Goal: Transaction & Acquisition: Purchase product/service

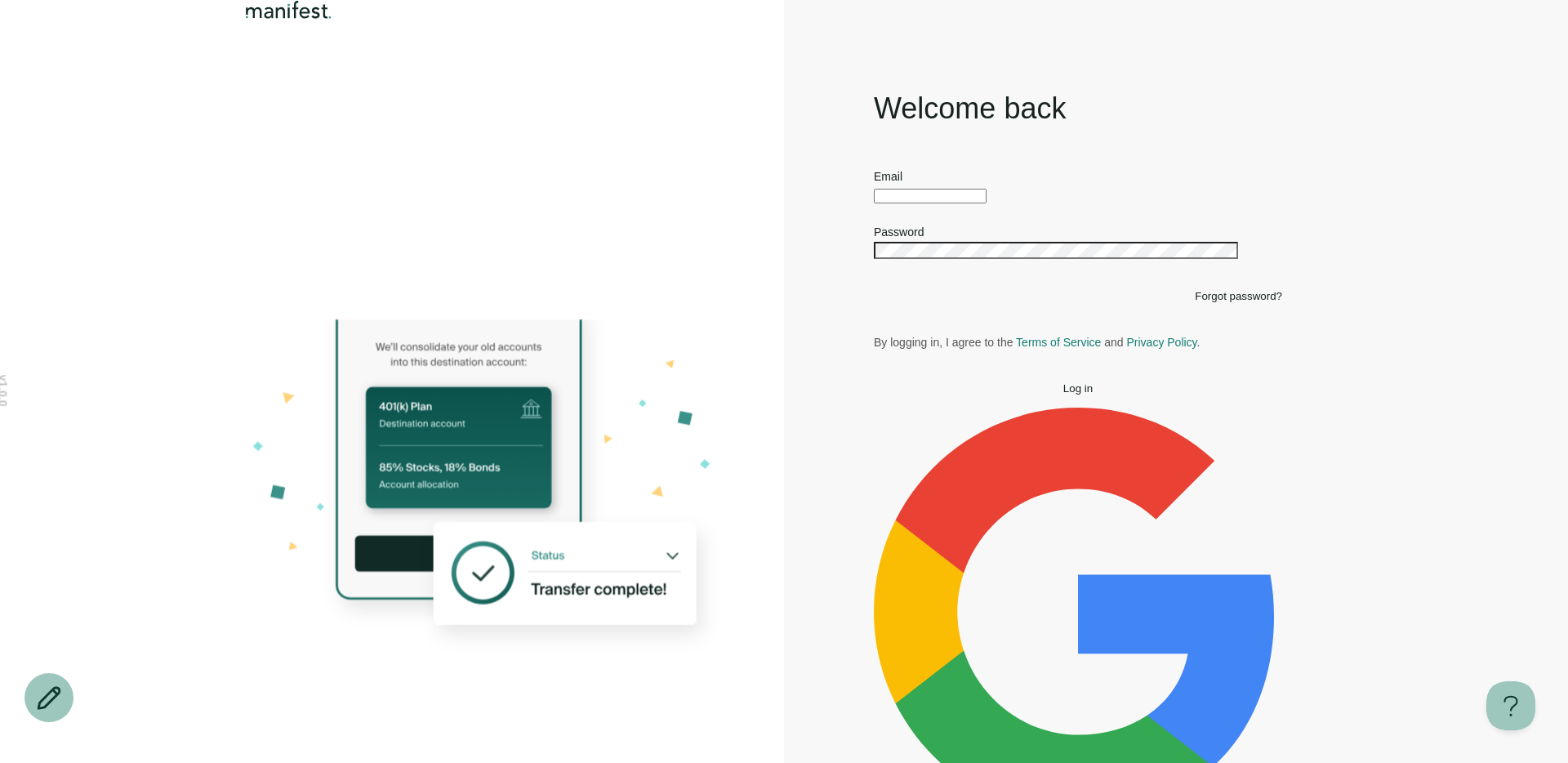
click at [851, 304] on div "Welcome back Email Password Forgot password? By logging in, I agree to the Term…" at bounding box center [1078, 489] width 588 height 801
click at [905, 204] on div at bounding box center [1078, 194] width 409 height 18
click at [905, 204] on input "text" at bounding box center [930, 196] width 113 height 15
click at [909, 204] on input "text" at bounding box center [930, 196] width 113 height 15
type input "**********"
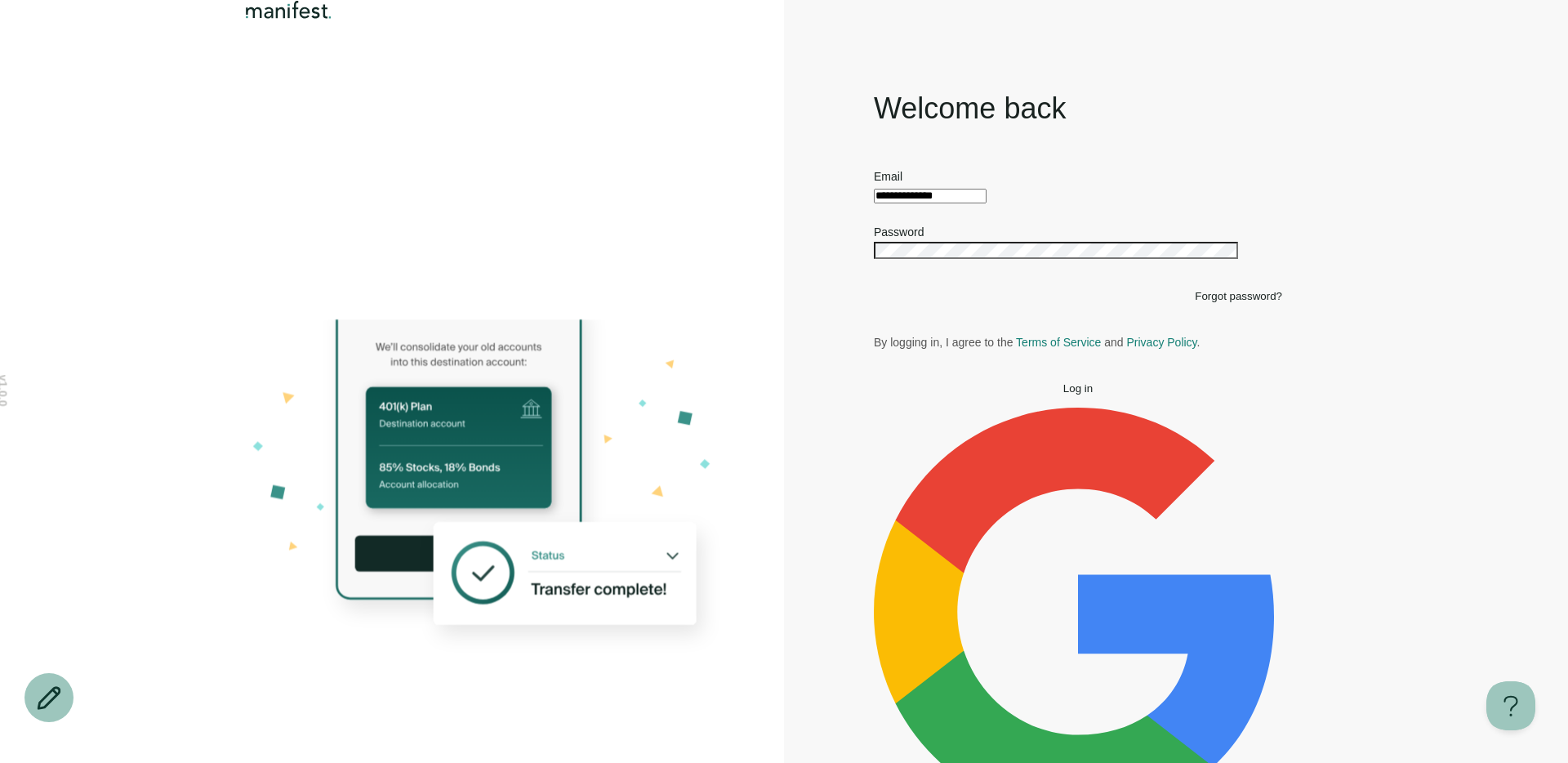
click at [1148, 395] on button "Log in" at bounding box center [1078, 389] width 409 height 12
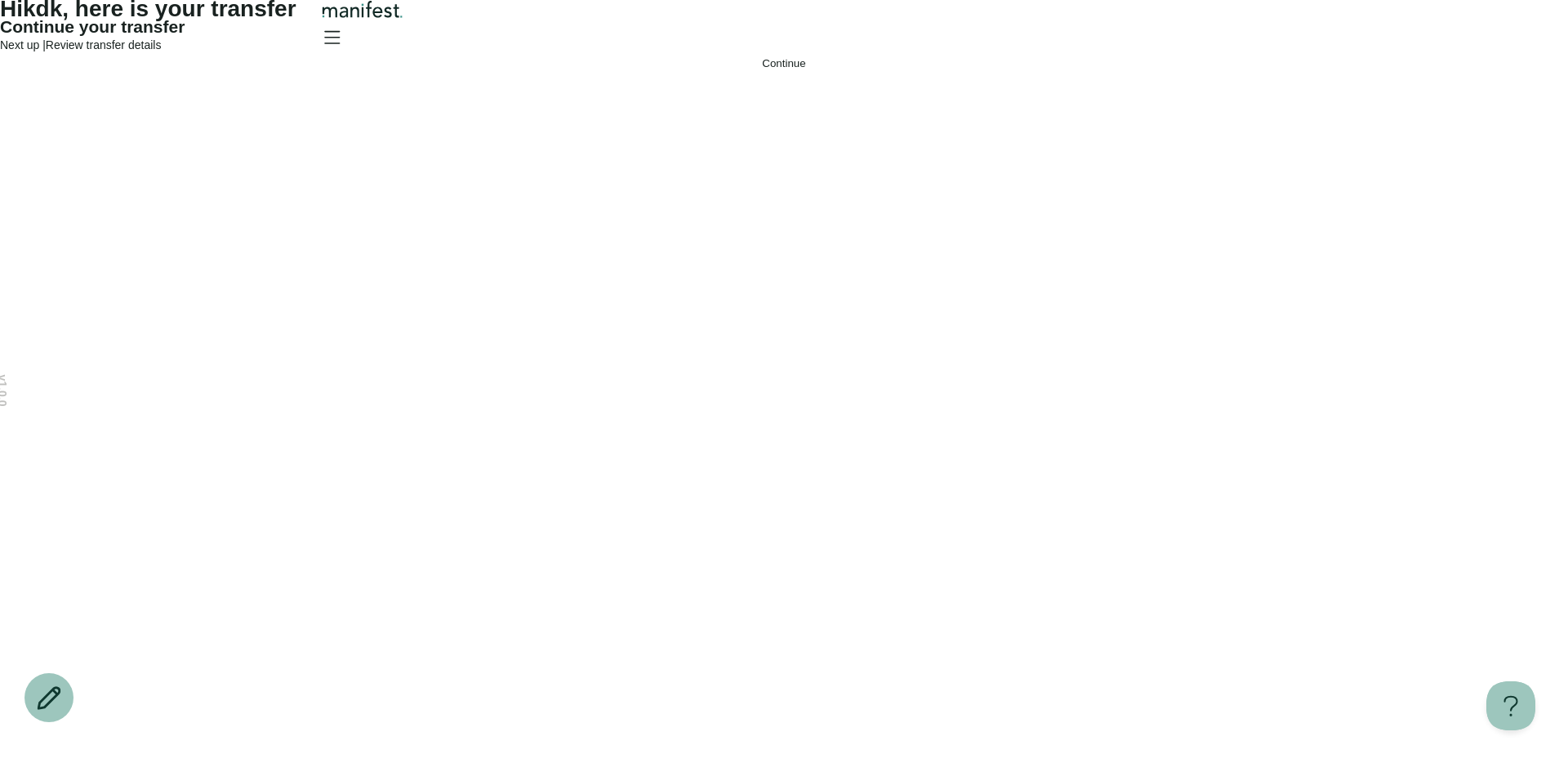
click at [669, 69] on button "Continue" at bounding box center [784, 63] width 1568 height 12
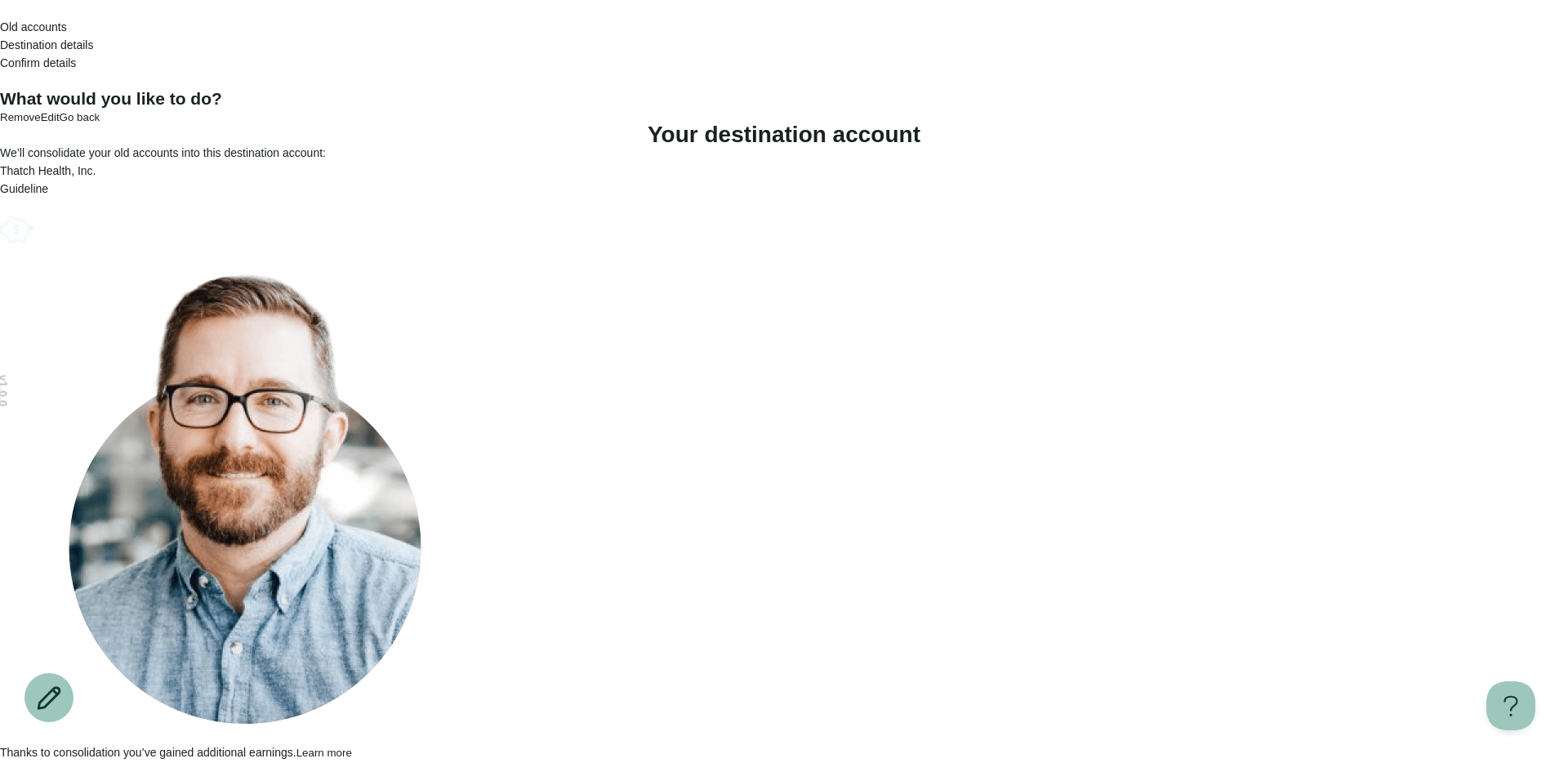
click at [0, 211] on icon "Account options" at bounding box center [0, 211] width 0 height 0
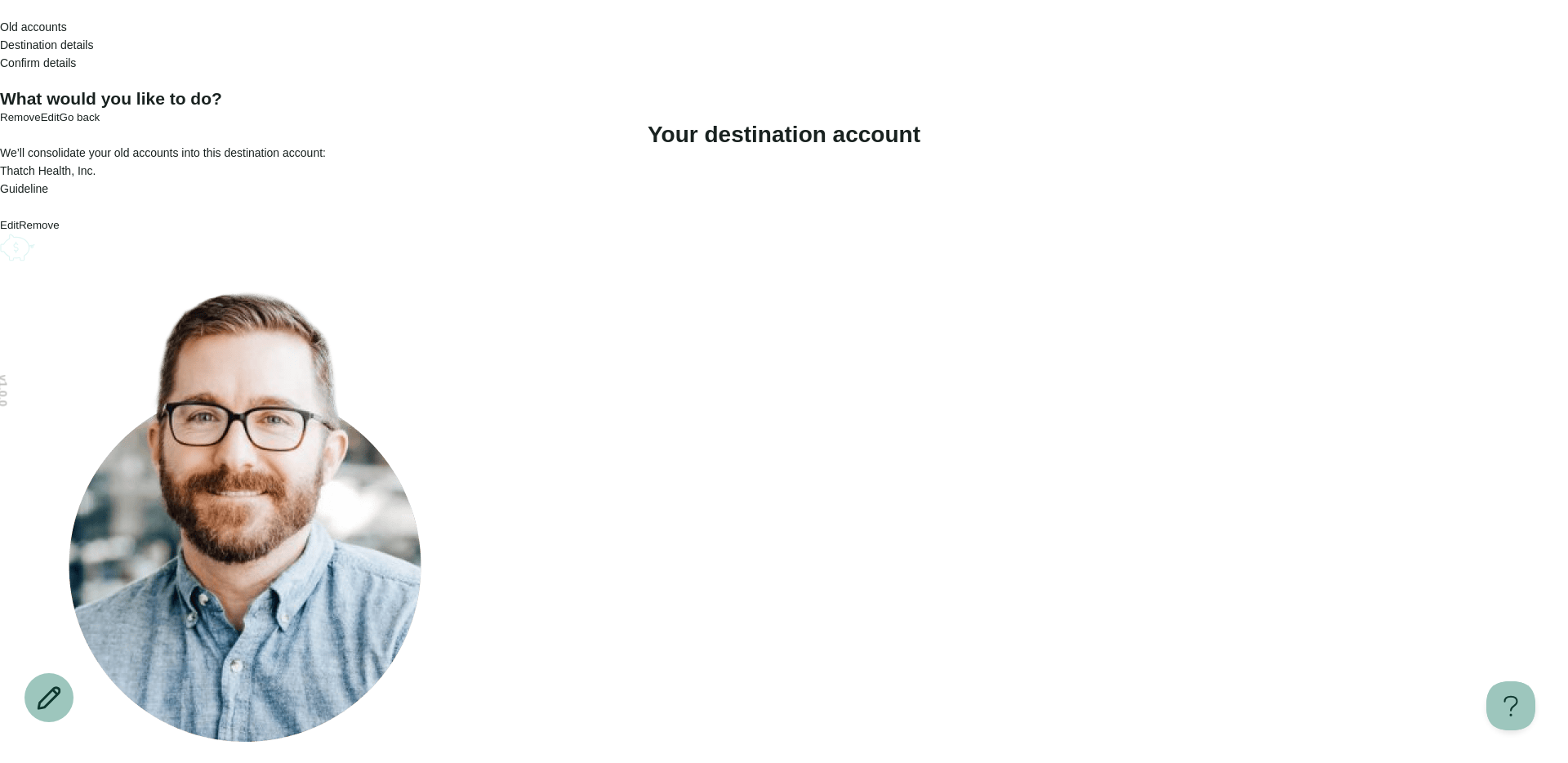
click at [60, 232] on button "Remove" at bounding box center [39, 225] width 41 height 12
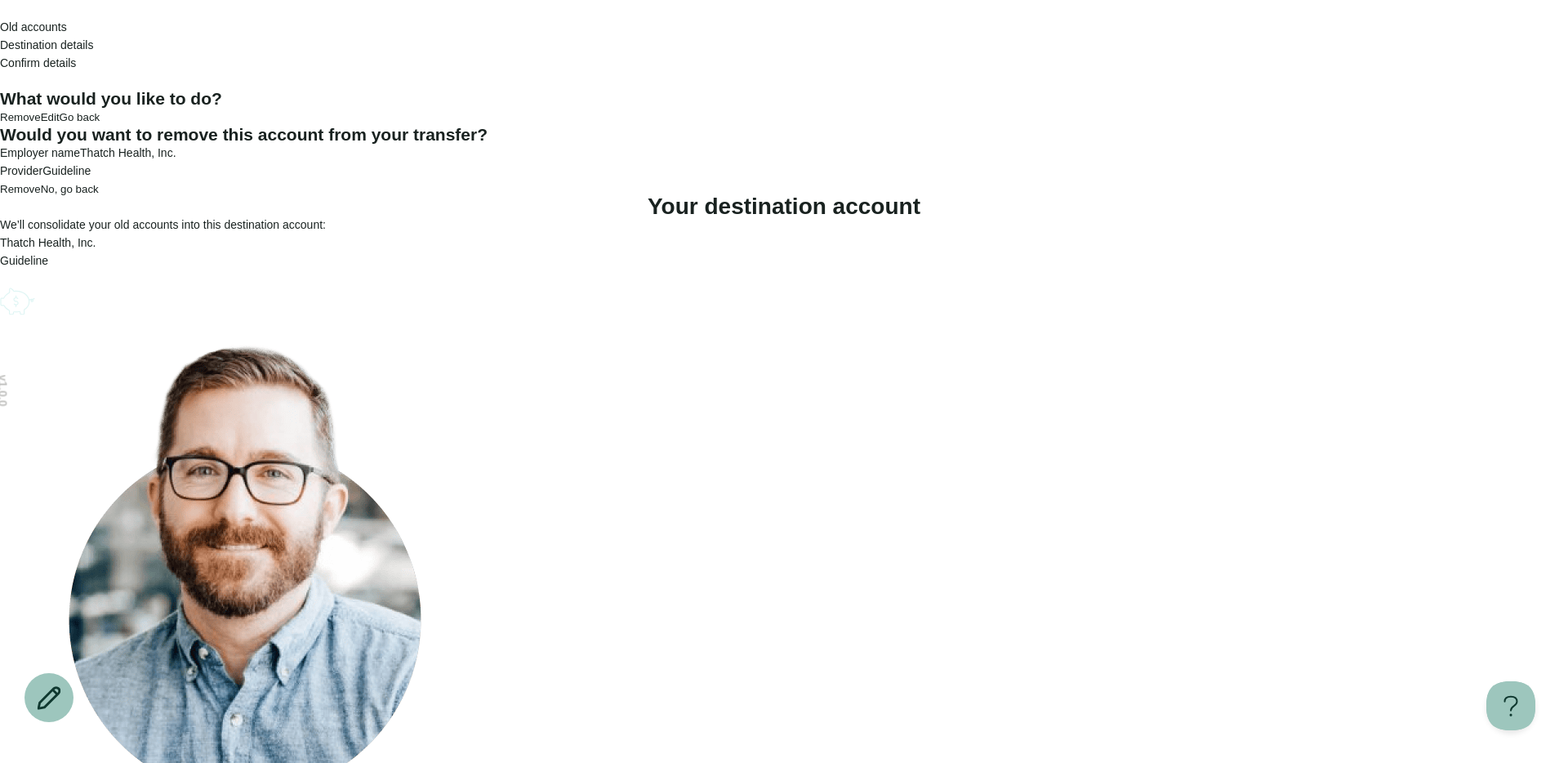
click at [41, 195] on span "Remove" at bounding box center [21, 189] width 41 height 12
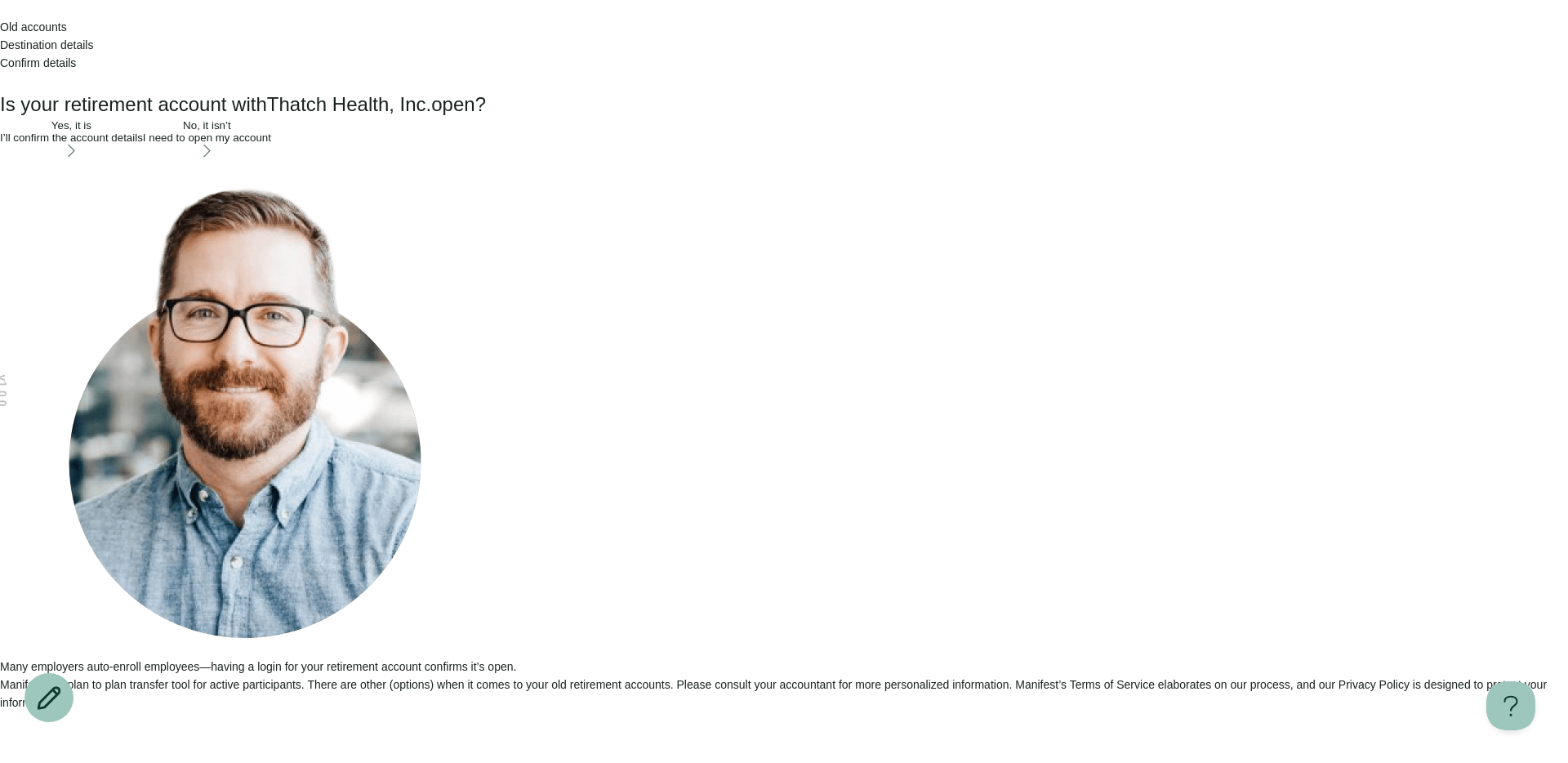
click at [605, 30] on header "Old accounts Destination details Confirm details" at bounding box center [784, 45] width 1568 height 90
click at [67, 34] on span "Old accounts" at bounding box center [34, 27] width 67 height 13
click at [13, 90] on icon "Open menu" at bounding box center [8, 93] width 9 height 7
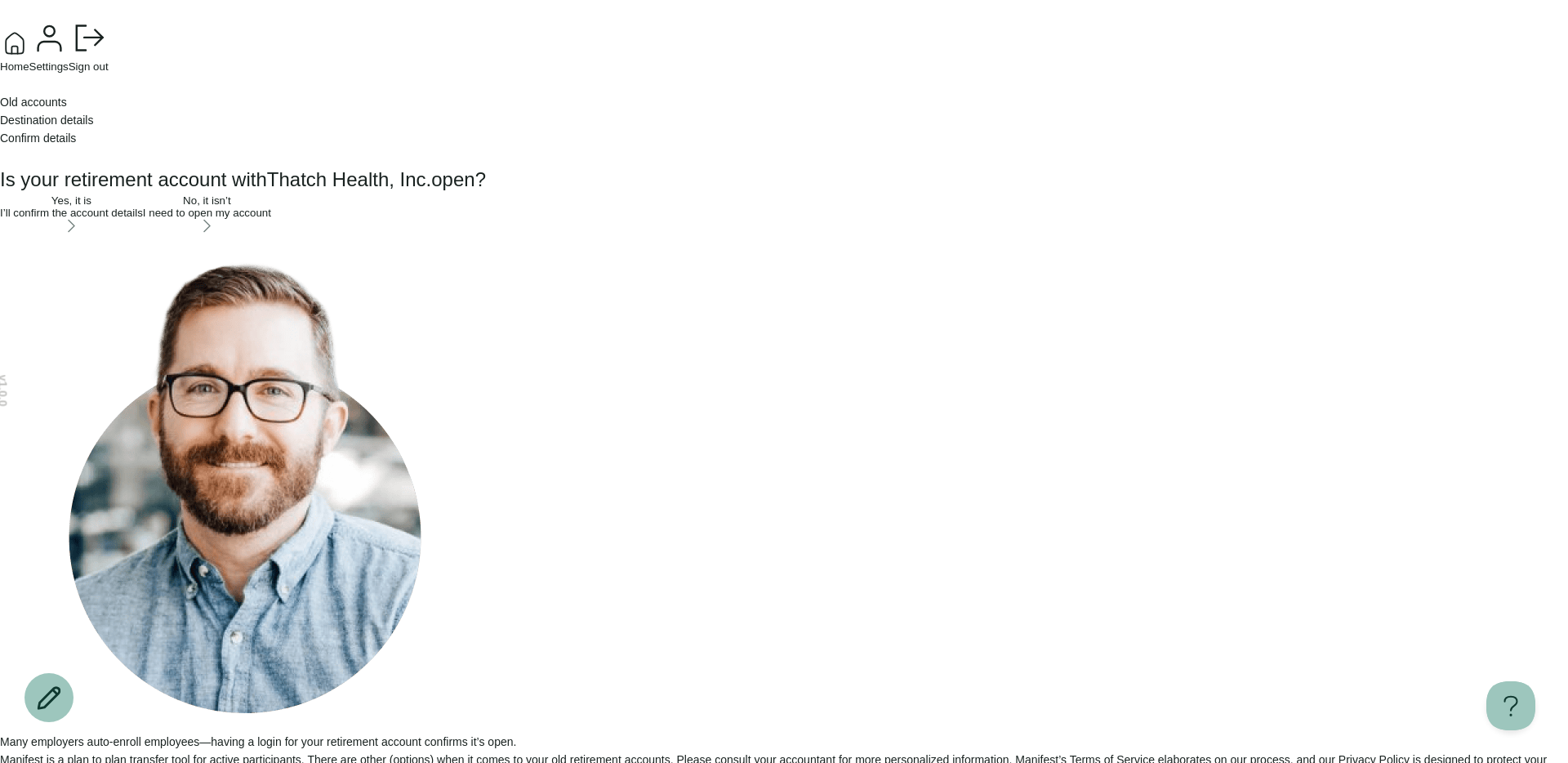
click at [30, 73] on span "Home" at bounding box center [15, 66] width 30 height 12
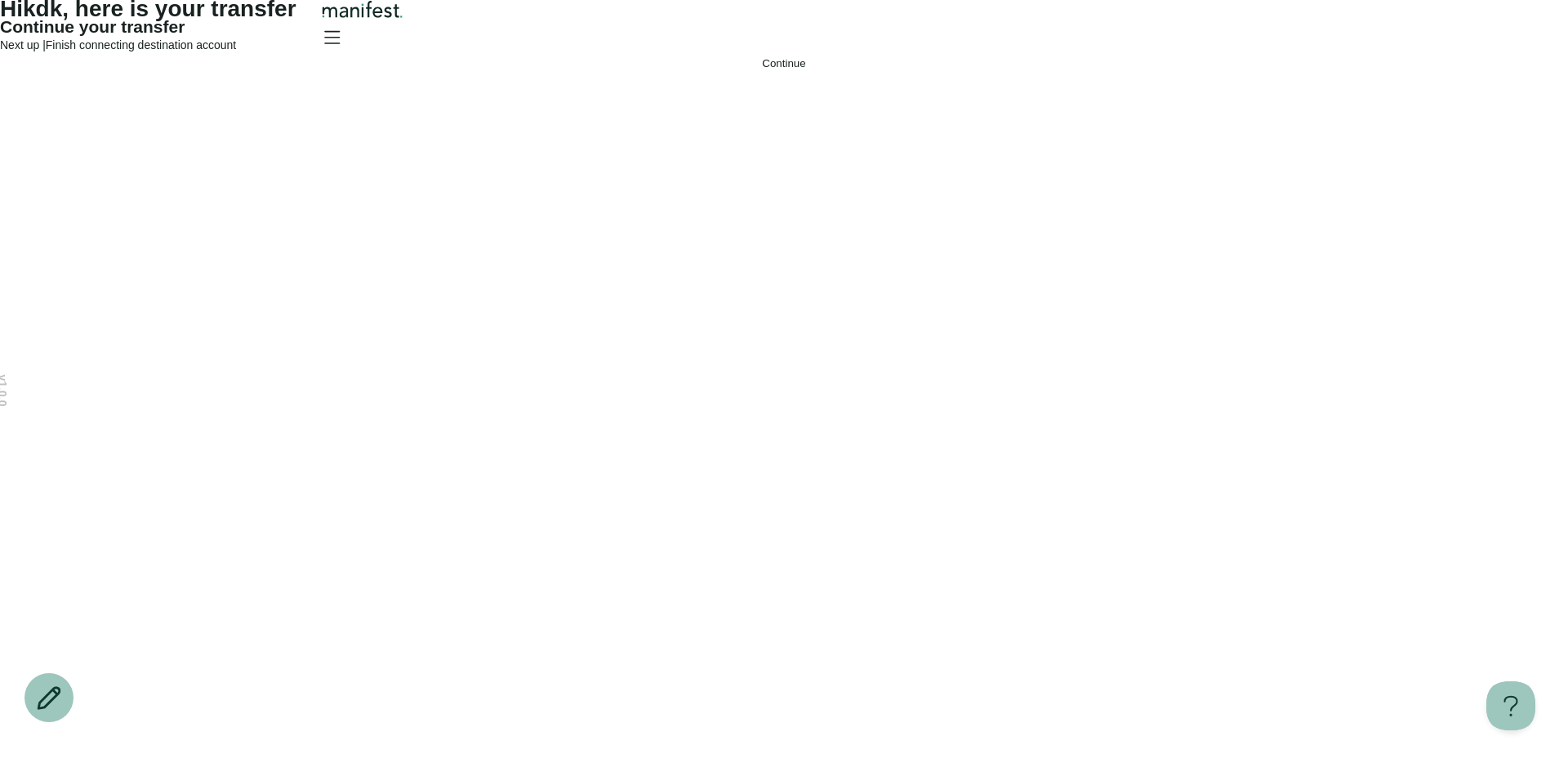
click at [407, 19] on img "Logo" at bounding box center [362, 9] width 89 height 19
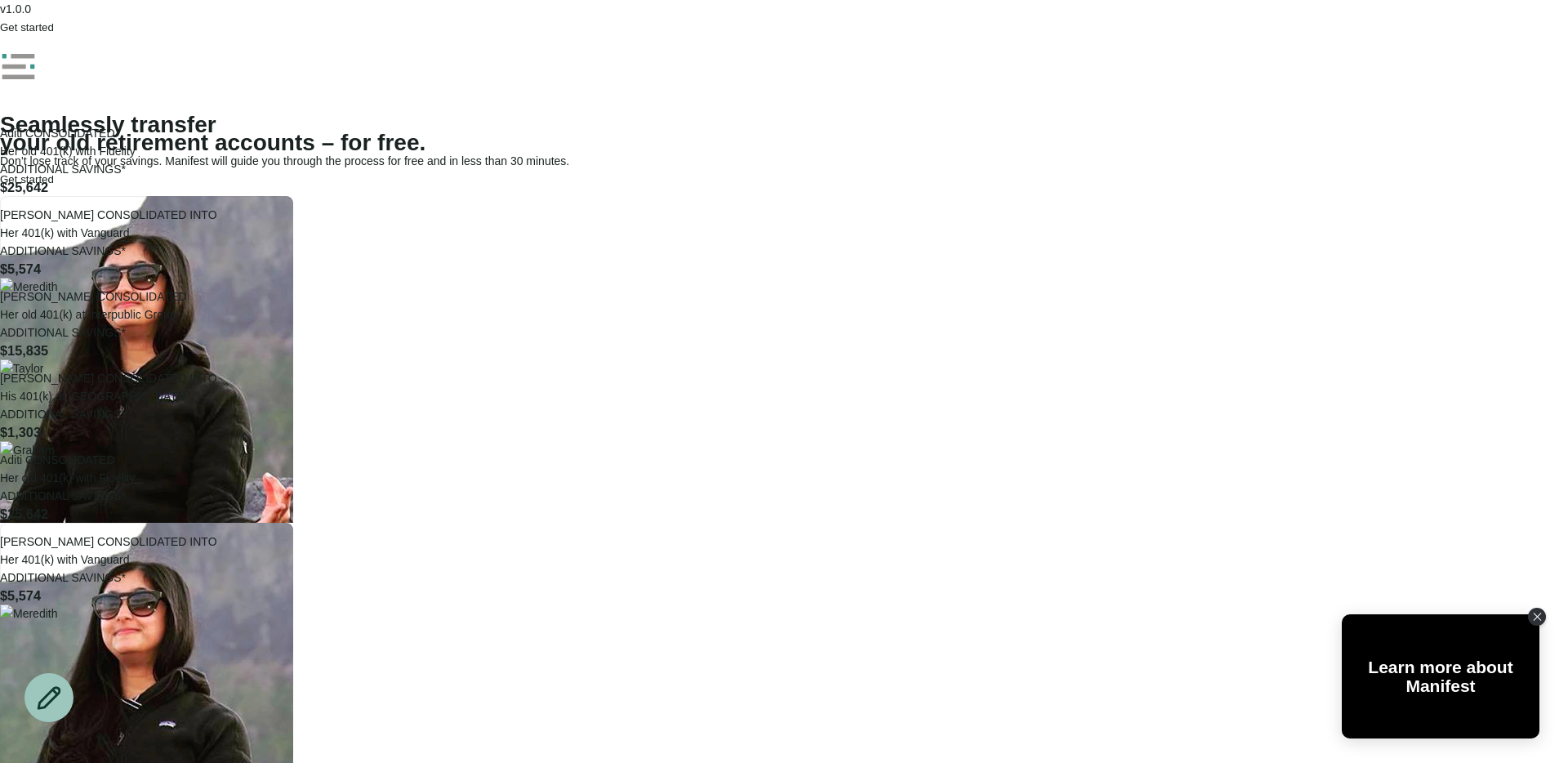
click at [27, 21] on span "button" at bounding box center [27, 21] width 0 height 0
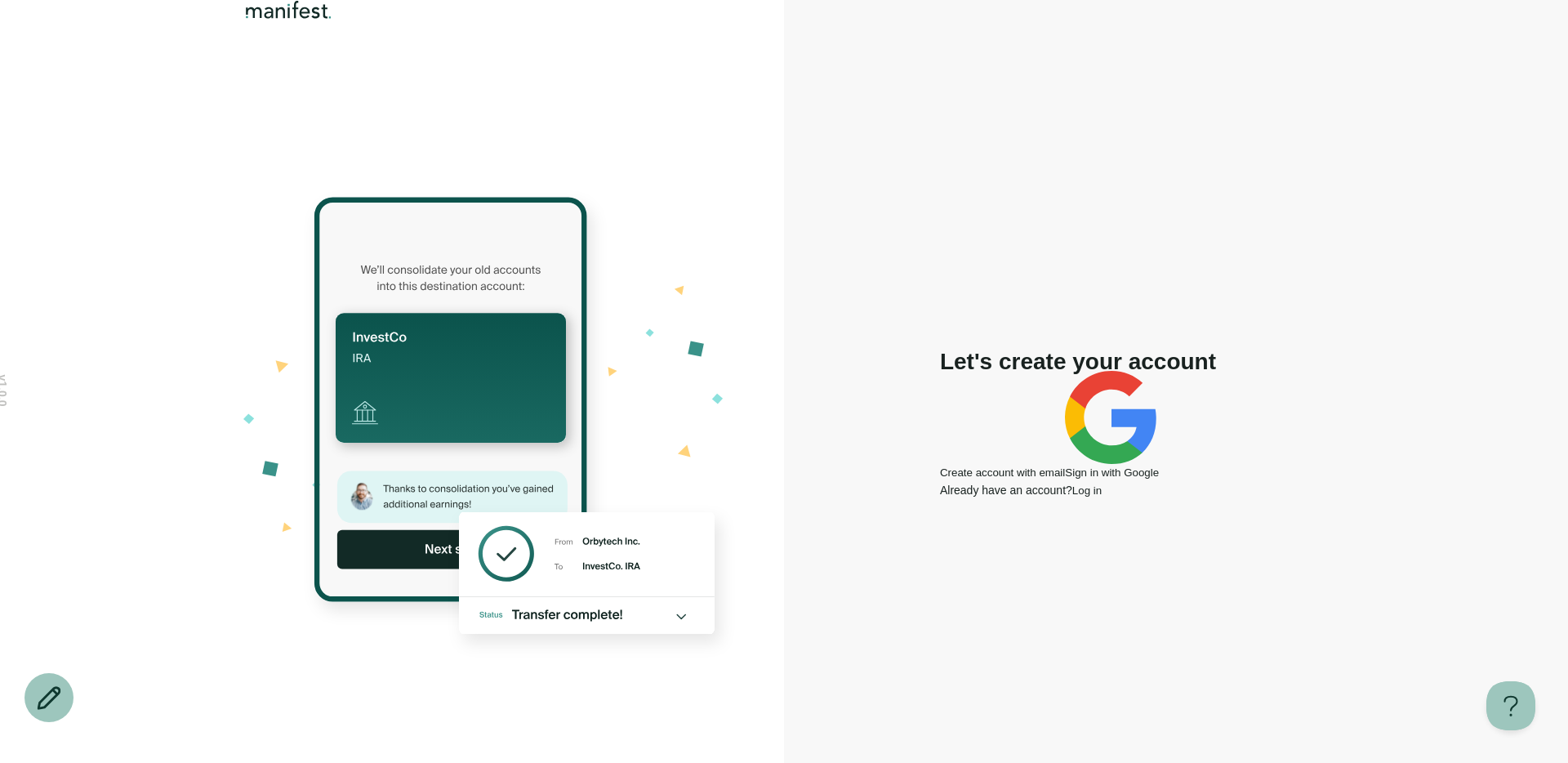
click at [1102, 497] on span "Log in" at bounding box center [1087, 490] width 30 height 12
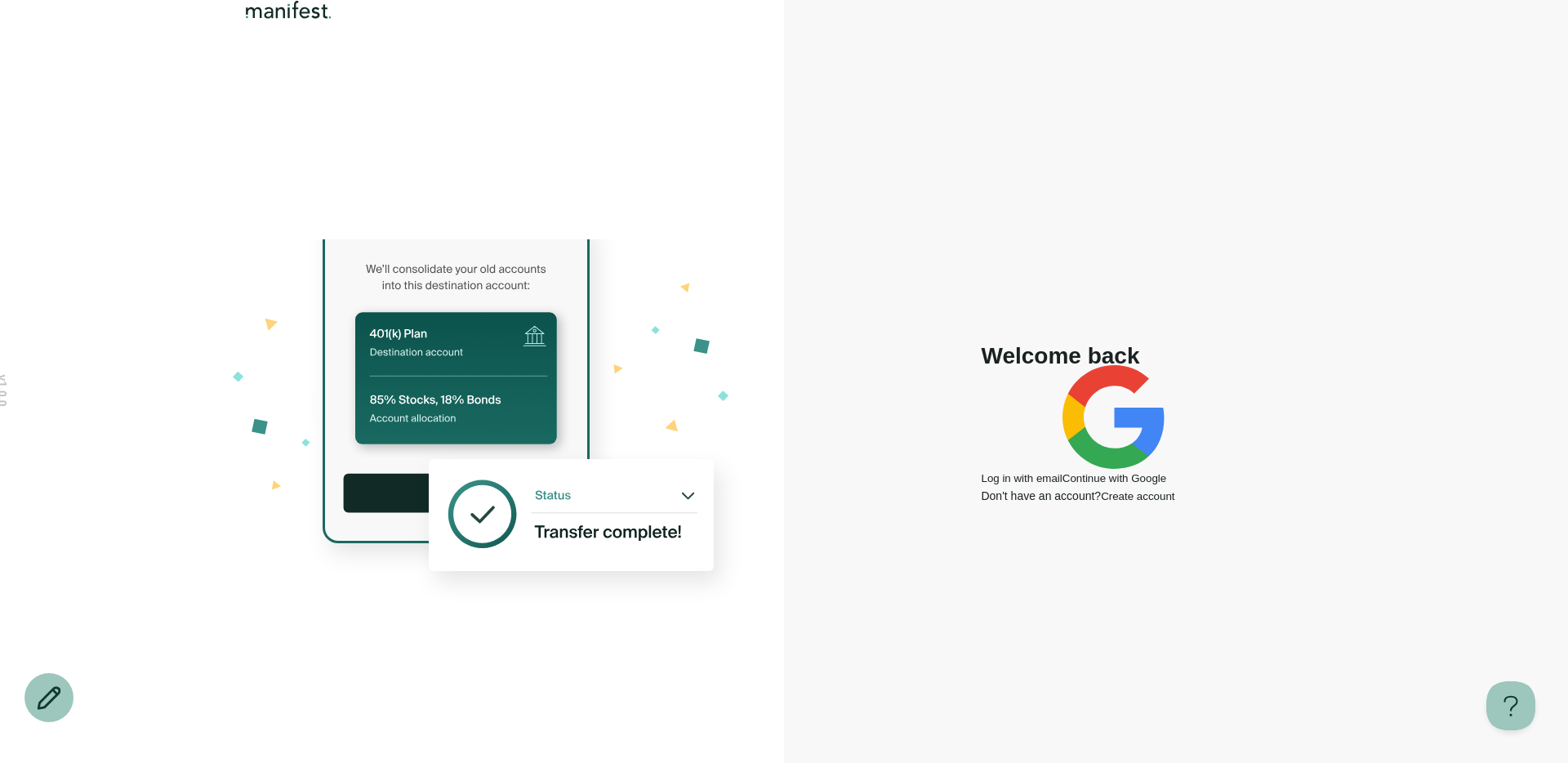
click at [1169, 502] on span "Create account" at bounding box center [1138, 496] width 74 height 12
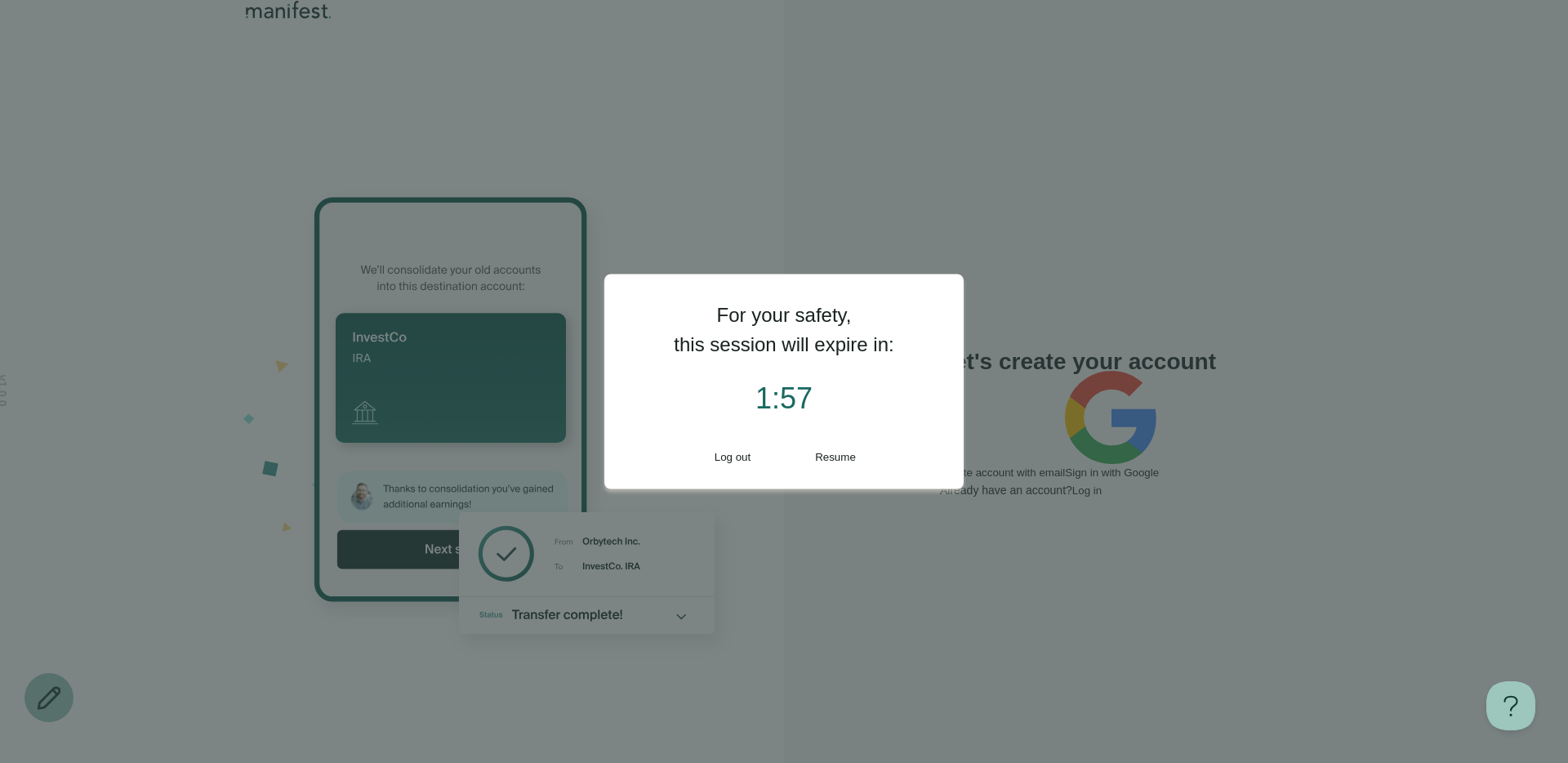
click at [821, 459] on span "Resume" at bounding box center [835, 457] width 41 height 12
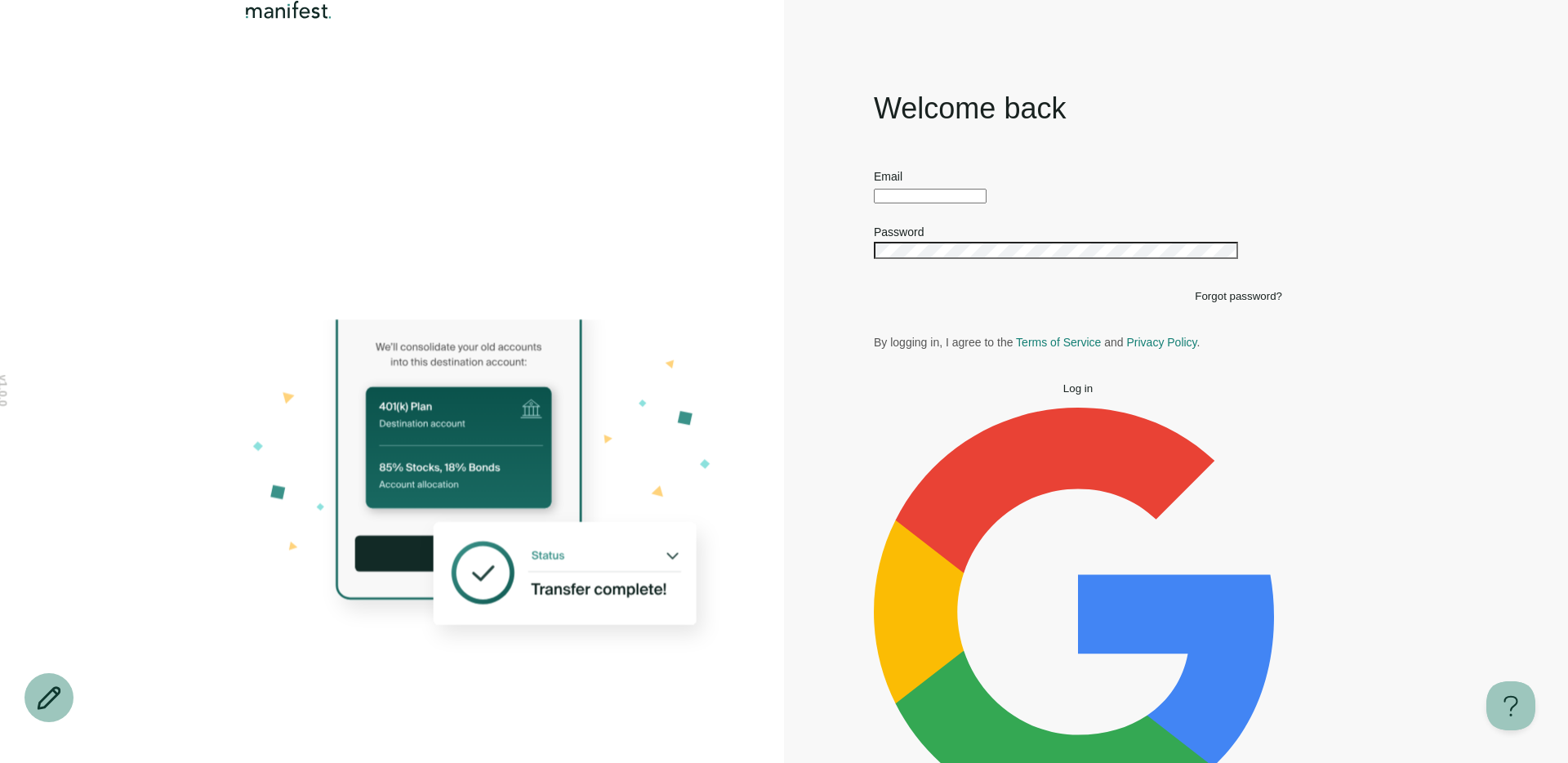
click at [894, 204] on input "text" at bounding box center [930, 196] width 113 height 15
type input "**********"
click at [874, 383] on button "Log in" at bounding box center [1078, 389] width 409 height 12
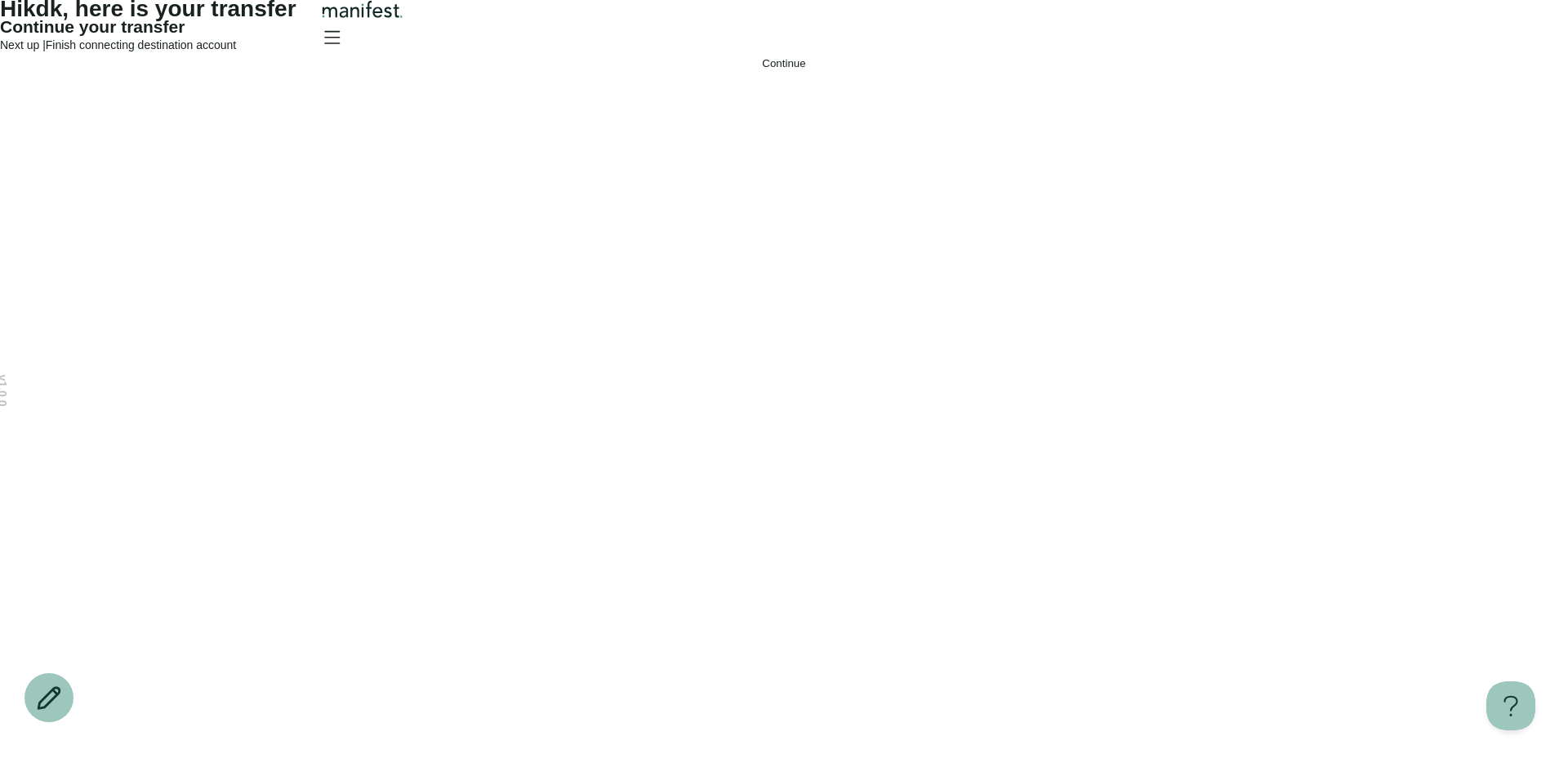
click at [763, 69] on span "Continue" at bounding box center [784, 63] width 43 height 12
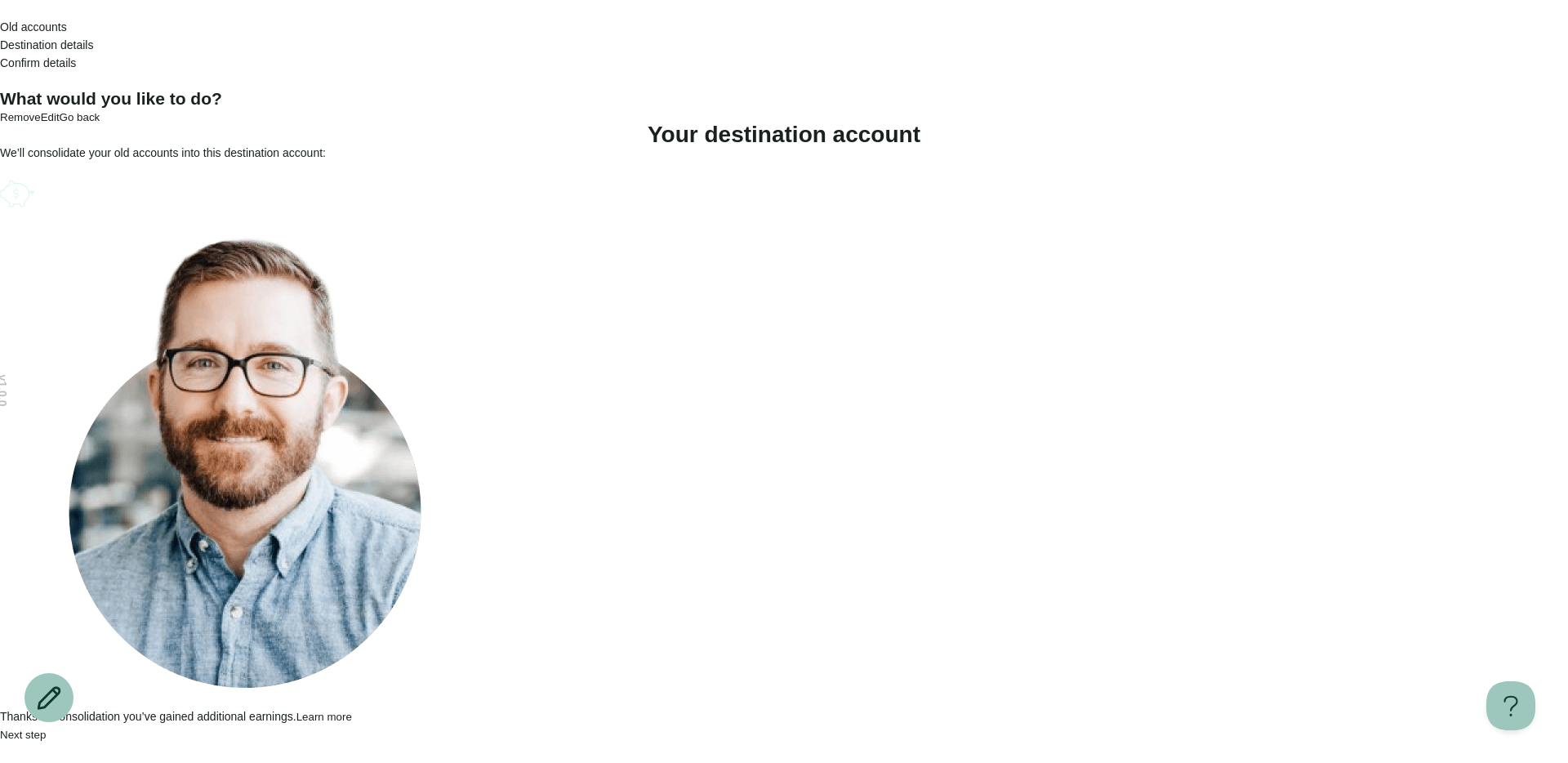
click at [0, 175] on icon "Account options" at bounding box center [0, 175] width 0 height 0
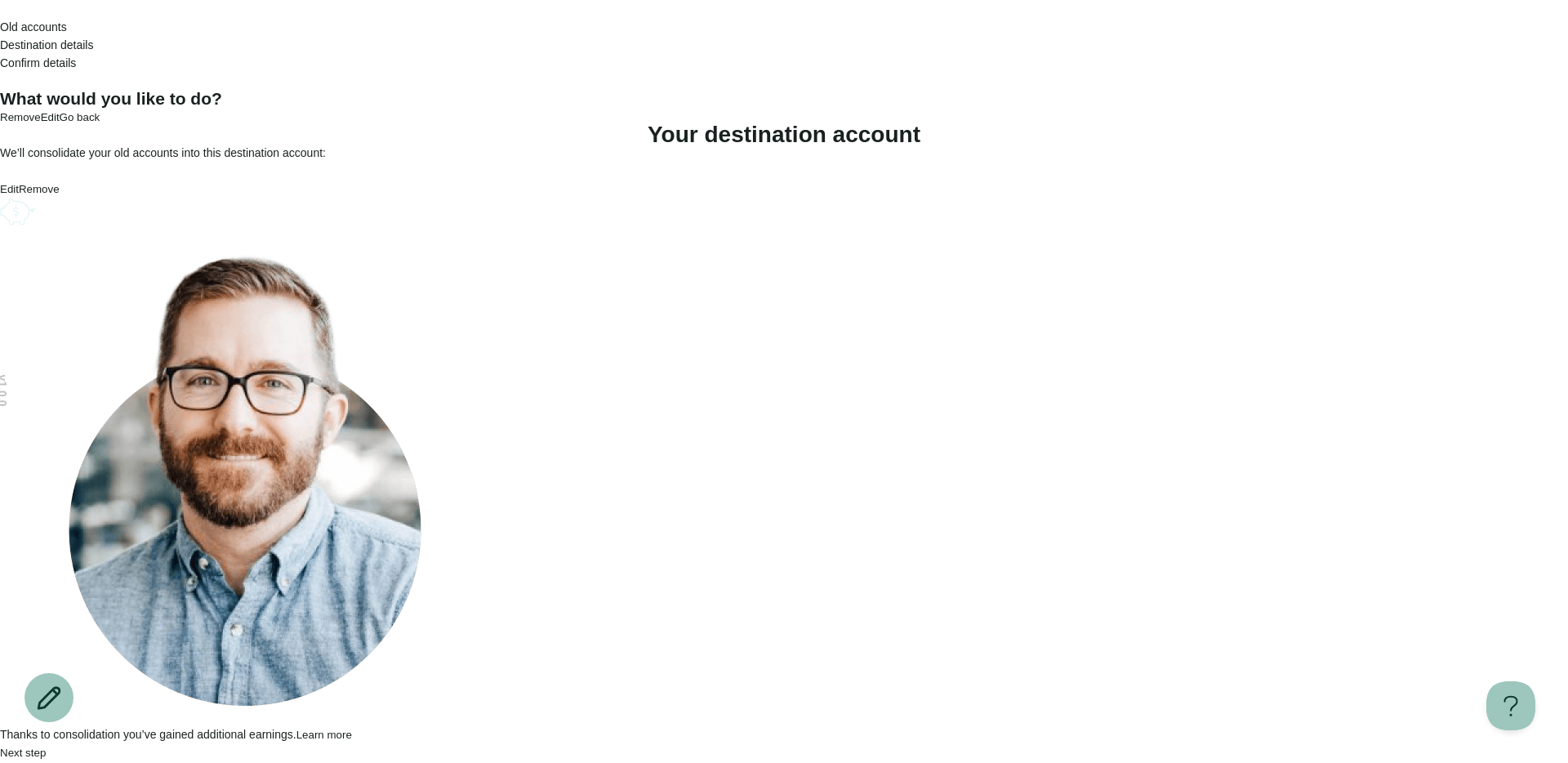
click at [60, 195] on button "Remove" at bounding box center [39, 189] width 41 height 12
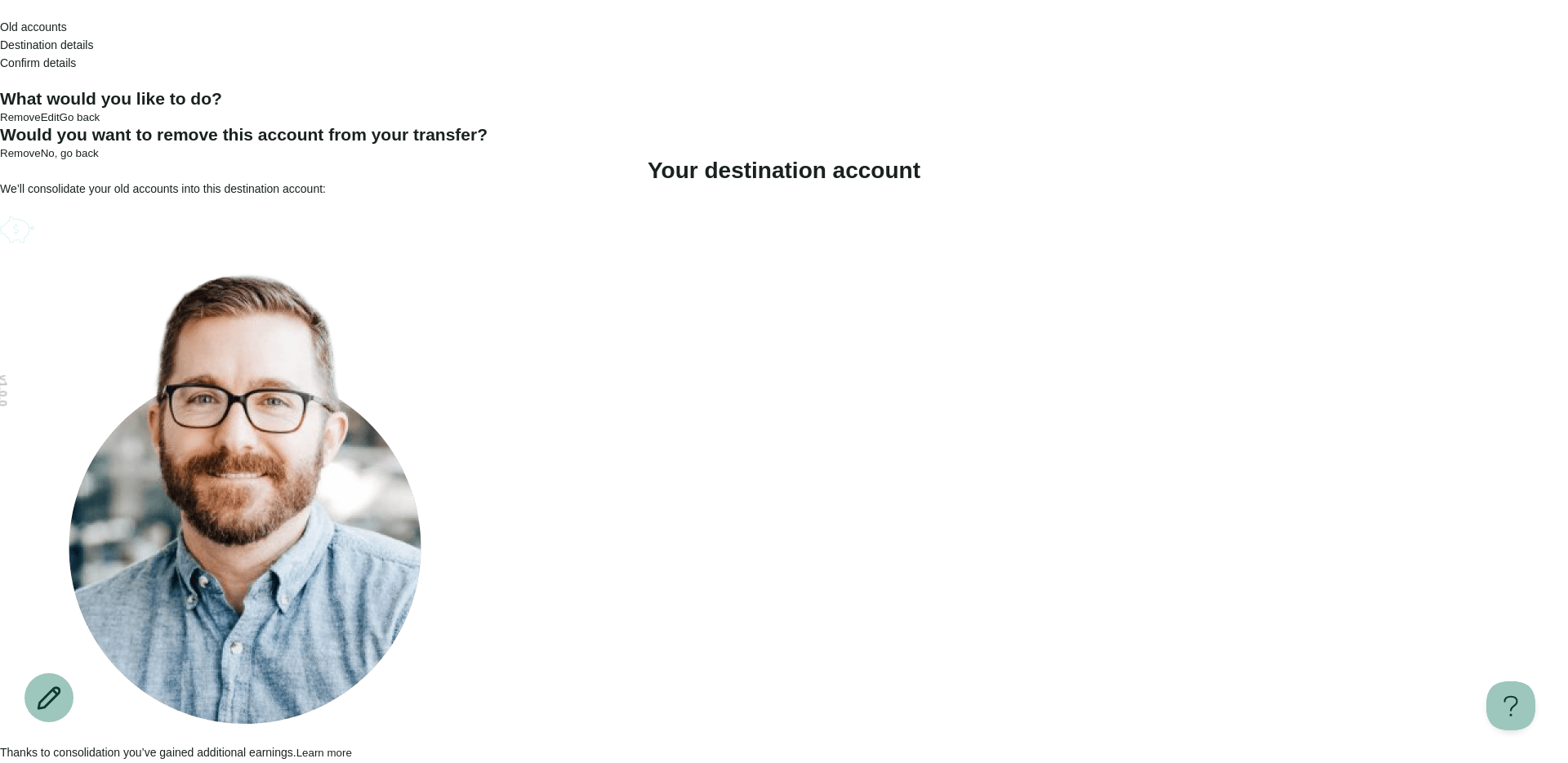
click at [41, 160] on button "Remove" at bounding box center [21, 153] width 41 height 12
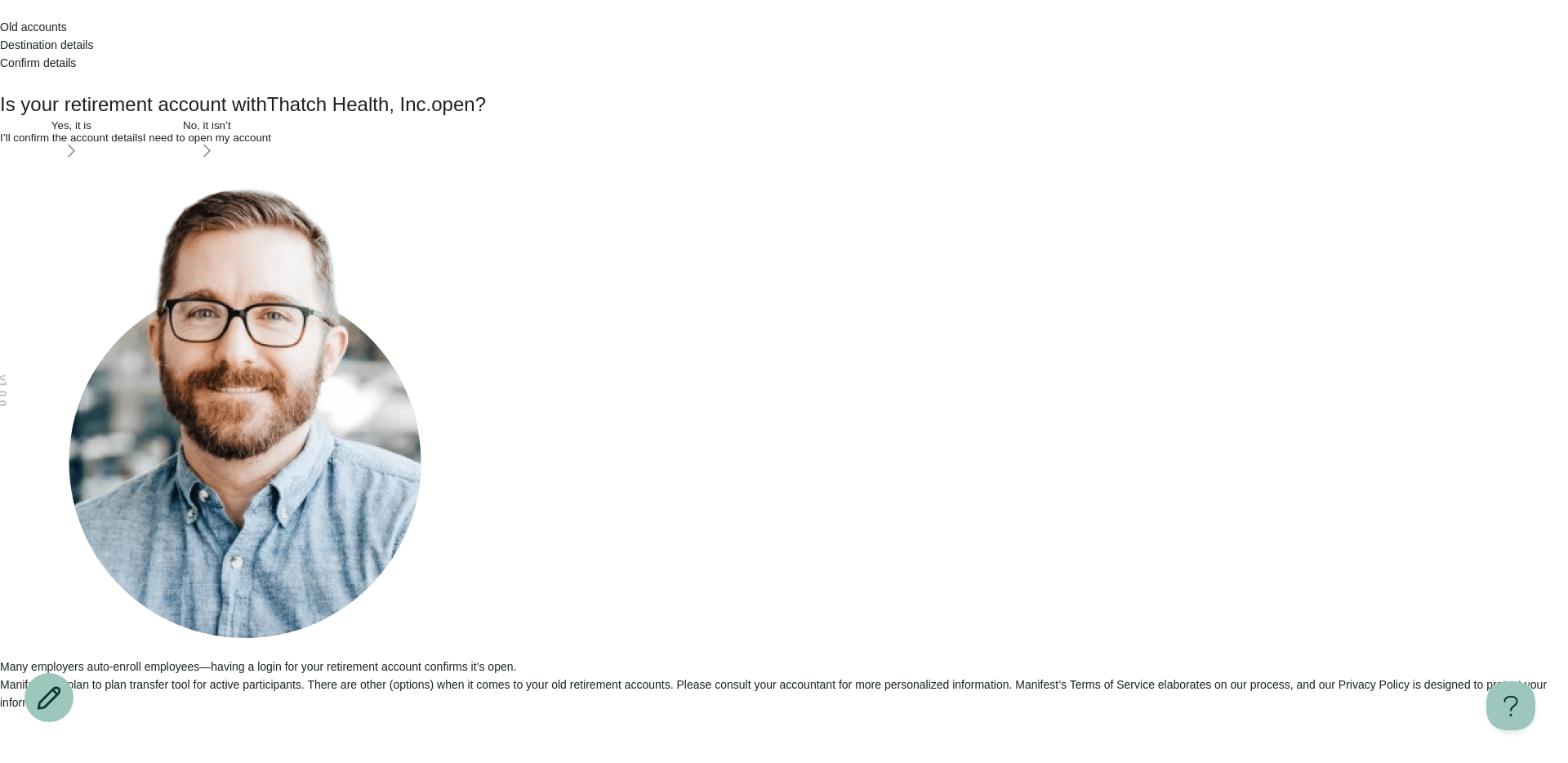
click at [0, 85] on icon "Open menu" at bounding box center [0, 85] width 0 height 0
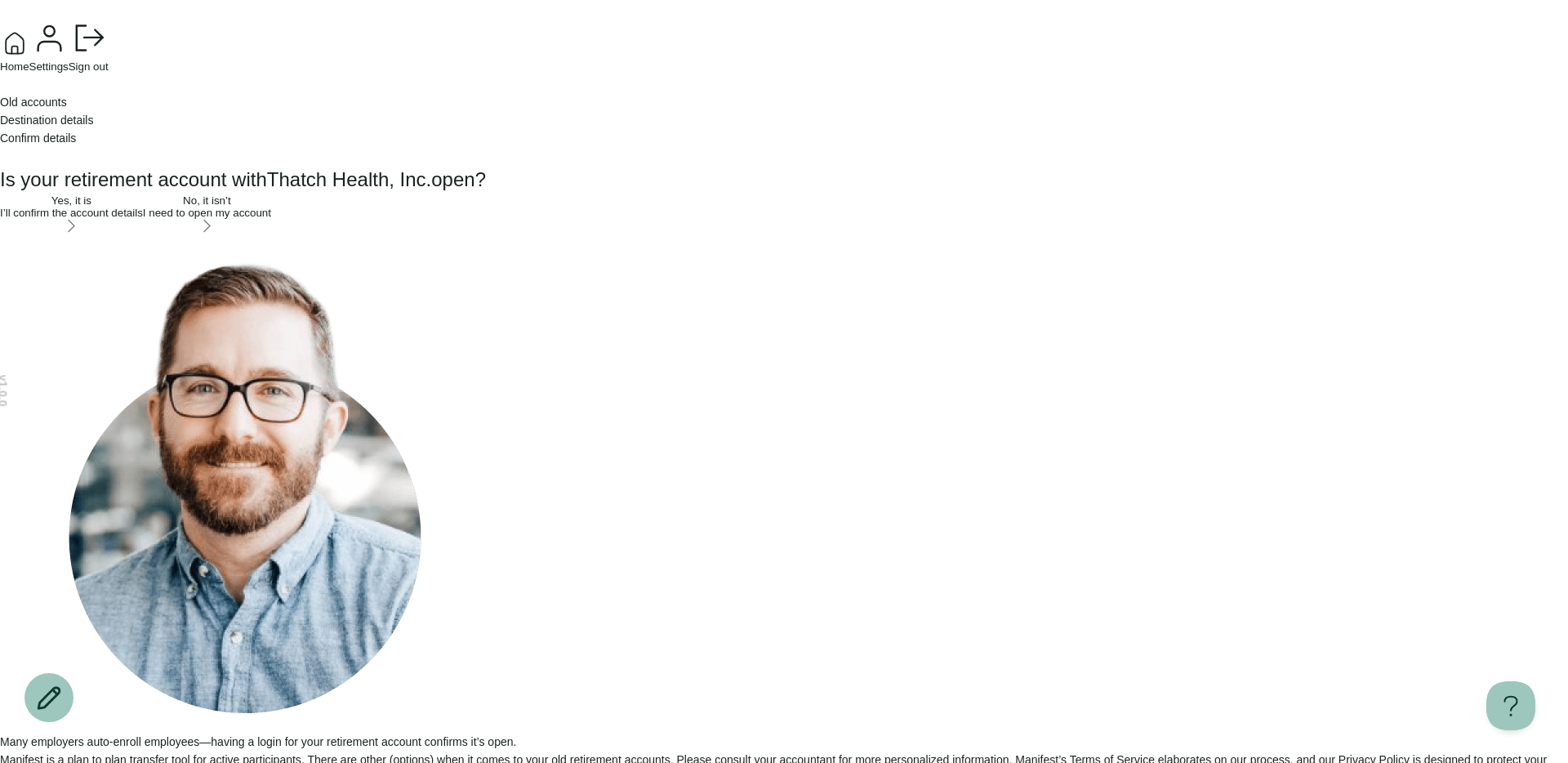
click at [1231, 43] on div "Home Settings Sign out" at bounding box center [784, 37] width 1568 height 76
click at [417, 76] on div "Home Settings Sign out" at bounding box center [784, 37] width 1568 height 76
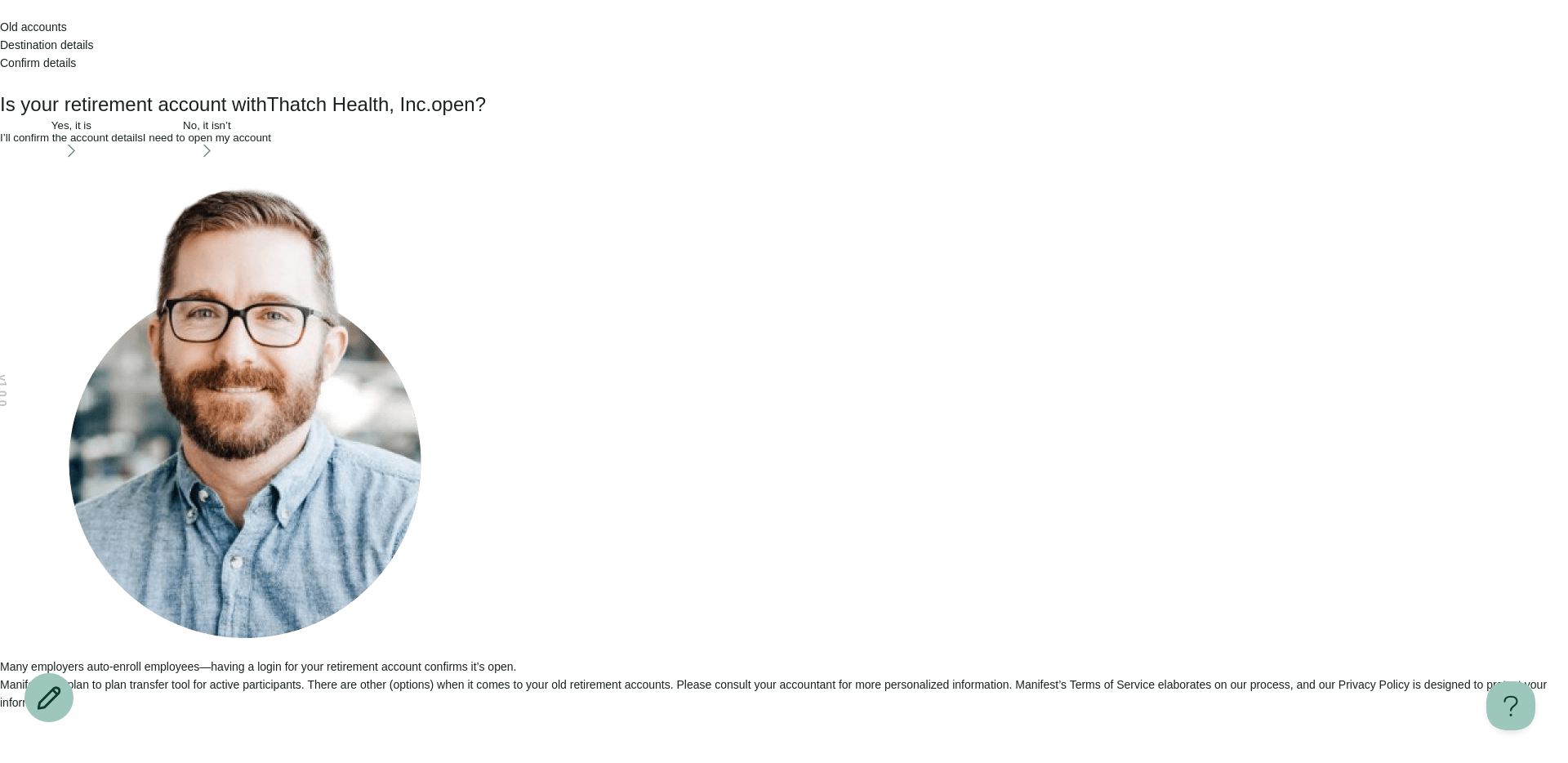
click at [805, 416] on div "Is your retirement account with Thatch Health, Inc. open? Yes, it is I’ll confi…" at bounding box center [784, 401] width 1568 height 622
drag, startPoint x: 835, startPoint y: 125, endPoint x: 1045, endPoint y: 125, distance: 210.0
click at [1050, 125] on div "v 1.0.0 Old accounts Destination details Confirm details Is your retirement acc…" at bounding box center [784, 356] width 1568 height 712
click at [1045, 125] on div "v 1.0.0 Old accounts Destination details Confirm details Is your retirement acc…" at bounding box center [784, 356] width 1568 height 712
click at [272, 144] on div "No, it isn’t I need to open my account" at bounding box center [206, 132] width 128 height 24
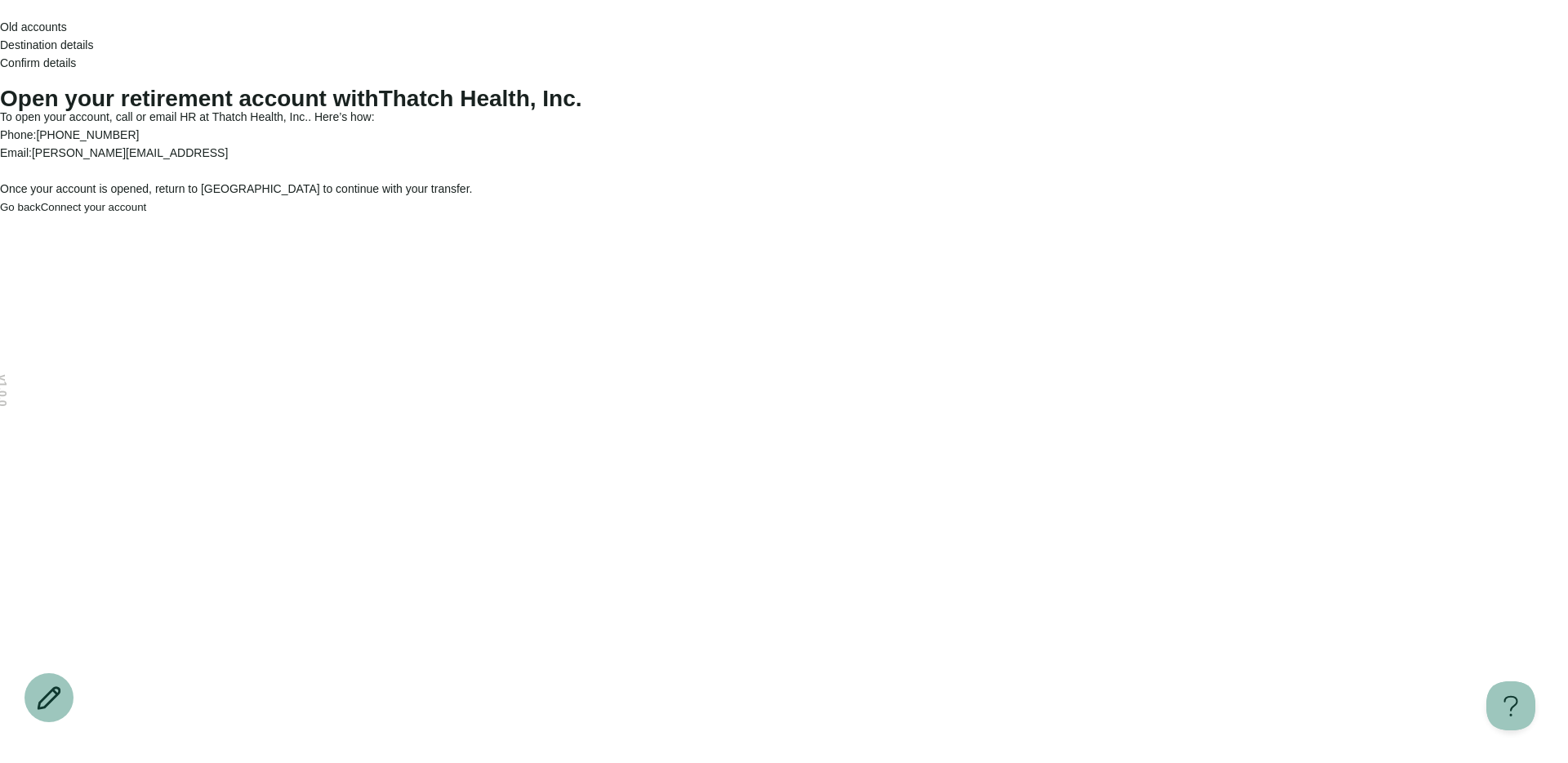
click at [228, 160] on span "[PERSON_NAME][EMAIL_ADDRESS]" at bounding box center [130, 153] width 196 height 13
drag, startPoint x: 608, startPoint y: 250, endPoint x: 704, endPoint y: 251, distance: 96.0
click at [704, 144] on p "Phone: +18326223136" at bounding box center [784, 134] width 1568 height 18
drag, startPoint x: 596, startPoint y: 252, endPoint x: 721, endPoint y: 252, distance: 125.0
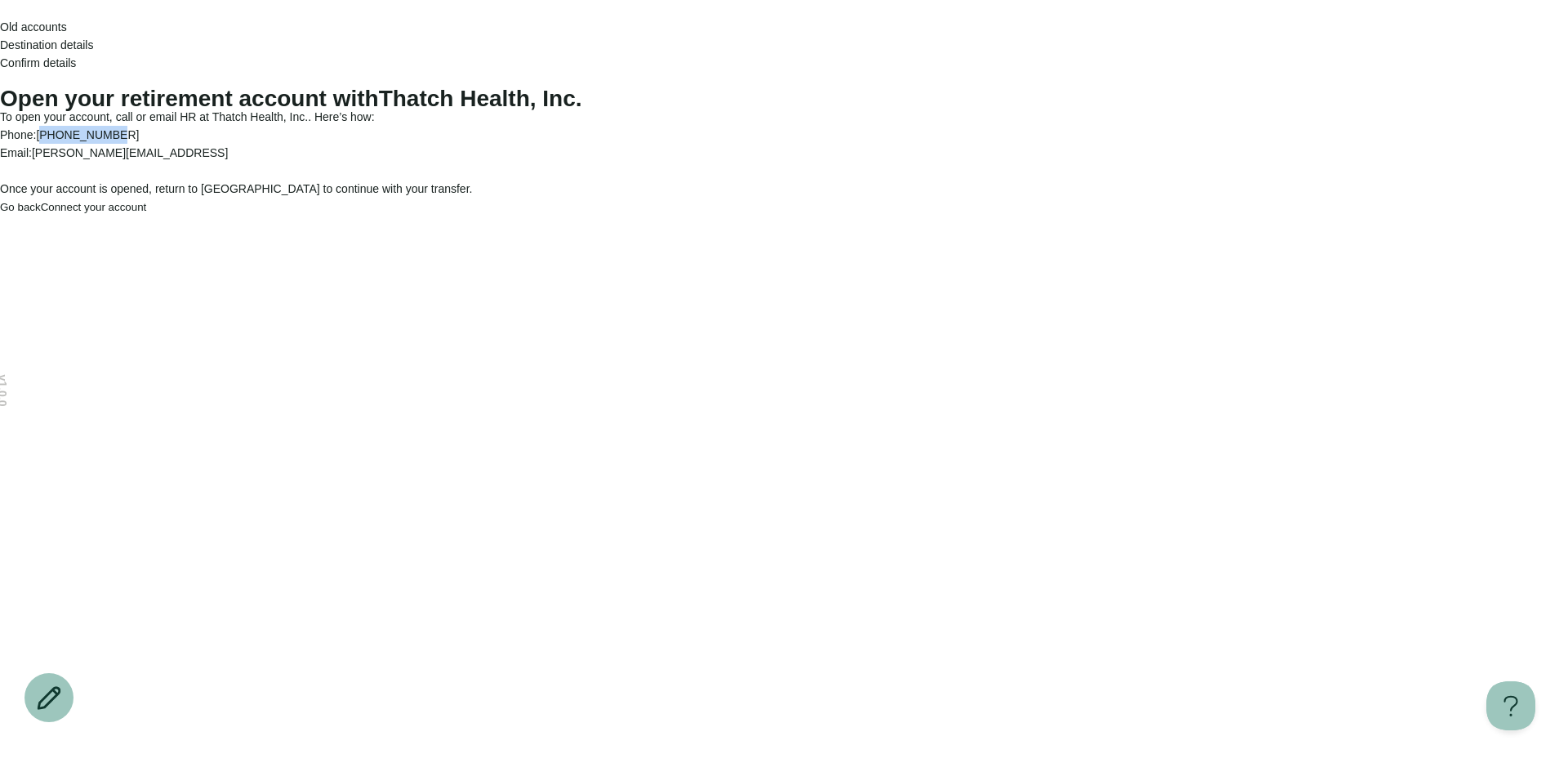
click at [721, 144] on p "Phone: +18326223136" at bounding box center [784, 134] width 1568 height 18
click at [76, 56] on span "Confirm details" at bounding box center [37, 63] width 76 height 13
click at [0, 13] on icon "Go back" at bounding box center [0, 13] width 0 height 0
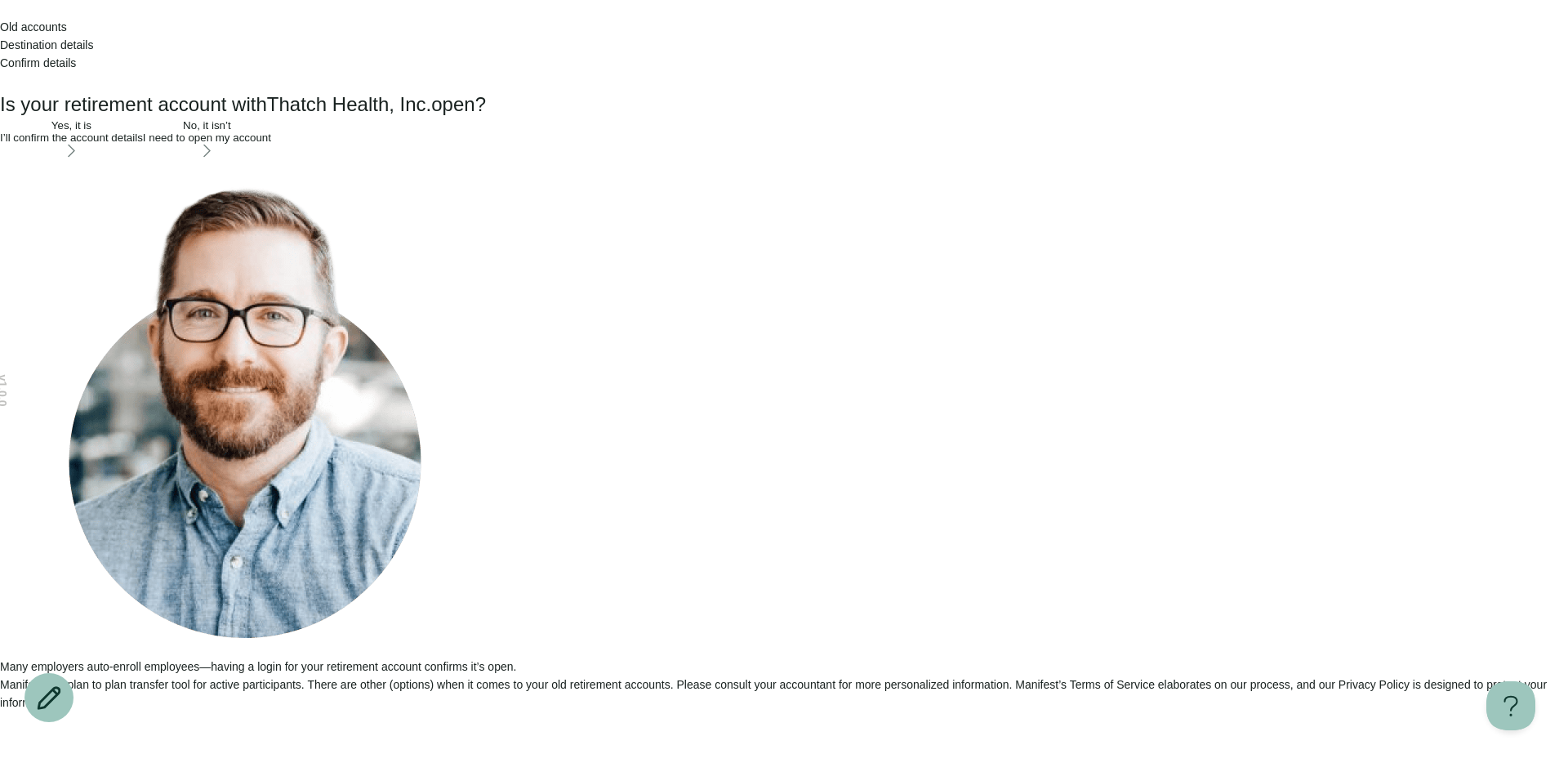
click at [14, 26] on icon "Go back" at bounding box center [8, 21] width 10 height 9
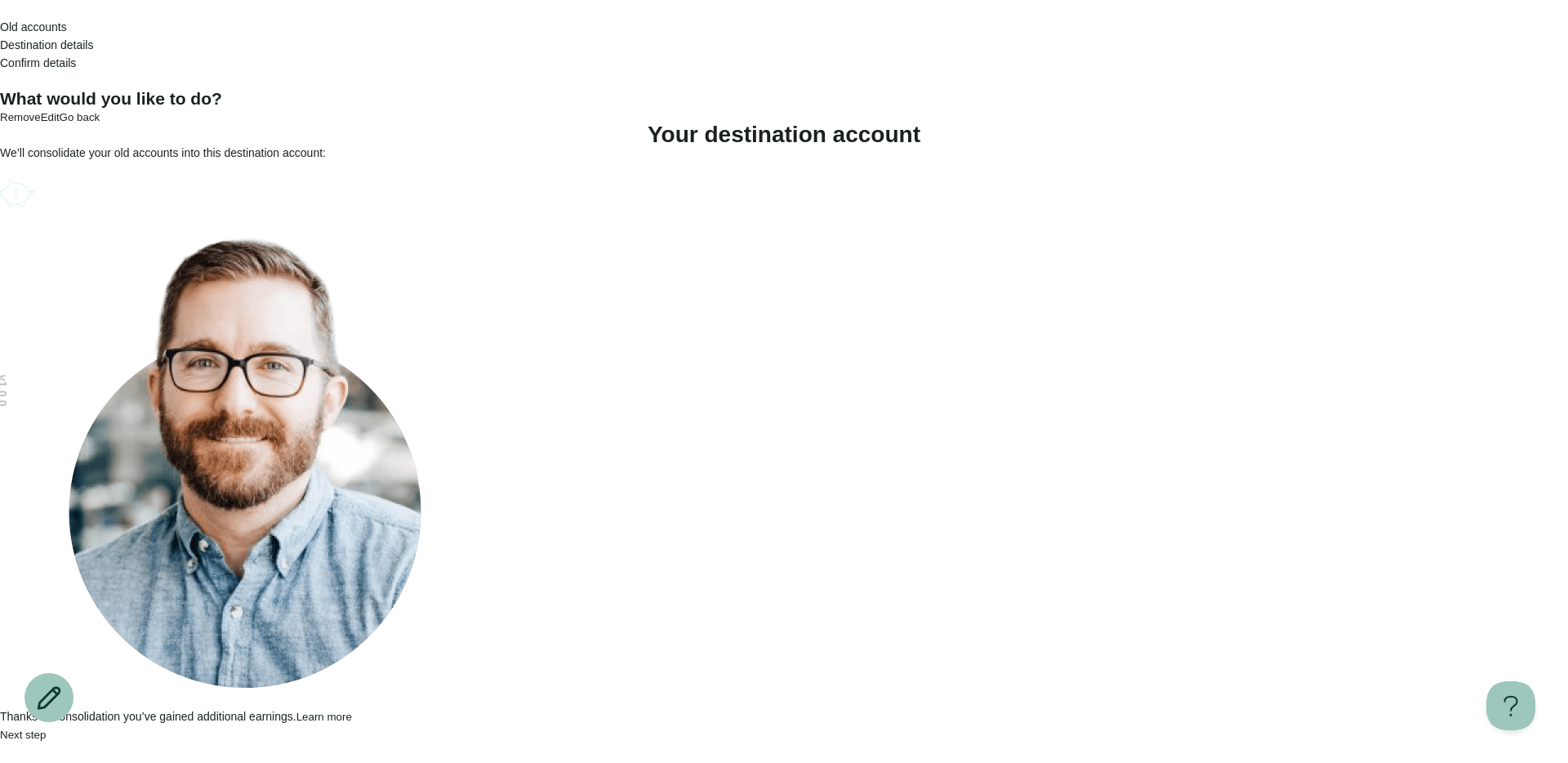
click at [0, 13] on icon "Go back" at bounding box center [0, 13] width 0 height 0
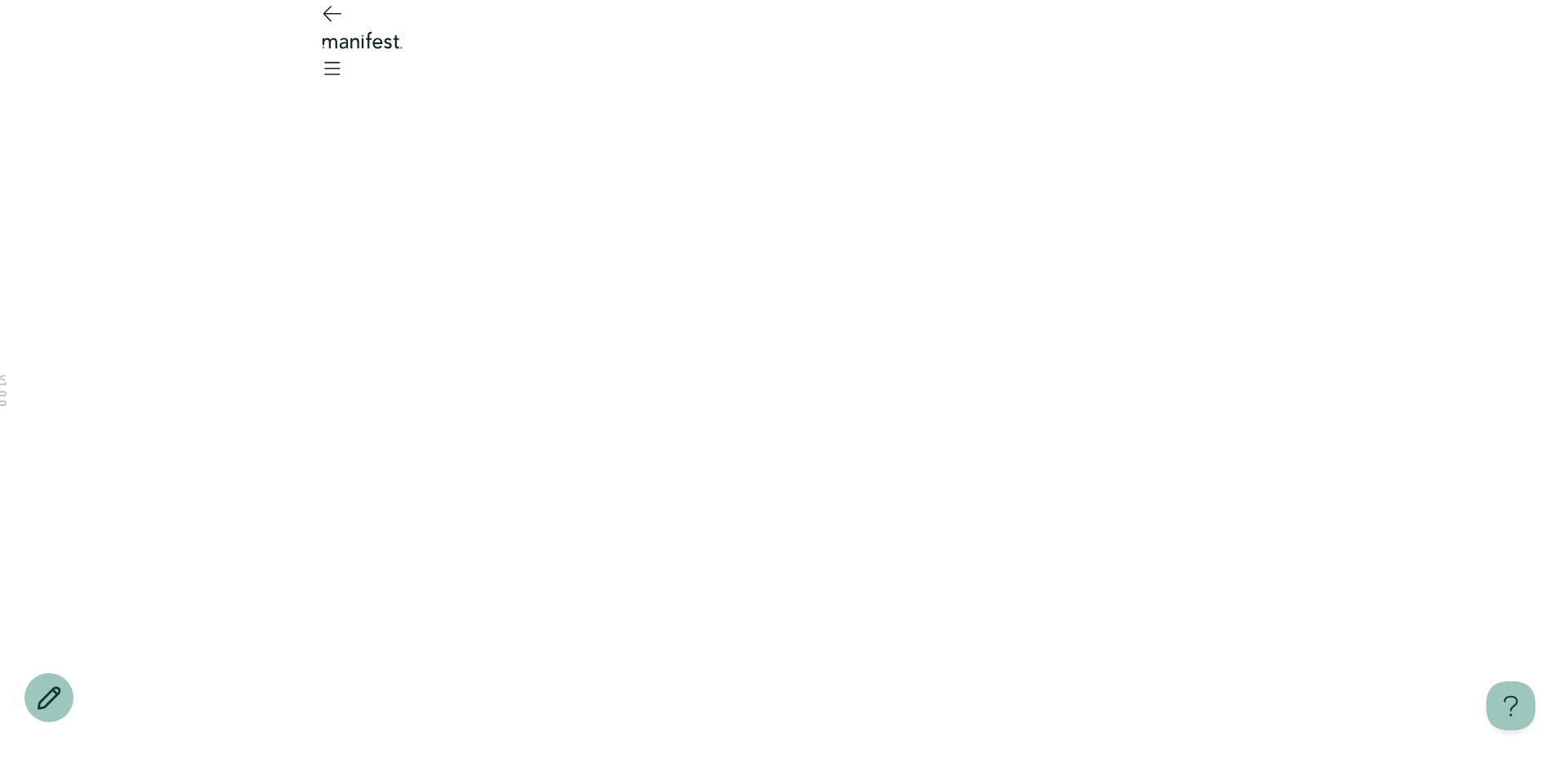
click at [325, 26] on icon "Go back" at bounding box center [331, 13] width 26 height 26
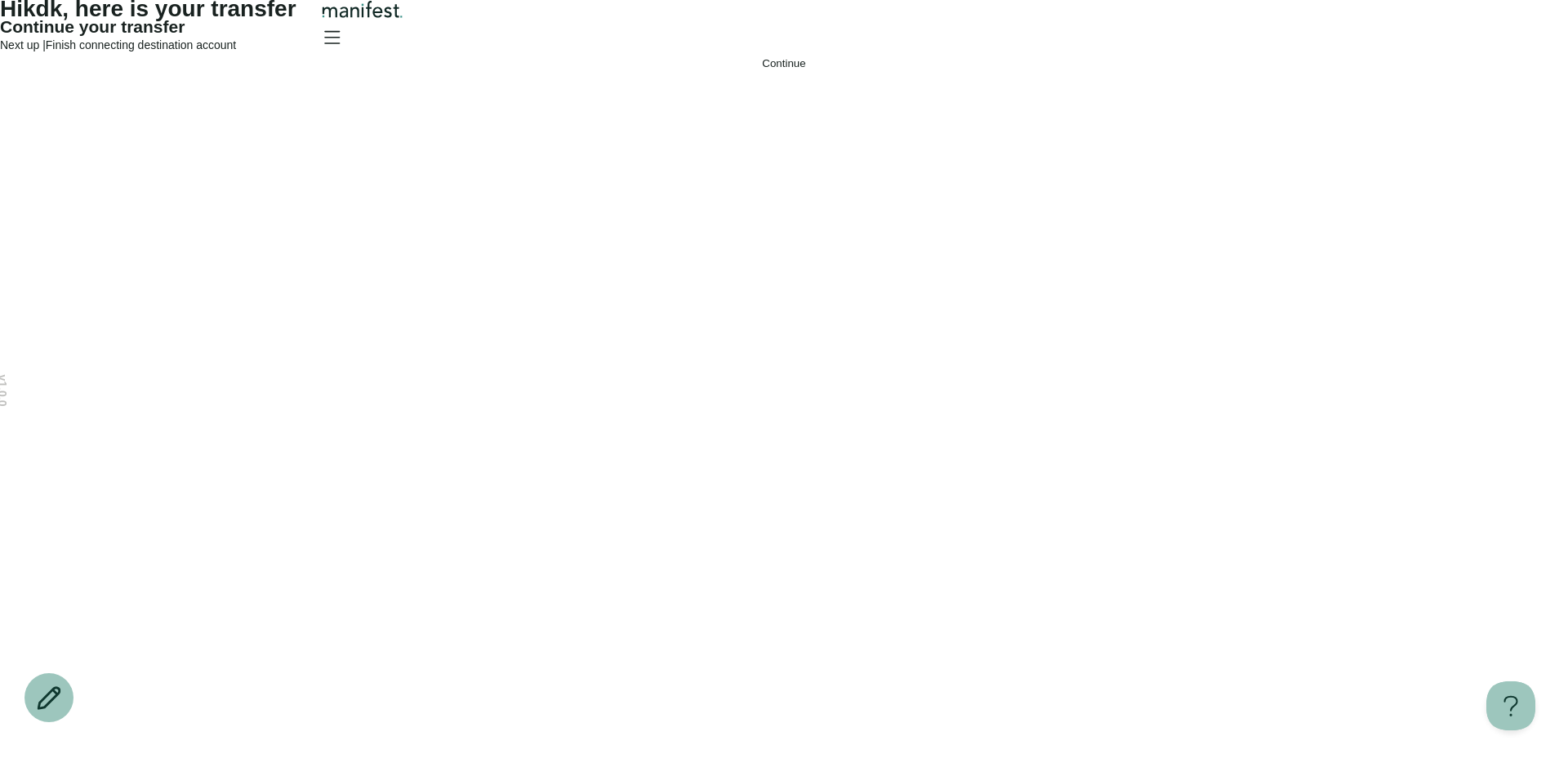
click at [703, 72] on div "Continue your transfer Next up | Finish connecting destination account Continue" at bounding box center [784, 45] width 1568 height 54
click at [696, 69] on button "Continue" at bounding box center [784, 63] width 1568 height 12
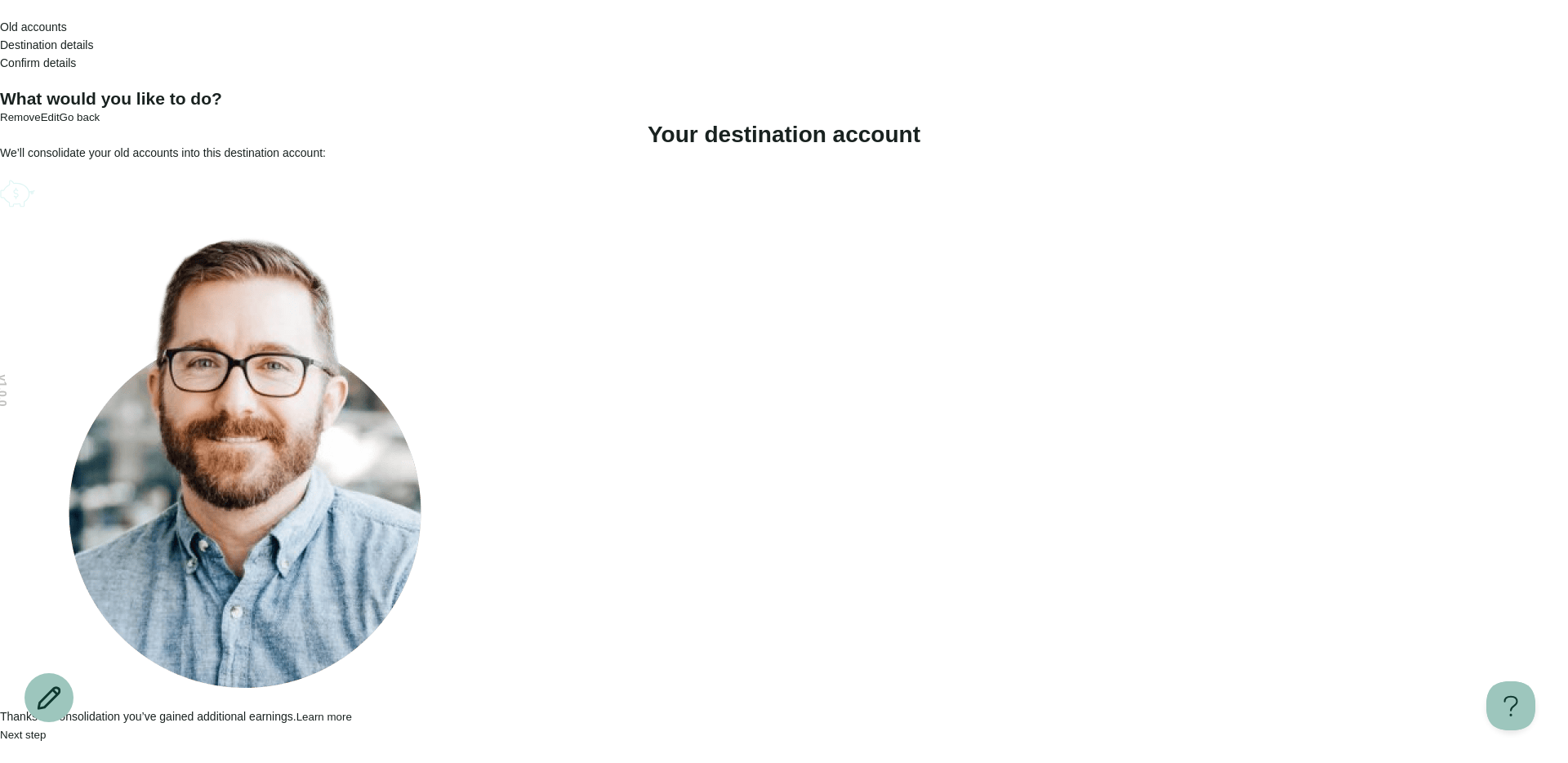
click at [0, 13] on icon "Go back" at bounding box center [0, 13] width 0 height 0
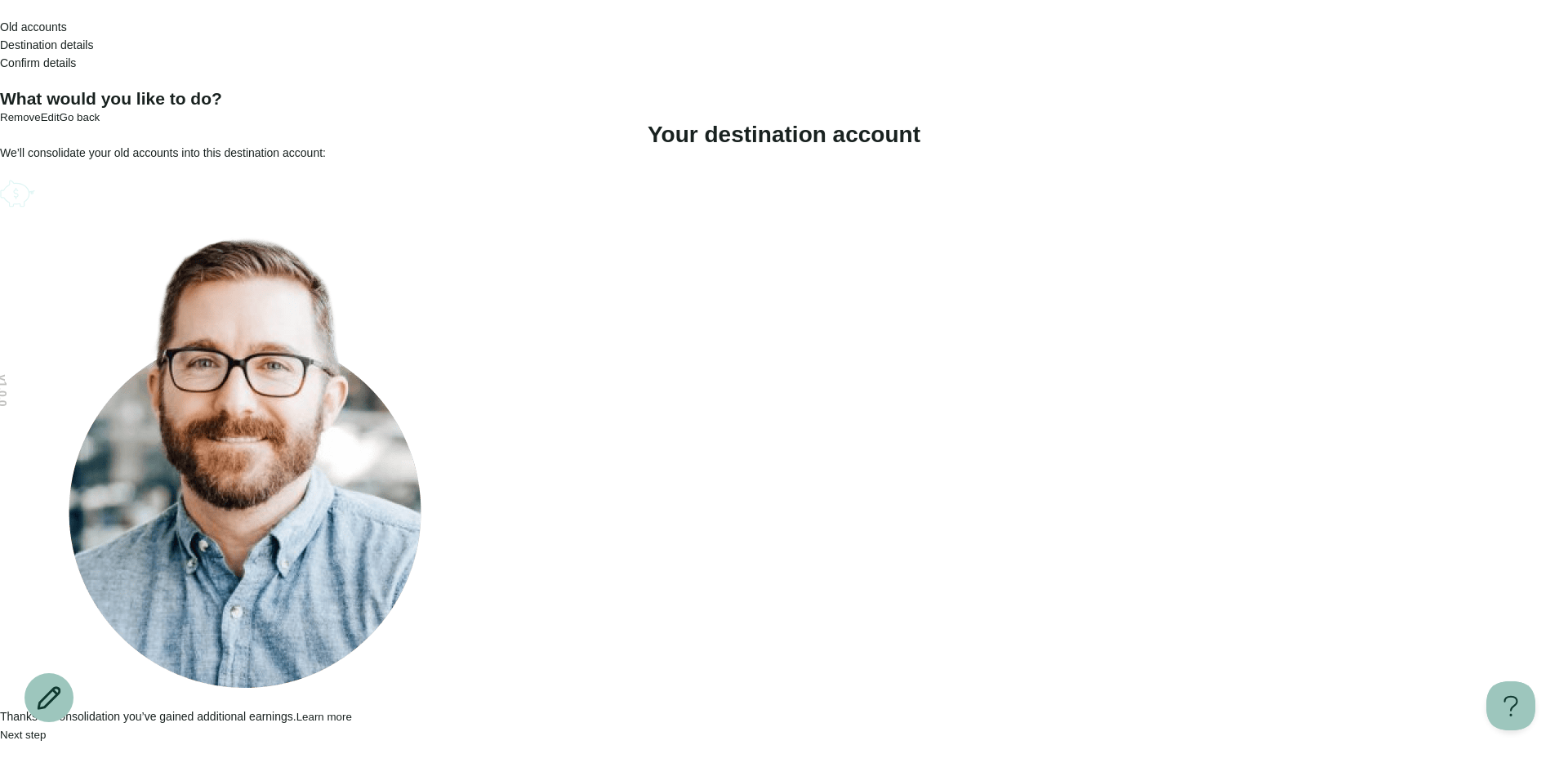
click at [693, 180] on div at bounding box center [784, 170] width 1568 height 18
drag, startPoint x: 333, startPoint y: 48, endPoint x: 396, endPoint y: 116, distance: 92.7
click at [0, 13] on icon "Go back" at bounding box center [0, 13] width 0 height 0
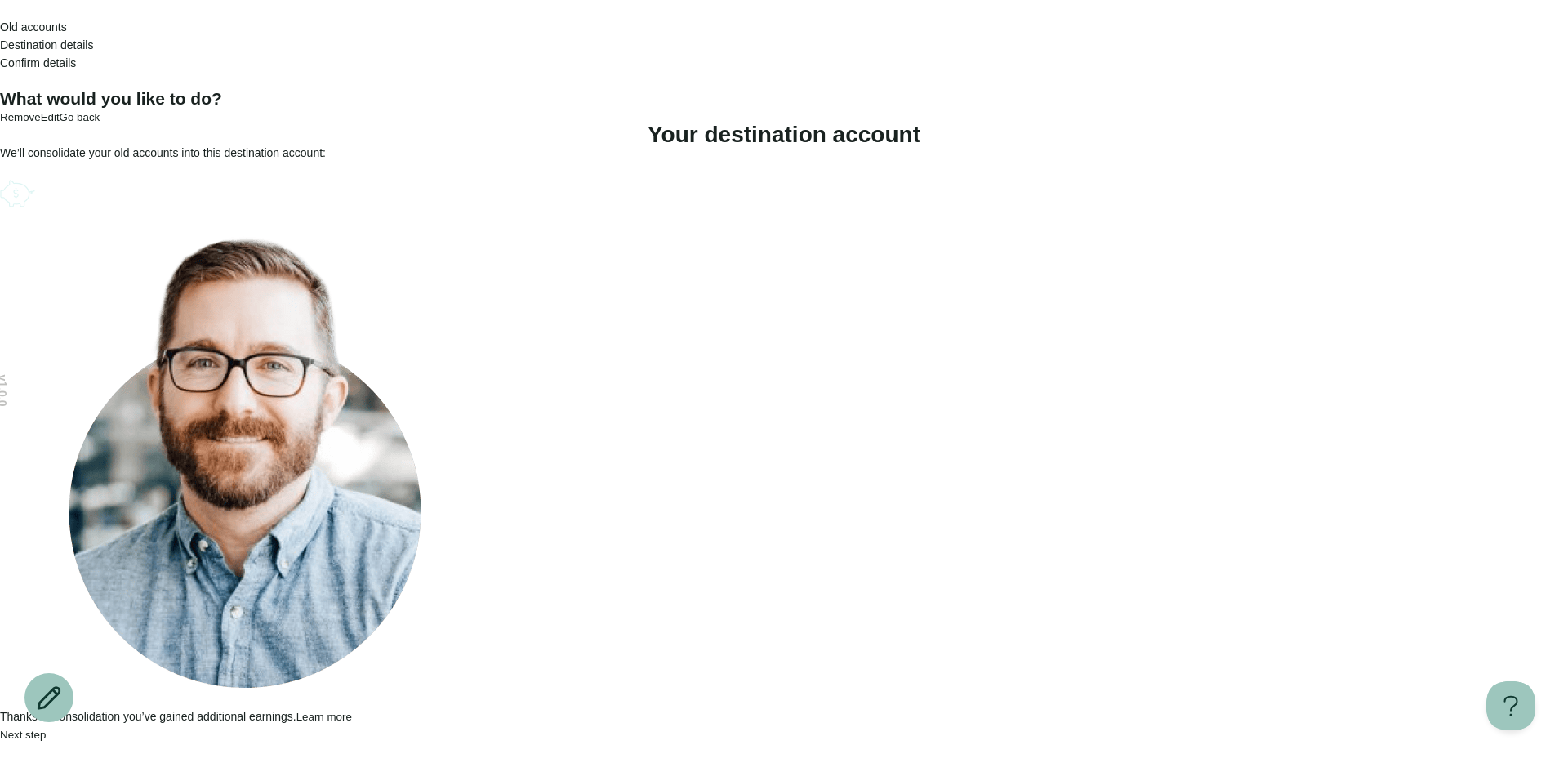
click at [9, 184] on circle "Account options" at bounding box center [8, 183] width 1 height 1
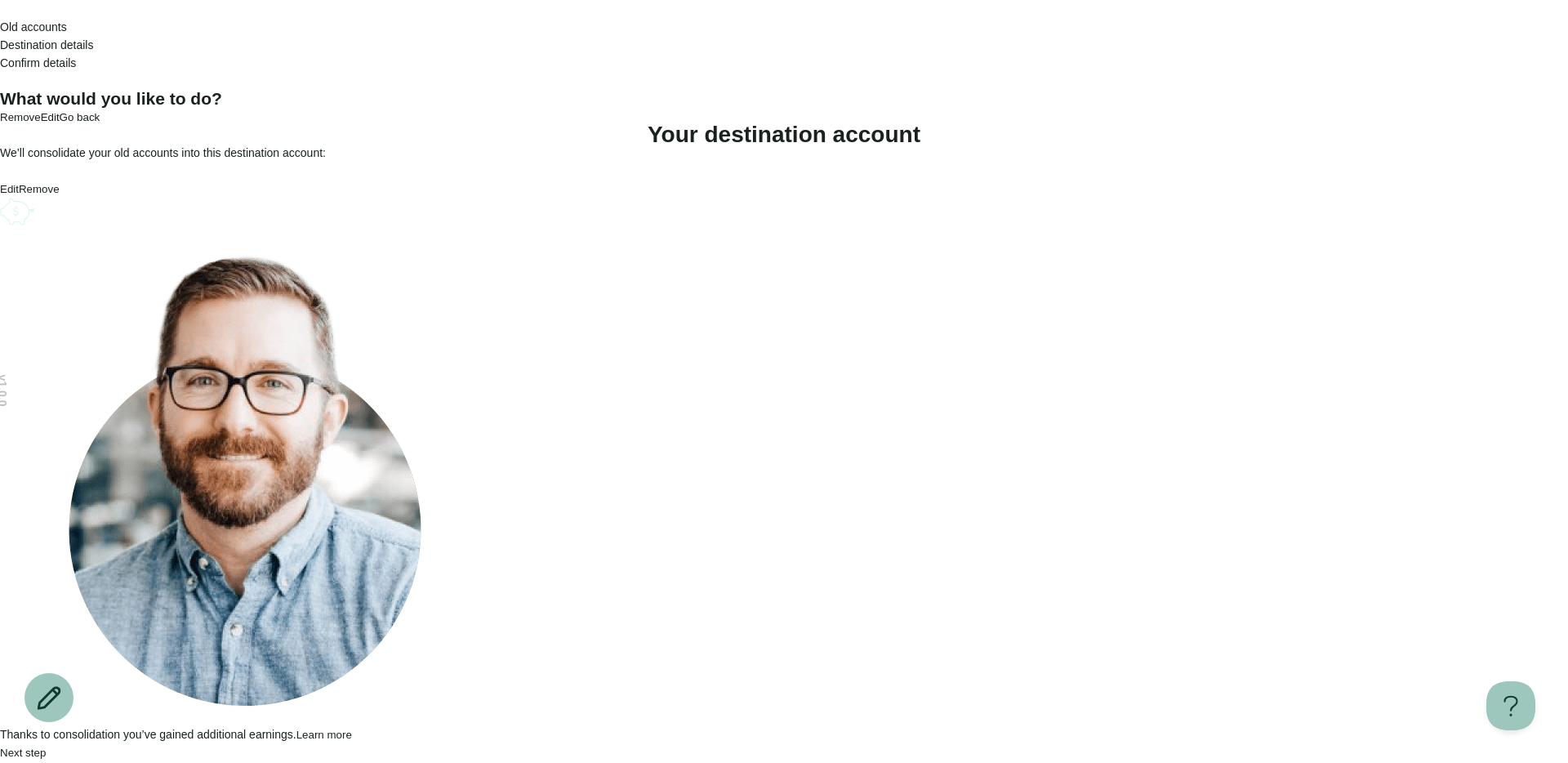
click at [60, 195] on button "Remove" at bounding box center [39, 189] width 41 height 12
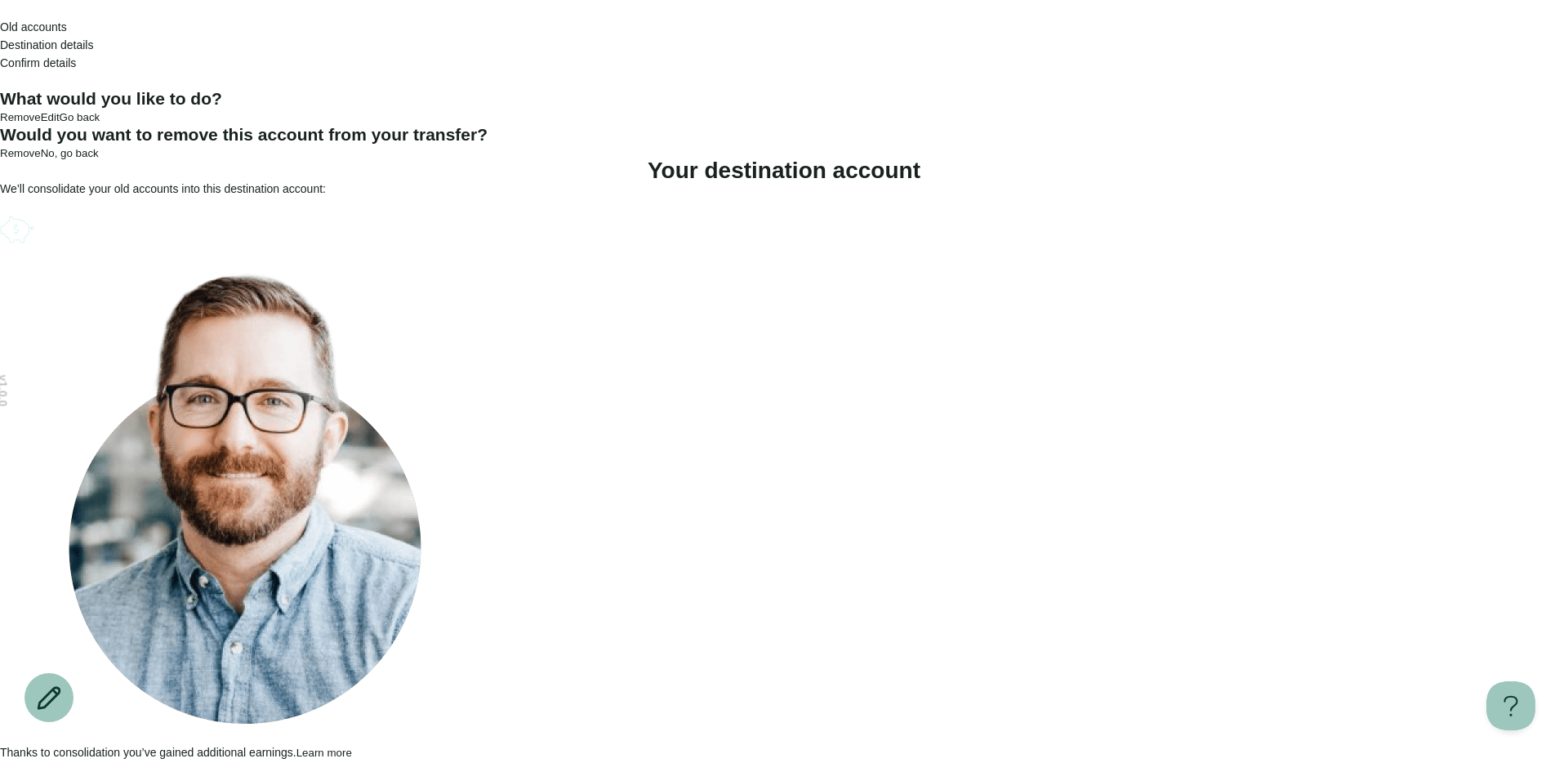
click at [41, 160] on button "Remove" at bounding box center [21, 153] width 41 height 12
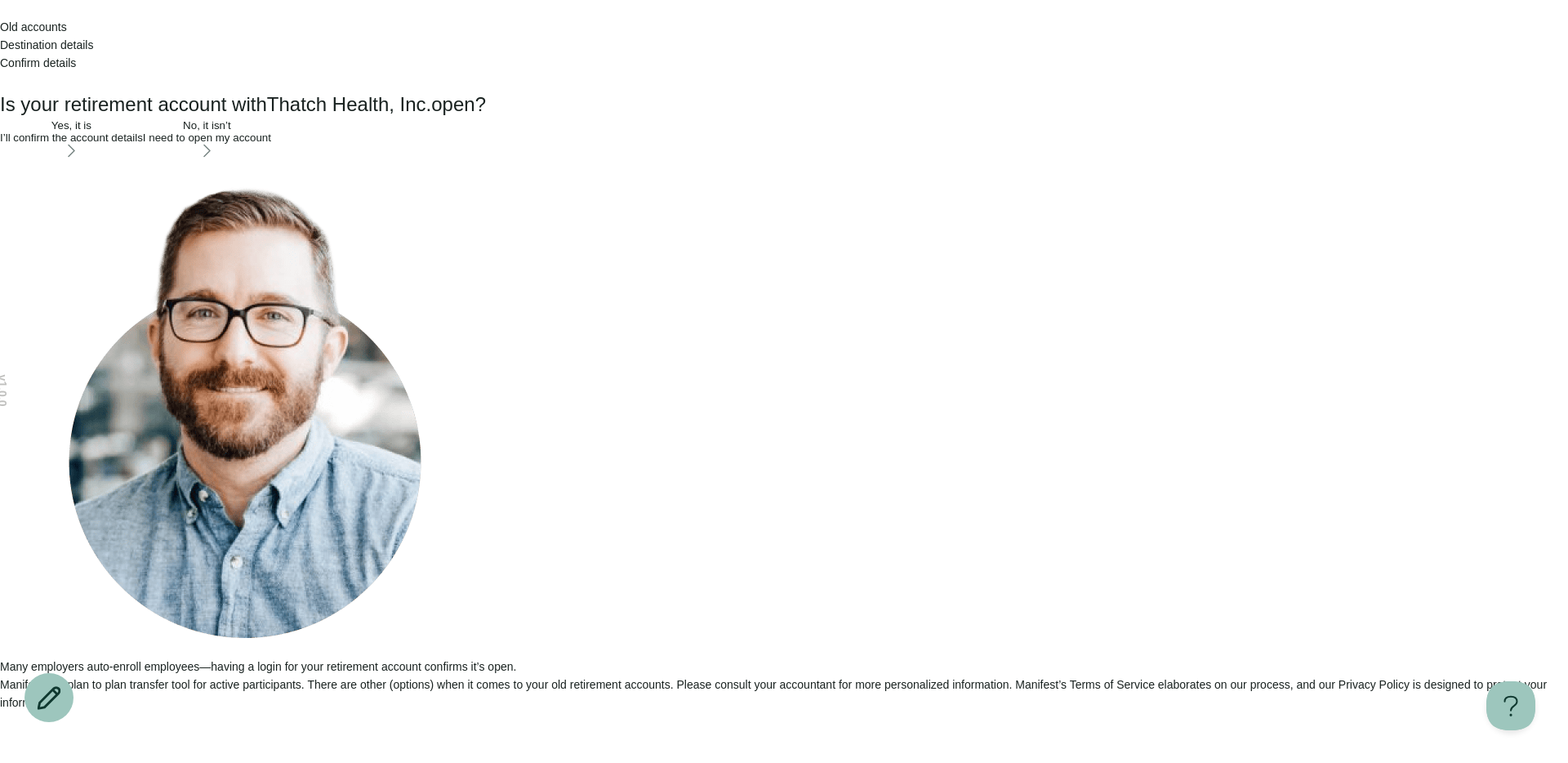
click at [0, 13] on icon "Go back" at bounding box center [0, 13] width 0 height 0
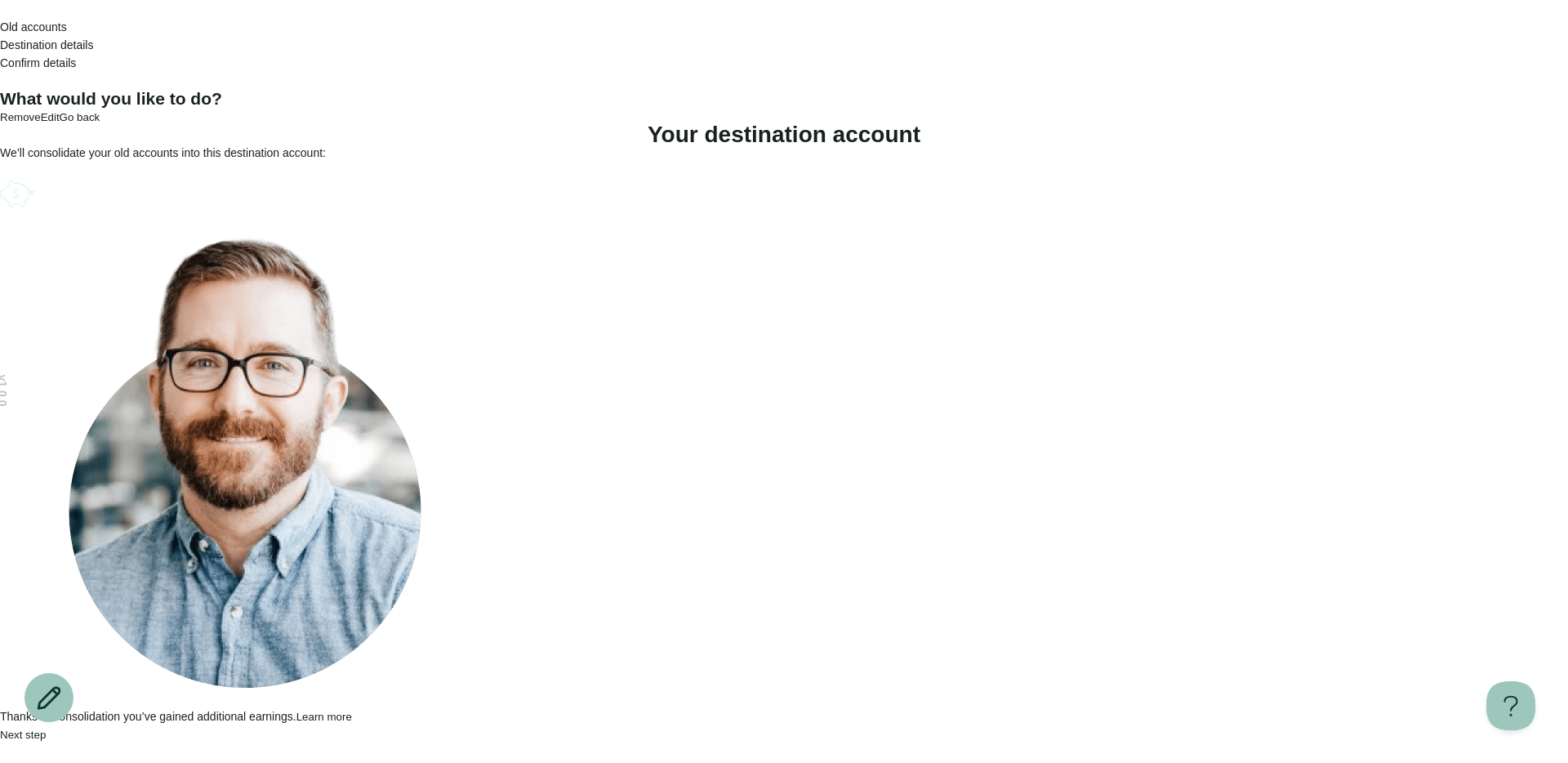
click at [0, 13] on icon "Go back" at bounding box center [0, 13] width 0 height 0
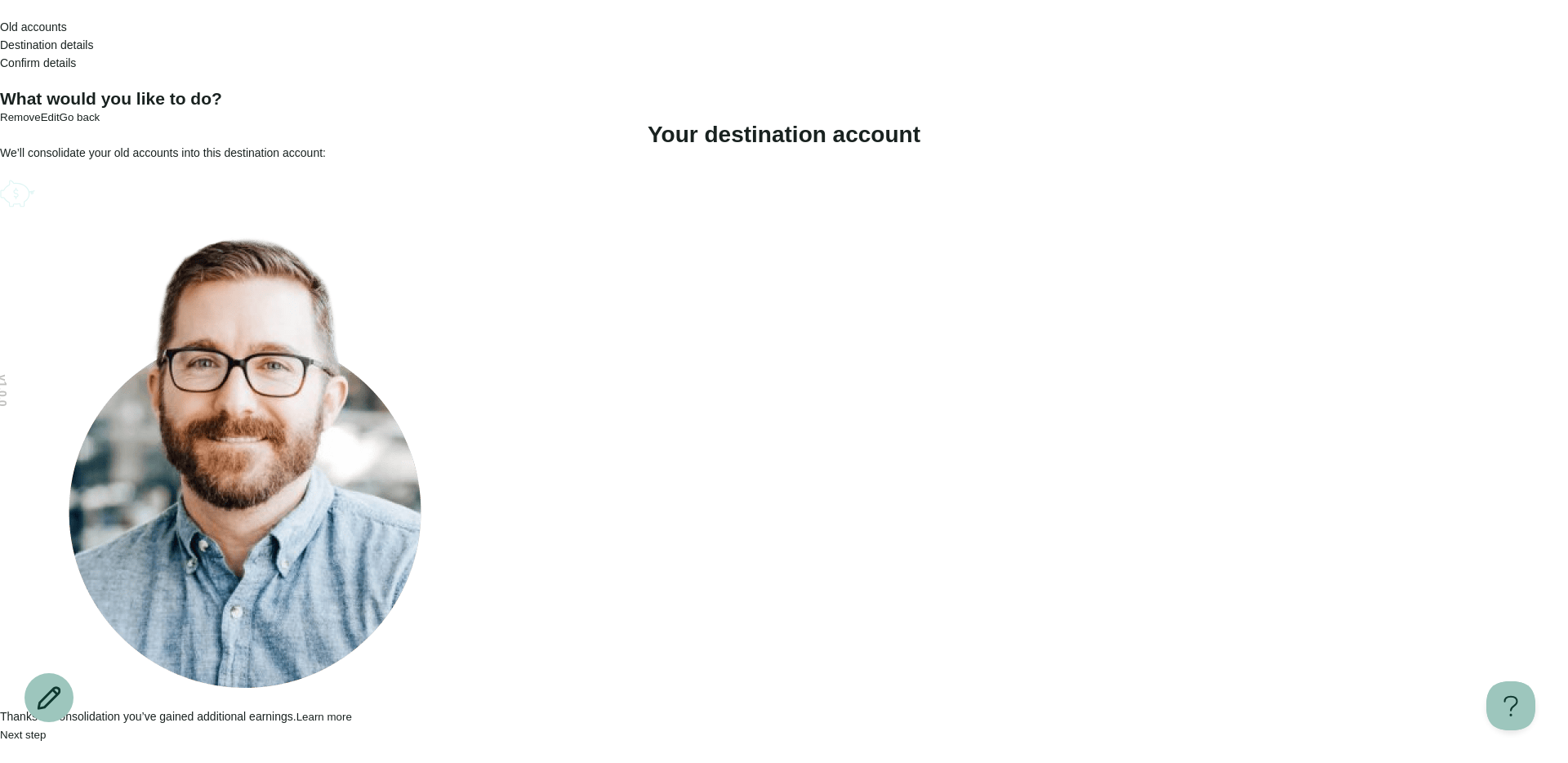
click at [0, 175] on icon "Account options" at bounding box center [0, 175] width 0 height 0
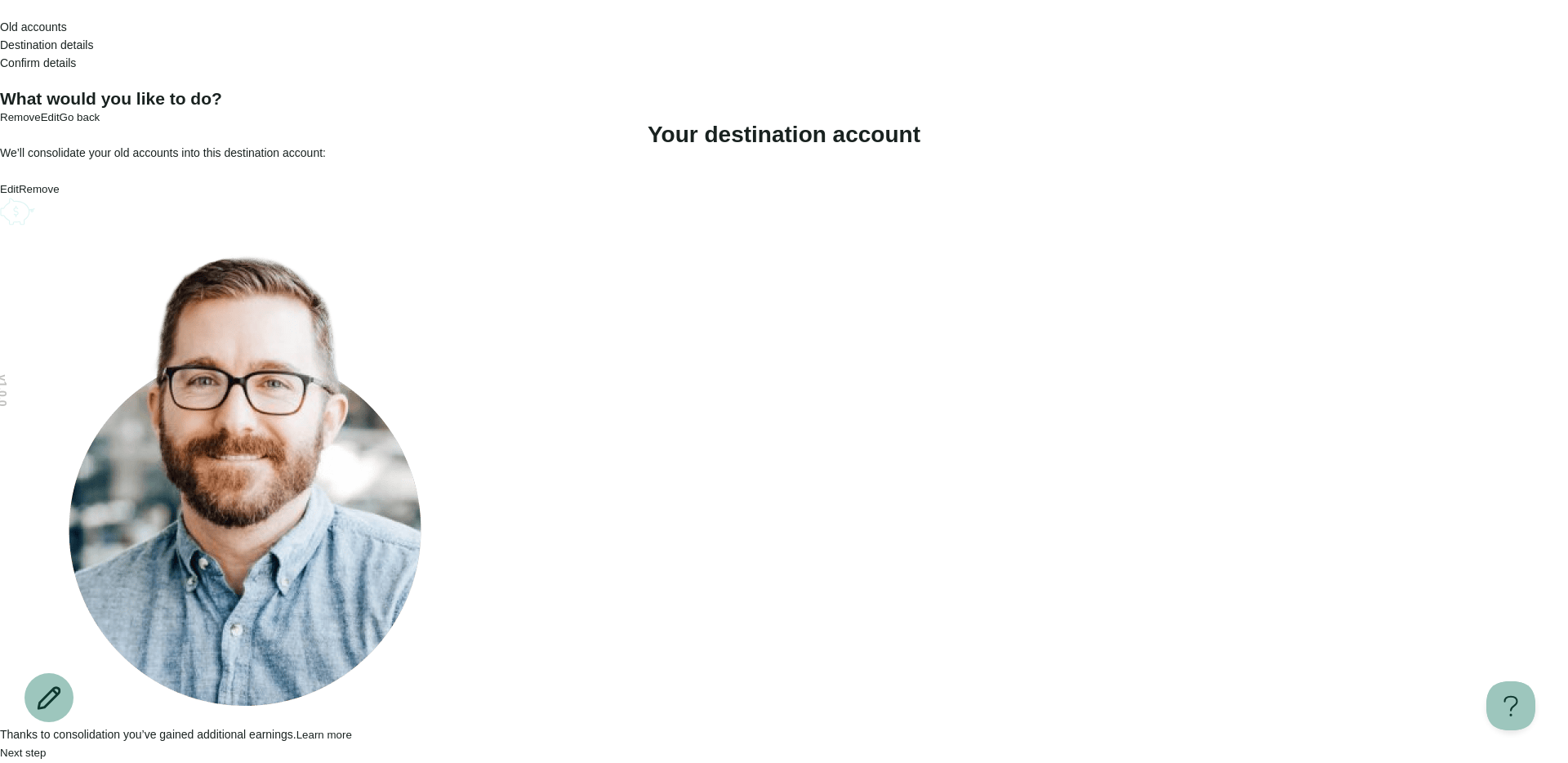
click at [60, 195] on button "Remove" at bounding box center [39, 189] width 41 height 12
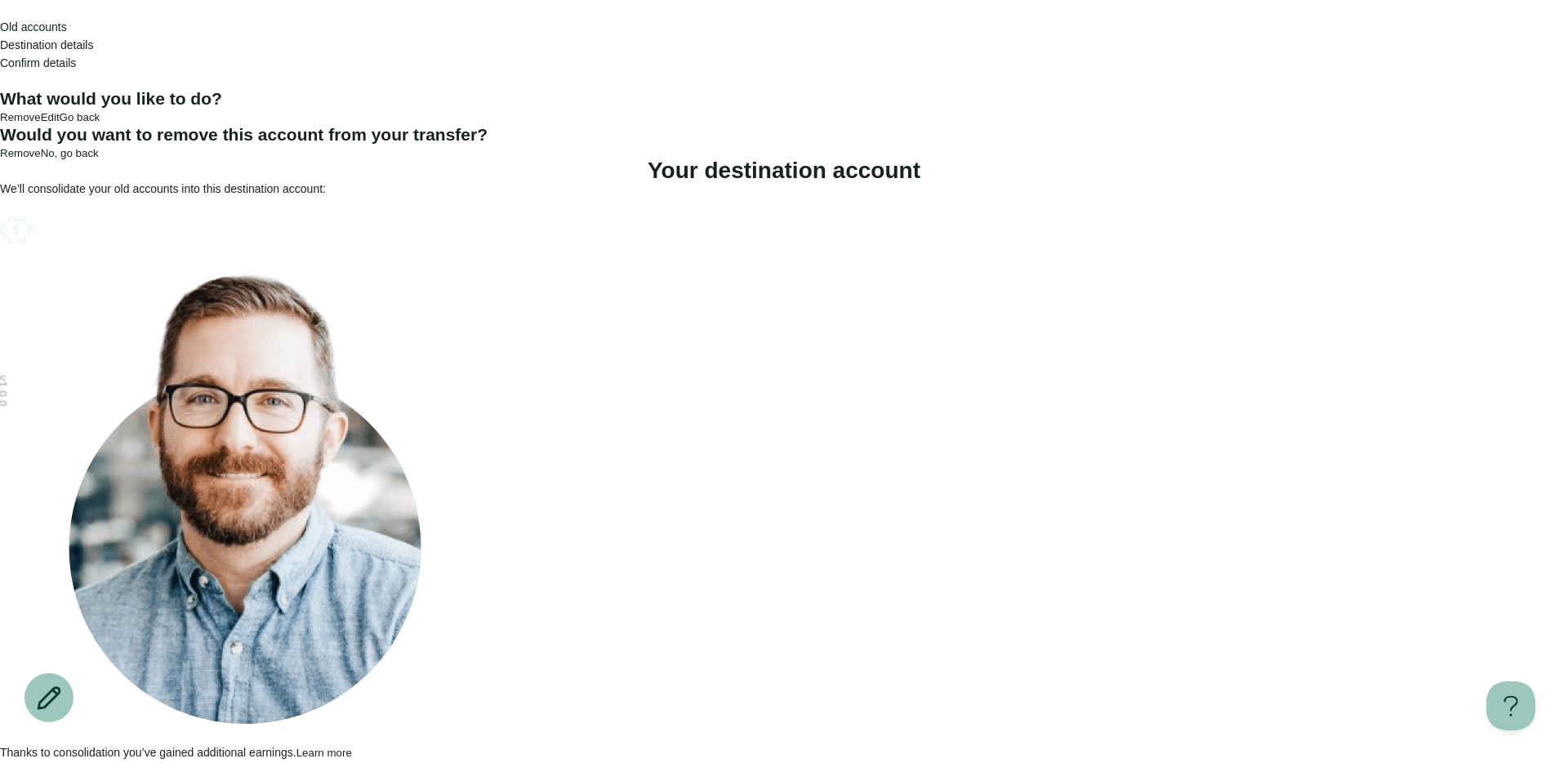
click at [41, 160] on button "Remove" at bounding box center [21, 153] width 41 height 12
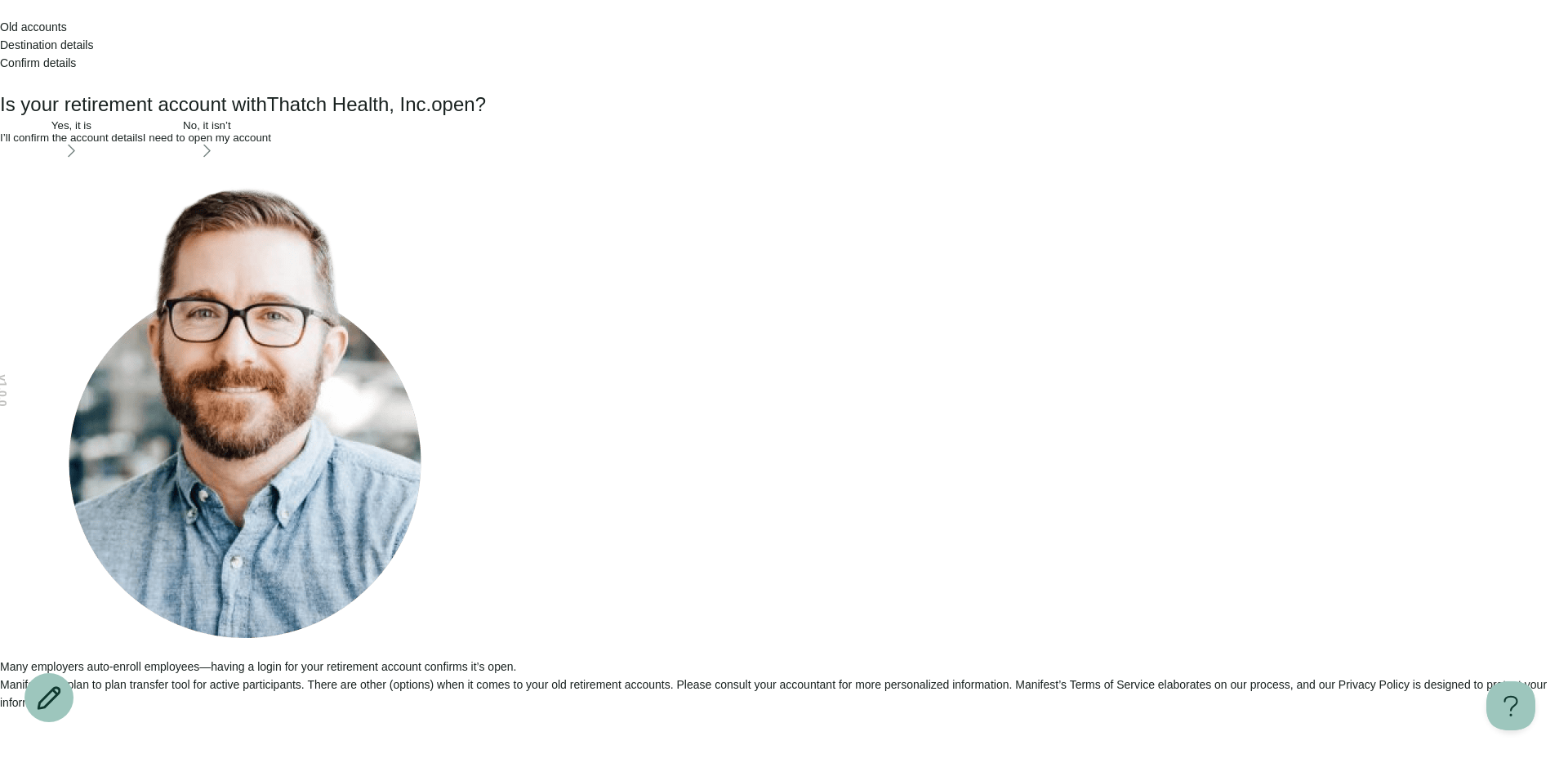
click at [143, 144] on div "I’ll confirm the account details" at bounding box center [71, 137] width 143 height 12
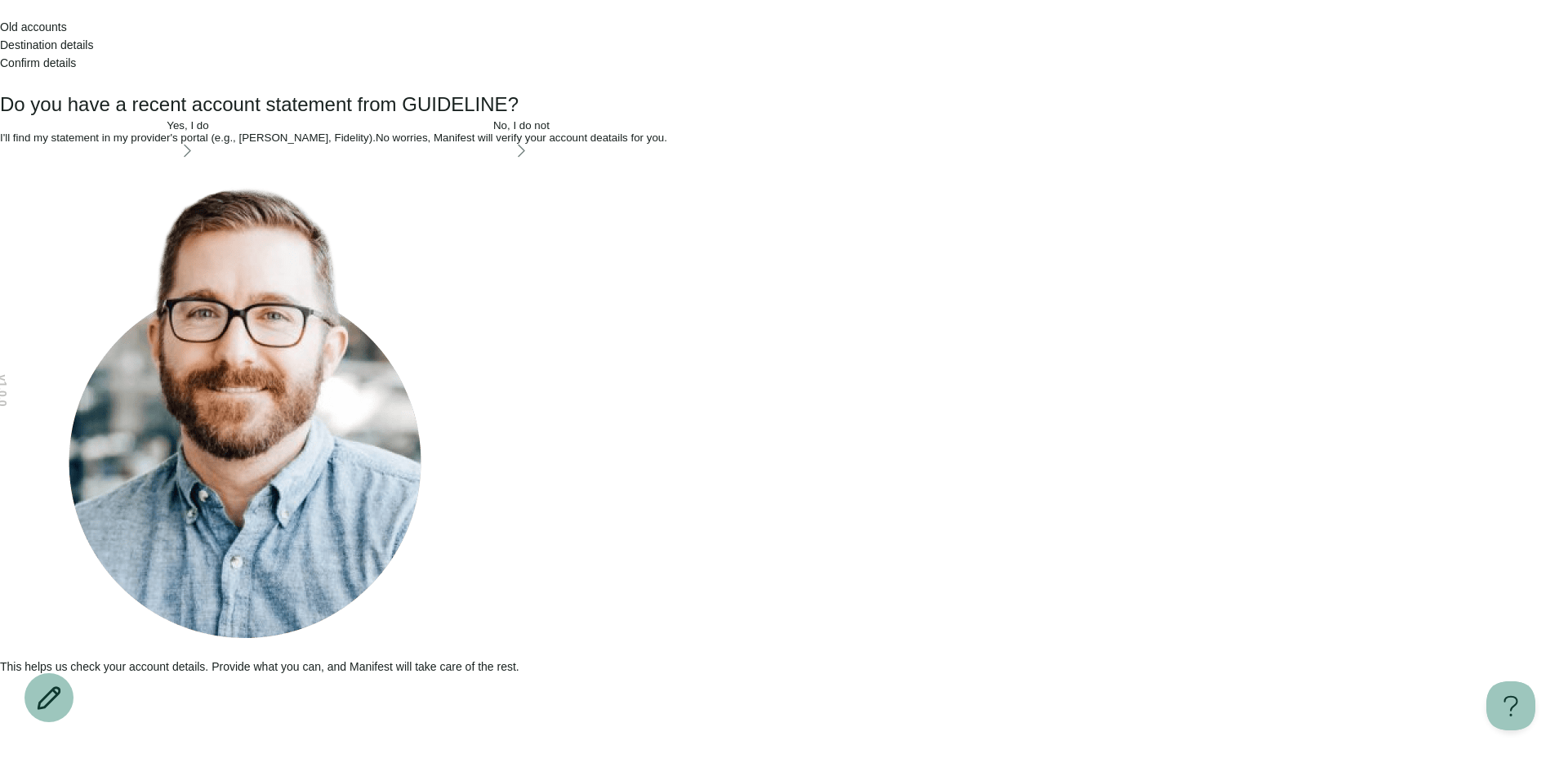
click at [646, 144] on div "No, I do not No worries, Manifest will verify your account deatails for you." at bounding box center [522, 132] width 291 height 24
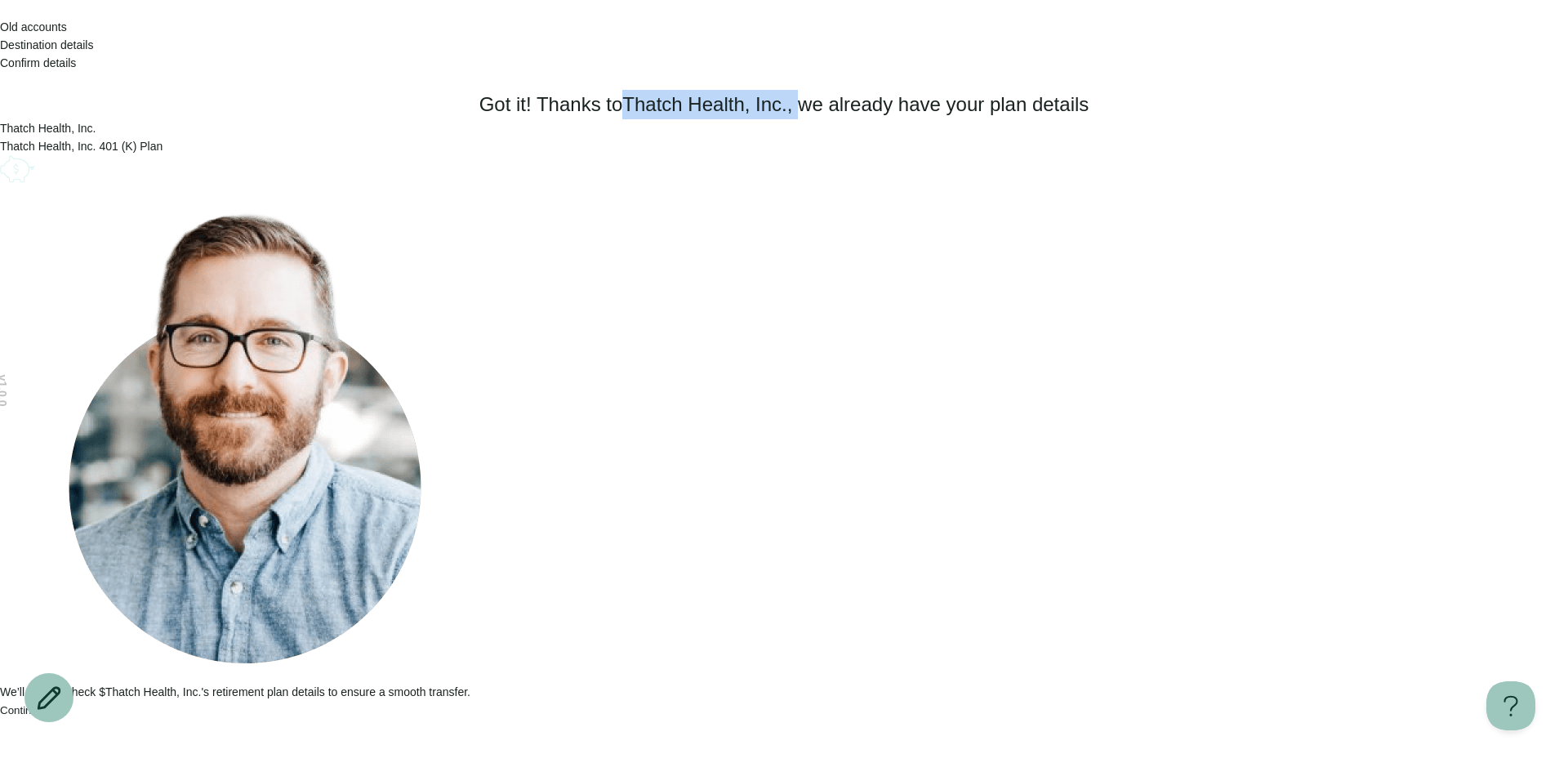
drag, startPoint x: 722, startPoint y: 120, endPoint x: 896, endPoint y: 121, distance: 174.0
click at [902, 120] on h1 "Got it! Thanks to Thatch Health, Inc. , we already have your plan details" at bounding box center [784, 105] width 1568 height 30
click at [891, 120] on h1 "Got it! Thanks to Thatch Health, Inc. , we already have your plan details" at bounding box center [784, 105] width 1568 height 30
click at [43, 716] on button "Continue" at bounding box center [21, 710] width 43 height 12
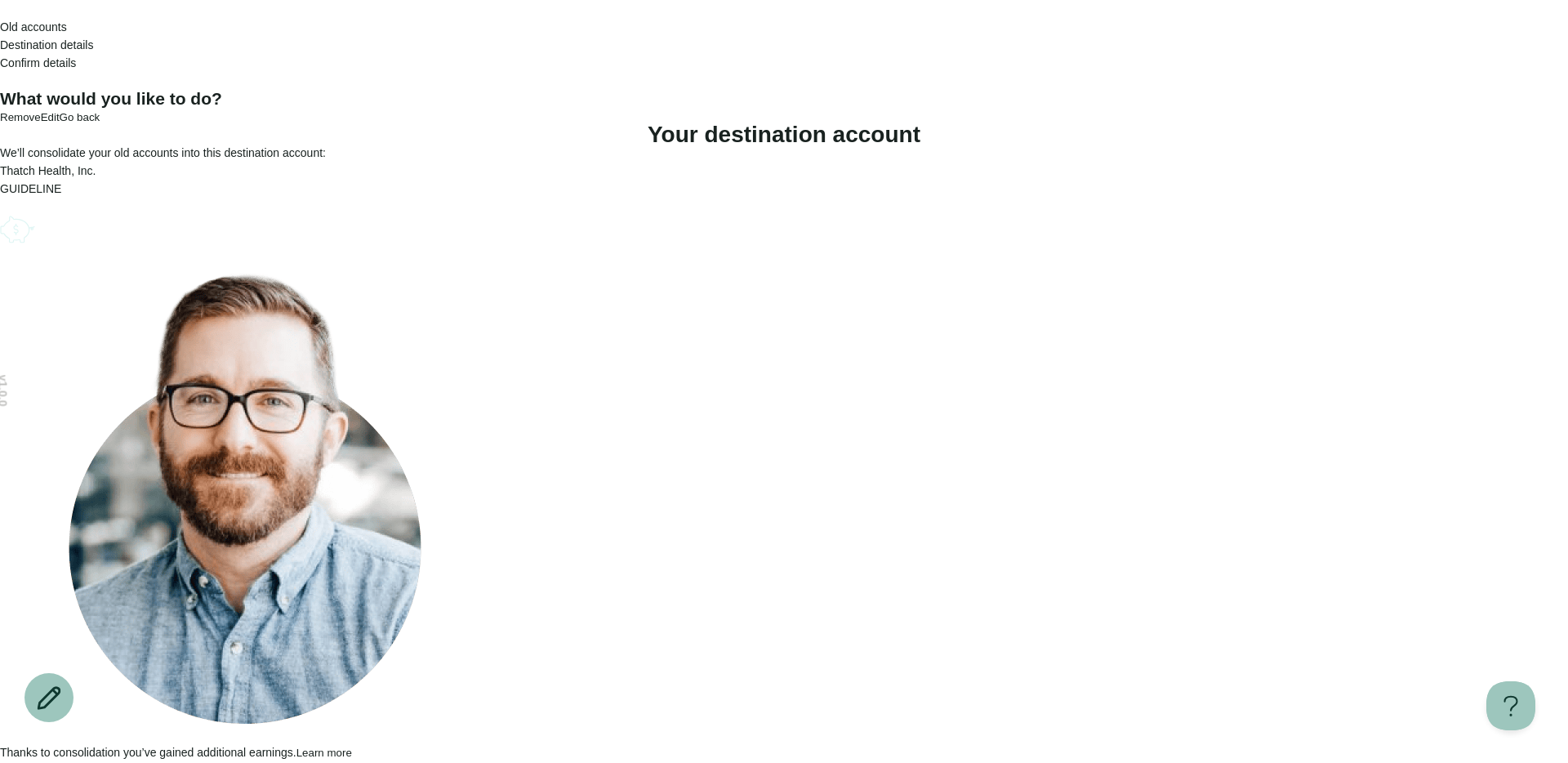
click at [46, 763] on button "Next step" at bounding box center [22, 770] width 46 height 12
click at [694, 180] on div "Thatch Health, Inc." at bounding box center [784, 170] width 1568 height 18
click at [0, 13] on icon "Go back" at bounding box center [0, 13] width 0 height 0
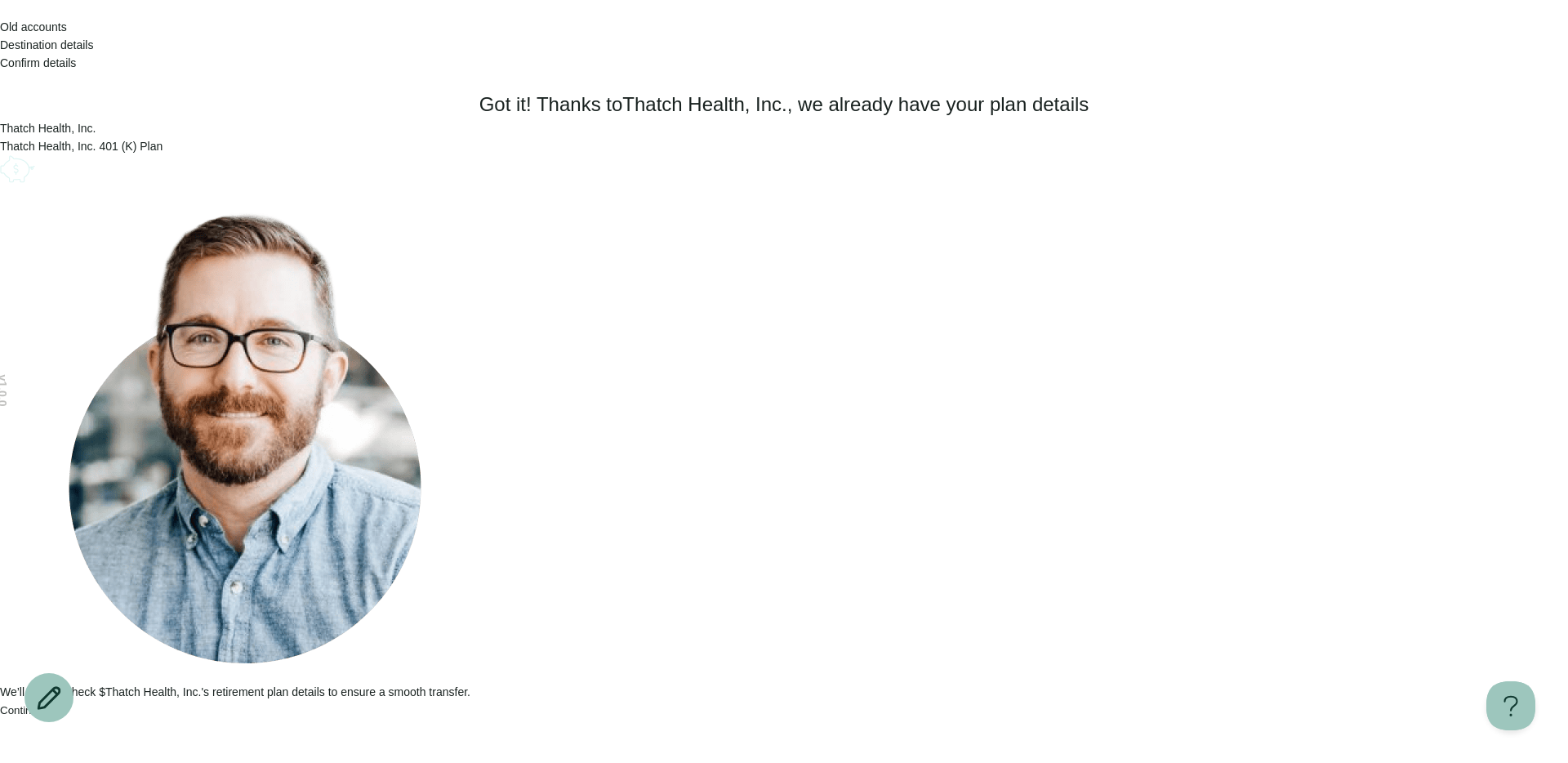
click at [43, 716] on button "Continue" at bounding box center [21, 710] width 43 height 12
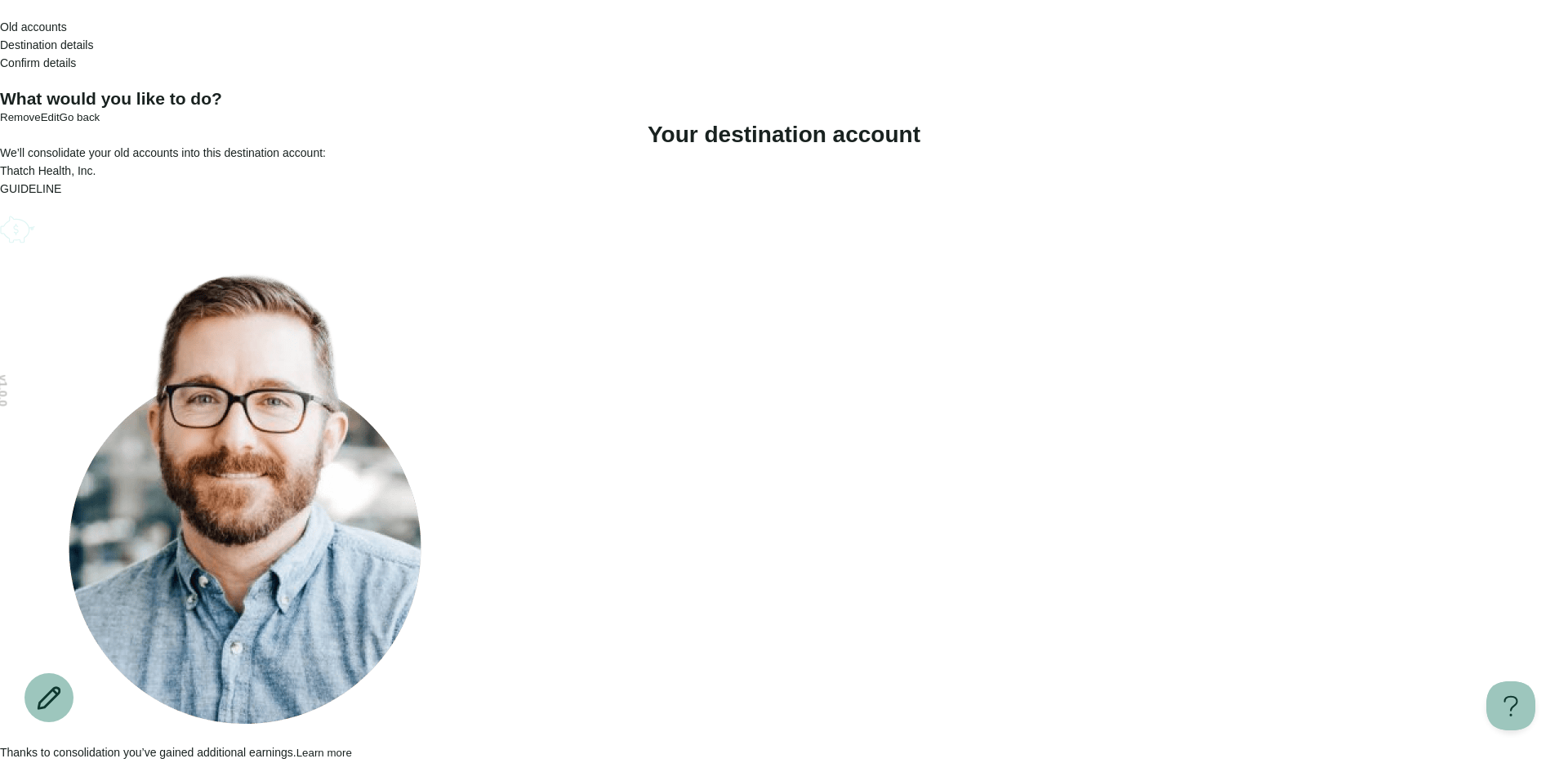
click at [0, 13] on icon "Go back" at bounding box center [0, 13] width 0 height 0
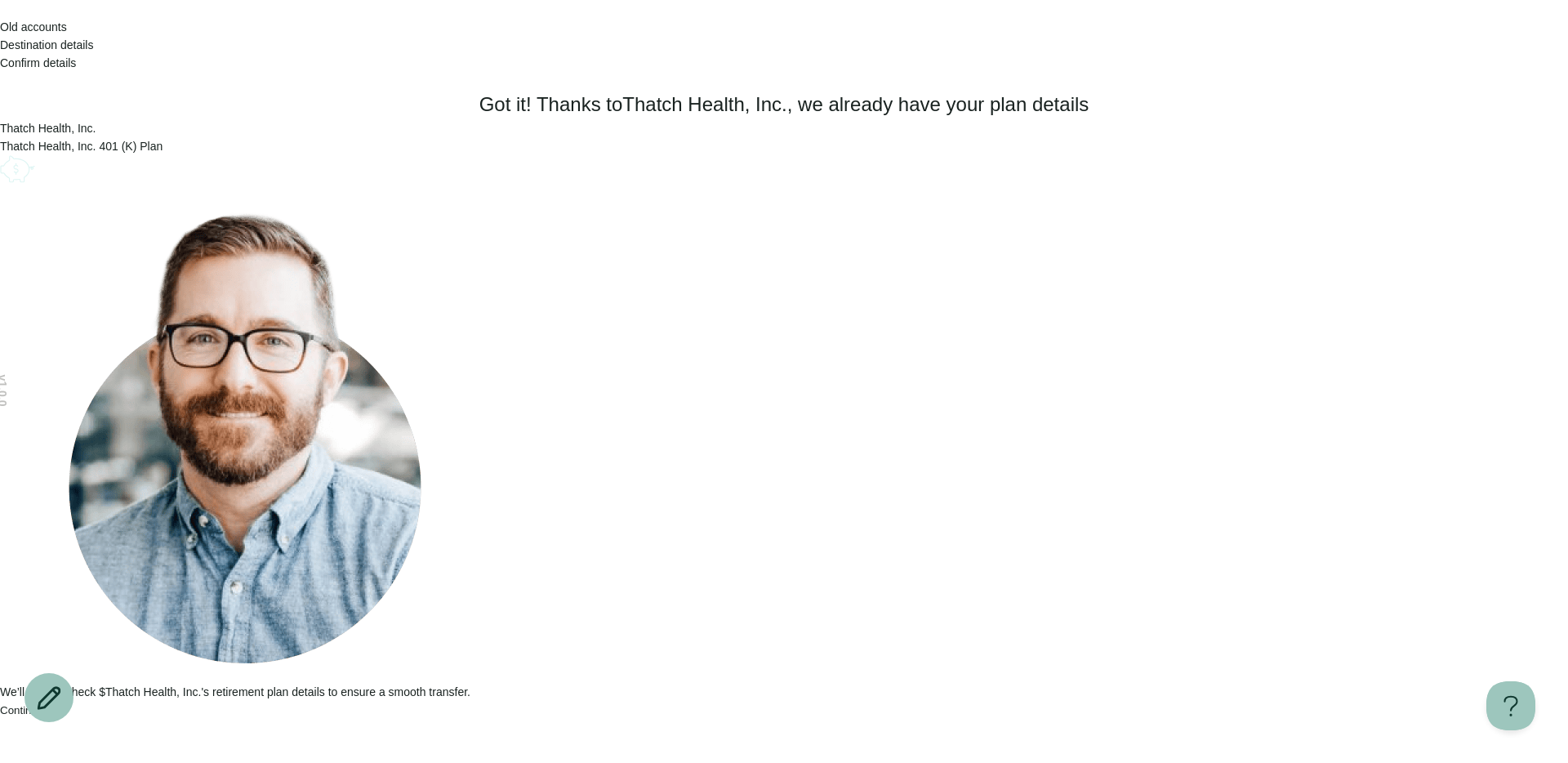
click at [43, 716] on button "Continue" at bounding box center [21, 710] width 43 height 12
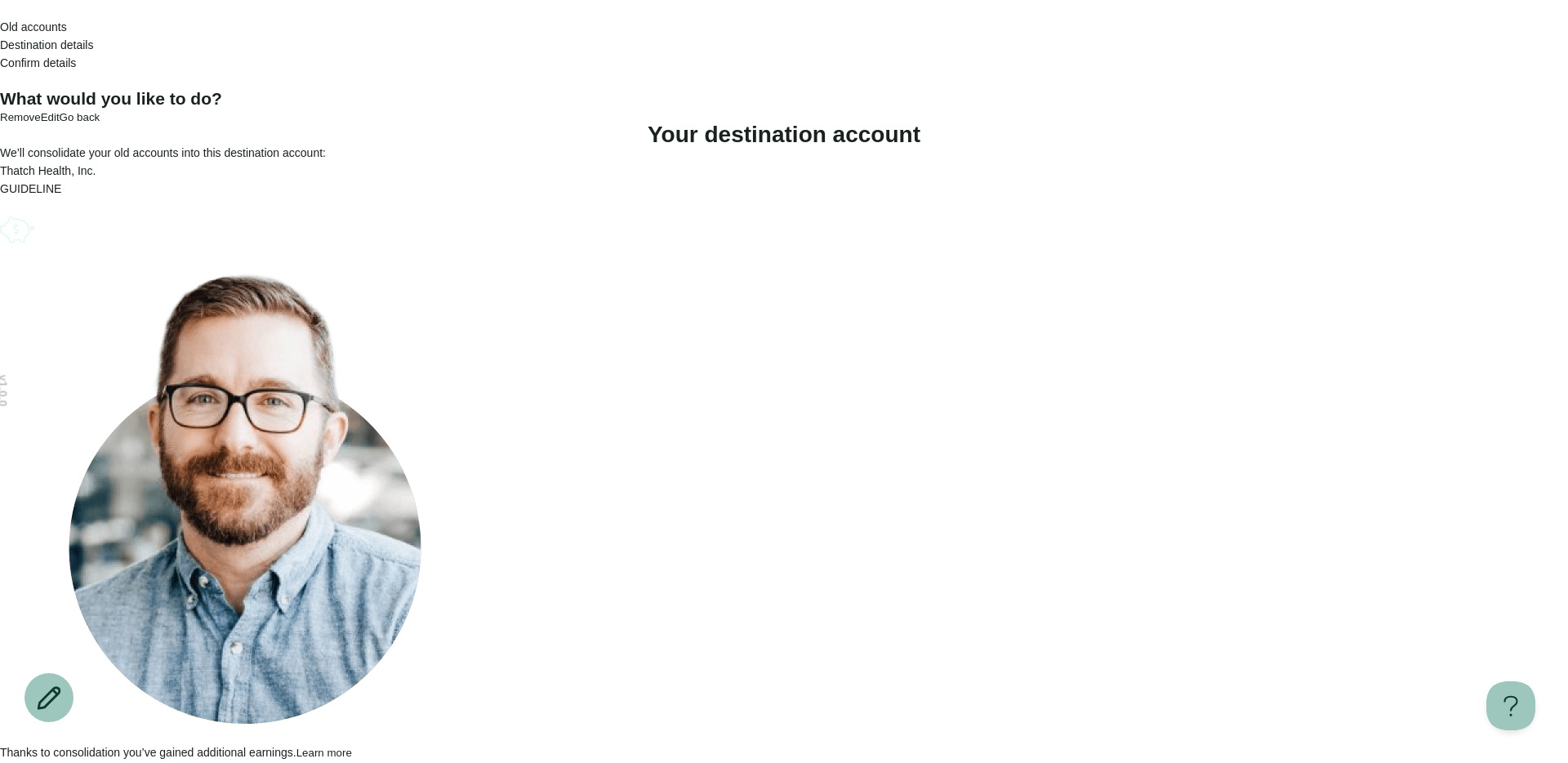
click at [350, 41] on div "Old accounts Destination details Confirm details" at bounding box center [784, 45] width 1568 height 90
click at [14, 26] on icon "Go back" at bounding box center [8, 21] width 10 height 9
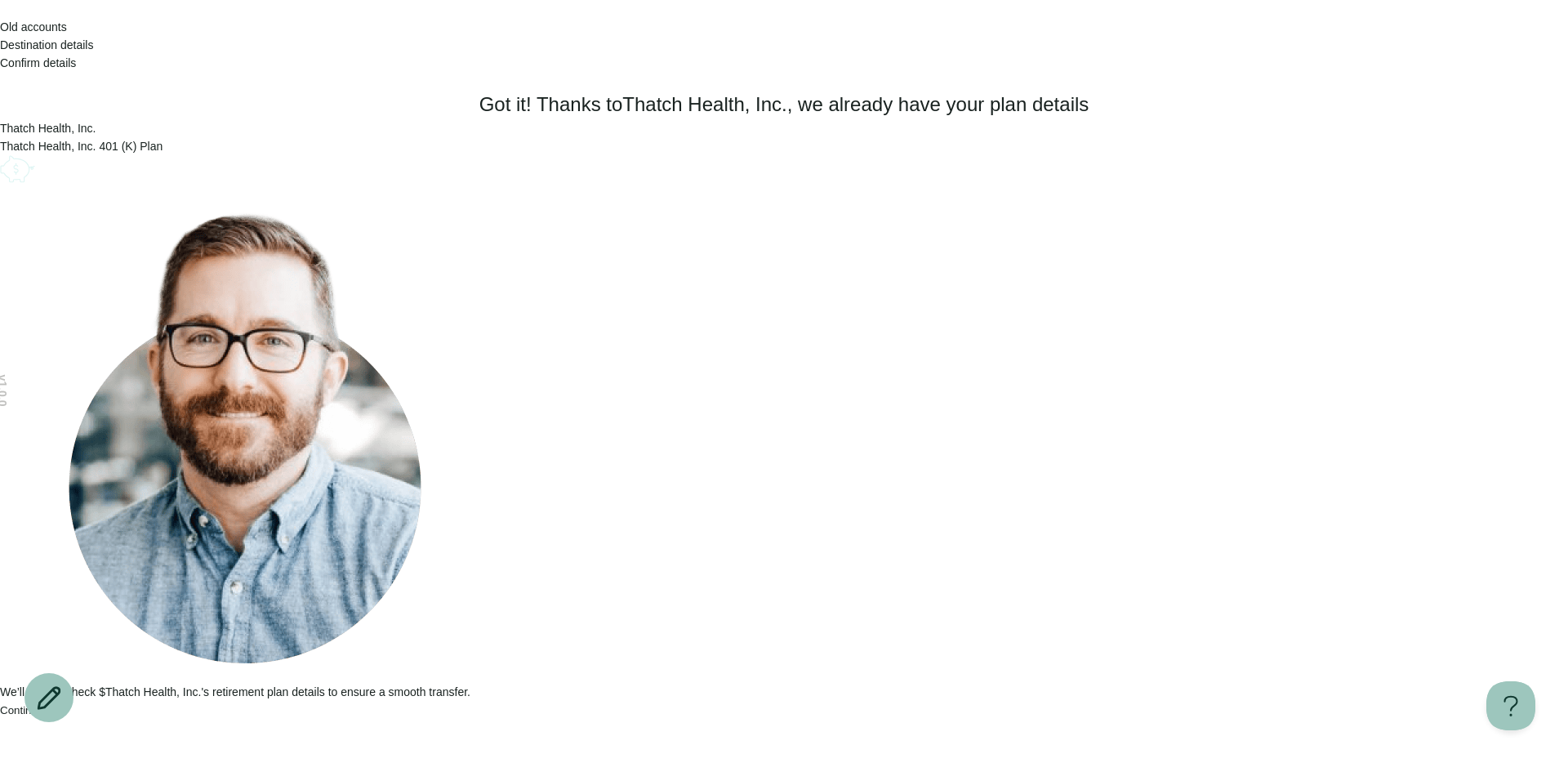
click at [43, 716] on button "Continue" at bounding box center [21, 710] width 43 height 12
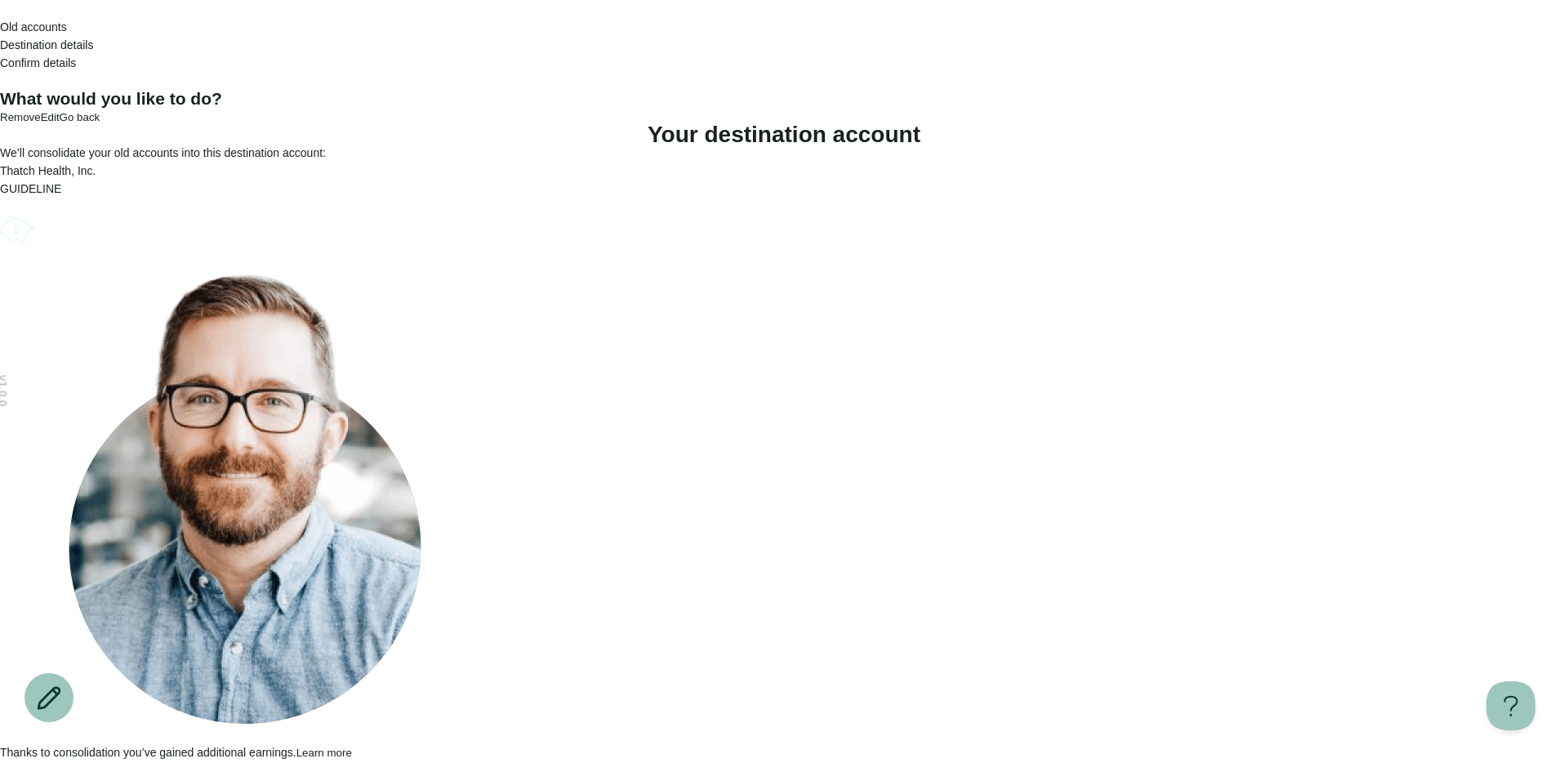
click at [46, 763] on button "Next step" at bounding box center [22, 770] width 46 height 12
click at [0, 13] on icon "Go back" at bounding box center [0, 13] width 0 height 0
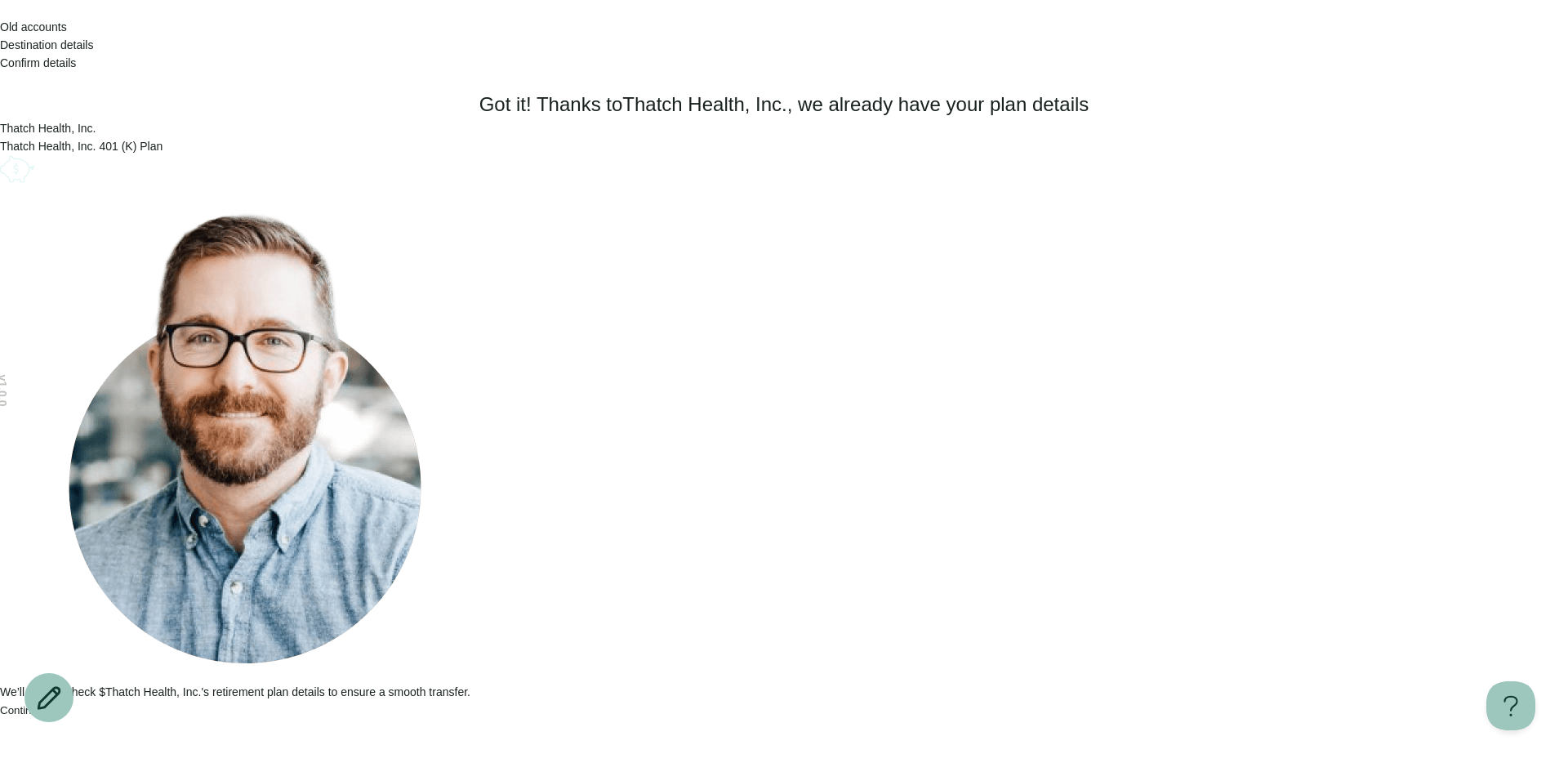
click at [14, 26] on icon "Go back" at bounding box center [8, 21] width 10 height 9
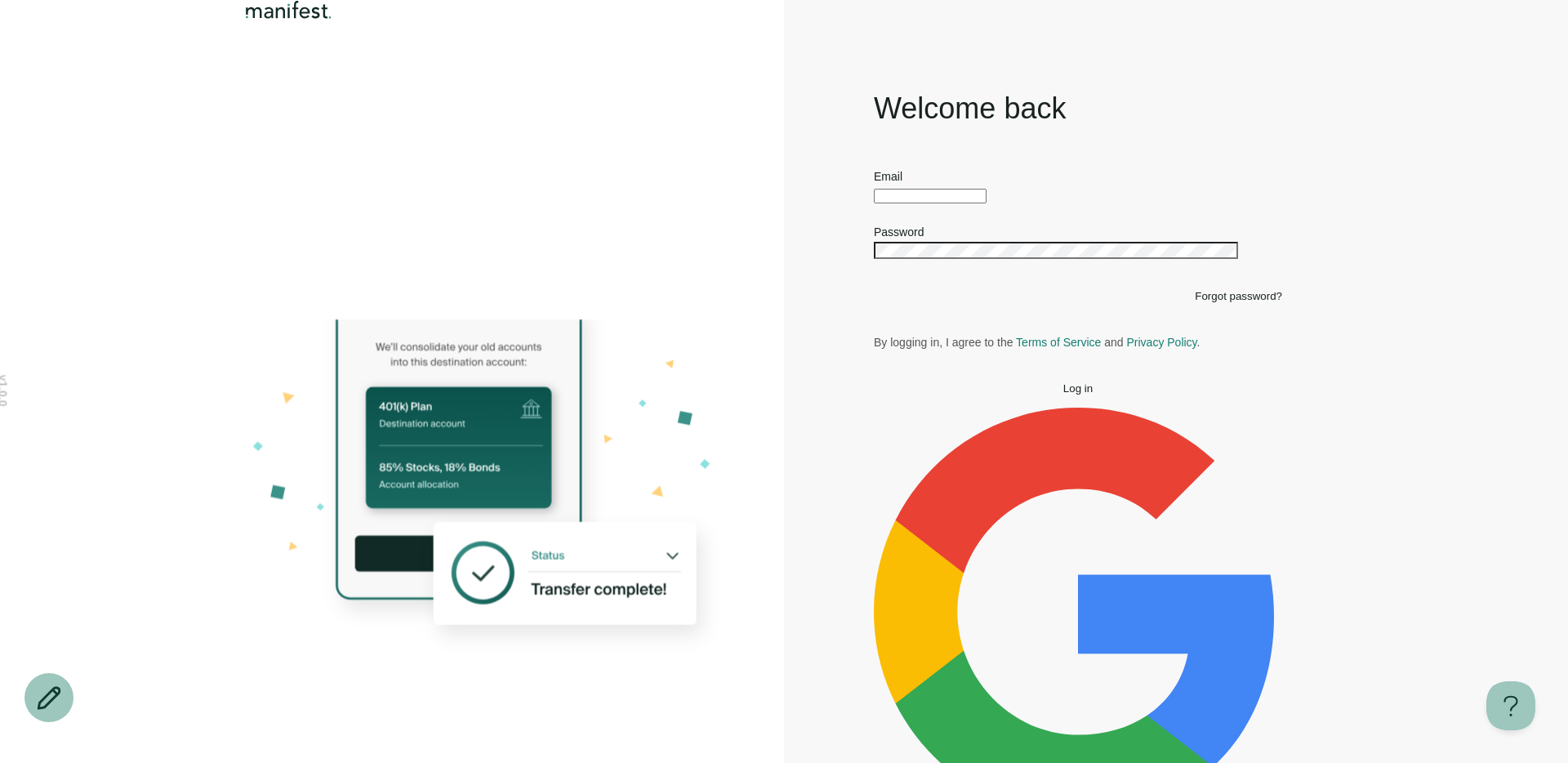
click at [988, 277] on div "Email Password" at bounding box center [1078, 221] width 409 height 109
click at [965, 204] on div at bounding box center [1078, 194] width 409 height 18
click at [936, 204] on input "text" at bounding box center [930, 196] width 113 height 15
type input "**********"
click at [874, 383] on button "Log in" at bounding box center [1078, 389] width 409 height 12
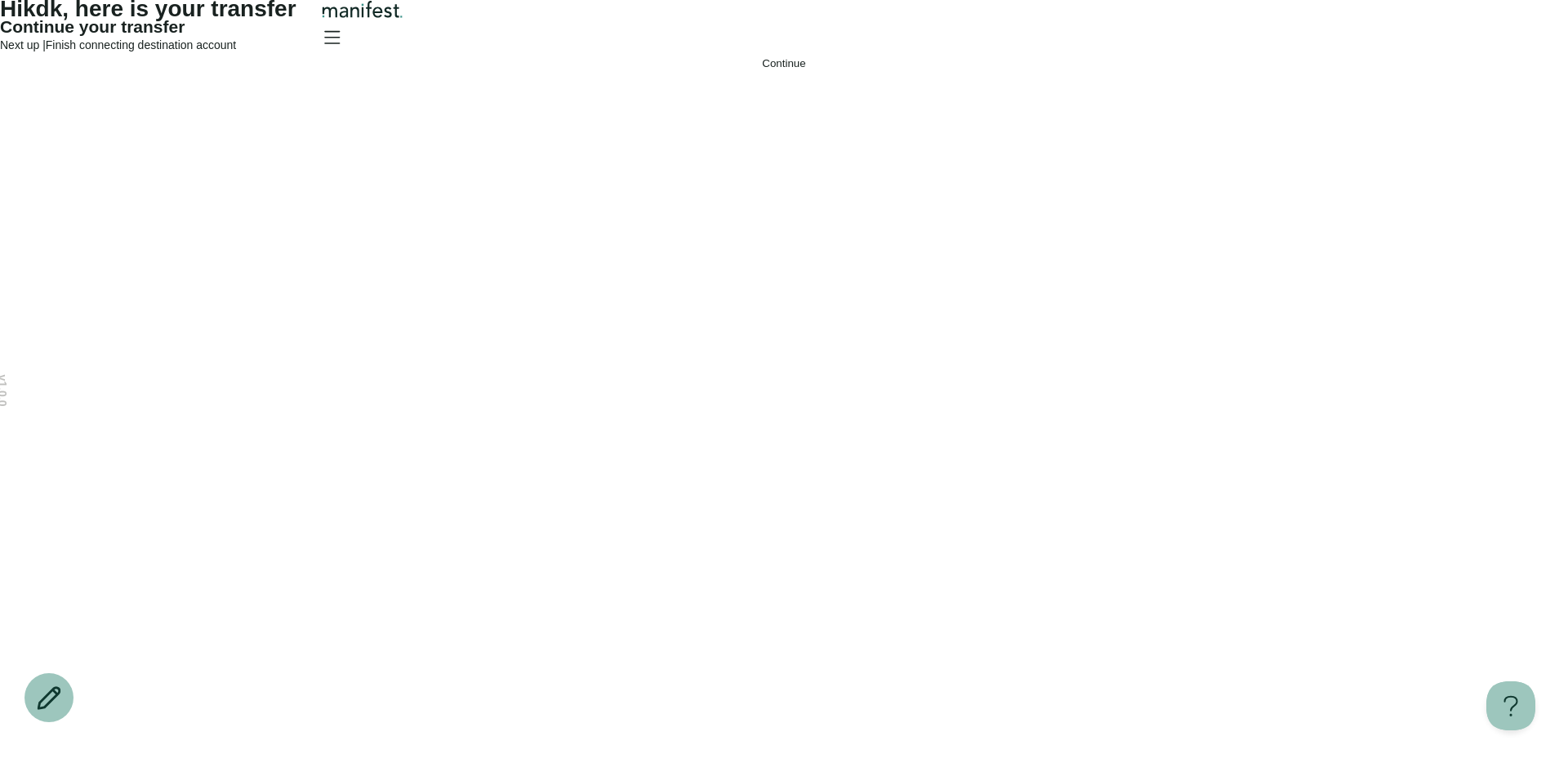
click at [742, 69] on button "Continue" at bounding box center [784, 63] width 1568 height 12
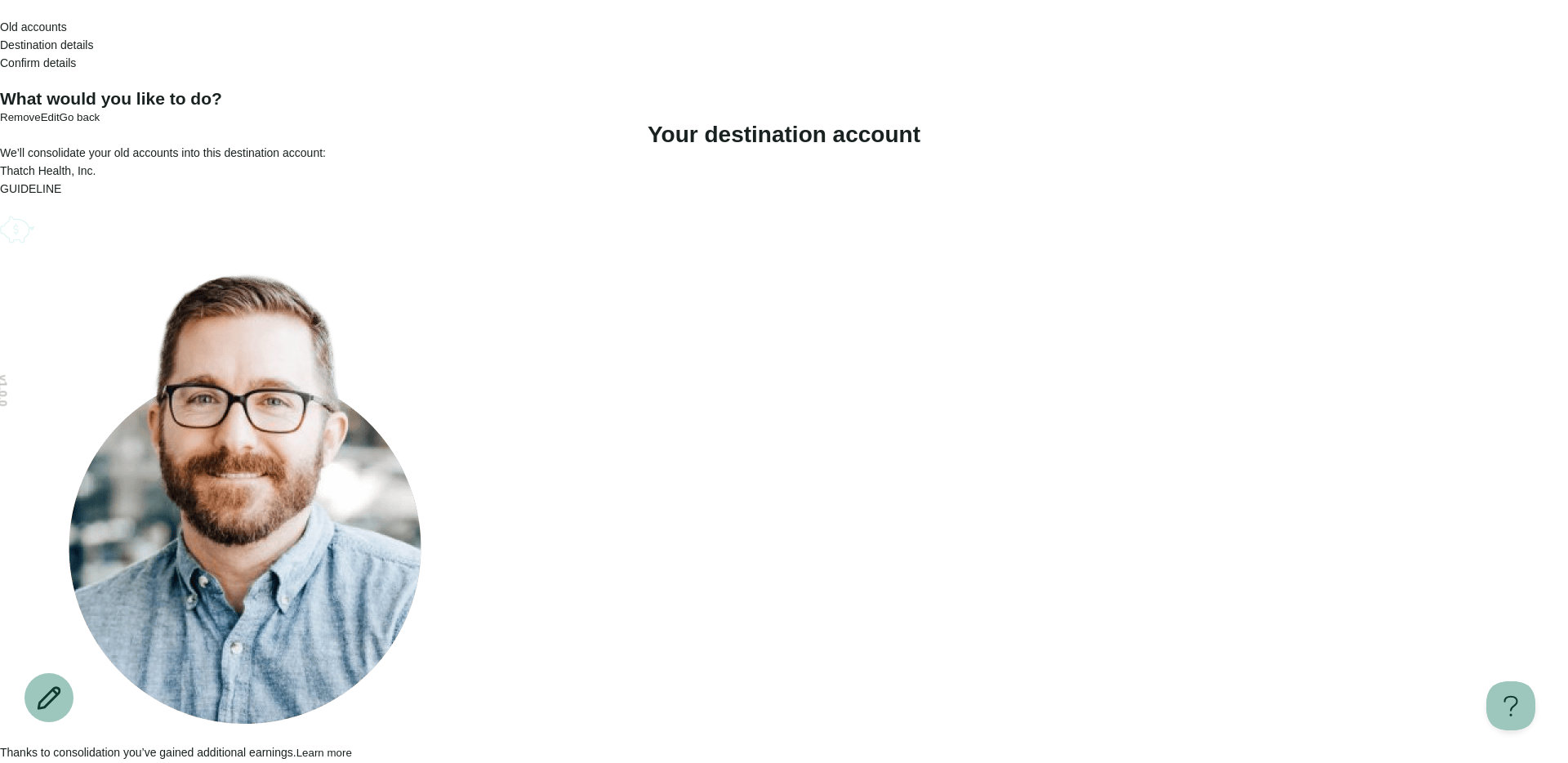
click at [0, 211] on icon "Account options" at bounding box center [0, 211] width 0 height 0
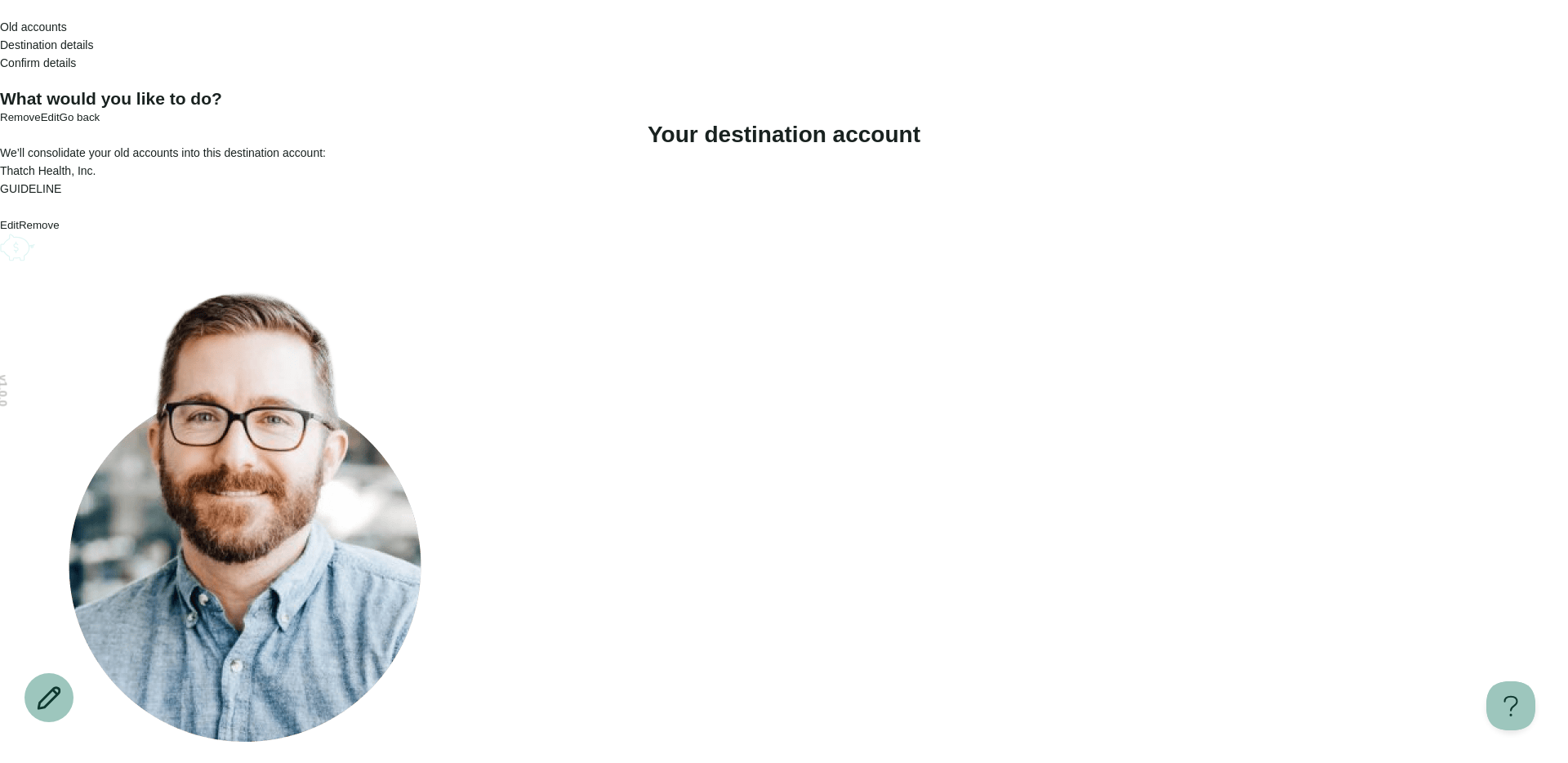
click at [19, 232] on button "Edit" at bounding box center [9, 225] width 19 height 12
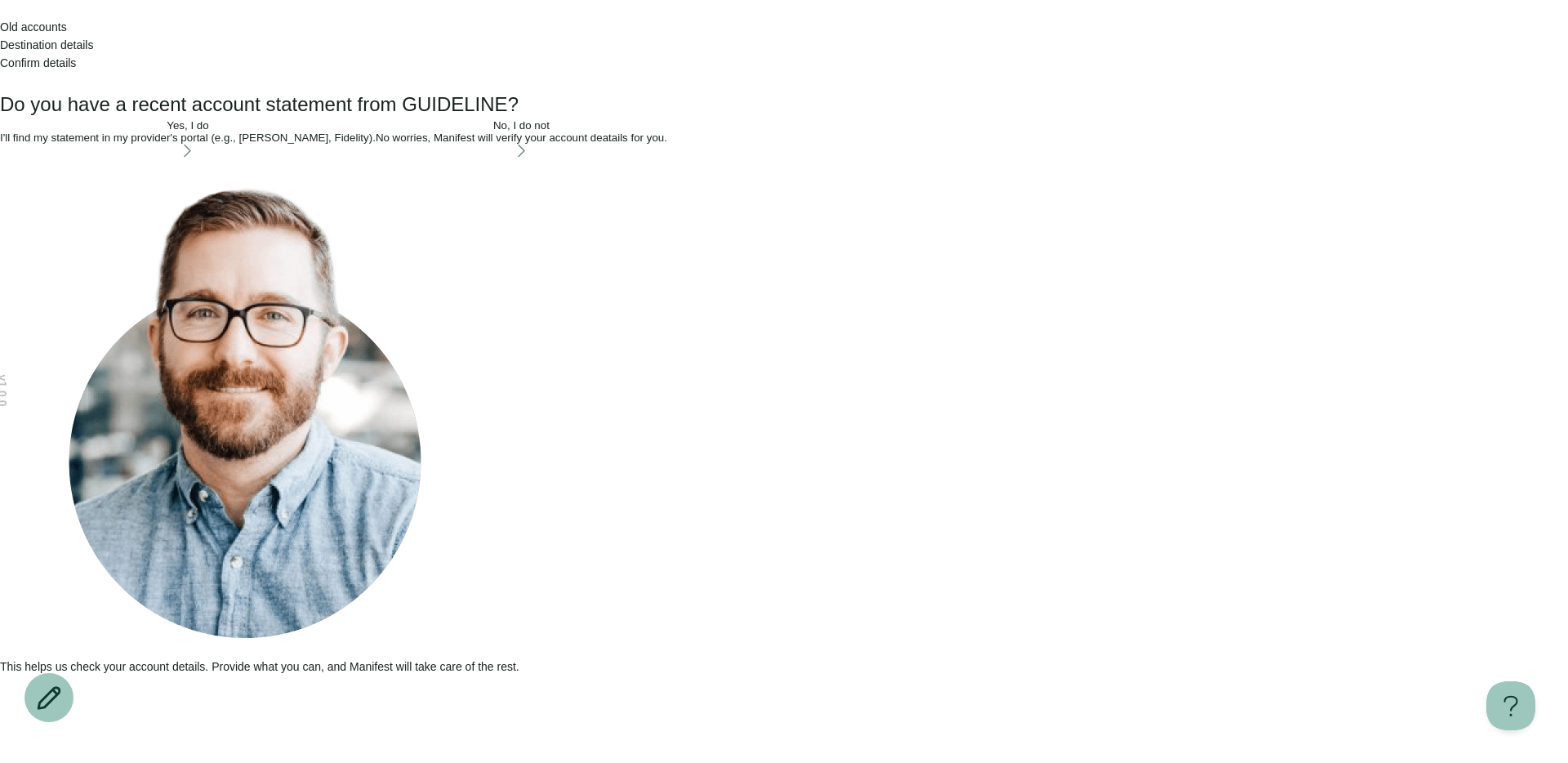
click at [0, 13] on icon "Go back" at bounding box center [0, 13] width 0 height 0
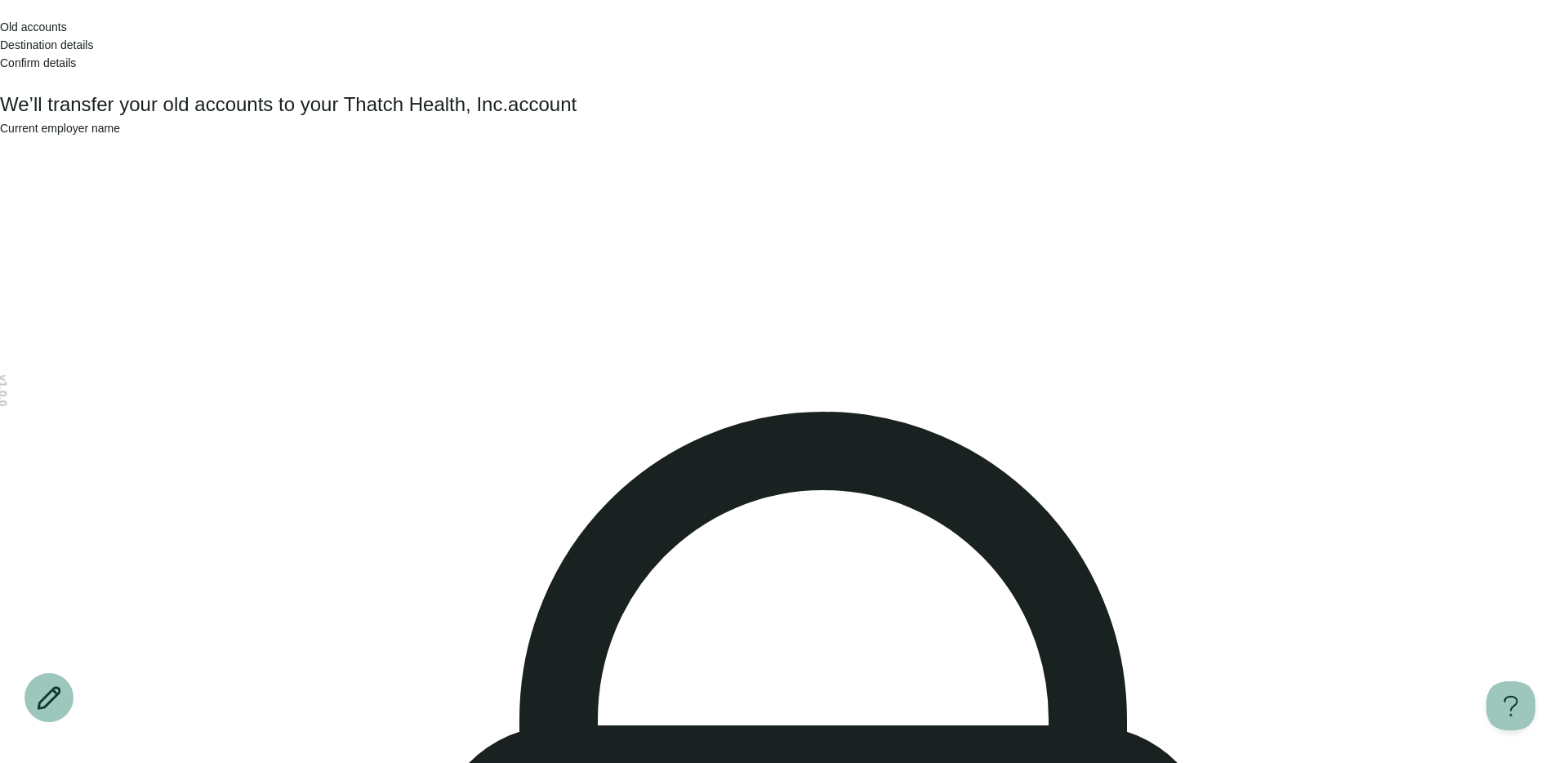
click at [324, 30] on header "Old accounts Destination details Confirm details" at bounding box center [784, 45] width 1568 height 90
click at [0, 13] on icon "Go back" at bounding box center [0, 13] width 0 height 0
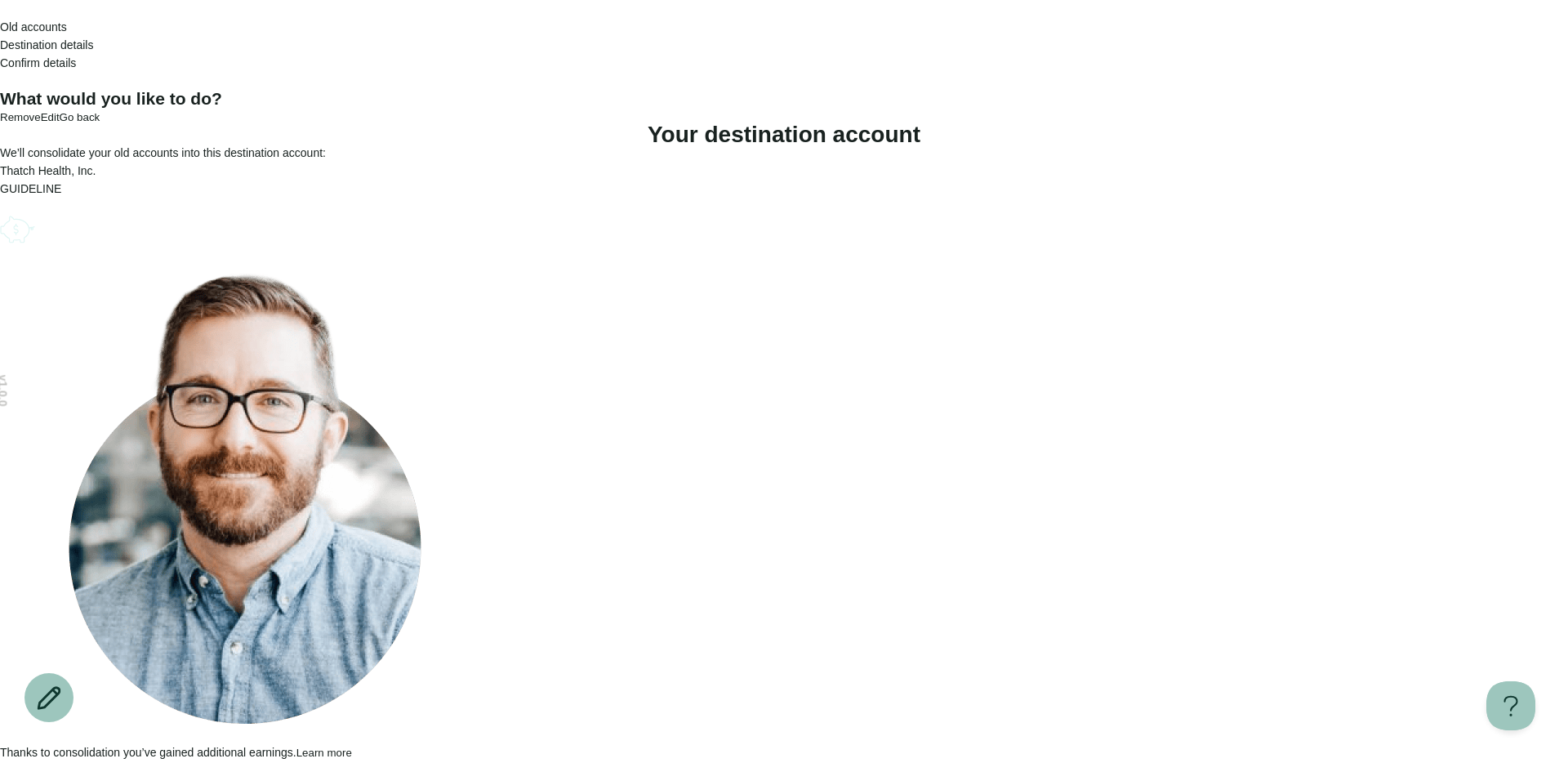
click at [0, 13] on icon "Go back" at bounding box center [0, 13] width 0 height 0
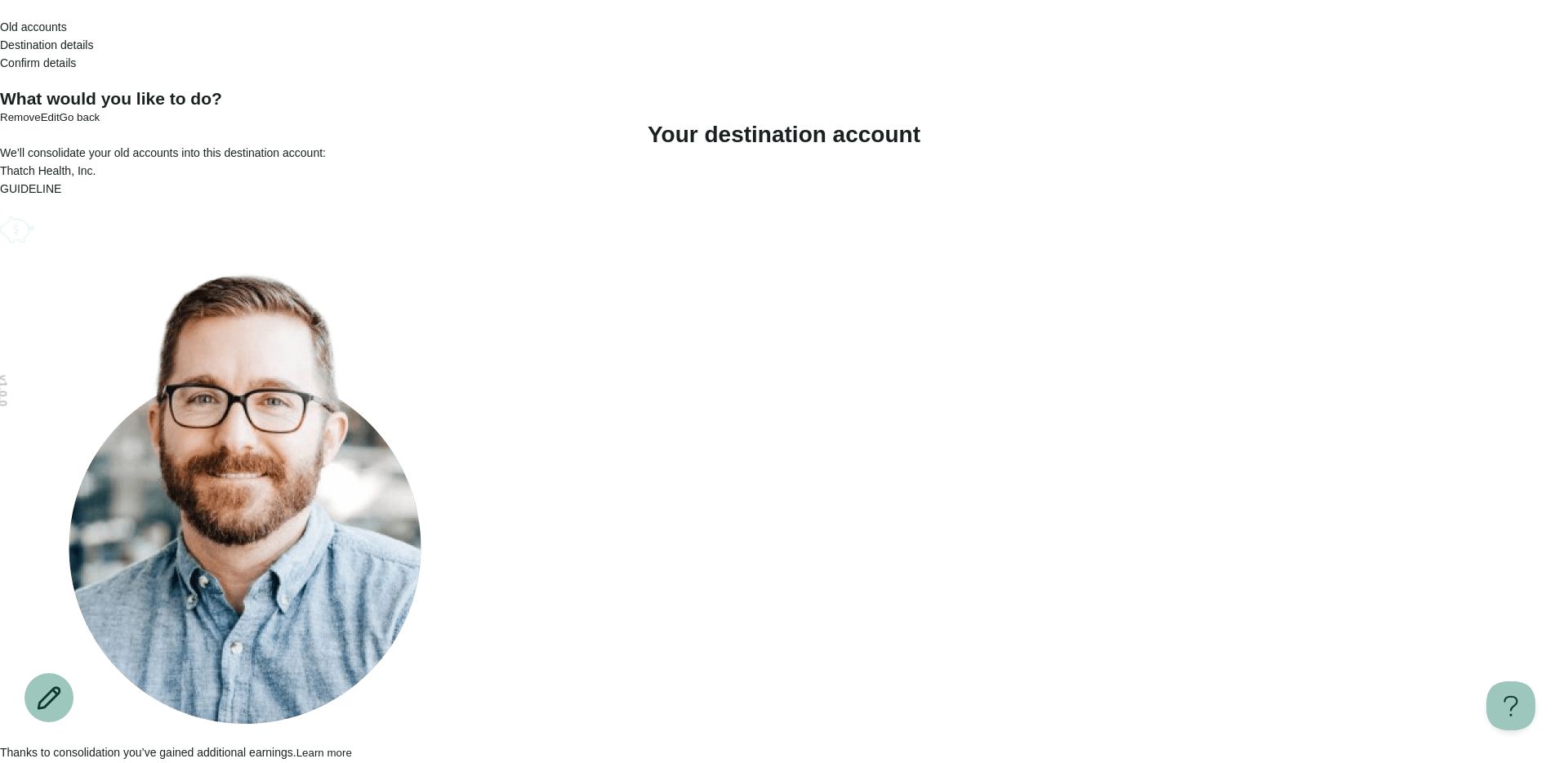
click at [13, 219] on circle "Account options" at bounding box center [12, 219] width 1 height 1
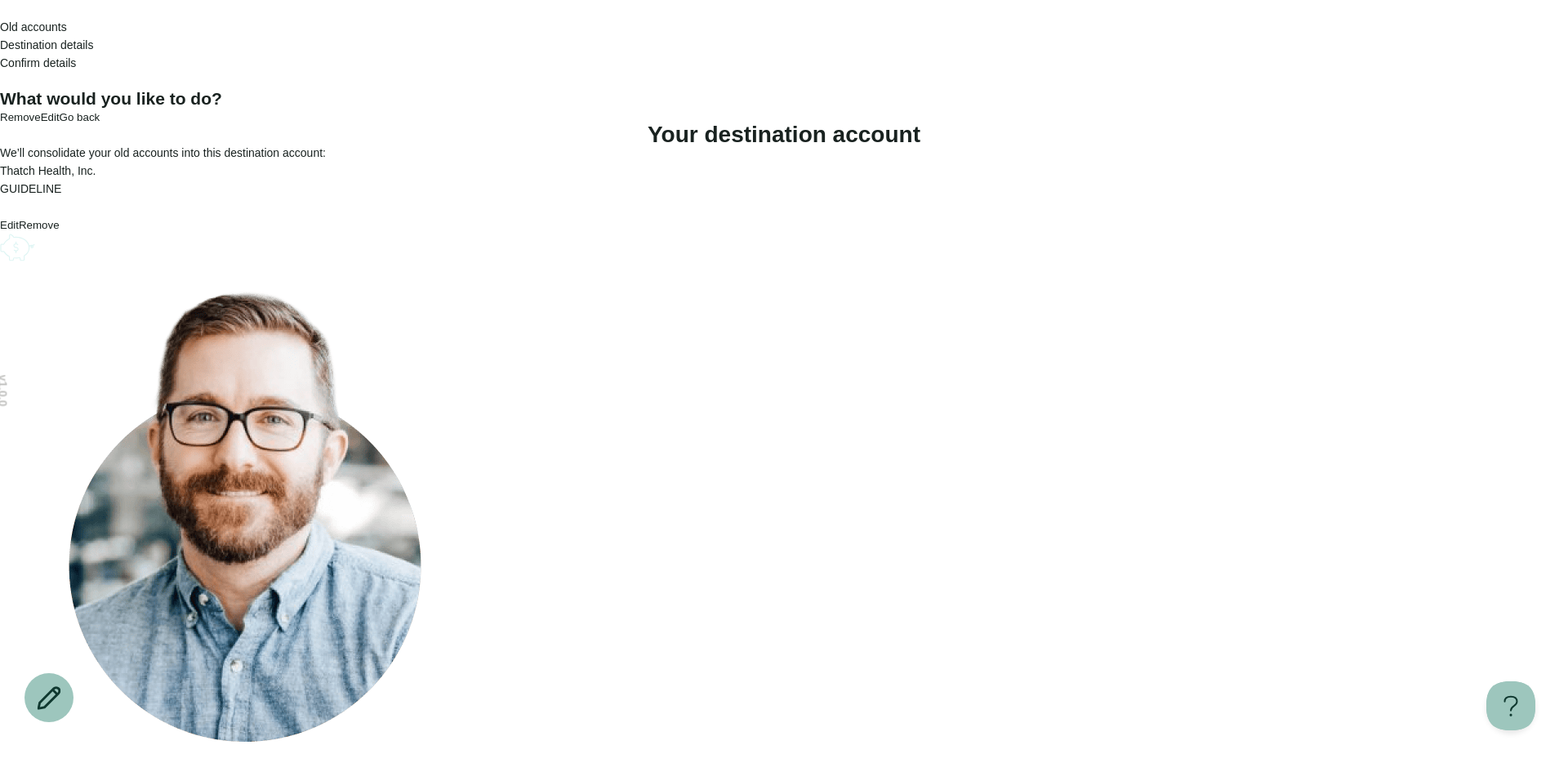
click at [903, 442] on div "What would you like to do? Remove Edit Go back Your destination account We’ll c…" at bounding box center [784, 444] width 1568 height 708
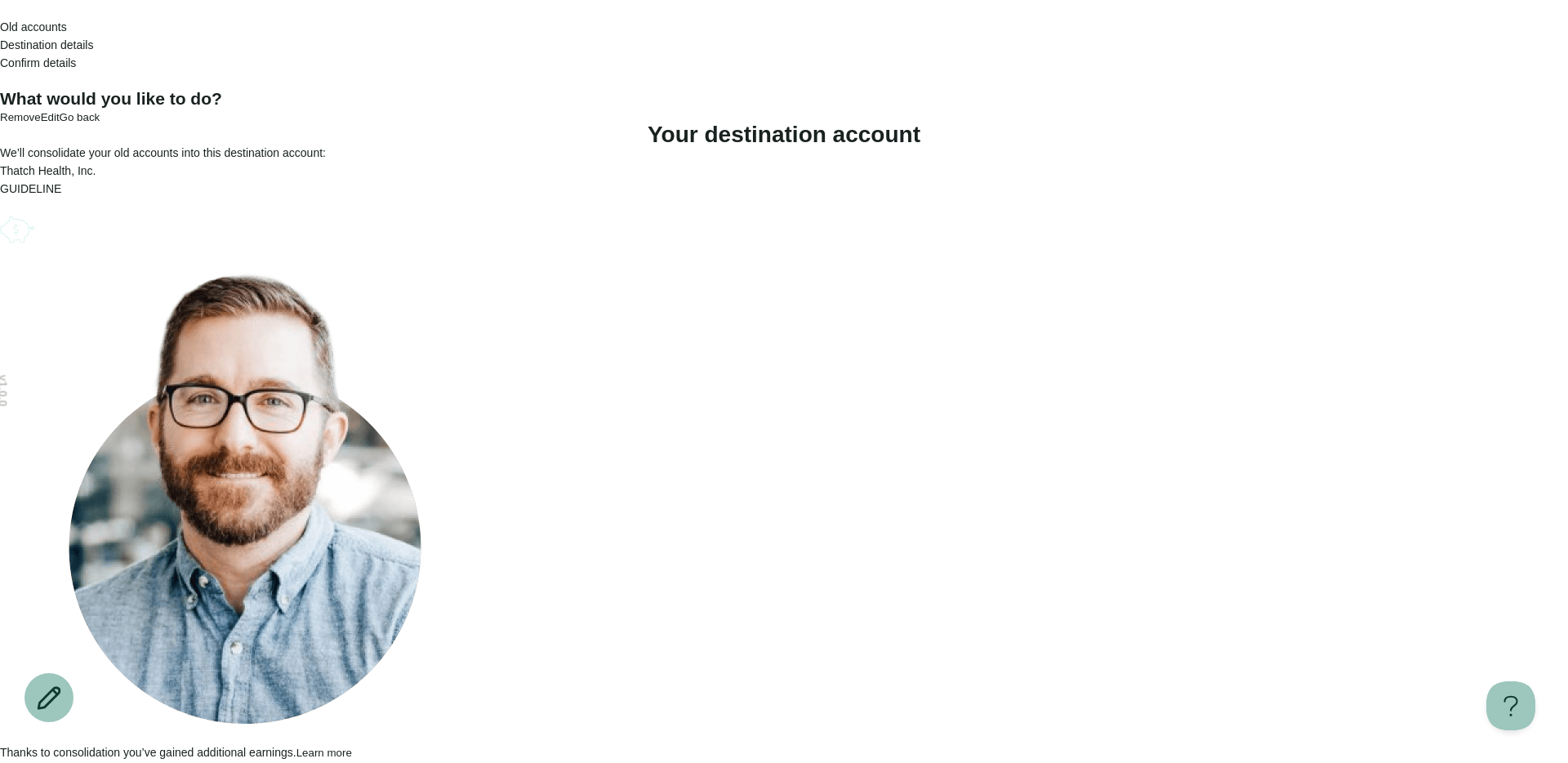
click at [0, 211] on icon "Account options" at bounding box center [0, 211] width 0 height 0
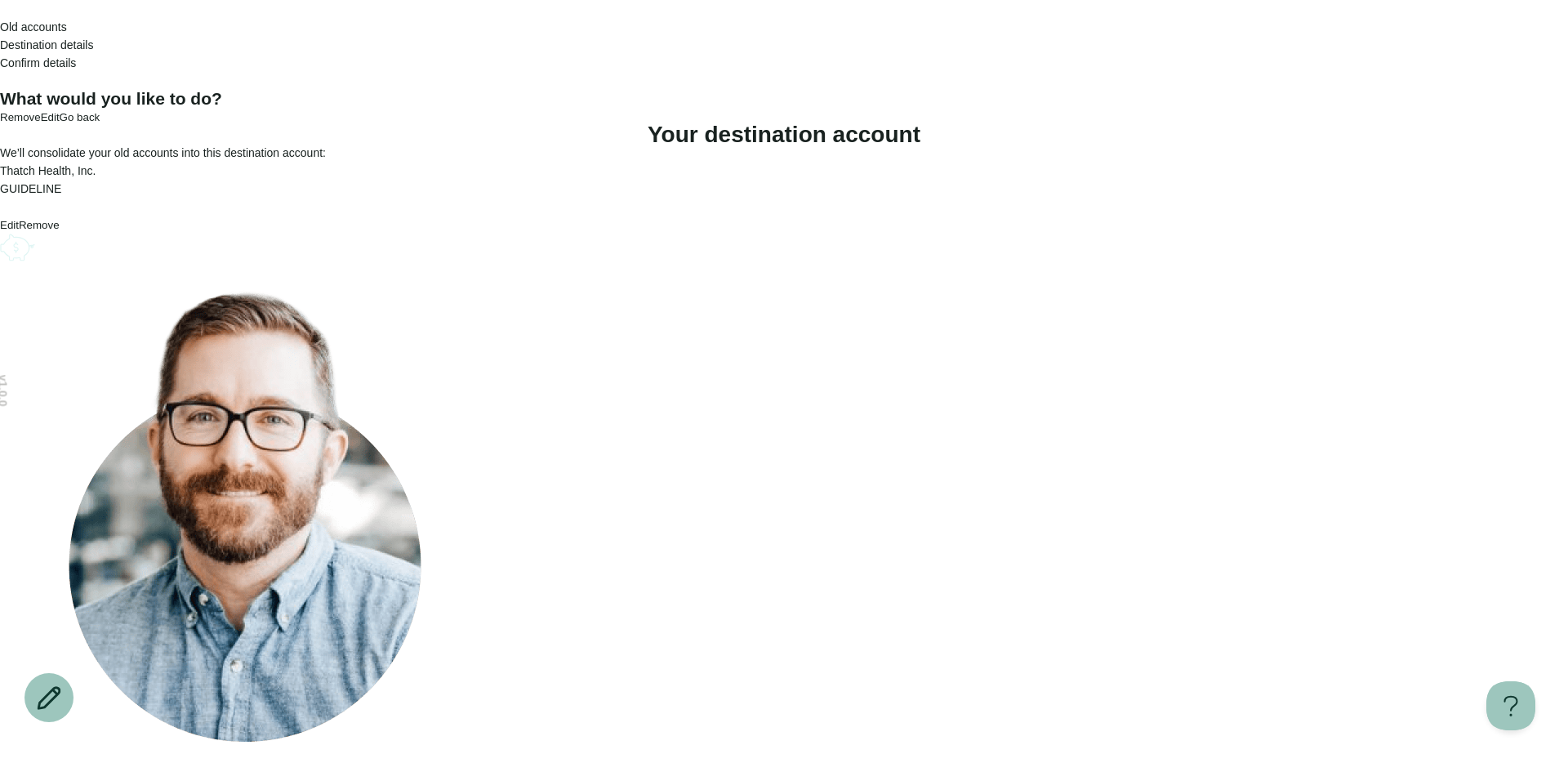
click at [60, 232] on button "Remove" at bounding box center [39, 225] width 41 height 12
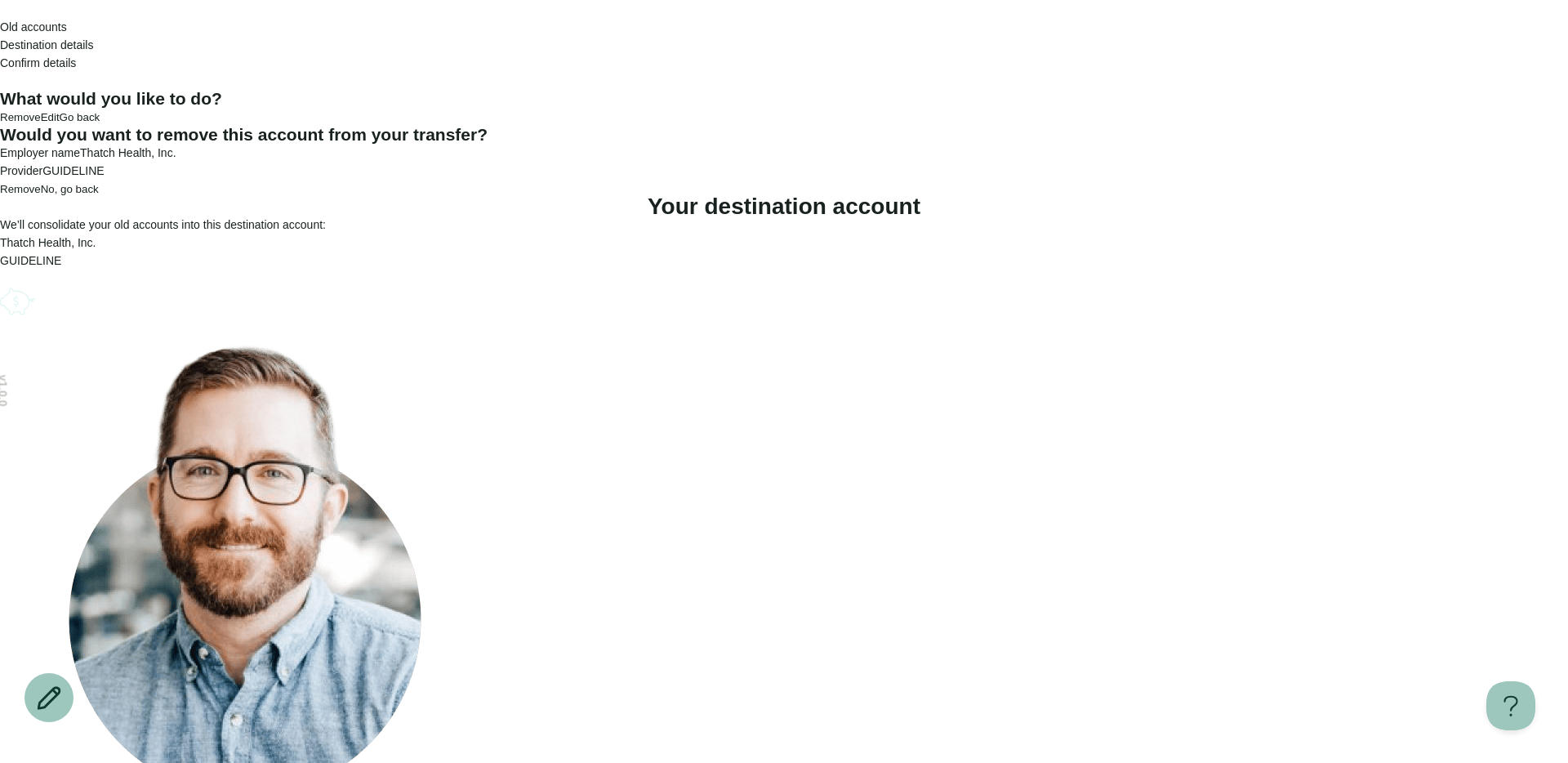
click at [41, 195] on button "Remove" at bounding box center [21, 189] width 41 height 12
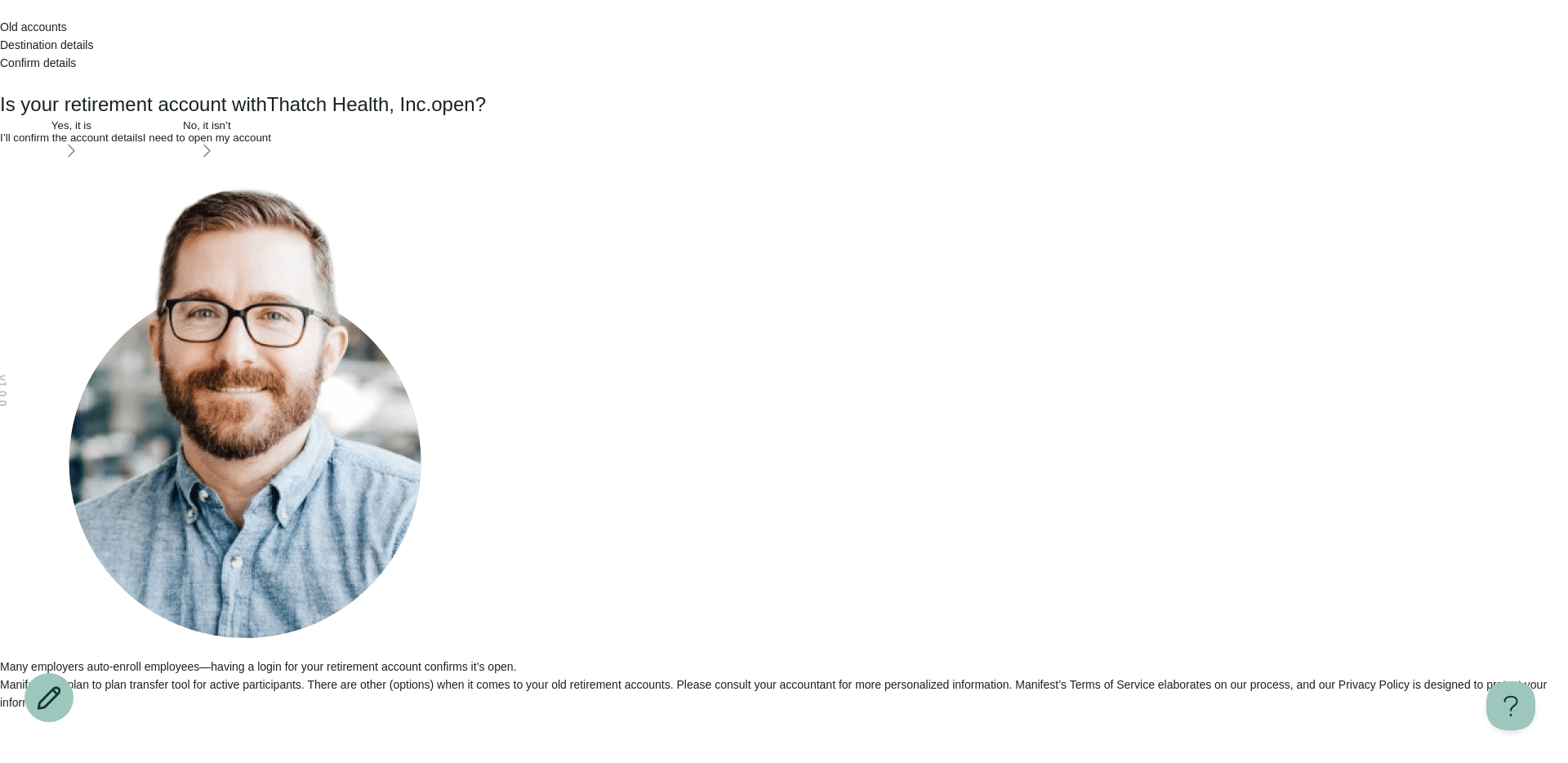
drag, startPoint x: 756, startPoint y: 309, endPoint x: 732, endPoint y: 64, distance: 246.2
click at [272, 161] on button "No, it isn’t I need to open my account" at bounding box center [206, 140] width 128 height 41
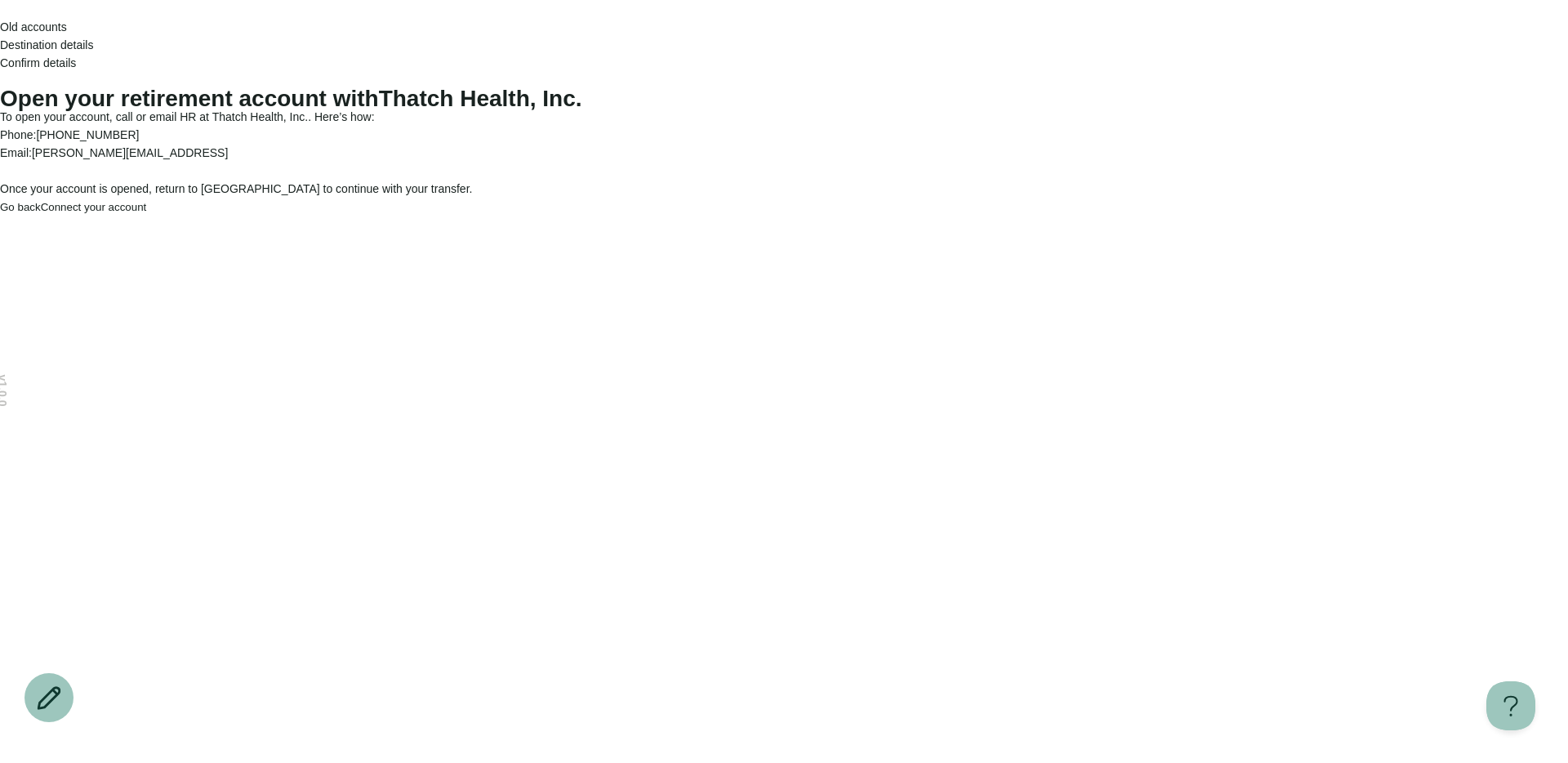
click at [41, 213] on button "Go back" at bounding box center [21, 206] width 41 height 12
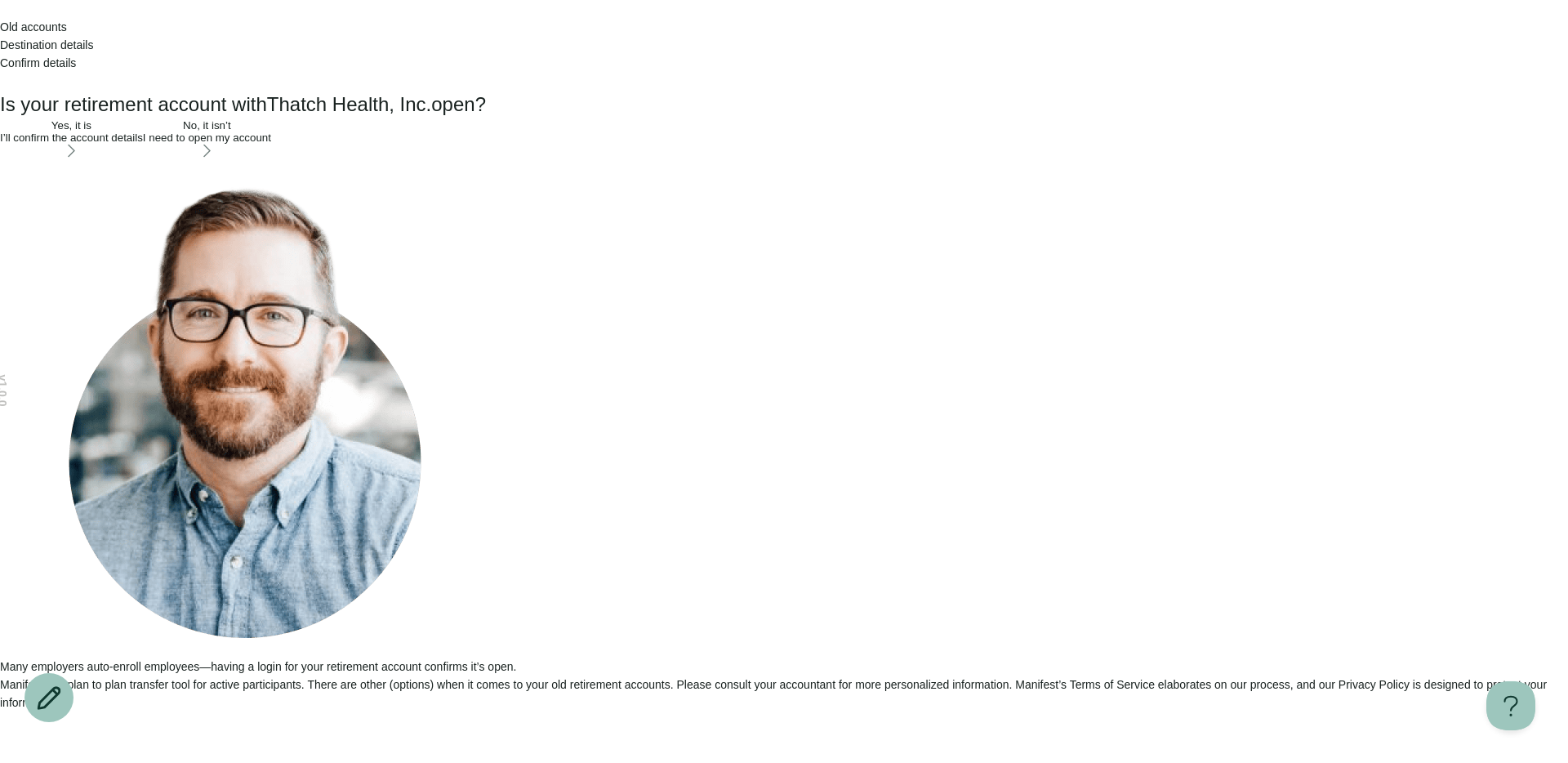
click at [272, 161] on button "No, it isn’t I need to open my account" at bounding box center [206, 140] width 128 height 41
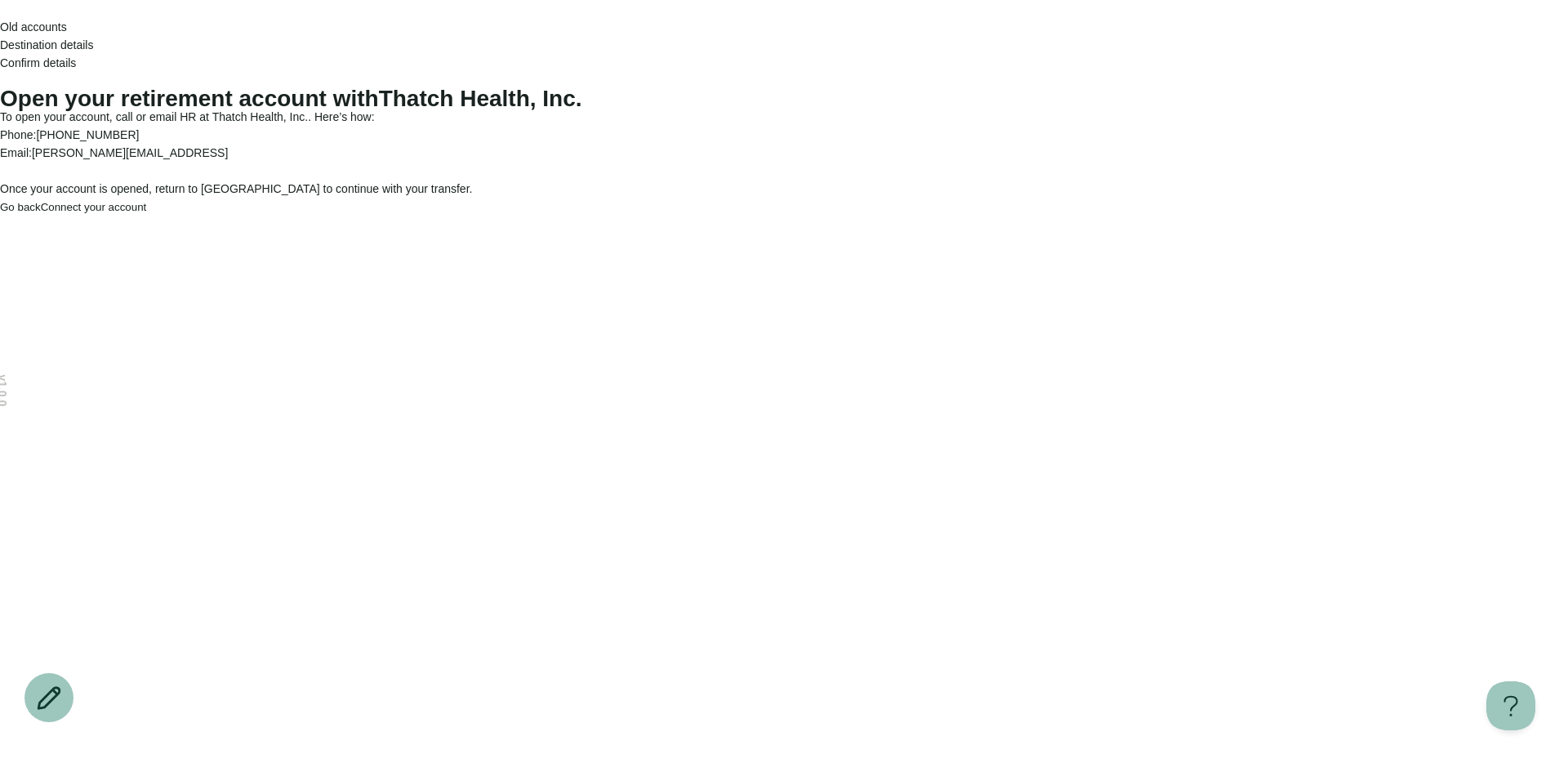
click at [0, 13] on icon "Go back" at bounding box center [0, 13] width 0 height 0
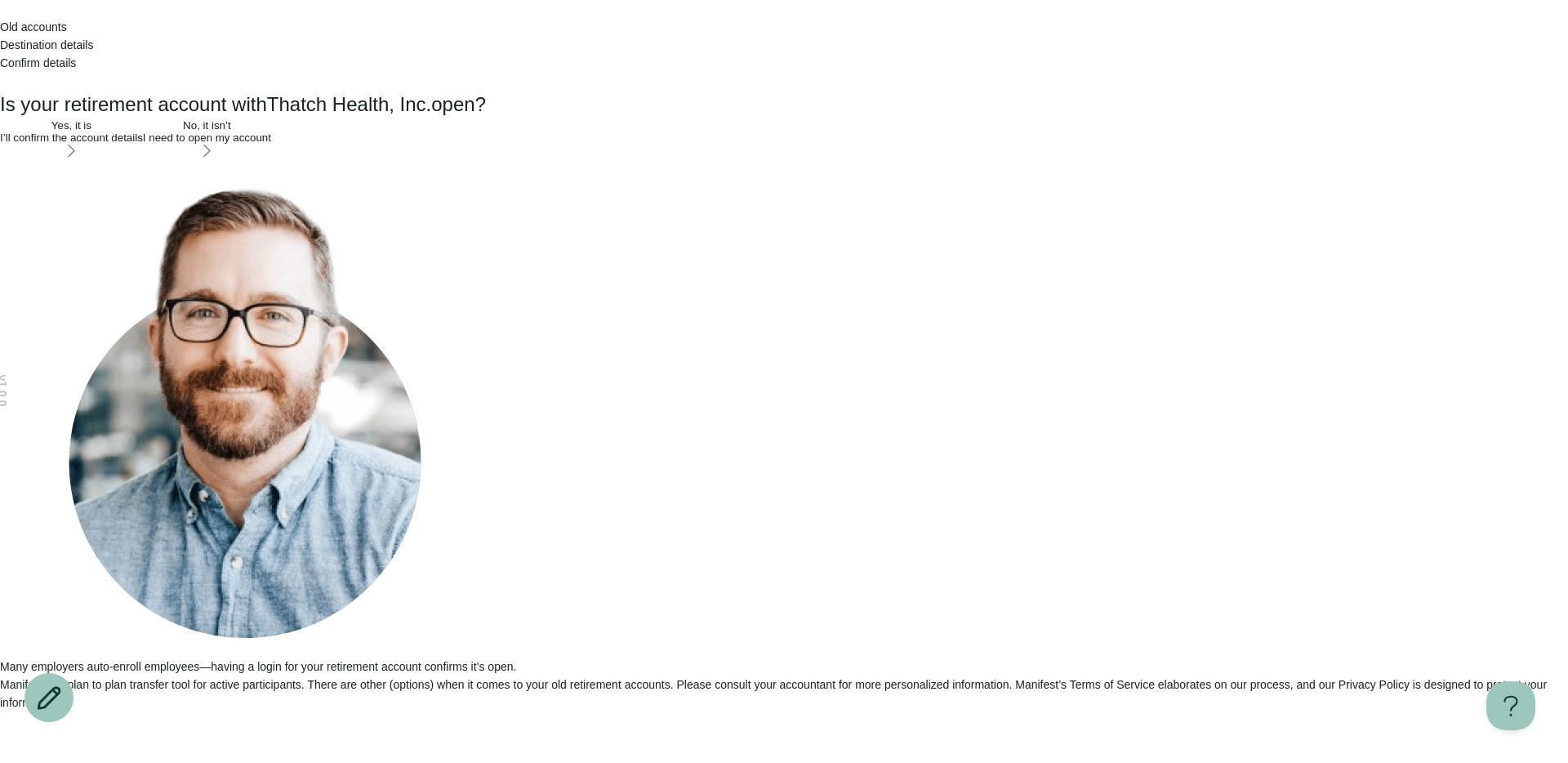
click at [272, 161] on button "No, it isn’t I need to open my account" at bounding box center [206, 140] width 128 height 41
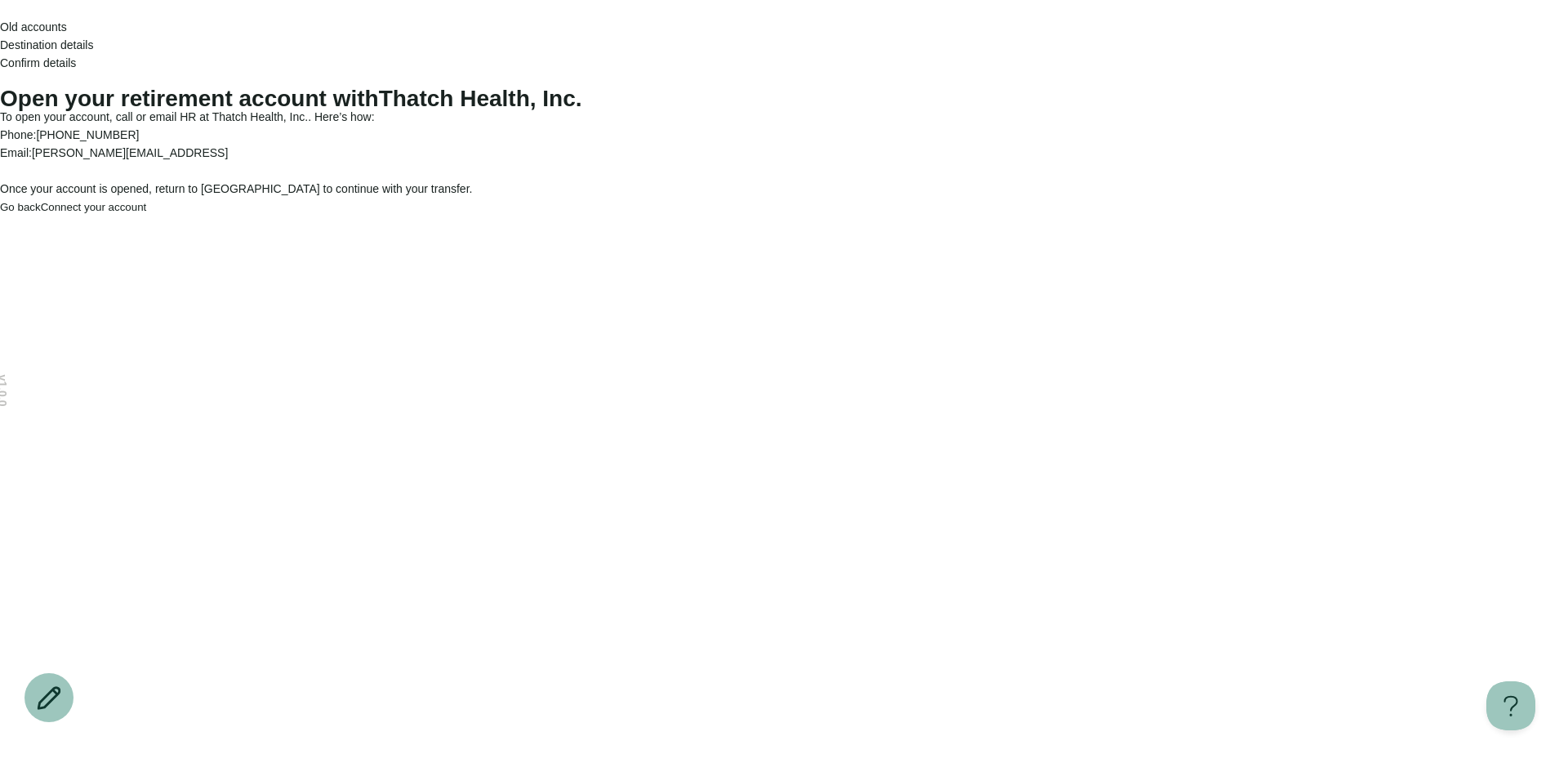
click at [41, 213] on button "Go back" at bounding box center [21, 206] width 41 height 12
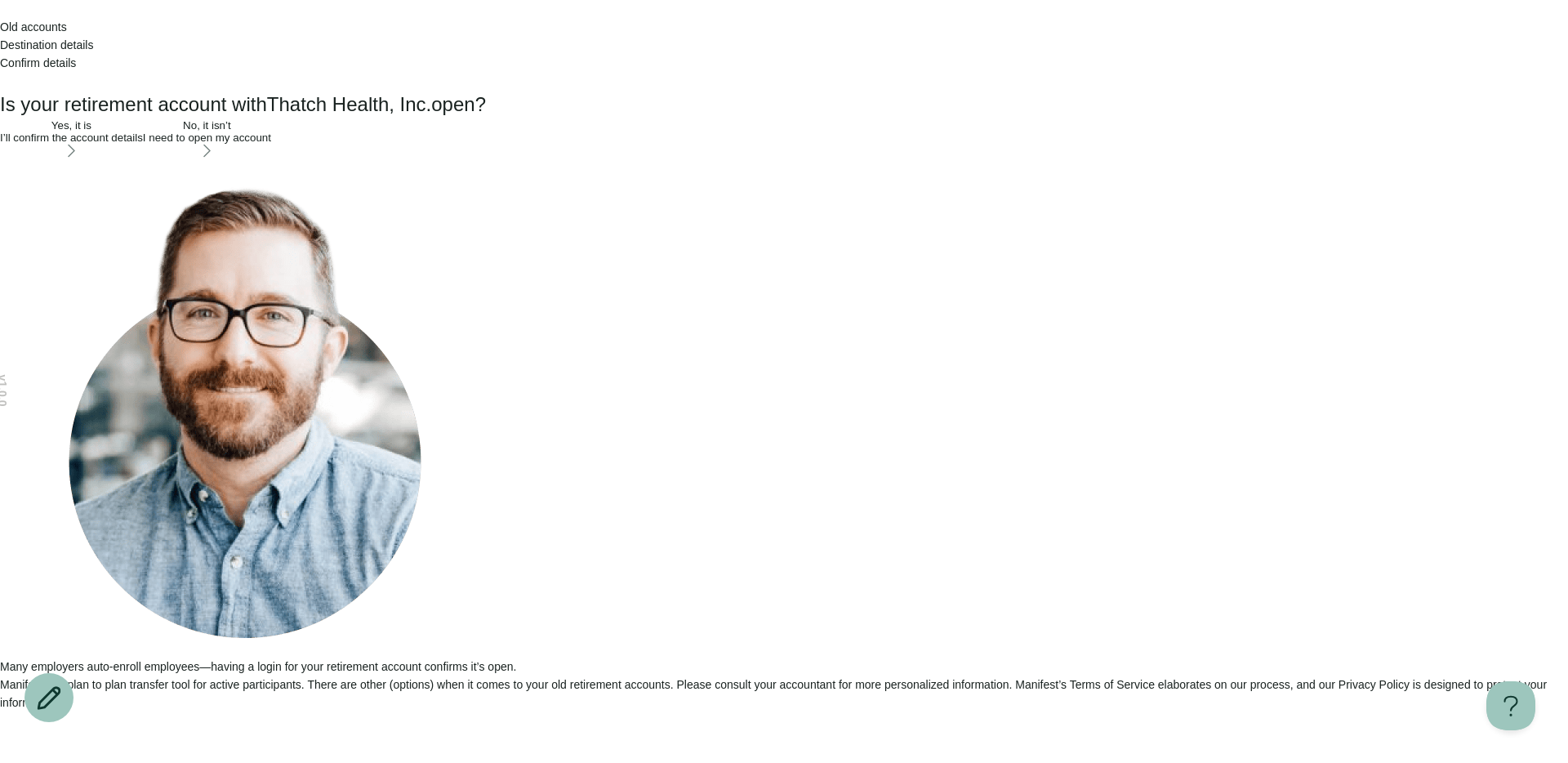
click at [143, 161] on button "Yes, it is I’ll confirm the account details" at bounding box center [71, 140] width 143 height 41
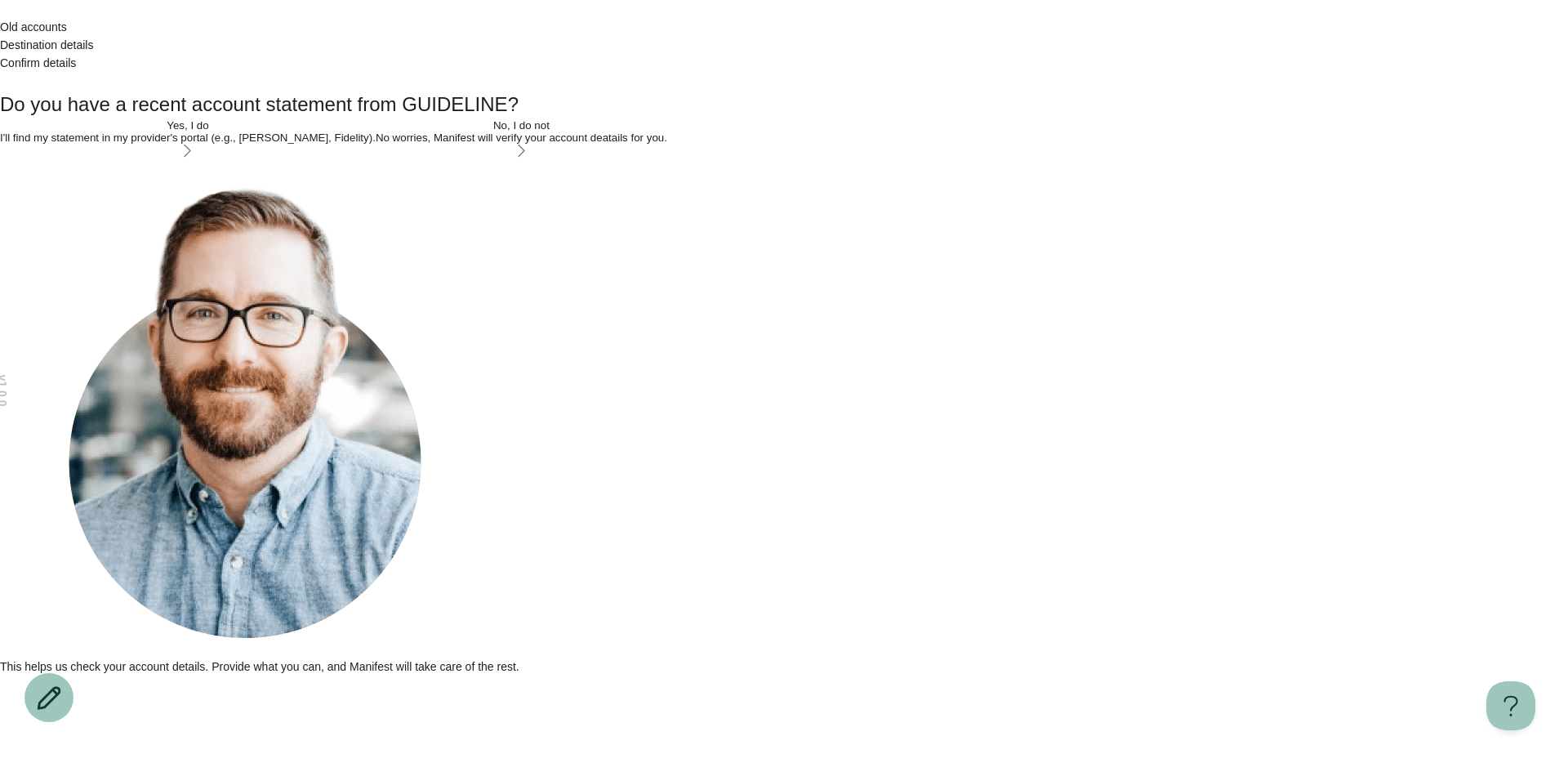
click at [76, 56] on span "Confirm details" at bounding box center [37, 63] width 76 height 13
click at [0, 85] on icon "Open menu" at bounding box center [0, 85] width 0 height 0
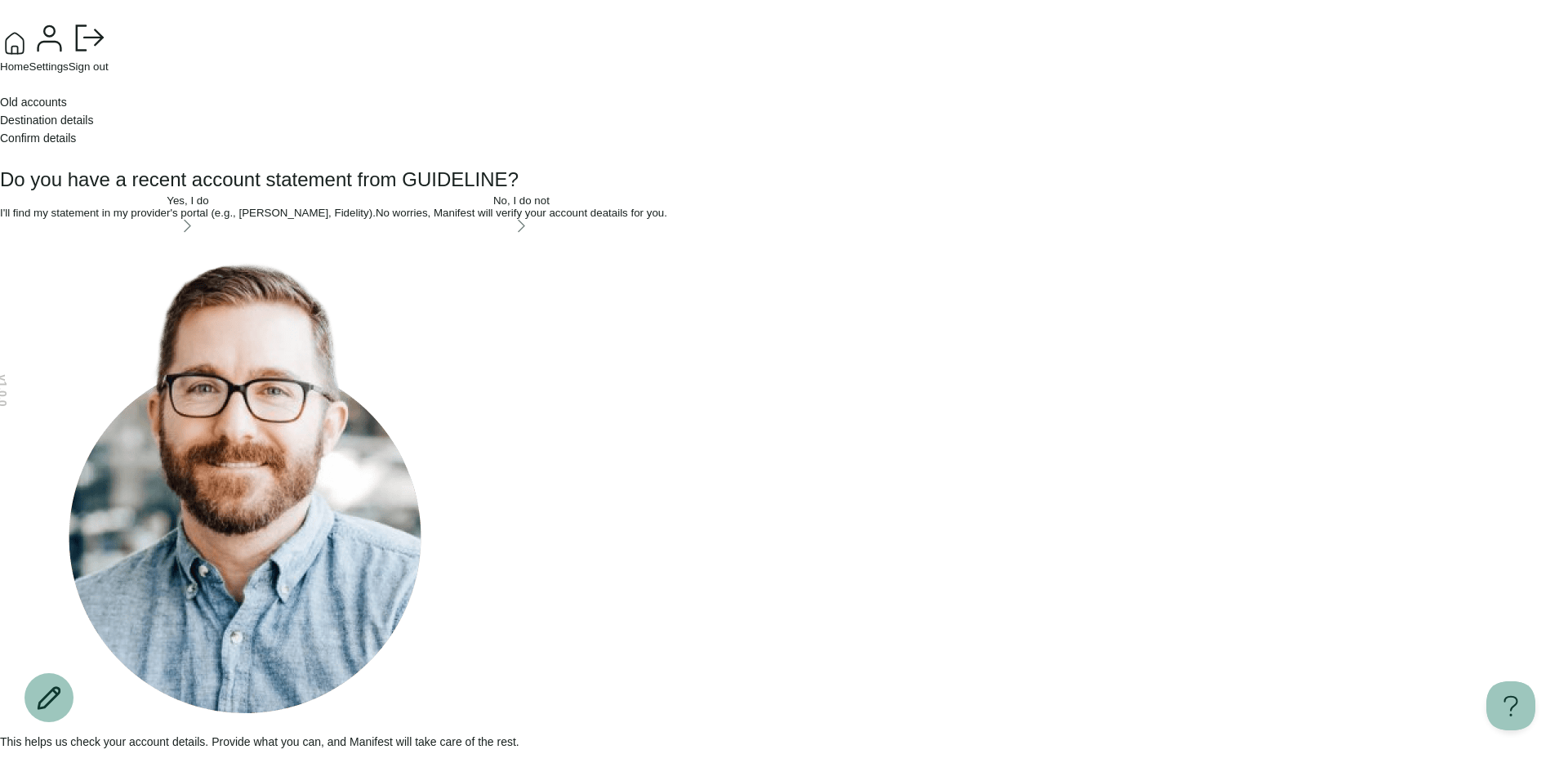
click at [30, 73] on button "Home" at bounding box center [15, 50] width 30 height 44
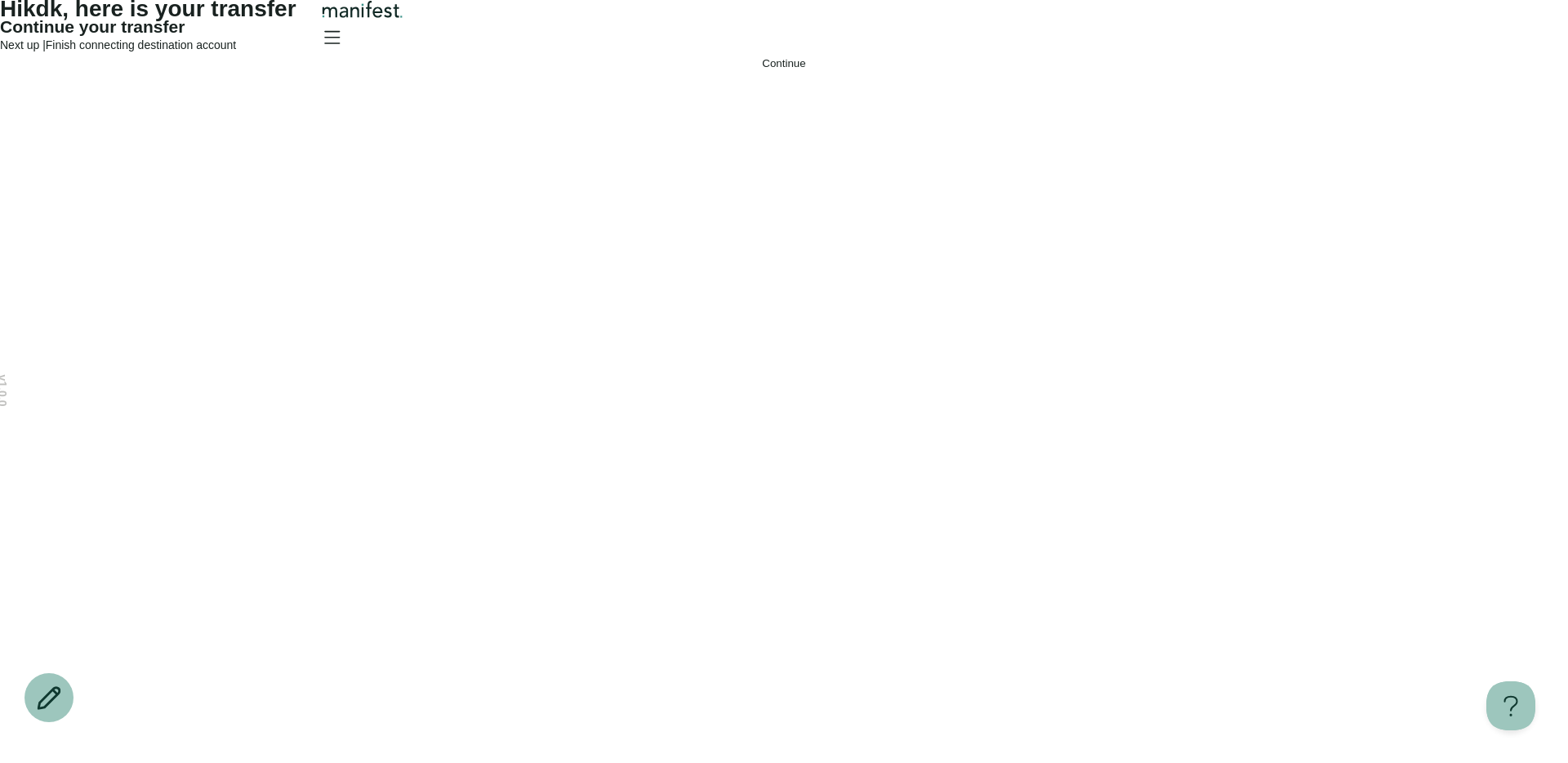
click at [791, 69] on button "Continue" at bounding box center [784, 63] width 1568 height 12
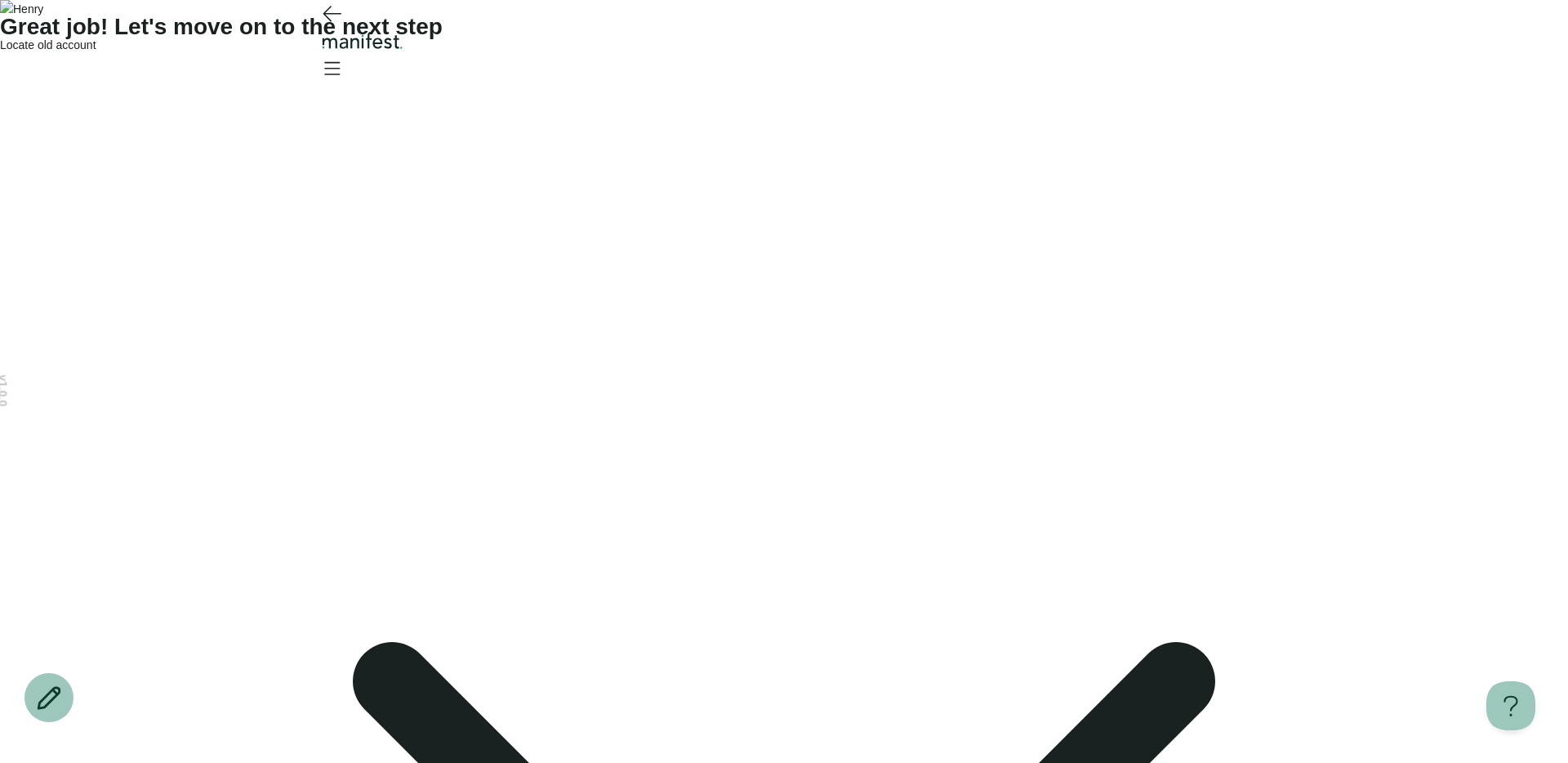
click at [96, 51] on span "Locate old account" at bounding box center [48, 45] width 96 height 13
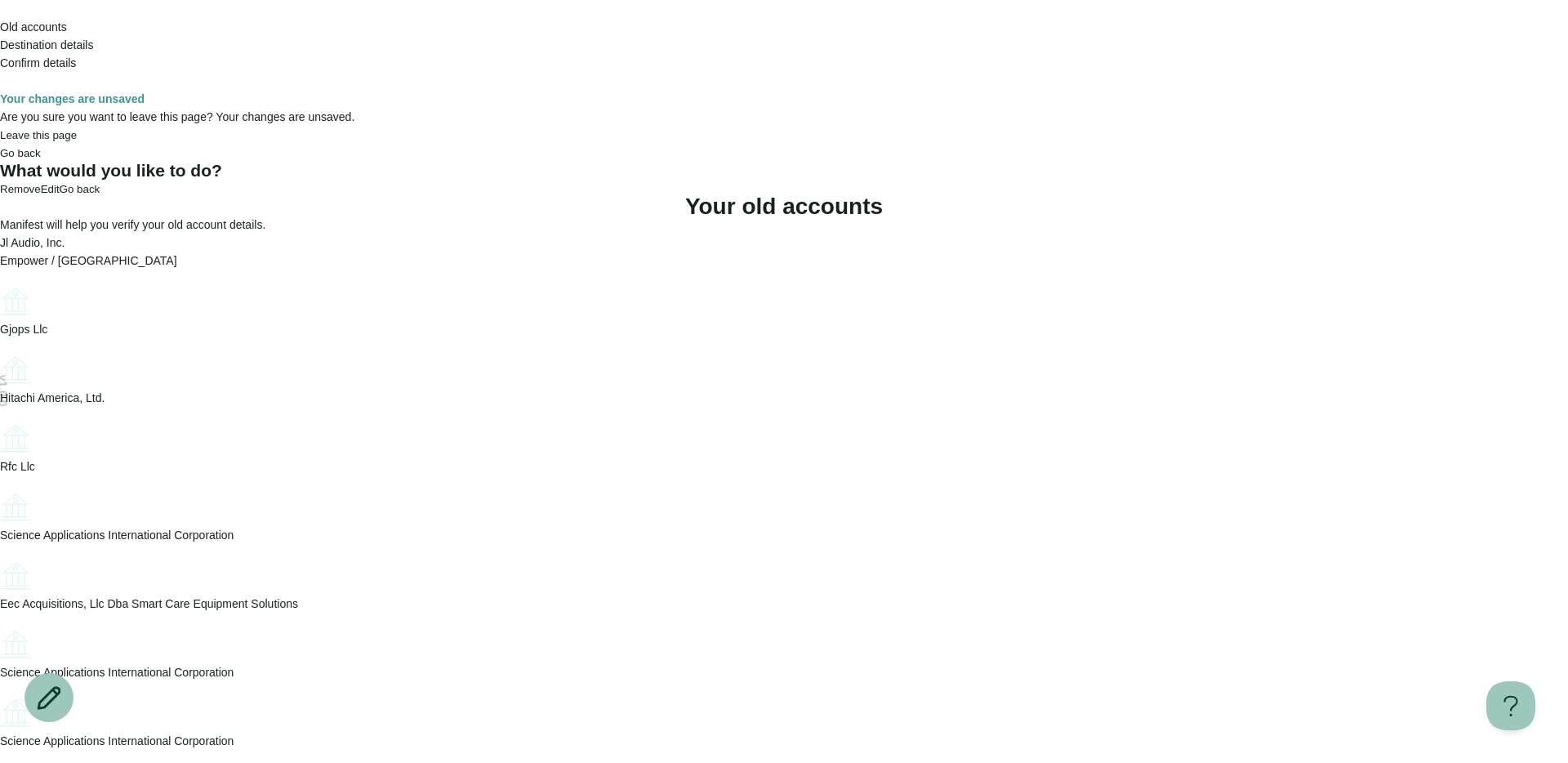
click at [13, 291] on circle "Account options" at bounding box center [12, 291] width 1 height 1
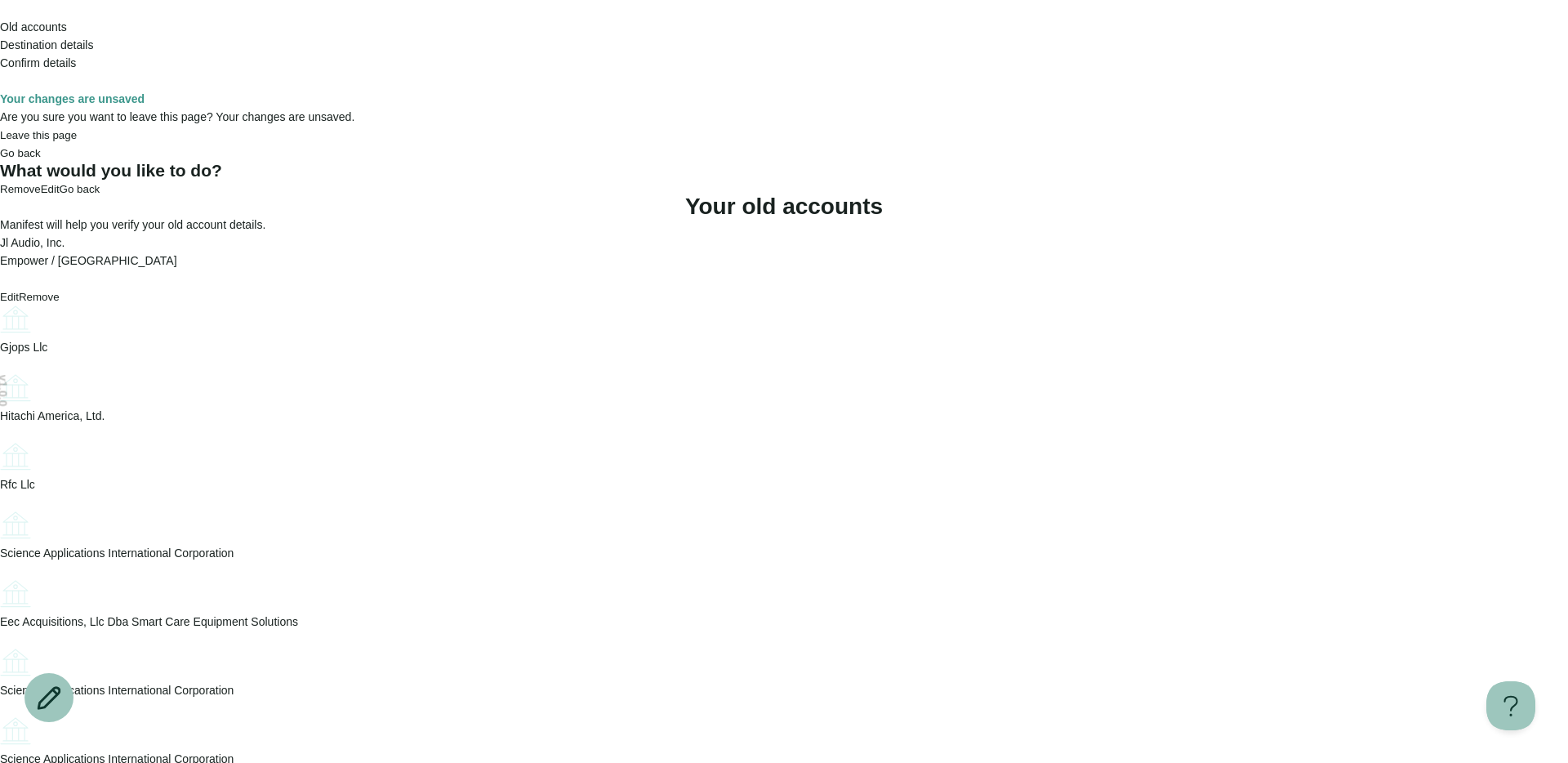
click at [19, 291] on button "Edit" at bounding box center [9, 297] width 19 height 12
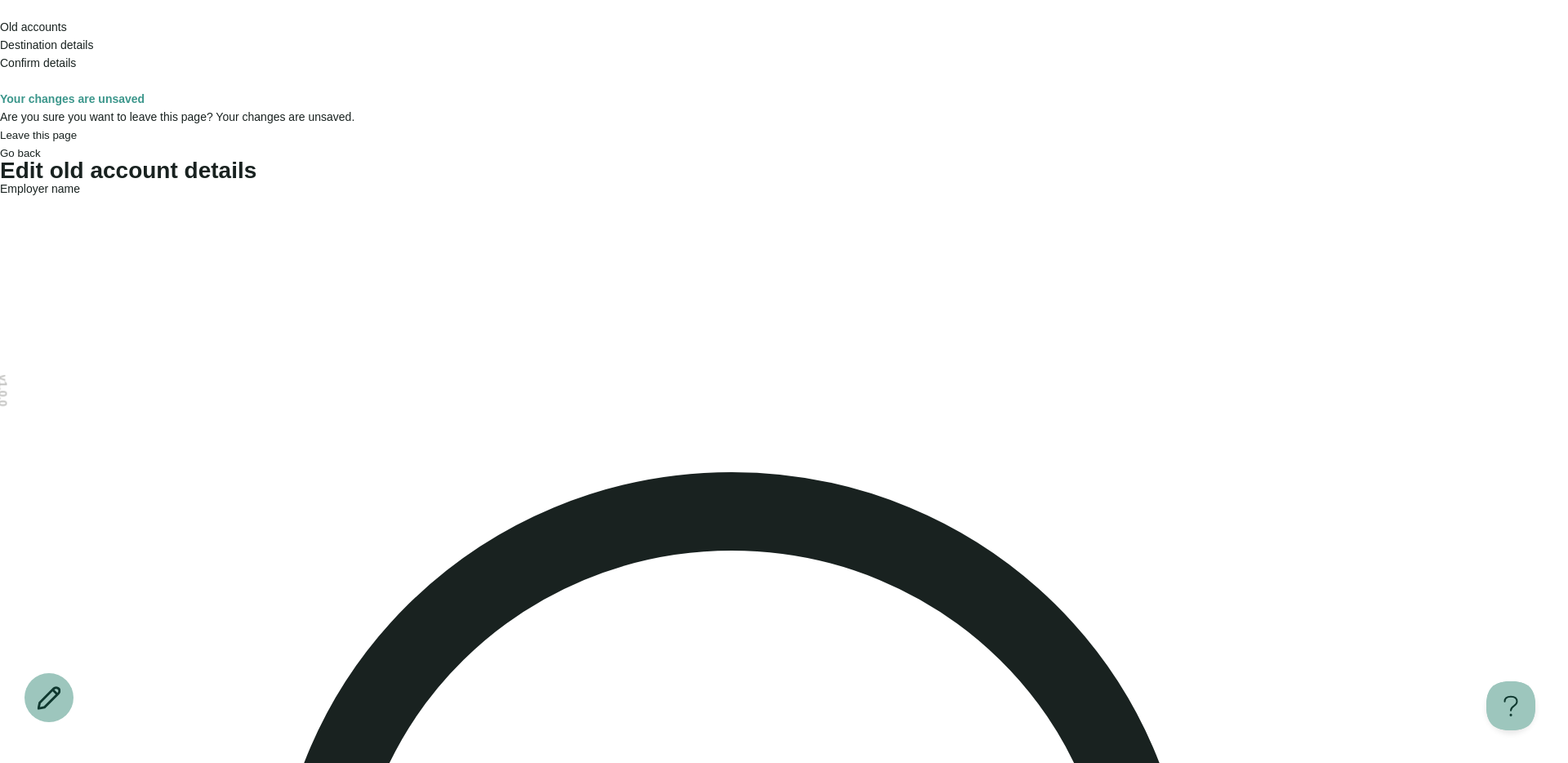
scroll to position [376, 0]
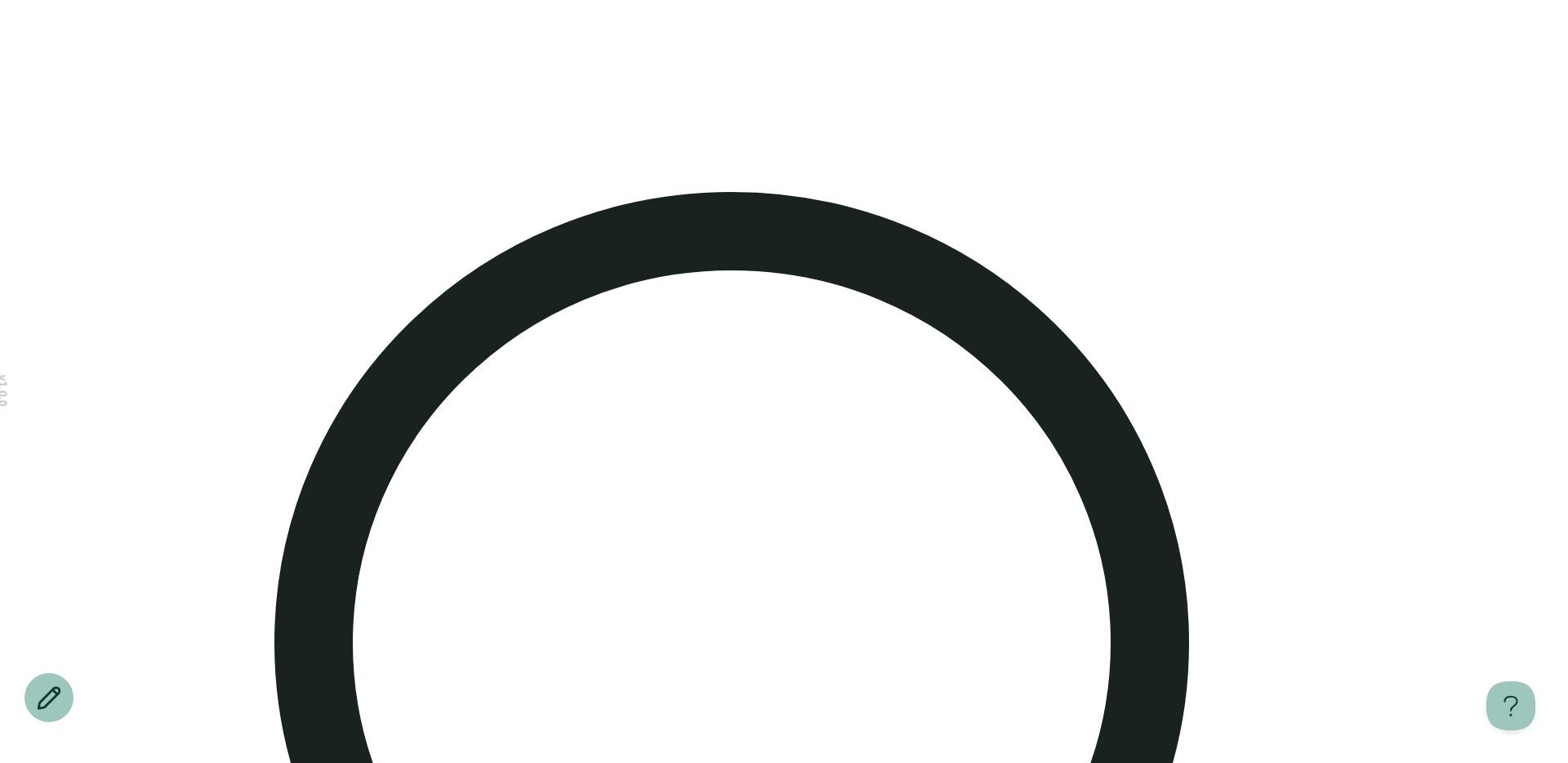
scroll to position [0, 0]
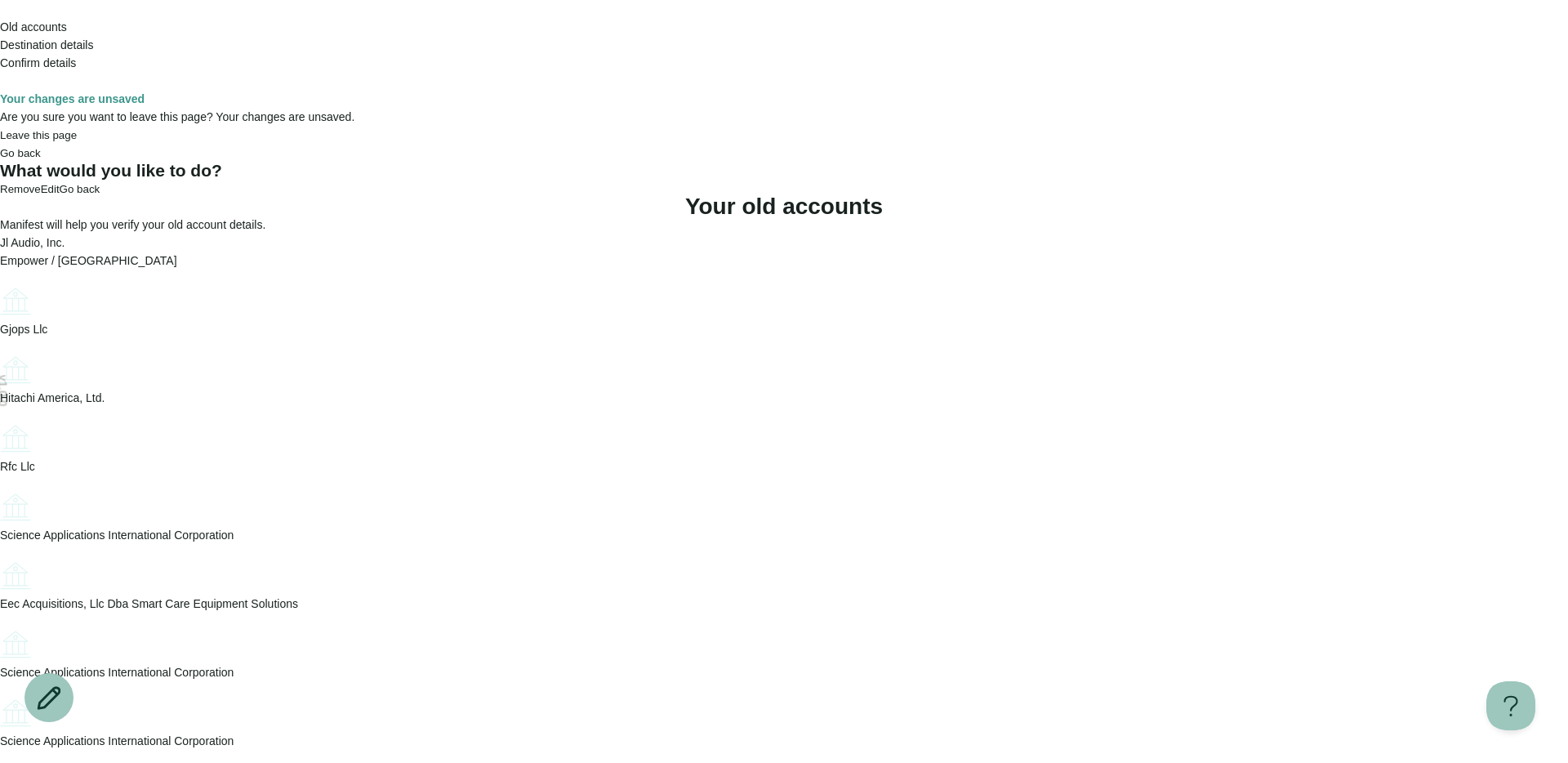
click at [0, 283] on icon "Account options" at bounding box center [0, 283] width 0 height 0
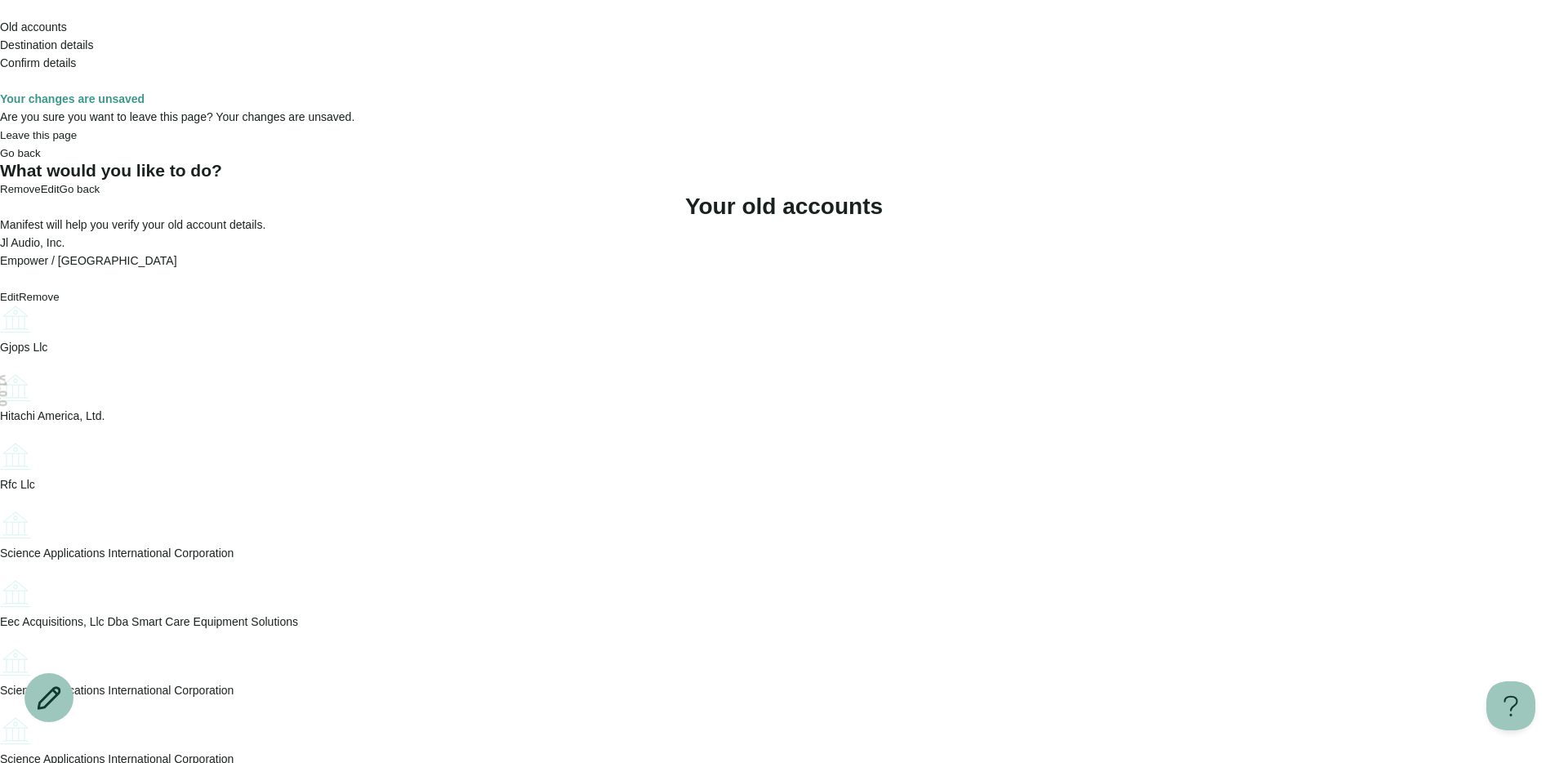
click at [60, 295] on button "Remove" at bounding box center [39, 297] width 41 height 12
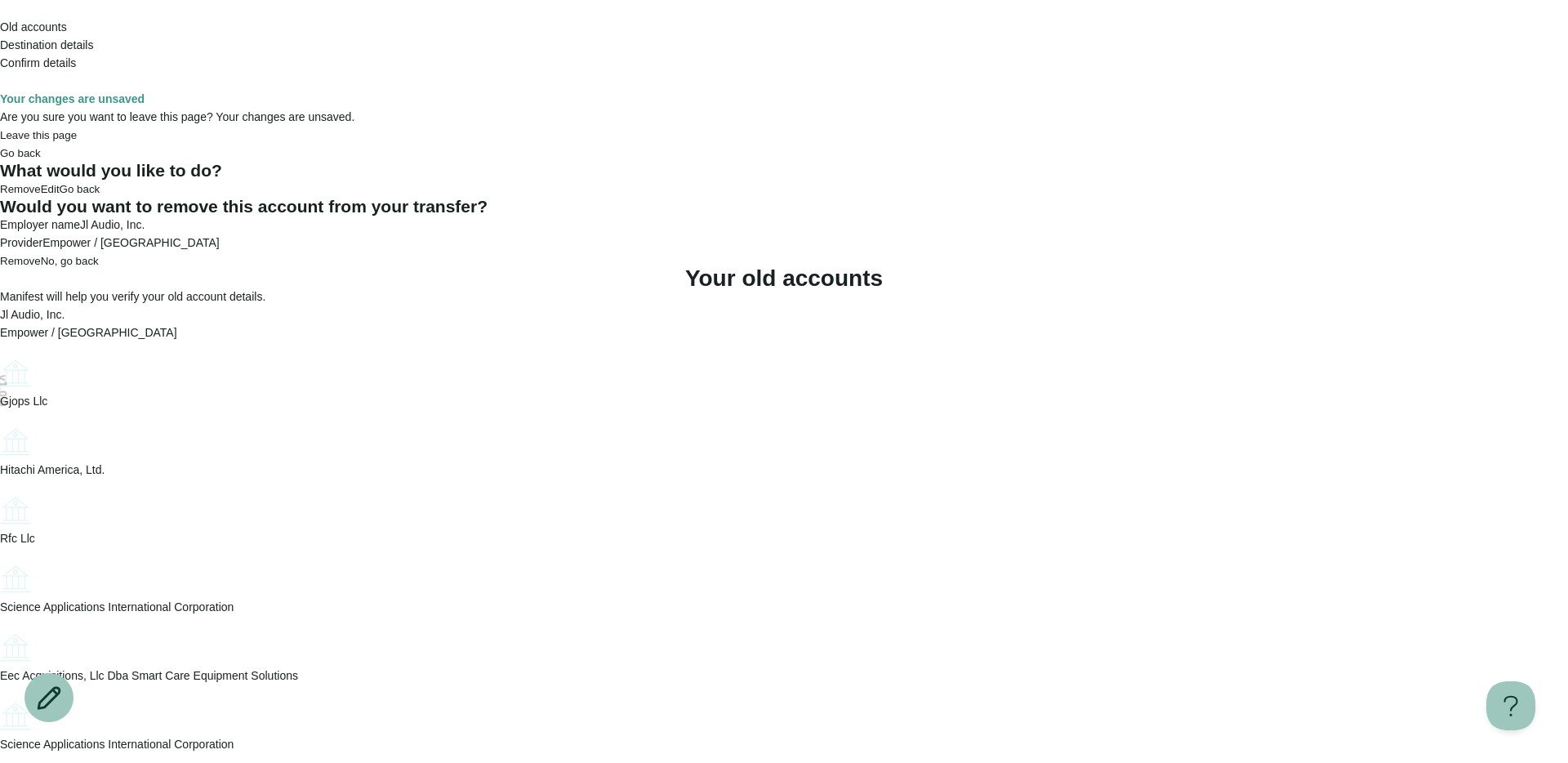
click at [41, 267] on span "Remove" at bounding box center [21, 261] width 41 height 12
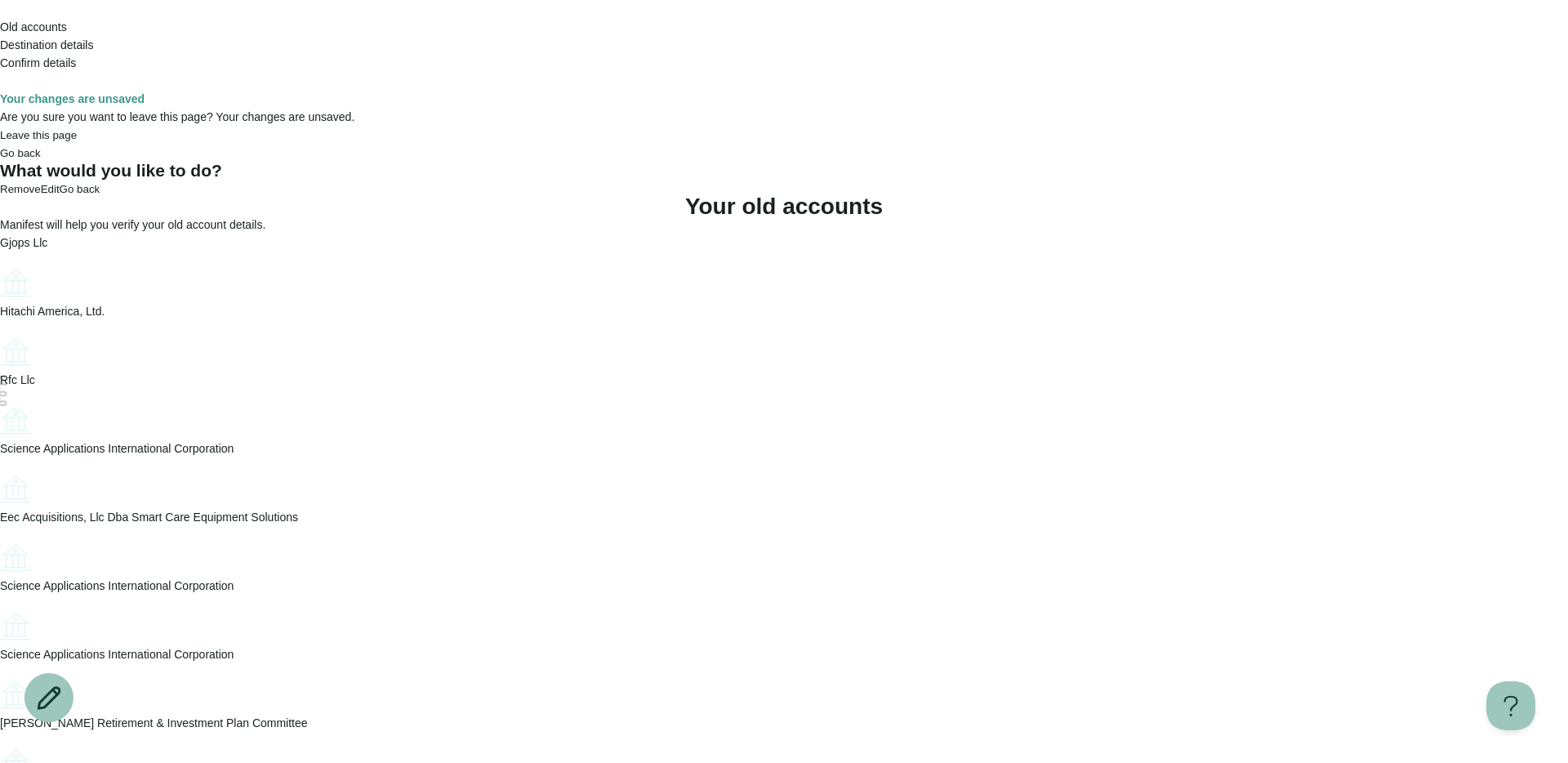
click at [0, 265] on icon "Account options" at bounding box center [0, 265] width 0 height 0
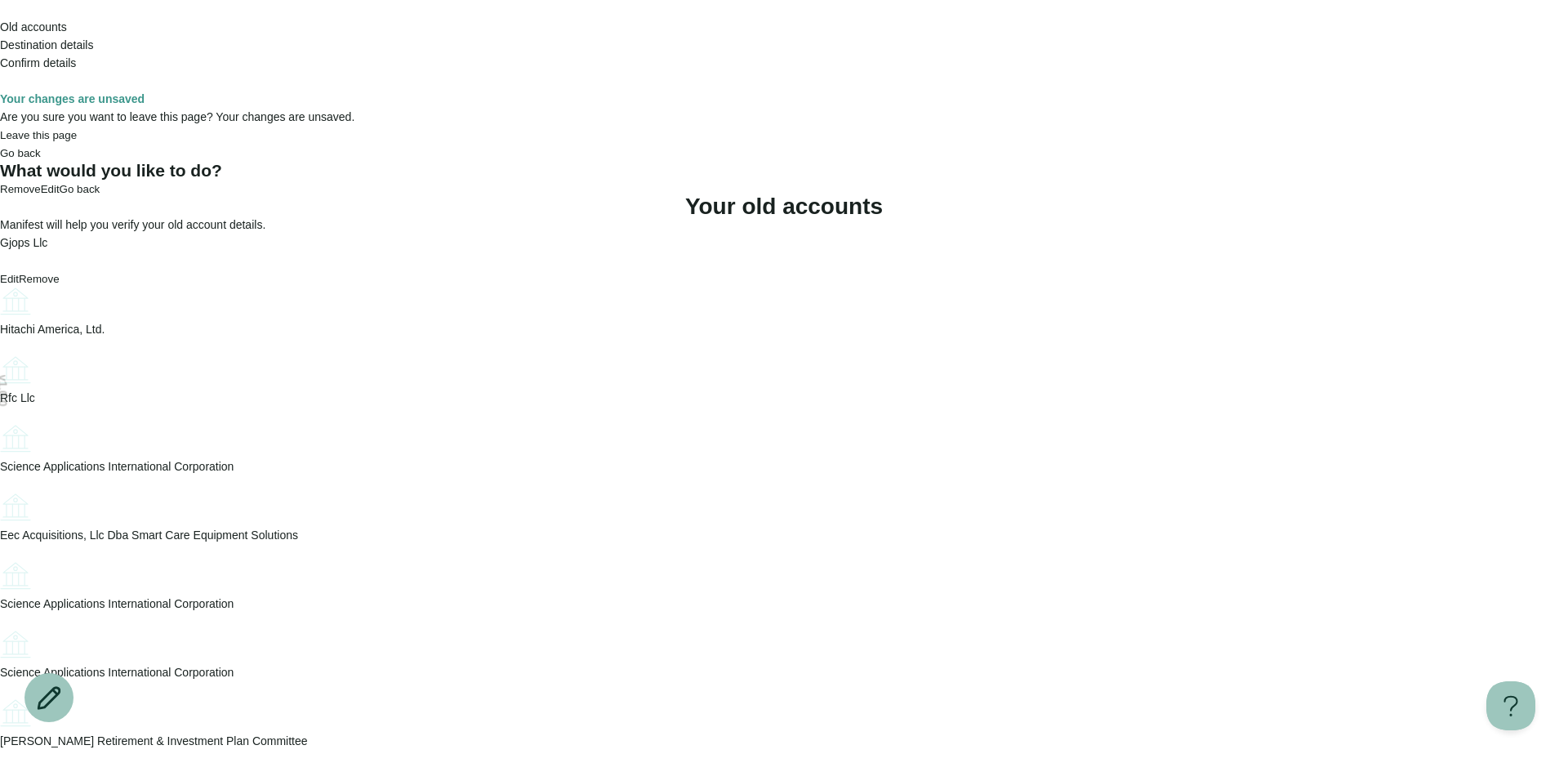
click at [60, 285] on button "Remove" at bounding box center [39, 278] width 41 height 12
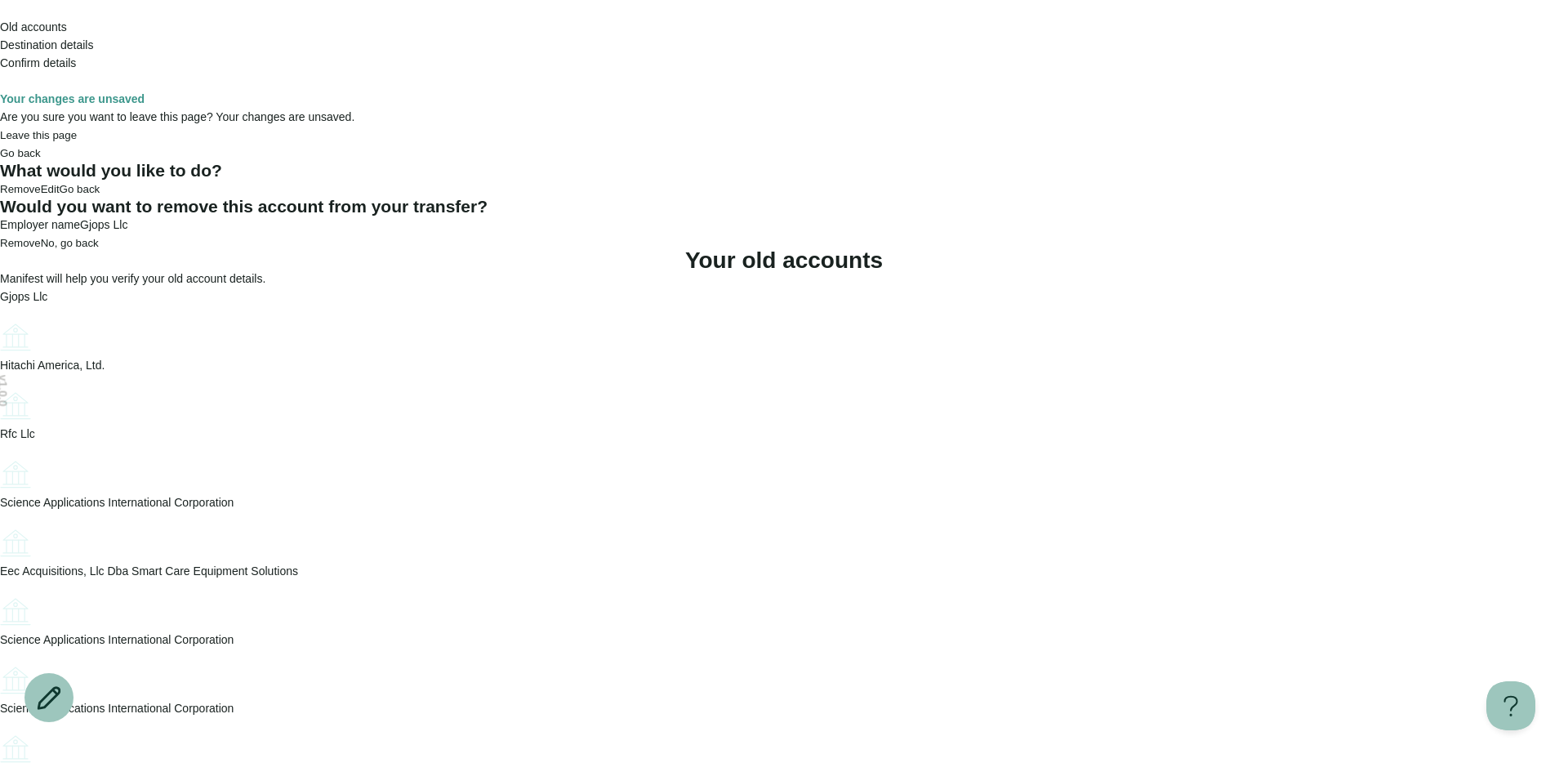
click at [99, 249] on span "No, go back" at bounding box center [70, 243] width 58 height 12
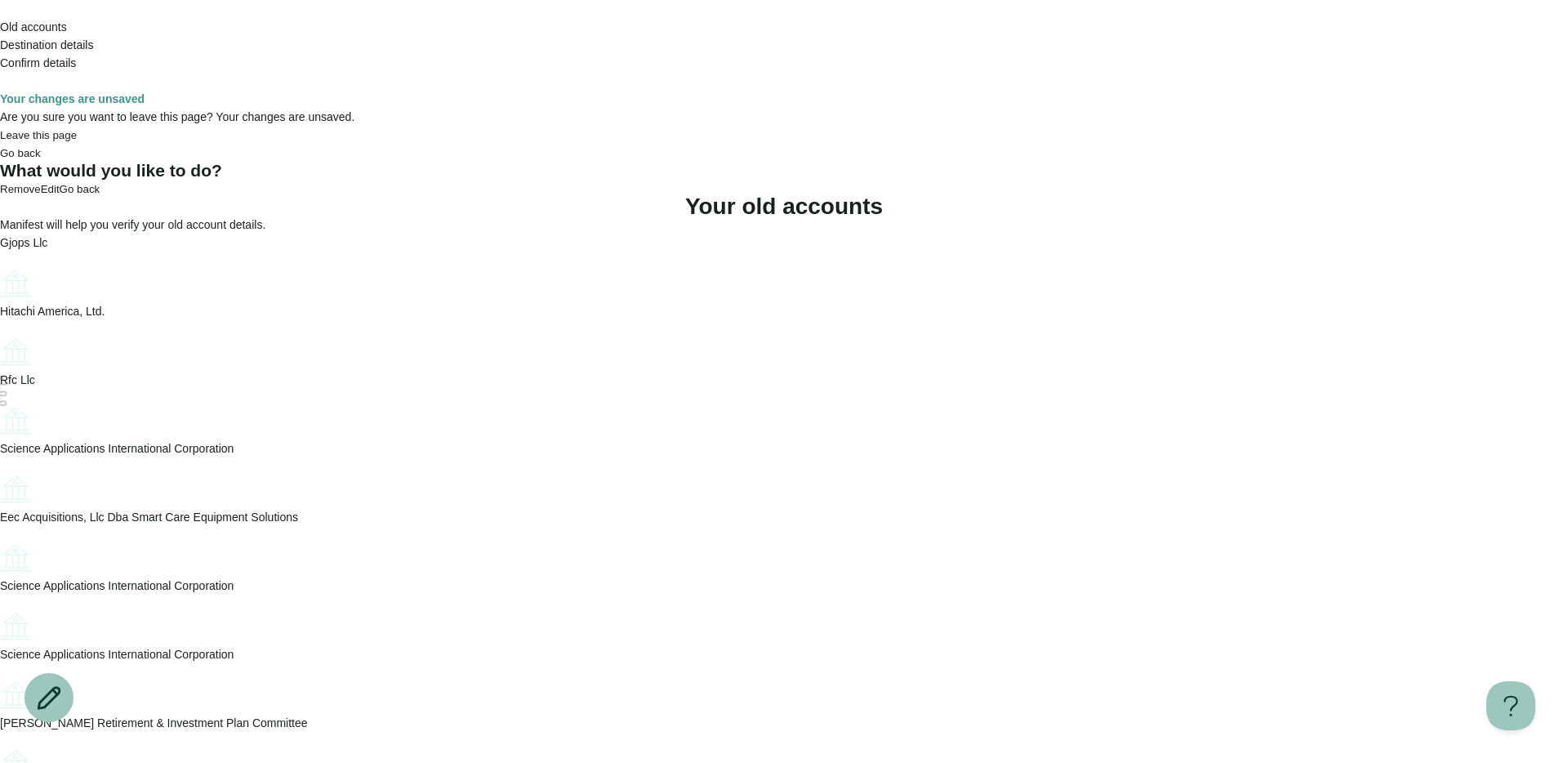
click at [0, 265] on icon "Account options" at bounding box center [0, 265] width 0 height 0
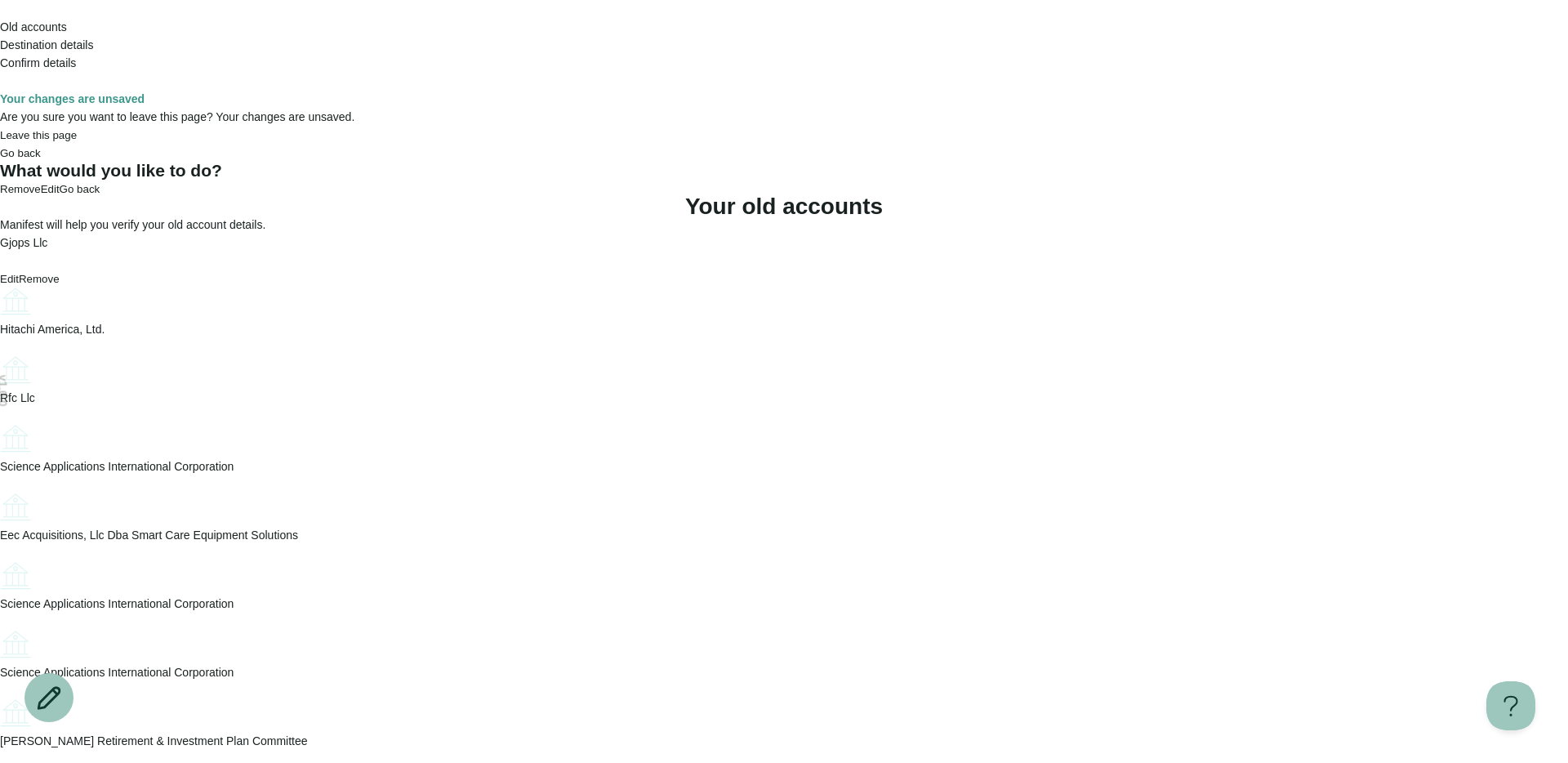
click at [60, 277] on button "Remove" at bounding box center [39, 278] width 41 height 12
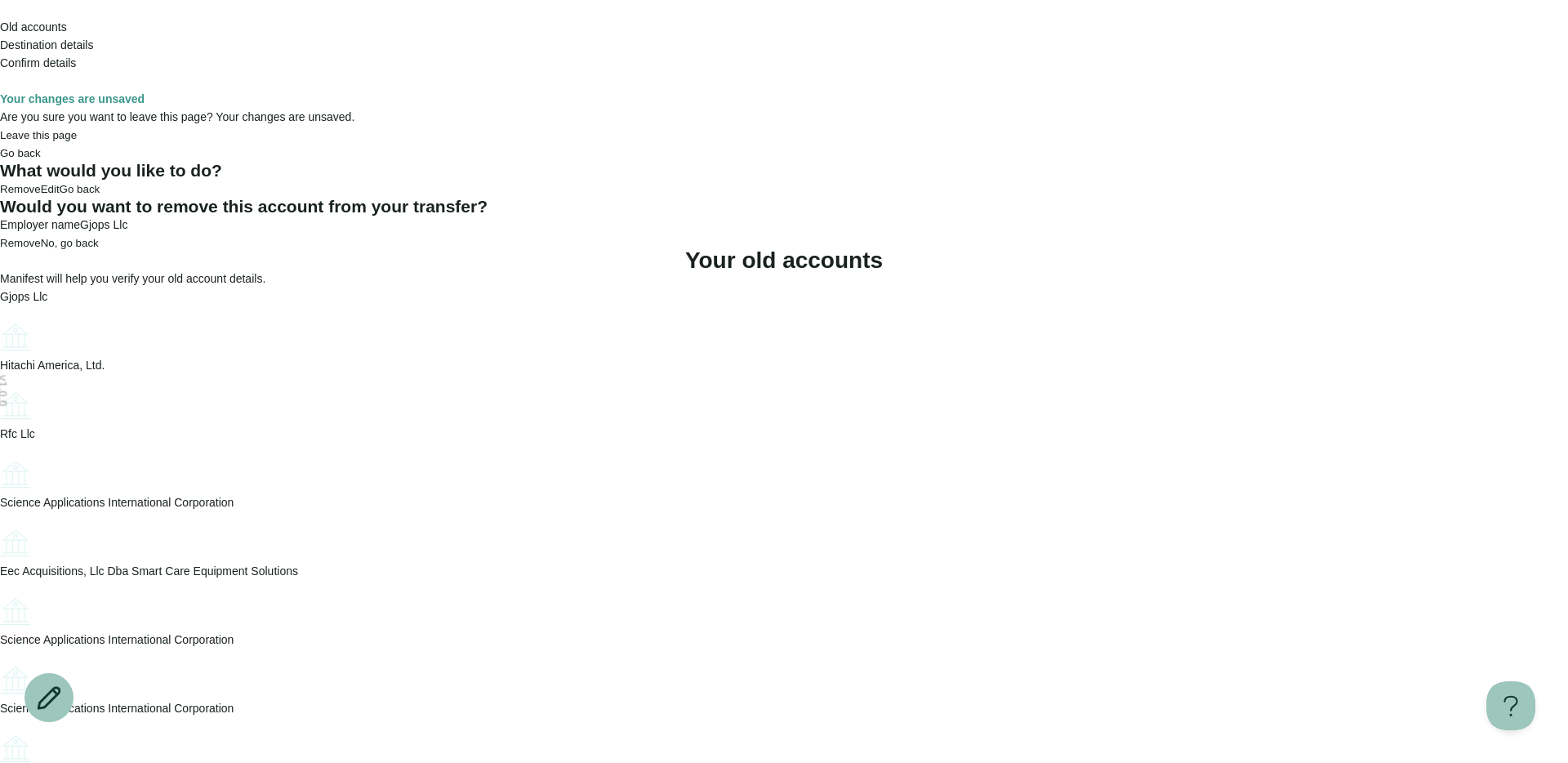
click at [686, 252] on div "Would you want to remove this account from your transfer? Employer name Gjops L…" at bounding box center [784, 225] width 1568 height 54
click at [41, 249] on span "Remove" at bounding box center [21, 243] width 41 height 12
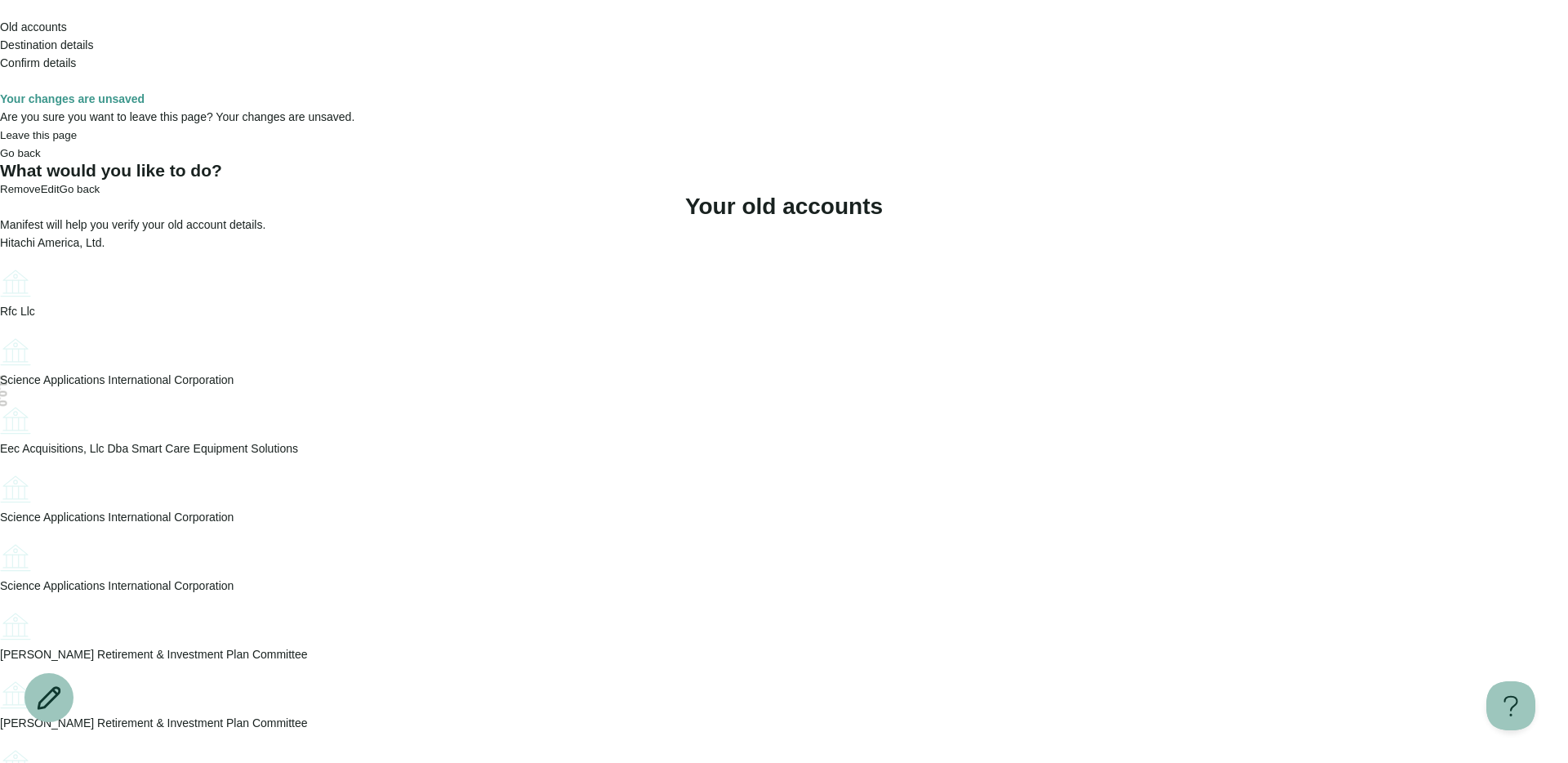
click at [762, 247] on div "Hitachi America, Ltd." at bounding box center [784, 268] width 1568 height 69
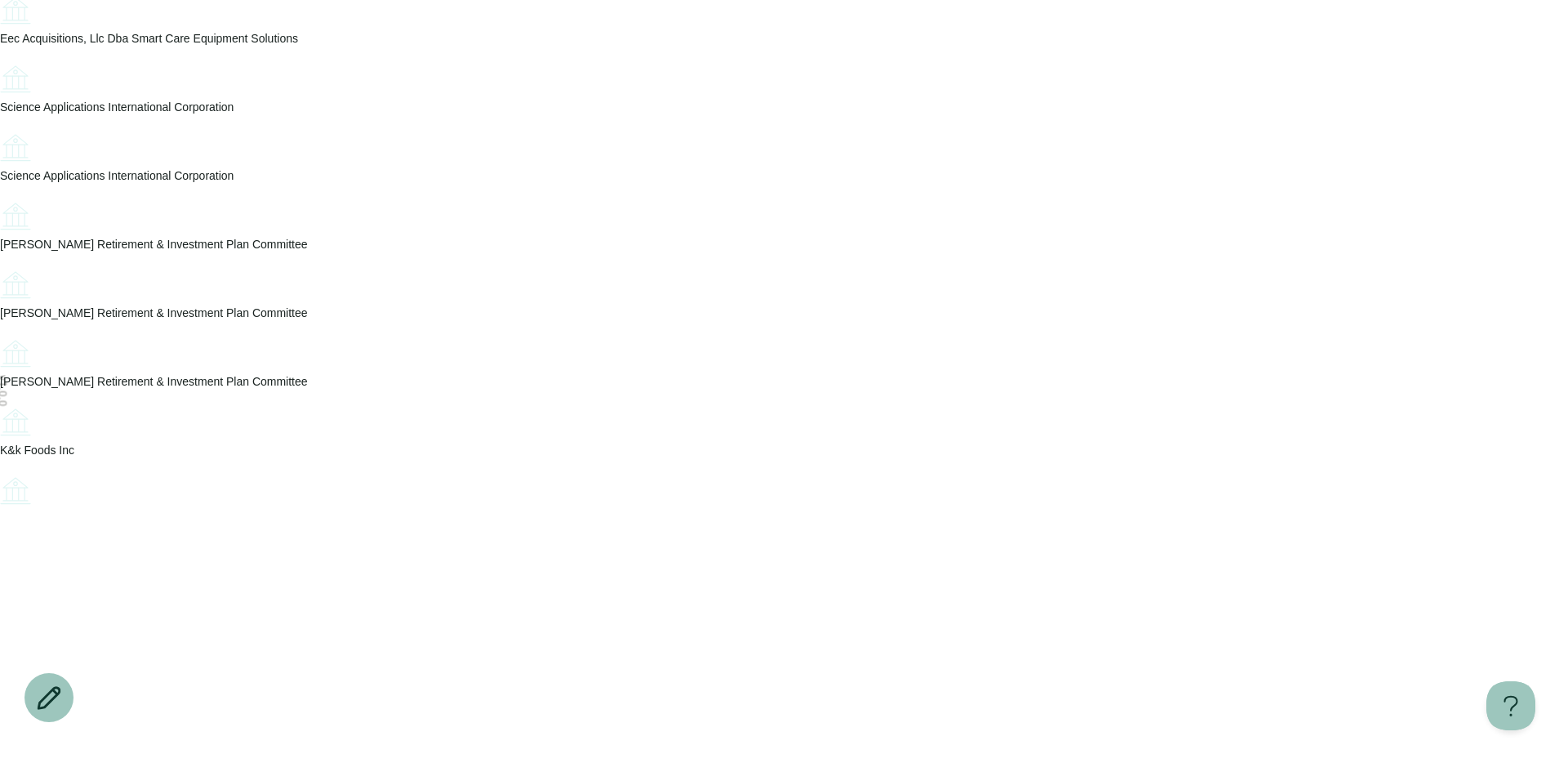
scroll to position [509, 0]
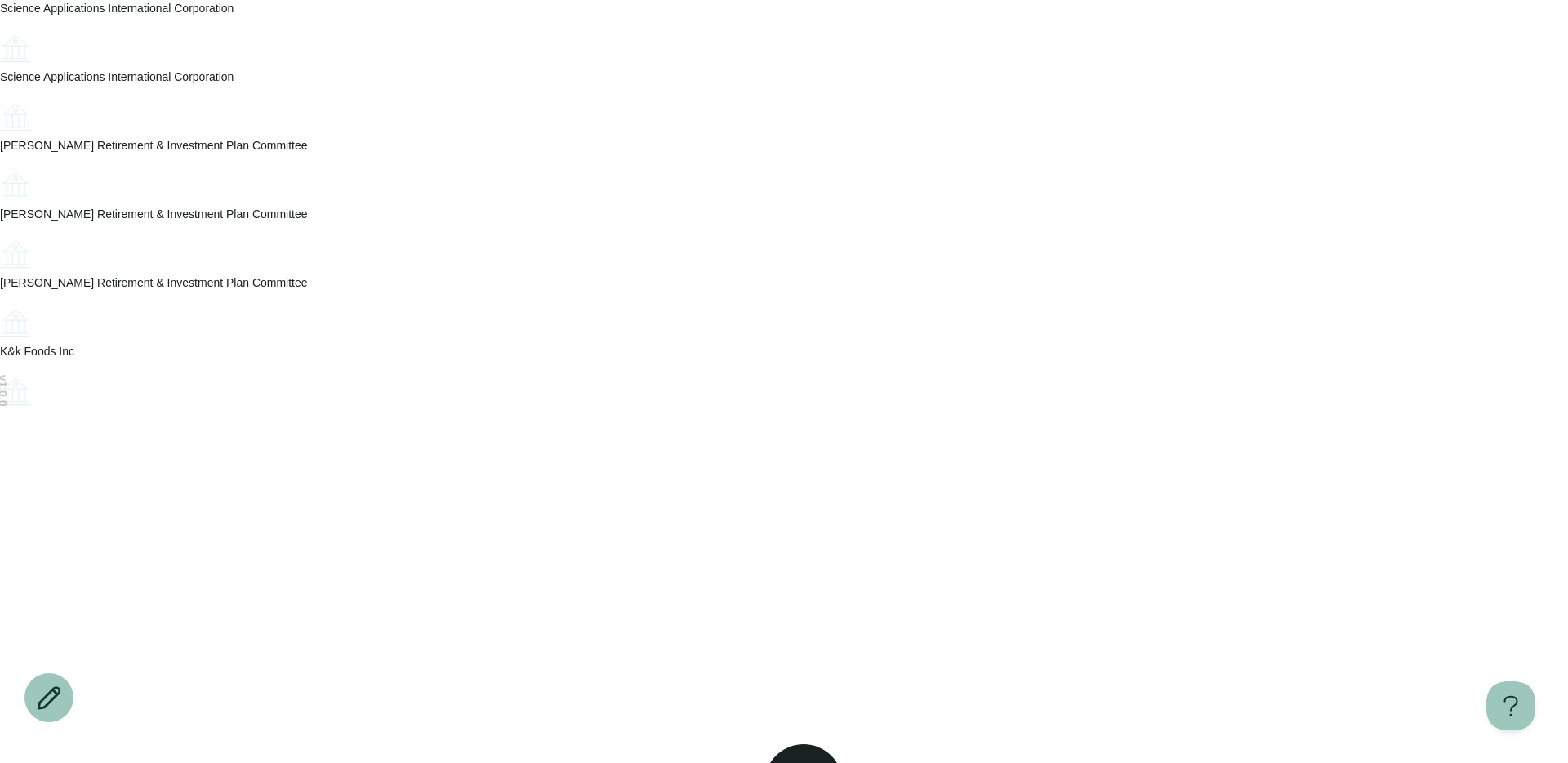
click at [0, 304] on icon "Account options" at bounding box center [0, 304] width 0 height 0
click at [60, 325] on button "Remove" at bounding box center [39, 318] width 41 height 12
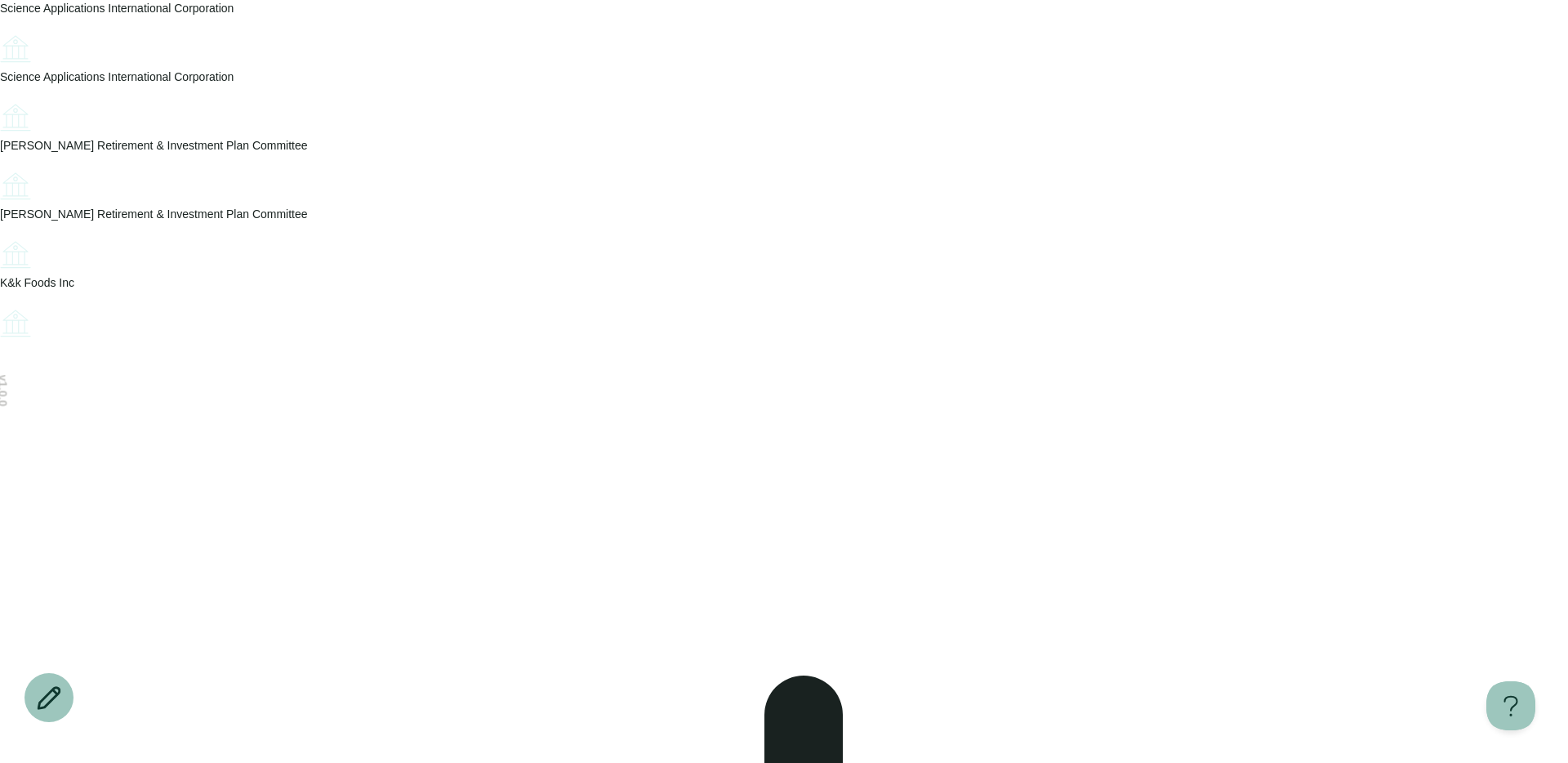
scroll to position [365, 0]
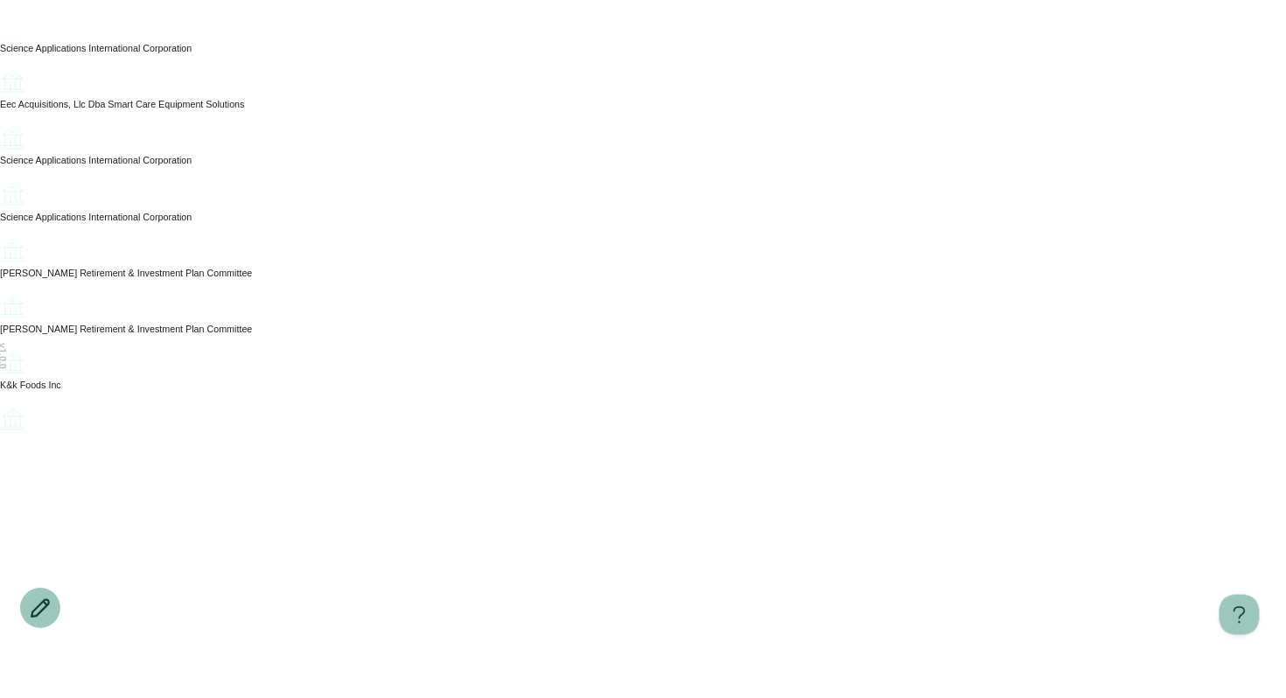
scroll to position [0, 0]
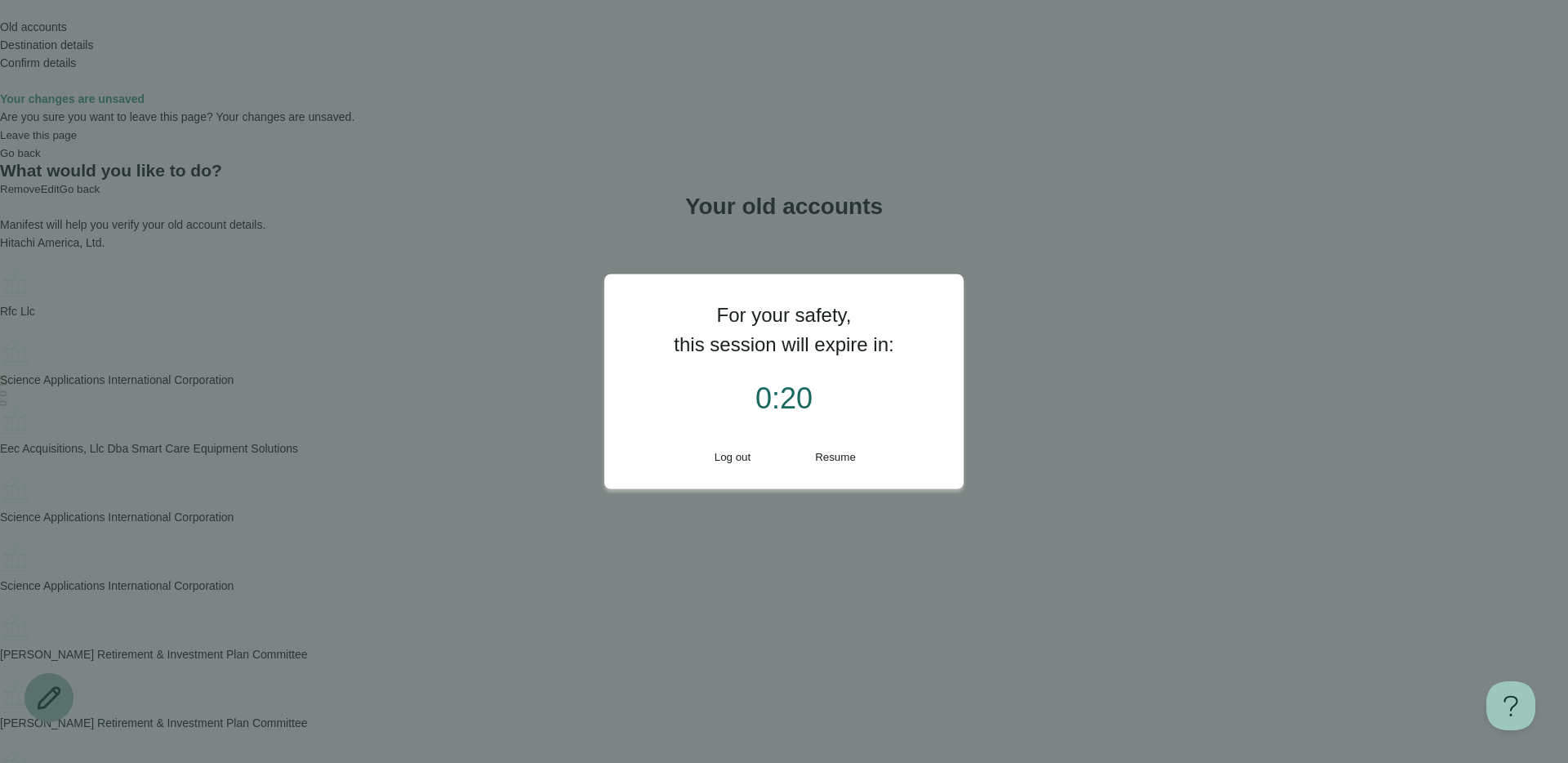
click at [847, 461] on span "Resume" at bounding box center [835, 457] width 41 height 12
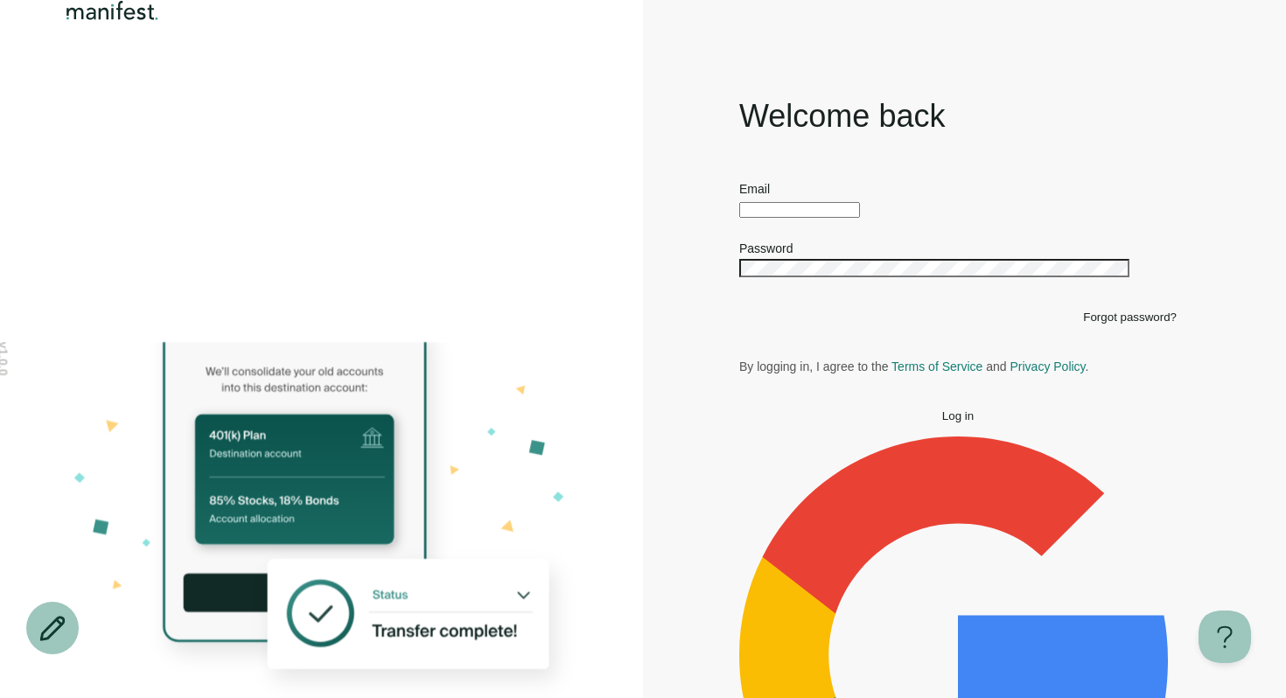
click at [823, 218] on input "text" at bounding box center [799, 210] width 121 height 16
type input "*"
type input "**********"
click at [739, 410] on button "Log in" at bounding box center [958, 416] width 438 height 13
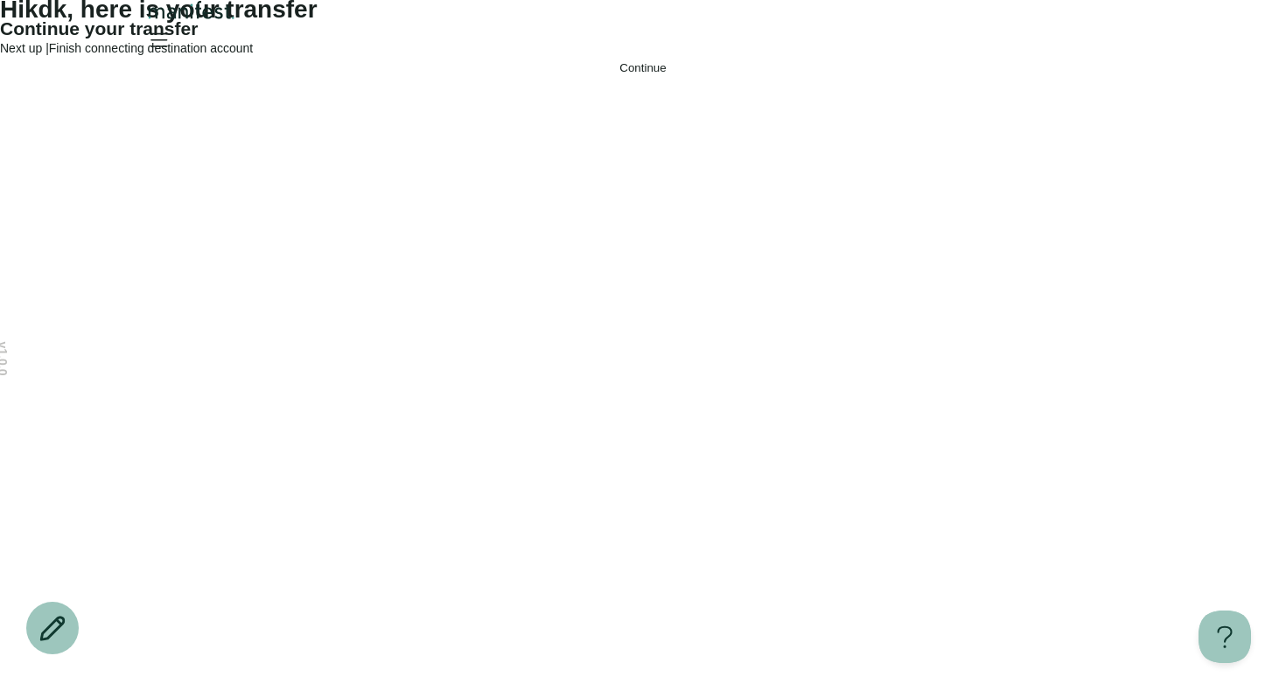
click at [172, 45] on icon "Open menu" at bounding box center [158, 39] width 28 height 28
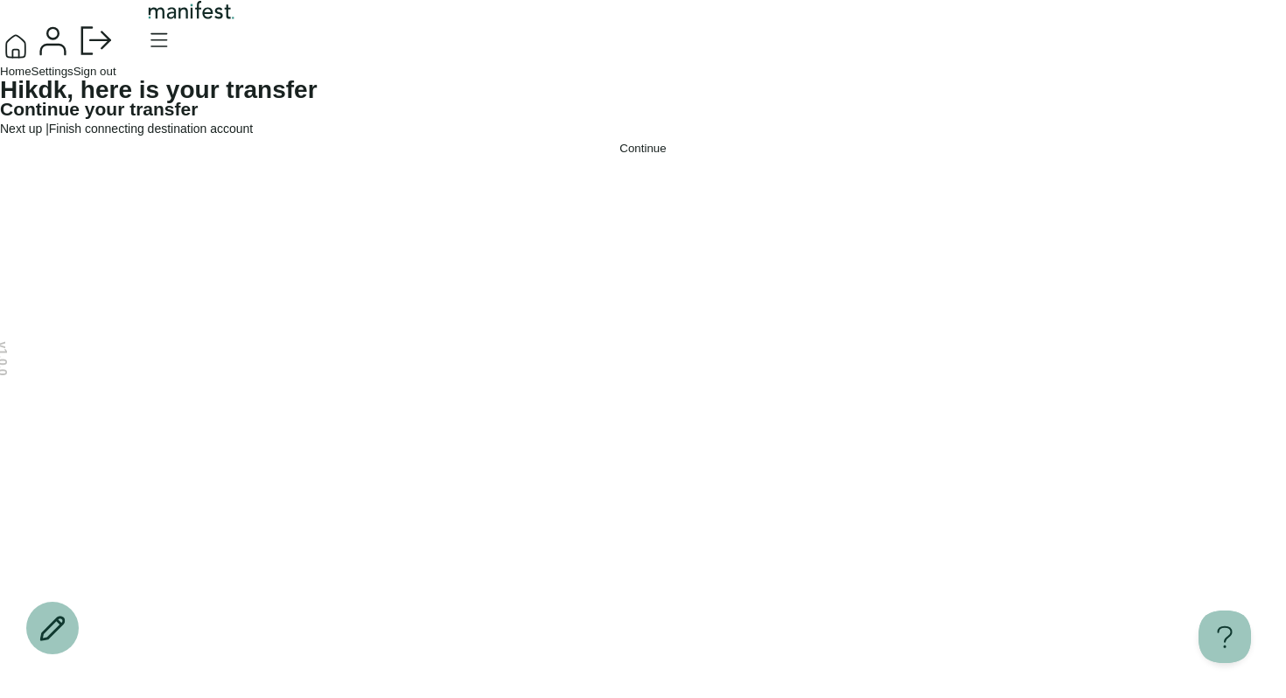
click at [74, 78] on span "Settings" at bounding box center [53, 71] width 42 height 13
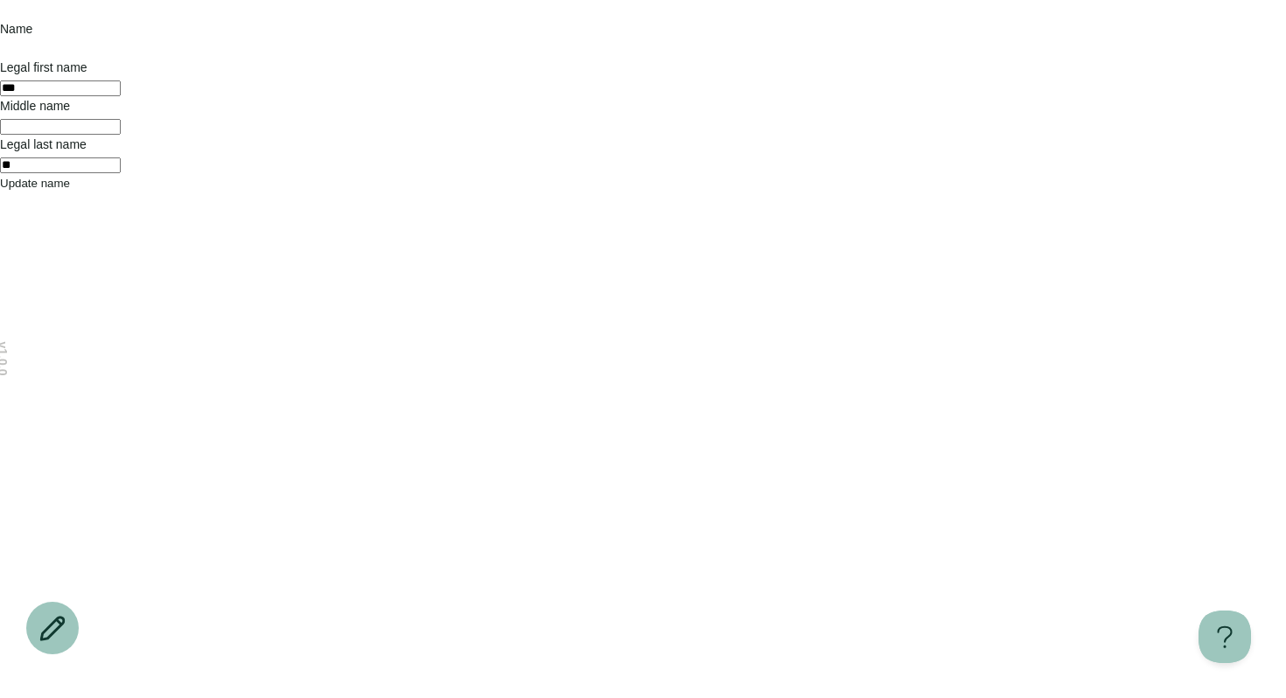
click at [121, 96] on input "***" at bounding box center [60, 89] width 121 height 16
click at [70, 190] on button "Update name" at bounding box center [35, 183] width 70 height 13
type input "*****"
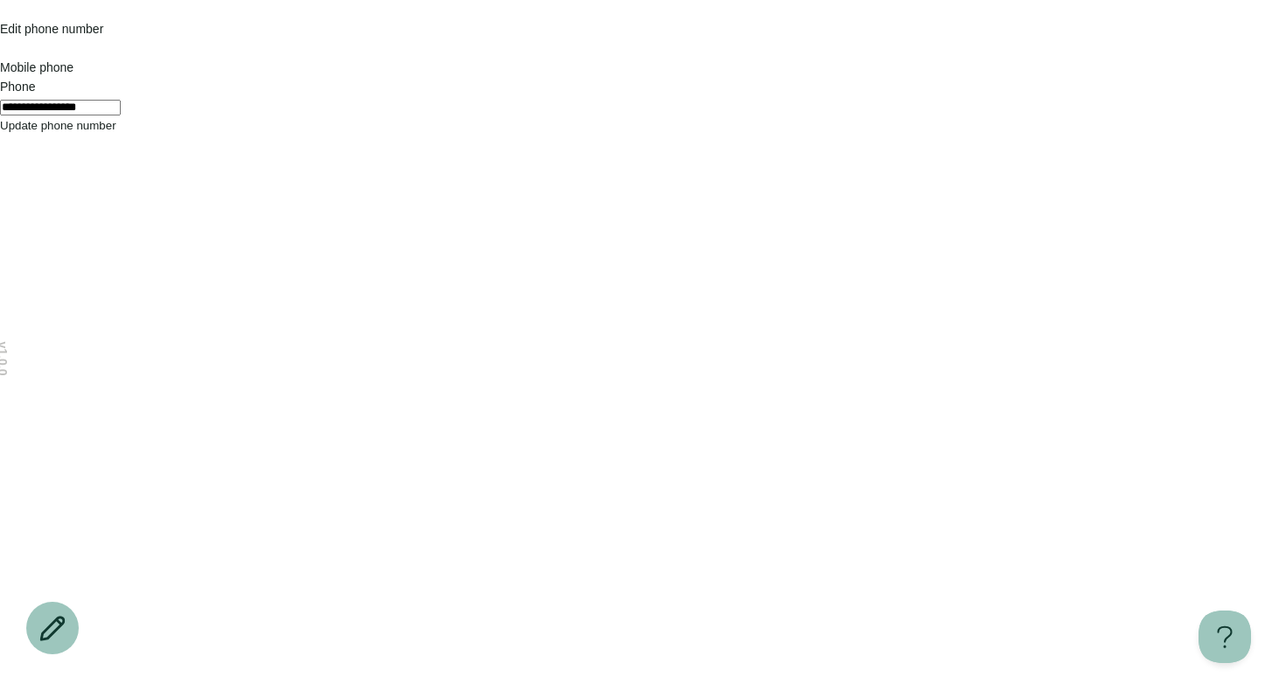
click at [121, 116] on input "**********" at bounding box center [60, 108] width 121 height 16
click at [431, 116] on div at bounding box center [643, 116] width 1286 height 0
click at [448, 116] on div at bounding box center [643, 116] width 1286 height 0
click at [438, 116] on div at bounding box center [643, 116] width 1286 height 0
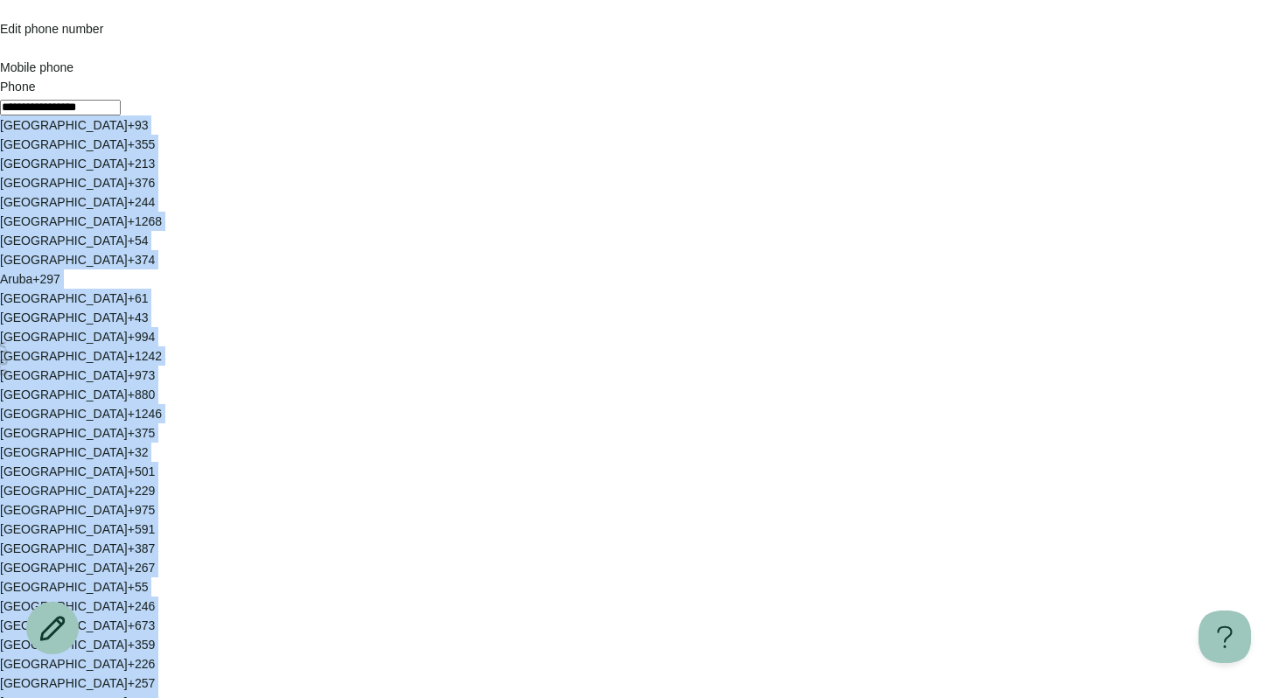
click at [438, 116] on div at bounding box center [643, 116] width 1286 height 0
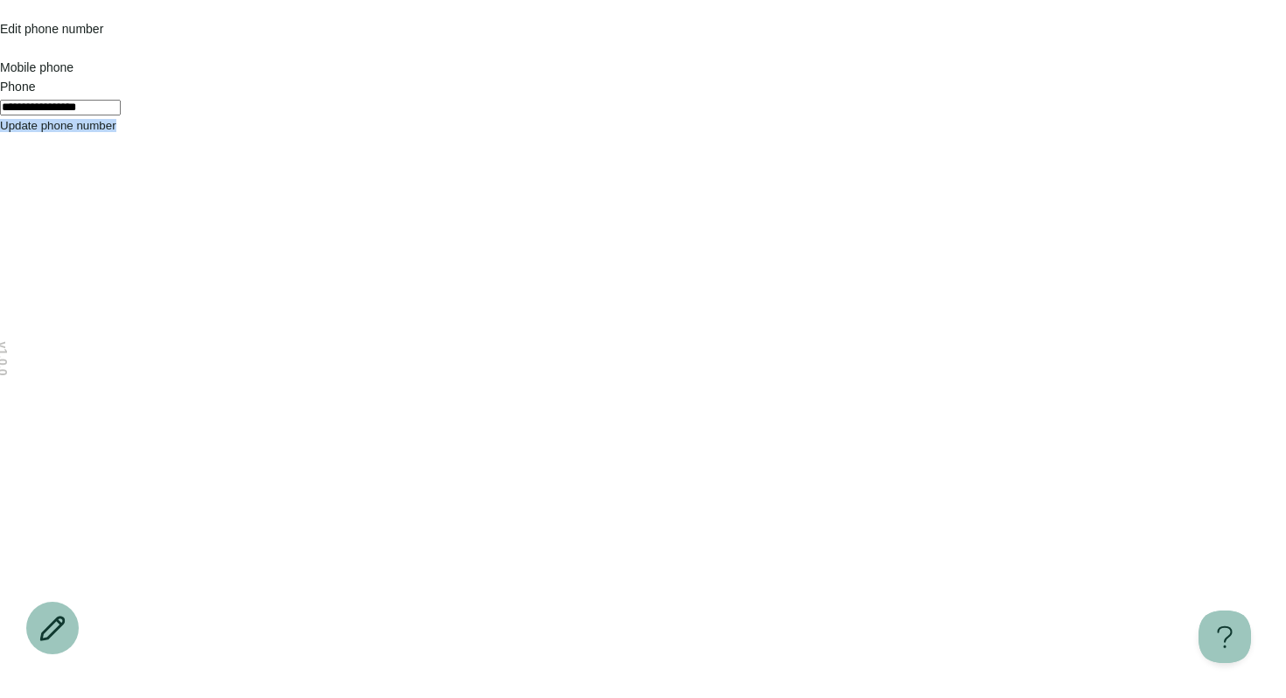
click at [438, 116] on div at bounding box center [643, 116] width 1286 height 0
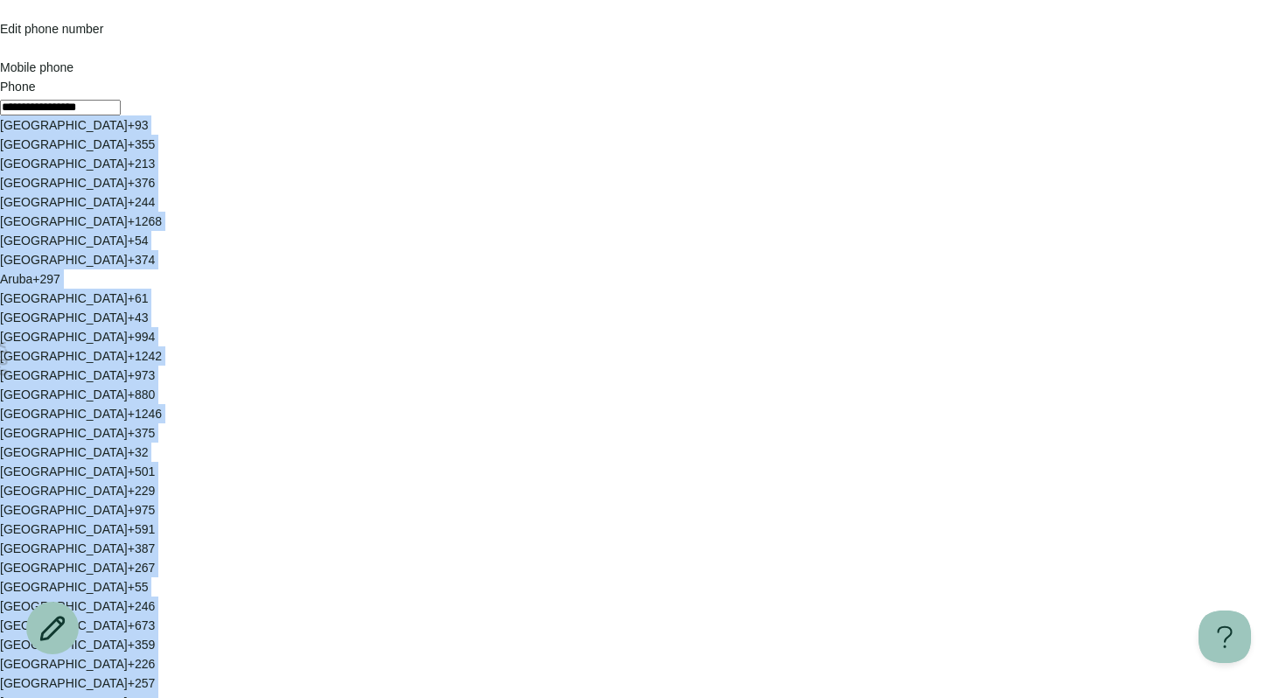
scroll to position [6290, 0]
type input "**********"
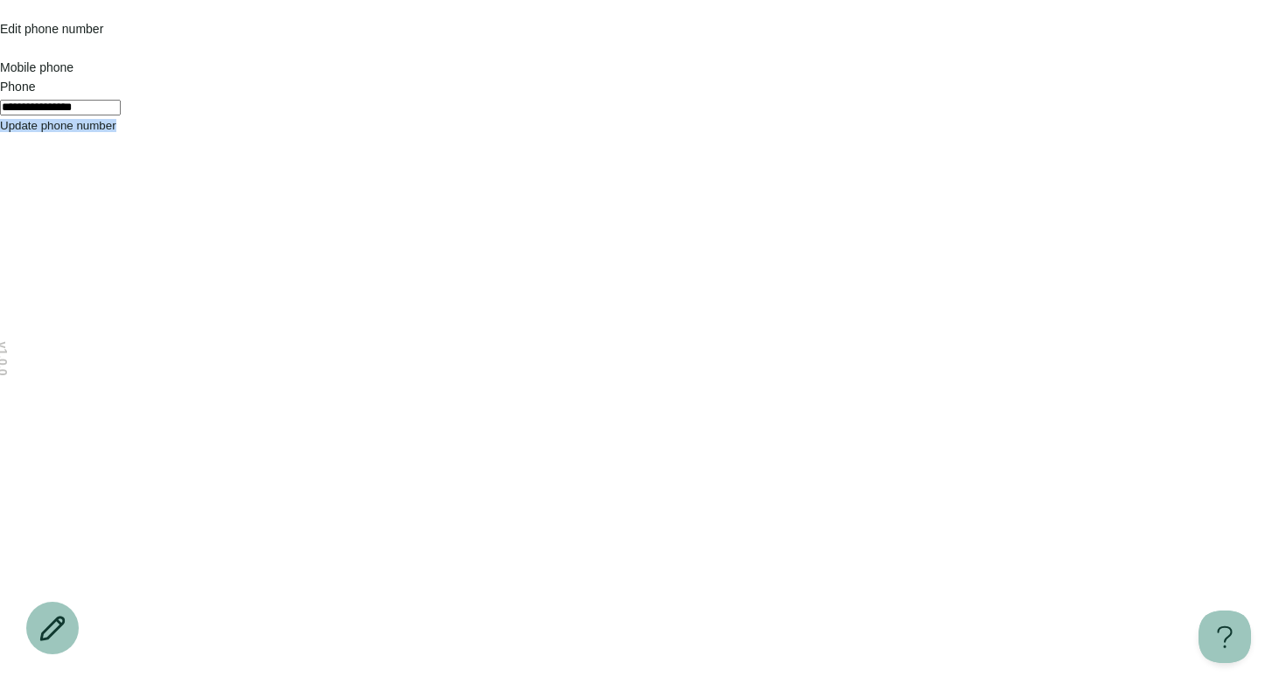
click at [0, 14] on icon "Go back" at bounding box center [0, 14] width 0 height 0
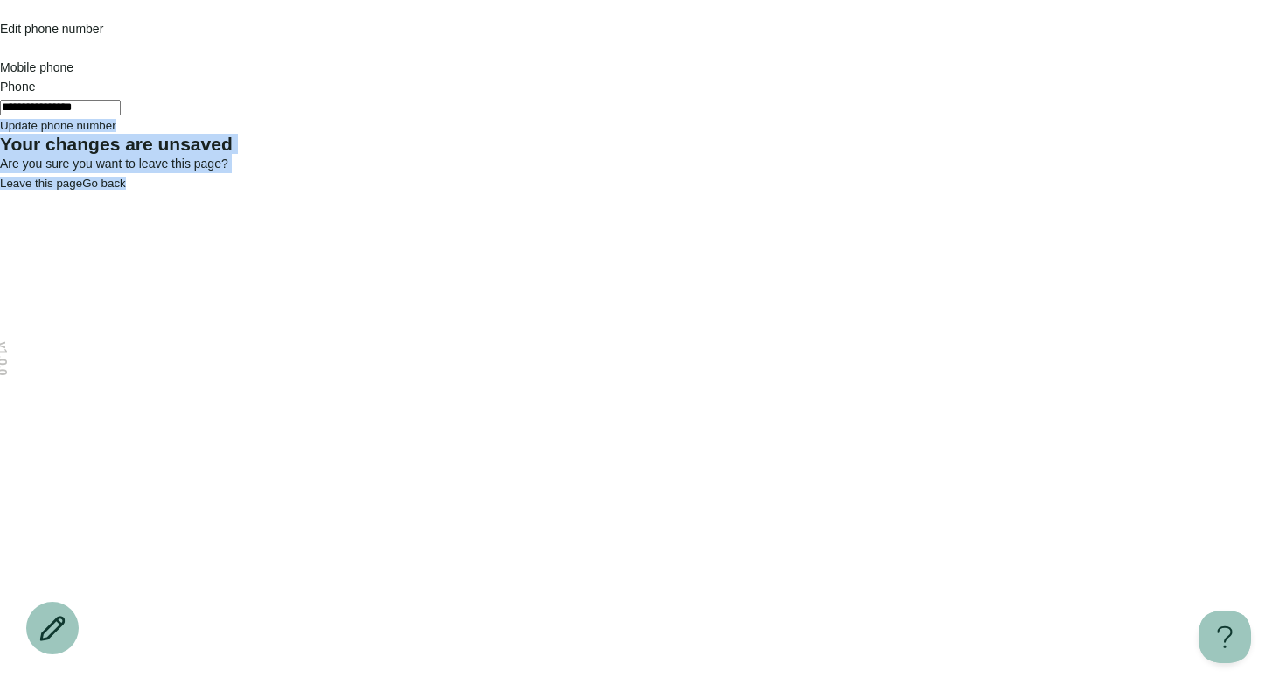
click at [221, 135] on div "Your changes are unsaved Are you sure you want to leave this page? Leave this p…" at bounding box center [643, 164] width 1286 height 58
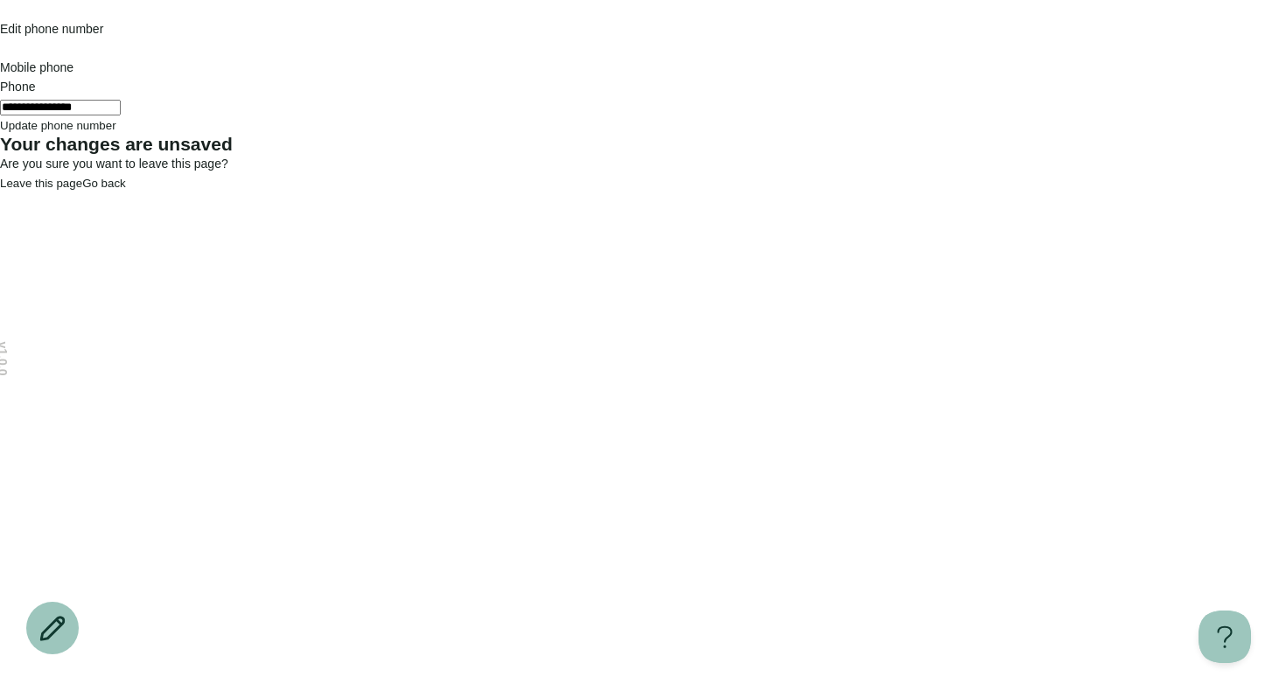
click at [228, 135] on div "Your changes are unsaved Are you sure you want to leave this page? Leave this p…" at bounding box center [643, 164] width 1286 height 58
click at [126, 190] on button "Go back" at bounding box center [104, 183] width 44 height 13
click at [15, 28] on icon "Go back" at bounding box center [9, 23] width 11 height 10
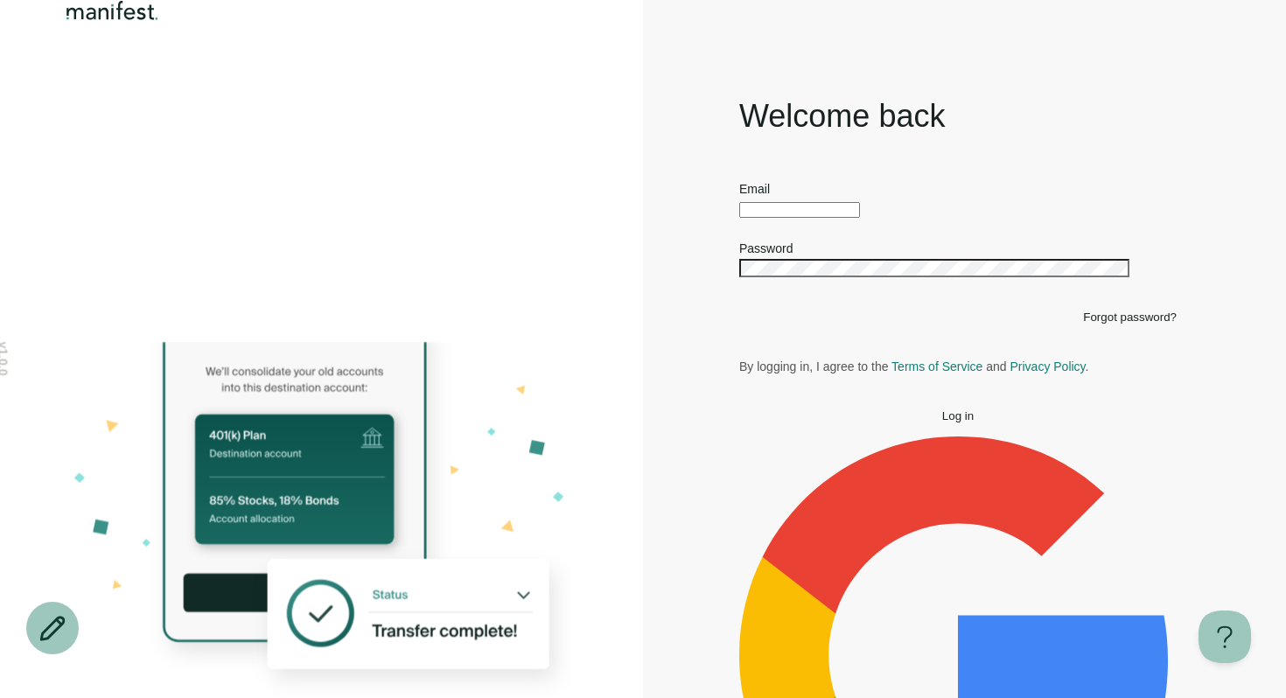
click at [807, 218] on input "text" at bounding box center [799, 210] width 121 height 16
type input "**********"
click at [930, 423] on button "Log in" at bounding box center [958, 416] width 438 height 13
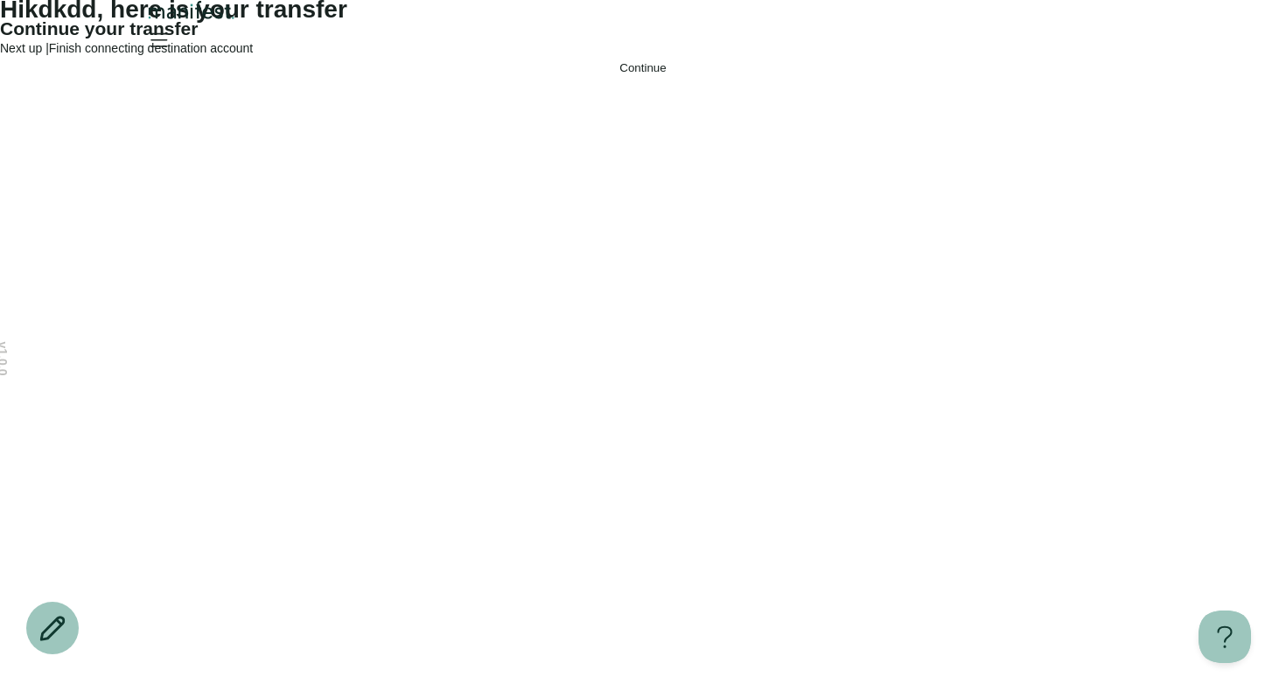
click at [709, 74] on button "Continue" at bounding box center [643, 67] width 1286 height 13
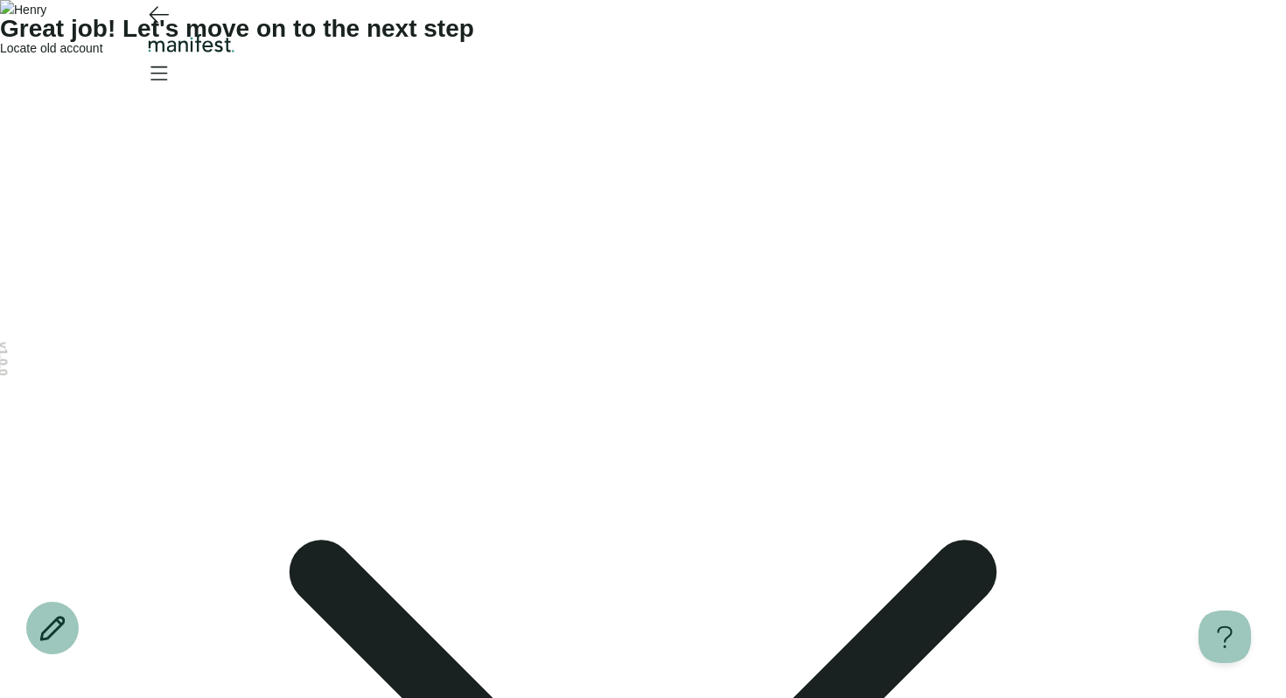
click at [163, 28] on icon "Go back" at bounding box center [158, 14] width 28 height 28
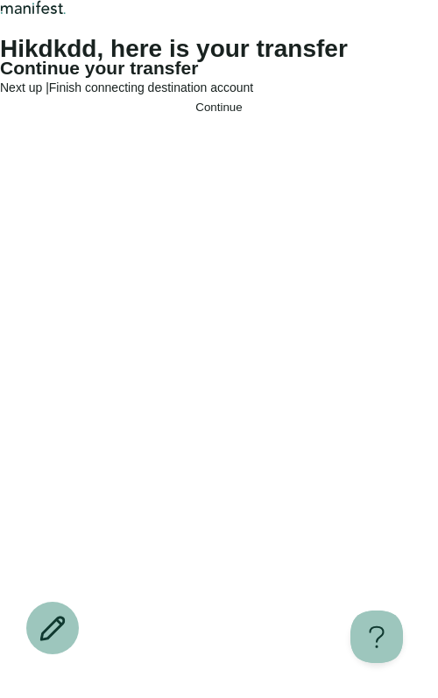
click at [309, 114] on button "Continue" at bounding box center [219, 107] width 438 height 13
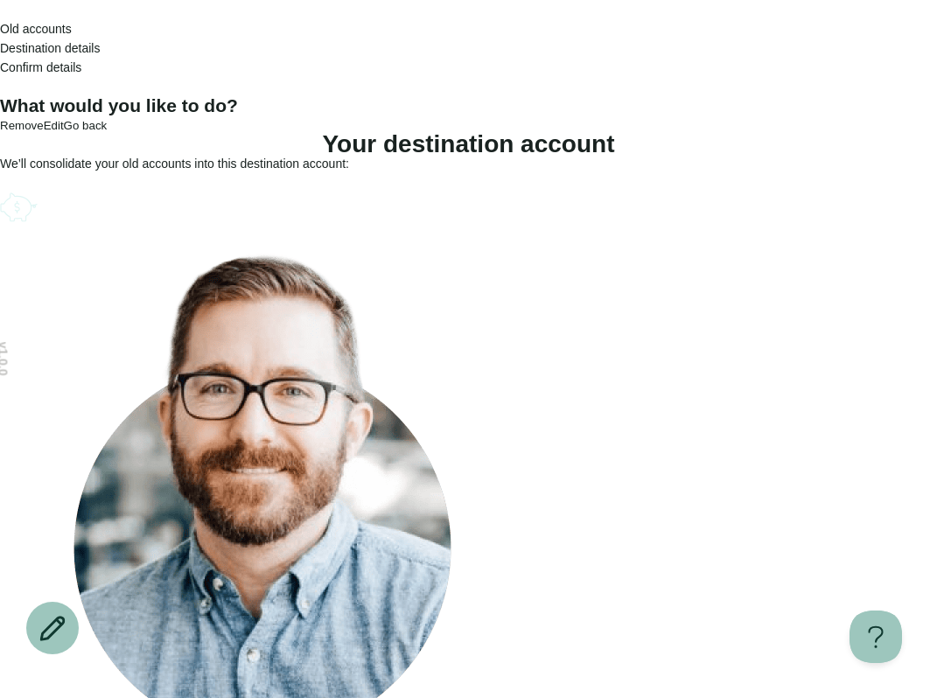
click at [0, 14] on icon "Go back" at bounding box center [0, 14] width 0 height 0
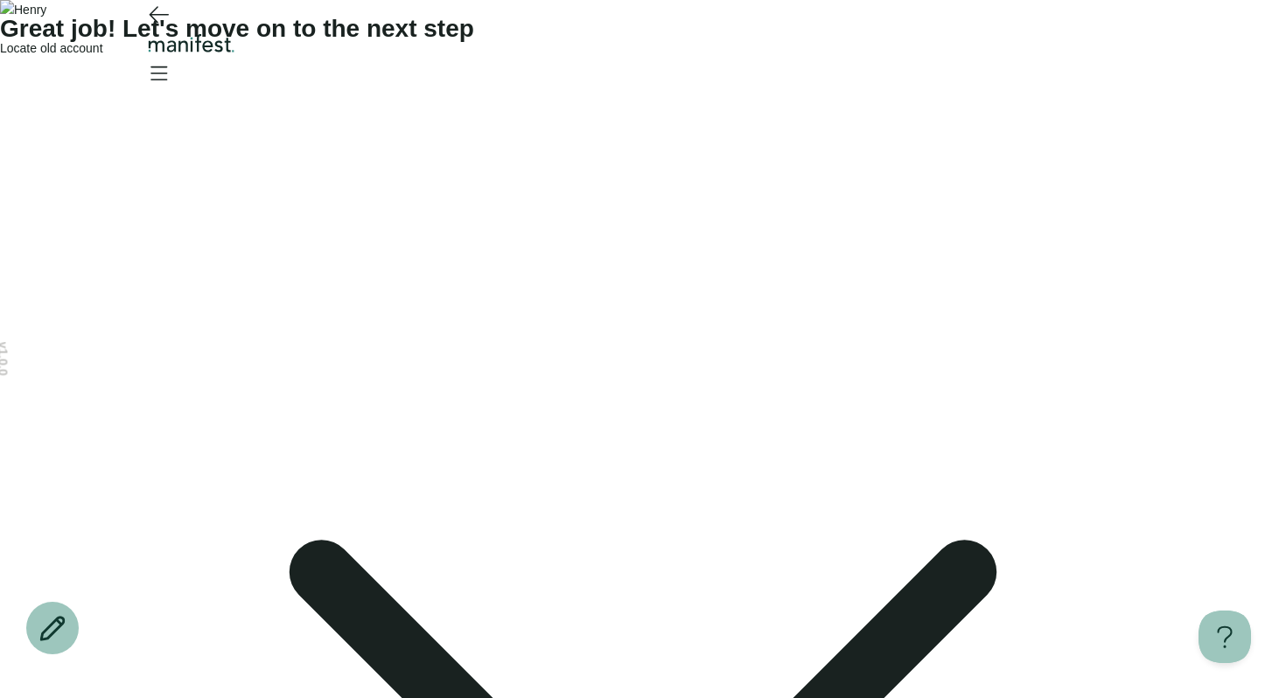
click at [167, 67] on icon "Open menu" at bounding box center [159, 73] width 16 height 12
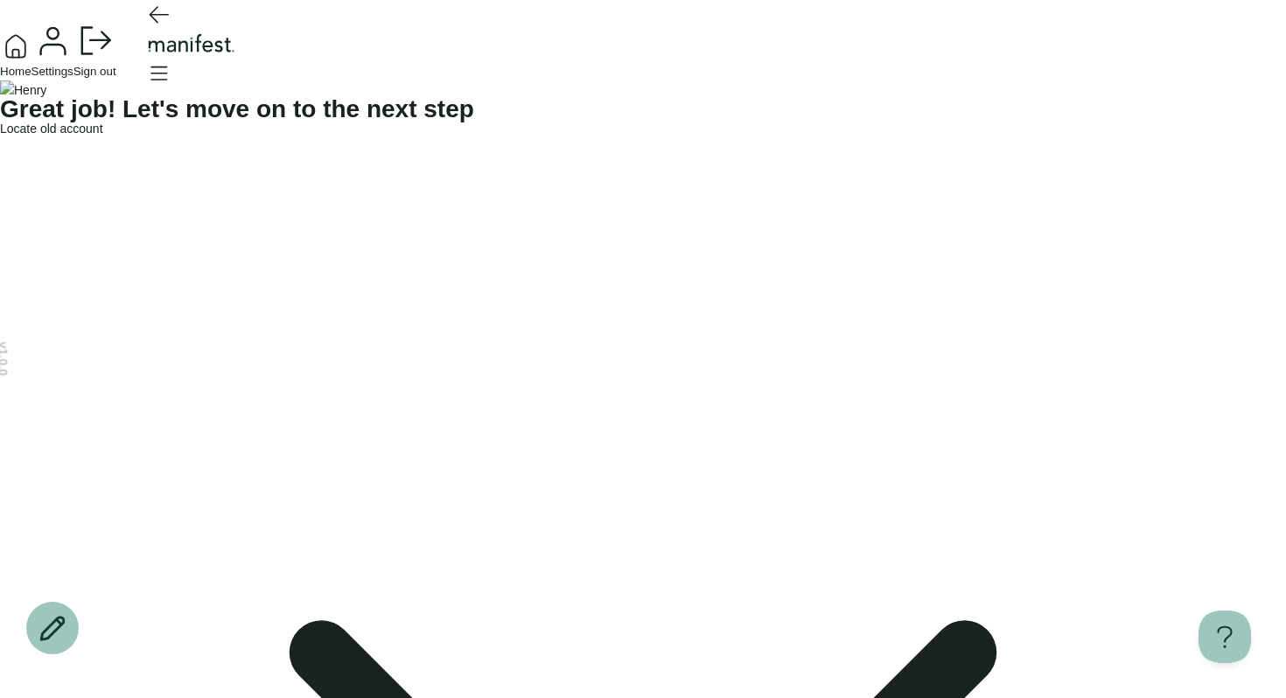
click at [831, 81] on div "Home Settings Sign out" at bounding box center [643, 40] width 1286 height 81
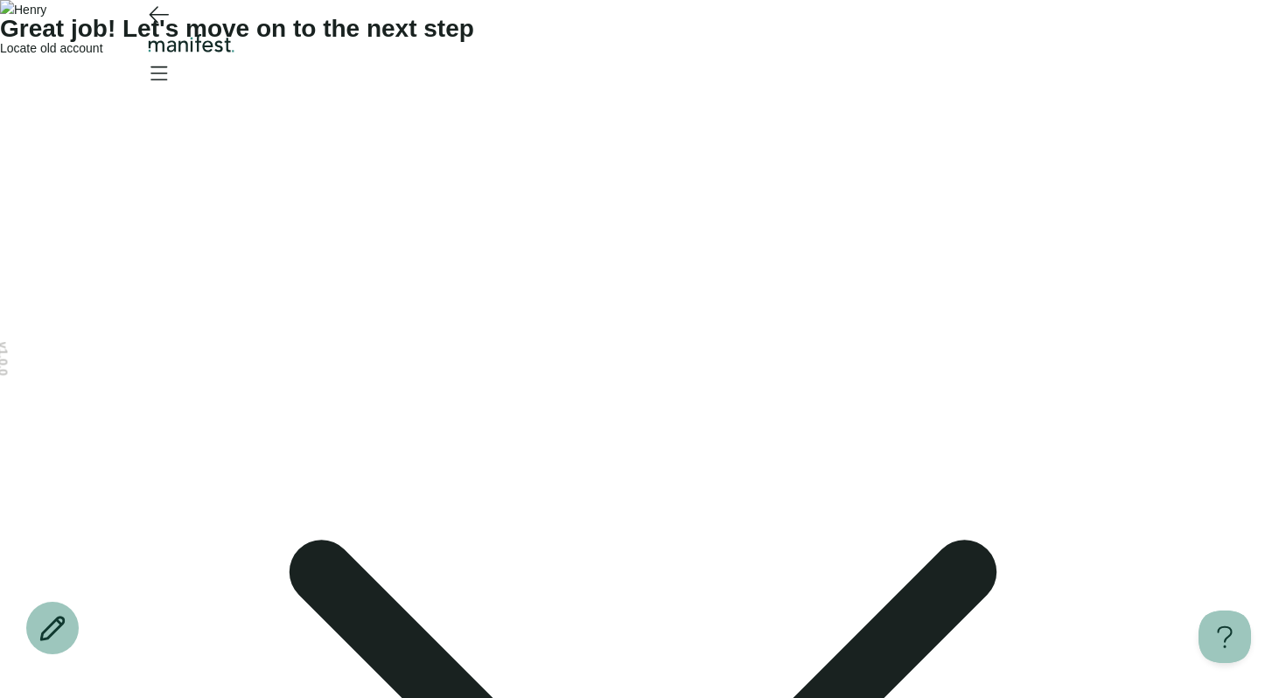
click at [889, 244] on icon at bounding box center [643, 701] width 1286 height 1286
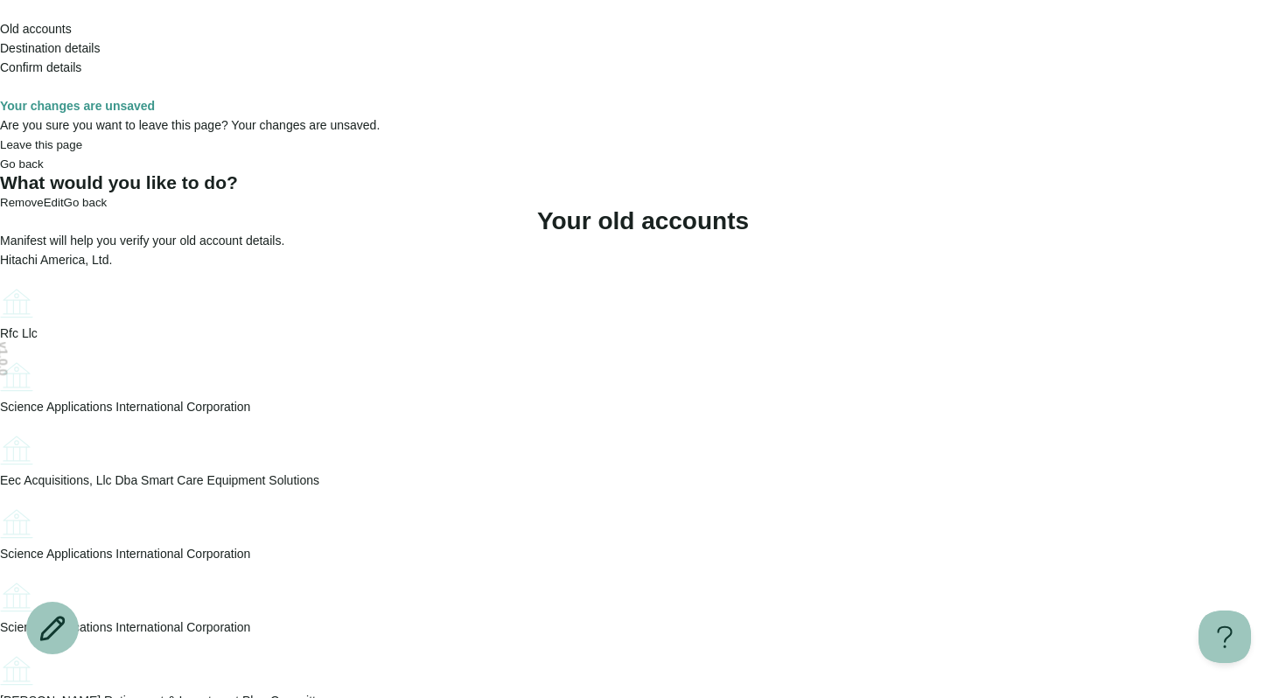
click at [1146, 41] on div "Old accounts Destination details Confirm details" at bounding box center [643, 48] width 1286 height 96
click at [14, 96] on icon "Open menu" at bounding box center [9, 100] width 10 height 8
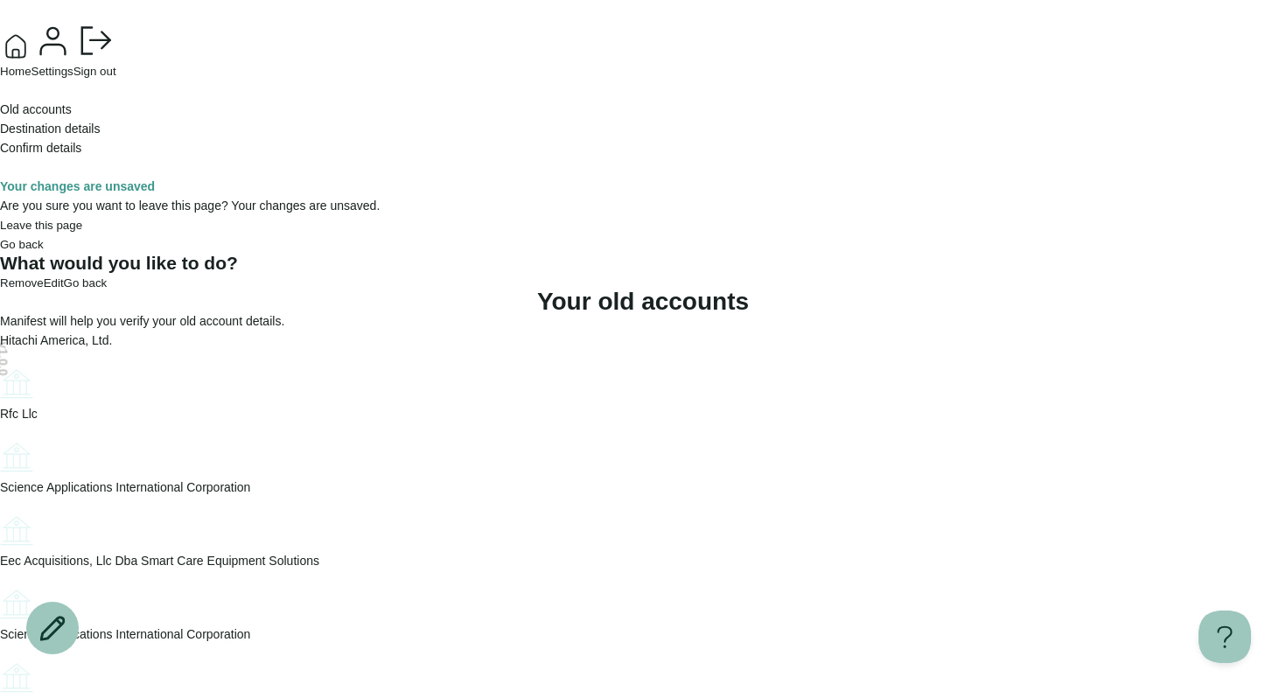
click at [32, 78] on button "Home" at bounding box center [16, 54] width 32 height 47
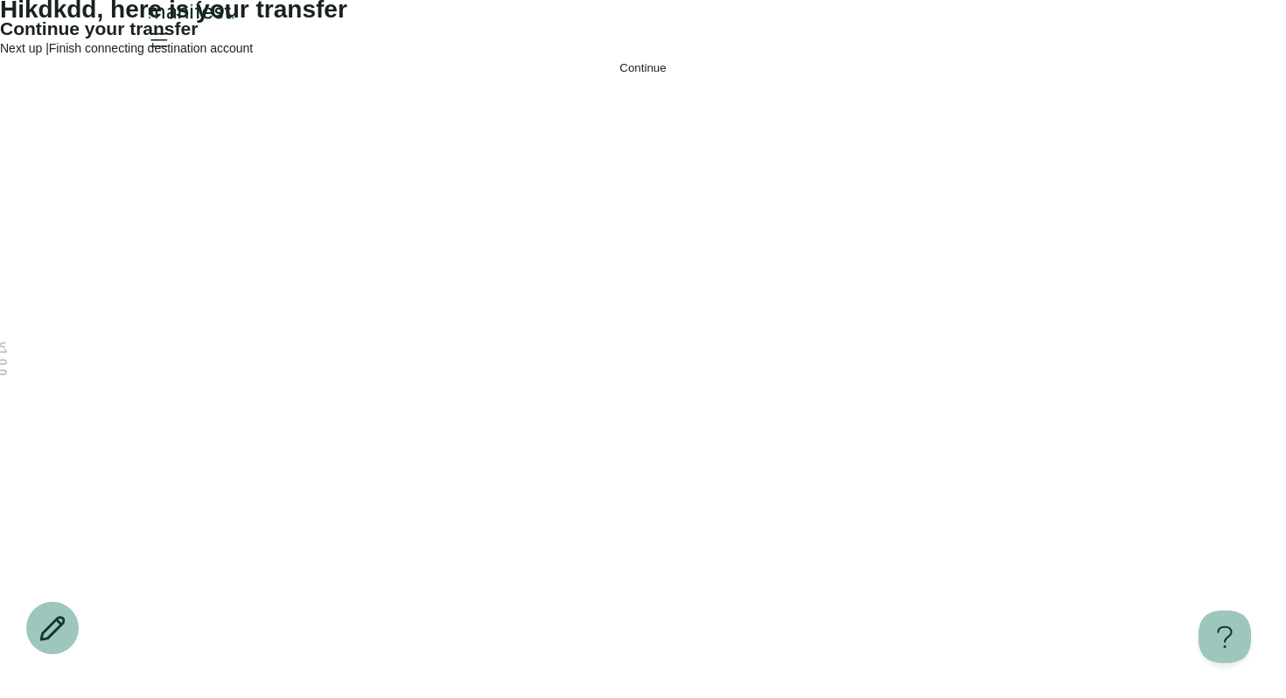
click at [172, 51] on icon "Open menu" at bounding box center [158, 39] width 28 height 28
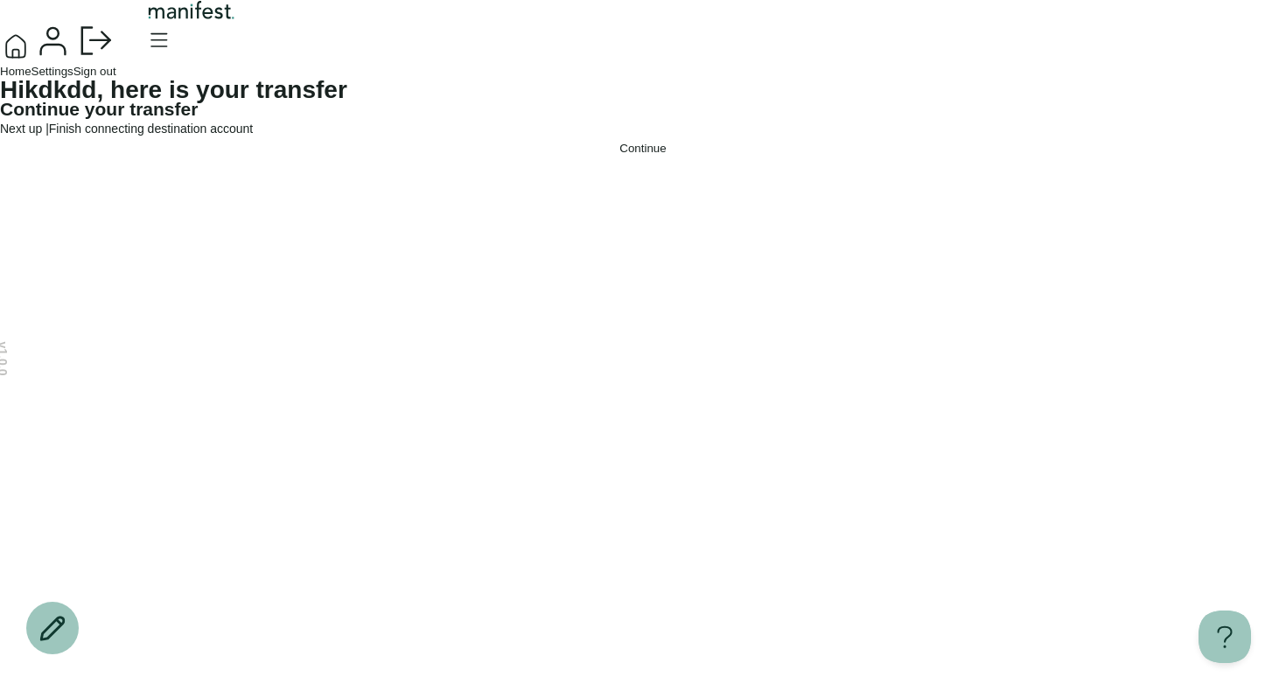
click at [74, 78] on span "Settings" at bounding box center [53, 71] width 42 height 13
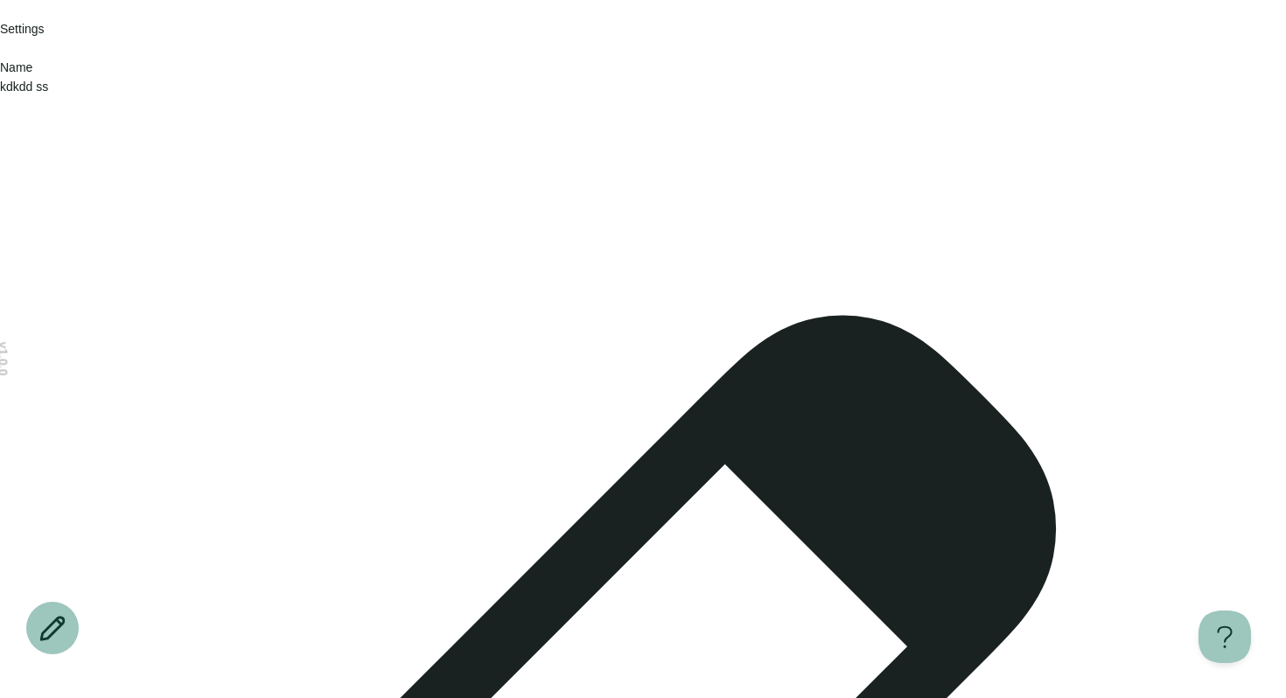
click at [0, 53] on icon "Open menu" at bounding box center [0, 53] width 0 height 0
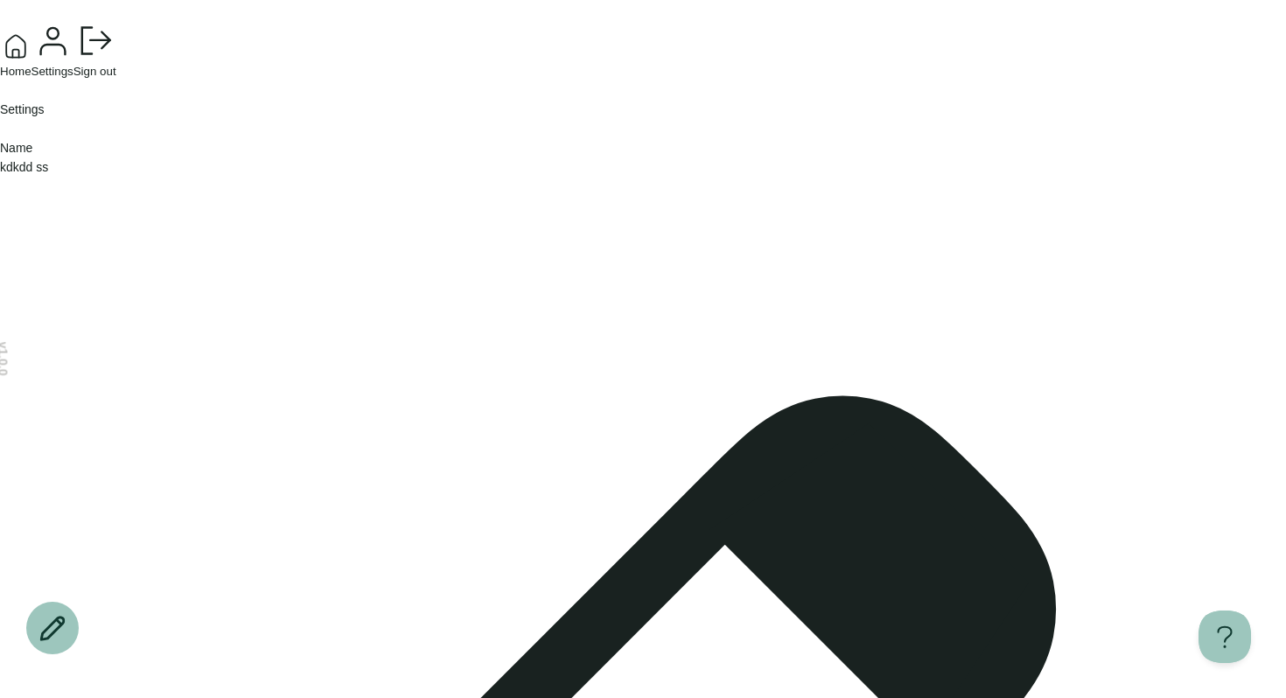
click at [32, 78] on span "Home" at bounding box center [16, 71] width 32 height 13
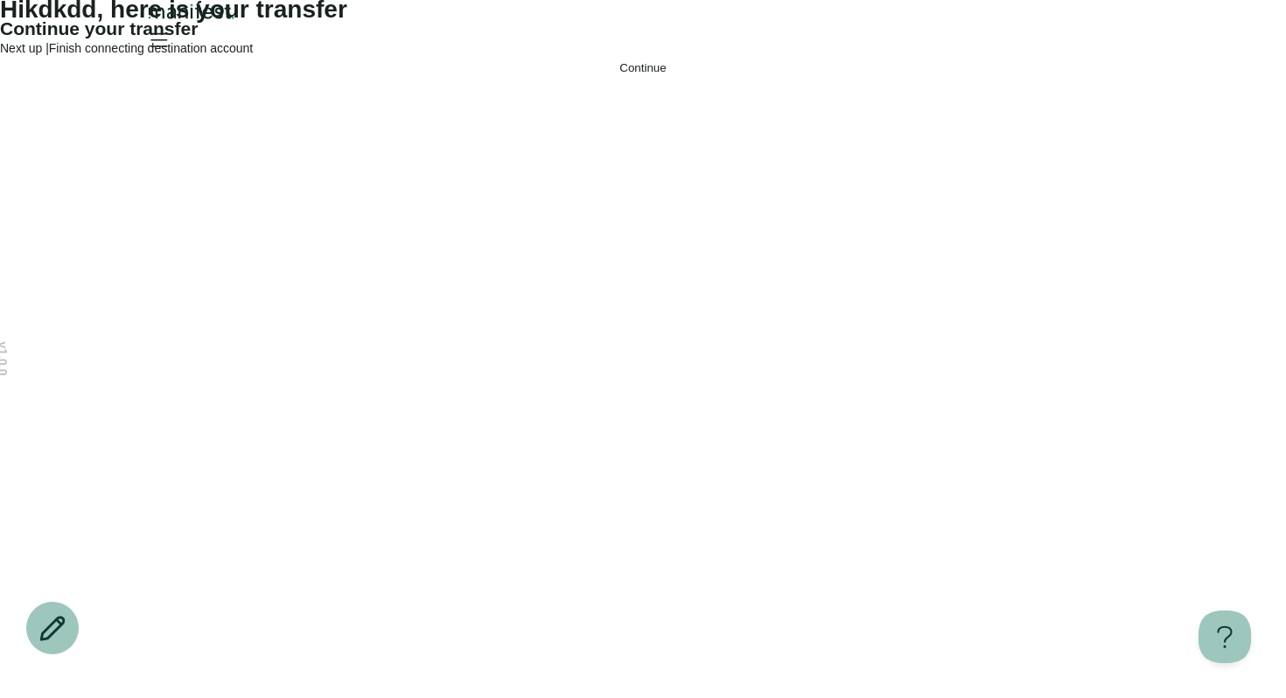
click at [629, 74] on span "Continue" at bounding box center [643, 67] width 46 height 13
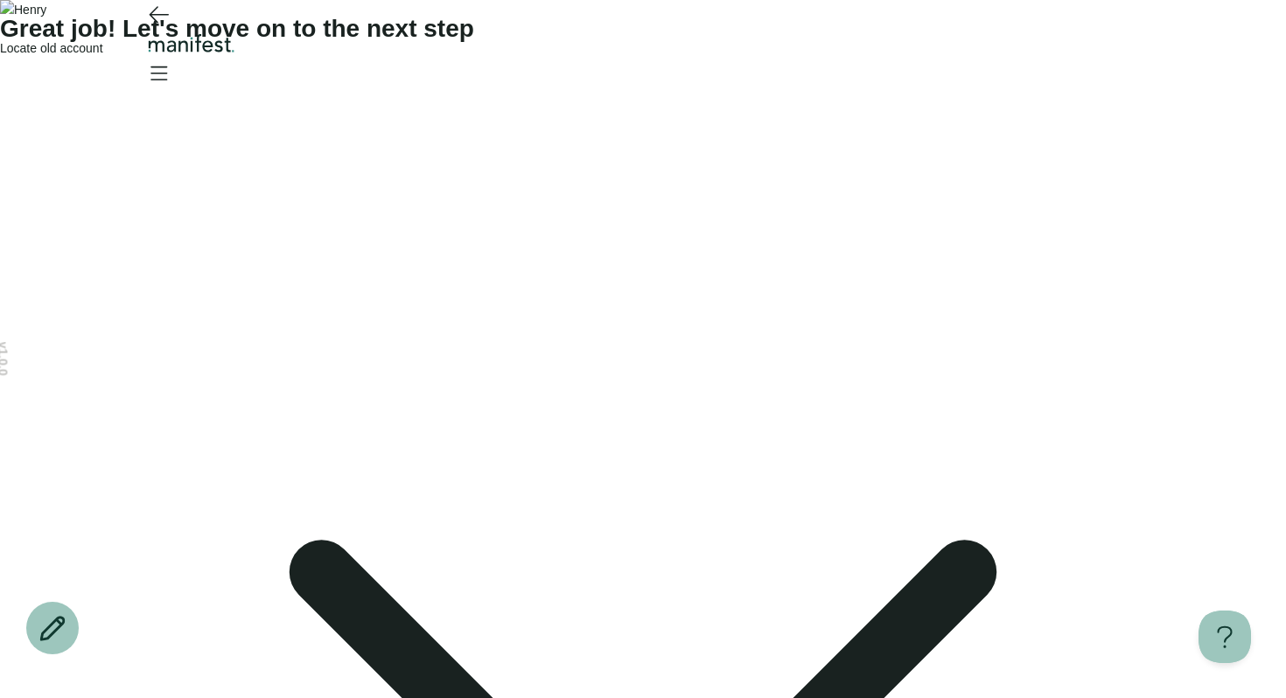
click at [885, 264] on div "Locate old account" at bounding box center [643, 694] width 1286 height 1311
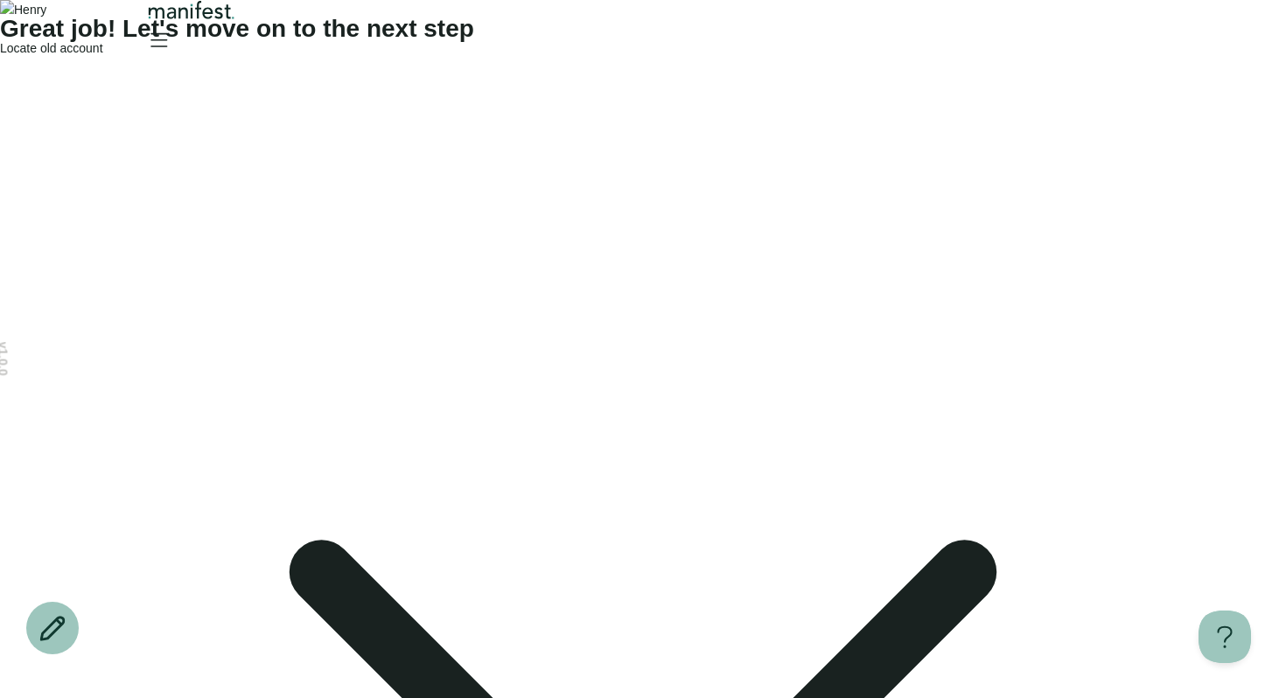
click at [103, 55] on span "Locate old account" at bounding box center [51, 48] width 103 height 14
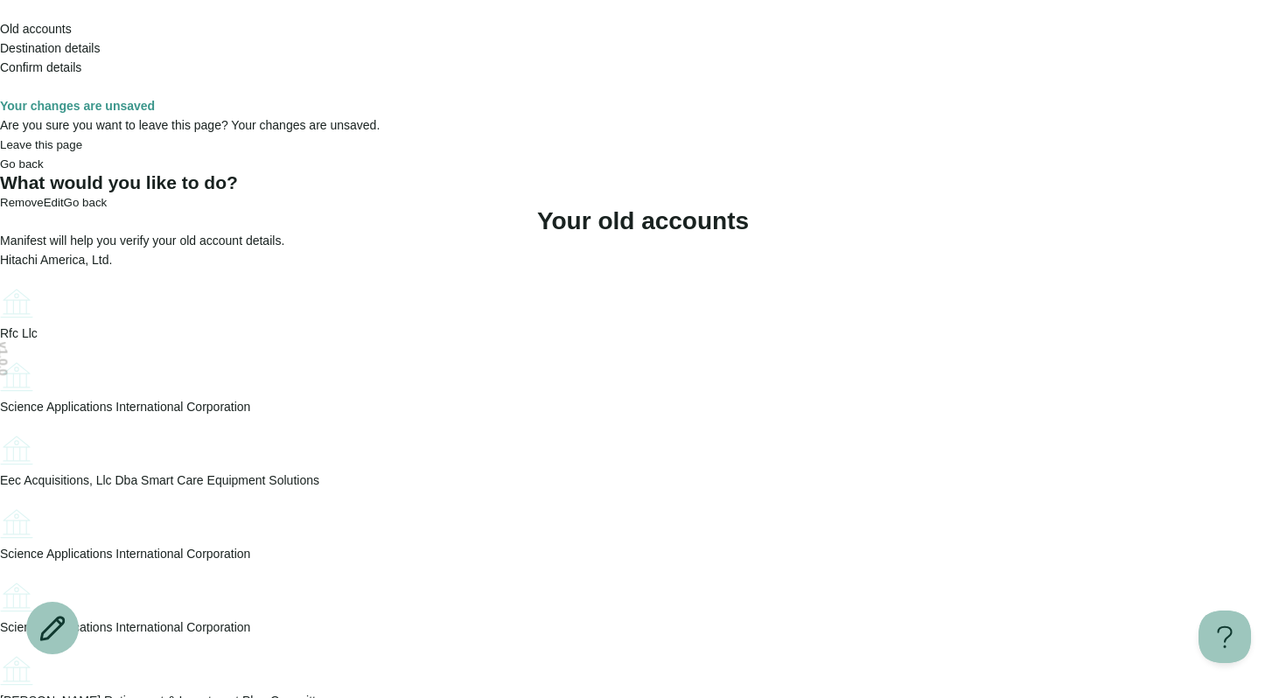
click at [0, 284] on icon "Account options" at bounding box center [0, 284] width 0 height 0
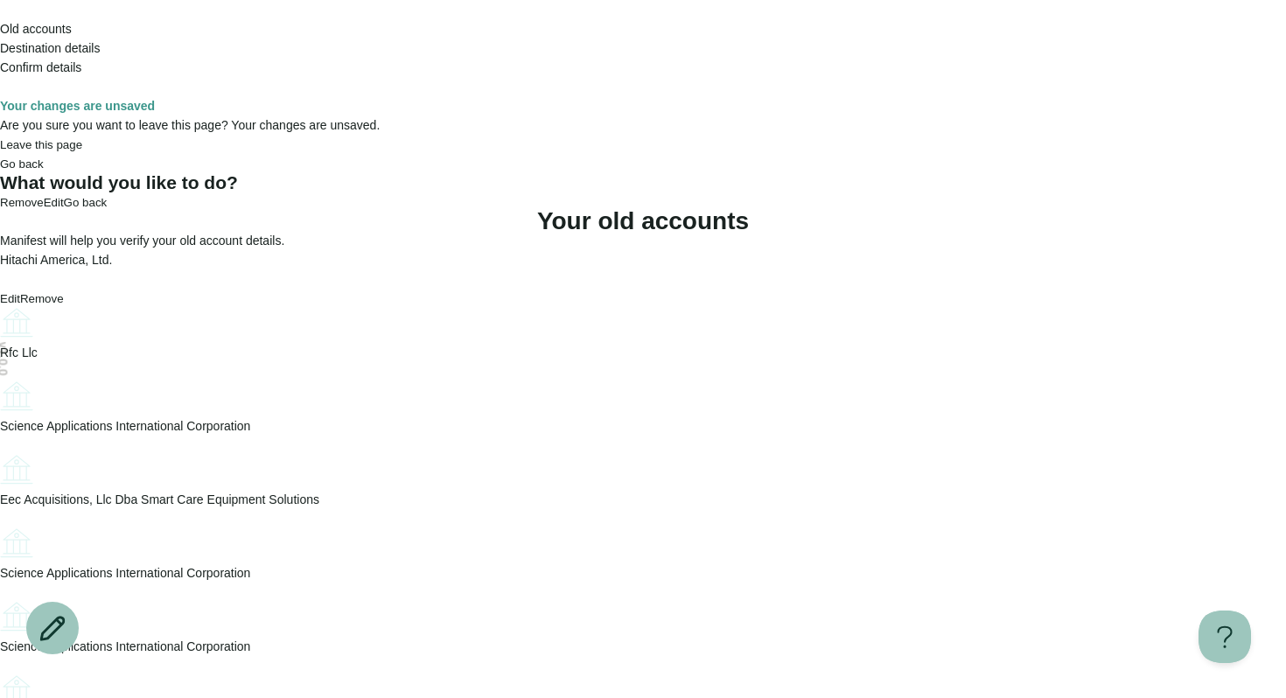
click at [20, 292] on button "Edit" at bounding box center [10, 298] width 20 height 13
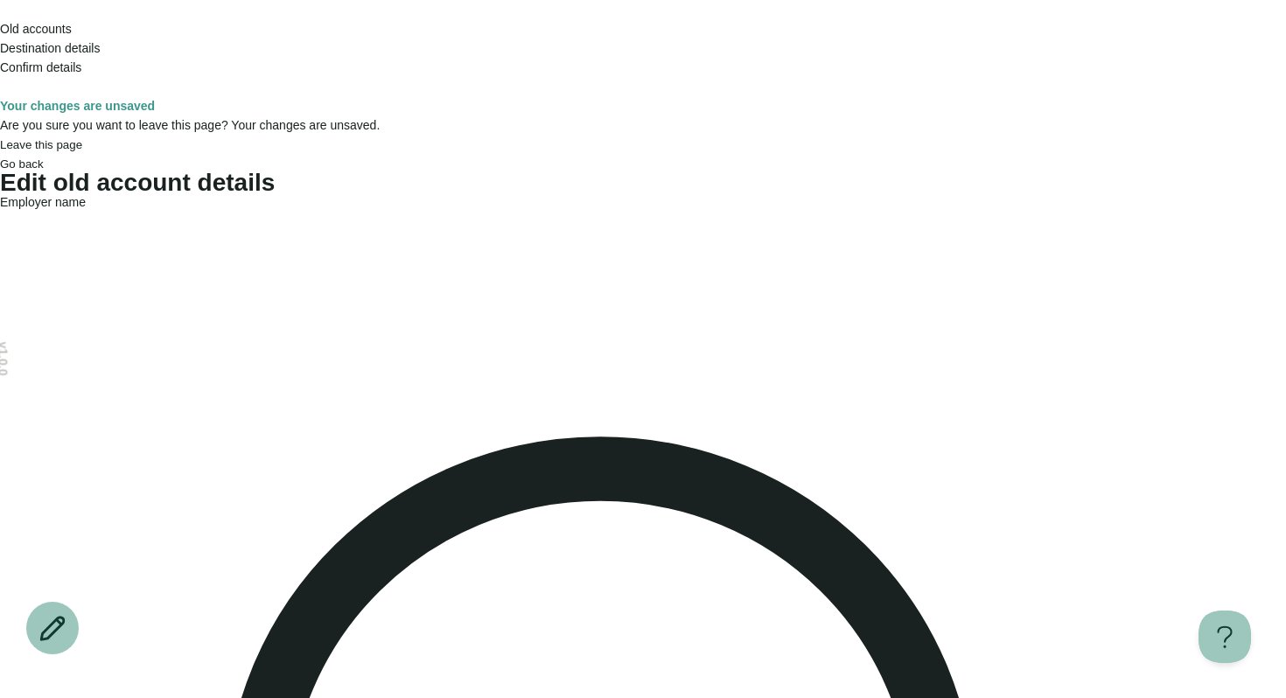
click at [0, 14] on icon "Go back" at bounding box center [0, 14] width 0 height 0
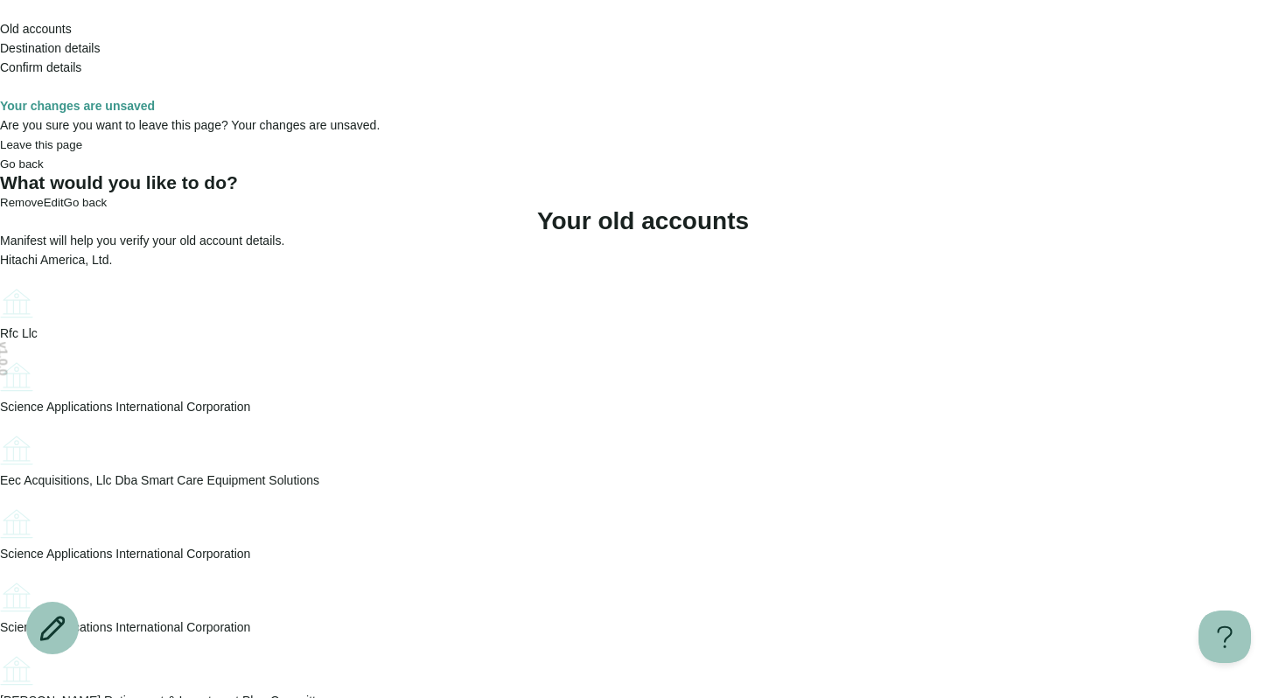
click at [617, 440] on div "Science Applications International Corporation" at bounding box center [643, 434] width 1286 height 74
click at [0, 431] on icon "Account options" at bounding box center [0, 431] width 0 height 0
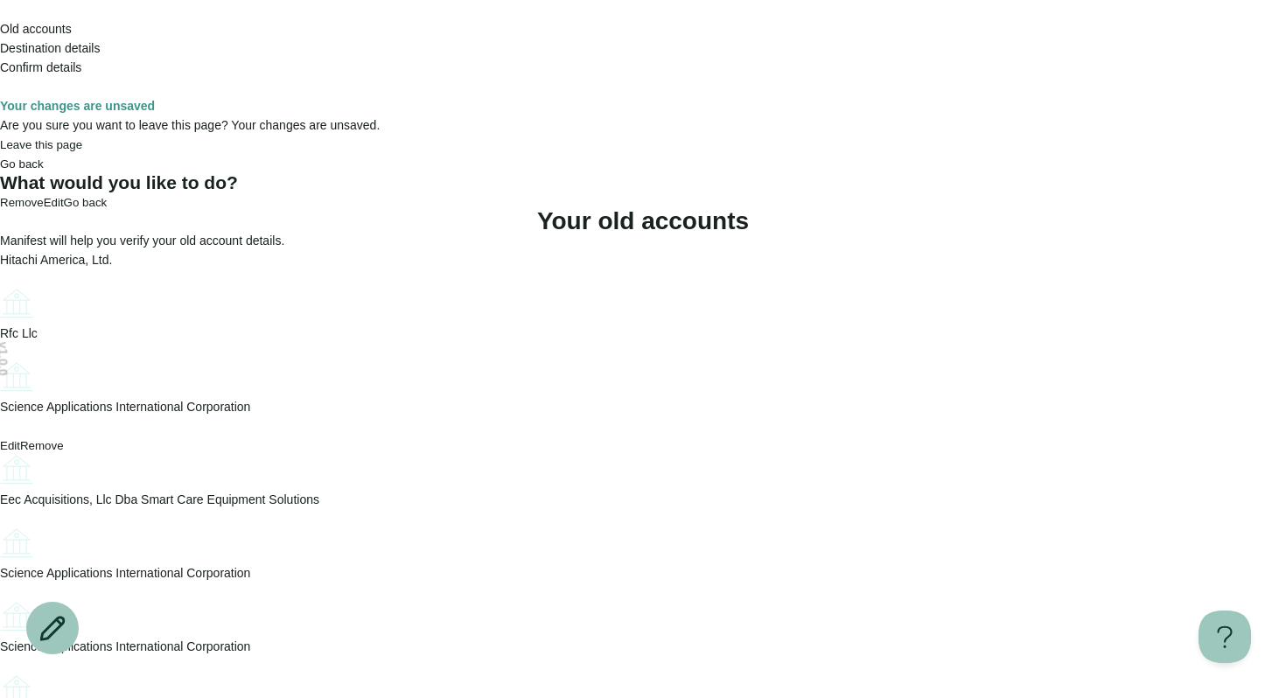
drag, startPoint x: 618, startPoint y: 494, endPoint x: 616, endPoint y: 508, distance: 15.0
click at [616, 490] on div "Science Applications International Corporation Edit Remove" at bounding box center [643, 443] width 1286 height 93
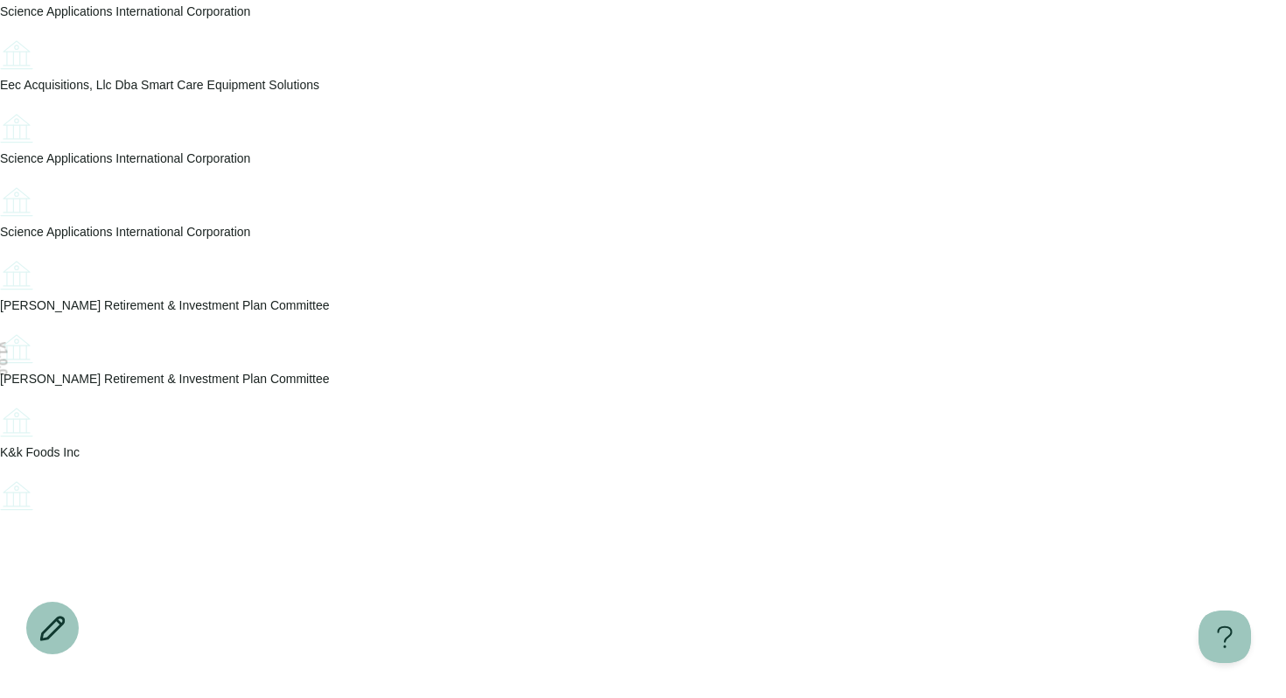
scroll to position [510, 0]
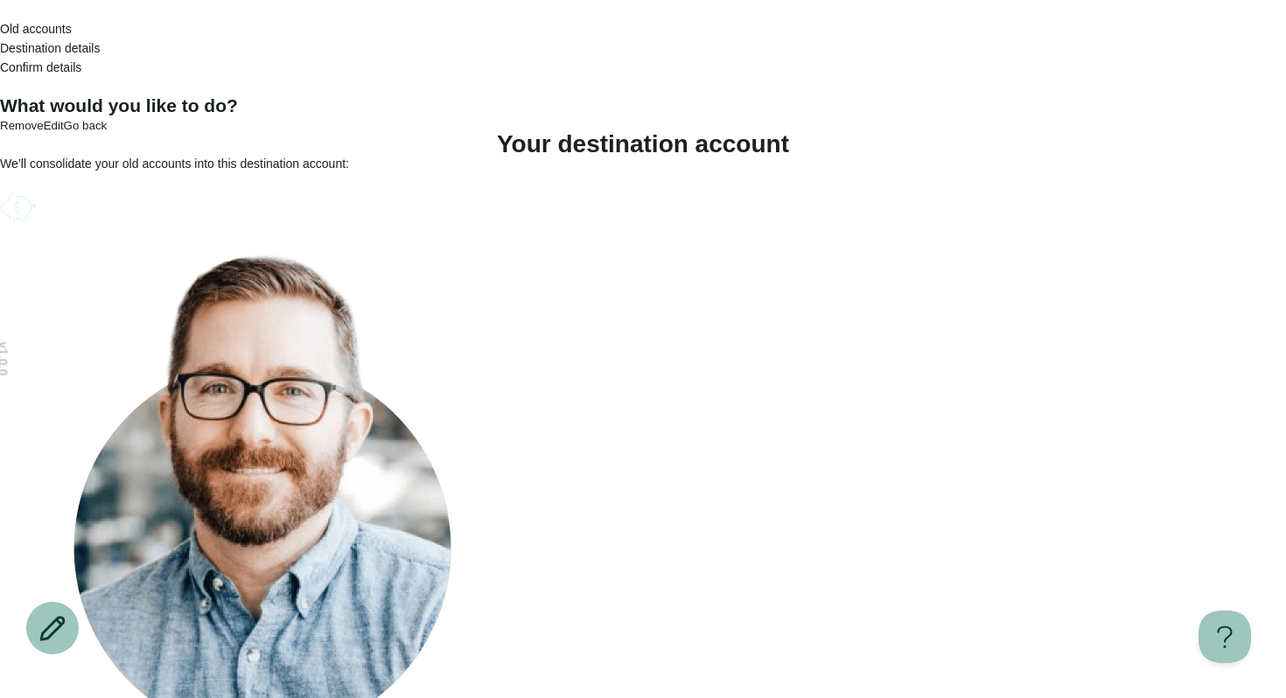
click at [0, 187] on icon "Account options" at bounding box center [0, 187] width 0 height 0
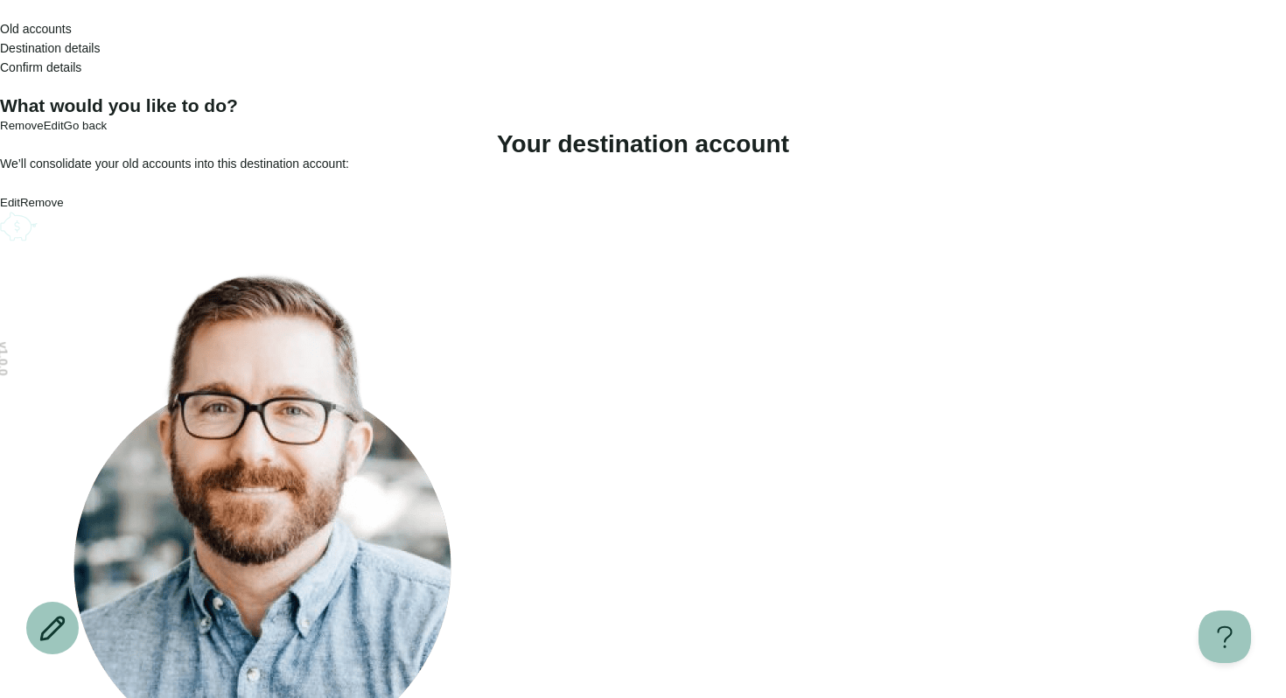
click at [64, 209] on button "Remove" at bounding box center [42, 202] width 44 height 13
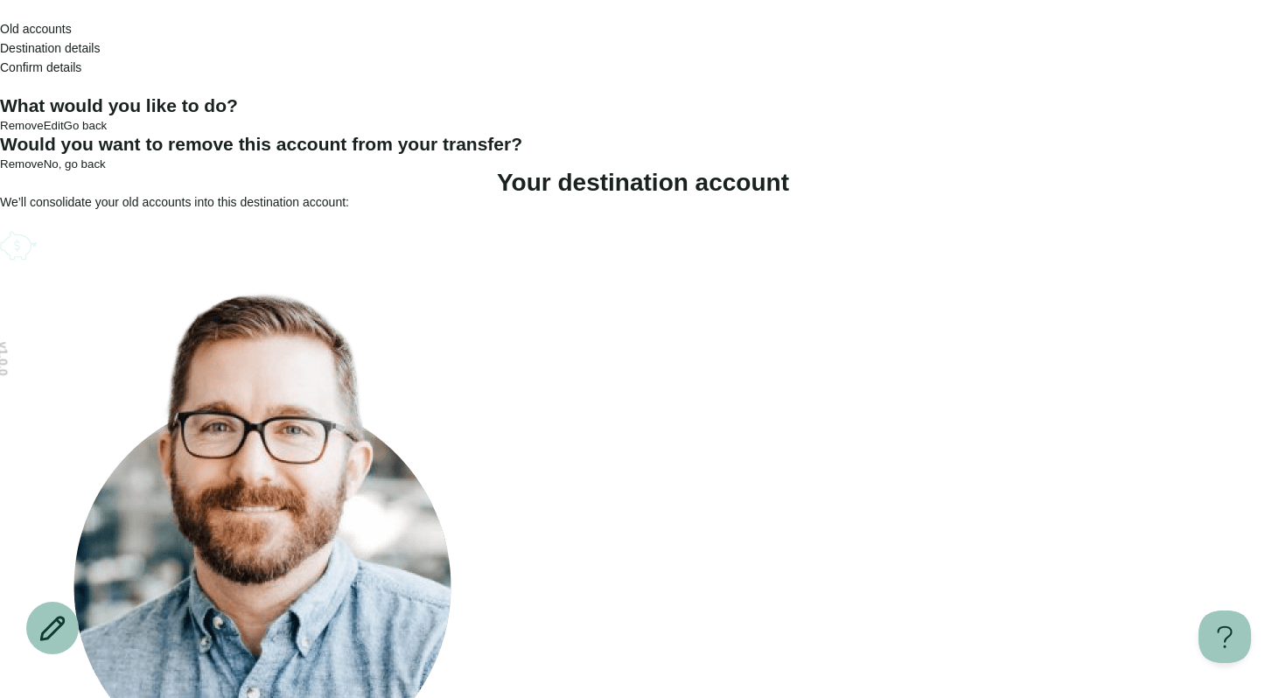
click at [44, 171] on button "Remove" at bounding box center [22, 164] width 44 height 13
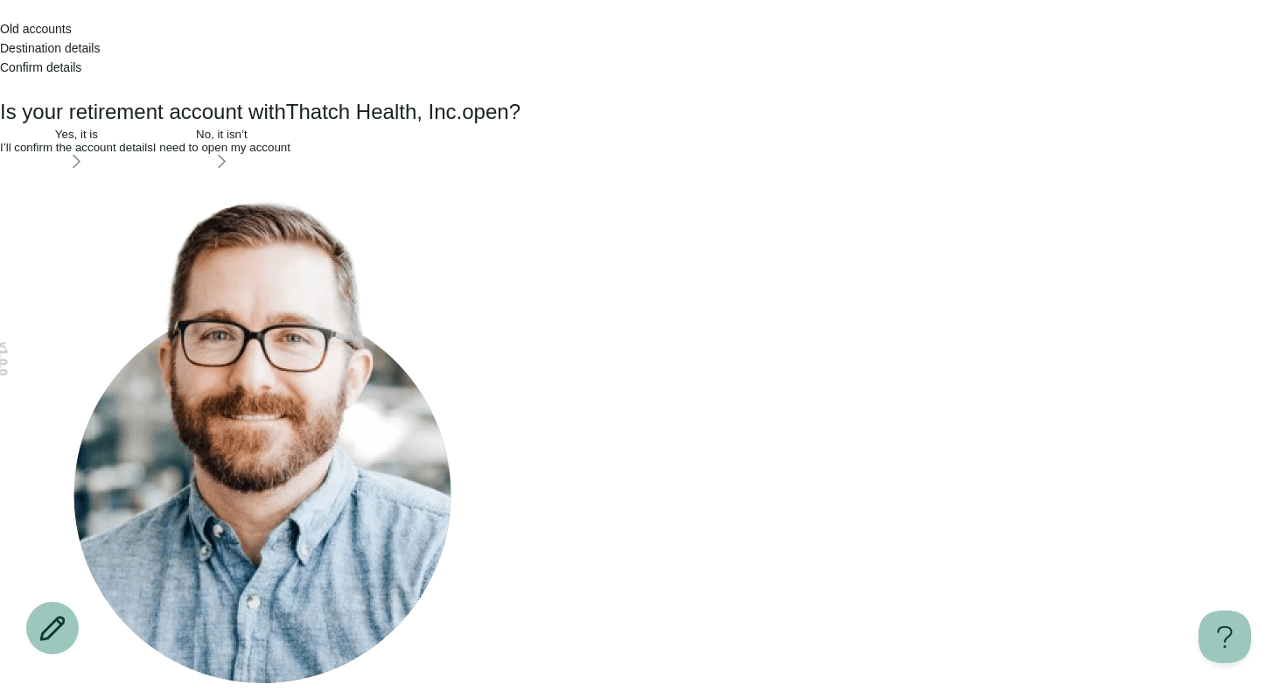
click at [153, 154] on div "I’ll confirm the account details" at bounding box center [76, 147] width 153 height 13
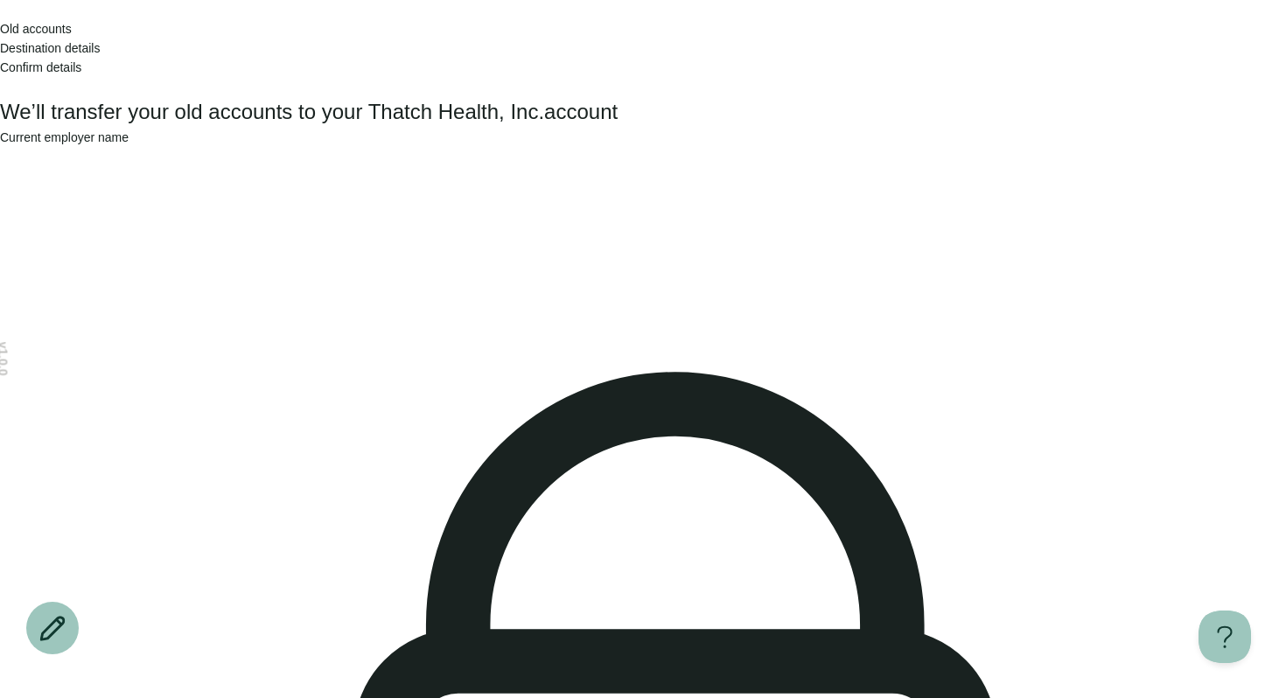
click at [462, 29] on header "Old accounts Destination details Confirm details" at bounding box center [643, 48] width 1286 height 96
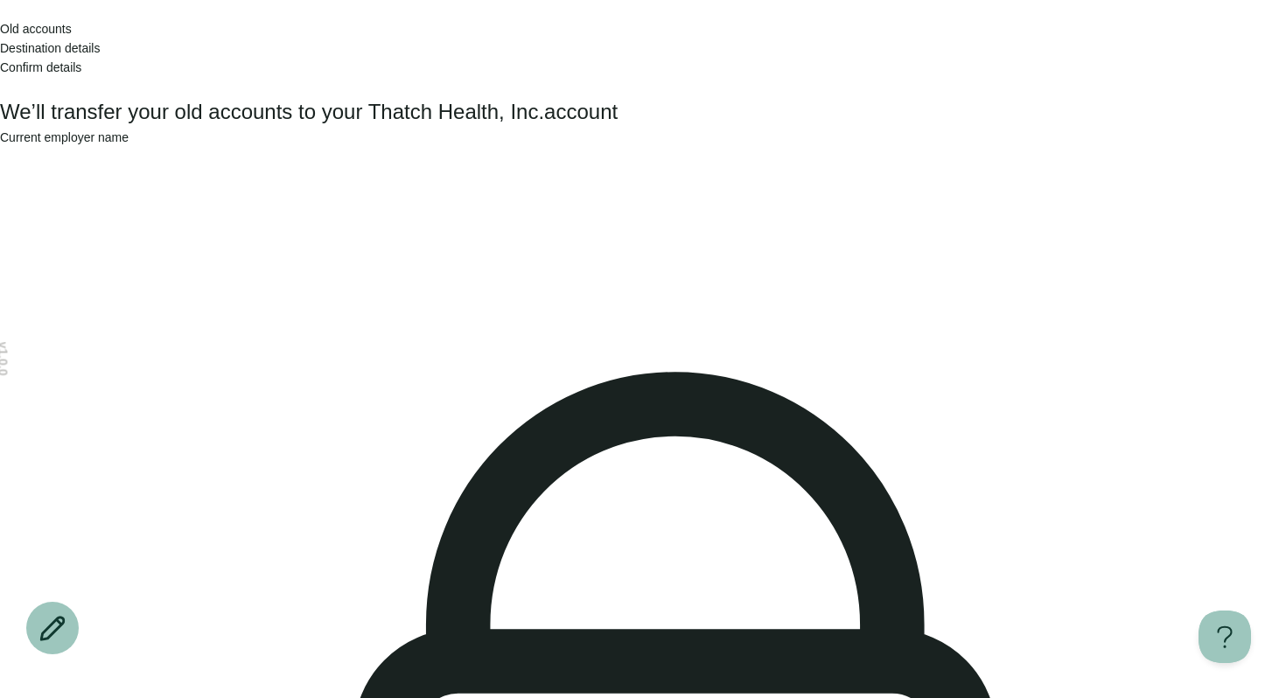
click at [72, 36] on span "Old accounts" at bounding box center [36, 29] width 72 height 14
click at [1104, 53] on div "Old accounts Destination details Confirm details" at bounding box center [643, 48] width 1286 height 96
click at [0, 91] on icon "Open menu" at bounding box center [0, 91] width 0 height 0
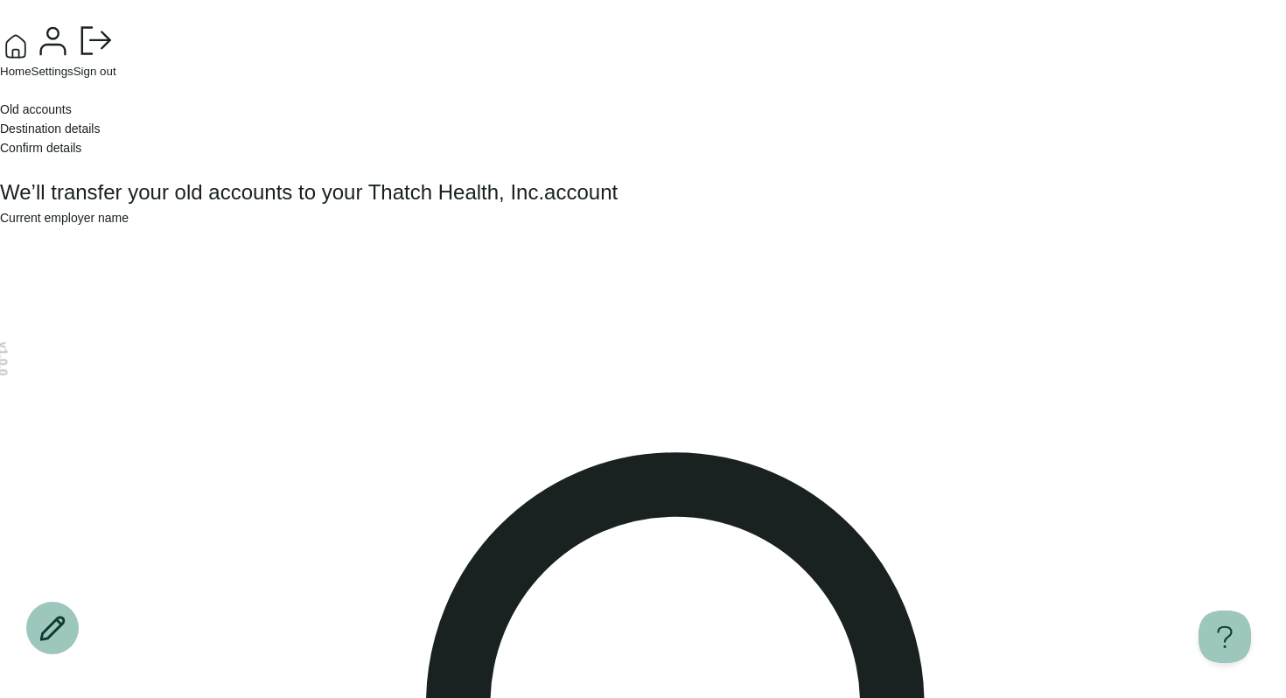
click at [74, 78] on span "Settings" at bounding box center [53, 71] width 42 height 13
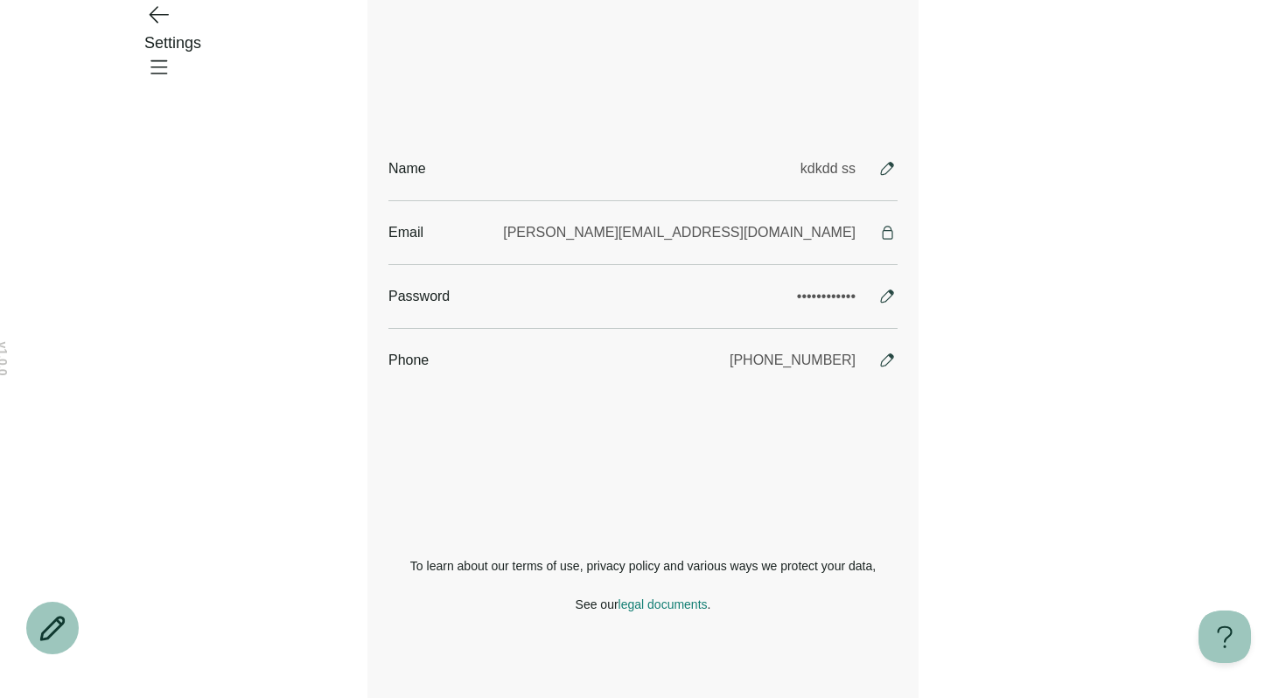
click at [151, 28] on icon "Go back" at bounding box center [158, 14] width 28 height 28
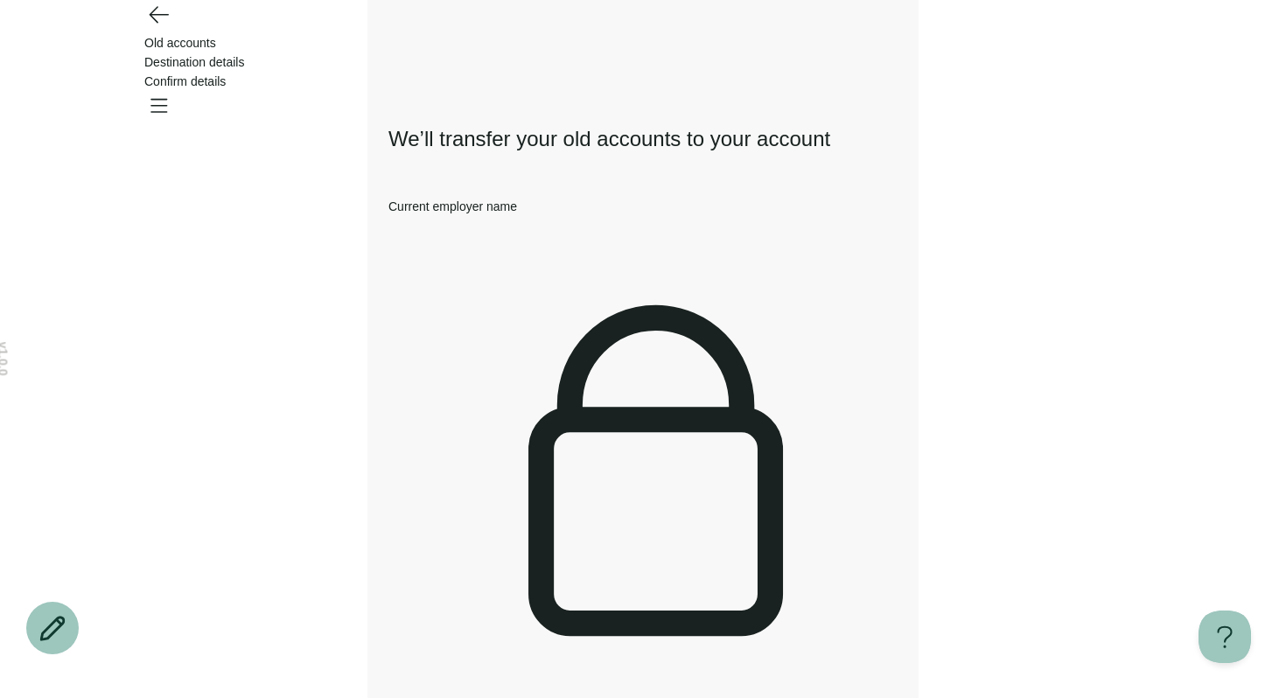
click at [170, 28] on icon "Go back" at bounding box center [158, 14] width 28 height 28
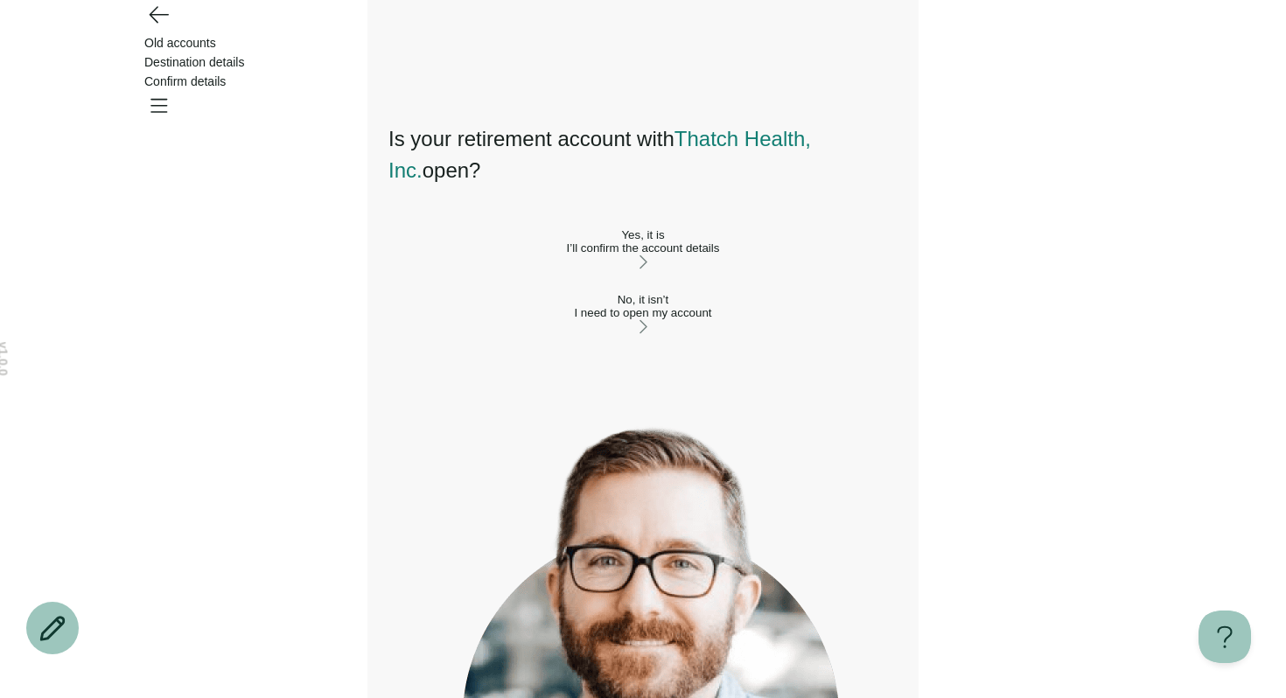
click at [629, 242] on div "Yes, it is" at bounding box center [643, 234] width 509 height 13
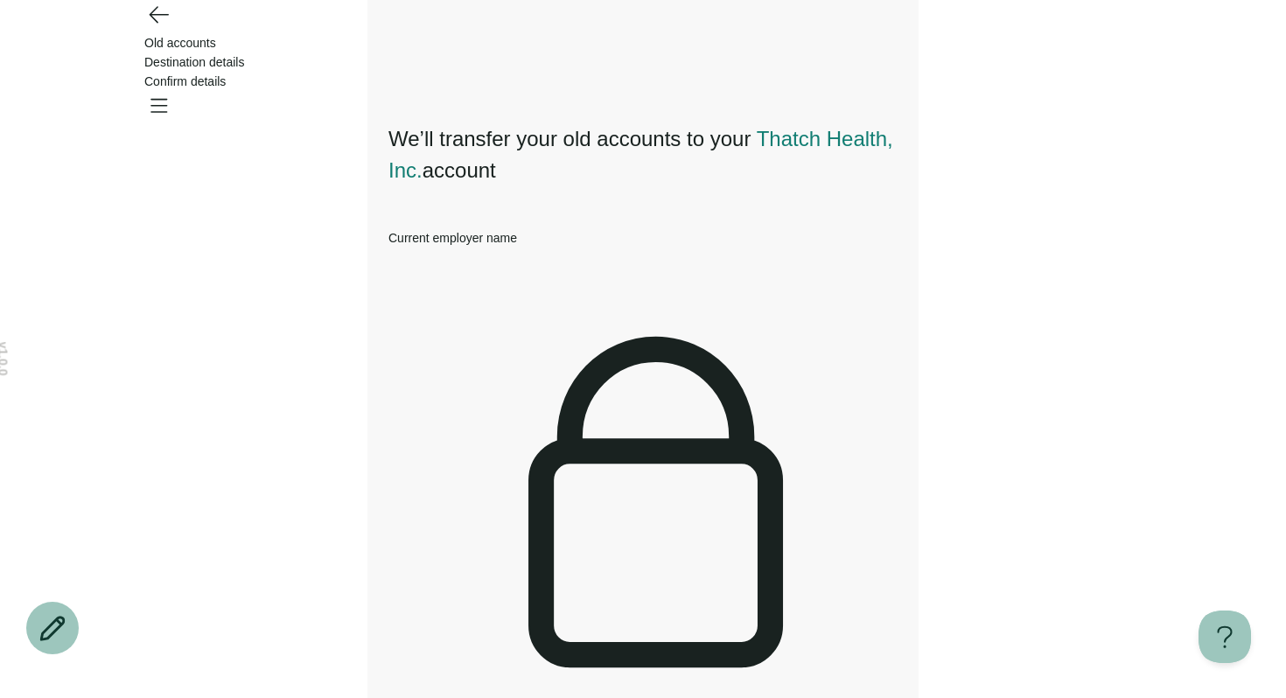
click at [153, 23] on icon "Go back" at bounding box center [159, 15] width 18 height 16
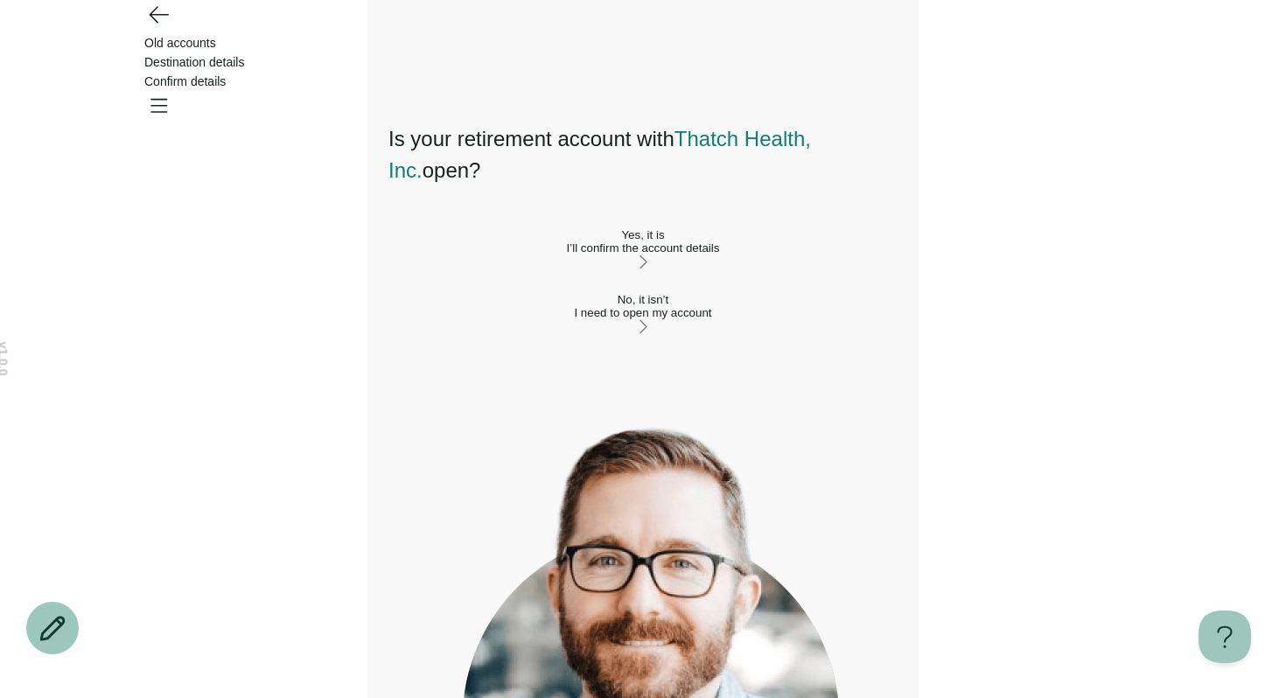
click at [467, 306] on div "No, it isn’t" at bounding box center [643, 299] width 509 height 13
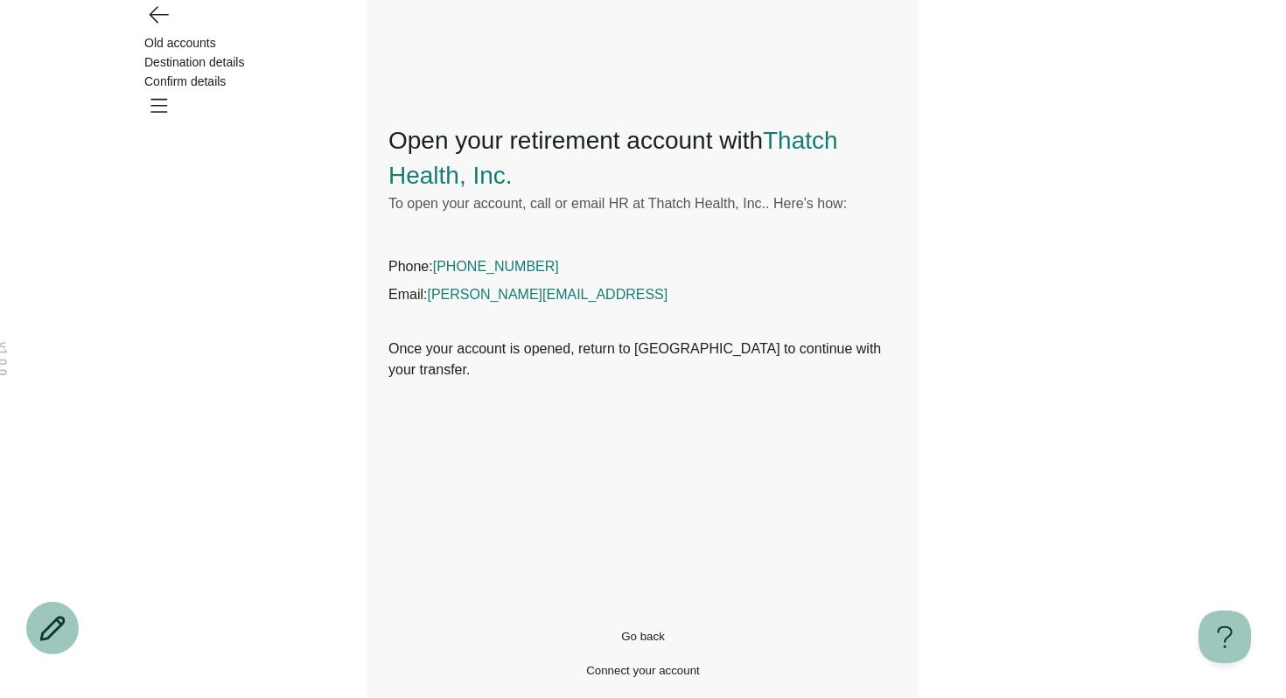
click at [489, 290] on span "chris@thatch.ai" at bounding box center [547, 294] width 241 height 15
click at [147, 28] on icon "Go back" at bounding box center [158, 14] width 28 height 28
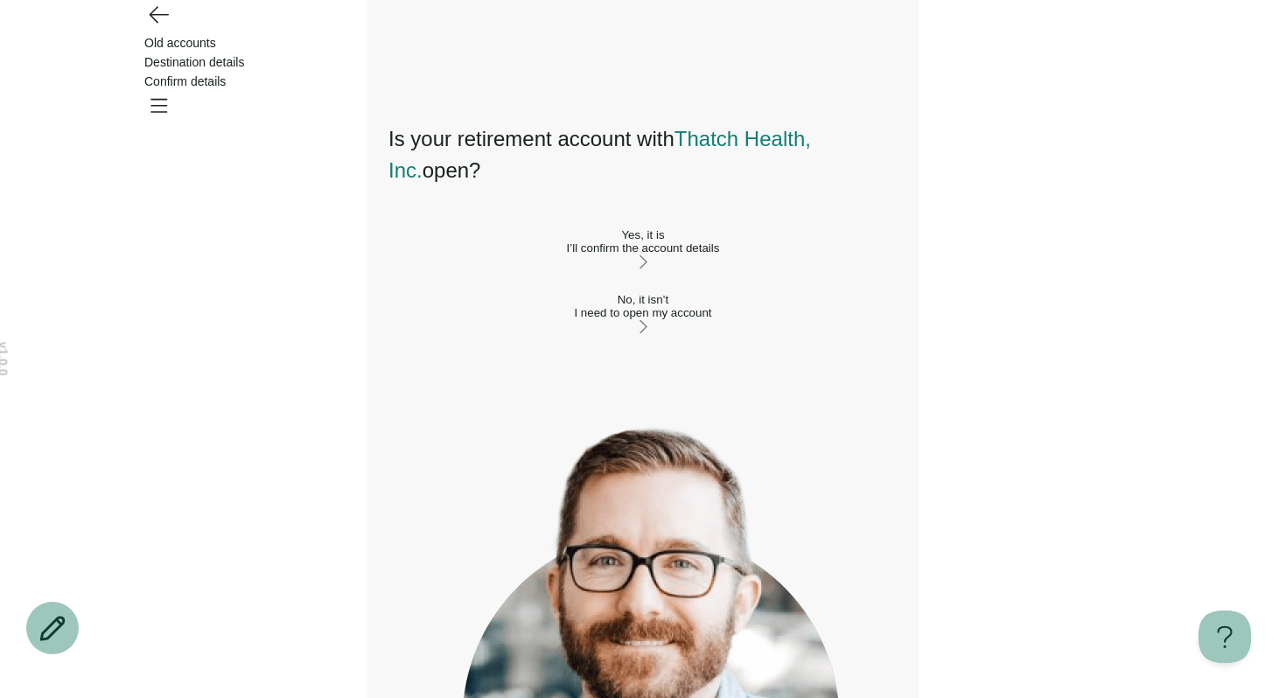
click at [147, 28] on icon "Go back" at bounding box center [158, 14] width 28 height 28
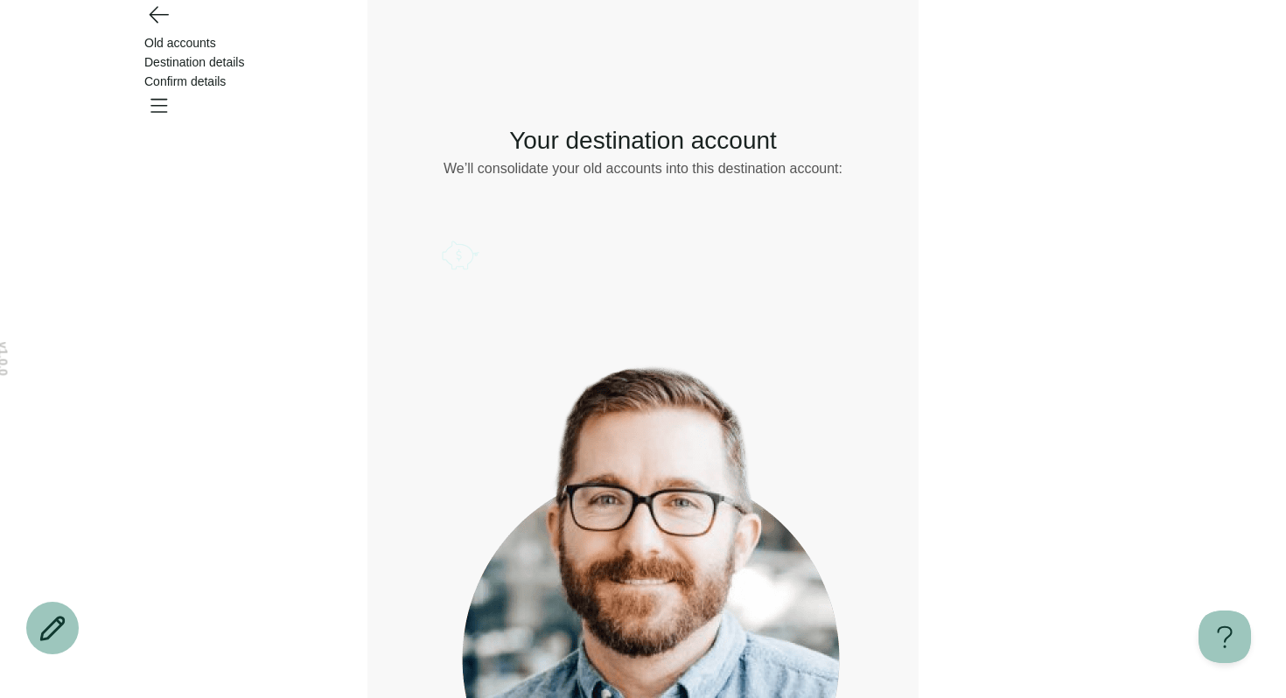
click at [807, 241] on div at bounding box center [643, 230] width 403 height 19
click at [442, 235] on icon "Account options" at bounding box center [442, 235] width 0 height 0
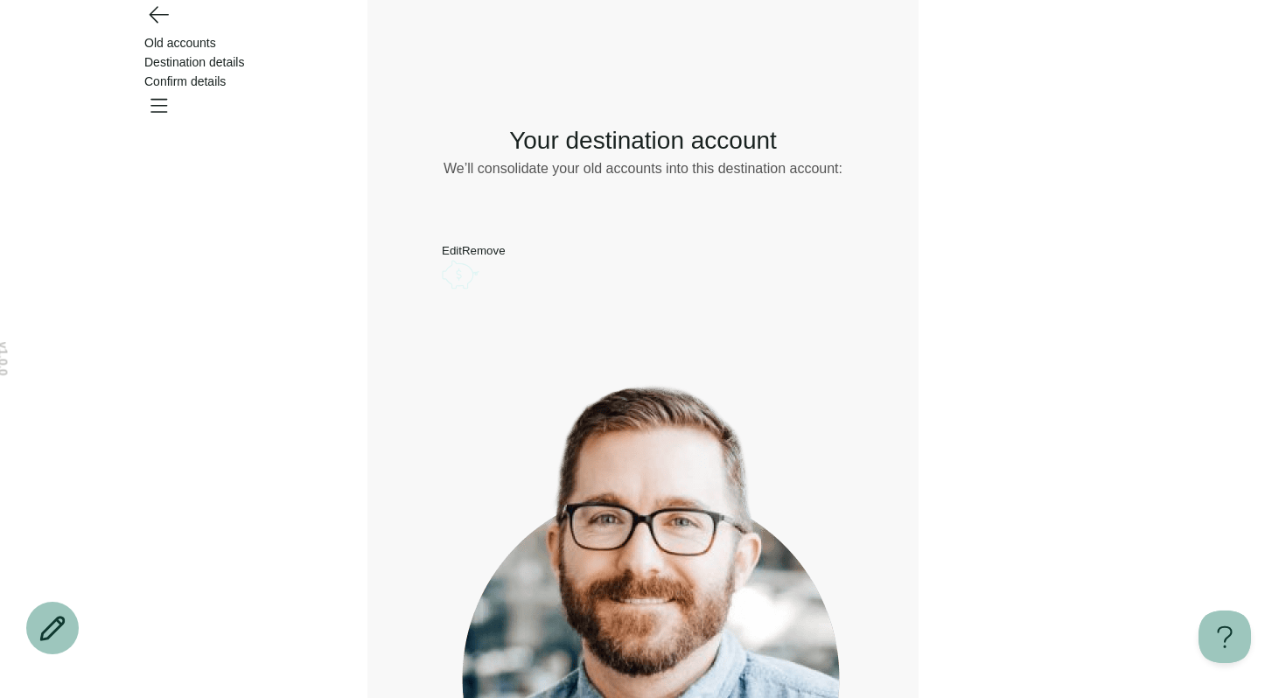
click at [506, 257] on button "Remove" at bounding box center [484, 250] width 44 height 13
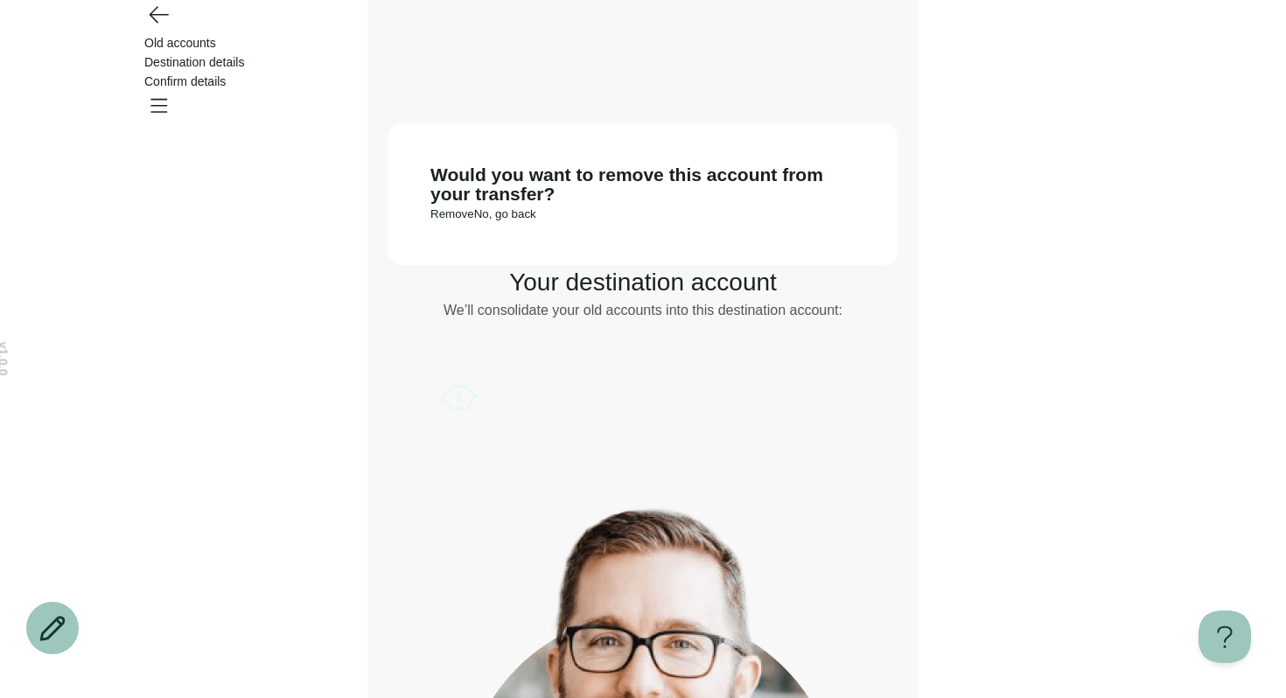
click at [474, 221] on button "Remove" at bounding box center [453, 213] width 44 height 13
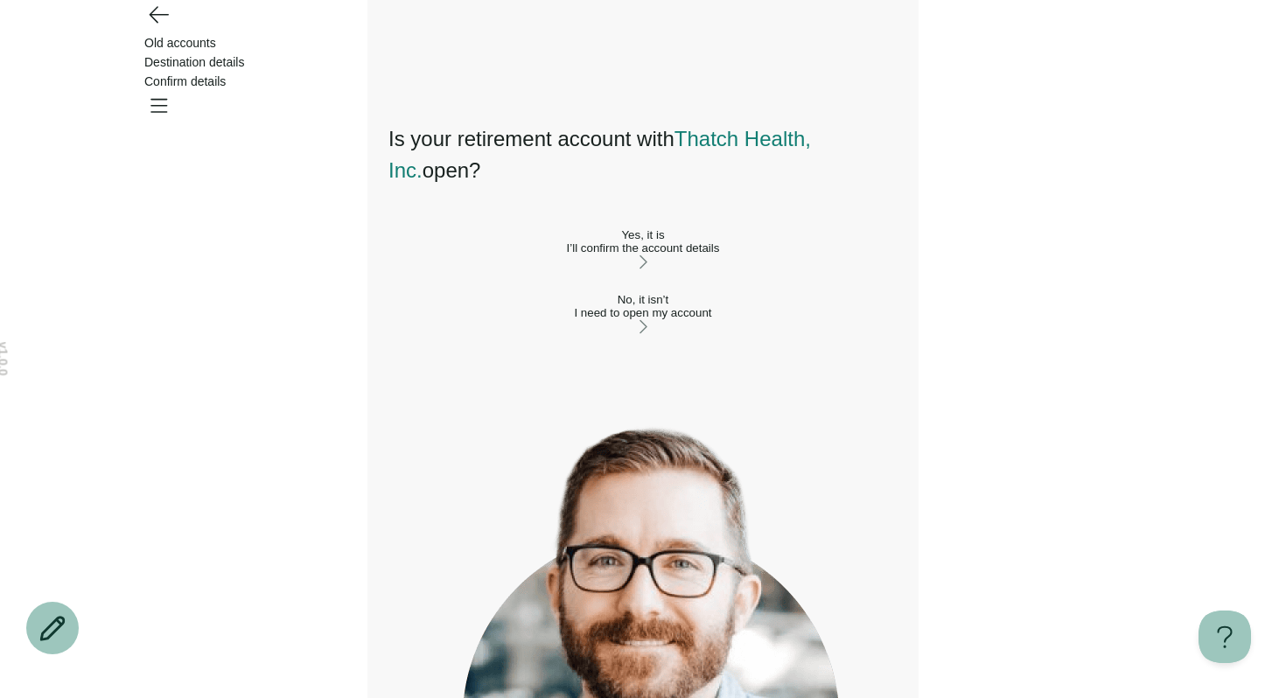
click at [494, 319] on div "No, it isn’t I need to open my account" at bounding box center [643, 306] width 509 height 26
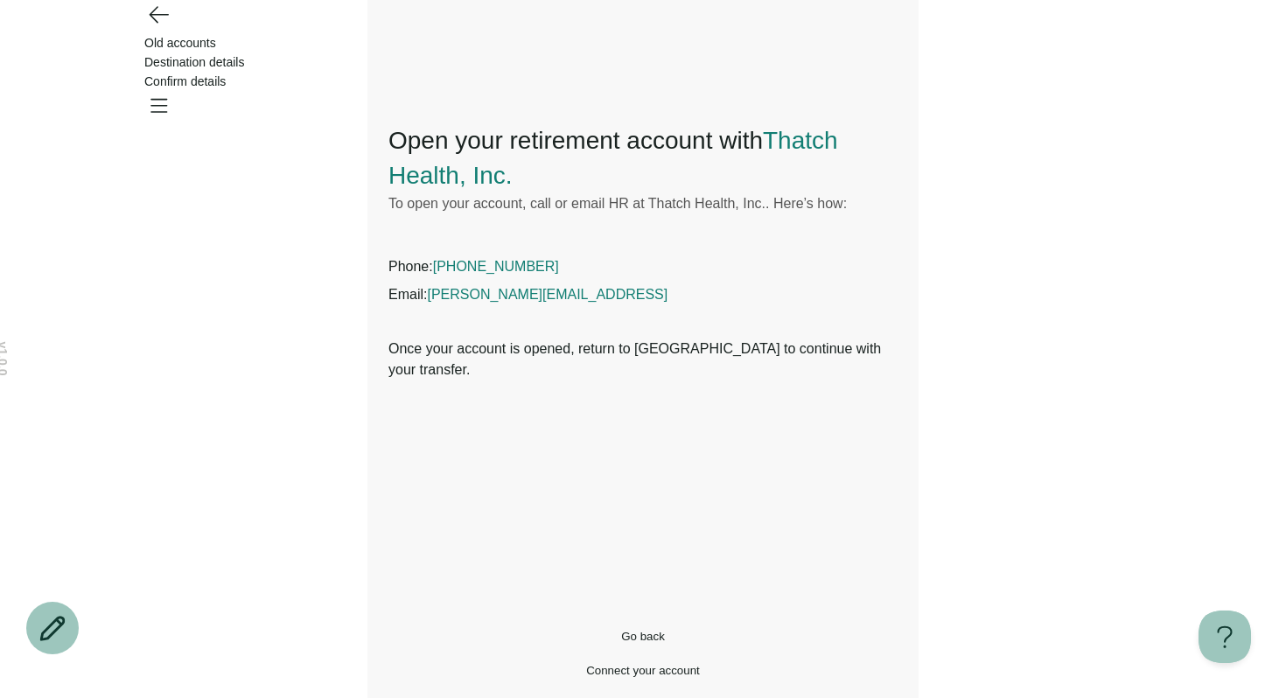
click at [172, 28] on icon "Go back" at bounding box center [158, 14] width 28 height 28
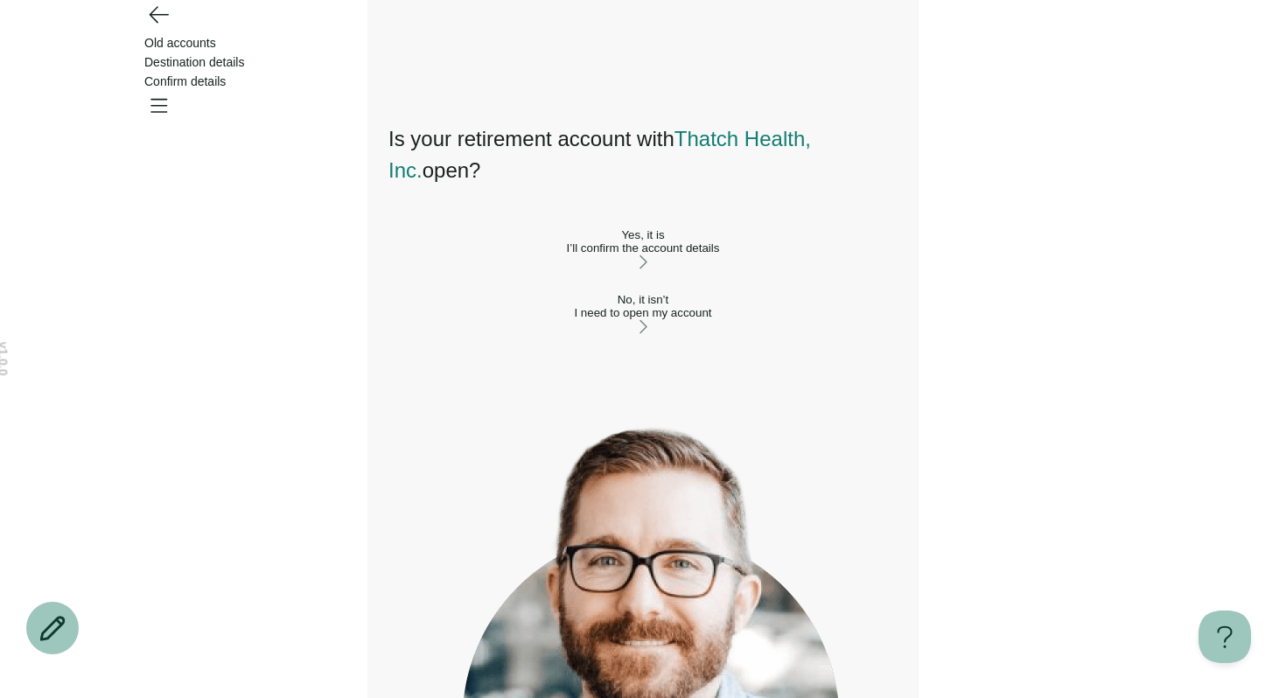
click at [528, 236] on button "Yes, it is I’ll confirm the account details" at bounding box center [643, 250] width 509 height 44
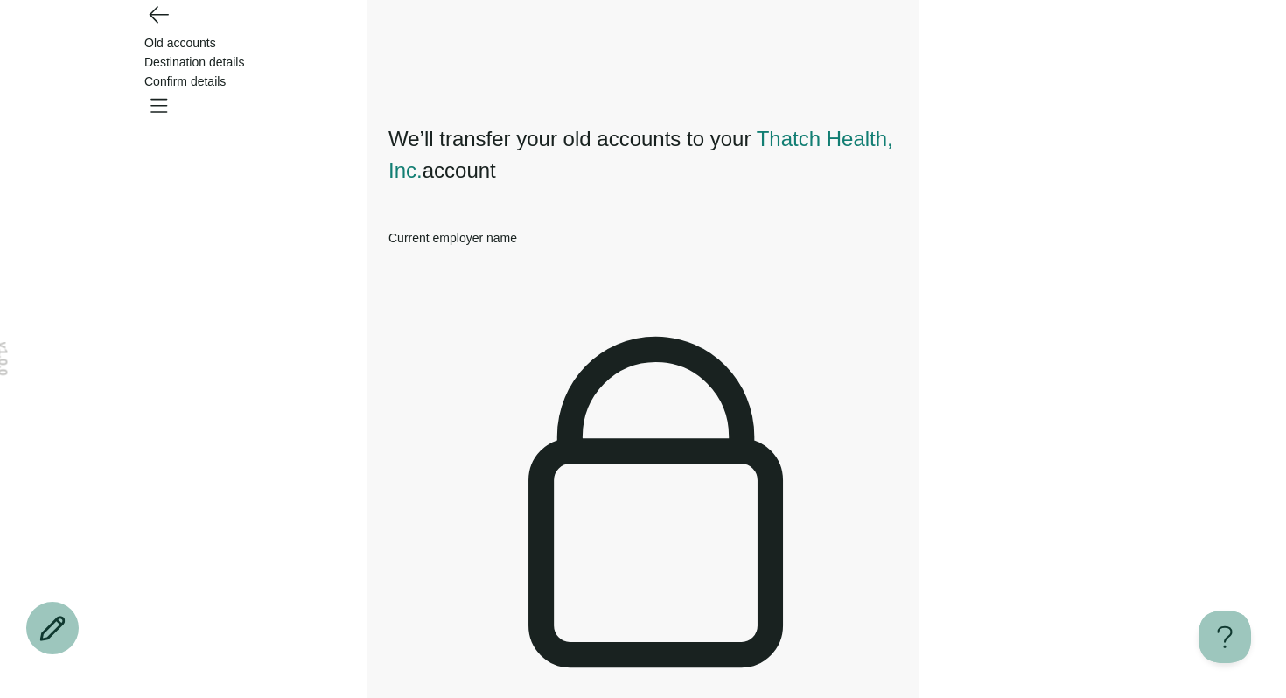
click at [158, 28] on icon "Go back" at bounding box center [158, 14] width 28 height 28
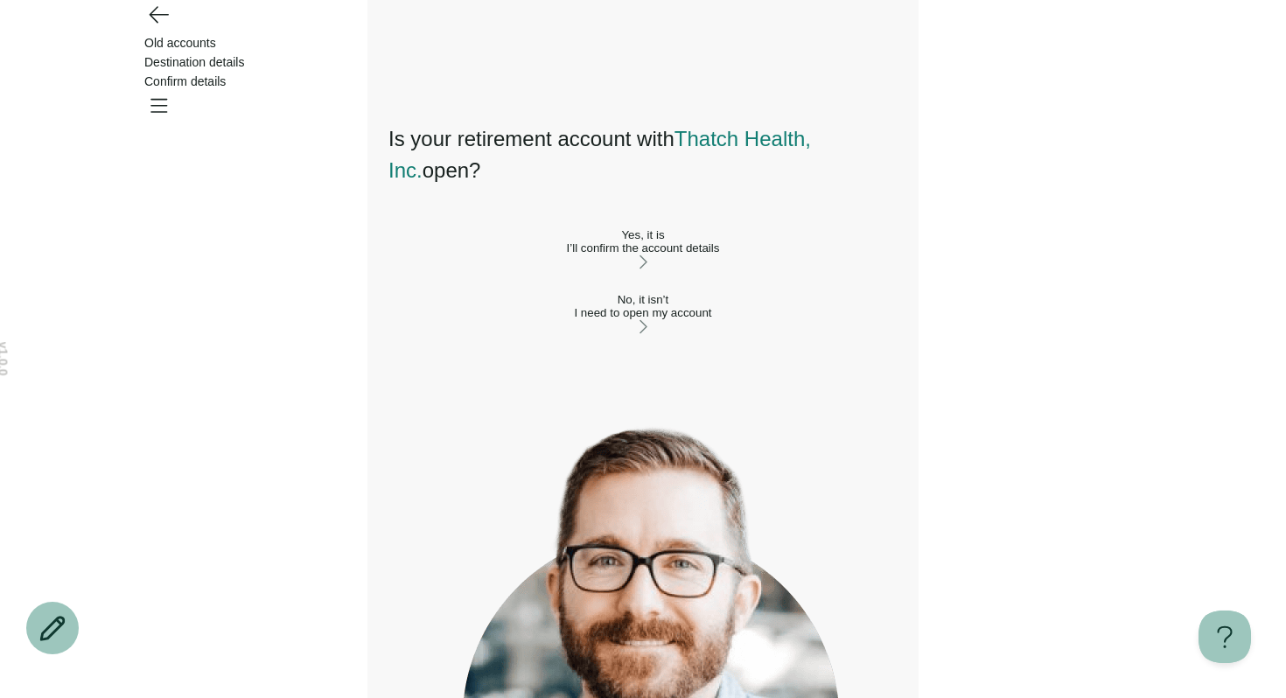
click at [506, 306] on div "No, it isn’t" at bounding box center [643, 299] width 509 height 13
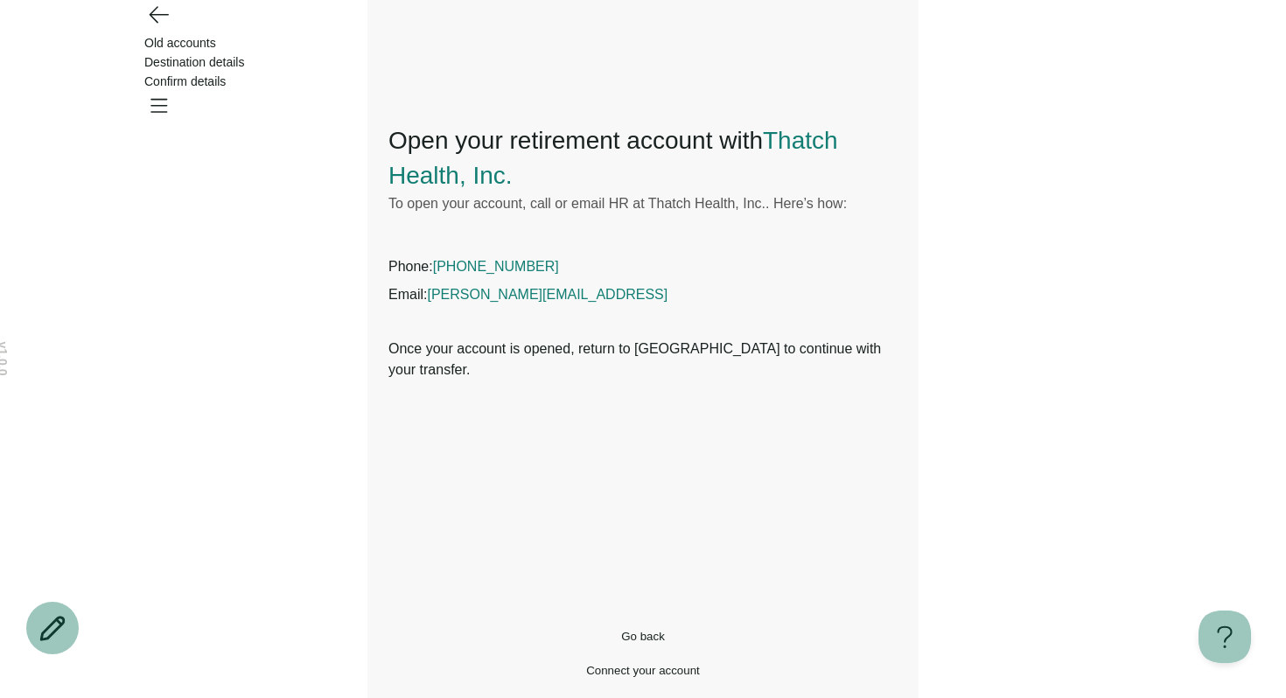
click at [158, 28] on icon "Go back" at bounding box center [158, 14] width 28 height 28
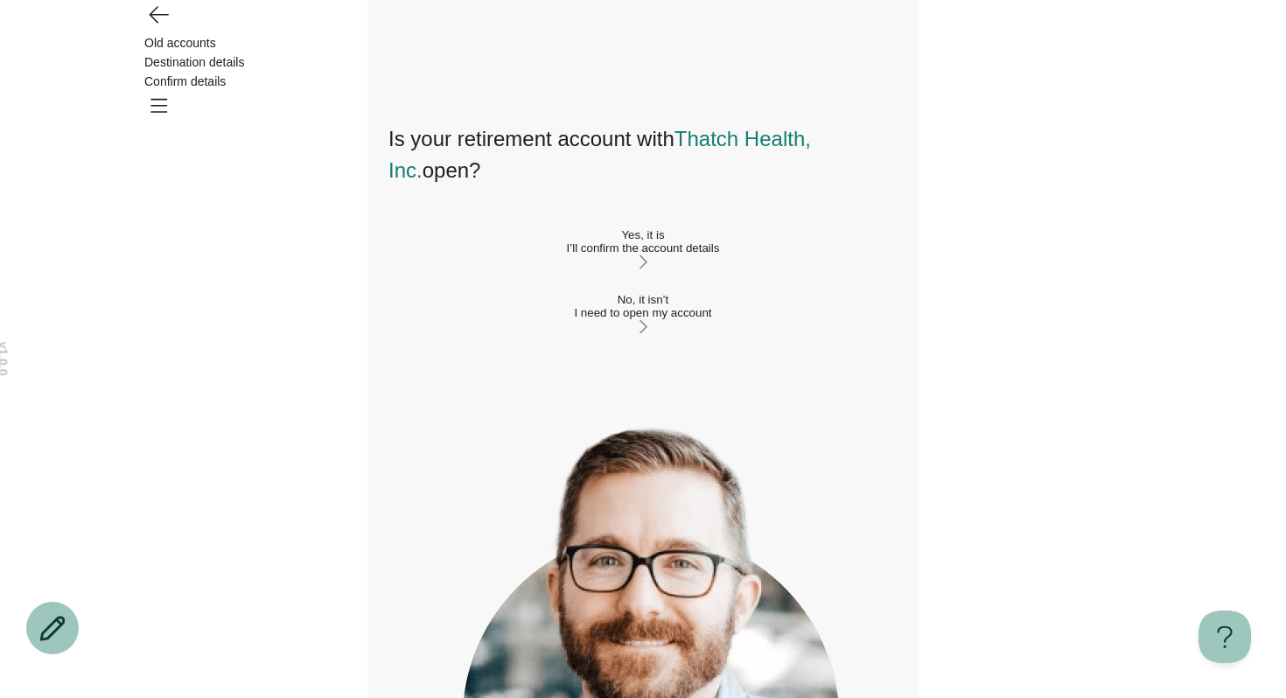
click at [172, 91] on icon "Open menu" at bounding box center [158, 105] width 28 height 28
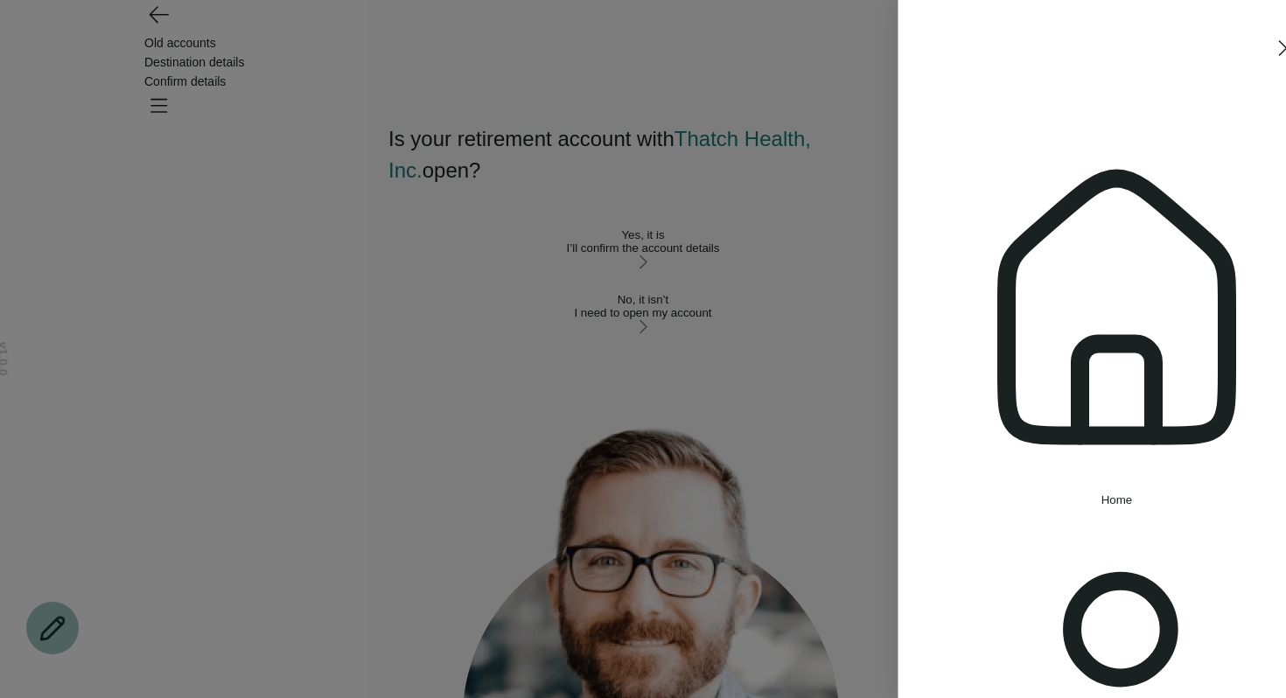
click at [1052, 494] on span "Home" at bounding box center [1068, 500] width 32 height 13
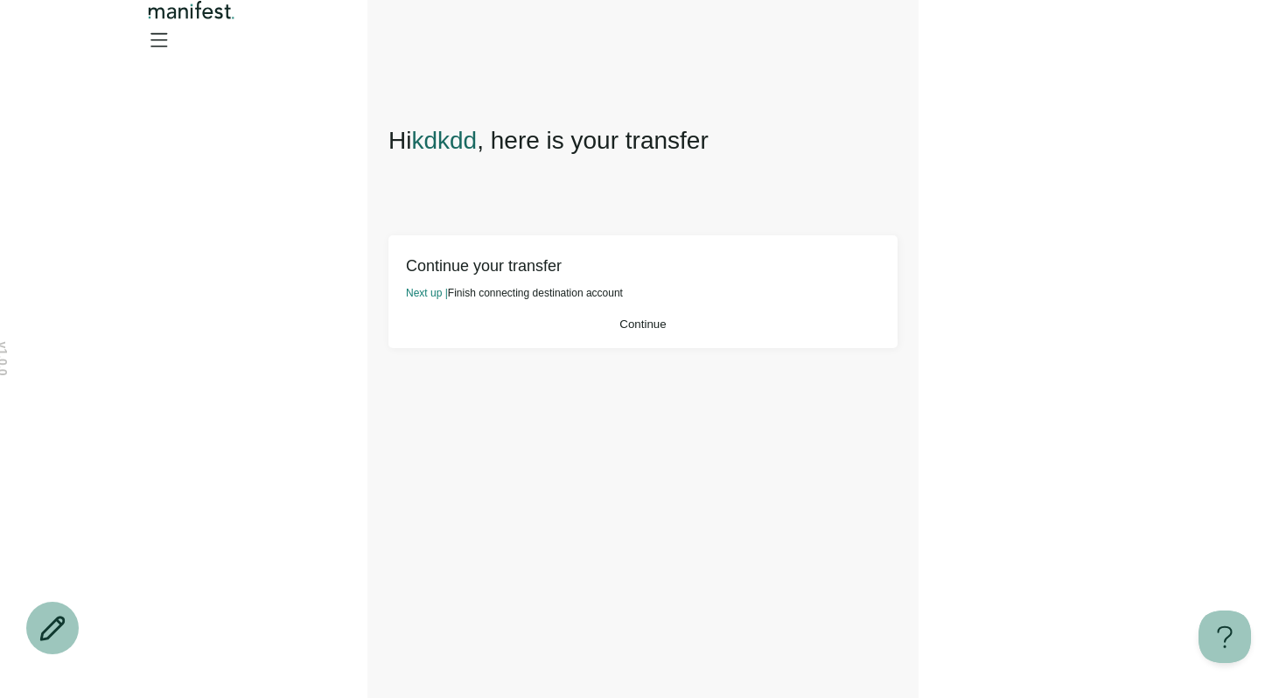
click at [557, 348] on div "Continue your transfer Next up | Finish connecting destination account Continue" at bounding box center [643, 291] width 509 height 113
click at [541, 331] on button "Continue" at bounding box center [643, 324] width 474 height 13
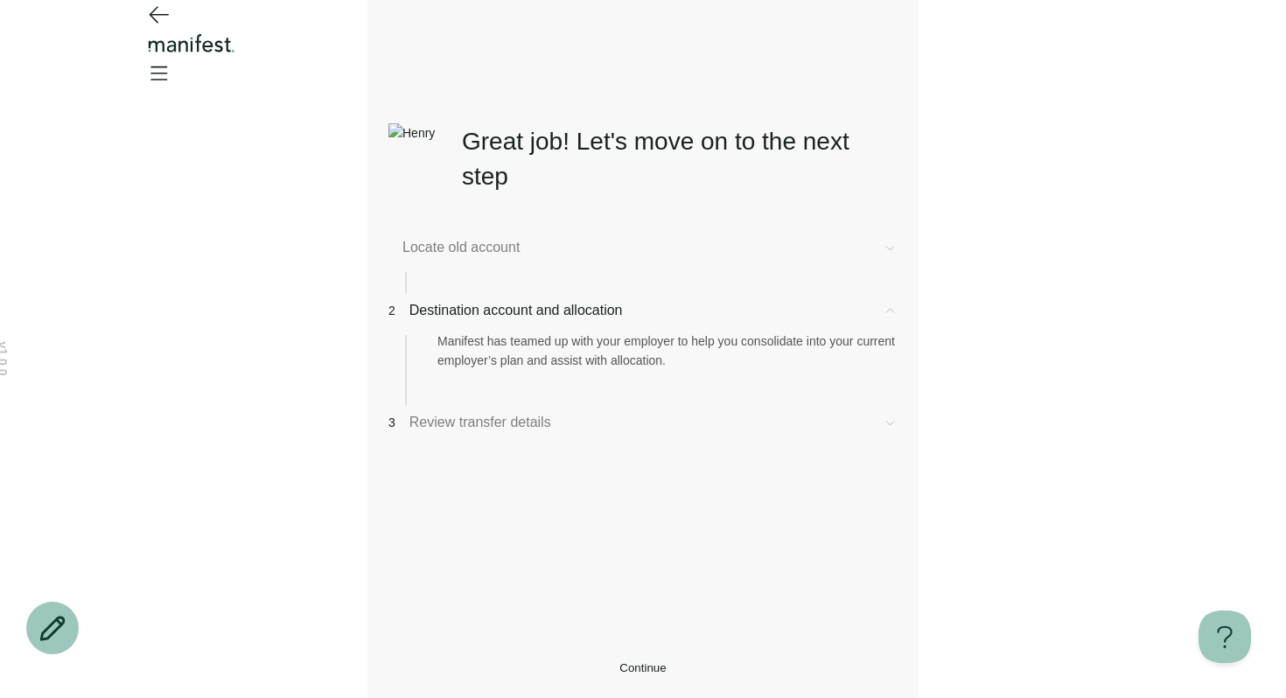
click at [520, 662] on button "Continue" at bounding box center [643, 668] width 509 height 13
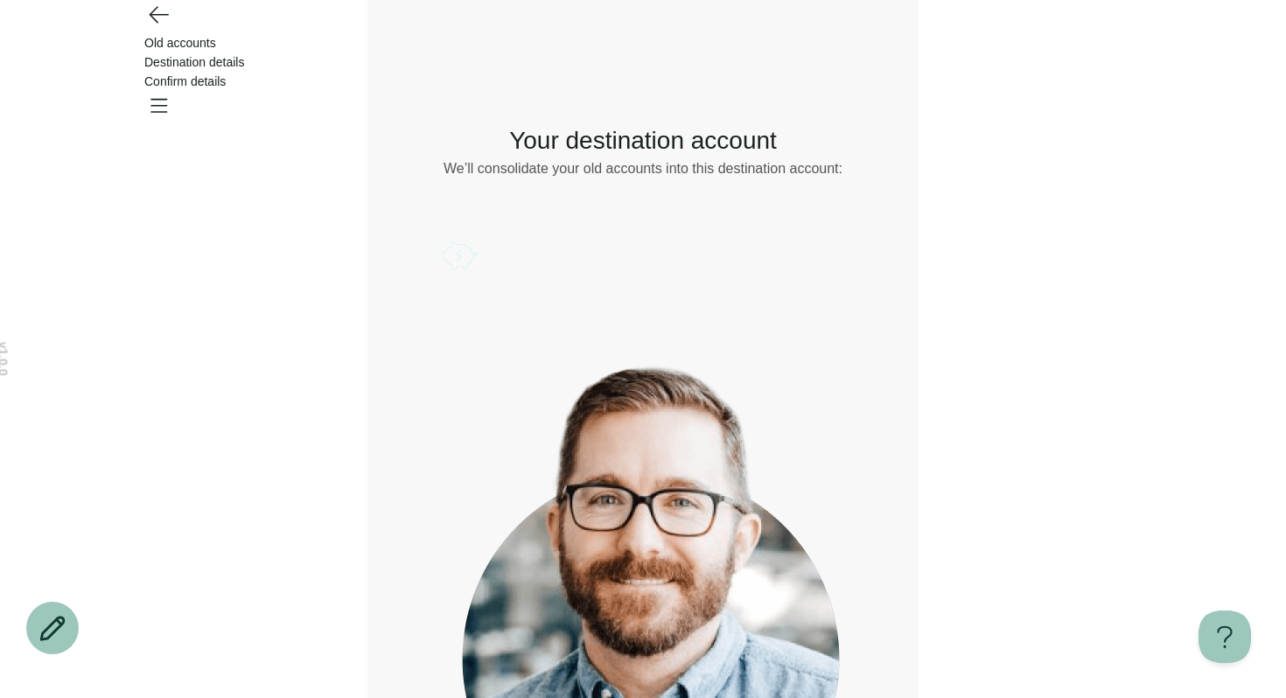
click at [190, 60] on div "Old accounts Destination details Confirm details" at bounding box center [643, 62] width 1260 height 124
click at [174, 47] on div "Old accounts Destination details Confirm details" at bounding box center [643, 62] width 1260 height 124
click at [174, 50] on div "Old accounts Destination details Confirm details" at bounding box center [643, 62] width 1260 height 124
click at [148, 28] on icon "Go back" at bounding box center [158, 14] width 28 height 28
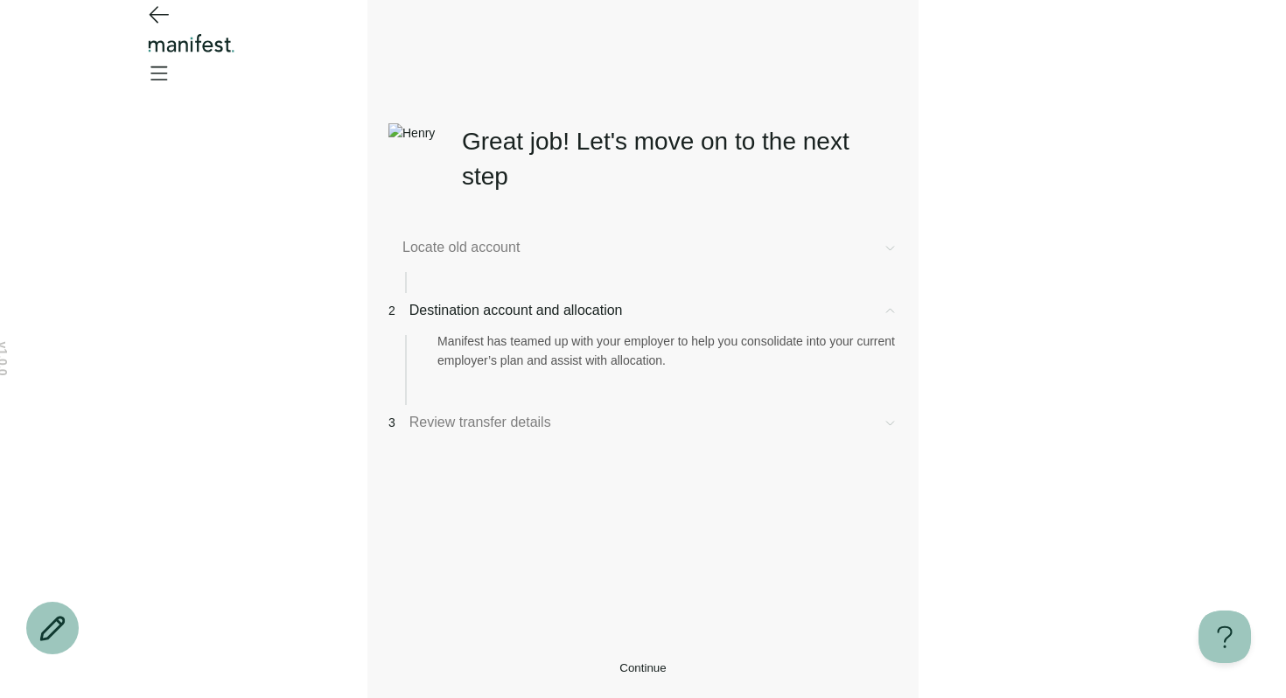
click at [148, 28] on icon "Go back" at bounding box center [158, 14] width 28 height 28
click at [148, 51] on div at bounding box center [643, 46] width 1260 height 92
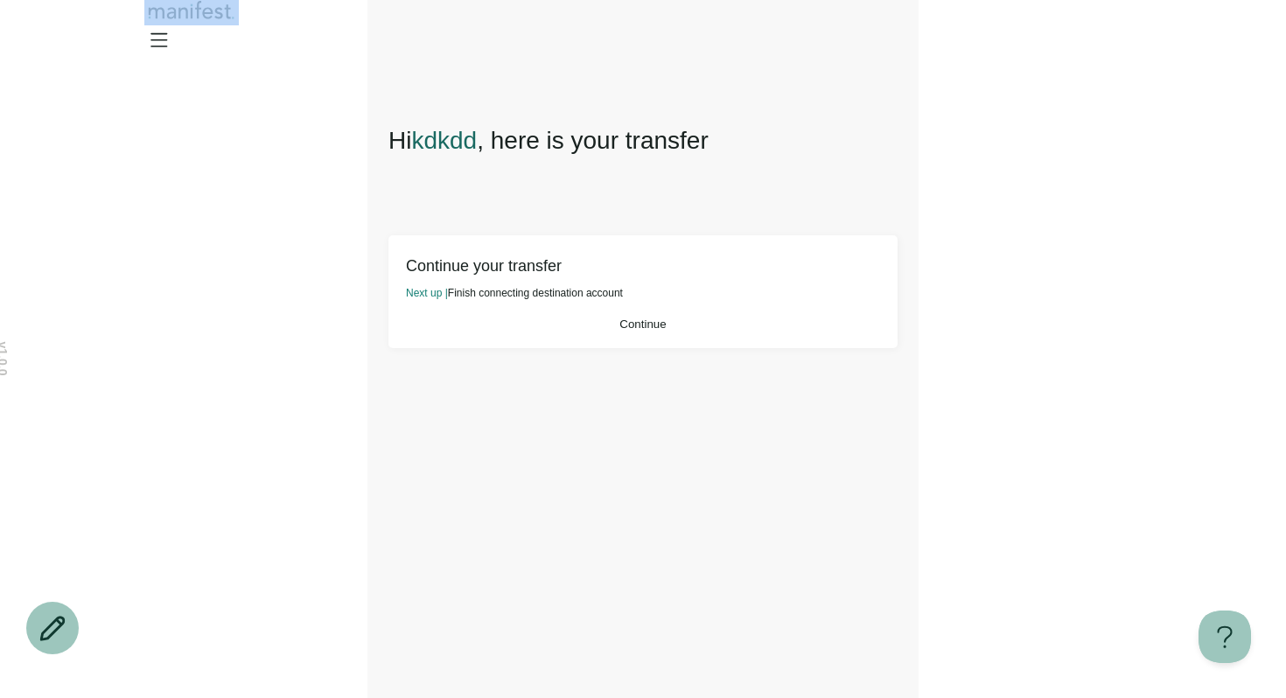
click at [148, 51] on div at bounding box center [643, 29] width 1260 height 59
click at [385, 136] on main "Hi kdkdd , here is your transfer Continue your transfer Next up | Finish connec…" at bounding box center [643, 349] width 551 height 698
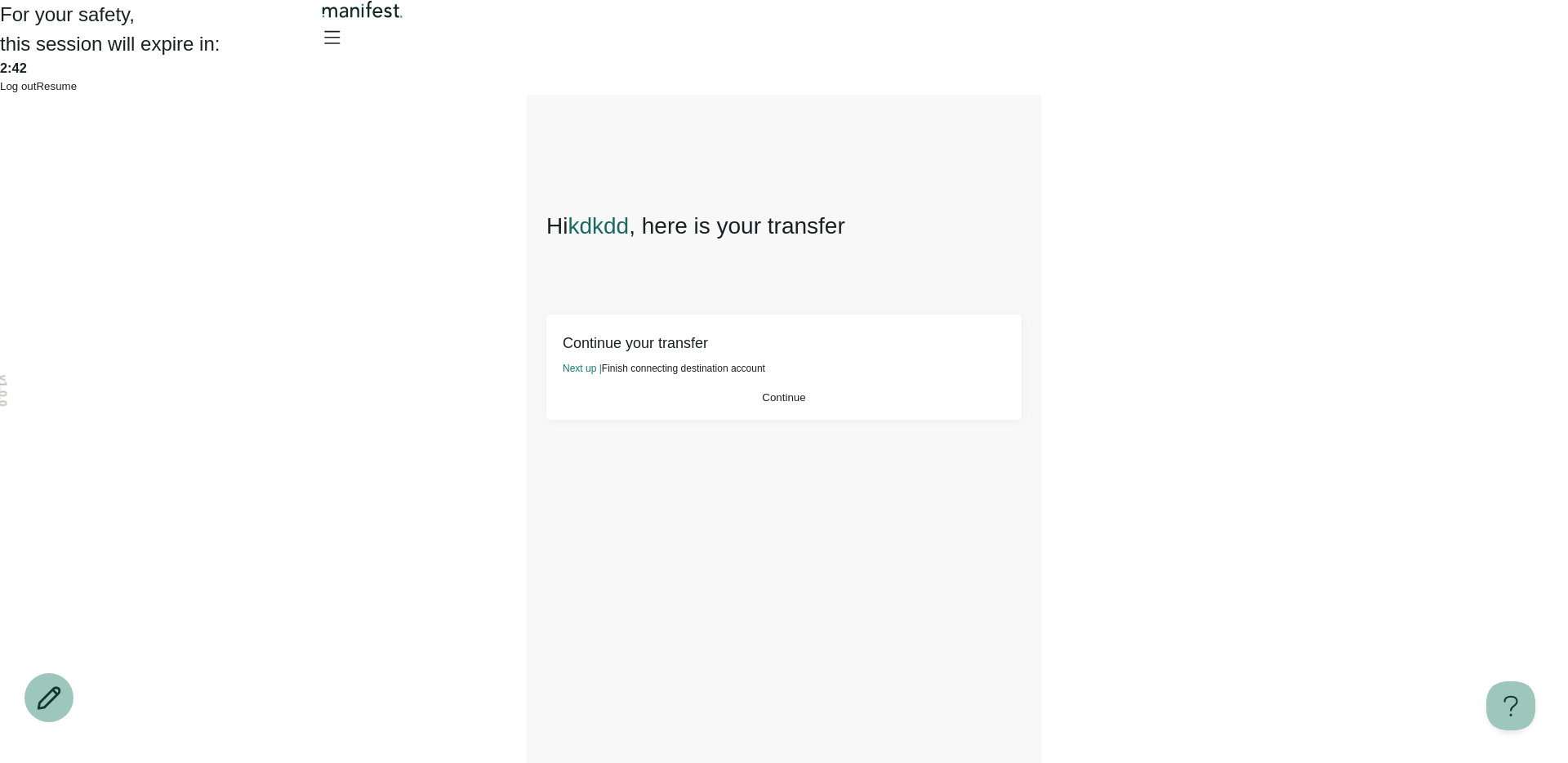
click at [77, 92] on span "Resume" at bounding box center [57, 86] width 41 height 12
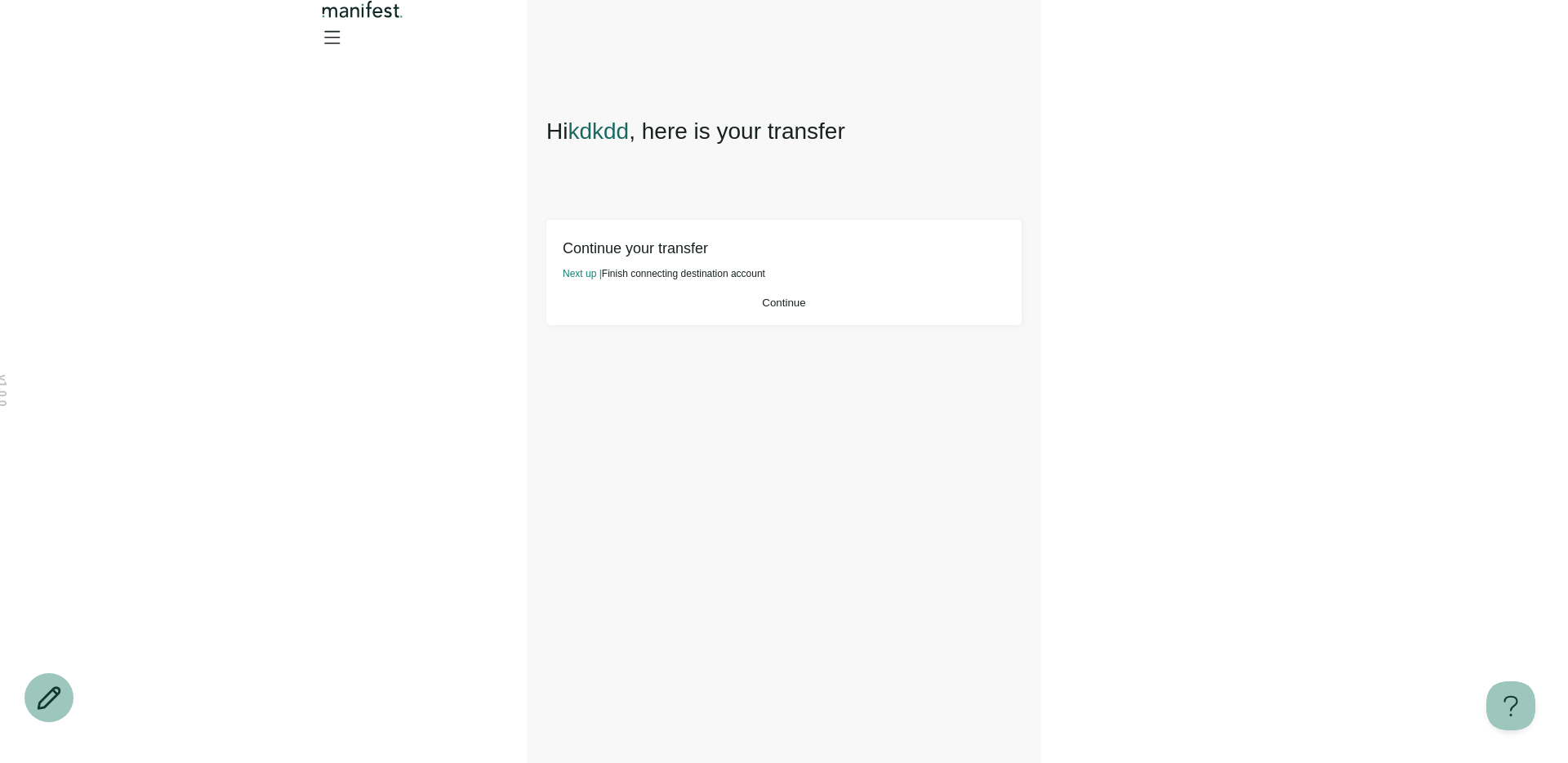
click at [866, 414] on div "Hi kdkdd , here is your transfer Continue your transfer Next up | Finish connec…" at bounding box center [783, 429] width 475 height 629
click at [340, 38] on icon "Open menu" at bounding box center [332, 36] width 15 height 11
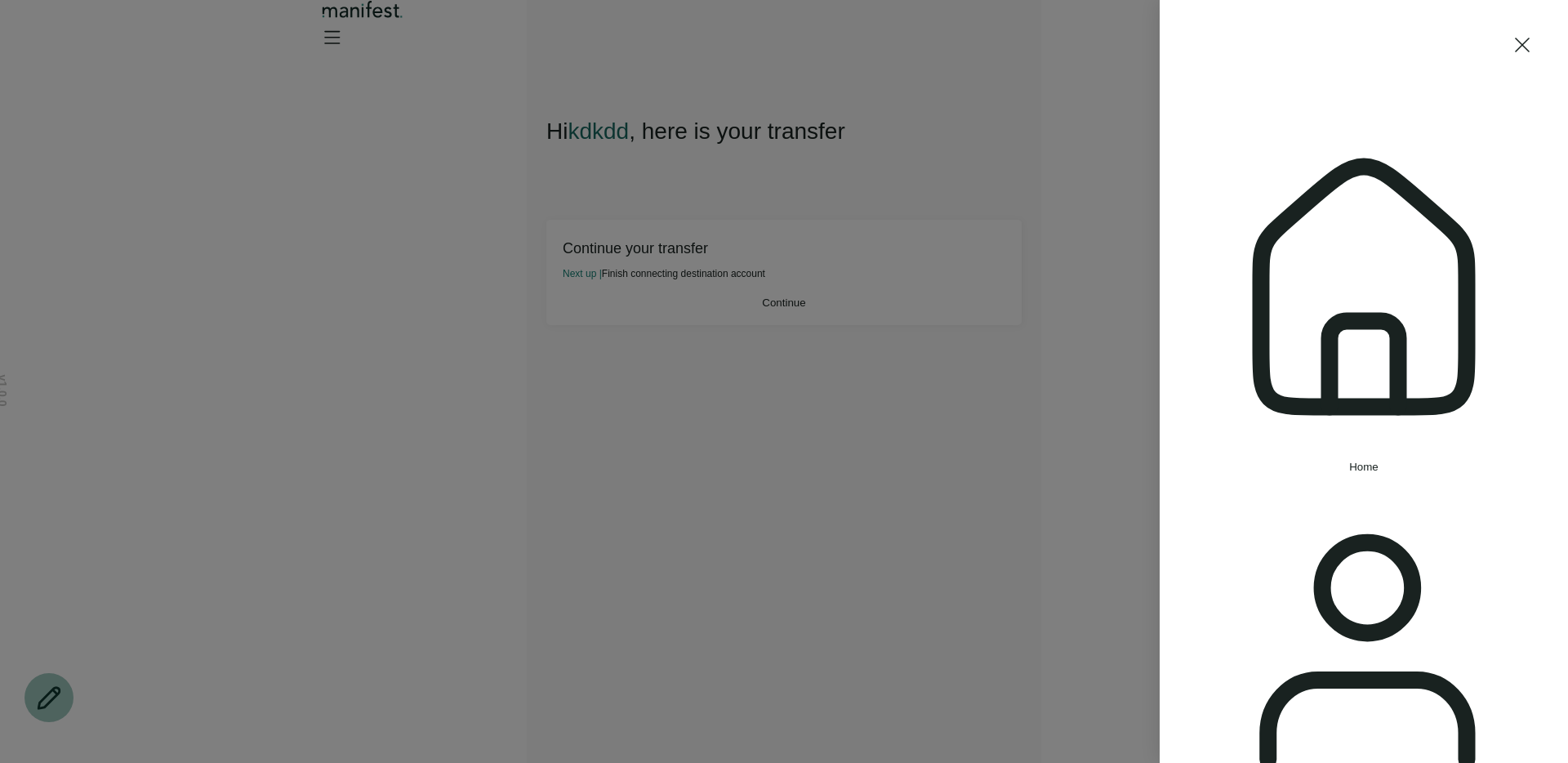
click at [1134, 65] on div "Home Settings Sign out" at bounding box center [784, 381] width 1568 height 763
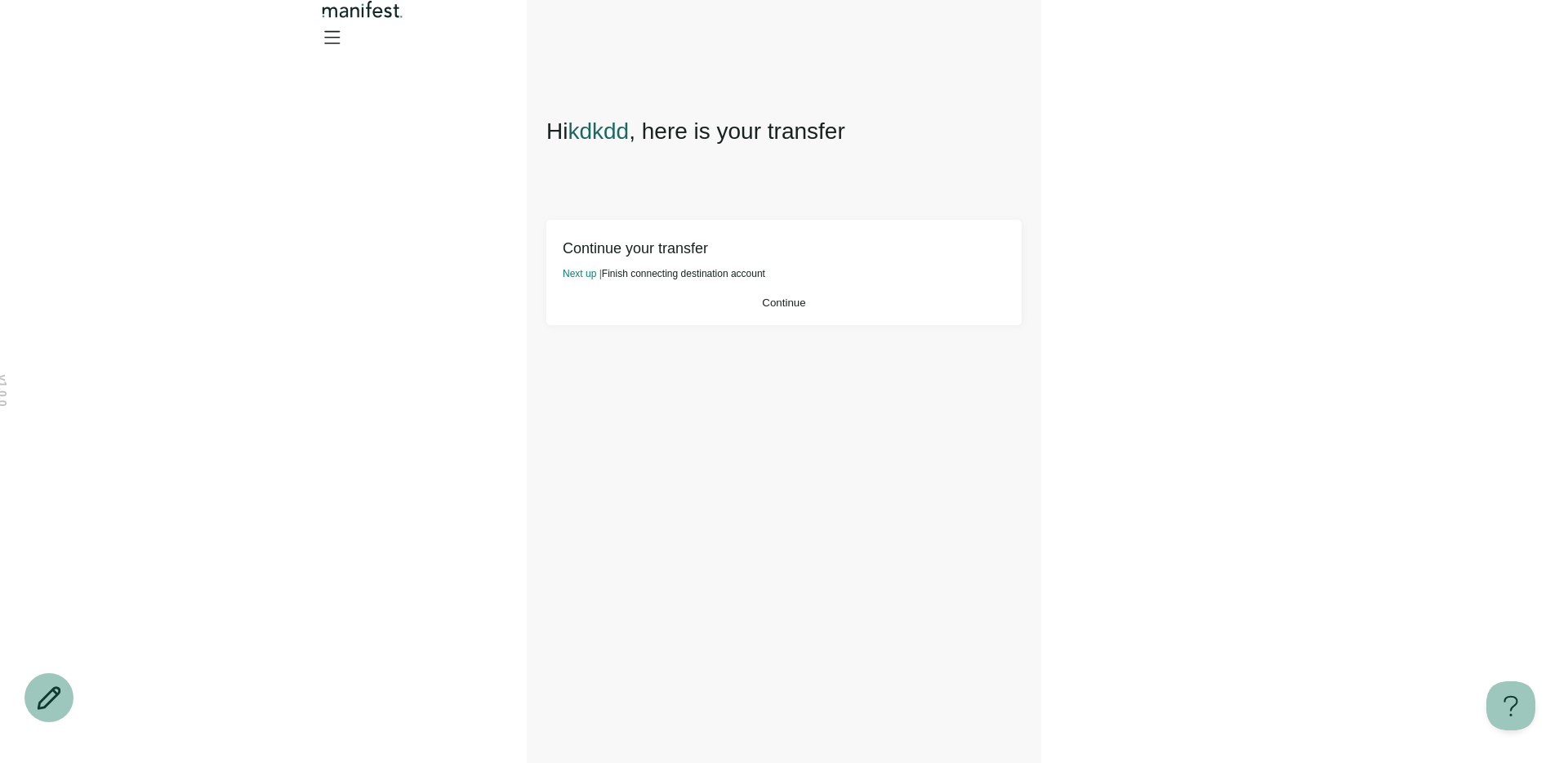
click at [808, 309] on button "Continue" at bounding box center [784, 303] width 442 height 12
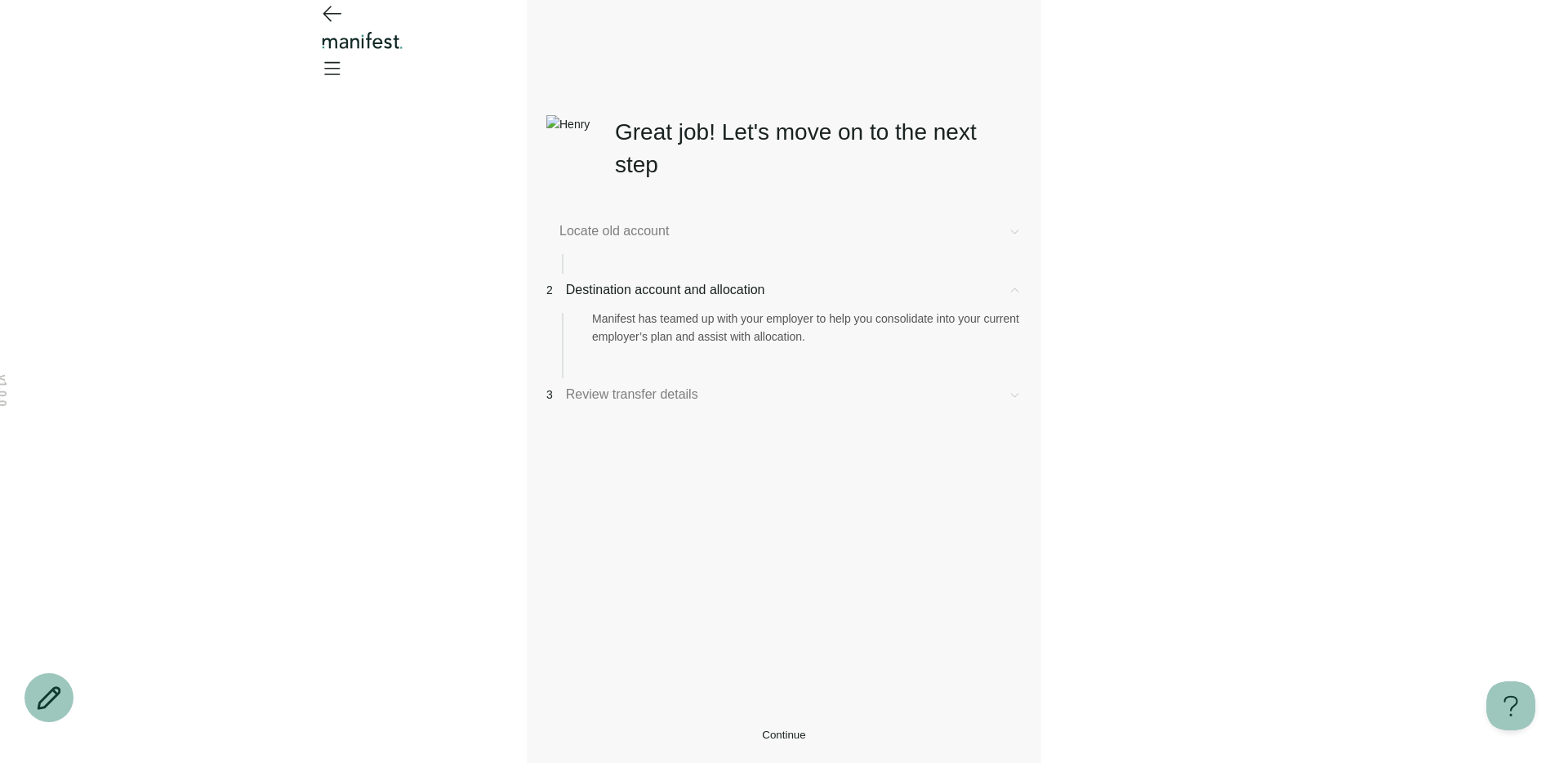
click at [686, 288] on div "2 Destination account and allocation" at bounding box center [783, 290] width 475 height 20
click at [640, 249] on div "Locate old account" at bounding box center [783, 247] width 475 height 52
click at [637, 233] on span "Locate old account" at bounding box center [777, 231] width 435 height 20
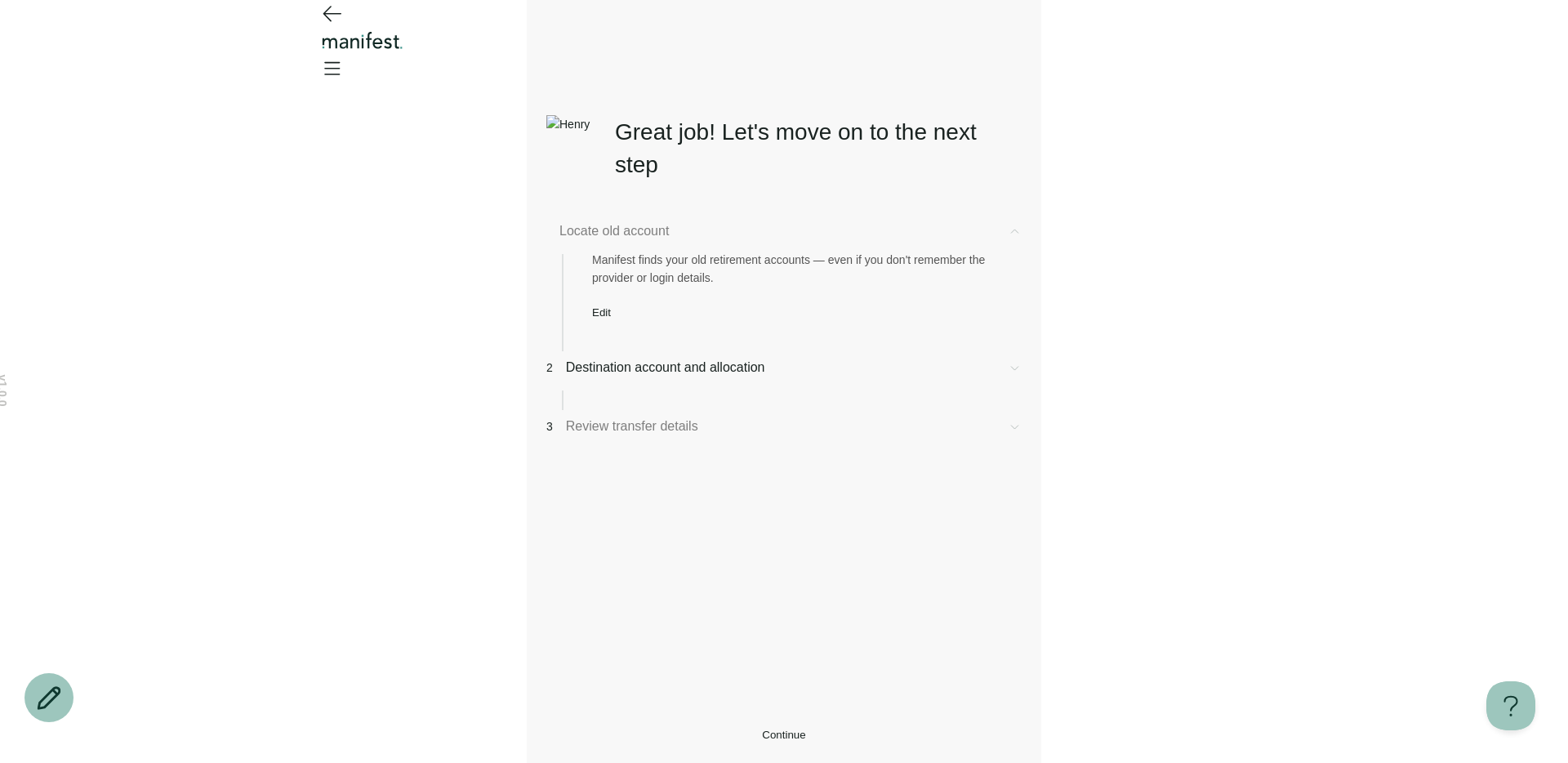
click at [637, 233] on span "Locate old account" at bounding box center [777, 231] width 435 height 20
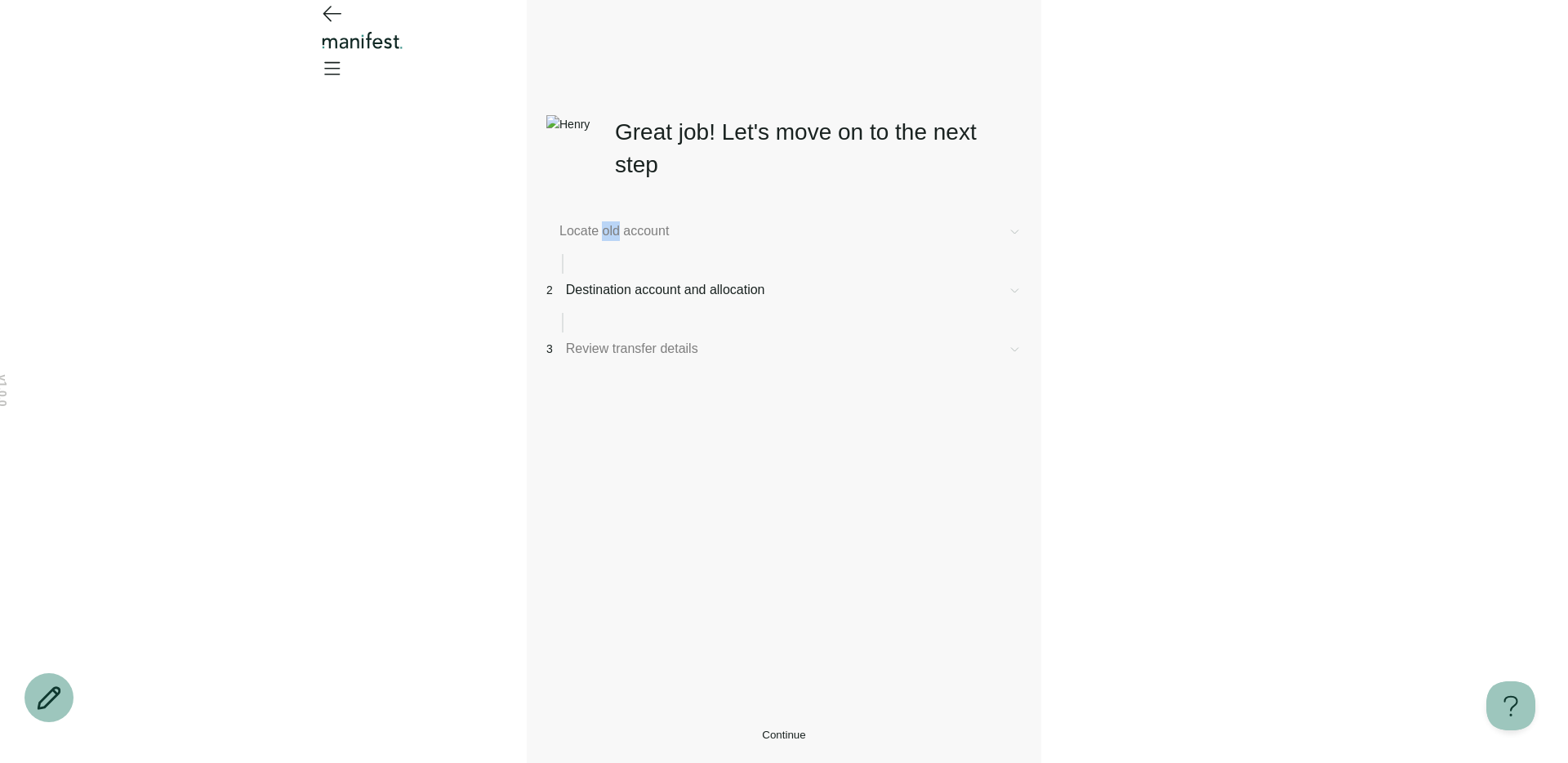
click at [629, 300] on div "2 Destination account and allocation" at bounding box center [783, 290] width 475 height 20
click at [619, 357] on div "3 Review transfer details" at bounding box center [783, 348] width 475 height 20
click at [1018, 357] on icon at bounding box center [1015, 349] width 14 height 14
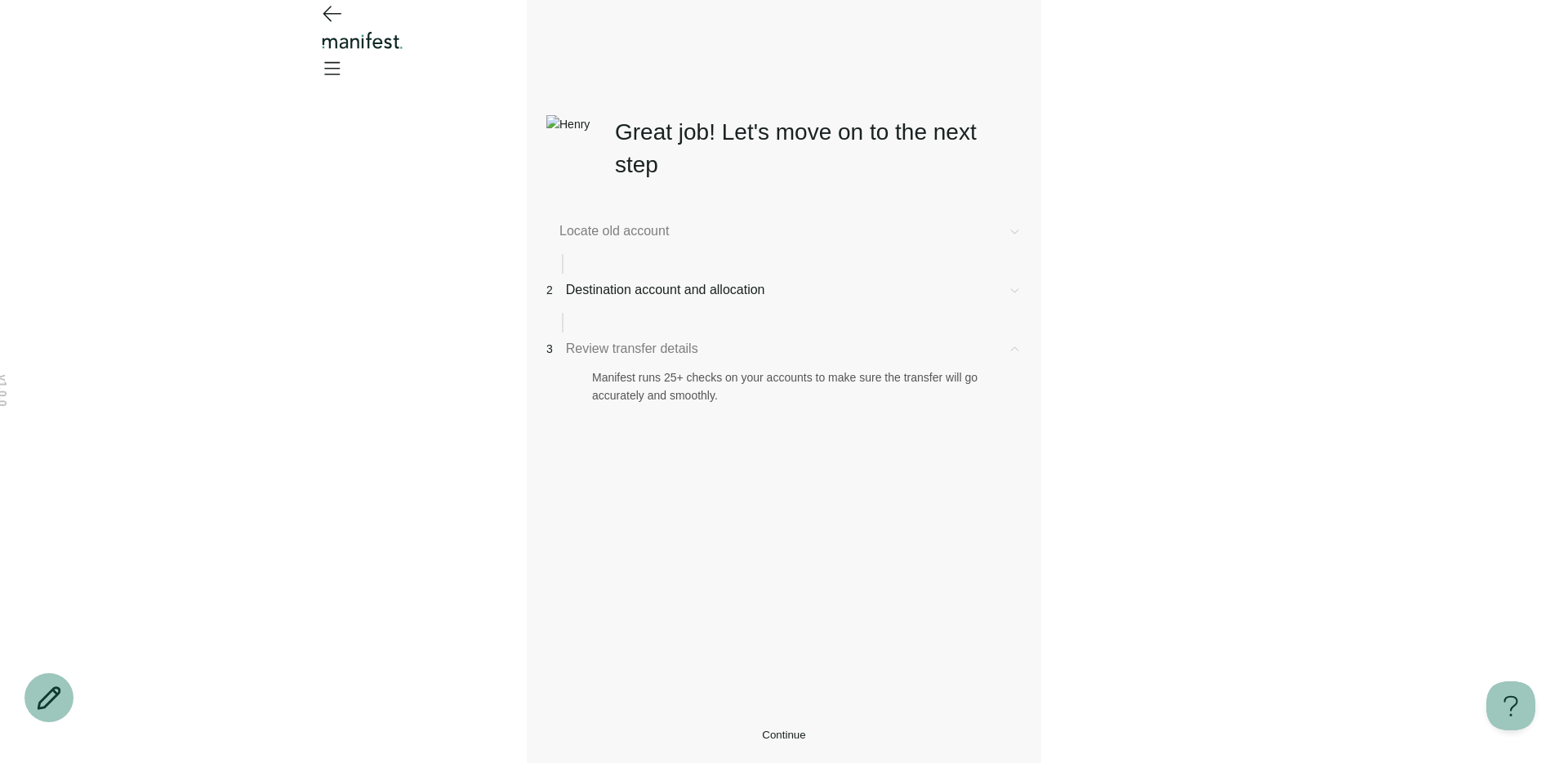
click at [1018, 357] on icon at bounding box center [1015, 349] width 14 height 14
click at [996, 318] on div "2 Destination account and allocation" at bounding box center [783, 306] width 475 height 52
click at [1008, 298] on icon at bounding box center [1015, 290] width 14 height 14
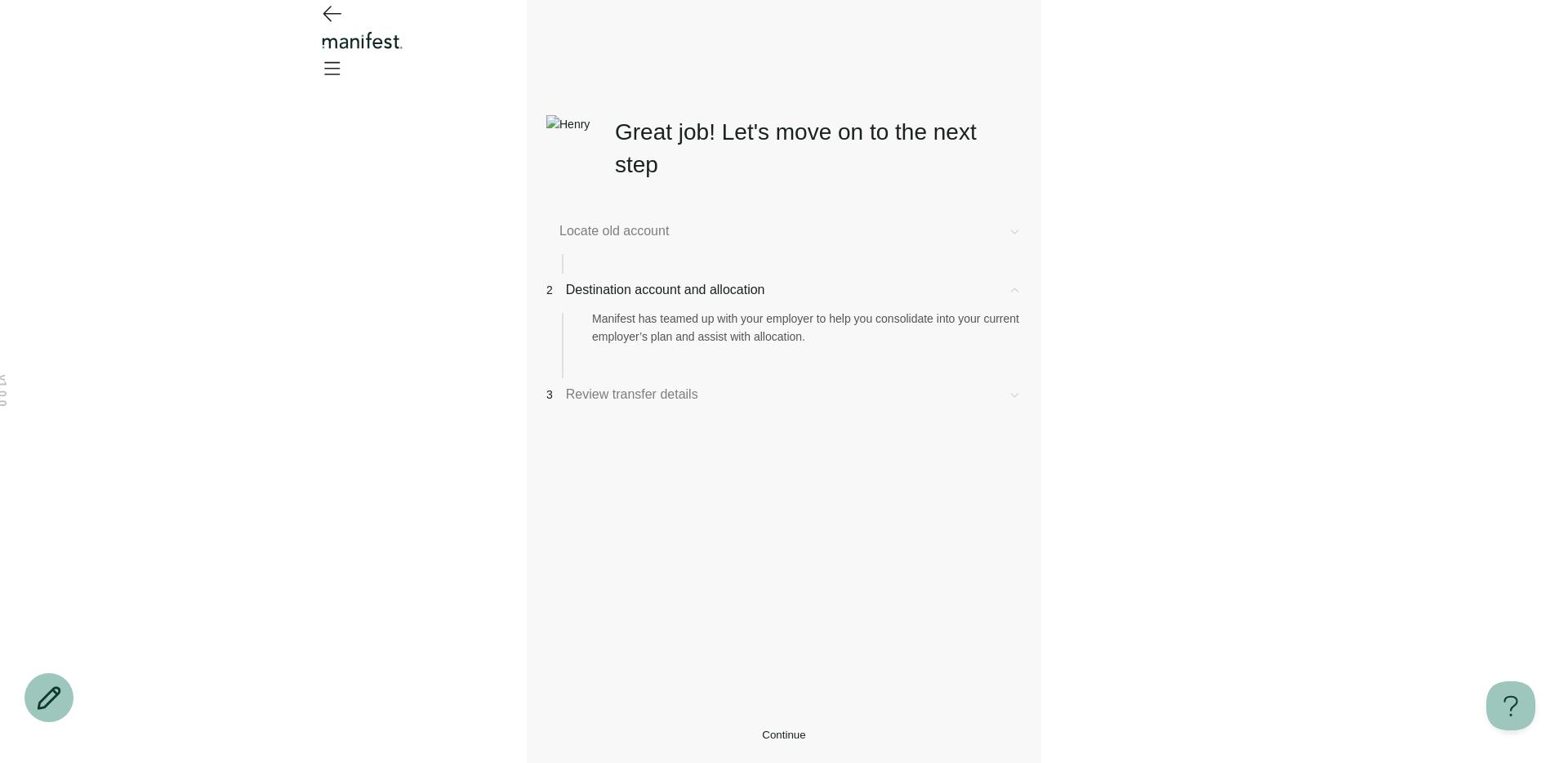
drag, startPoint x: 1004, startPoint y: 306, endPoint x: 1004, endPoint y: 268, distance: 38.0
click at [1008, 298] on icon at bounding box center [1015, 290] width 14 height 14
click at [1008, 239] on icon at bounding box center [1015, 232] width 14 height 14
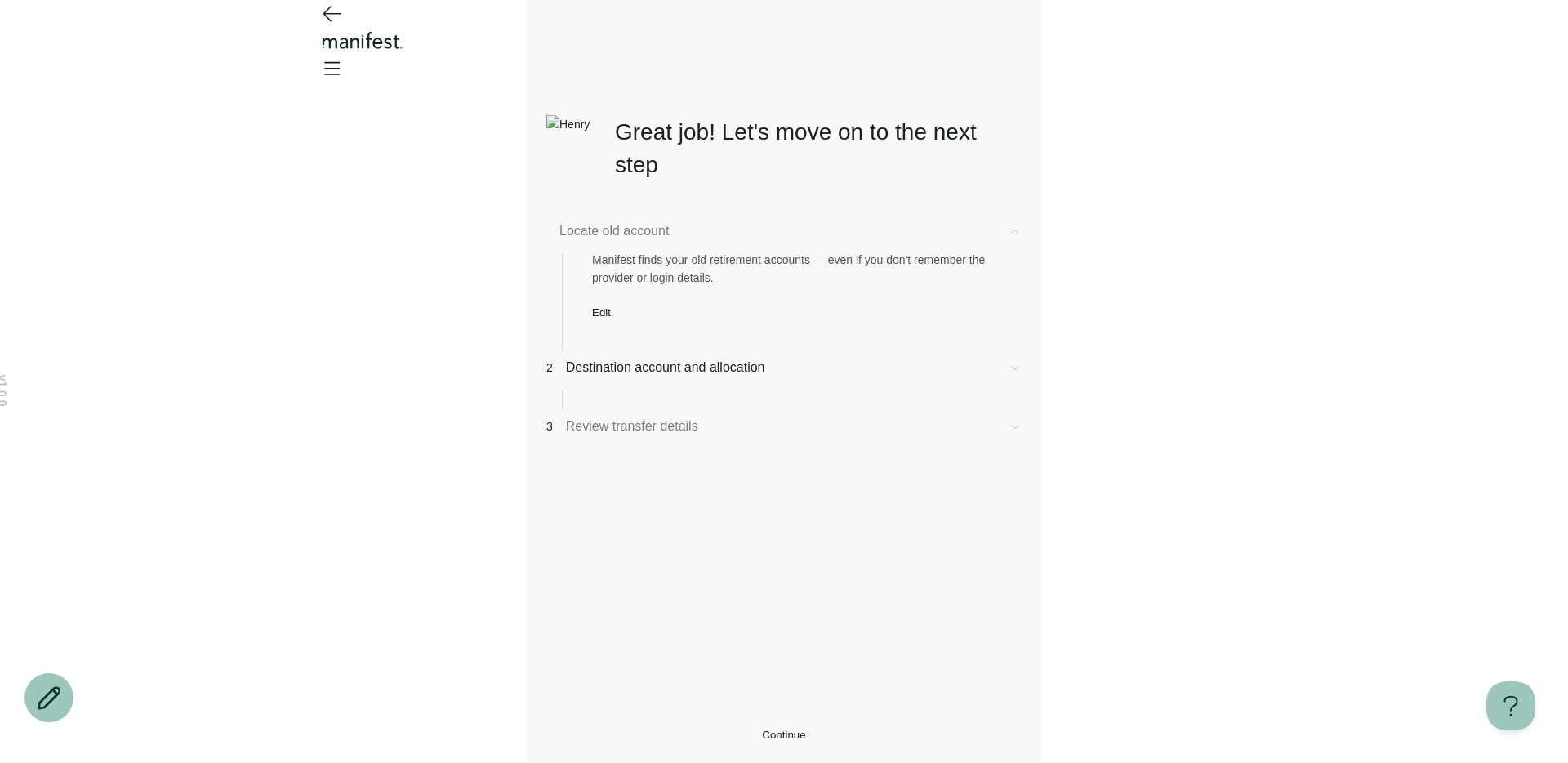
click at [1011, 233] on icon at bounding box center [1015, 231] width 7 height 4
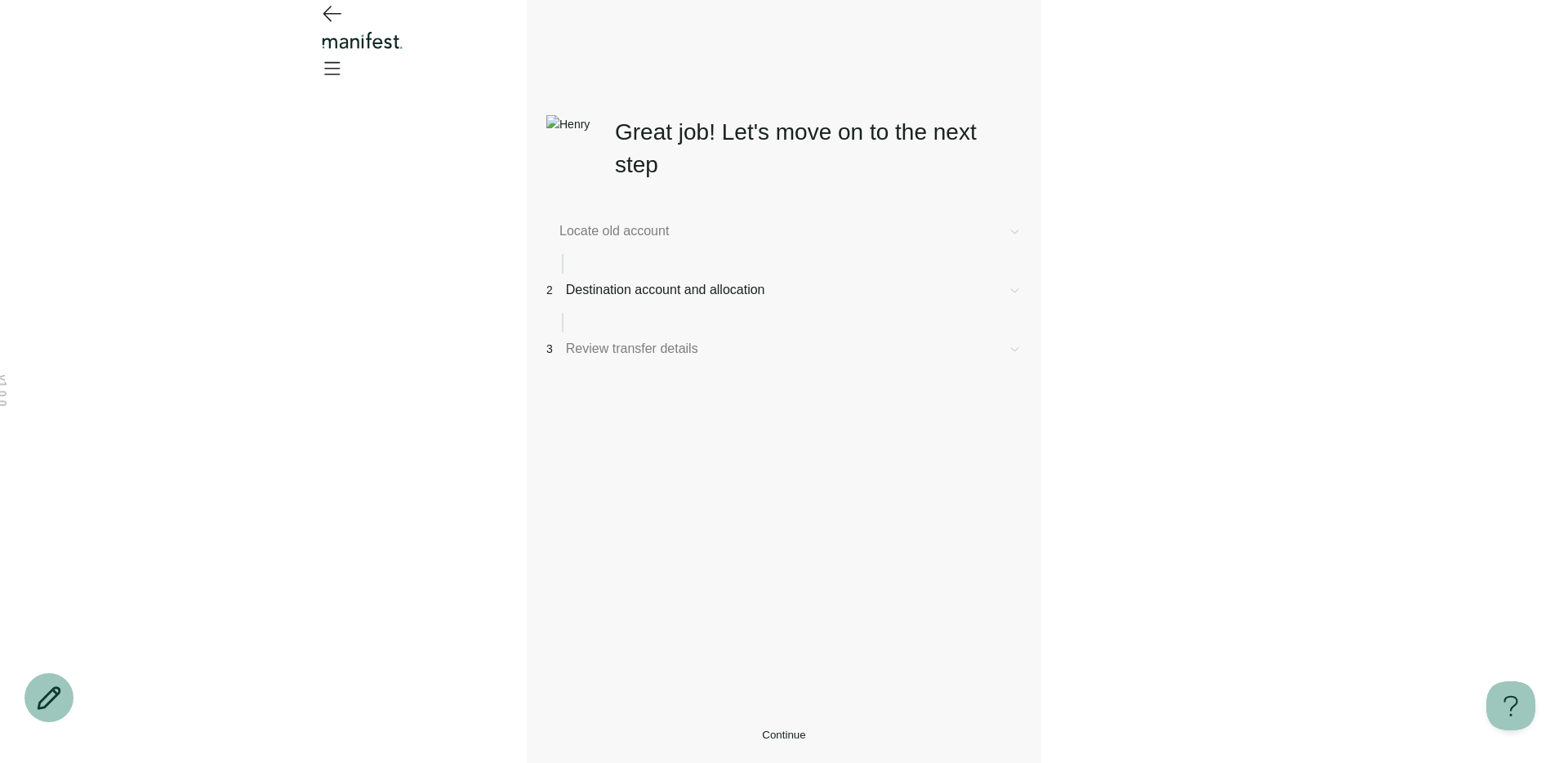
click at [1008, 236] on icon at bounding box center [1015, 232] width 14 height 14
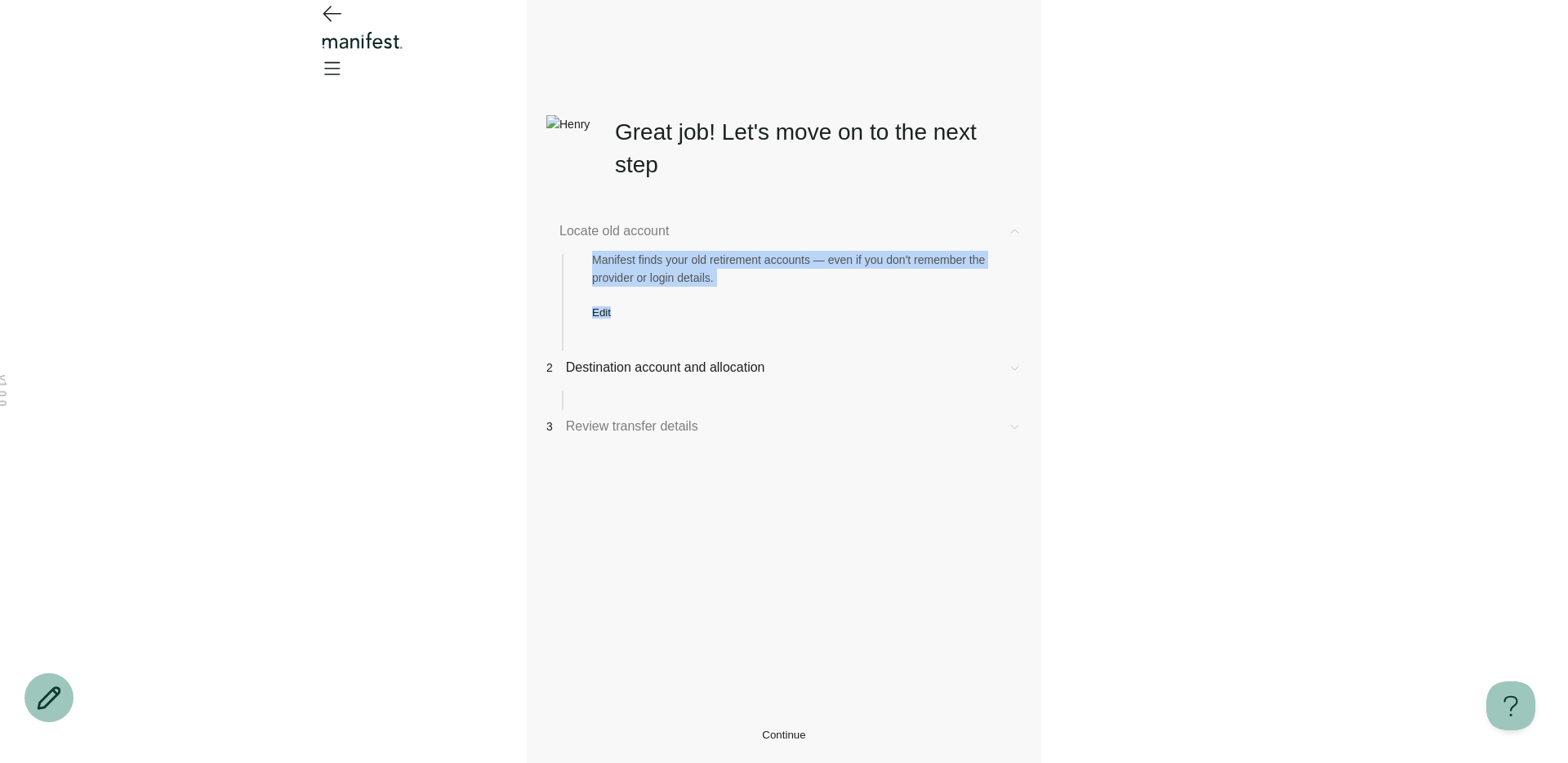
click at [608, 343] on div "Locate old account Manifest finds your old retirement accounts — even if you do…" at bounding box center [783, 286] width 475 height 130
click at [614, 310] on div "Manifest finds your old retirement accounts — even if you don't remember the pr…" at bounding box center [783, 279] width 475 height 78
click at [611, 318] on button "Edit" at bounding box center [601, 312] width 19 height 12
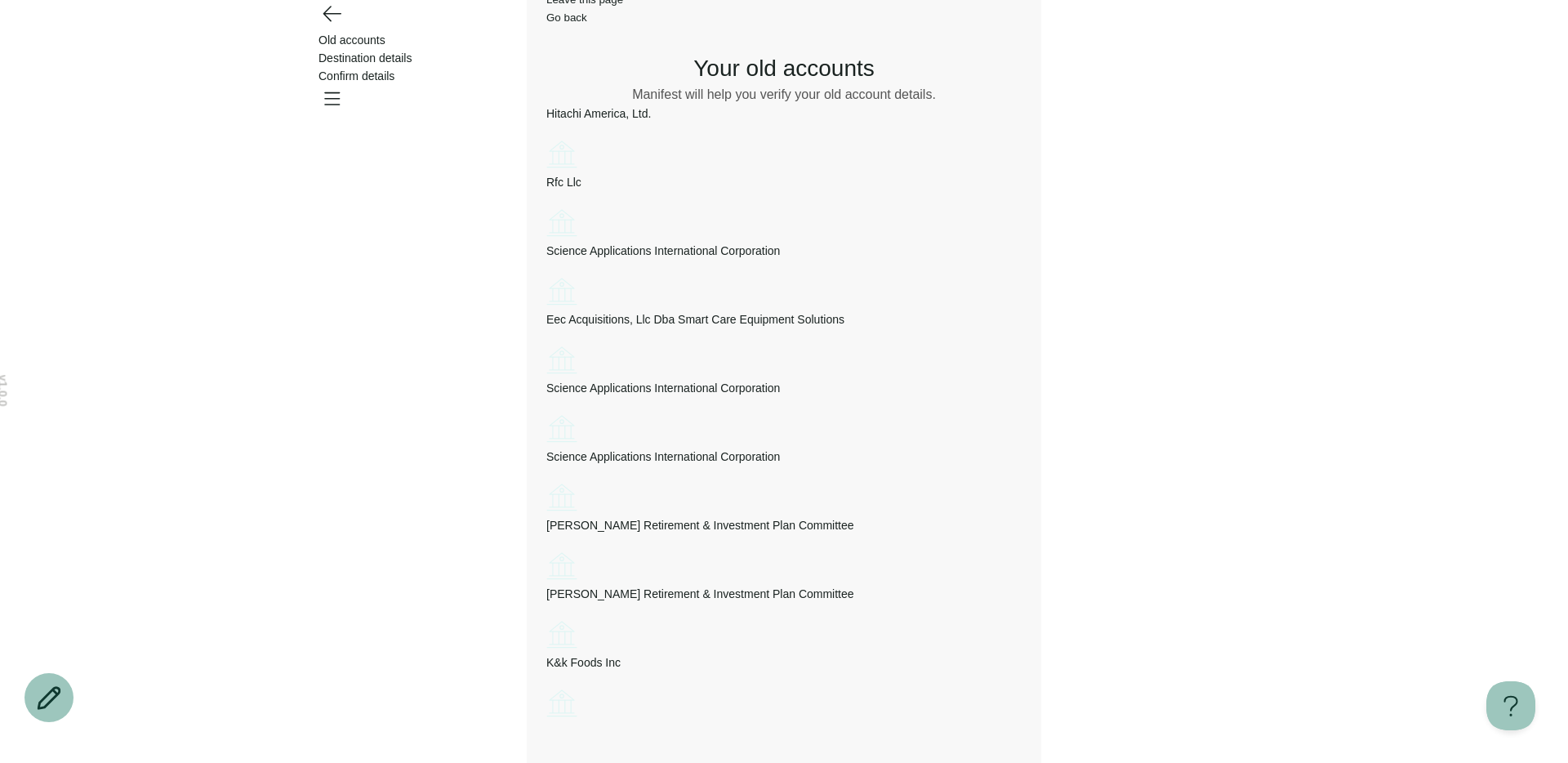
scroll to position [365, 0]
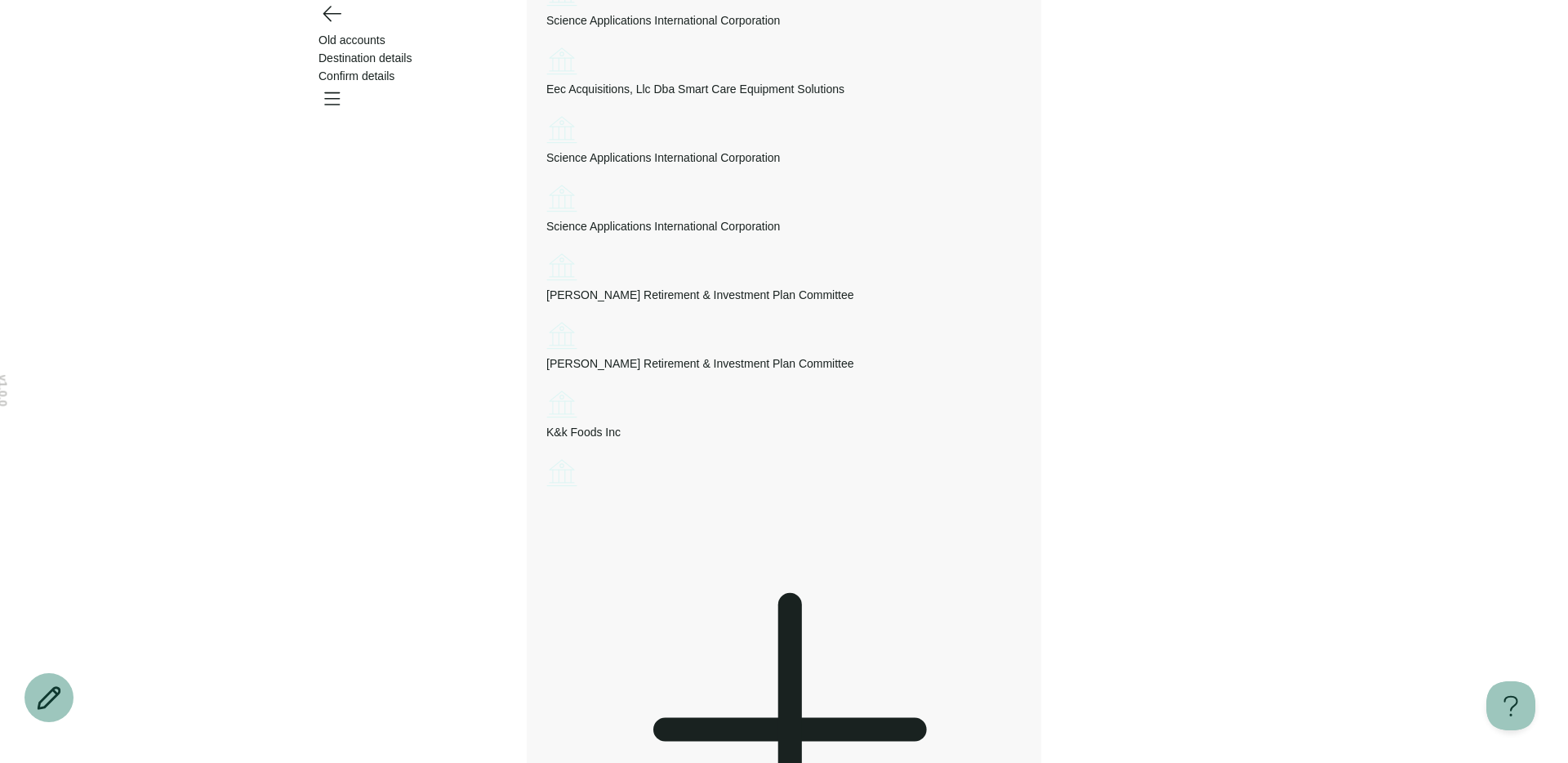
click at [1022, 492] on icon at bounding box center [783, 729] width 475 height 475
click at [1200, 29] on header "Old accounts Destination details Confirm details" at bounding box center [784, 44] width 1568 height 89
click at [344, 85] on icon "Open menu" at bounding box center [331, 98] width 26 height 26
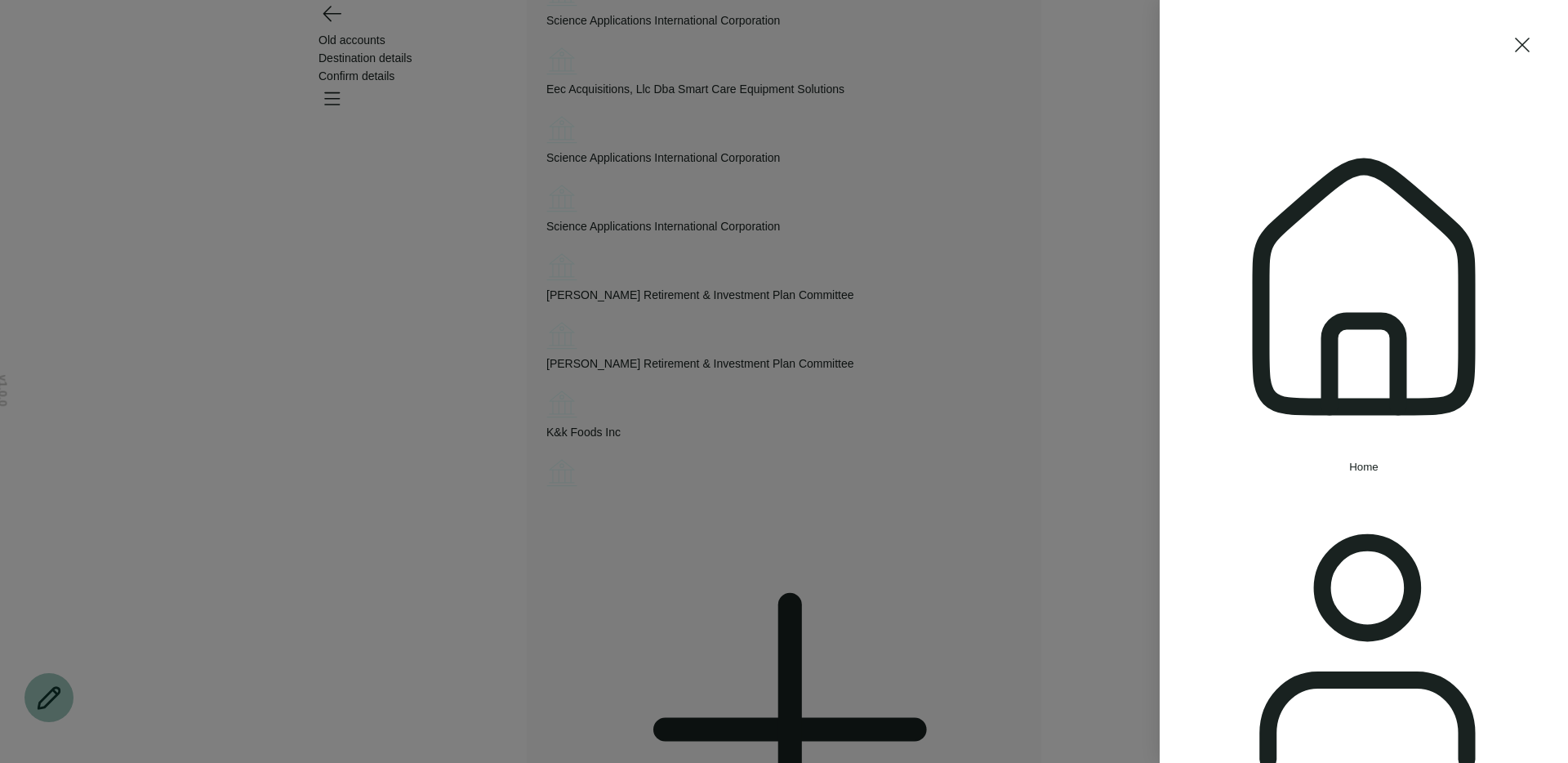
click at [1200, 156] on button "Home" at bounding box center [1365, 293] width 343 height 358
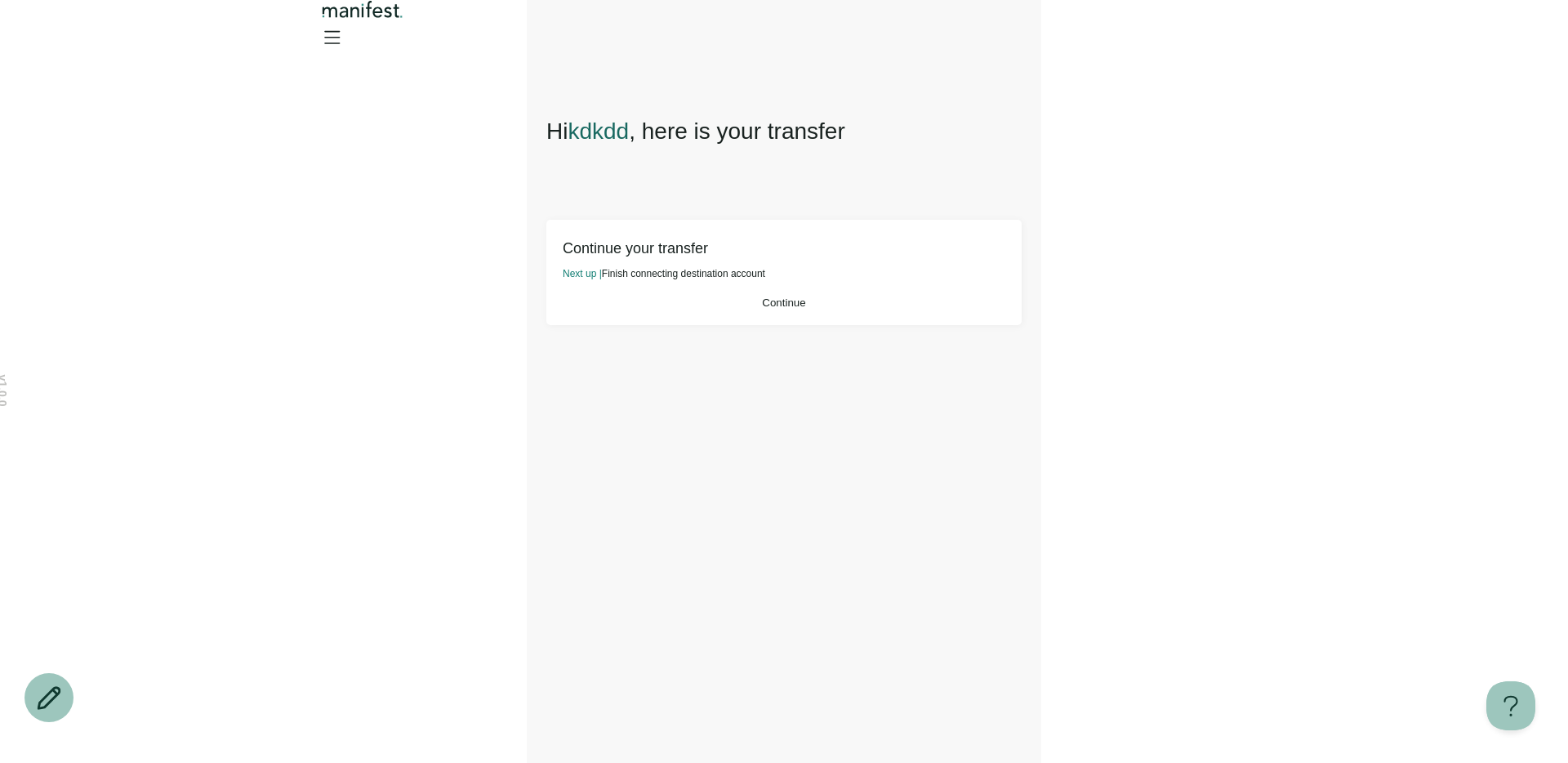
click at [407, 19] on img "Logo" at bounding box center [362, 9] width 89 height 19
click at [696, 309] on button "Continue" at bounding box center [784, 303] width 442 height 12
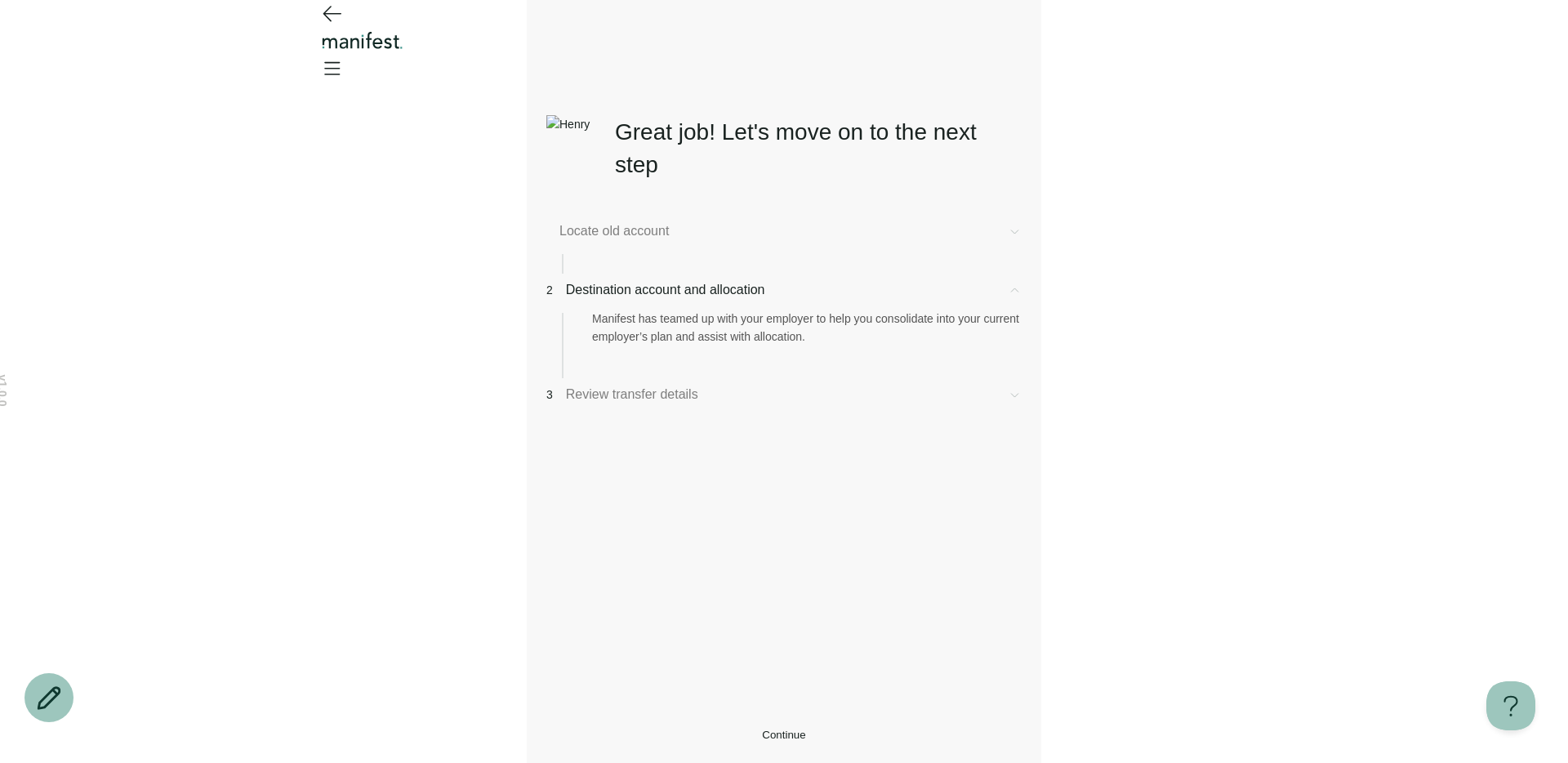
click at [673, 651] on button "Continue" at bounding box center [783, 735] width 475 height 12
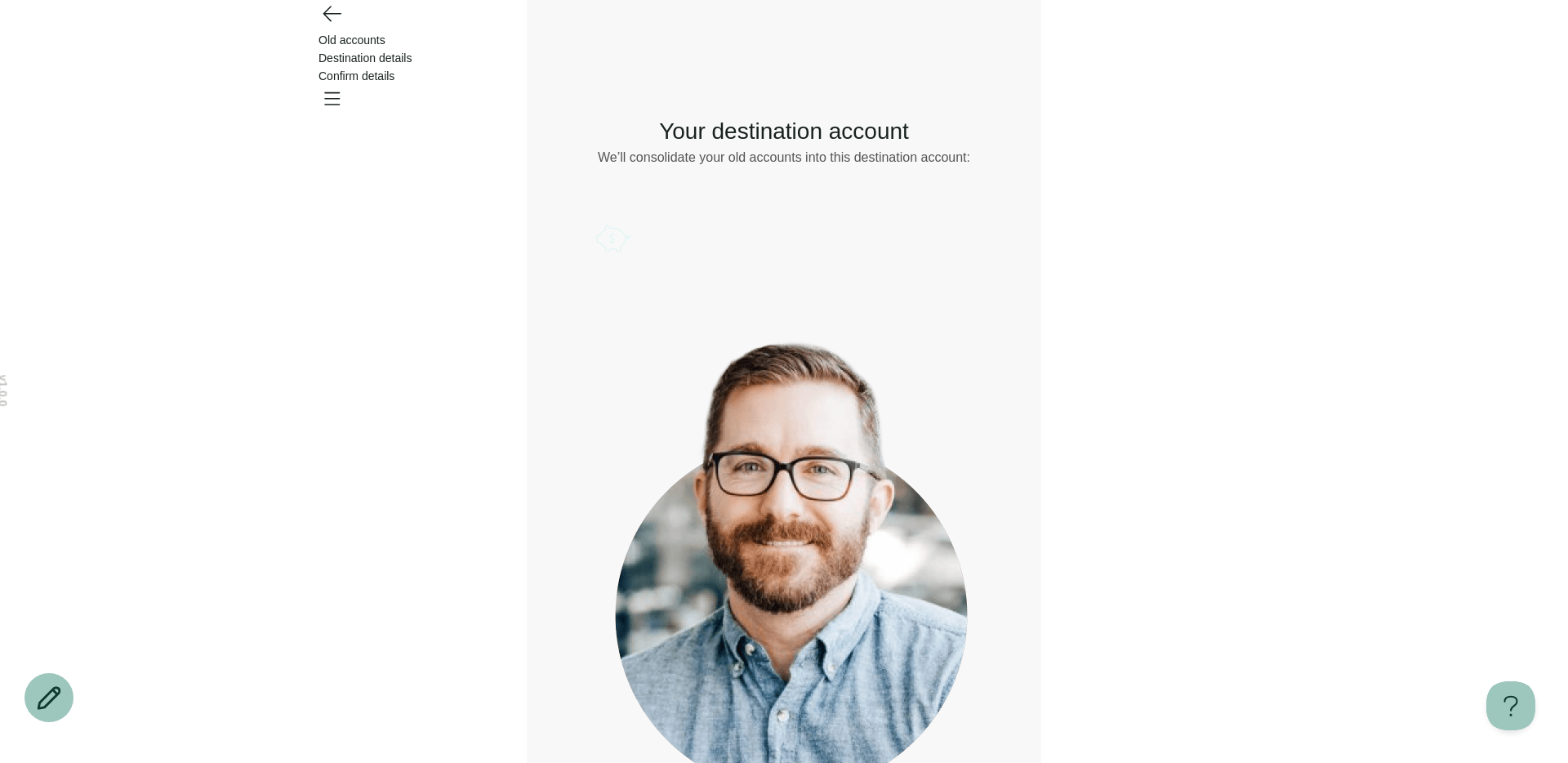
click at [596, 219] on icon "Account options" at bounding box center [596, 219] width 0 height 0
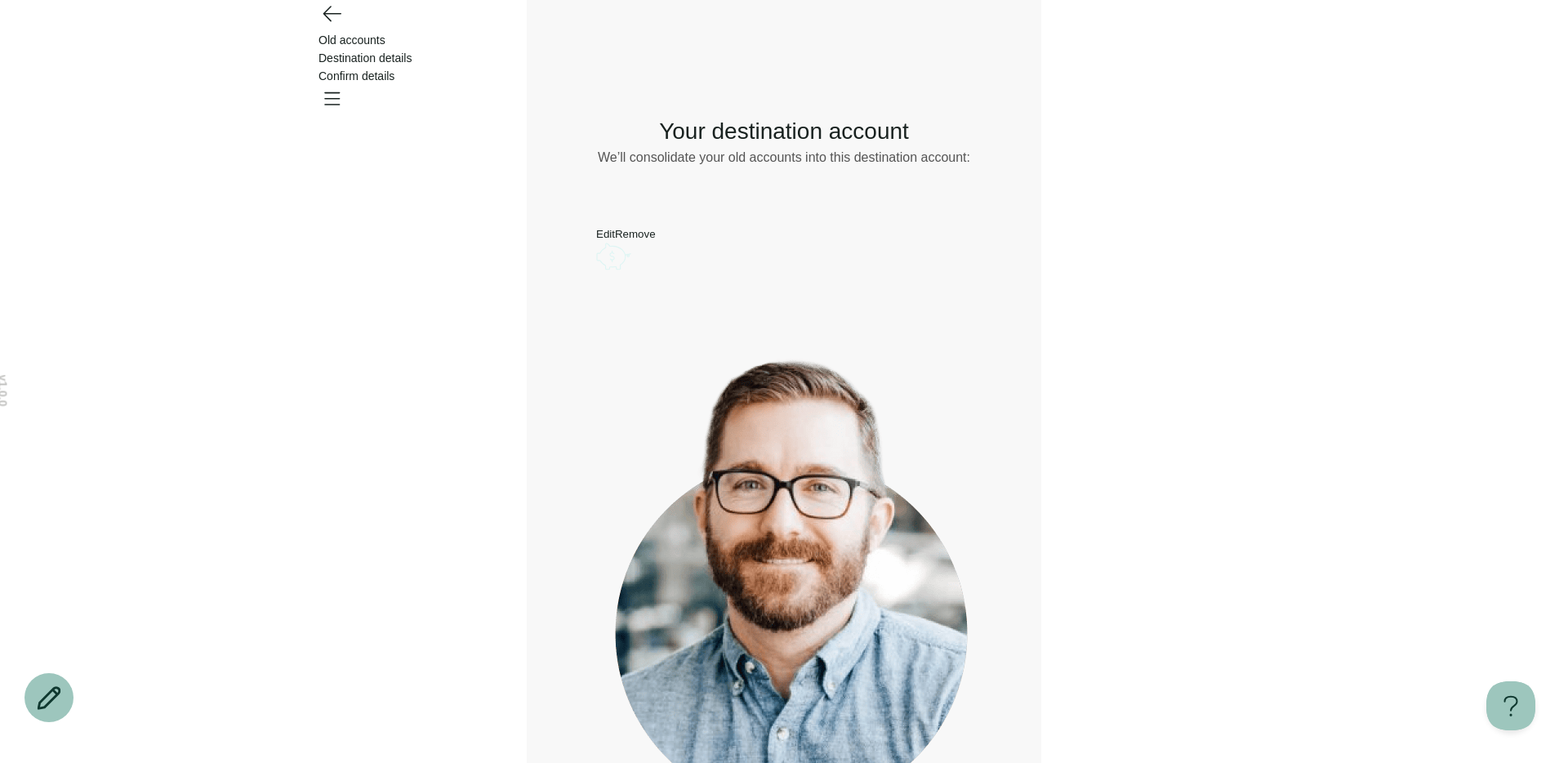
click at [656, 240] on button "Remove" at bounding box center [636, 233] width 41 height 12
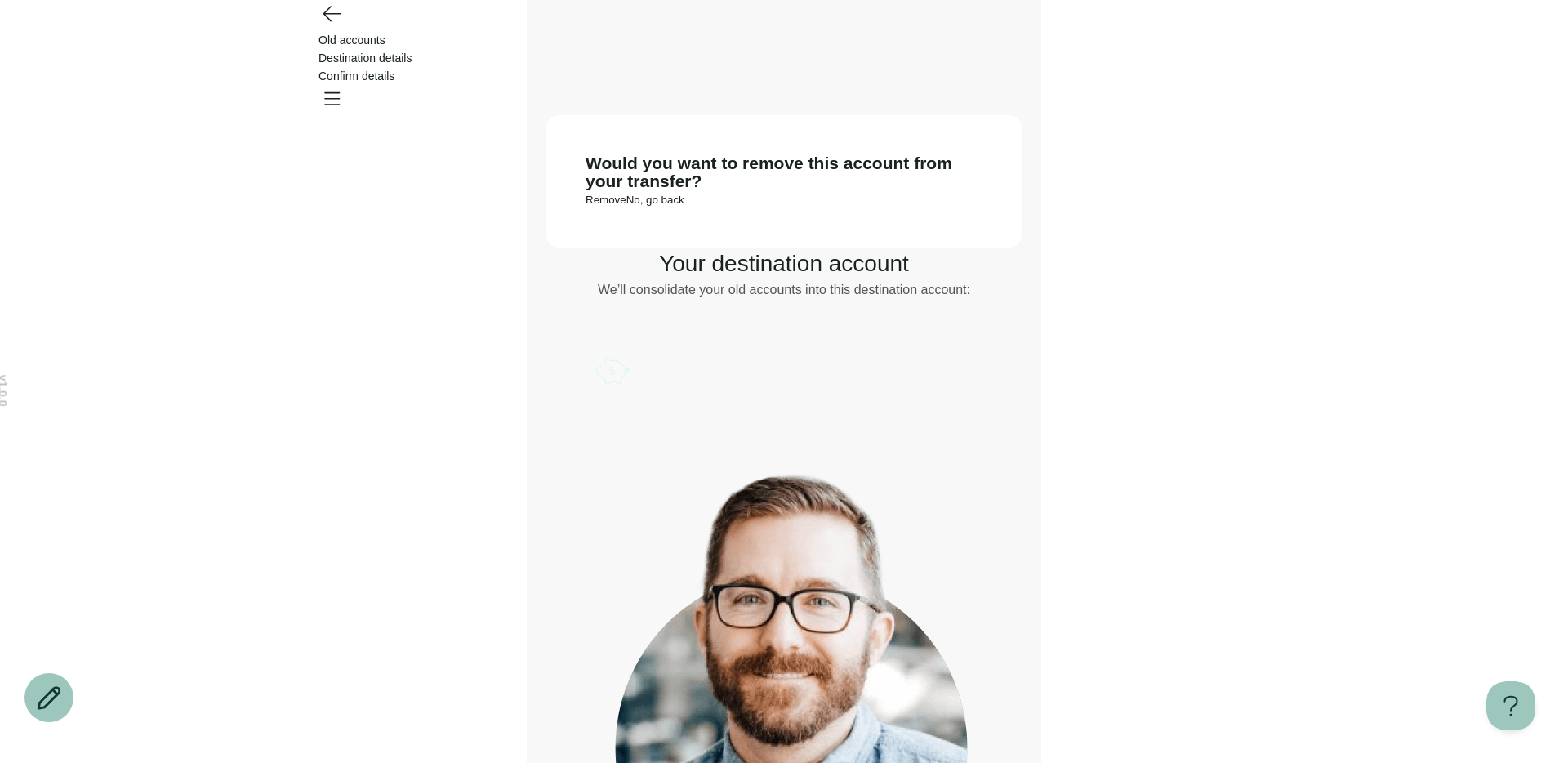
click at [626, 206] on button "Remove" at bounding box center [606, 199] width 41 height 12
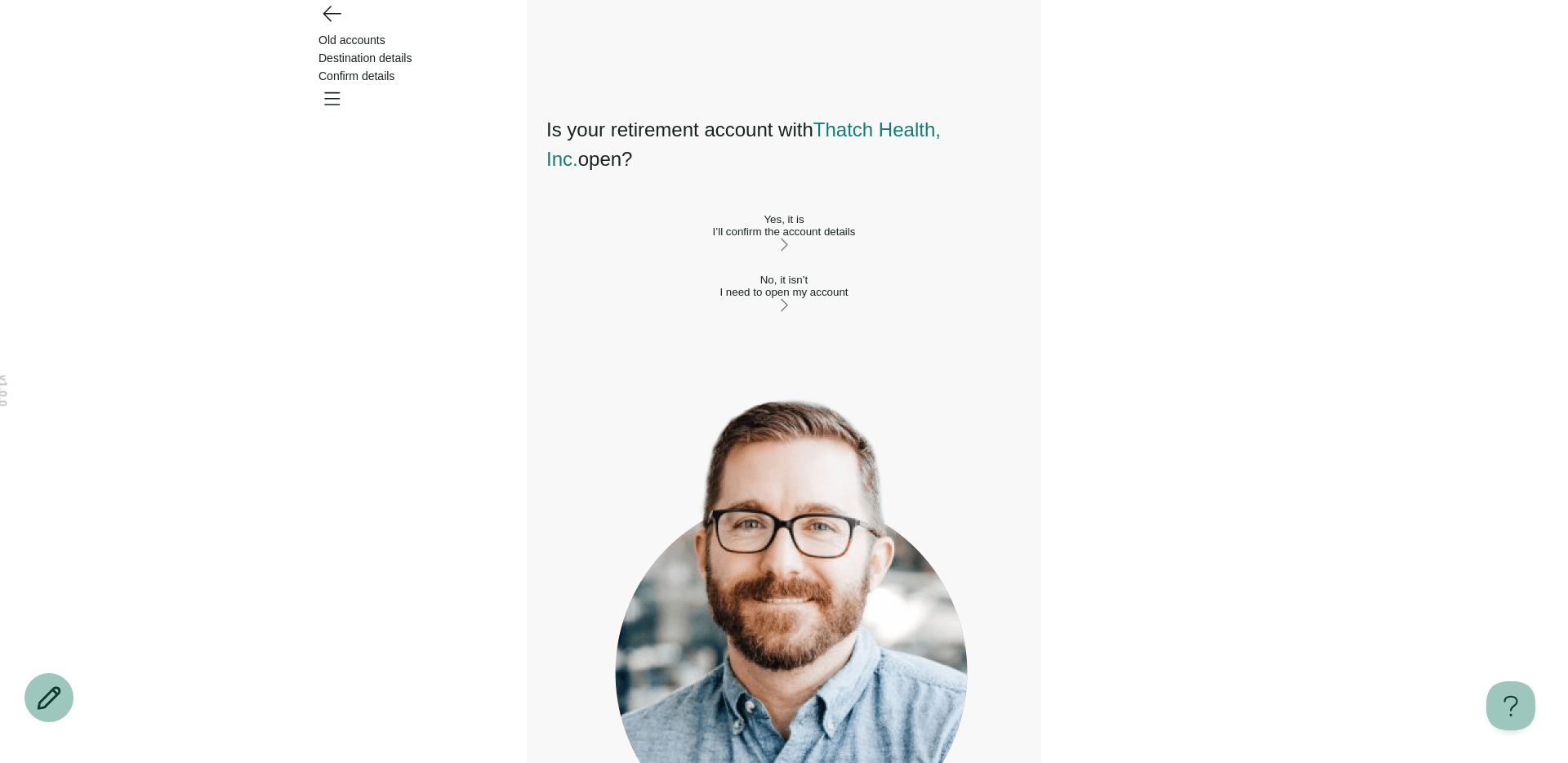
click at [385, 39] on span "Old accounts" at bounding box center [352, 40] width 67 height 13
click at [339, 26] on icon "Go back" at bounding box center [331, 13] width 26 height 26
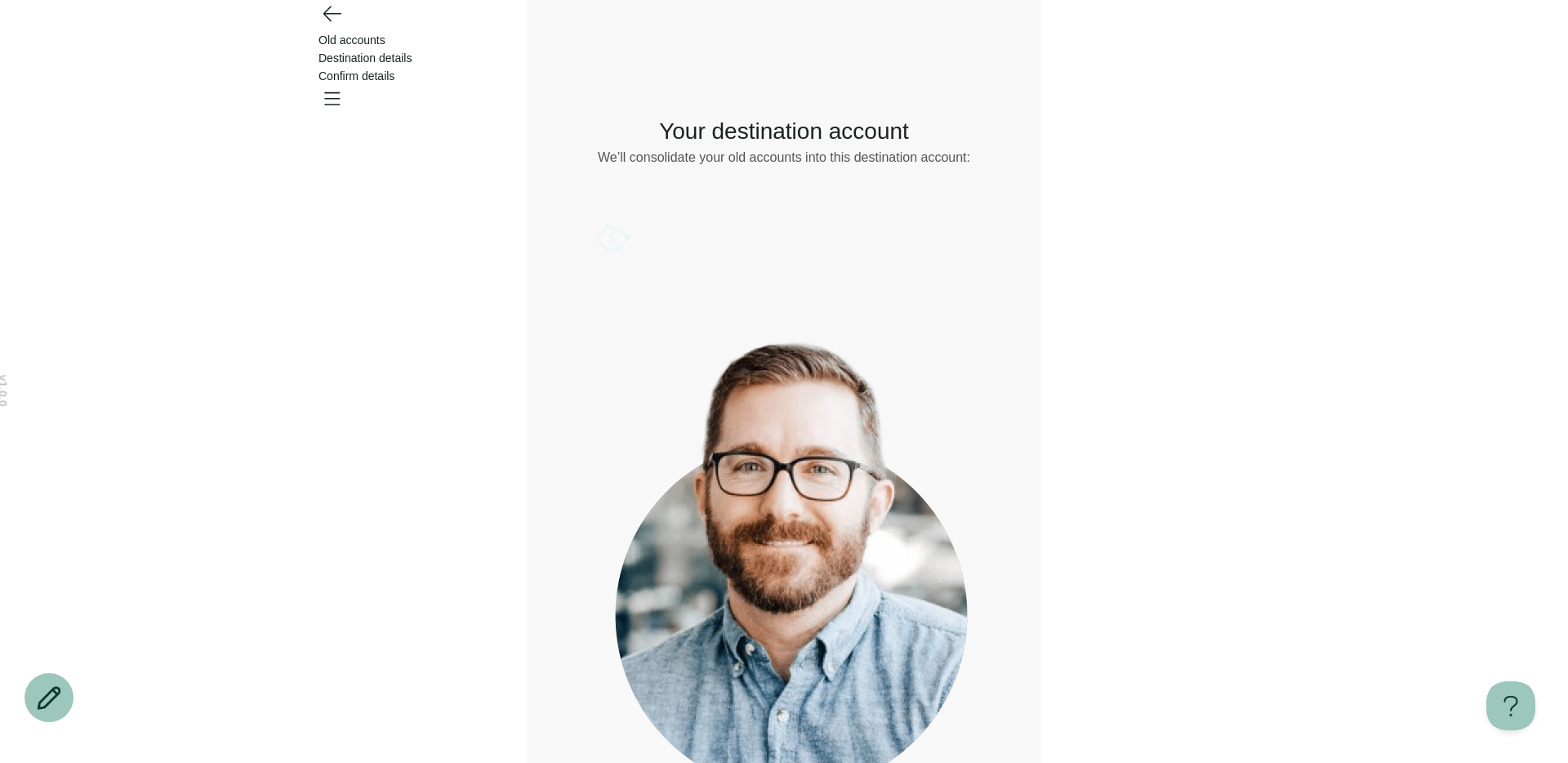
click at [344, 85] on icon "Open menu" at bounding box center [331, 98] width 26 height 26
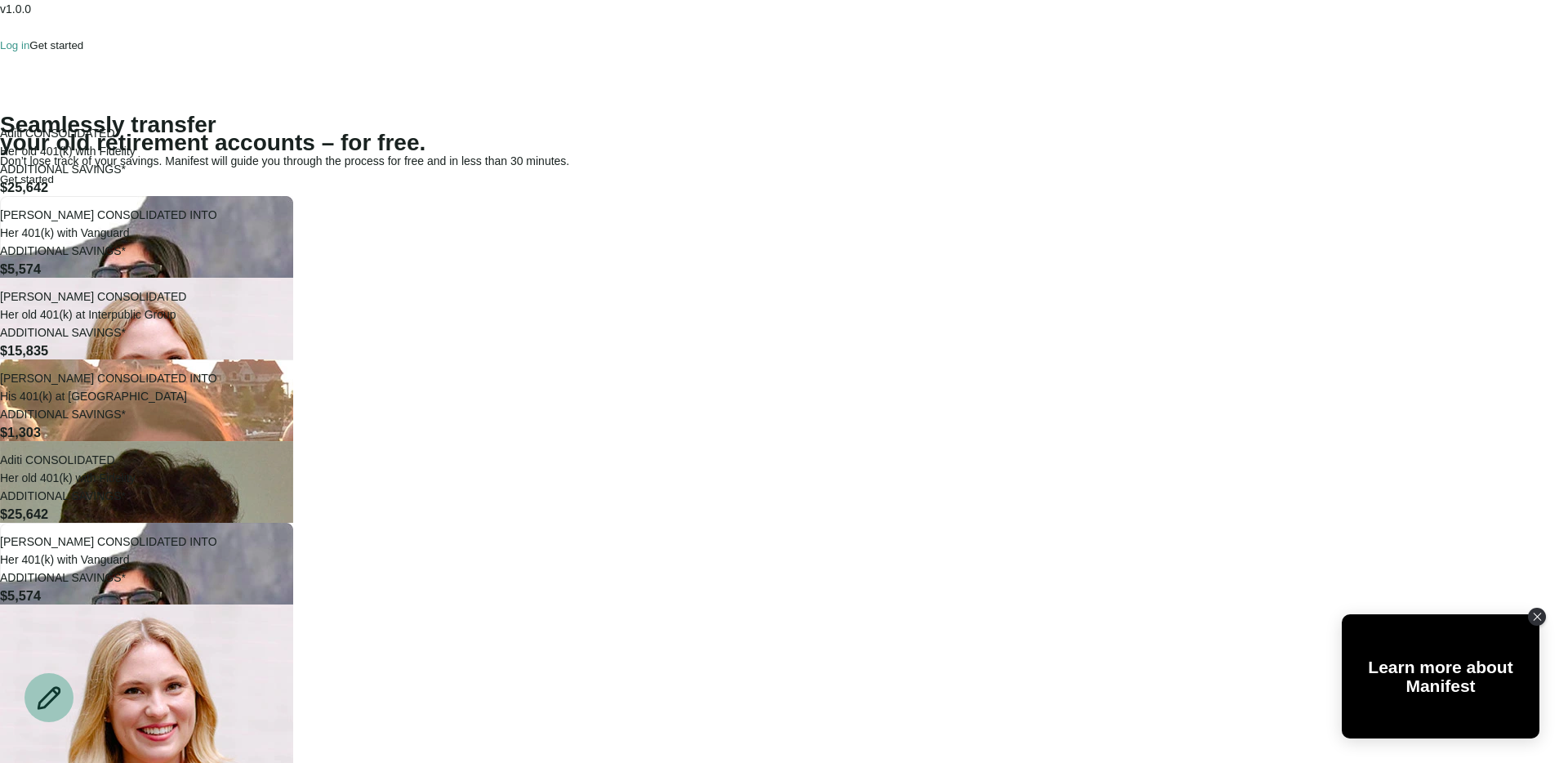
click at [30, 39] on p "Log in" at bounding box center [15, 45] width 30 height 12
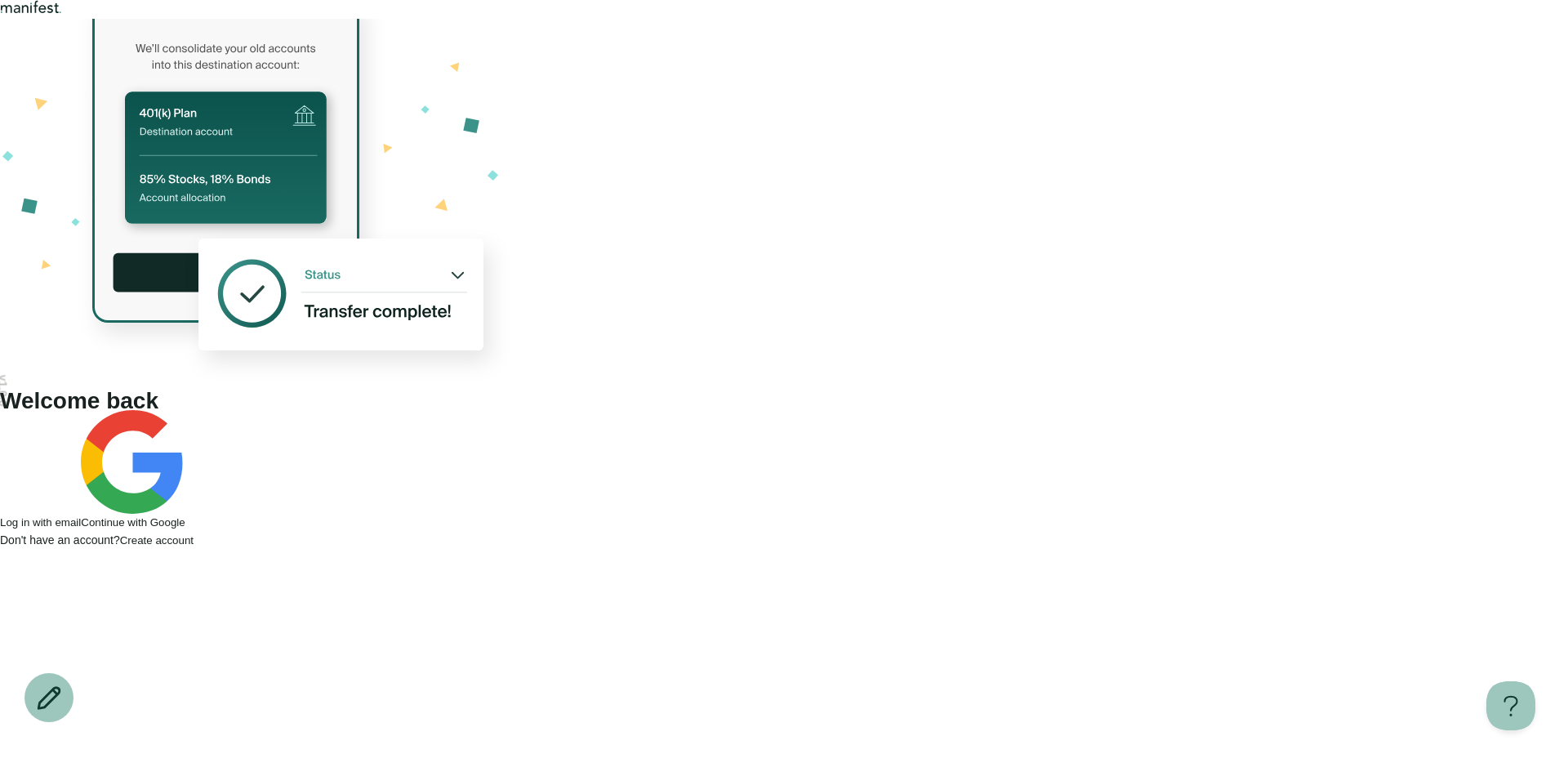
click at [185, 516] on span "Continue with Google" at bounding box center [133, 522] width 104 height 12
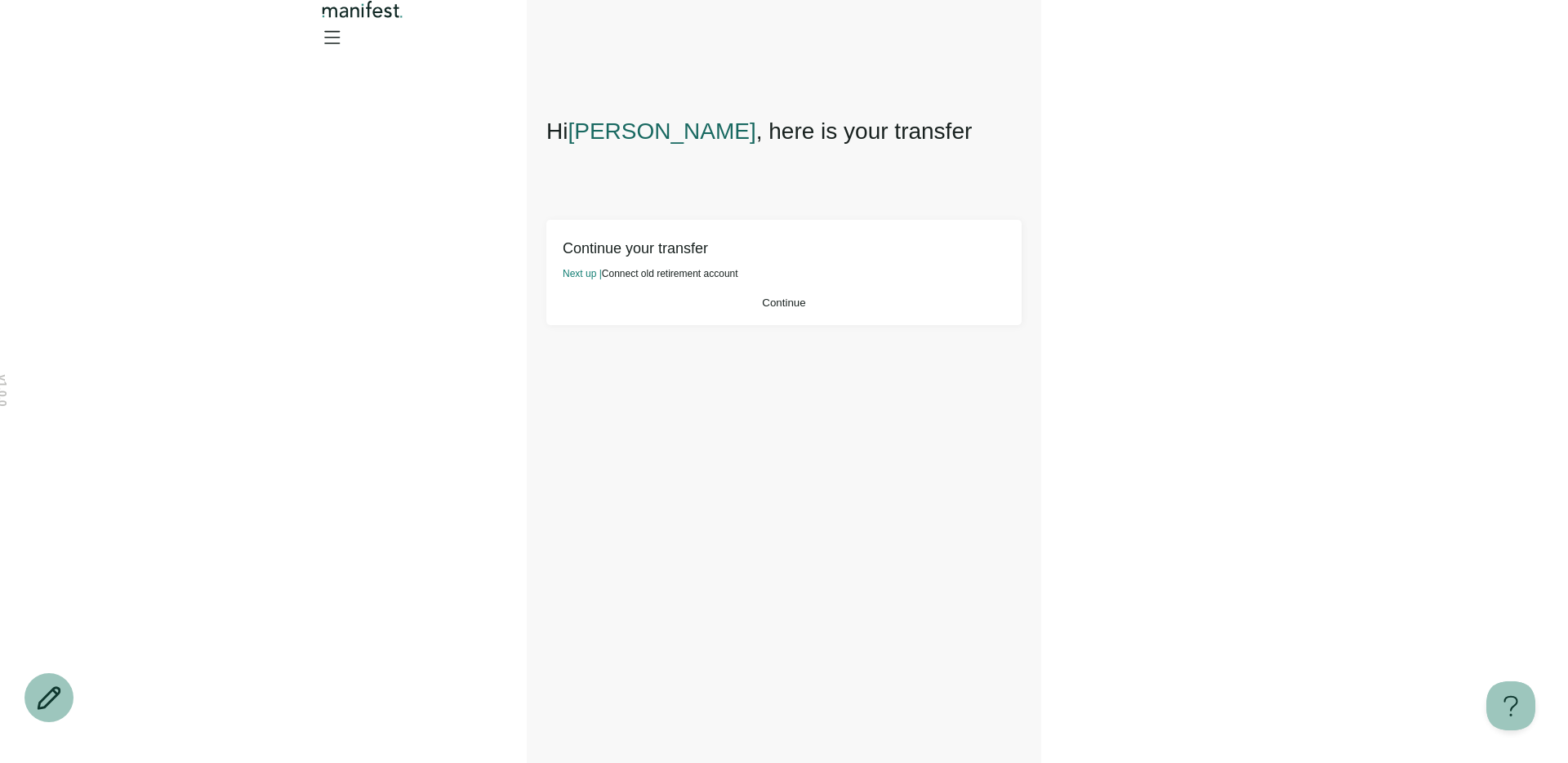
click at [854, 304] on button "Continue" at bounding box center [784, 303] width 442 height 12
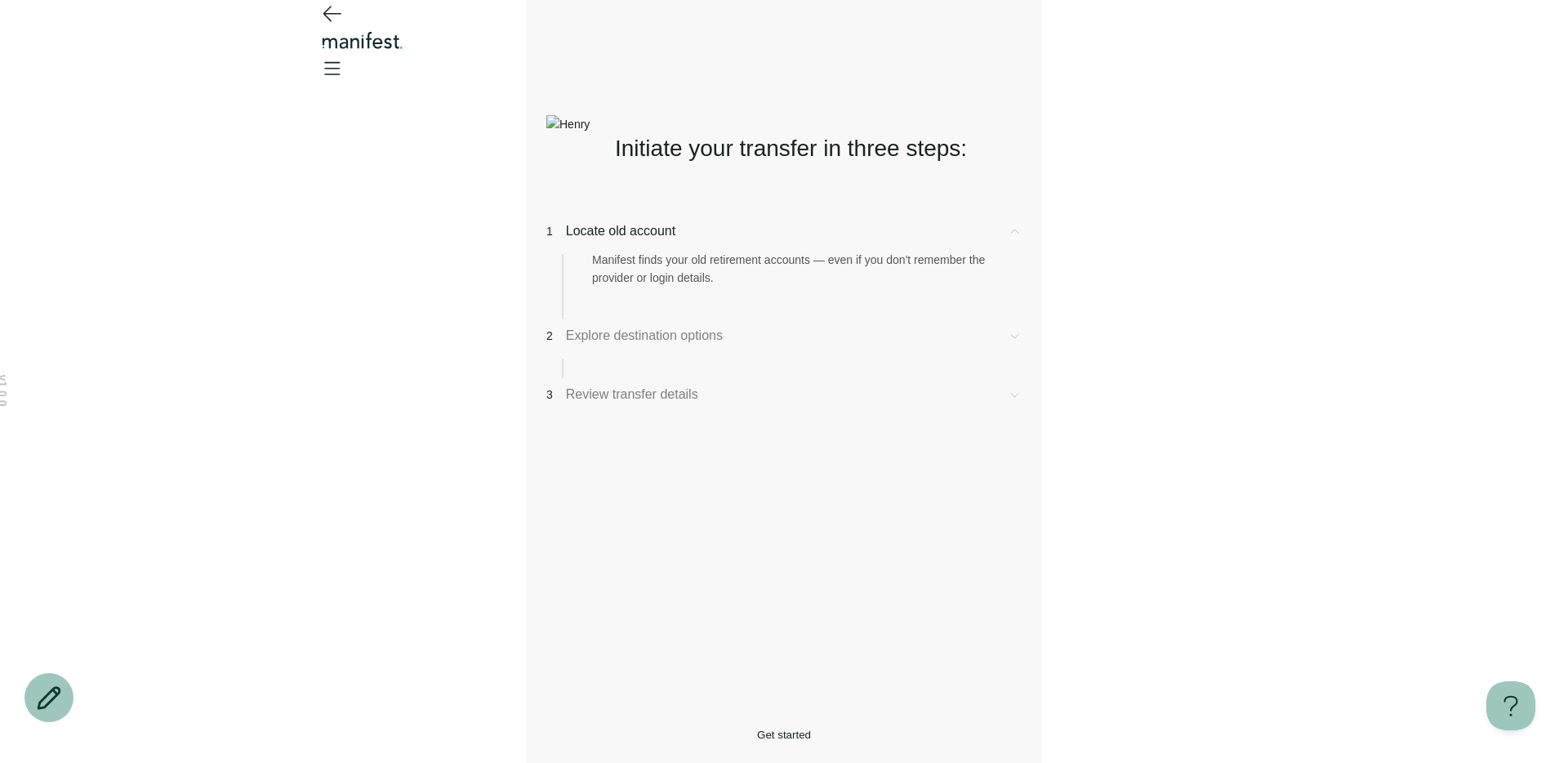
click at [655, 729] on button "Get started" at bounding box center [783, 735] width 475 height 12
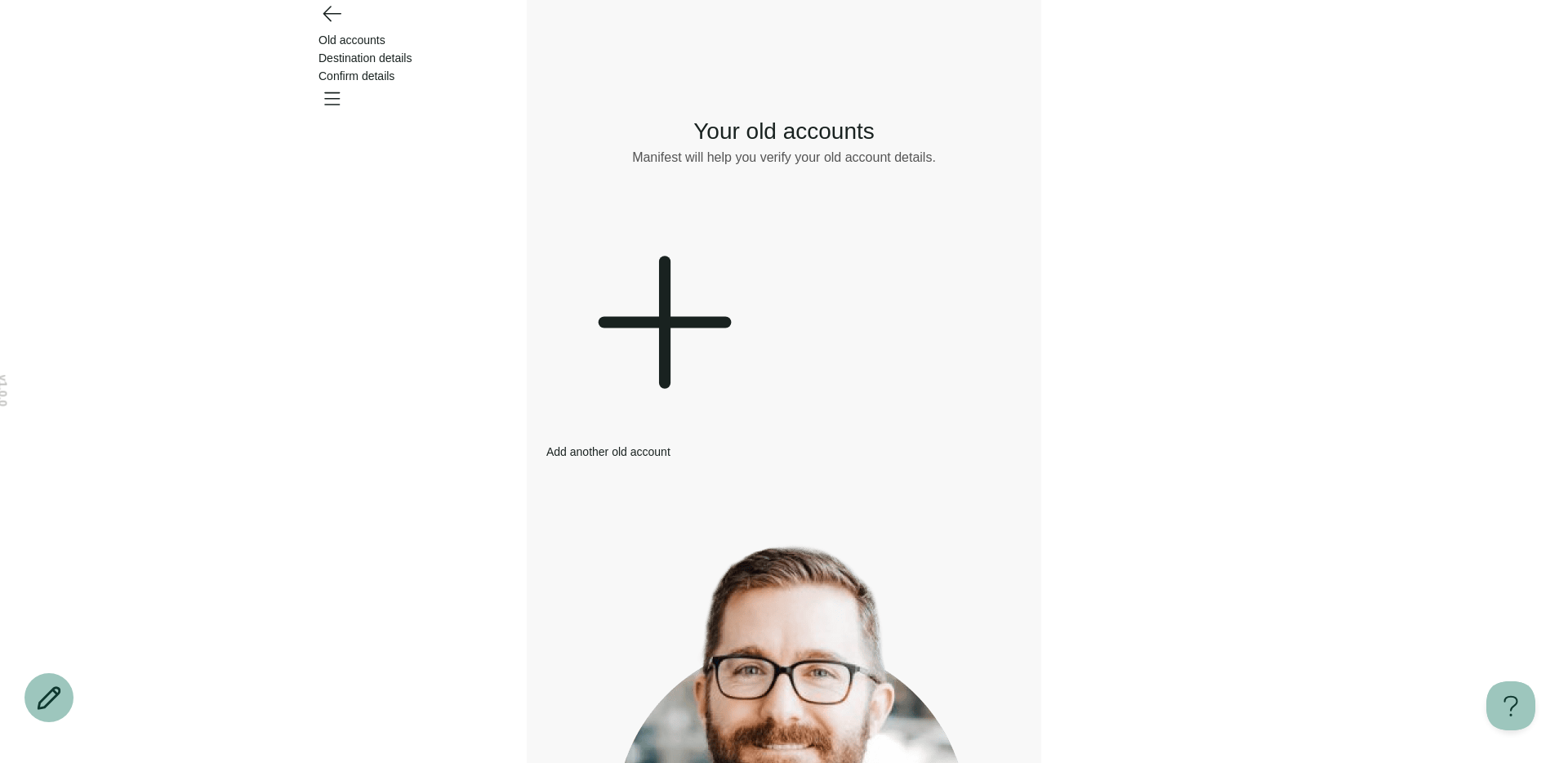
click at [335, 26] on icon "Go back" at bounding box center [331, 13] width 26 height 26
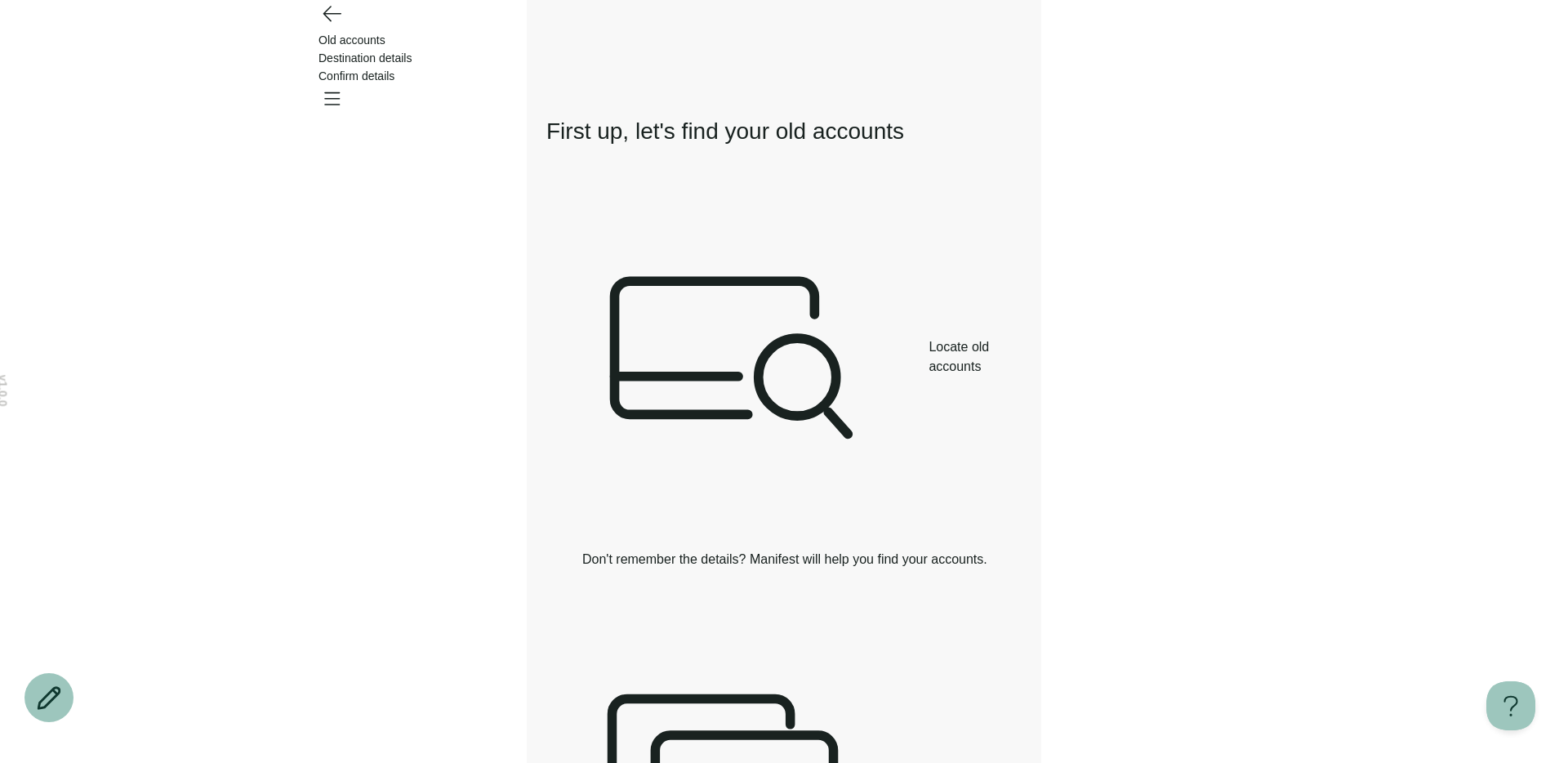
click at [329, 21] on icon "Go back" at bounding box center [332, 14] width 17 height 15
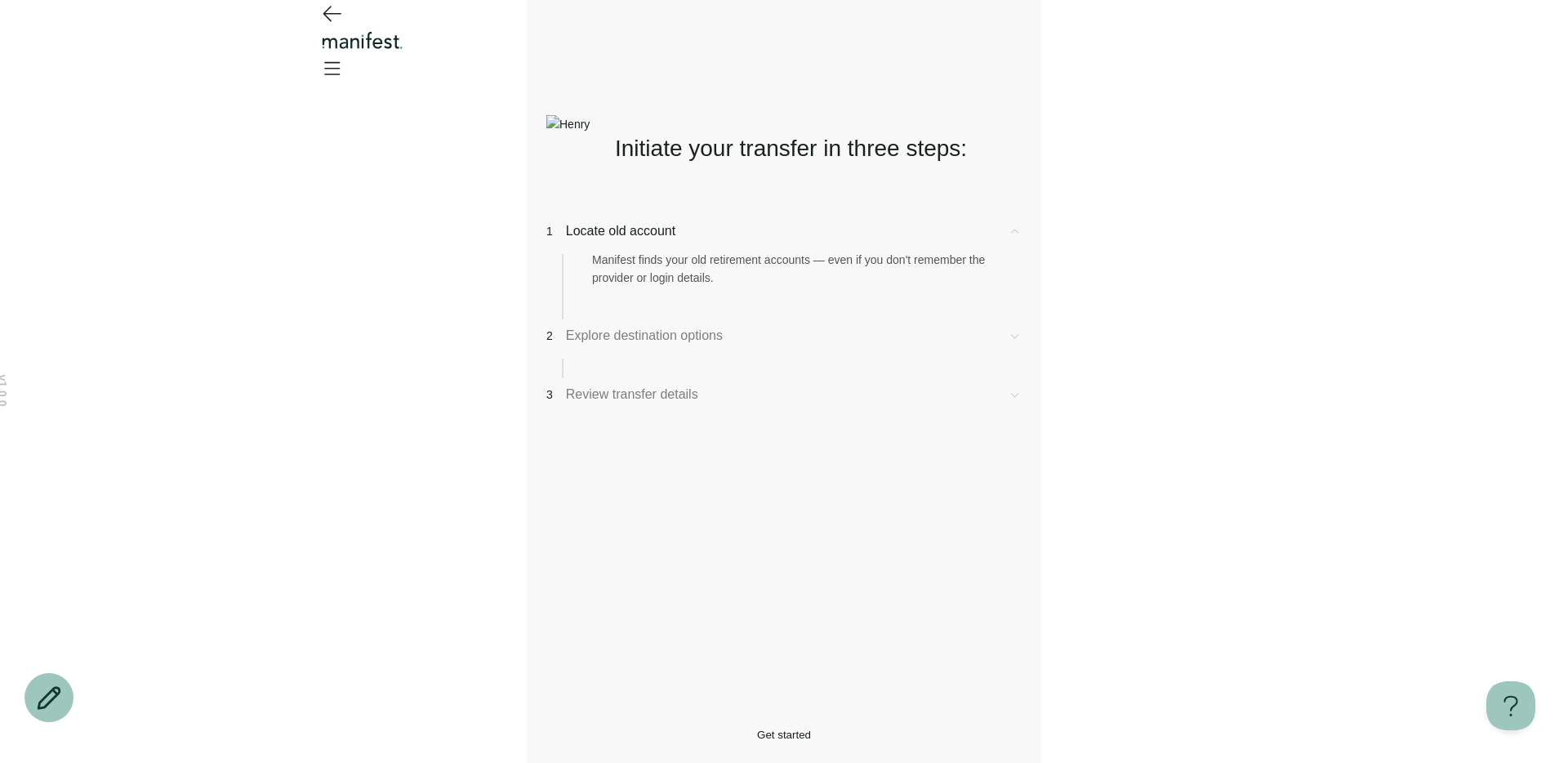
click at [630, 729] on button "Get started" at bounding box center [783, 735] width 475 height 12
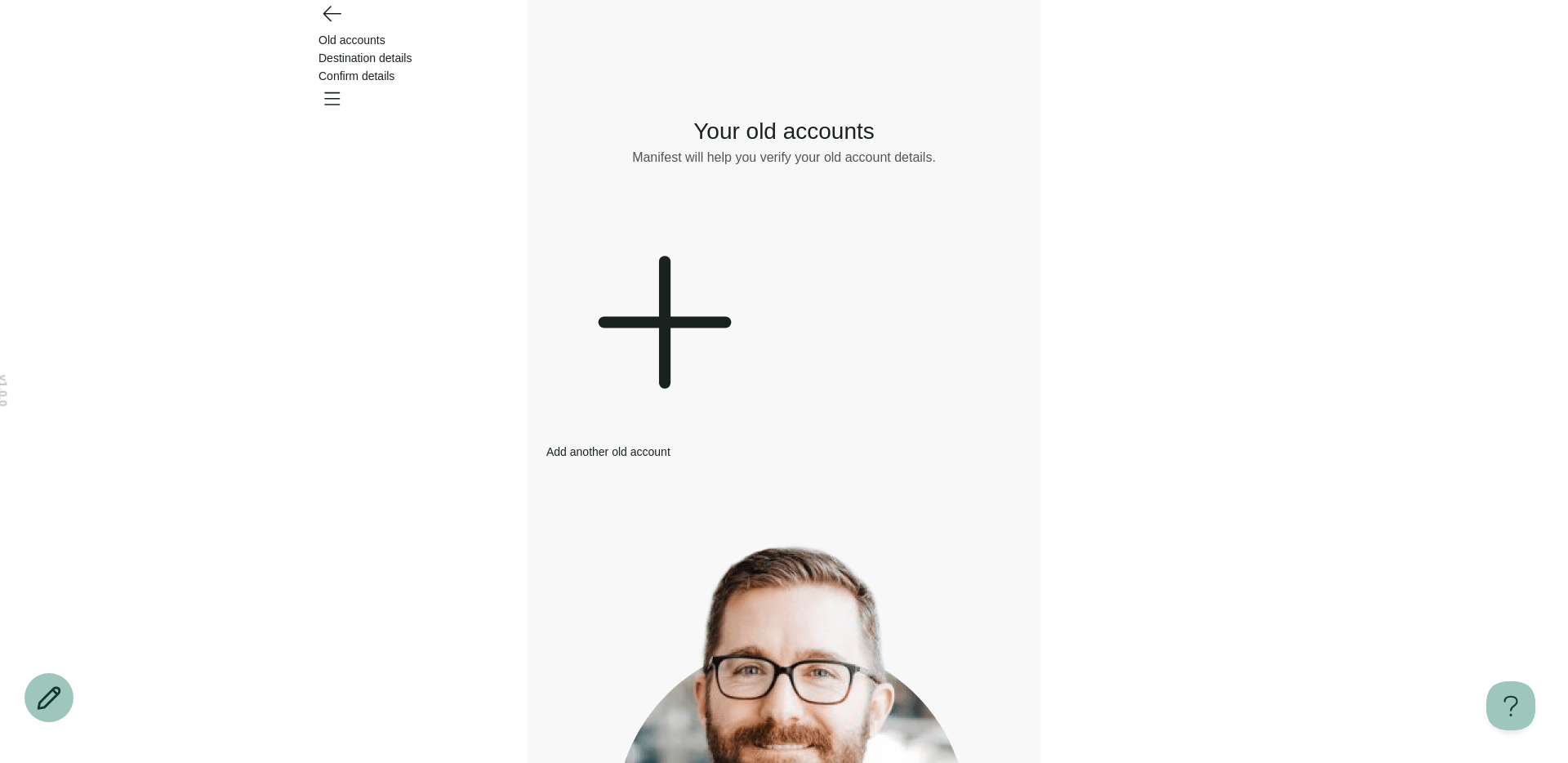
click at [324, 21] on icon "Go back" at bounding box center [332, 14] width 17 height 15
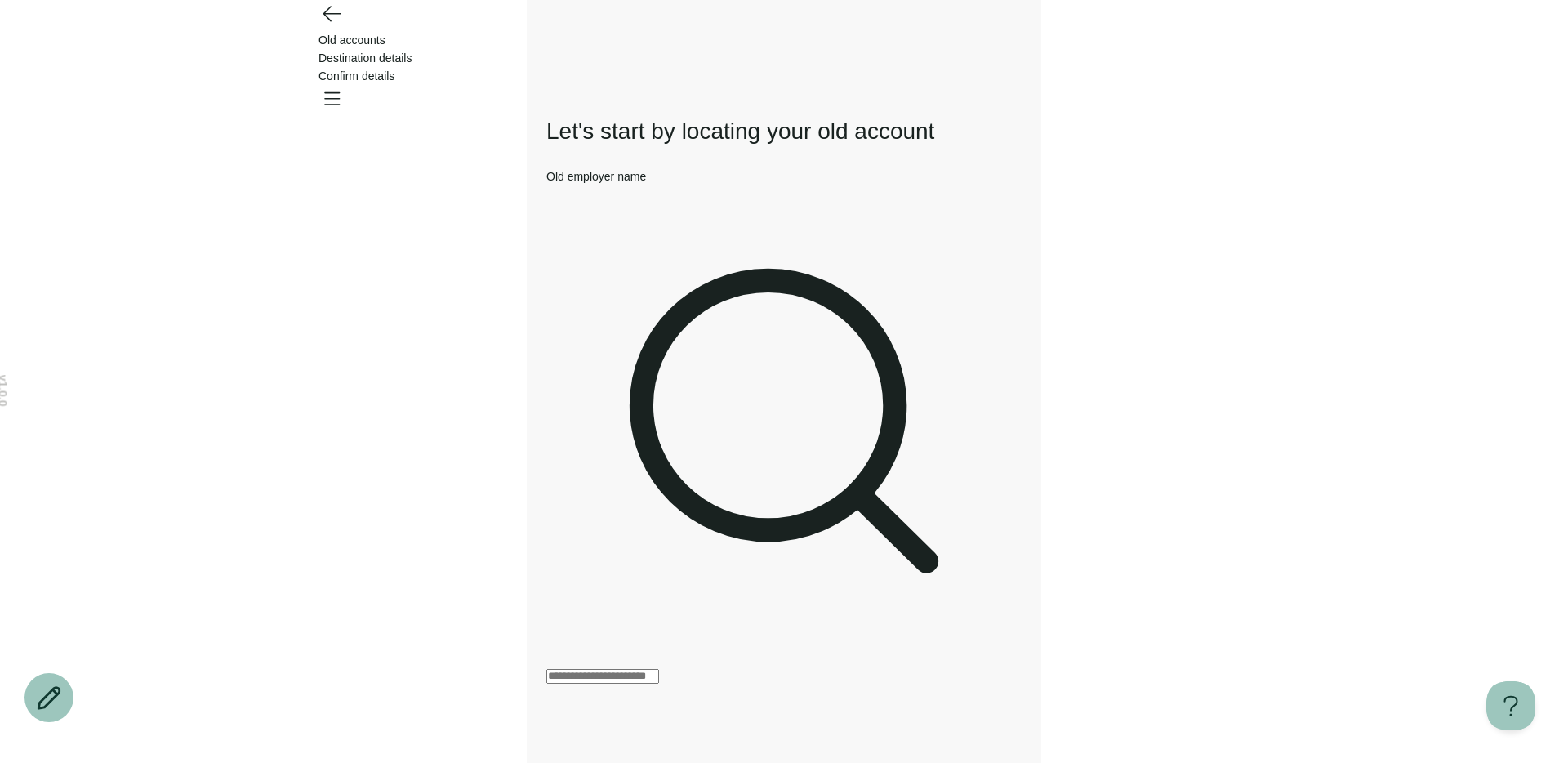
click at [343, 26] on icon "Go back" at bounding box center [331, 13] width 26 height 26
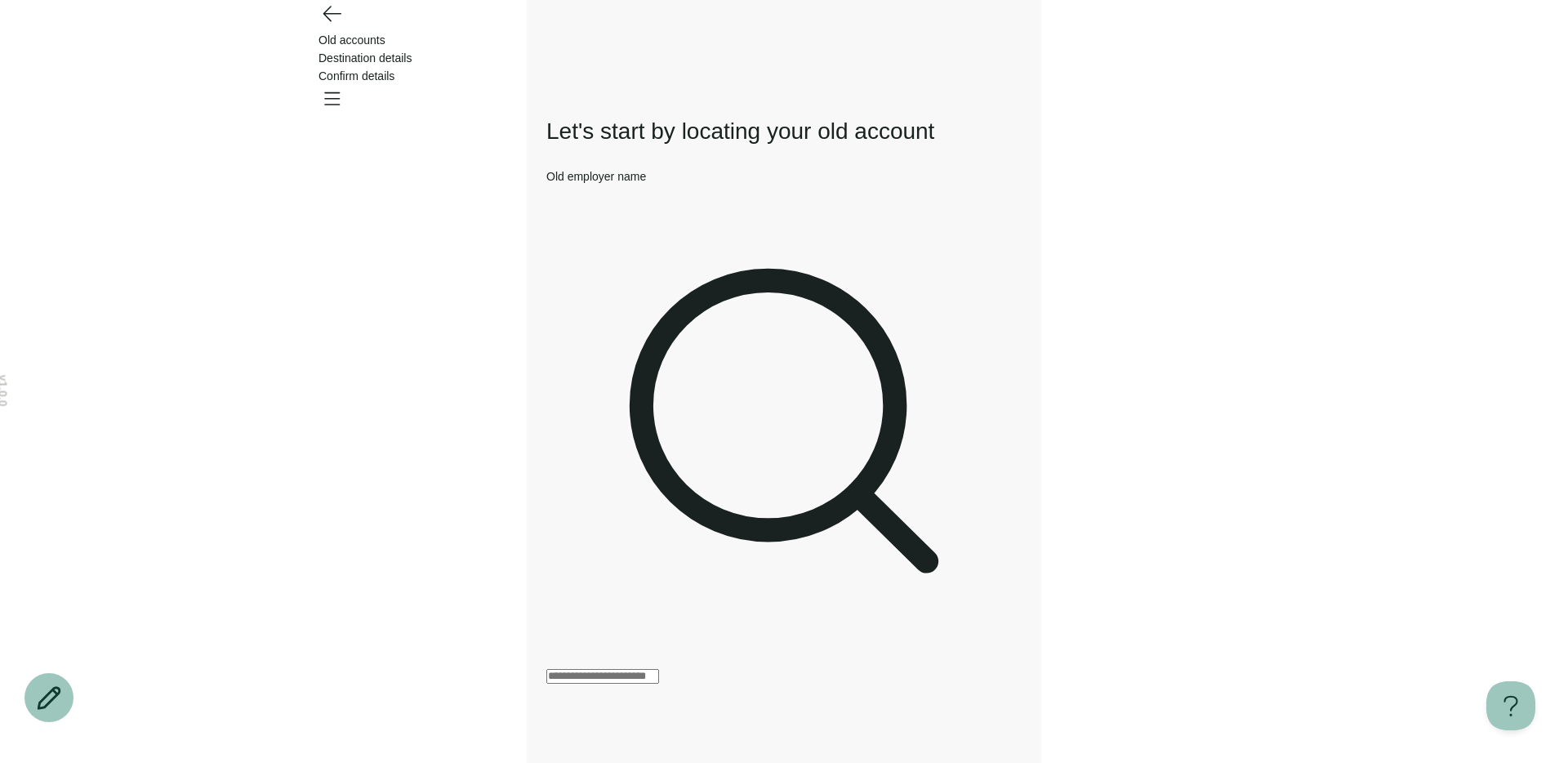
click at [329, 21] on icon "Go back" at bounding box center [332, 14] width 17 height 15
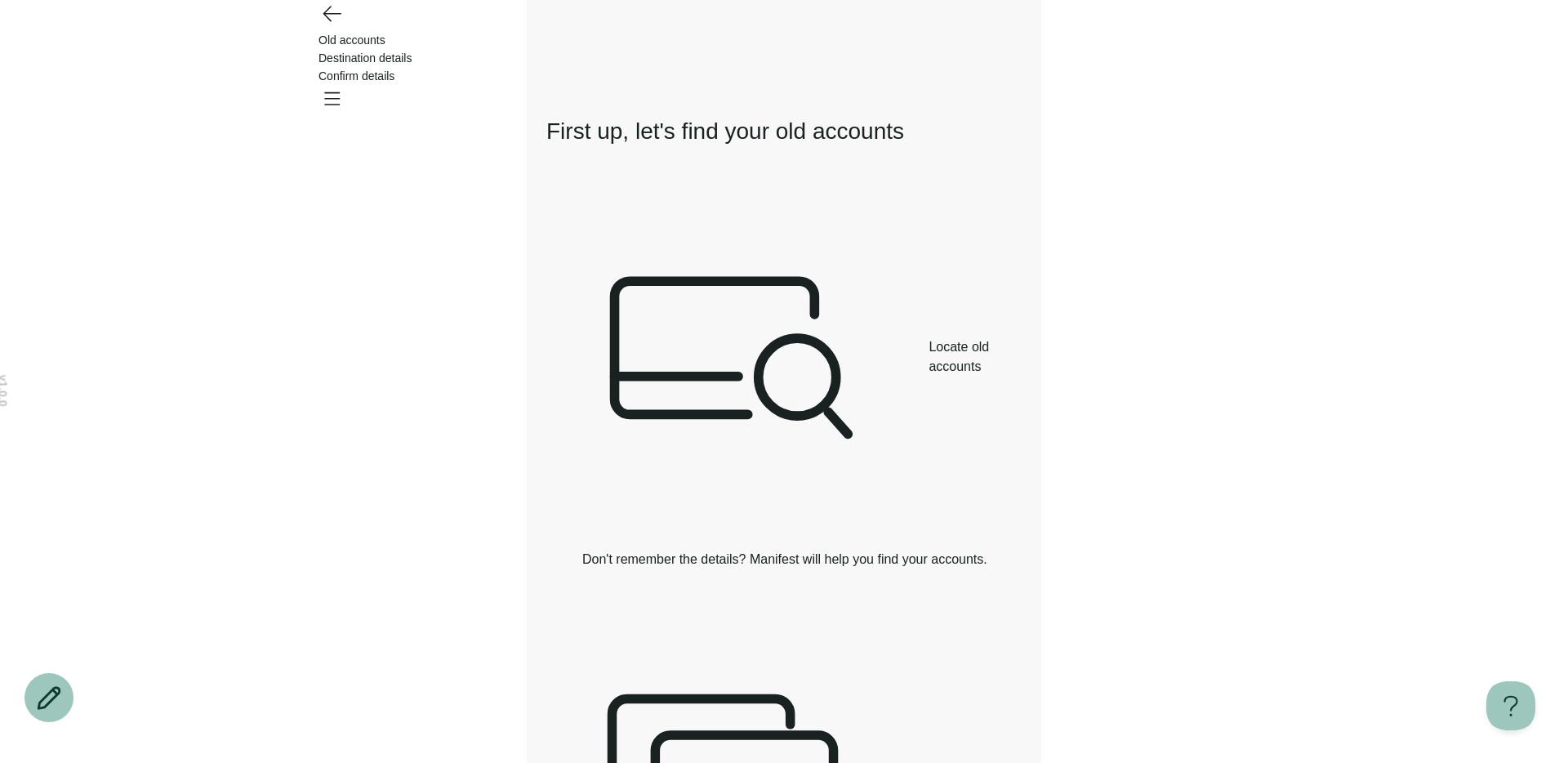
click at [329, 21] on icon "Go back" at bounding box center [332, 14] width 17 height 15
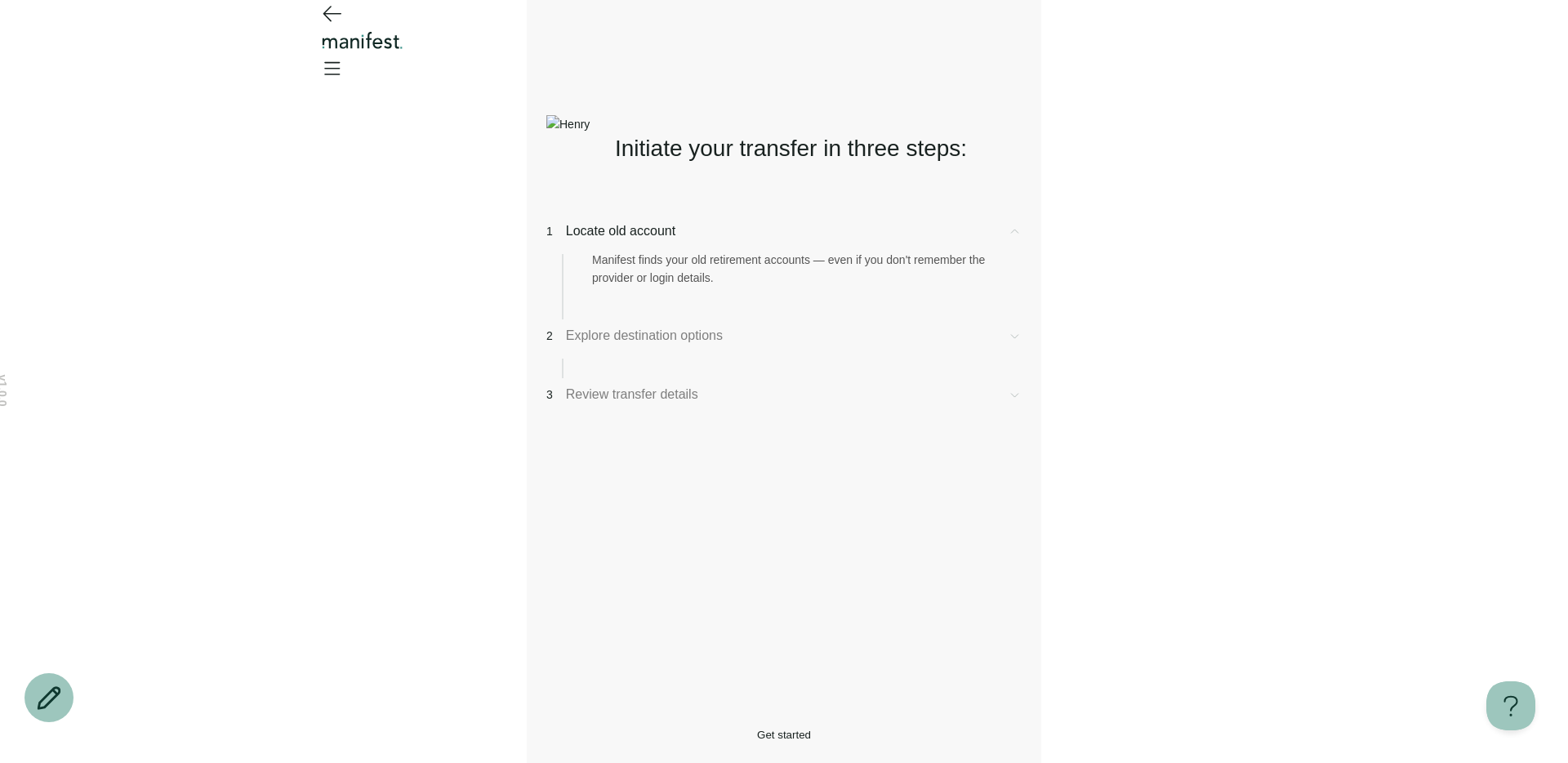
click at [669, 729] on button "Get started" at bounding box center [783, 735] width 475 height 12
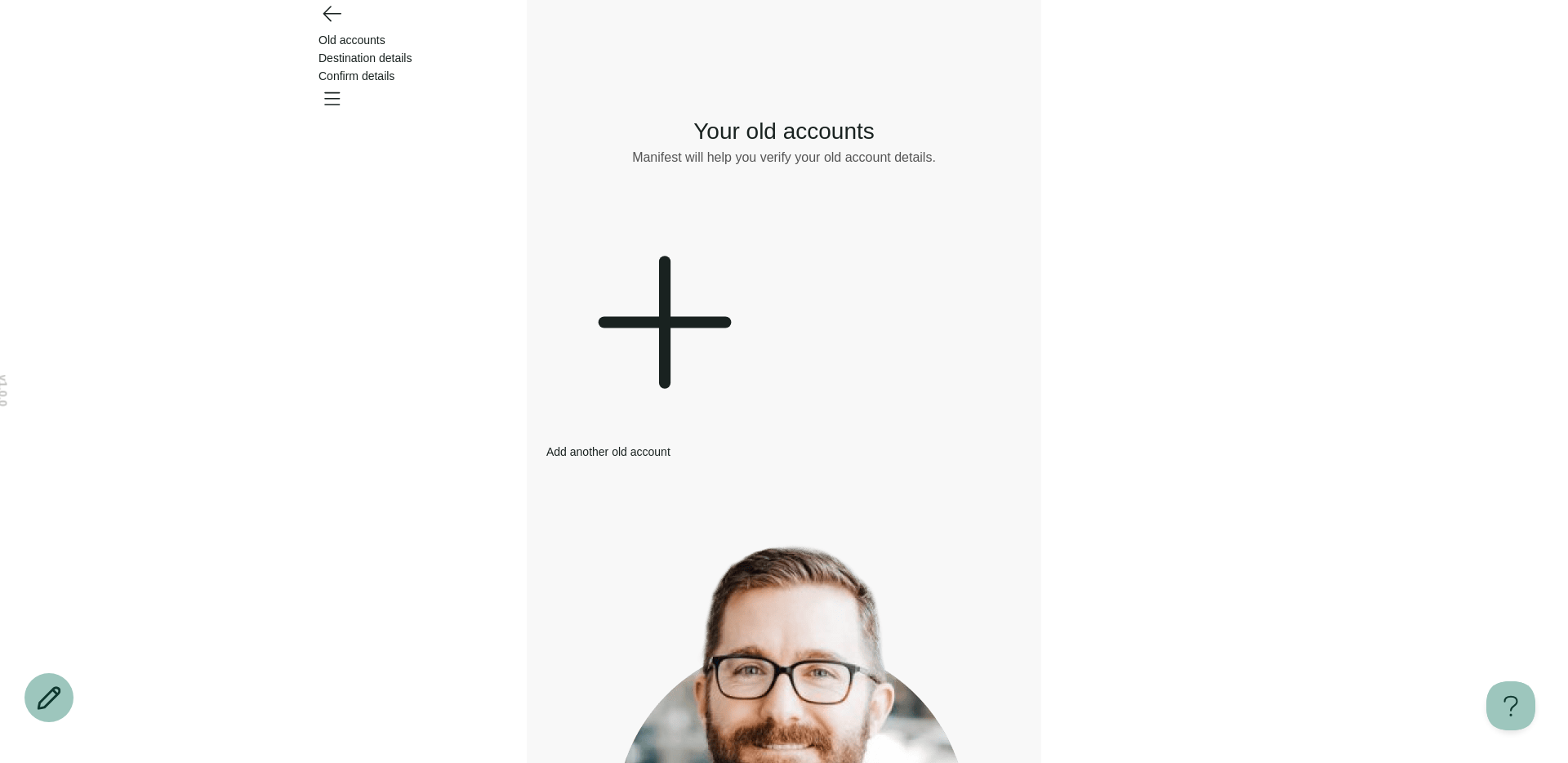
click at [343, 26] on icon "Go back" at bounding box center [331, 13] width 26 height 26
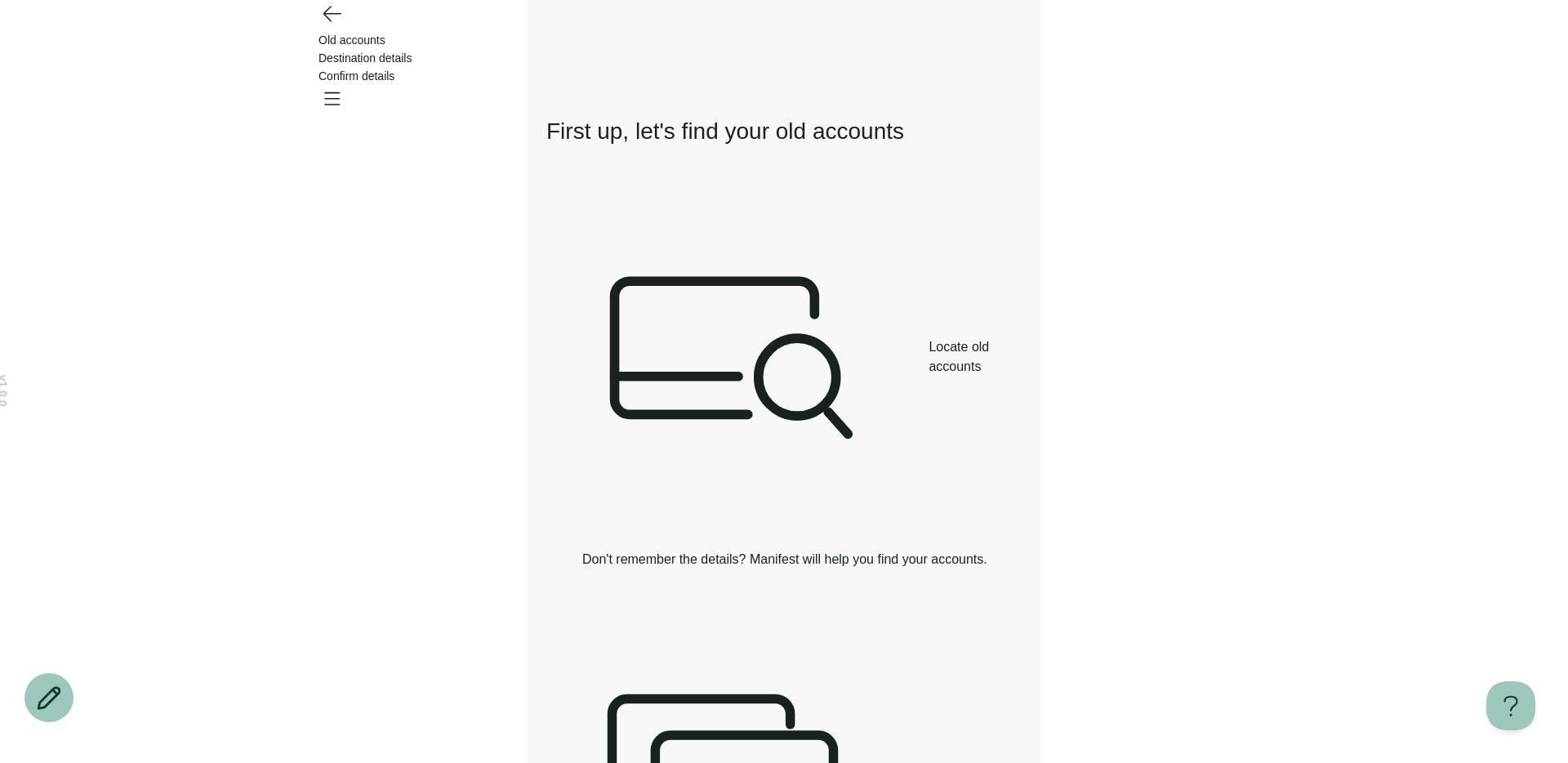
click at [330, 21] on icon "Go back" at bounding box center [332, 14] width 17 height 15
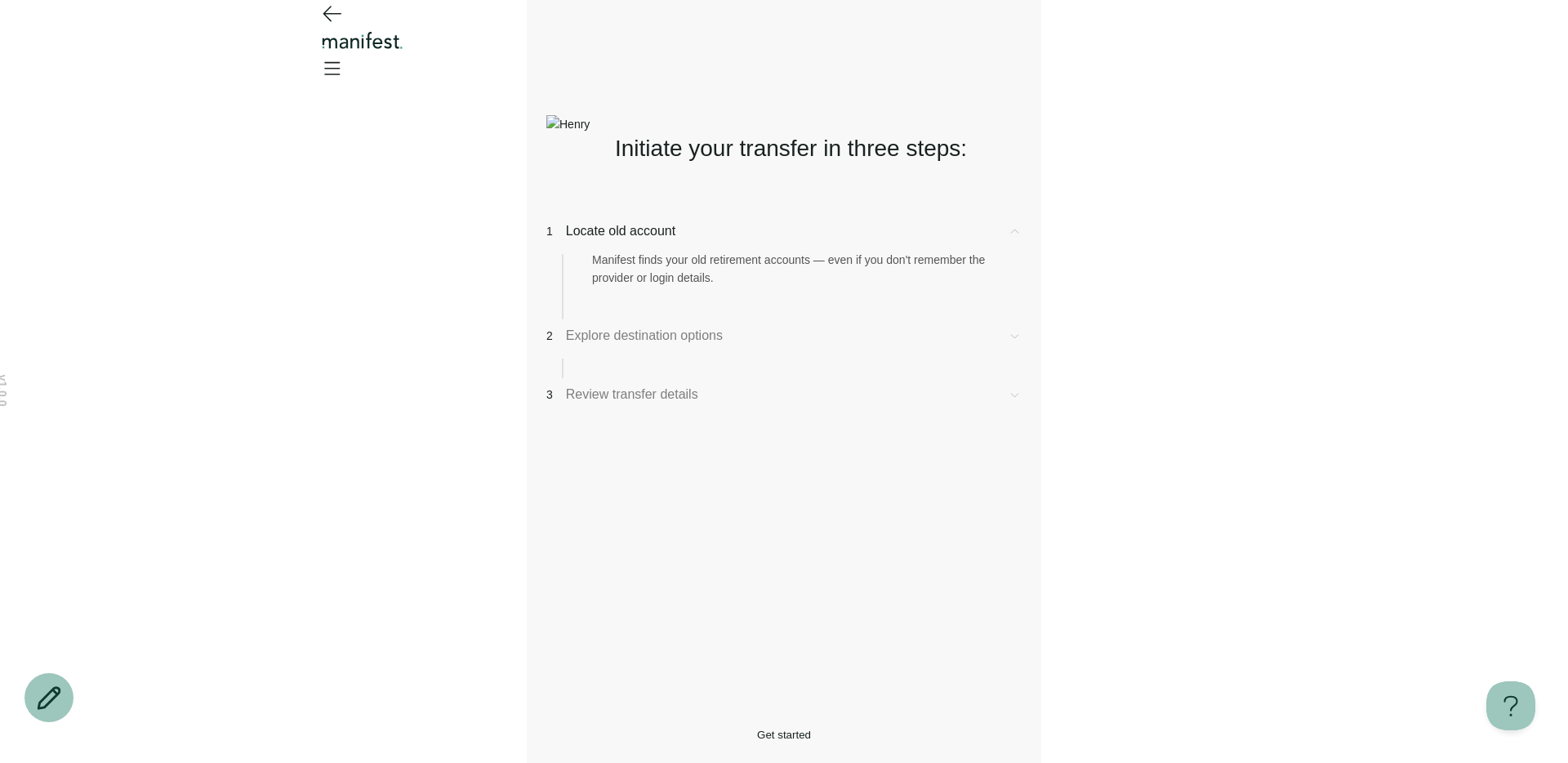
click at [647, 729] on button "Get started" at bounding box center [783, 735] width 475 height 12
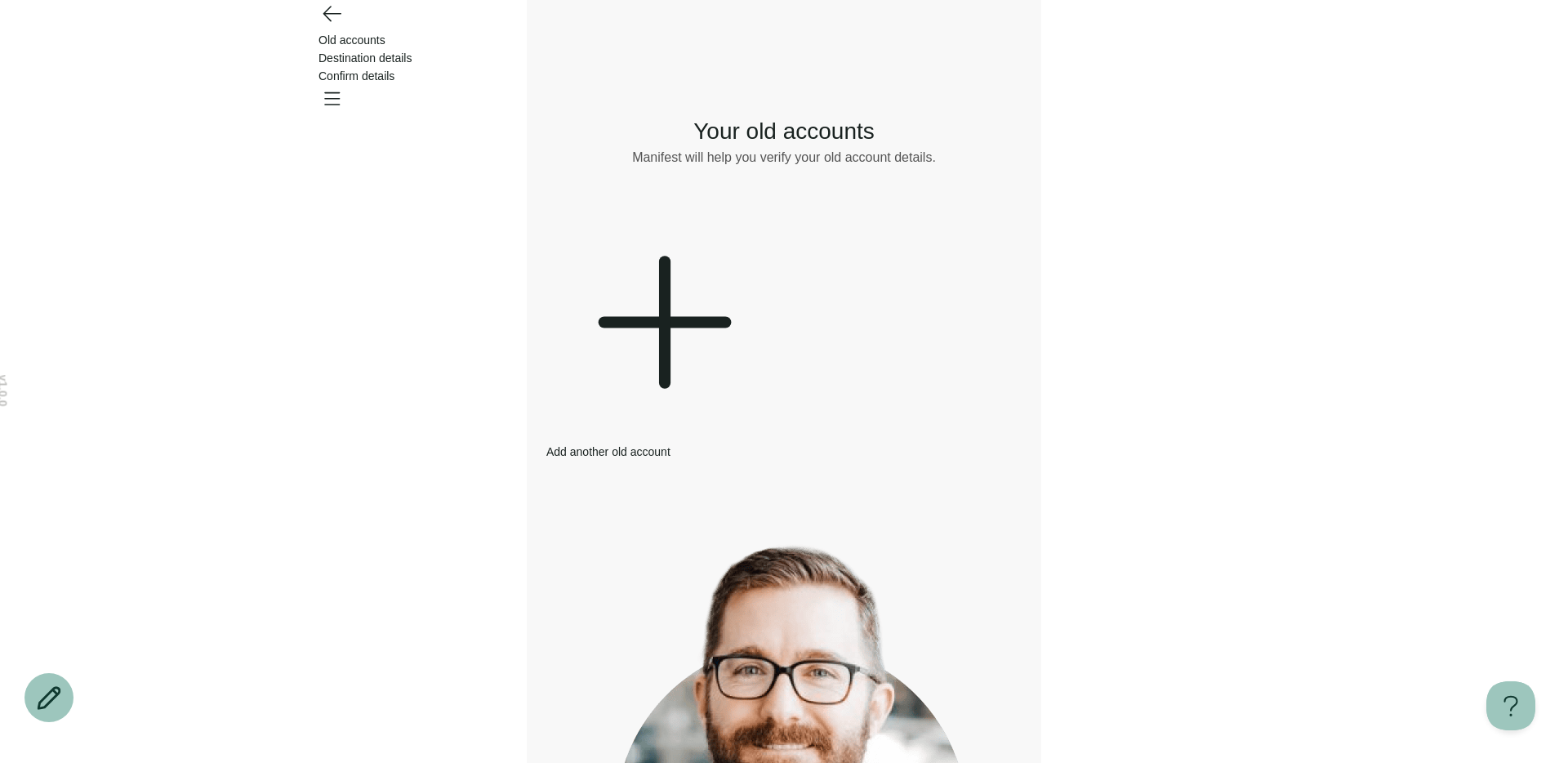
click at [324, 26] on icon "Go back" at bounding box center [331, 13] width 26 height 26
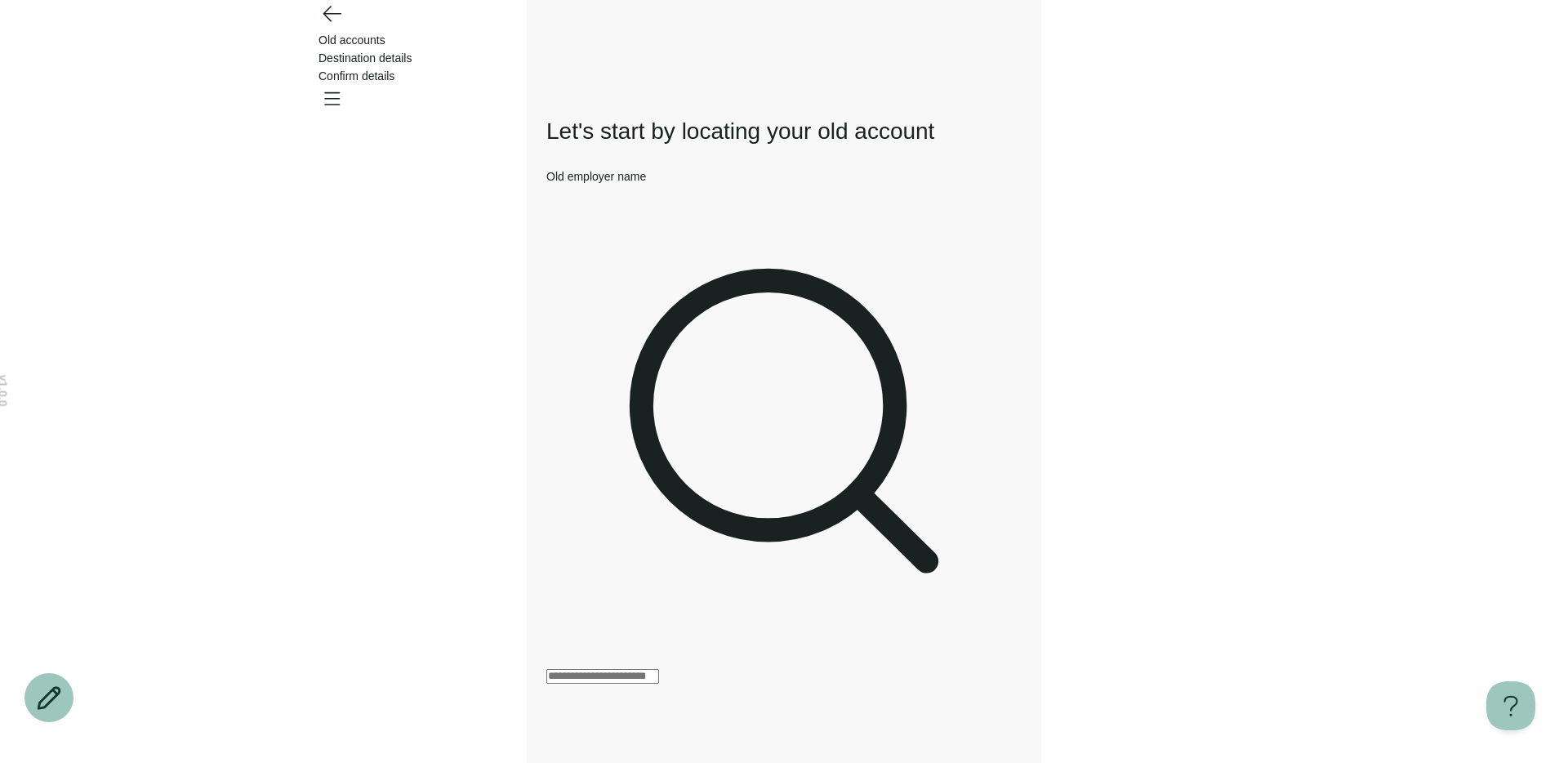
click at [321, 26] on icon "Go back" at bounding box center [331, 13] width 26 height 26
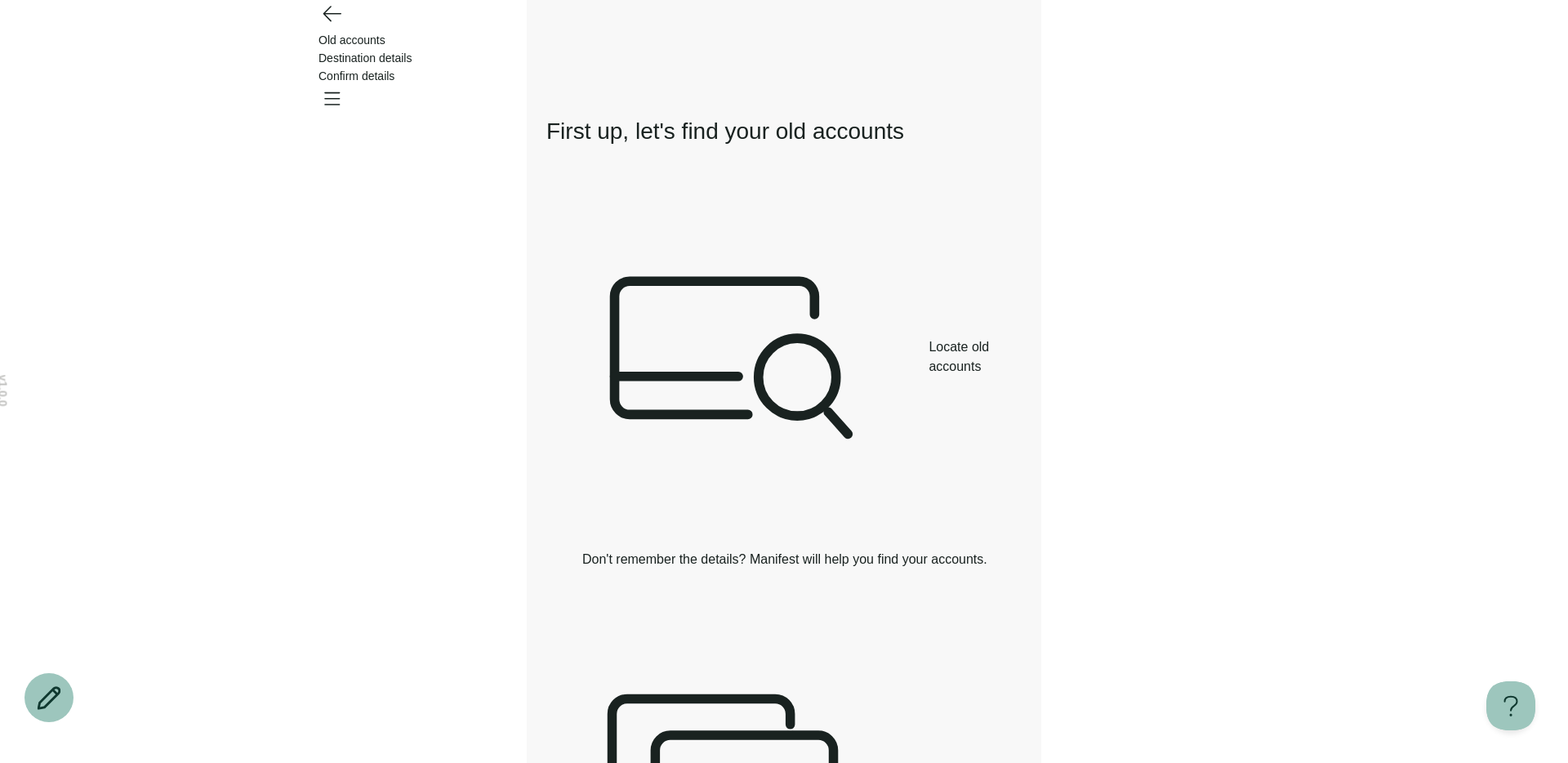
click at [324, 26] on icon "Go back" at bounding box center [331, 13] width 26 height 26
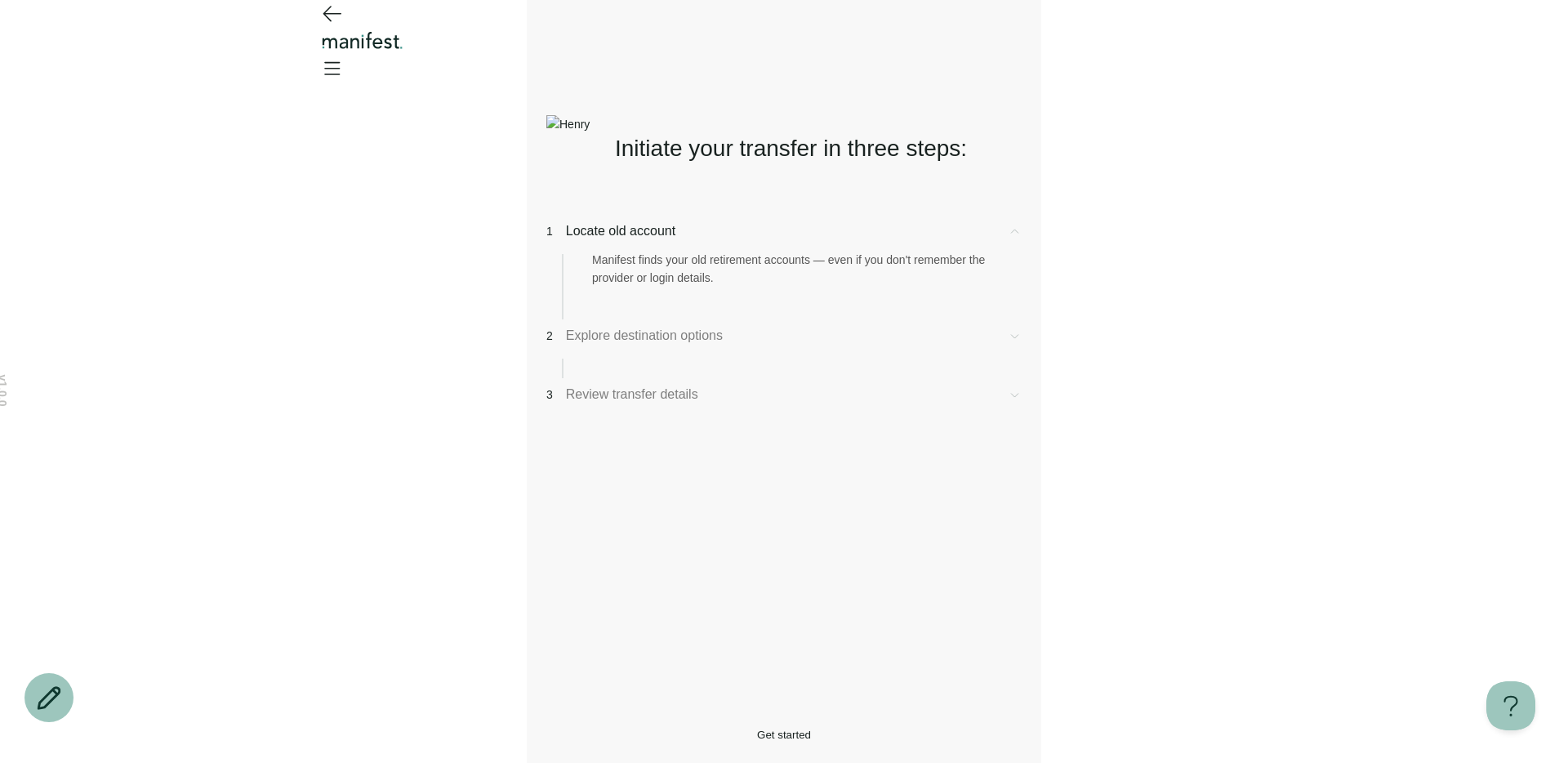
click at [705, 603] on div "1 Locate old account Manifest finds your old retirement accounts — even if you …" at bounding box center [783, 454] width 475 height 465
click at [684, 363] on div "2 Explore destination options" at bounding box center [783, 352] width 475 height 52
click at [681, 346] on span "Explore destination options" at bounding box center [779, 335] width 428 height 20
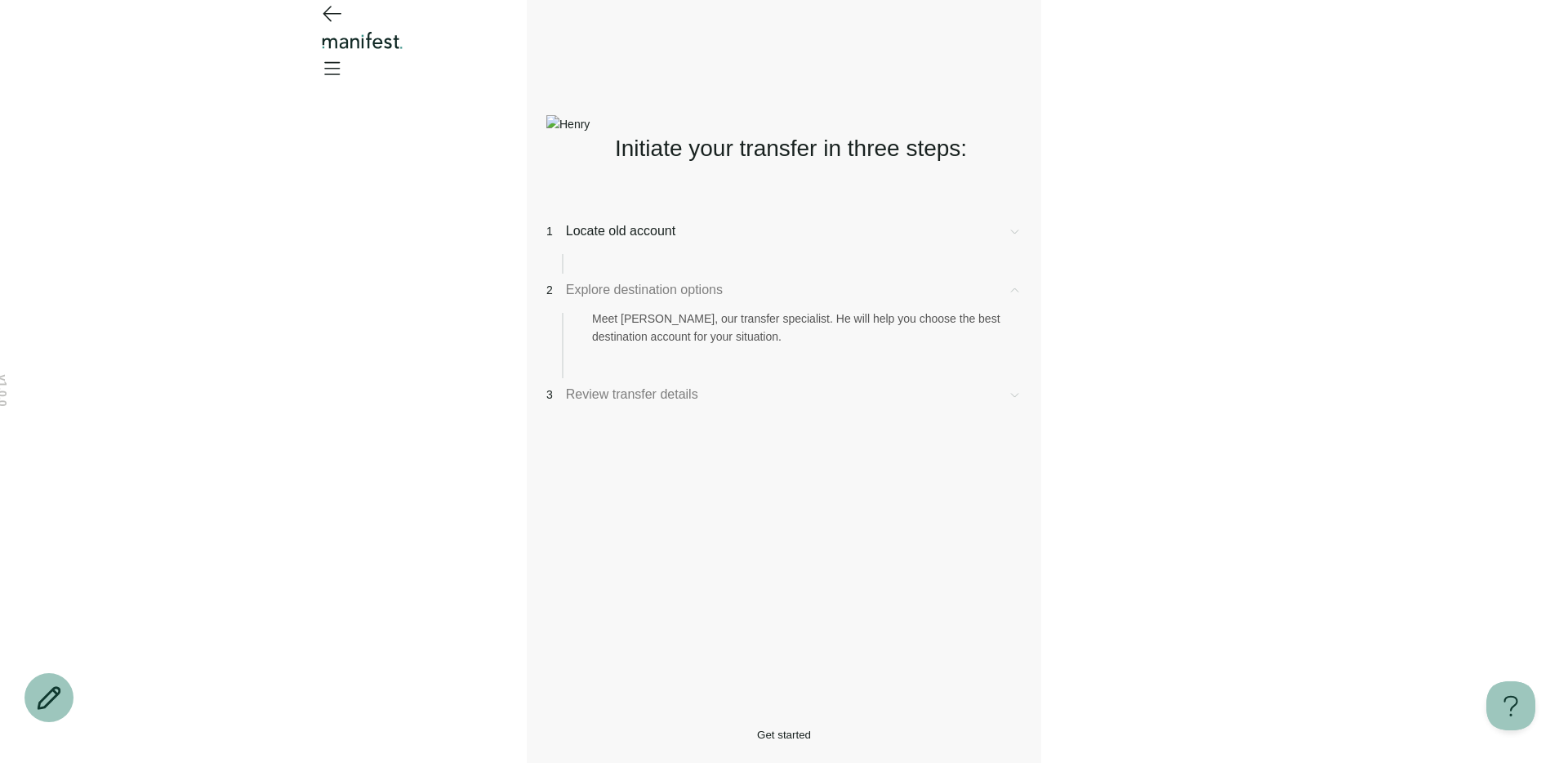
click at [657, 241] on span "Locate old account" at bounding box center [779, 231] width 428 height 20
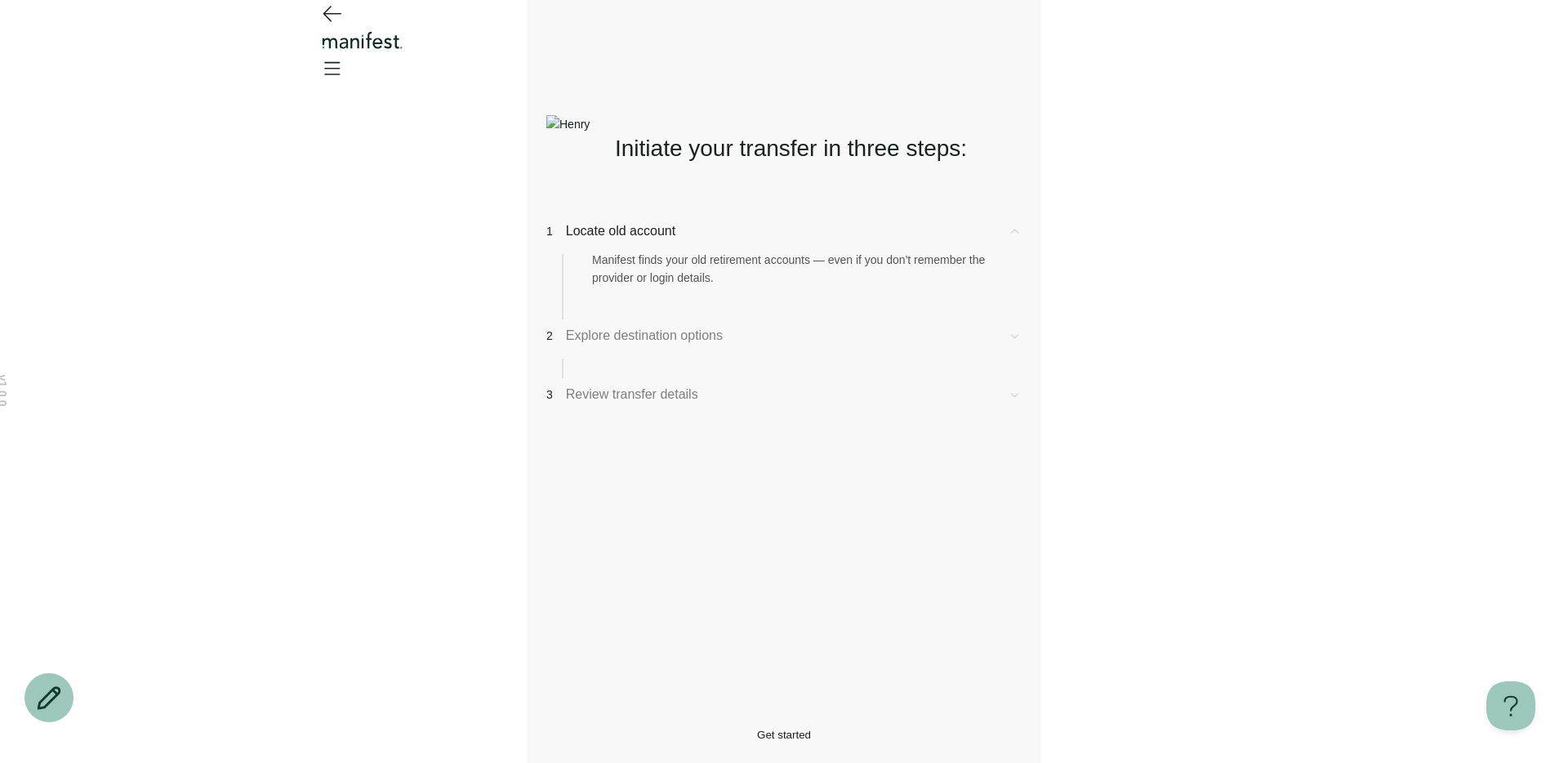
click at [631, 729] on button "Get started" at bounding box center [783, 735] width 475 height 12
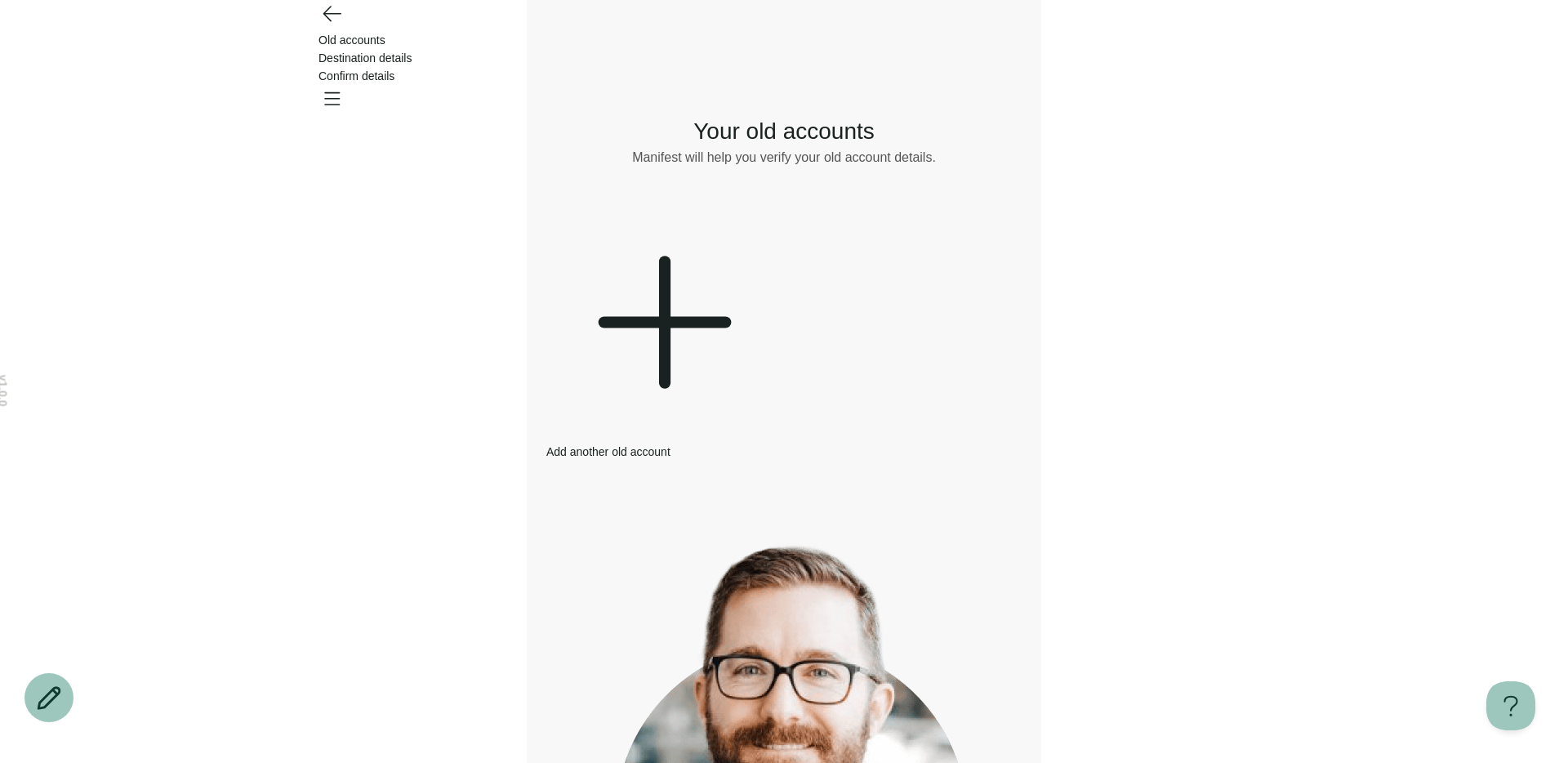
click at [677, 283] on div at bounding box center [662, 324] width 231 height 236
click at [665, 280] on icon at bounding box center [665, 322] width 0 height 121
click at [444, 107] on div "v 1.0.0 Old accounts Destination details Confirm details Your changes are unsav…" at bounding box center [784, 544] width 1568 height 1089
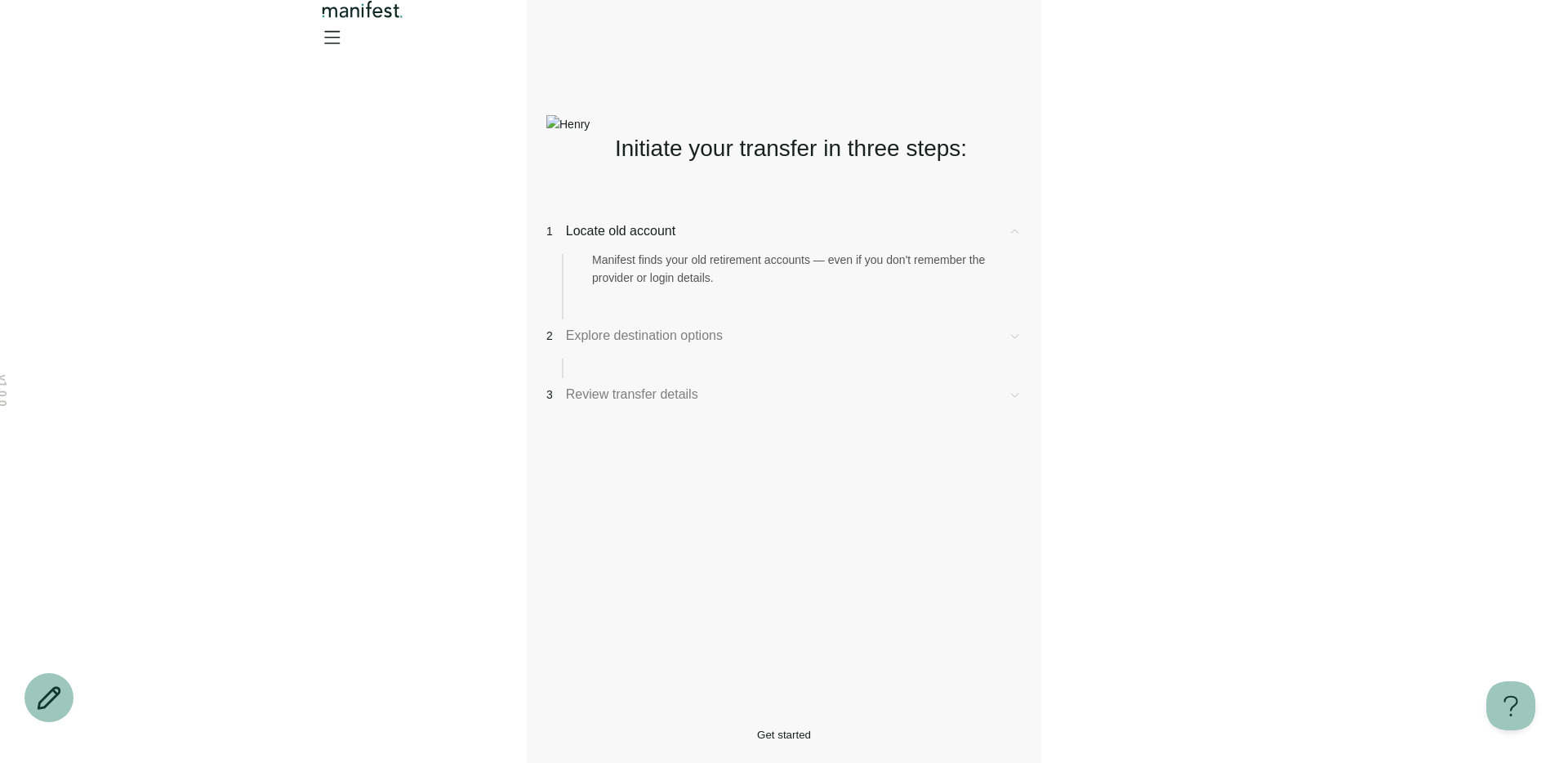
click at [693, 241] on div "1 Locate old account" at bounding box center [783, 231] width 475 height 20
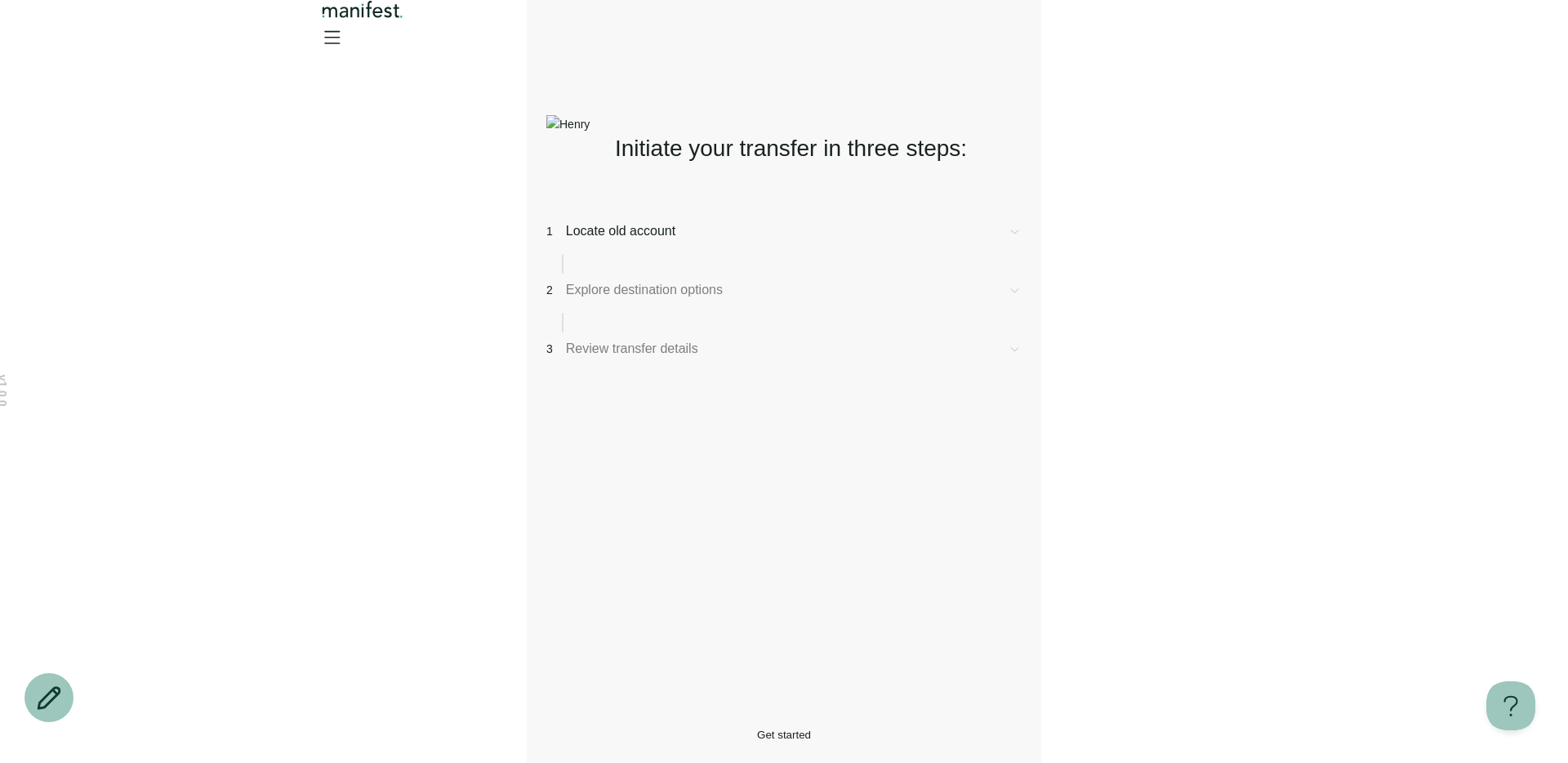
click at [618, 729] on button "Get started" at bounding box center [783, 735] width 475 height 12
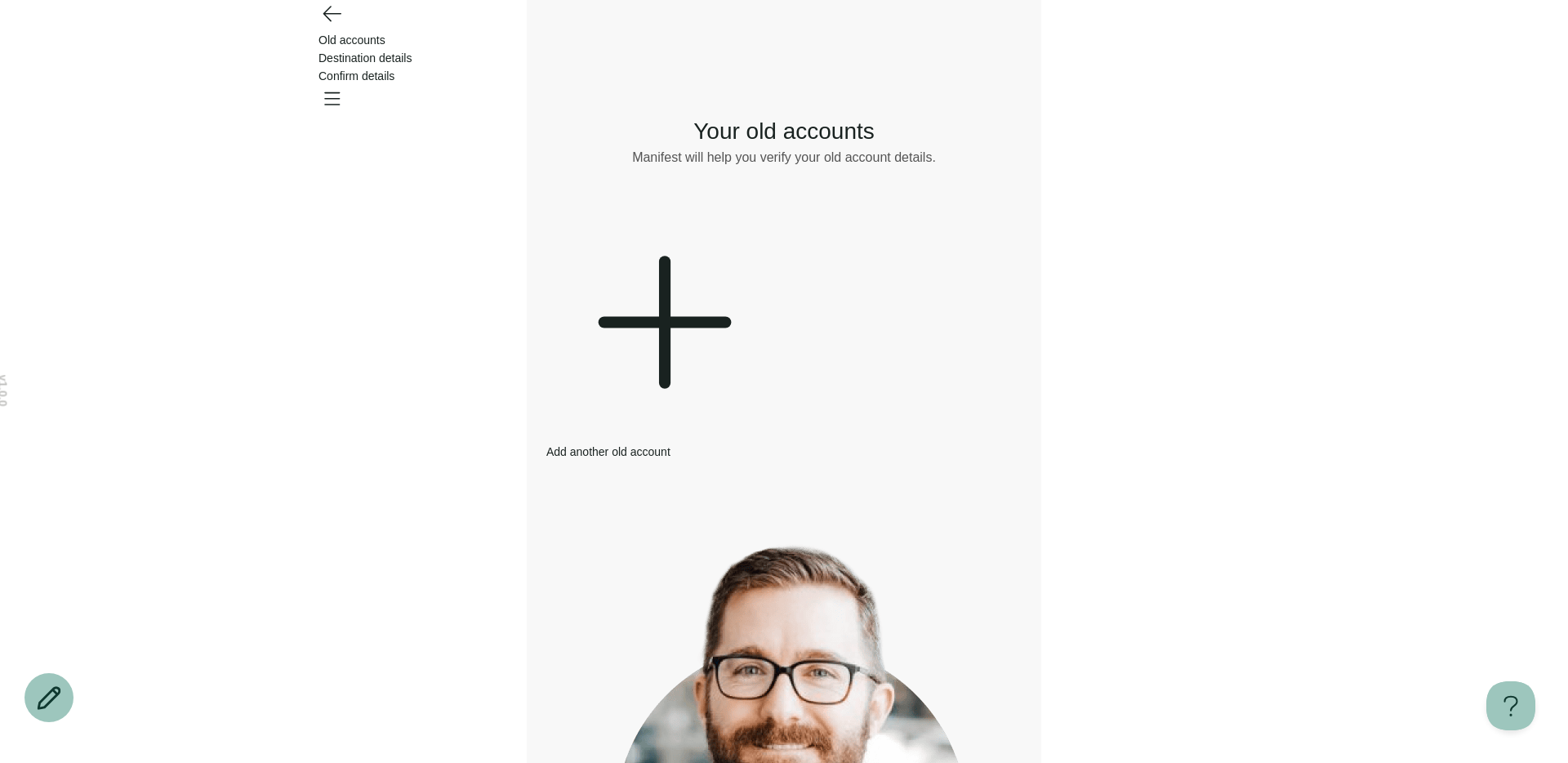
click at [334, 26] on icon "Go back" at bounding box center [331, 13] width 26 height 26
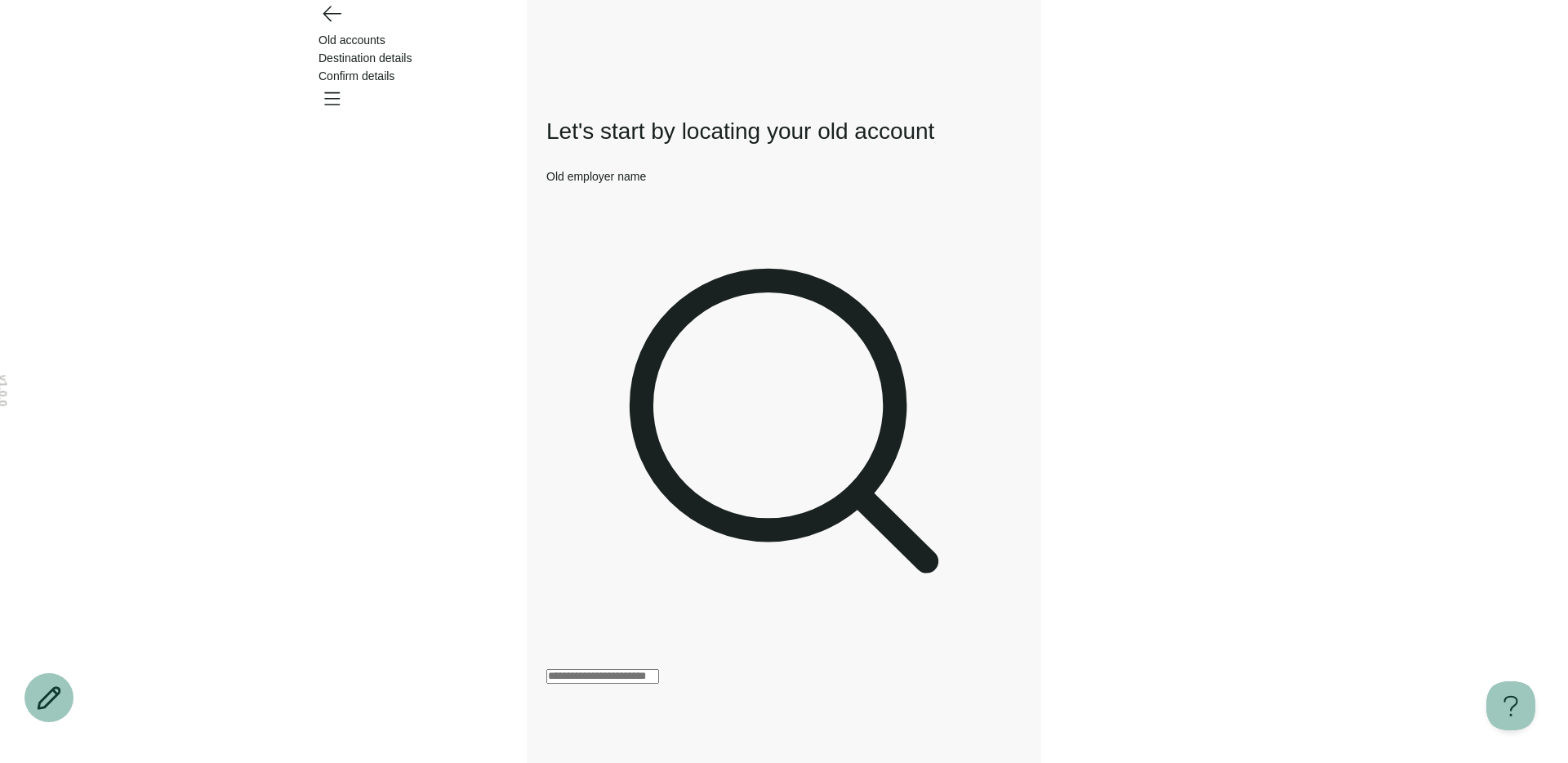
click at [634, 670] on input "Old employer name" at bounding box center [602, 677] width 113 height 15
type input "*"
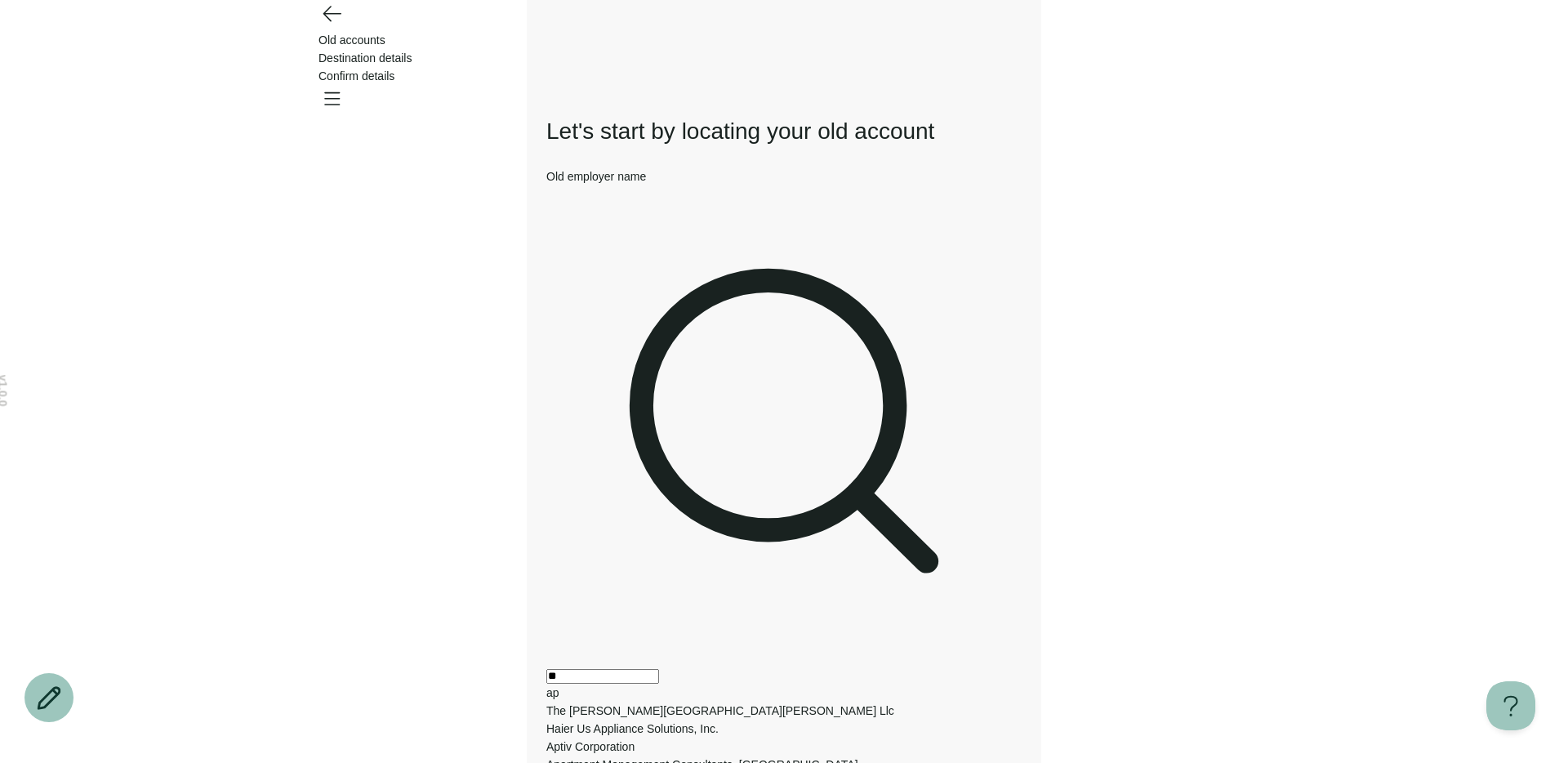
type input "*"
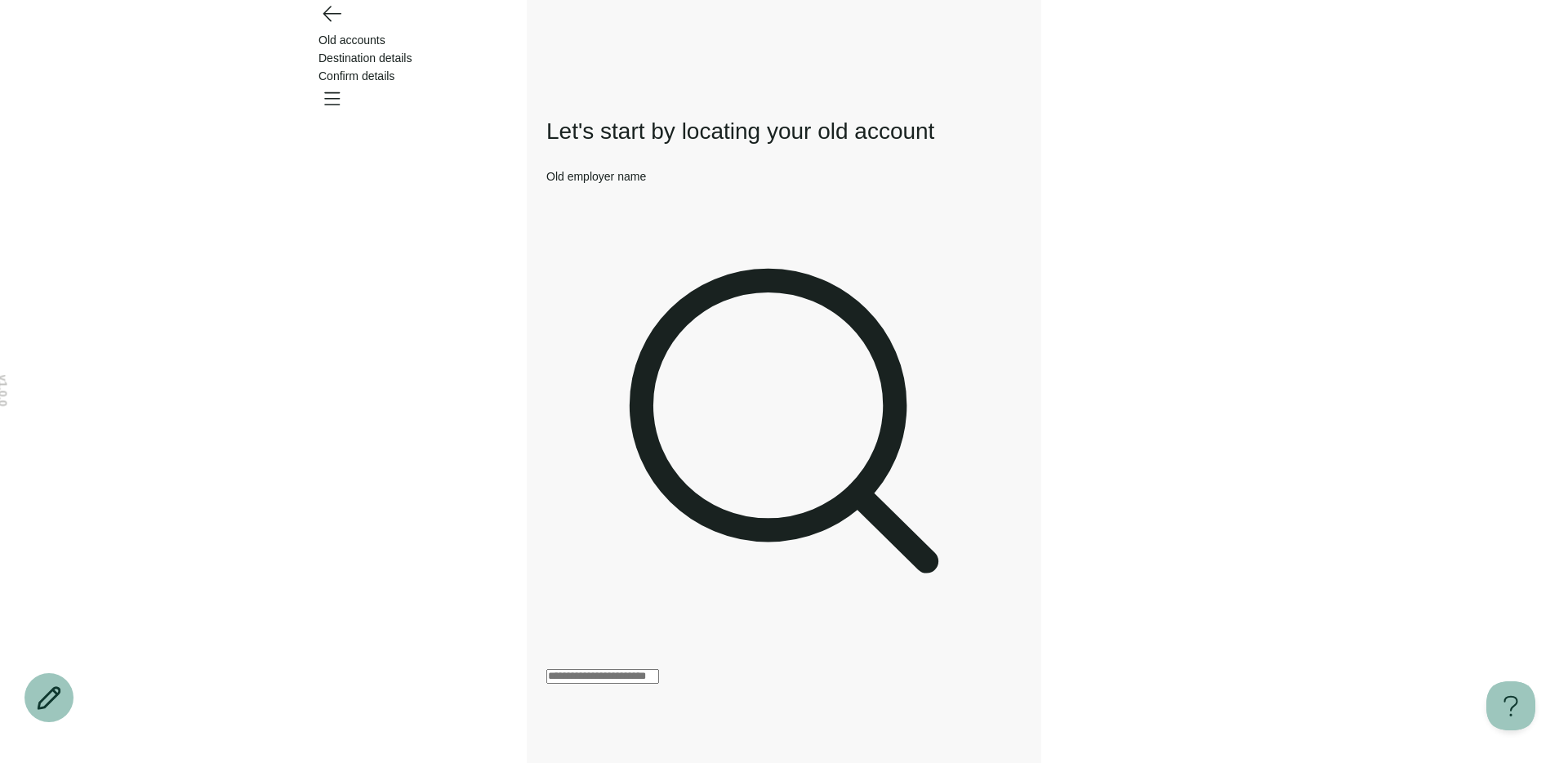
type input "*"
type input "****"
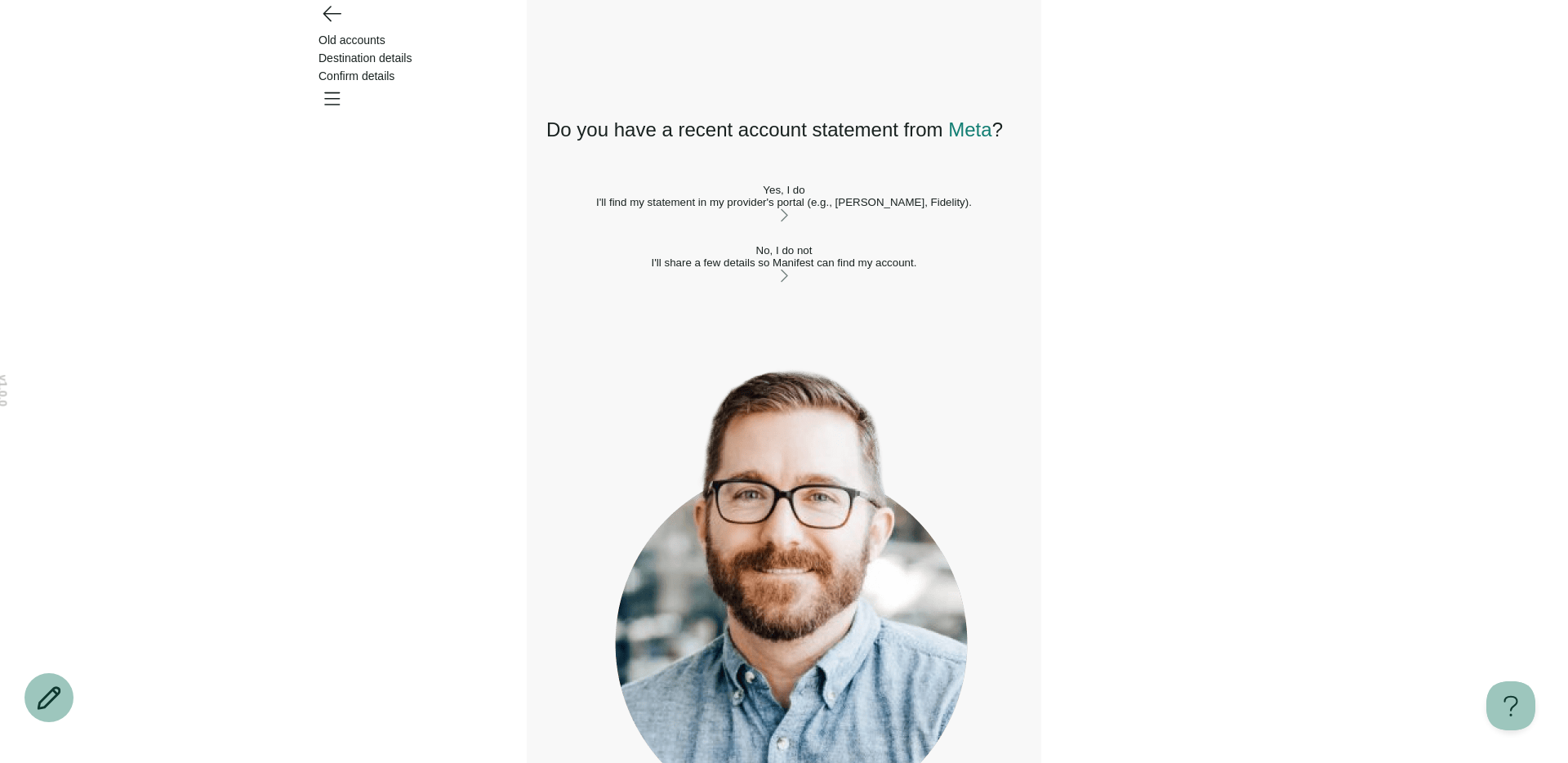
click at [602, 269] on div "I'll share a few details so Manifest can find my account." at bounding box center [783, 262] width 475 height 12
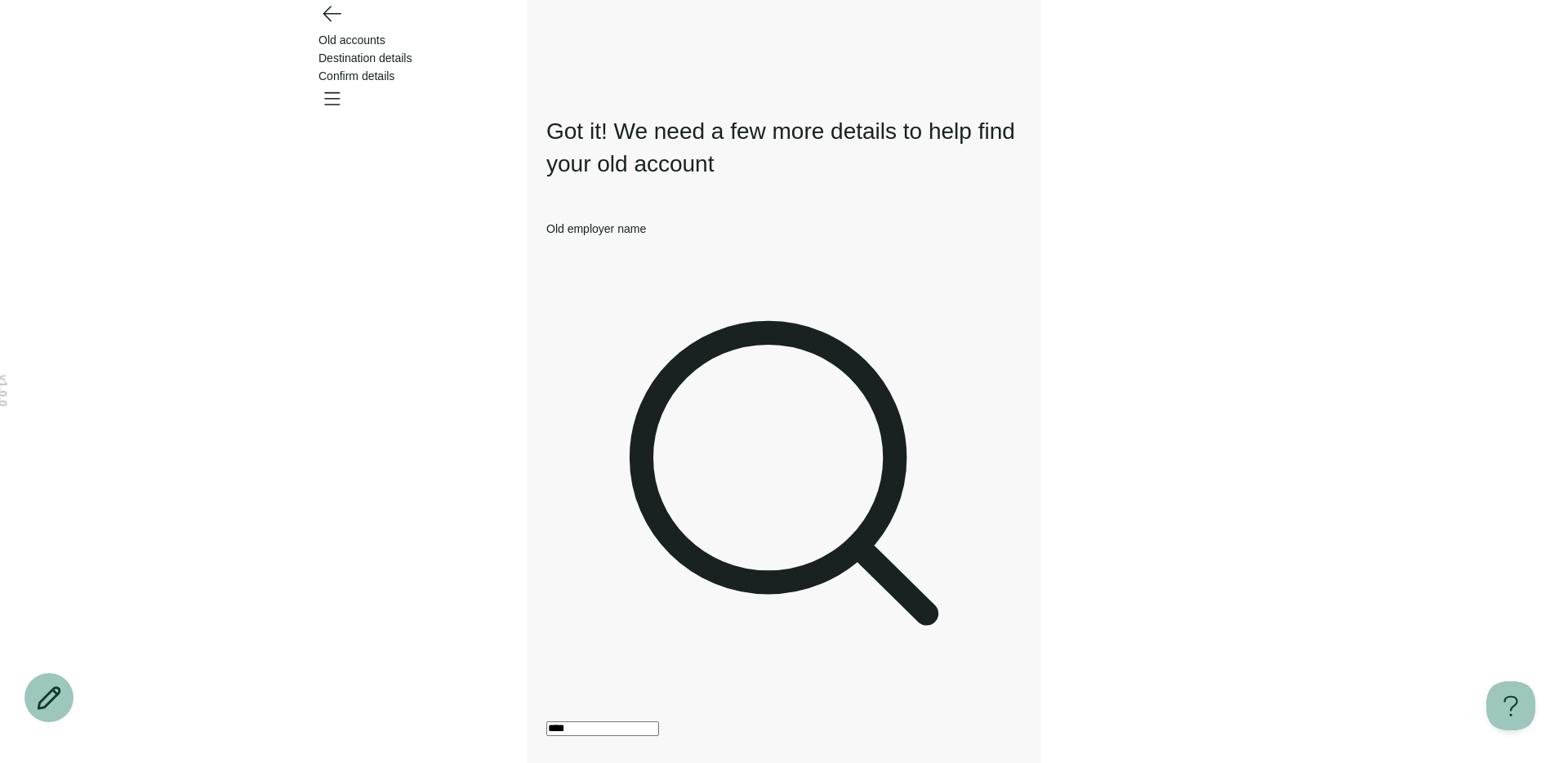
scroll to position [71, 0]
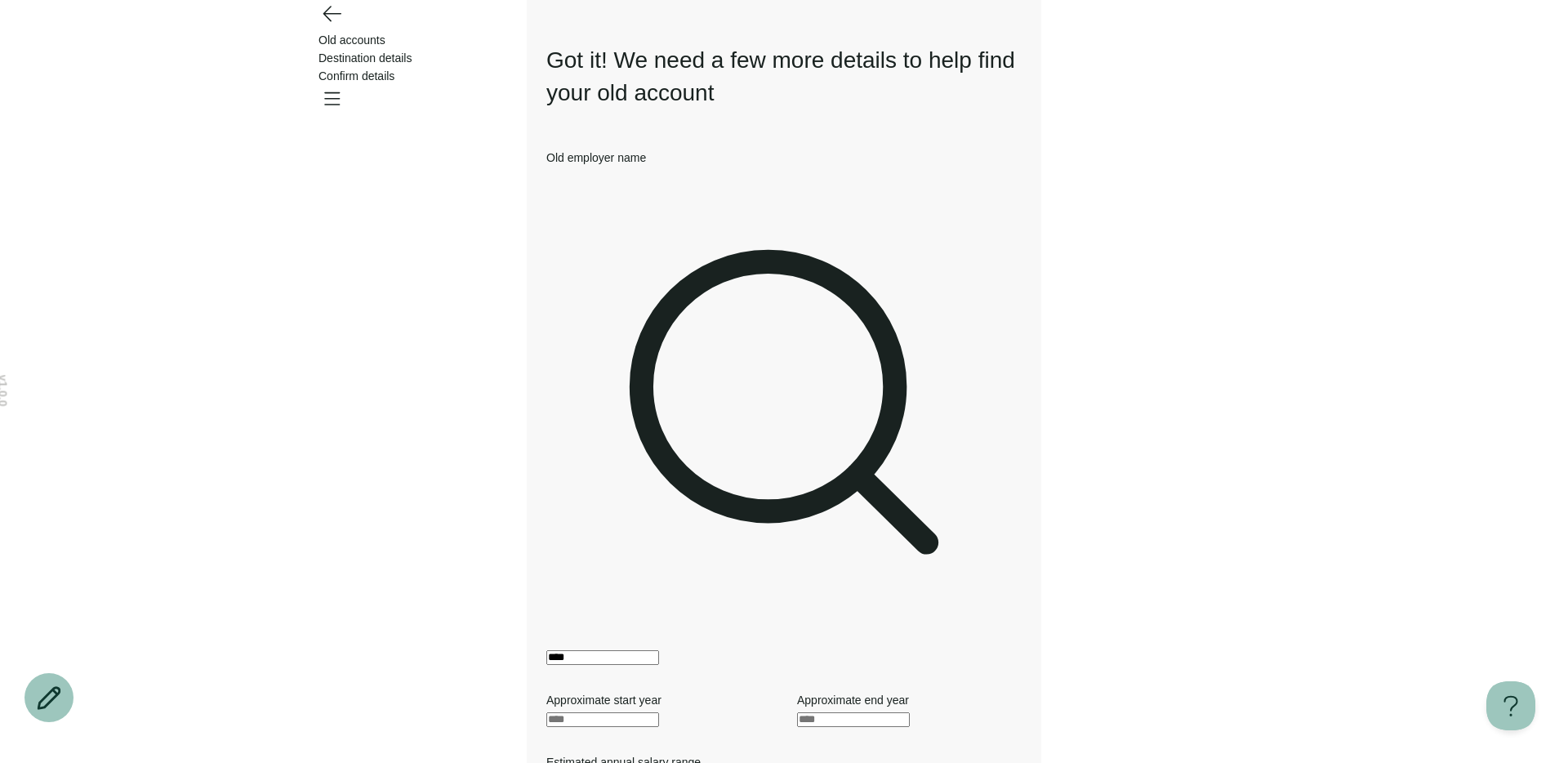
click at [586, 713] on input "text" at bounding box center [602, 720] width 113 height 15
type input "****"
click at [888, 713] on input "text" at bounding box center [853, 720] width 113 height 15
type input "****"
click at [819, 363] on html "v 1.0.0 Old accounts Destination details Confirm details Your changes are unsav…" at bounding box center [784, 725] width 1568 height 1592
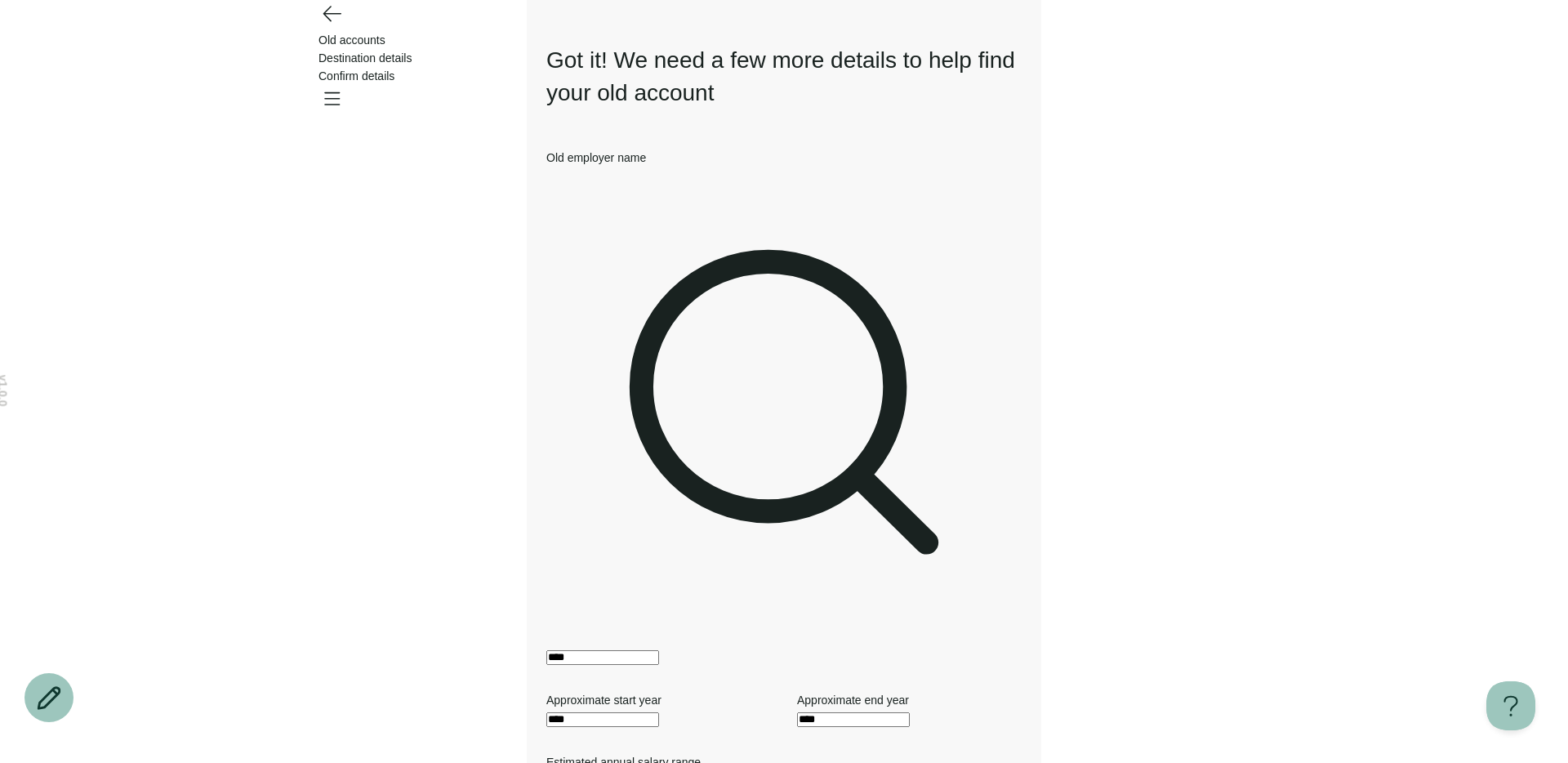
drag, startPoint x: 630, startPoint y: 617, endPoint x: 639, endPoint y: 660, distance: 43.9
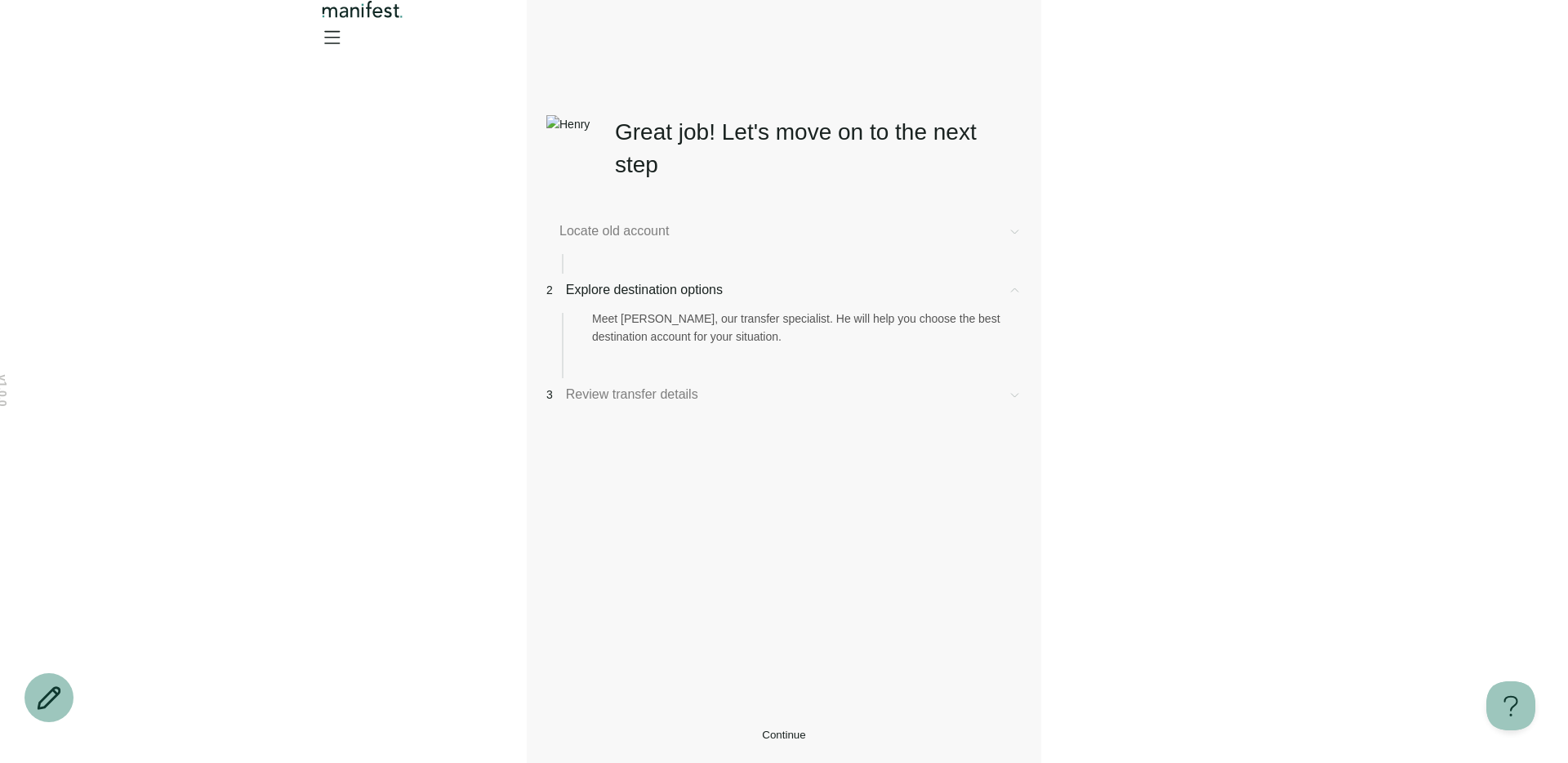
click at [673, 729] on button "Continue" at bounding box center [783, 735] width 475 height 12
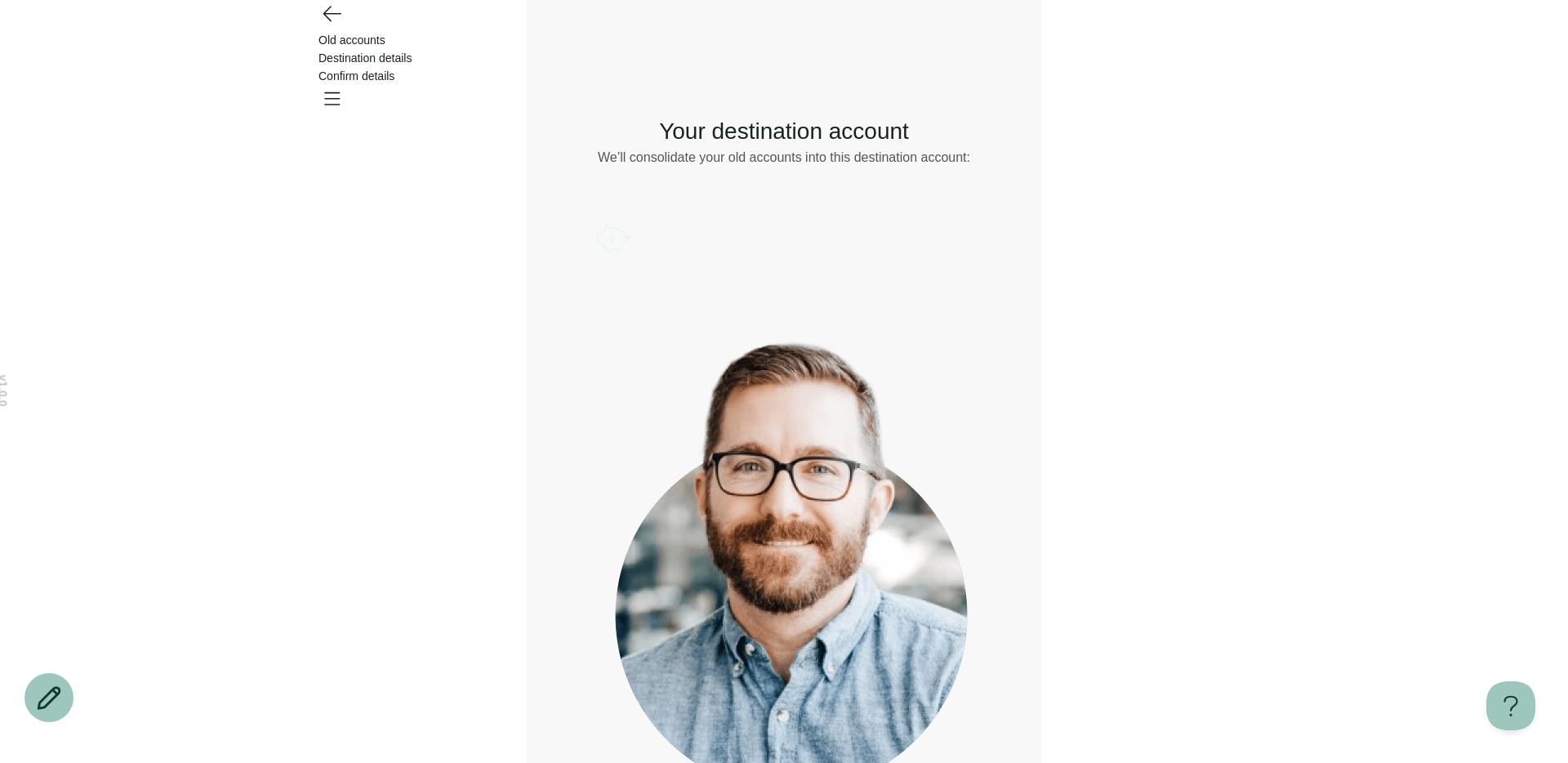
click at [596, 219] on icon "Account options" at bounding box center [596, 219] width 0 height 0
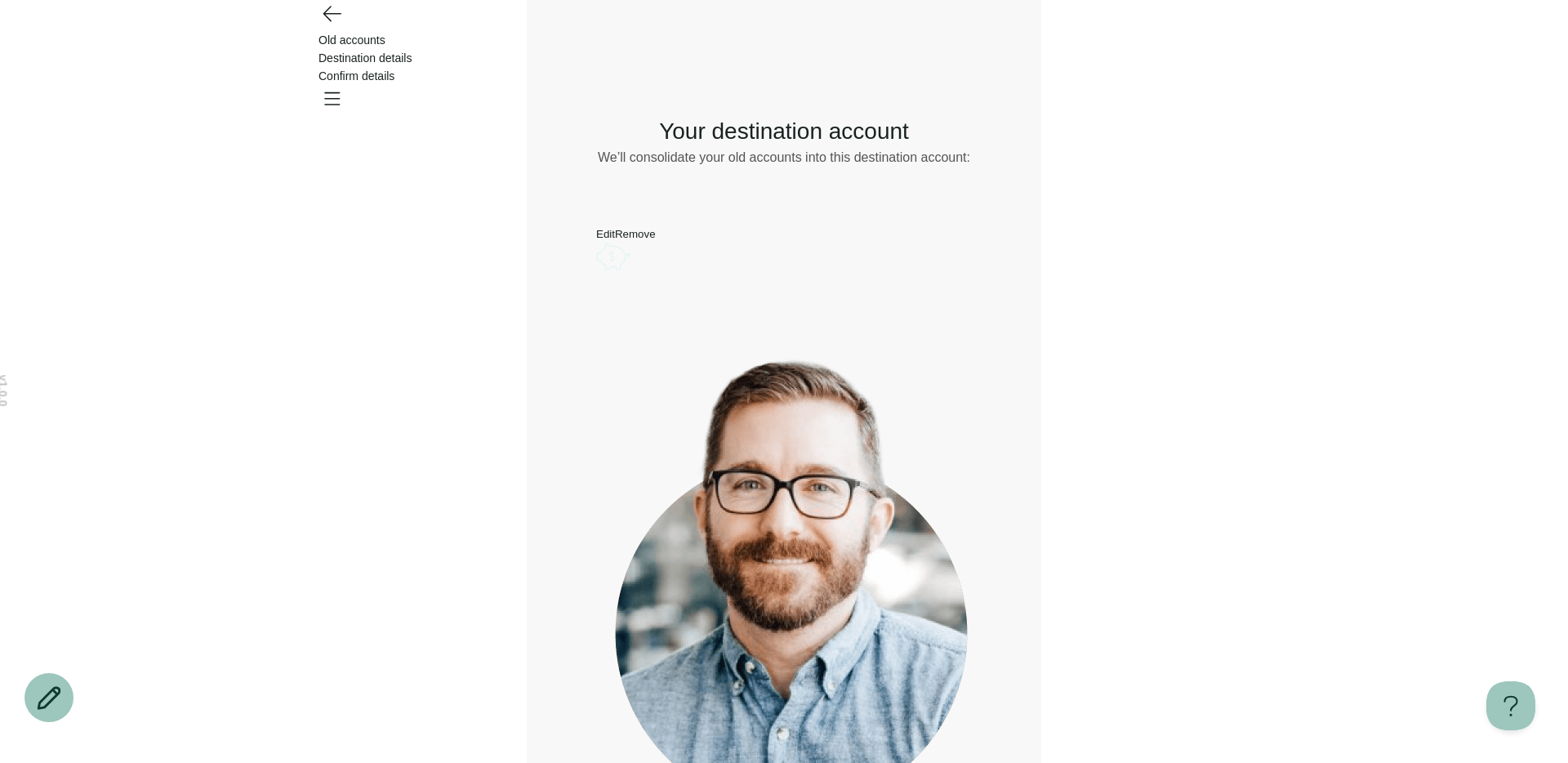
click at [656, 240] on button "Remove" at bounding box center [636, 233] width 41 height 12
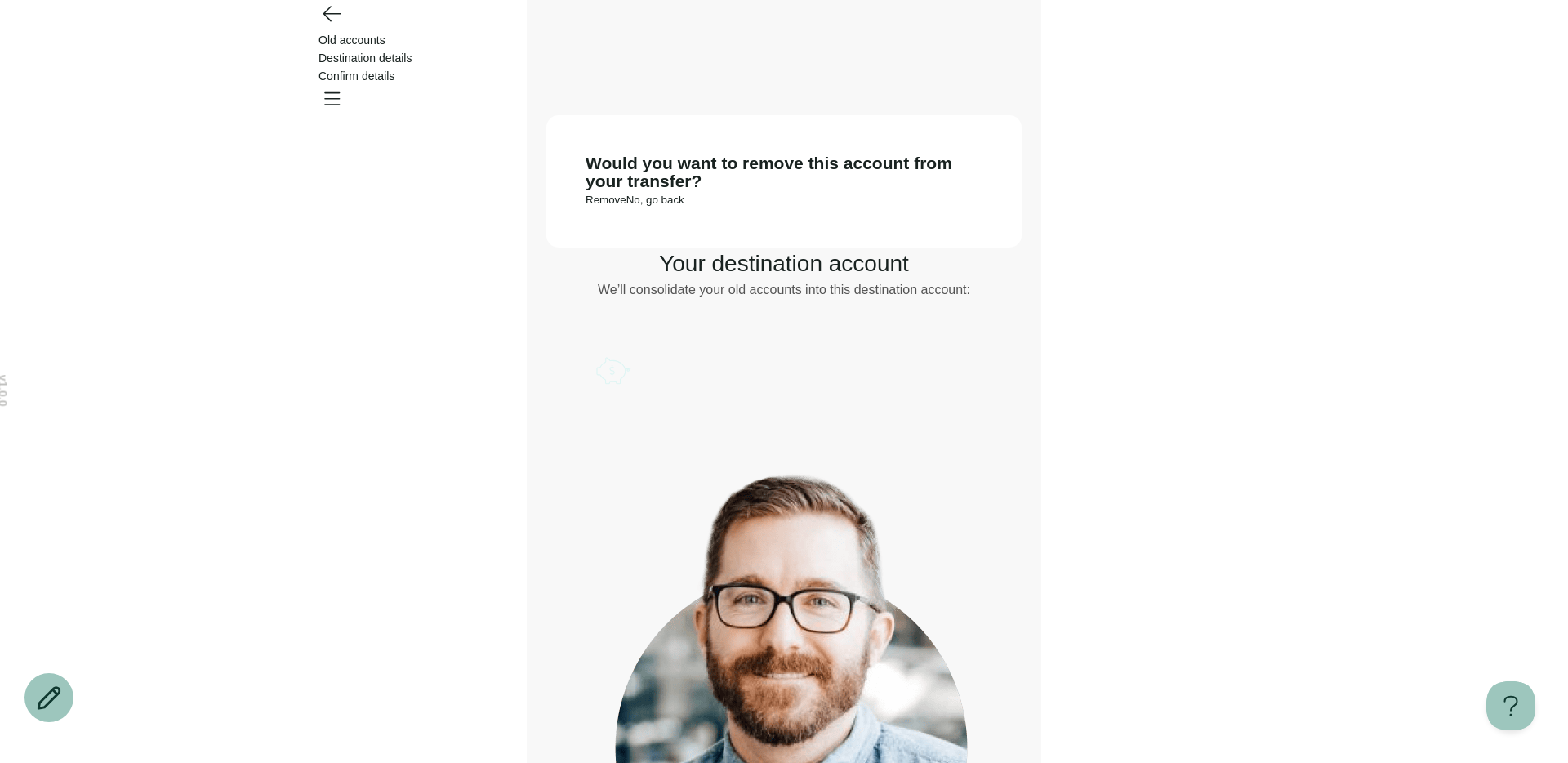
click at [626, 206] on button "Remove" at bounding box center [606, 199] width 41 height 12
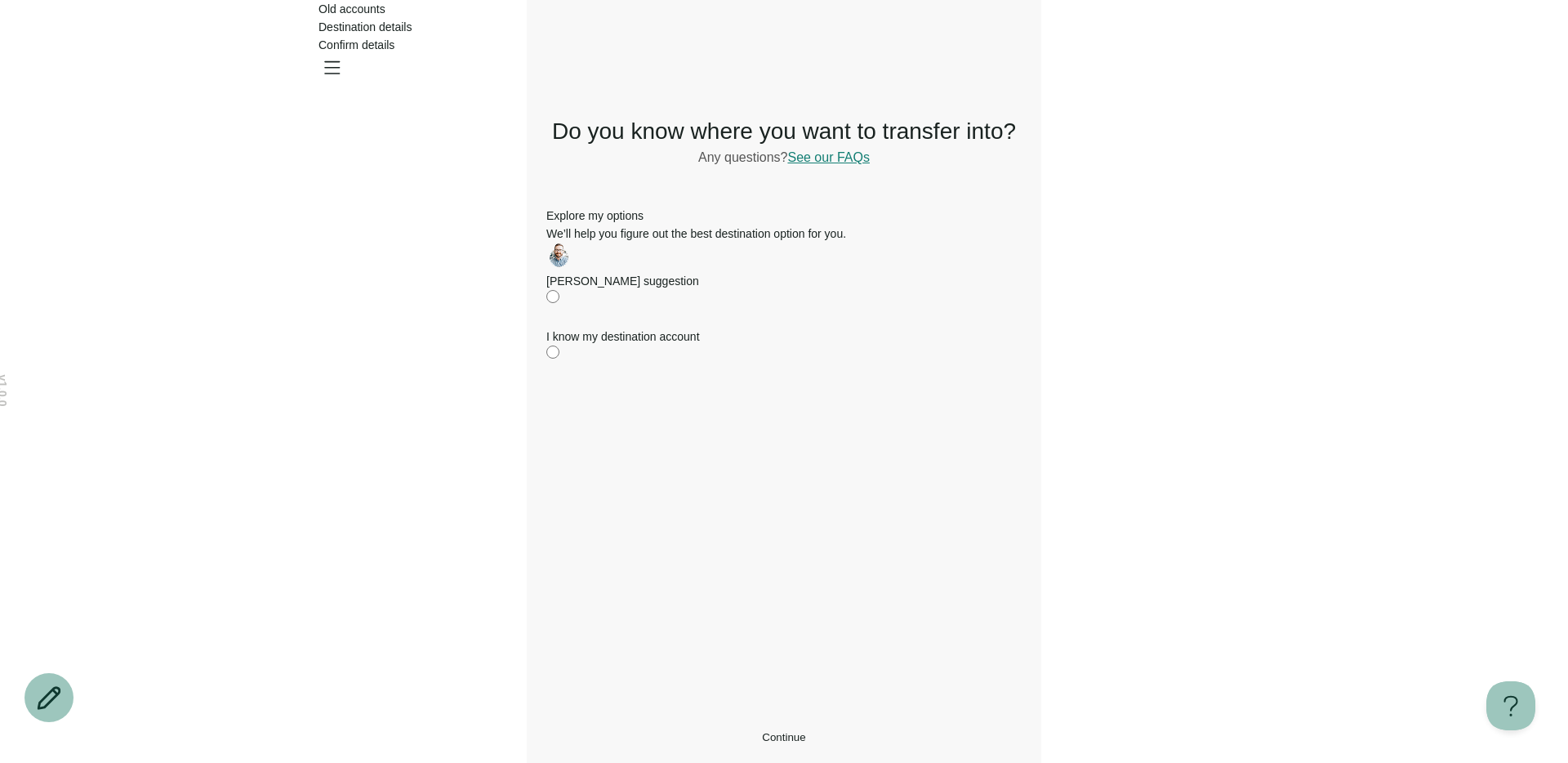
click at [517, 134] on div "v 1.0.0 Old accounts Destination details Confirm details Do you know where you …" at bounding box center [784, 381] width 1568 height 763
click at [1172, 333] on div "v 1.0.0 Old accounts Destination details Confirm details Do you know where you …" at bounding box center [784, 381] width 1568 height 763
click at [1141, 170] on div "v 1.0.0 Old accounts Destination details Confirm details Do you know where you …" at bounding box center [784, 381] width 1568 height 763
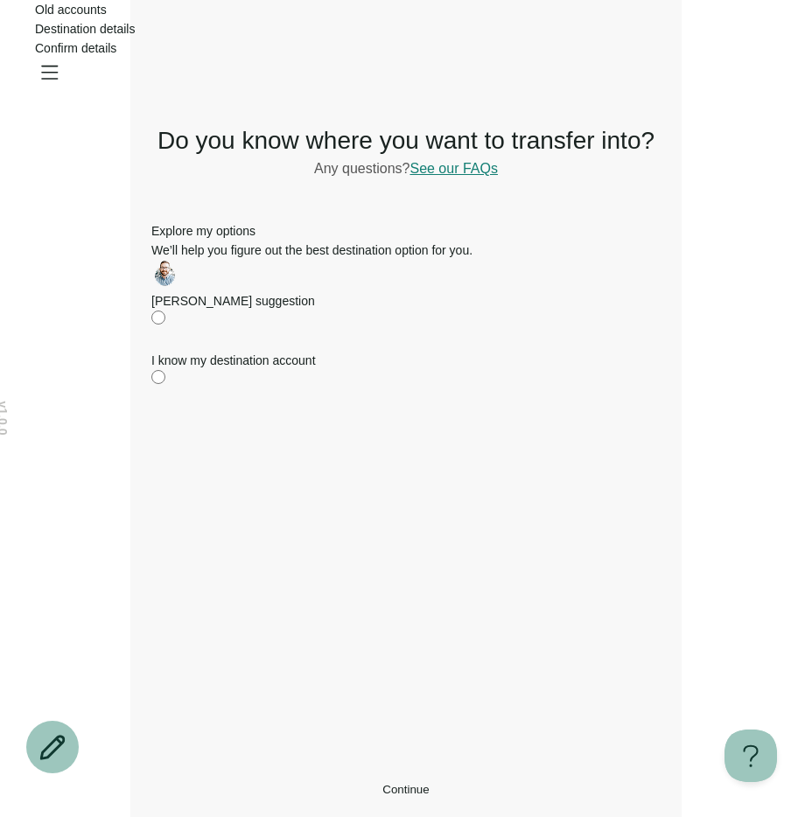
click at [498, 605] on div "Do you know where you want to transfer into? Any questions? See our FAQs I’m he…" at bounding box center [405, 445] width 509 height 701
click at [443, 158] on h1 "Do you know where you want to transfer into?" at bounding box center [405, 140] width 509 height 35
click at [441, 177] on button "See our FAQs" at bounding box center [454, 169] width 88 height 16
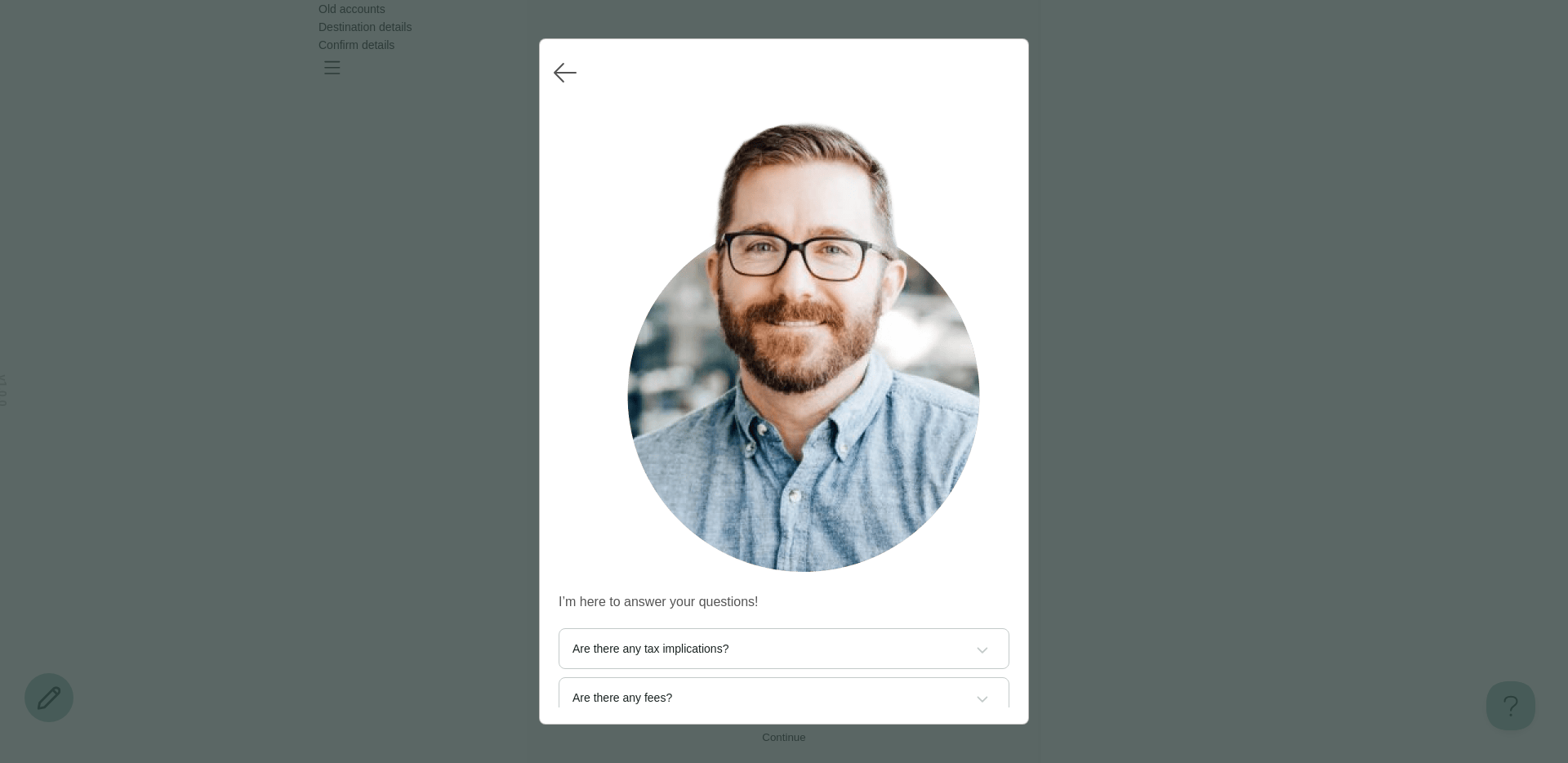
click at [673, 629] on button "Are there any tax implications?" at bounding box center [783, 649] width 449 height 39
click at [693, 728] on p "1) We only facilitate direct transfers. This is the safest way to transfer beca…" at bounding box center [783, 756] width 423 height 59
click at [646, 643] on span "Are there any tax implications?" at bounding box center [783, 649] width 423 height 13
click at [647, 678] on button "Are there any fees?" at bounding box center [783, 698] width 449 height 39
click at [647, 691] on span "Are there any fees?" at bounding box center [783, 698] width 423 height 13
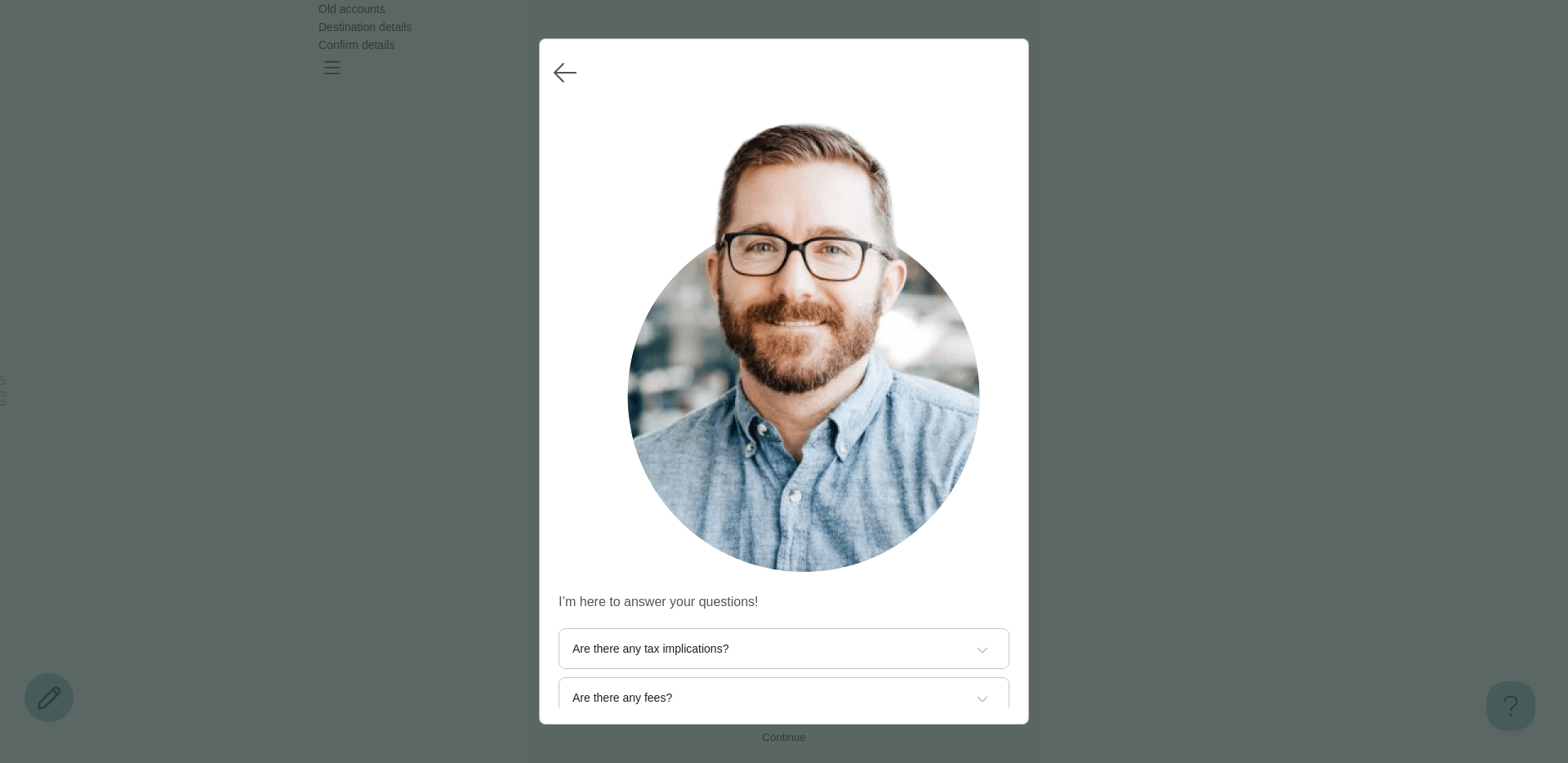
click at [642, 728] on button "Don’t have an IRA?" at bounding box center [783, 747] width 449 height 39
drag, startPoint x: 624, startPoint y: 393, endPoint x: 632, endPoint y: 433, distance: 40.8
click at [624, 741] on span "Don’t have an IRA?" at bounding box center [783, 747] width 423 height 13
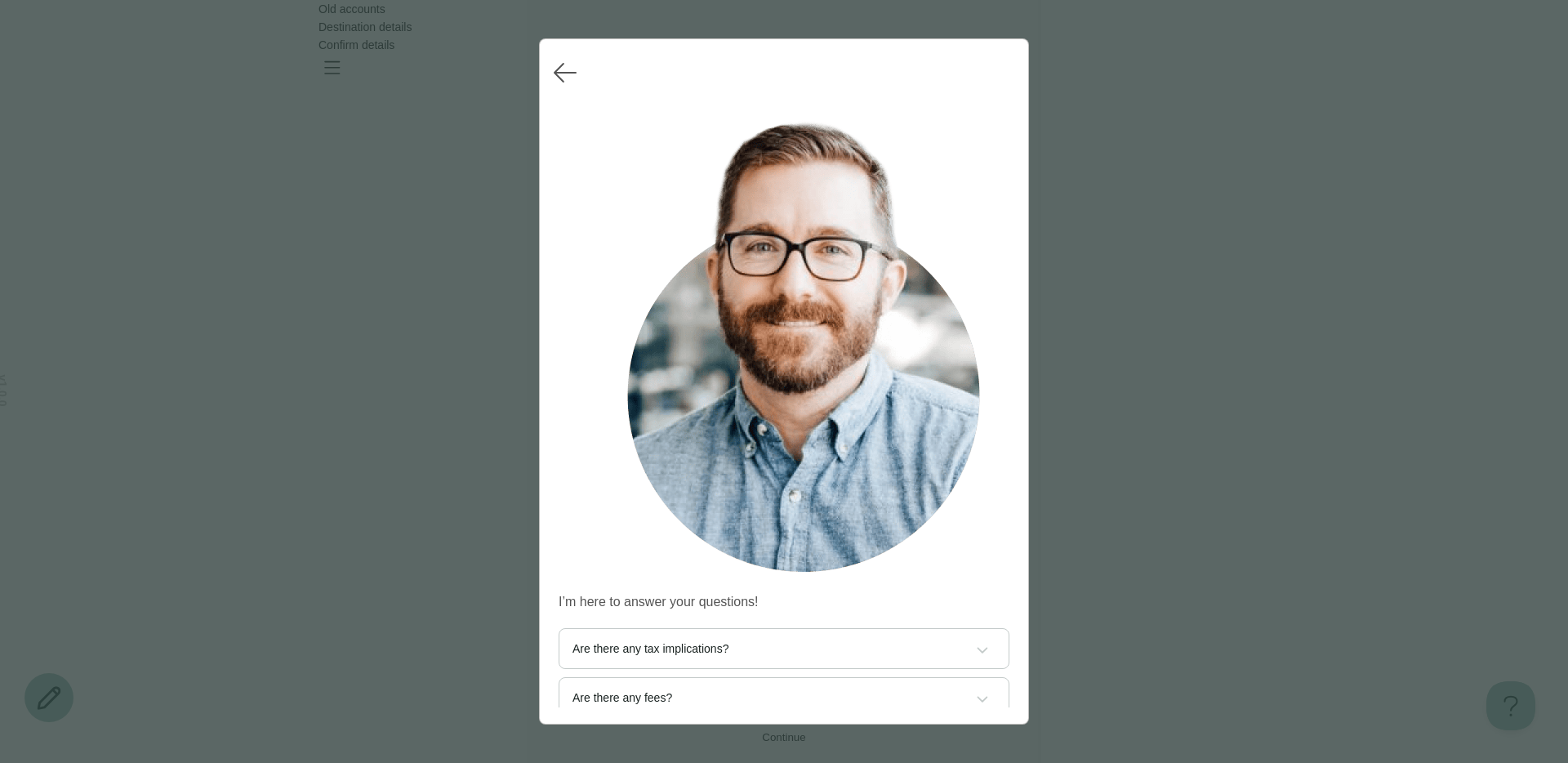
click at [695, 643] on span "Are there any tax implications?" at bounding box center [783, 649] width 423 height 13
click at [626, 728] on p "1) We only facilitate direct transfers. This is the safest way to transfer beca…" at bounding box center [783, 756] width 423 height 59
click at [641, 629] on button "Are there any tax implications?" at bounding box center [783, 649] width 449 height 39
click at [630, 629] on button "Are there any tax implications?" at bounding box center [783, 649] width 449 height 39
click at [603, 643] on span "Are there any tax implications?" at bounding box center [783, 649] width 423 height 13
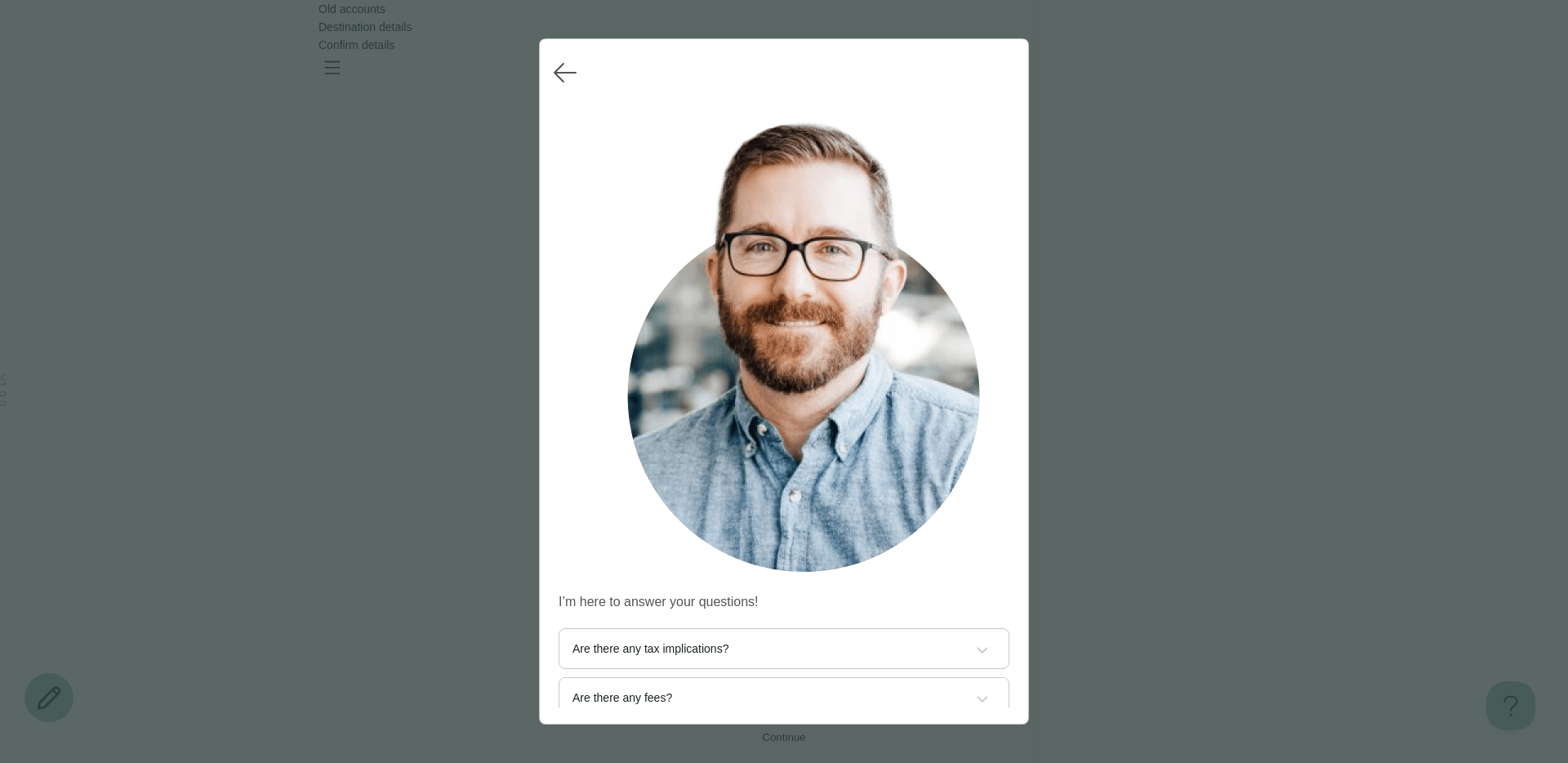
click at [650, 305] on div "I’m here to answer your questions! Are there any tax implications? Manifest doe…" at bounding box center [784, 402] width 451 height 612
click at [627, 629] on button "Are there any tax implications?" at bounding box center [783, 649] width 449 height 39
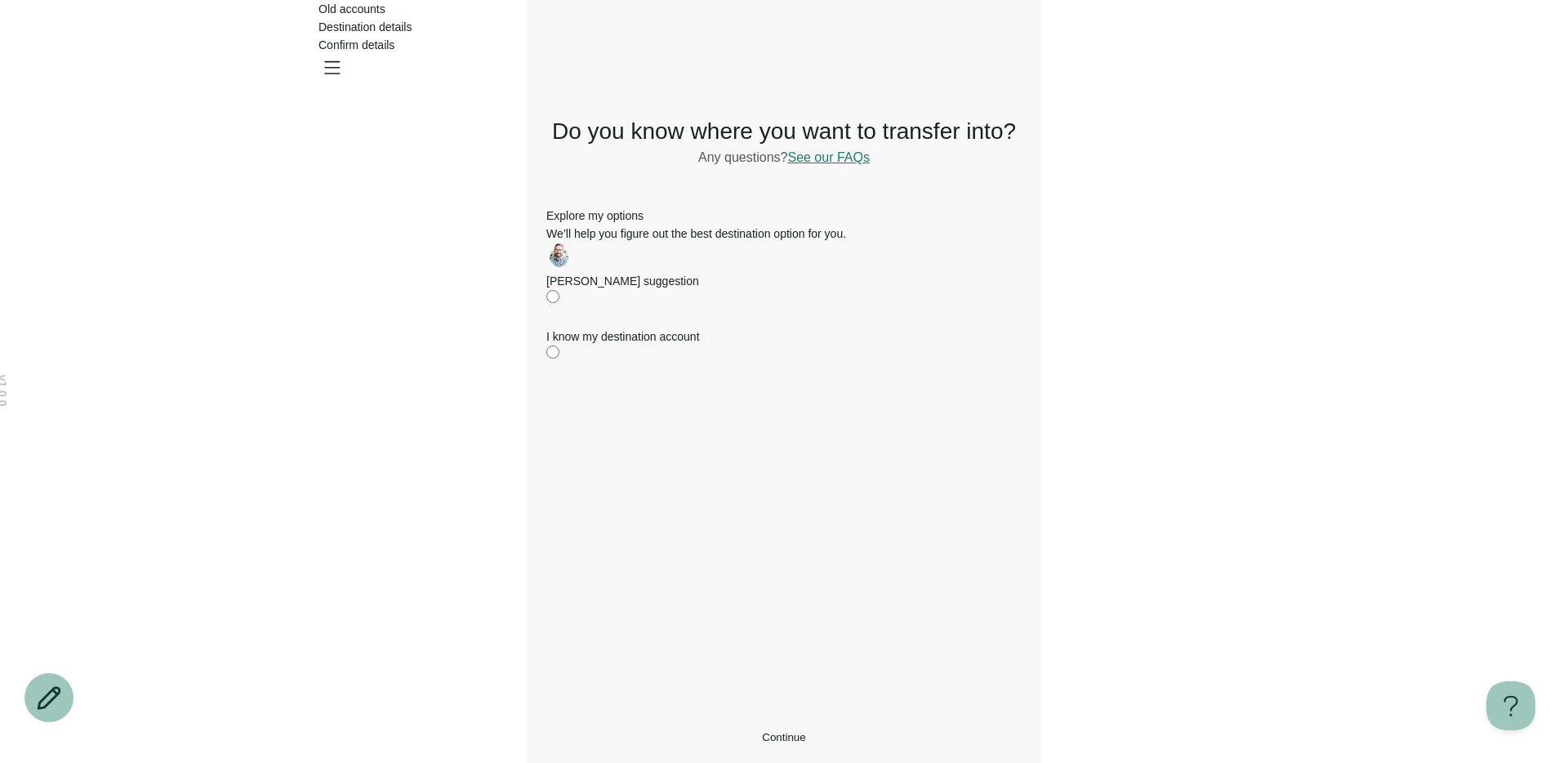
click at [755, 599] on div "Do you know where you want to transfer into? Any questions? See our FAQs I’m he…" at bounding box center [783, 416] width 475 height 655
click at [665, 733] on button "Continue" at bounding box center [783, 737] width 475 height 12
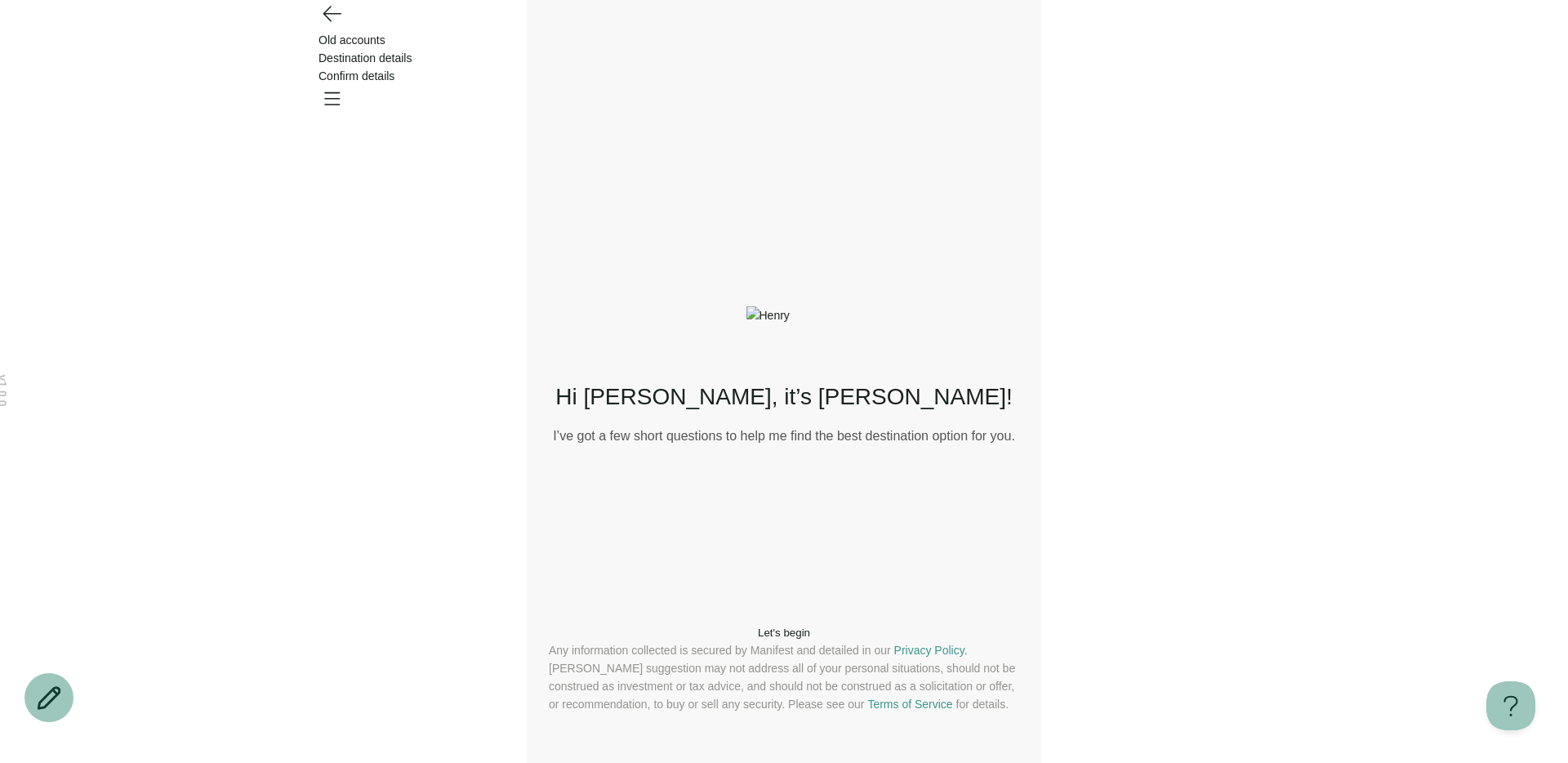
click at [332, 26] on icon "Go back" at bounding box center [331, 13] width 26 height 26
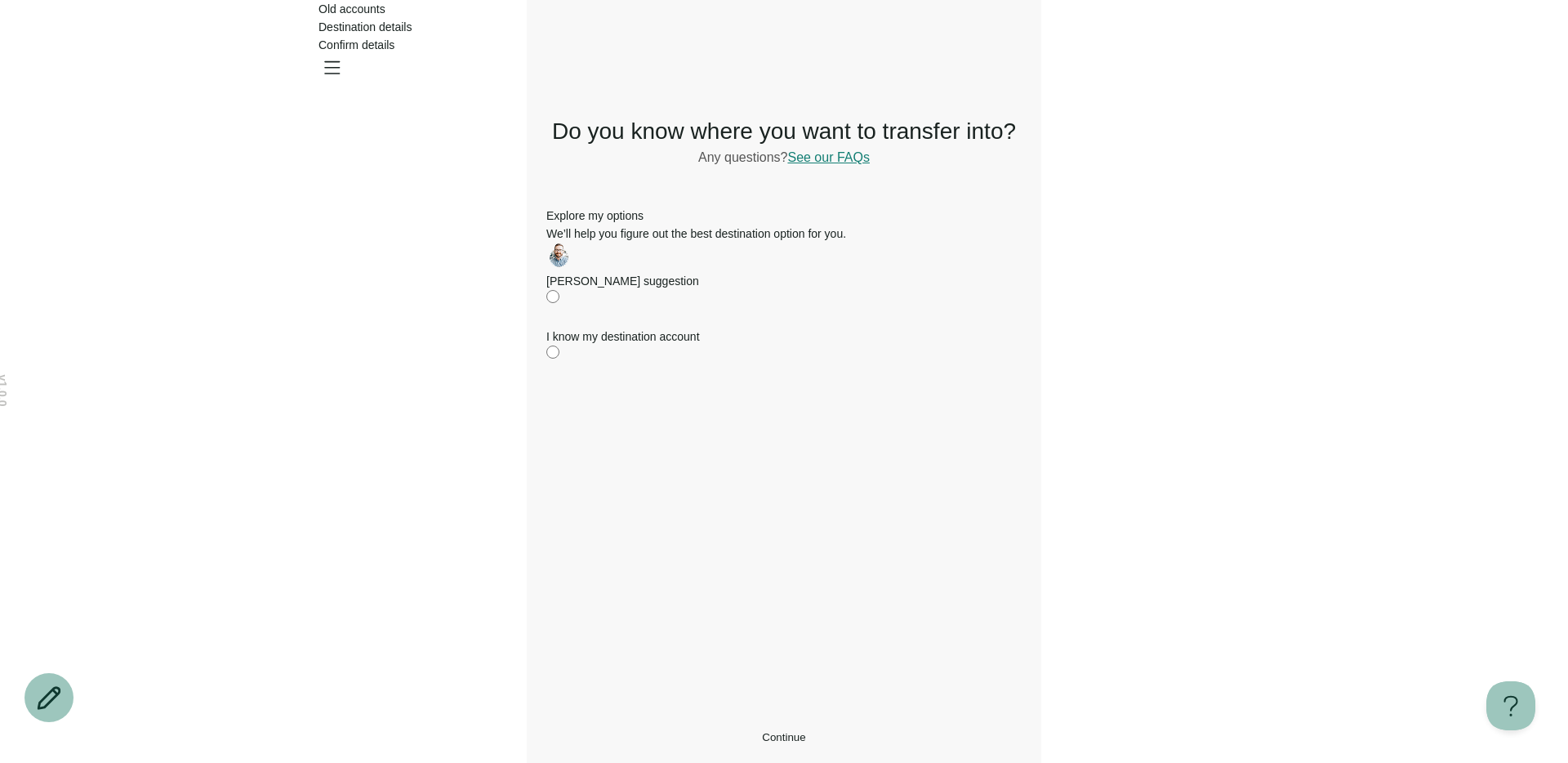
click at [716, 363] on label "I know my destination account" at bounding box center [783, 346] width 475 height 36
click at [637, 731] on button "Continue" at bounding box center [783, 737] width 475 height 12
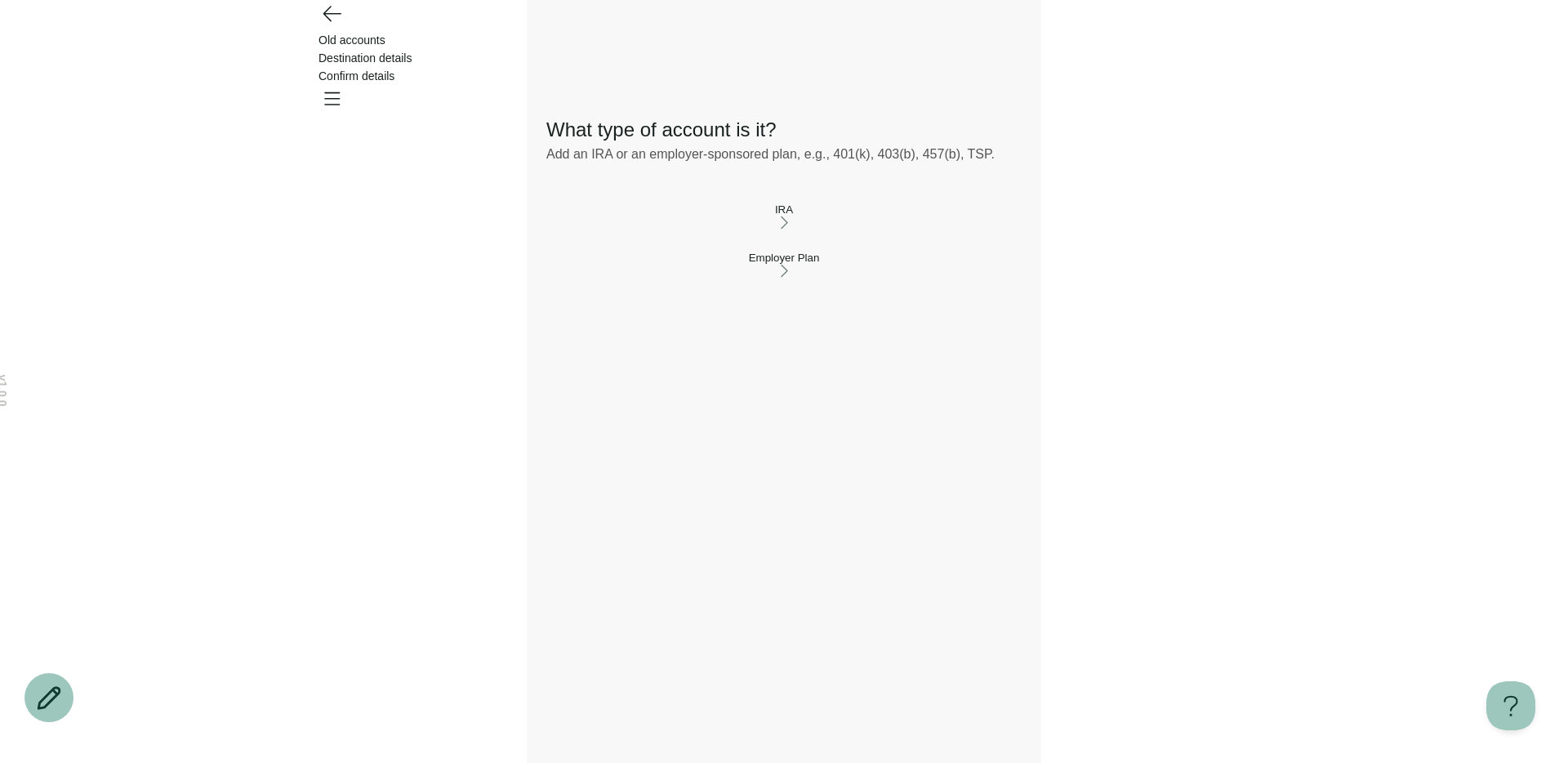
drag, startPoint x: 301, startPoint y: 12, endPoint x: 306, endPoint y: 30, distance: 18.7
click at [301, 12] on header "Old accounts Destination details Confirm details" at bounding box center [784, 44] width 1568 height 89
click at [310, 34] on div "Old accounts Destination details Confirm details" at bounding box center [784, 58] width 1176 height 116
click at [344, 45] on div "Old accounts Destination details Confirm details" at bounding box center [784, 58] width 1176 height 116
click at [329, 26] on icon "Go back" at bounding box center [331, 13] width 26 height 26
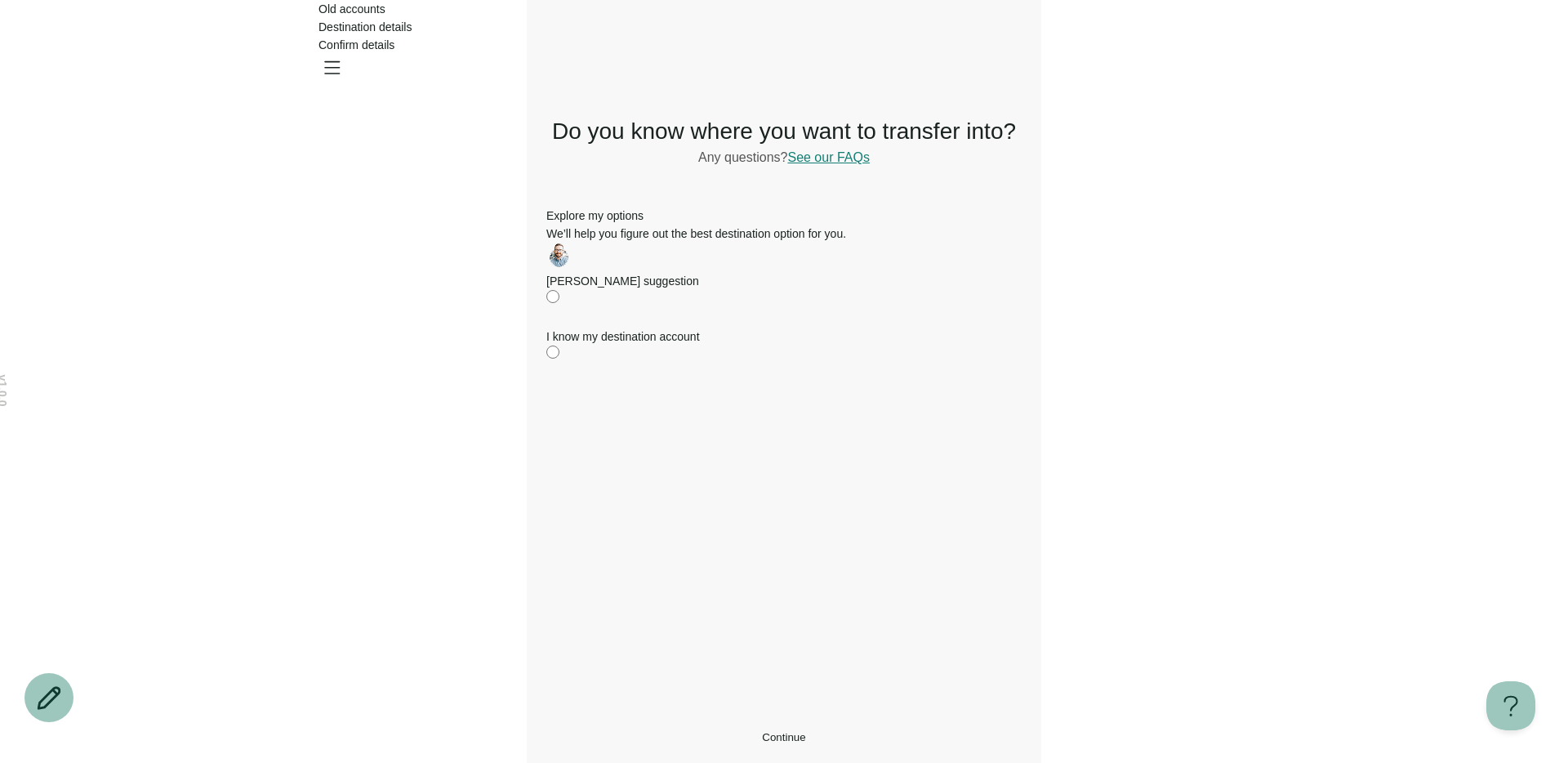
click at [809, 290] on div "Explore my options We’ll help you figure out the best destination option for yo…" at bounding box center [783, 247] width 475 height 83
click at [669, 731] on button "Continue" at bounding box center [783, 737] width 475 height 12
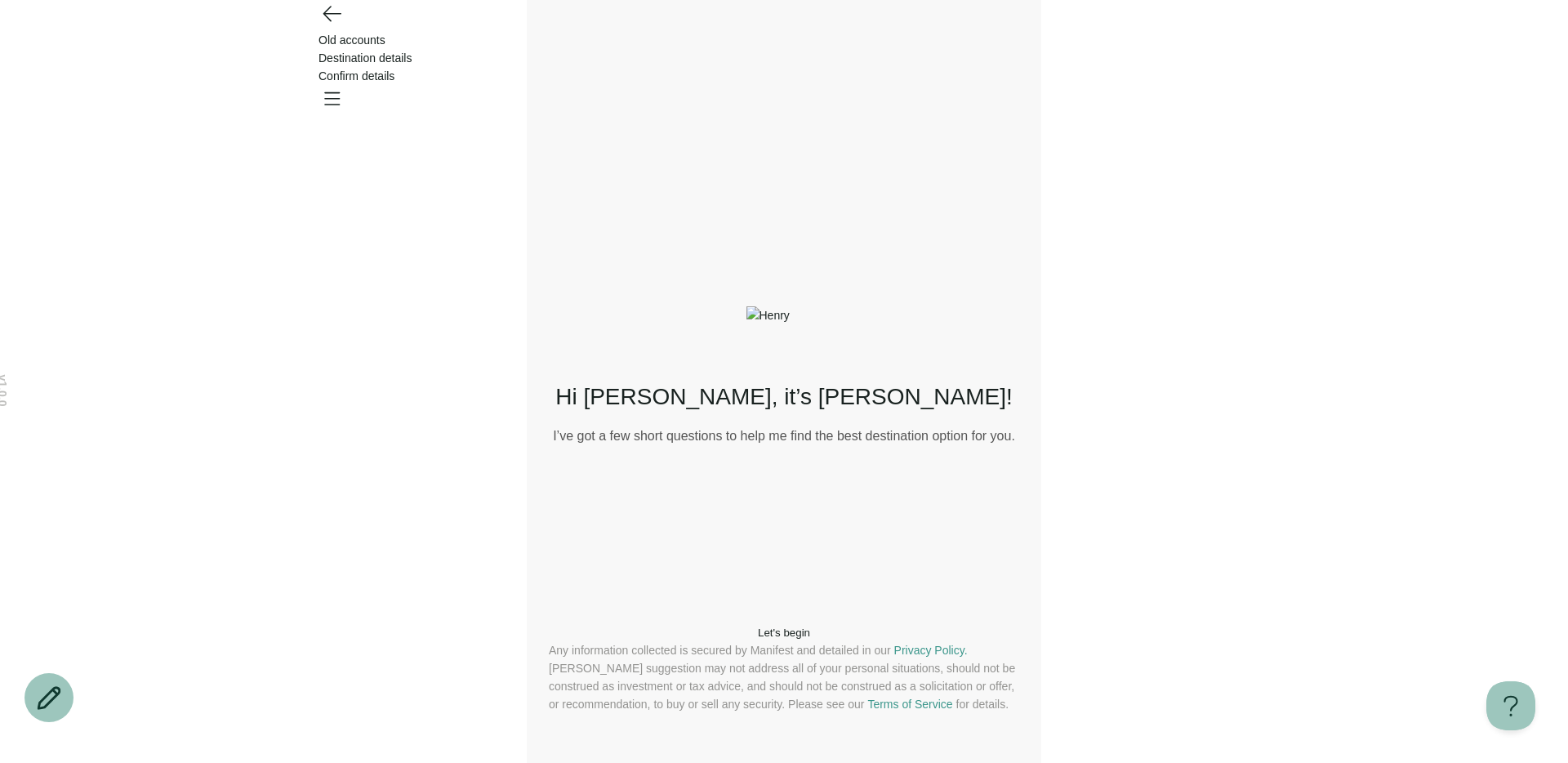
click at [721, 627] on button "Let's begin" at bounding box center [784, 632] width 470 height 12
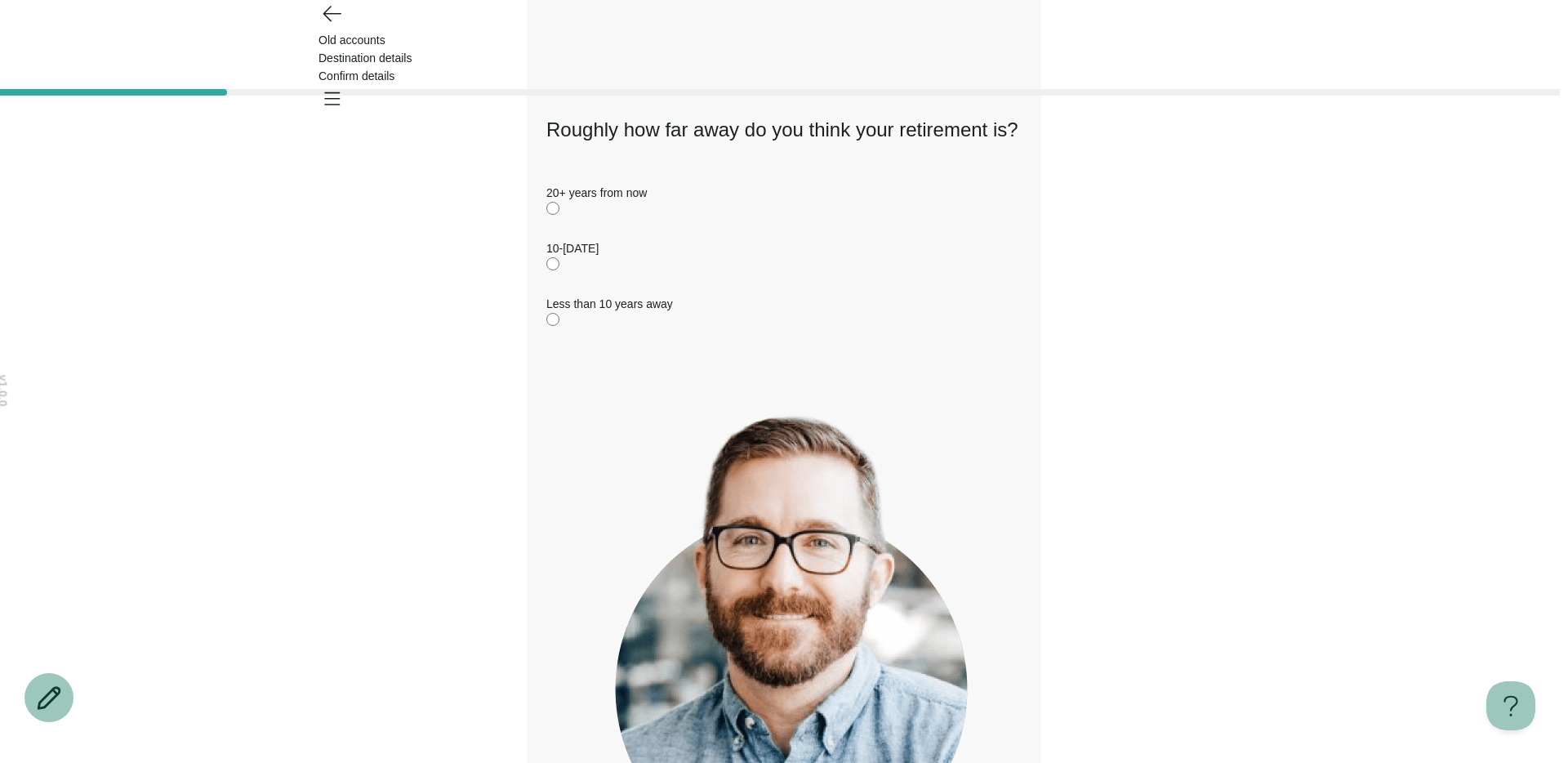
click at [312, 49] on div "Old accounts Destination details Confirm details" at bounding box center [784, 58] width 1176 height 116
click at [324, 26] on icon "Go back" at bounding box center [331, 13] width 26 height 26
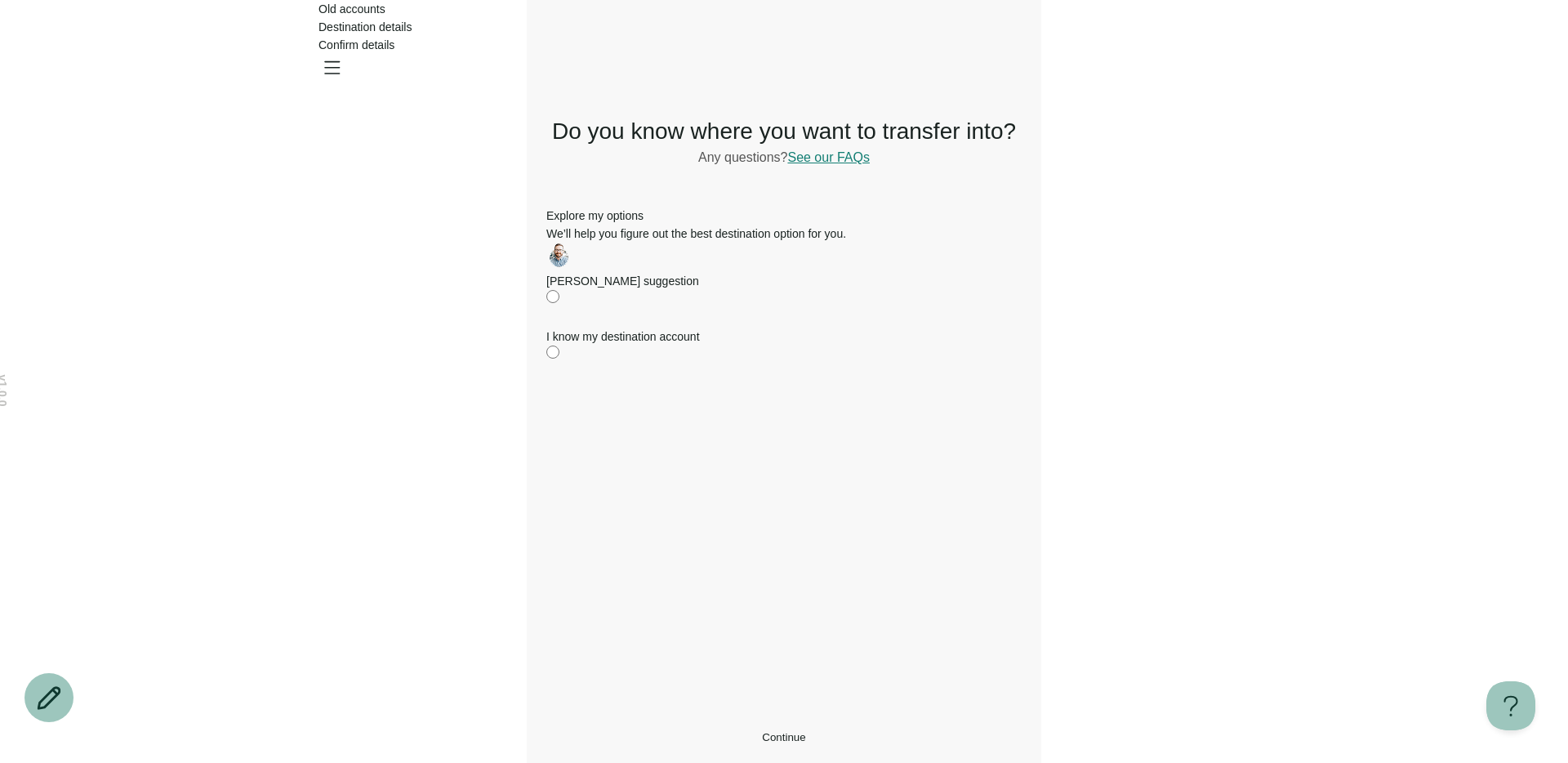
click at [671, 741] on button "Continue" at bounding box center [783, 737] width 475 height 12
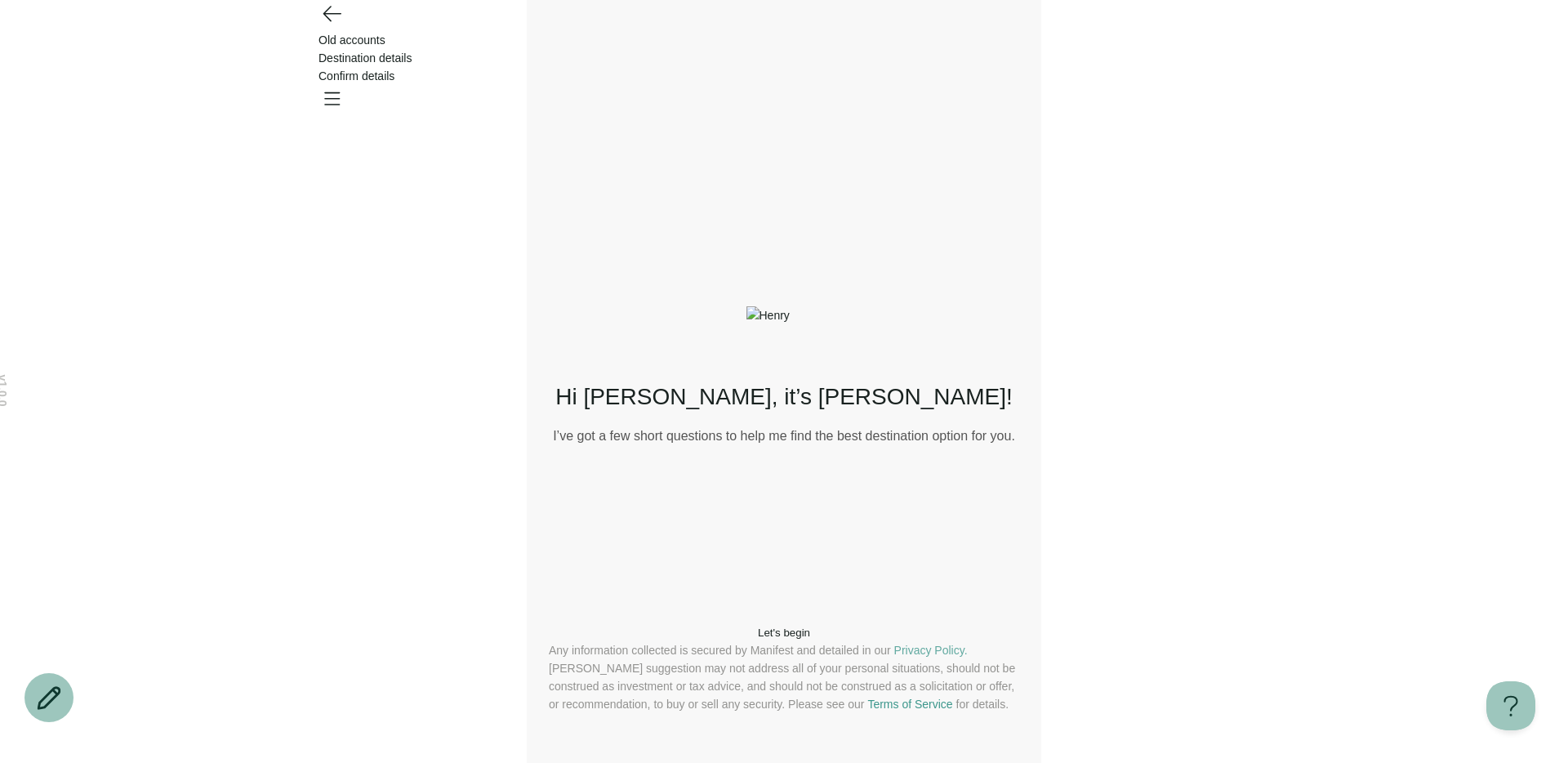
click at [941, 644] on link "Privacy Policy." at bounding box center [931, 651] width 74 height 13
click at [917, 698] on link "Terms of Service" at bounding box center [909, 704] width 85 height 13
click at [759, 627] on span "Let's begin" at bounding box center [784, 632] width 52 height 12
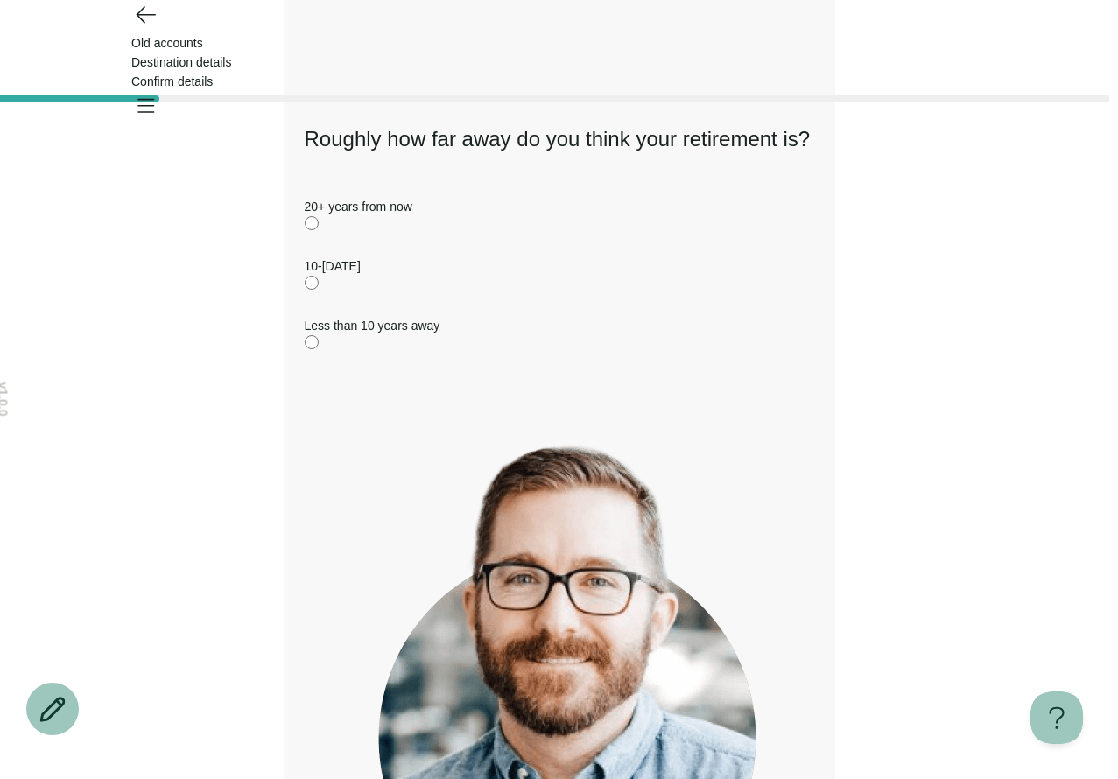
click at [447, 276] on div "10-20 years from now" at bounding box center [559, 265] width 509 height 19
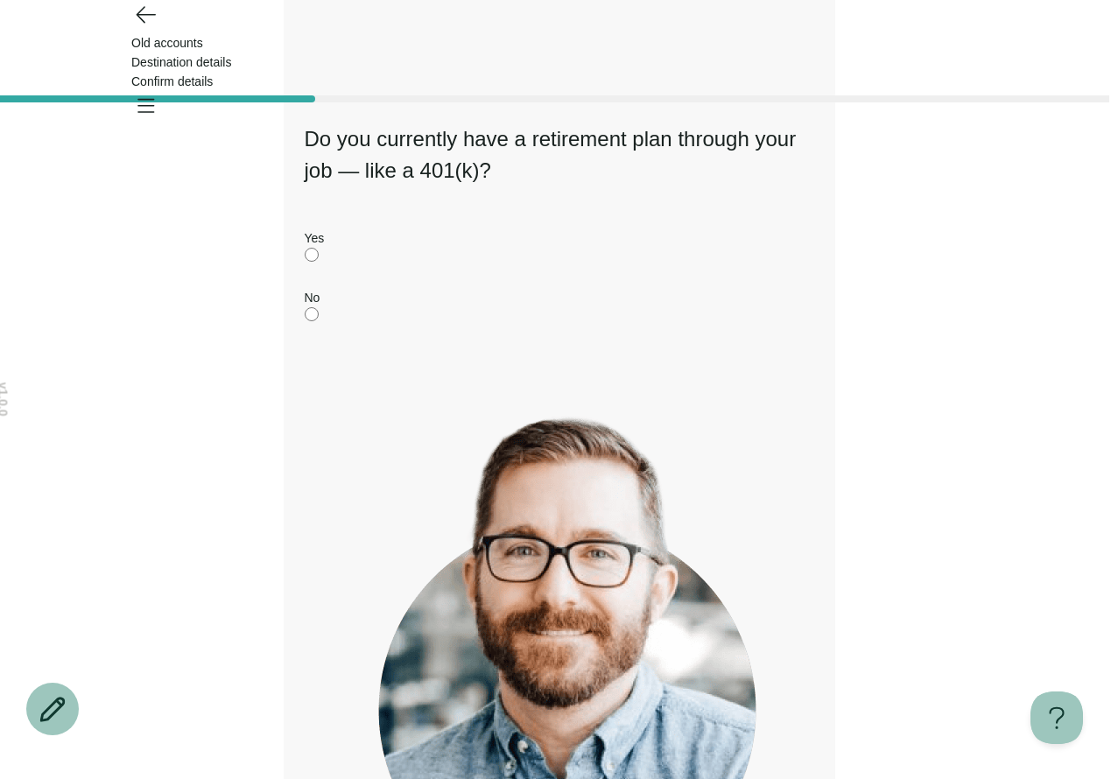
click at [420, 326] on label "No" at bounding box center [559, 307] width 509 height 39
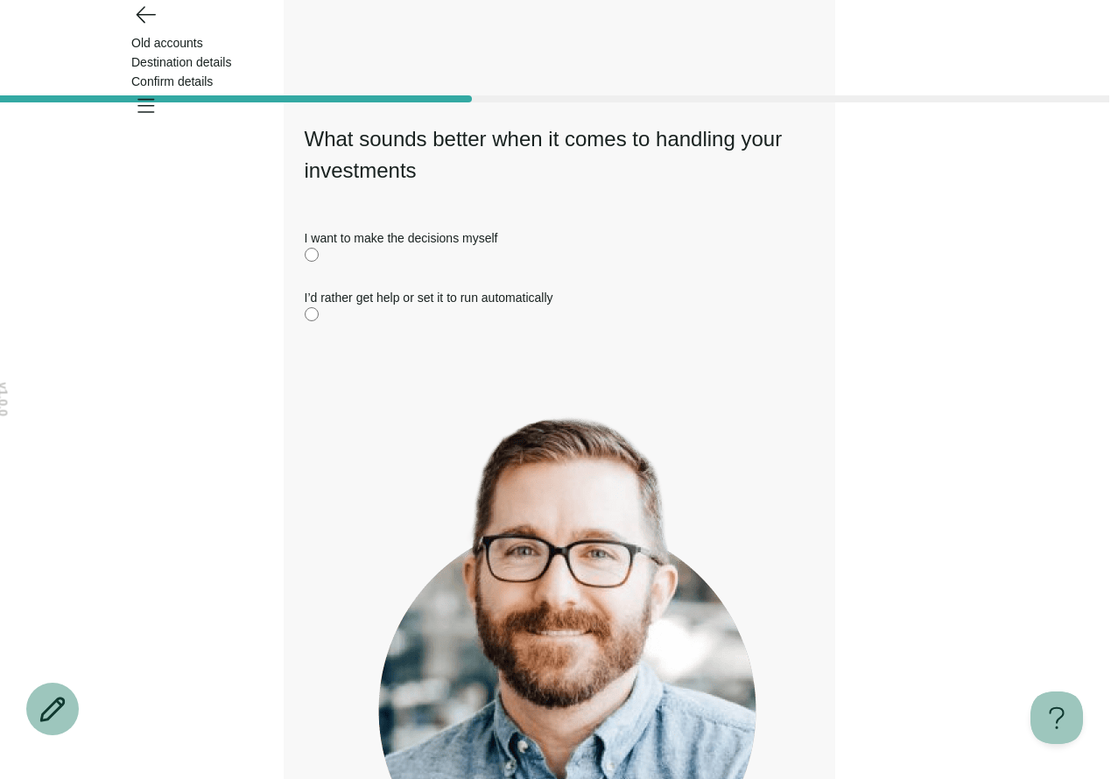
click at [397, 267] on label "I want to make the decisions myself" at bounding box center [559, 247] width 509 height 39
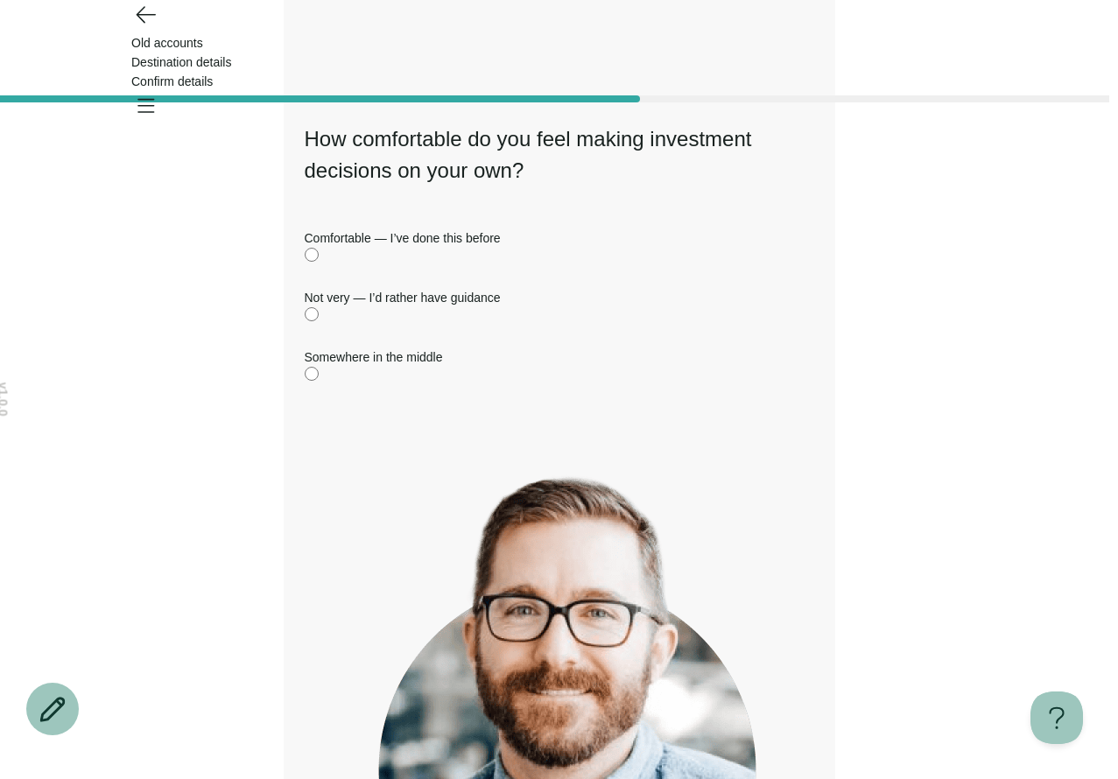
drag, startPoint x: 391, startPoint y: 415, endPoint x: 410, endPoint y: 597, distance: 183.0
click at [391, 386] on label "Somewhere in the middle" at bounding box center [559, 366] width 509 height 39
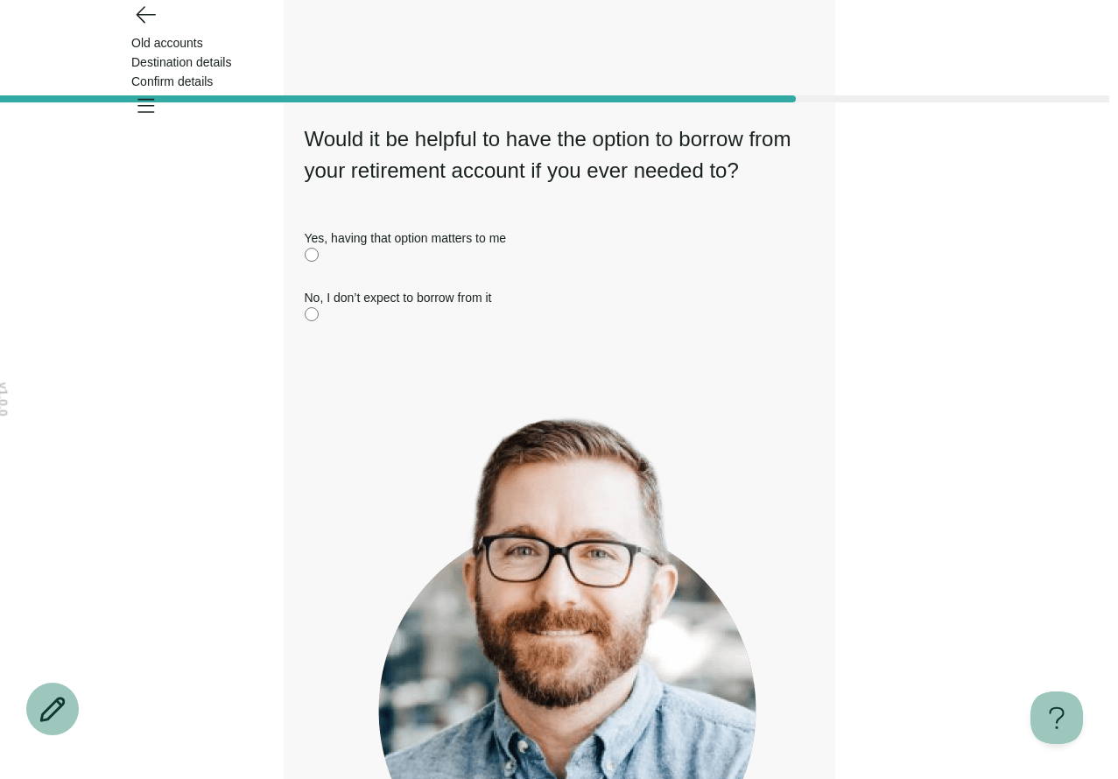
click at [406, 307] on div "No, I don’t expect to borrow from it" at bounding box center [559, 297] width 509 height 19
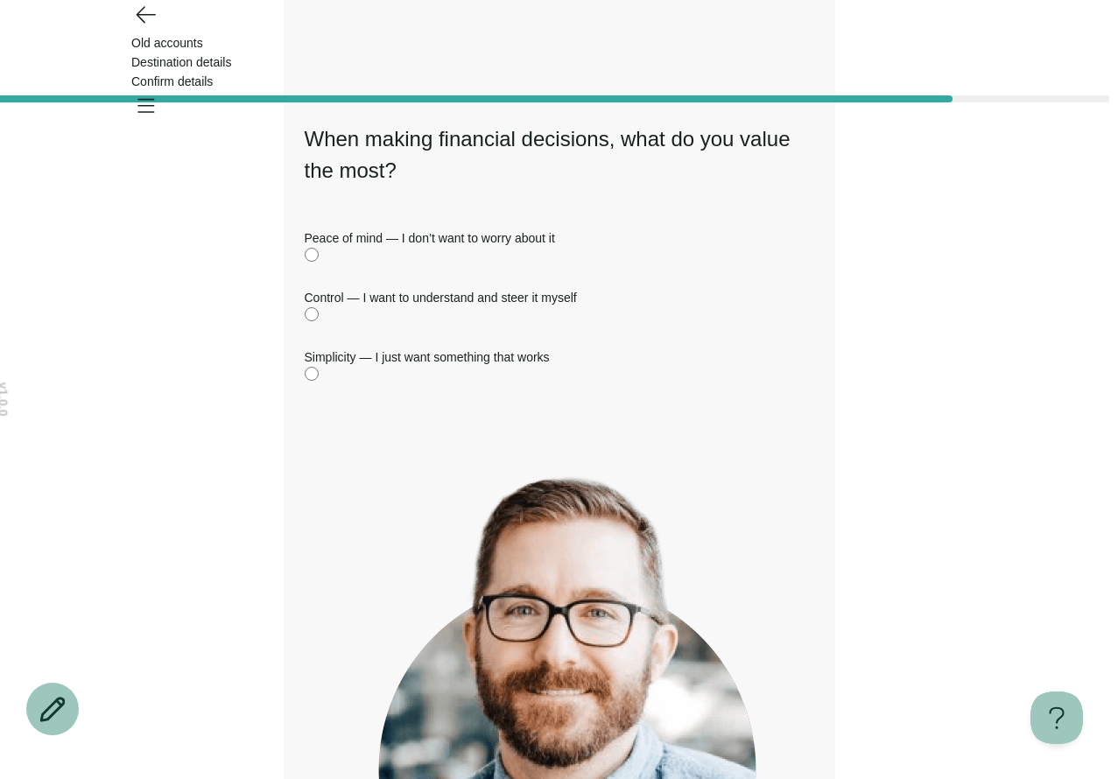
click at [406, 307] on div "Control — I want to understand and steer it myself" at bounding box center [559, 297] width 509 height 19
click at [430, 698] on div "This helps us match you with an account that aligns with your personal preferen…" at bounding box center [559, 733] width 509 height 569
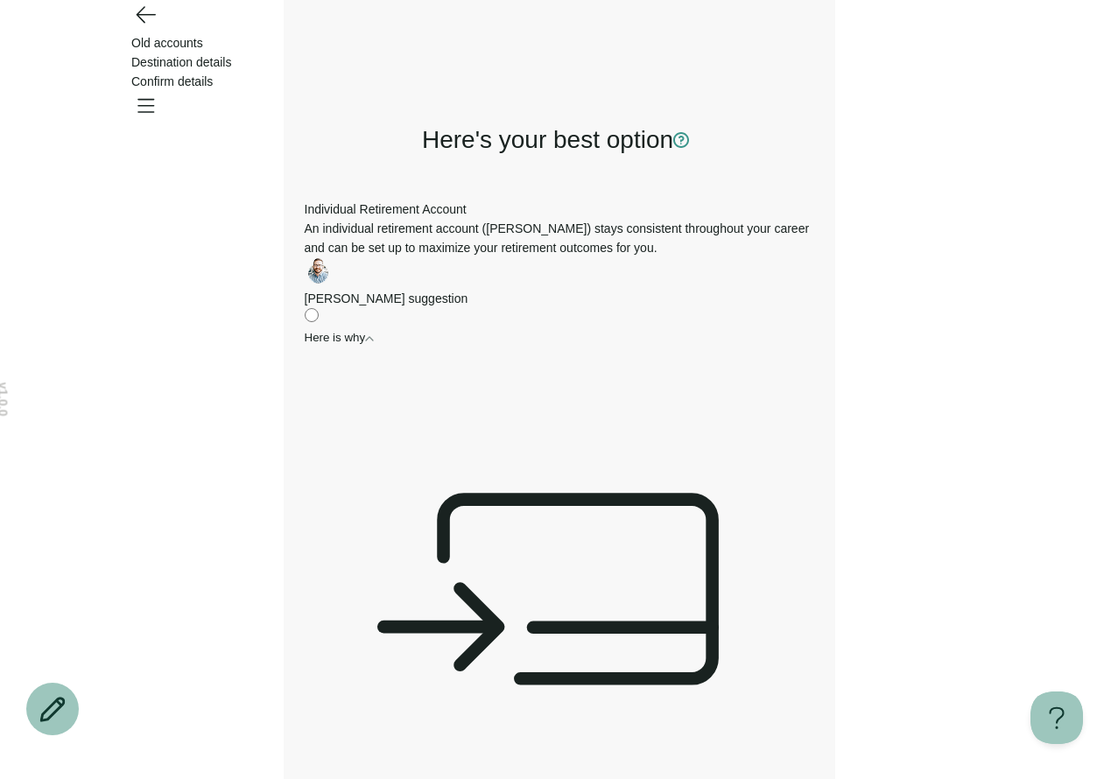
scroll to position [82, 0]
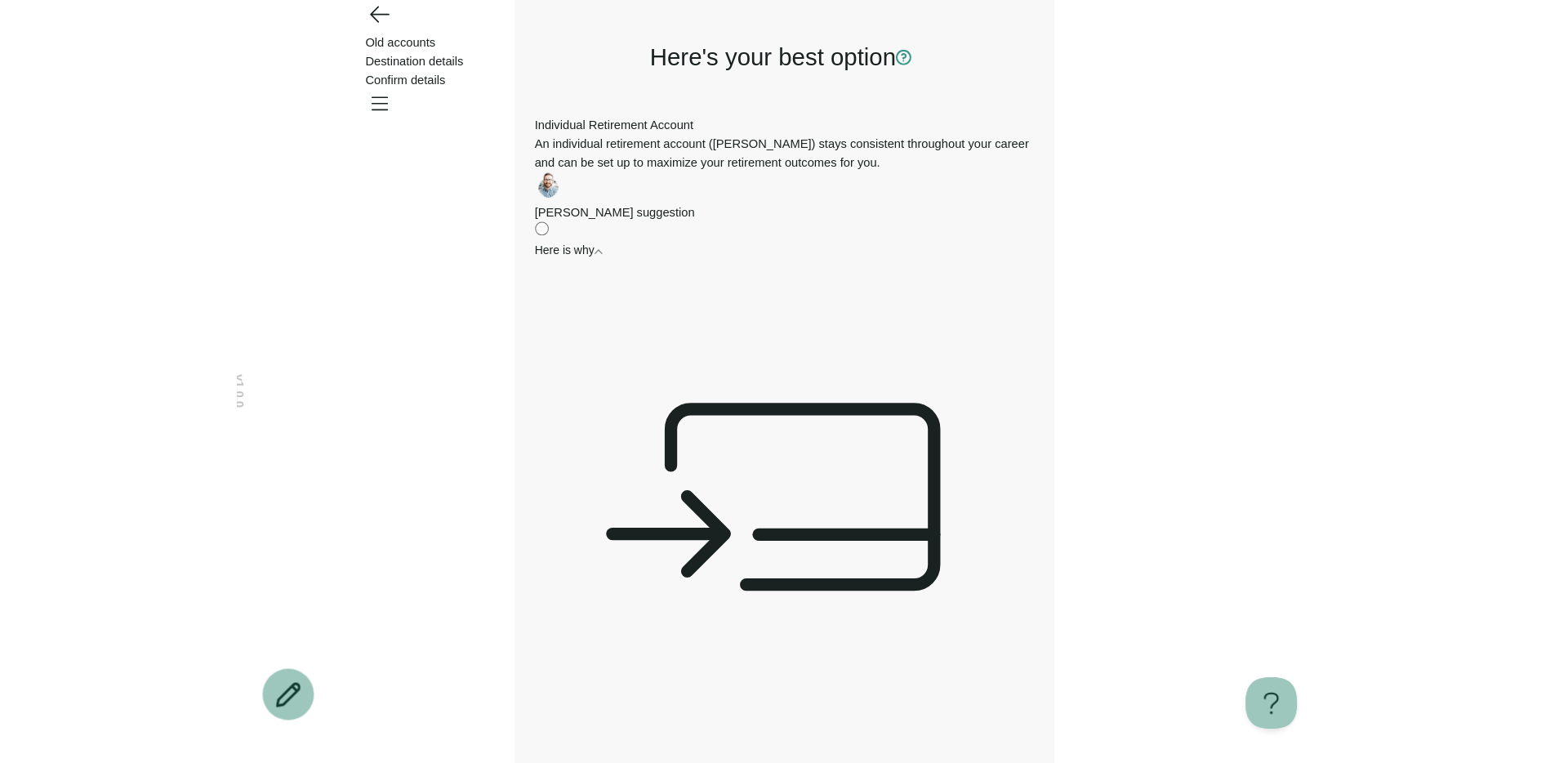
scroll to position [0, 0]
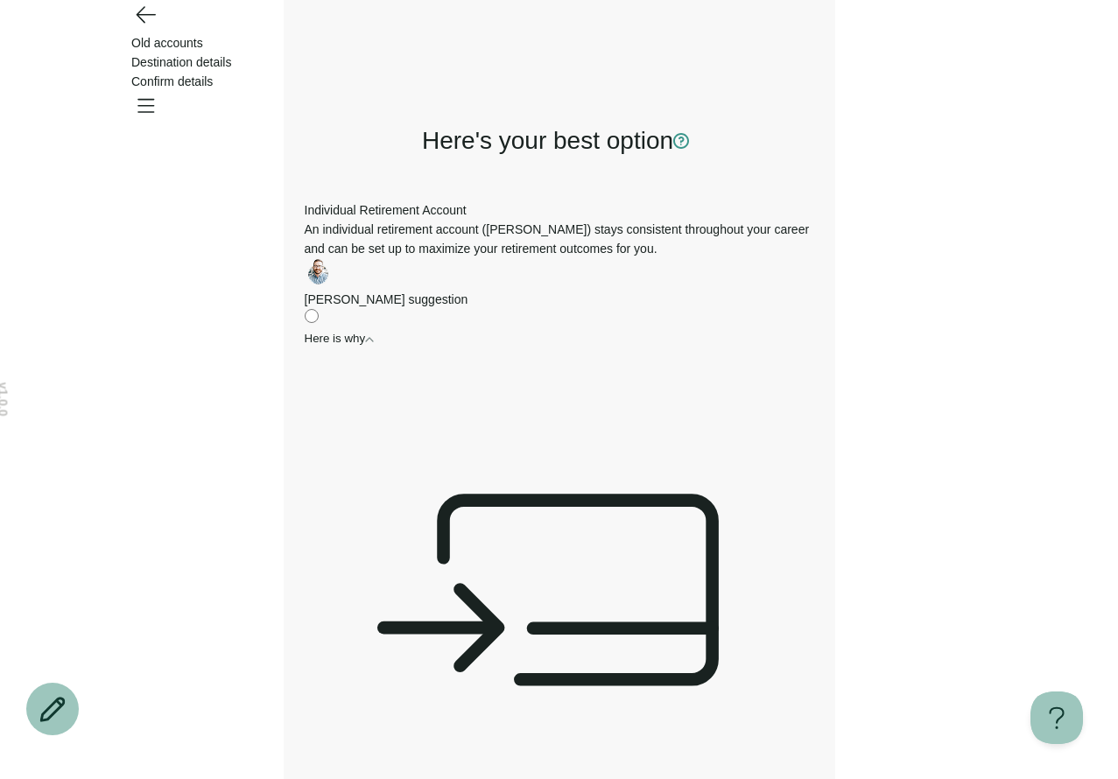
click at [738, 130] on h3 "Here's your best option" at bounding box center [559, 140] width 509 height 35
click at [790, 137] on h3 "Here's your best option" at bounding box center [559, 140] width 509 height 35
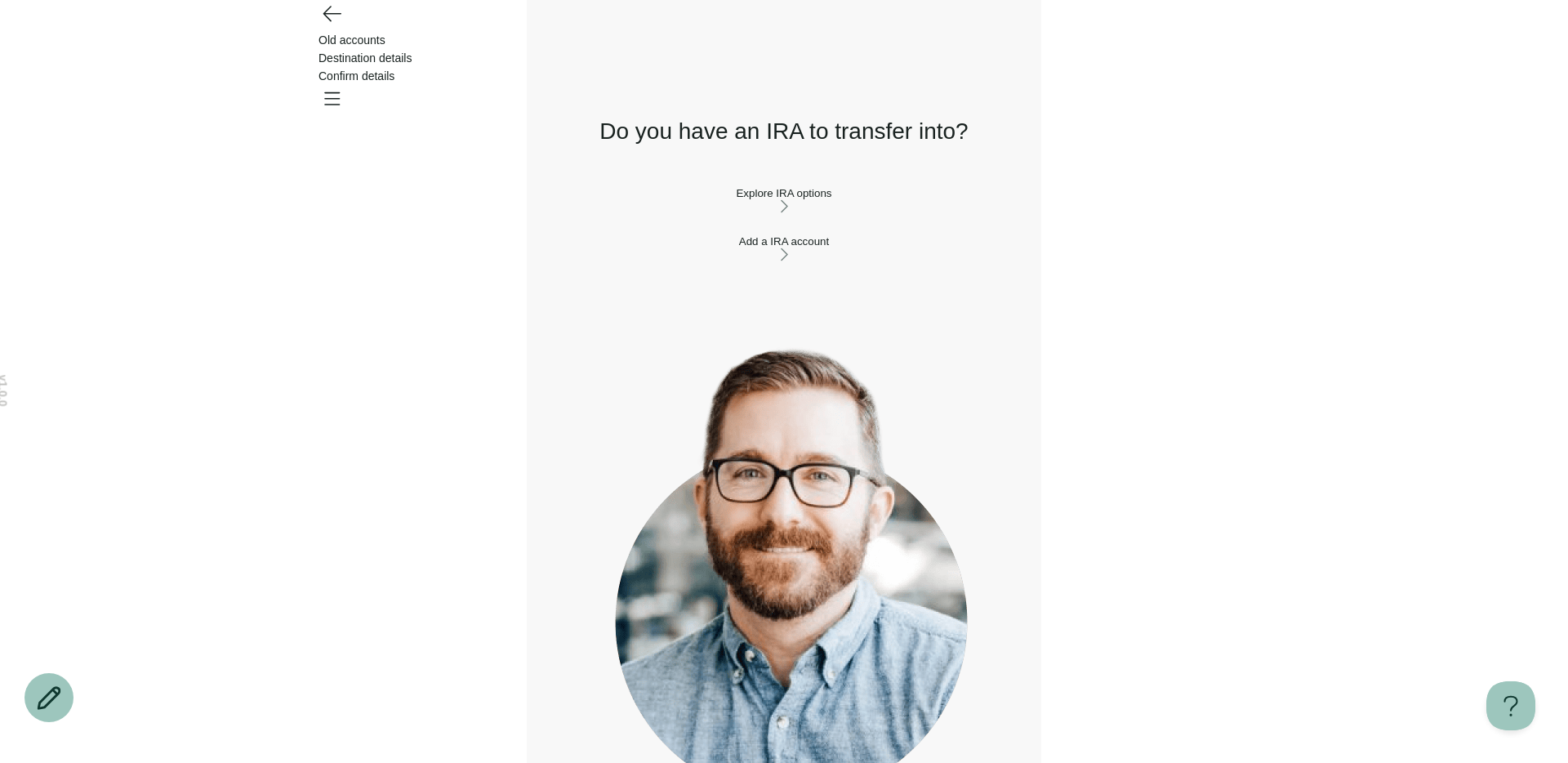
click at [655, 200] on div "Explore IRA options" at bounding box center [783, 192] width 475 height 12
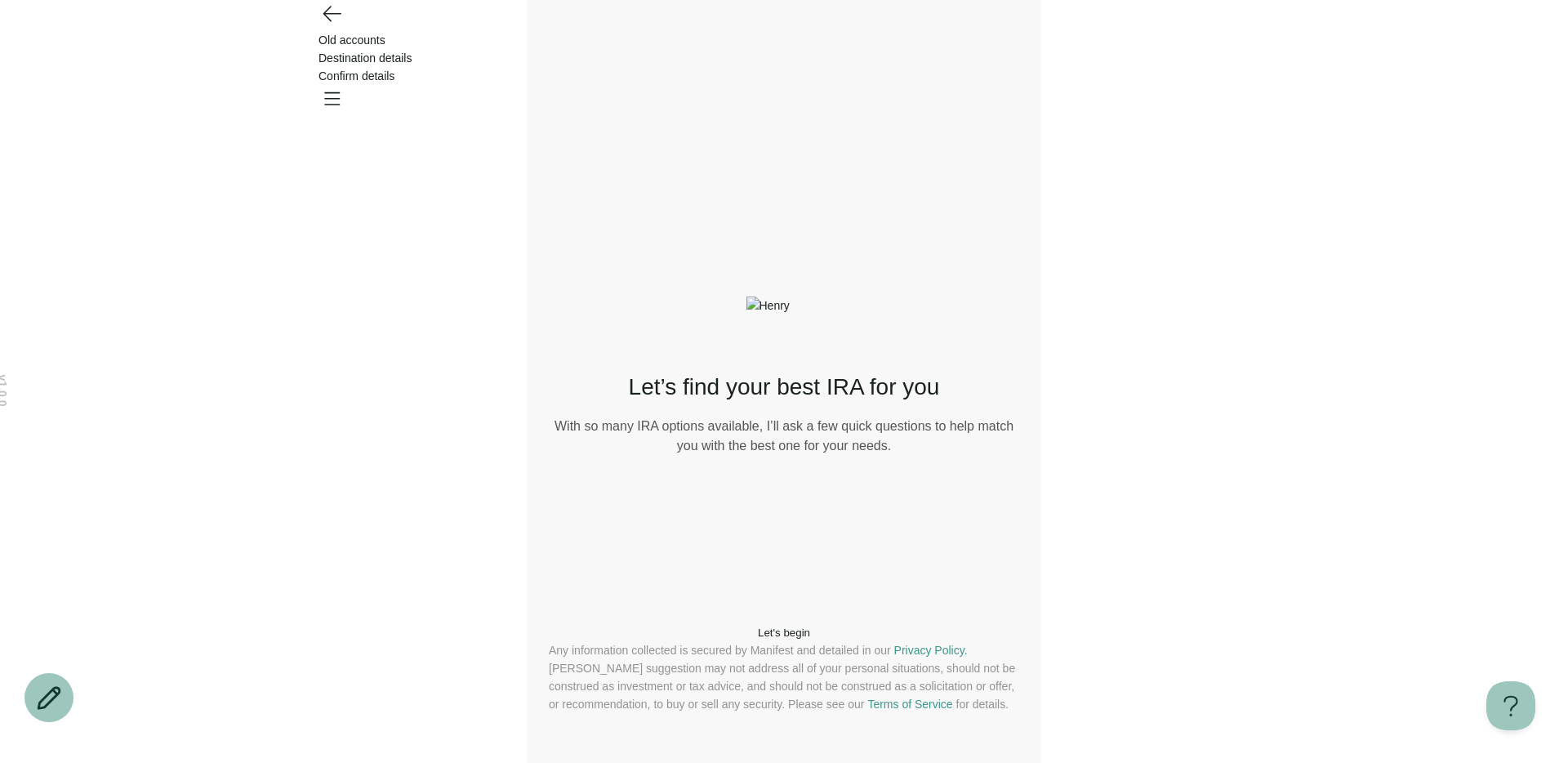
click at [646, 575] on div "Let’s find your best IRA for you With so many IRA options available, I’ll ask a…" at bounding box center [784, 356] width 470 height 534
click at [640, 627] on button "Let's begin" at bounding box center [784, 632] width 470 height 12
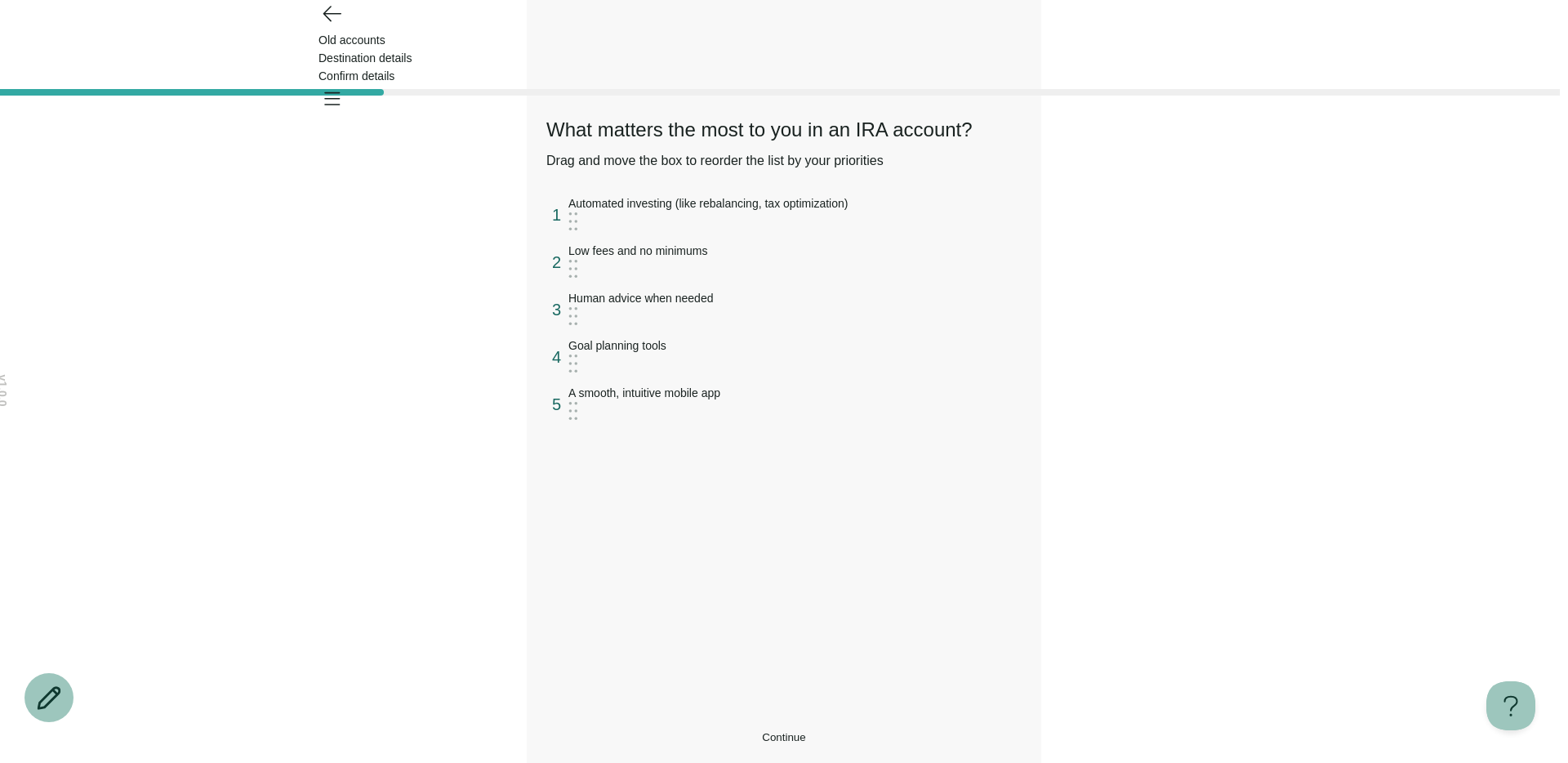
click at [253, 435] on div "v 1.0.0 Old accounts Destination details Confirm details What matters the most …" at bounding box center [784, 381] width 1568 height 763
drag, startPoint x: 749, startPoint y: 437, endPoint x: 746, endPoint y: 255, distance: 182.0
click at [716, 214] on div "A smooth, intuitive mobile app" at bounding box center [640, 205] width 152 height 18
drag, startPoint x: 1005, startPoint y: 271, endPoint x: 1009, endPoint y: 408, distance: 137.1
click at [855, 731] on button "Continue" at bounding box center [783, 737] width 475 height 12
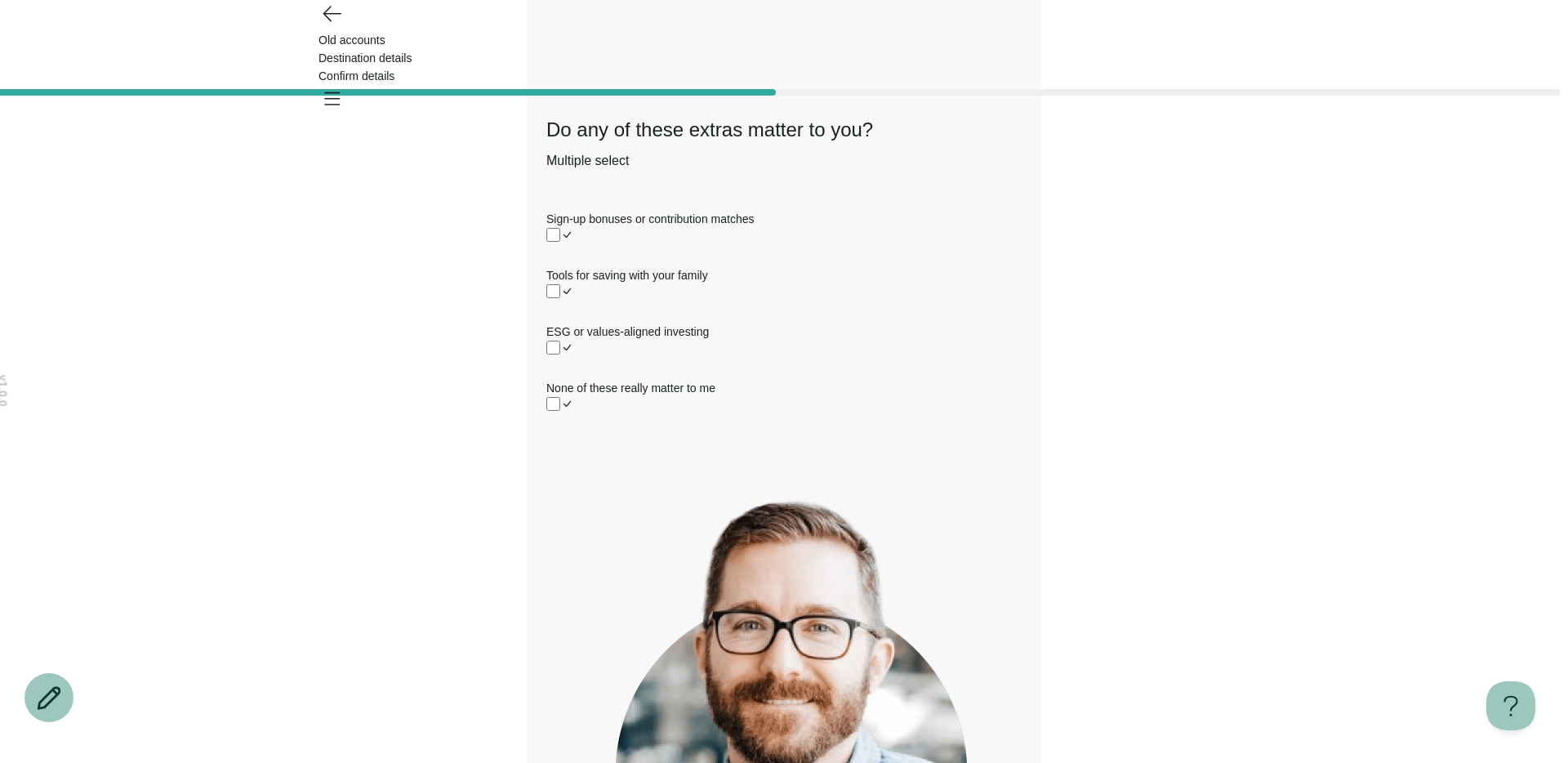
click at [919, 360] on label "ESG or values-aligned investing" at bounding box center [783, 341] width 475 height 36
click at [790, 366] on div "Sign-up bonuses or contribution matches Tools for saving with your family ESG o…" at bounding box center [783, 313] width 475 height 206
click at [783, 304] on label "Tools for saving with your family" at bounding box center [783, 284] width 475 height 36
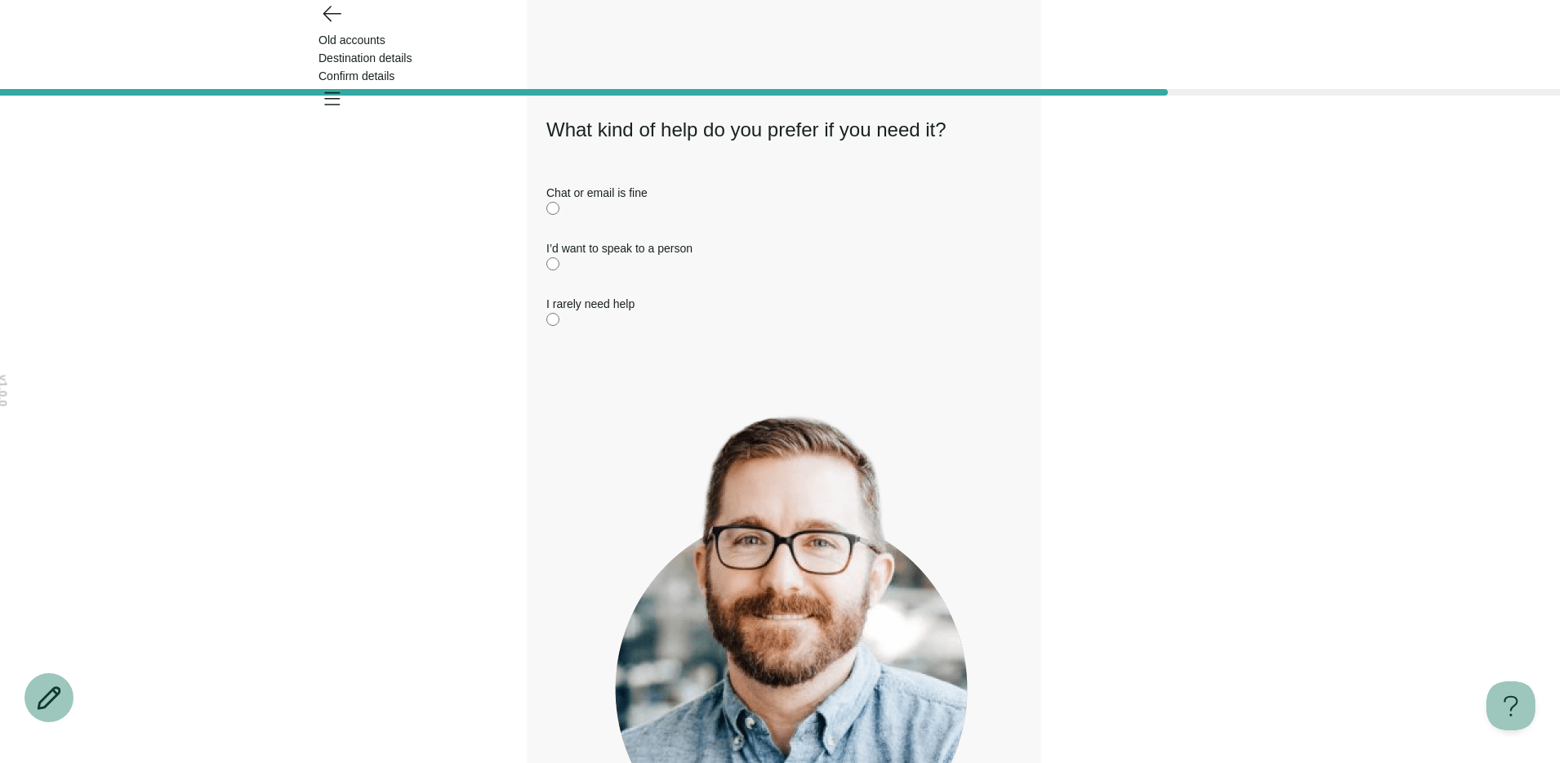
click at [798, 258] on div "Chat or email is fine I’d want to speak to a person I rarely need help" at bounding box center [783, 258] width 475 height 148
click at [786, 276] on label "I’d want to speak to a person" at bounding box center [783, 257] width 475 height 36
click at [769, 688] on div "Knowing how you like to get support helps us guide you to an account that offer…" at bounding box center [783, 664] width 475 height 549
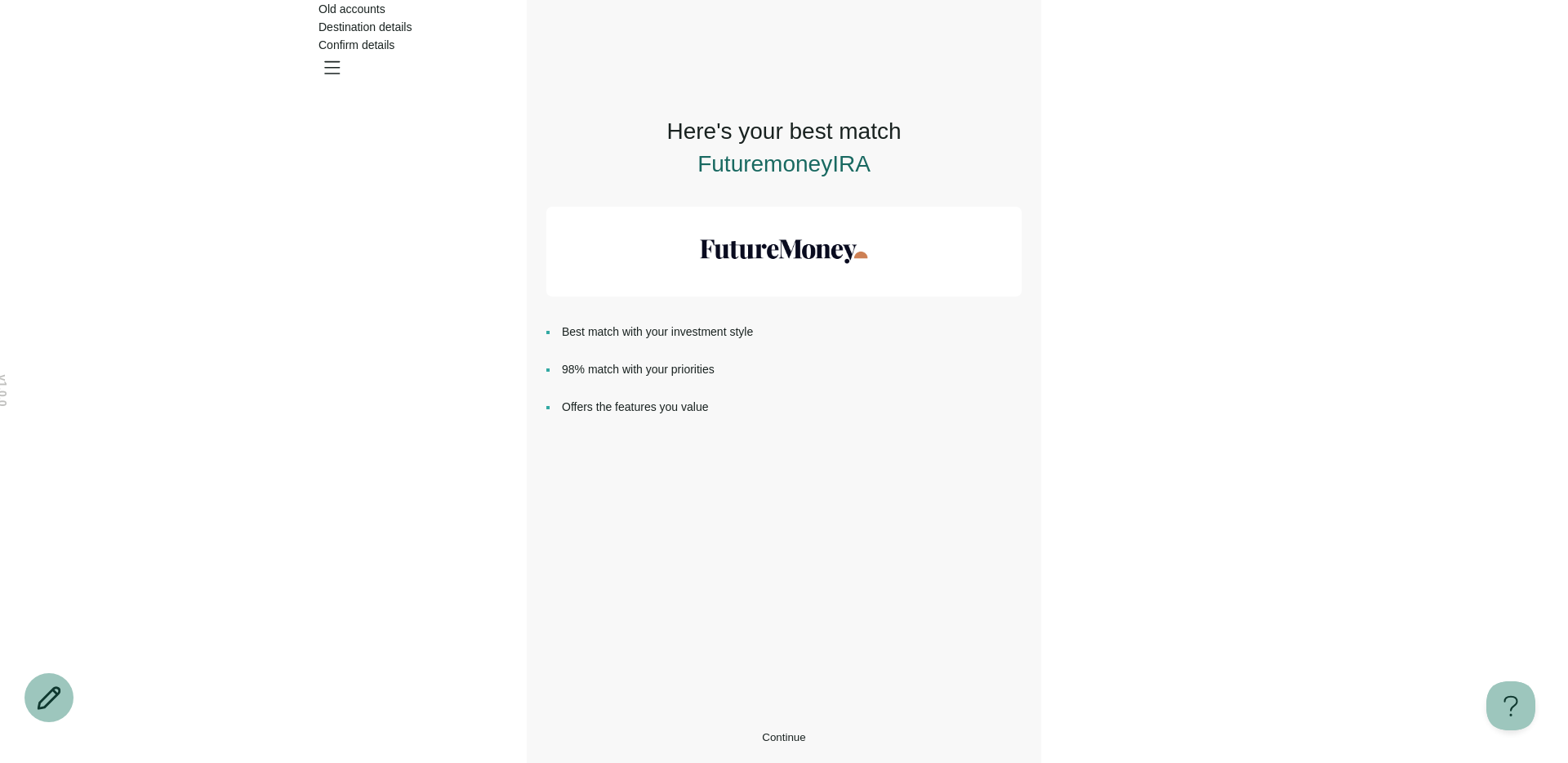
click at [843, 346] on ul "Best match with your investment style 98% match with your priorities Offers the…" at bounding box center [783, 379] width 475 height 113
click at [637, 323] on li "Best match with your investment style" at bounding box center [783, 332] width 475 height 18
click at [890, 337] on li "Best match with your investment style" at bounding box center [783, 332] width 475 height 18
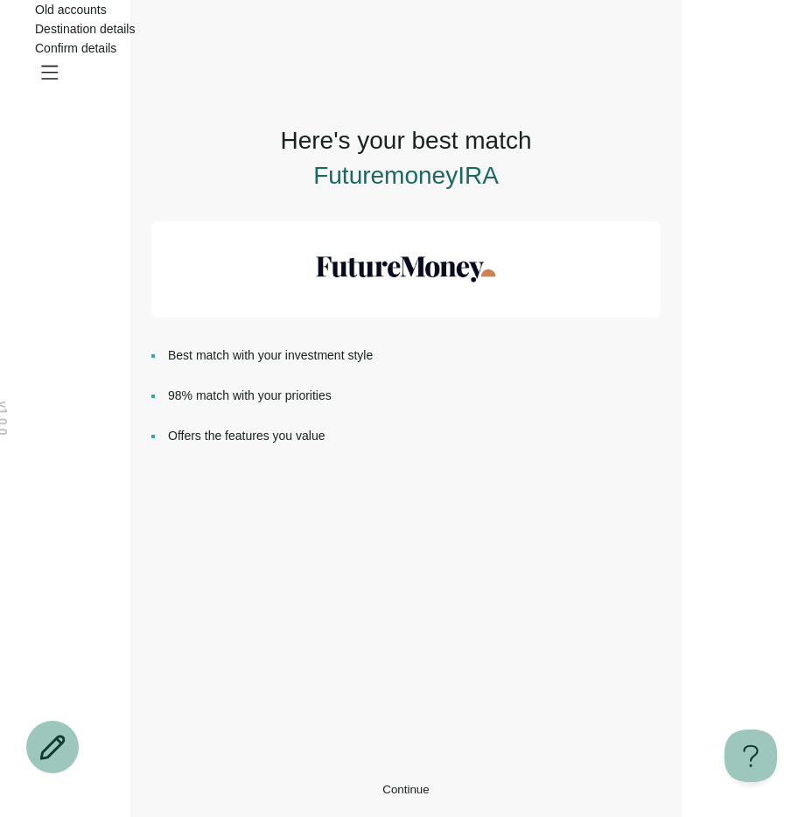
click at [434, 783] on button "Continue" at bounding box center [405, 789] width 509 height 13
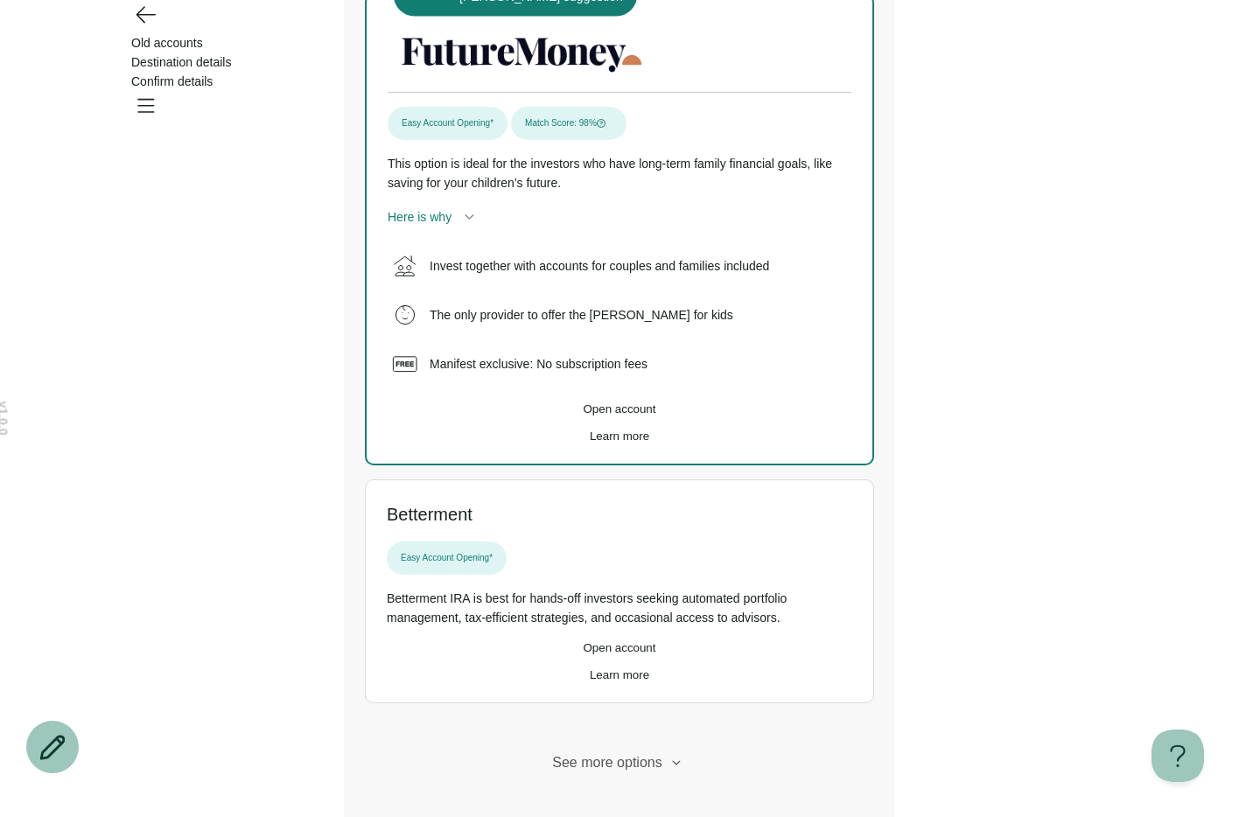
scroll to position [399, 0]
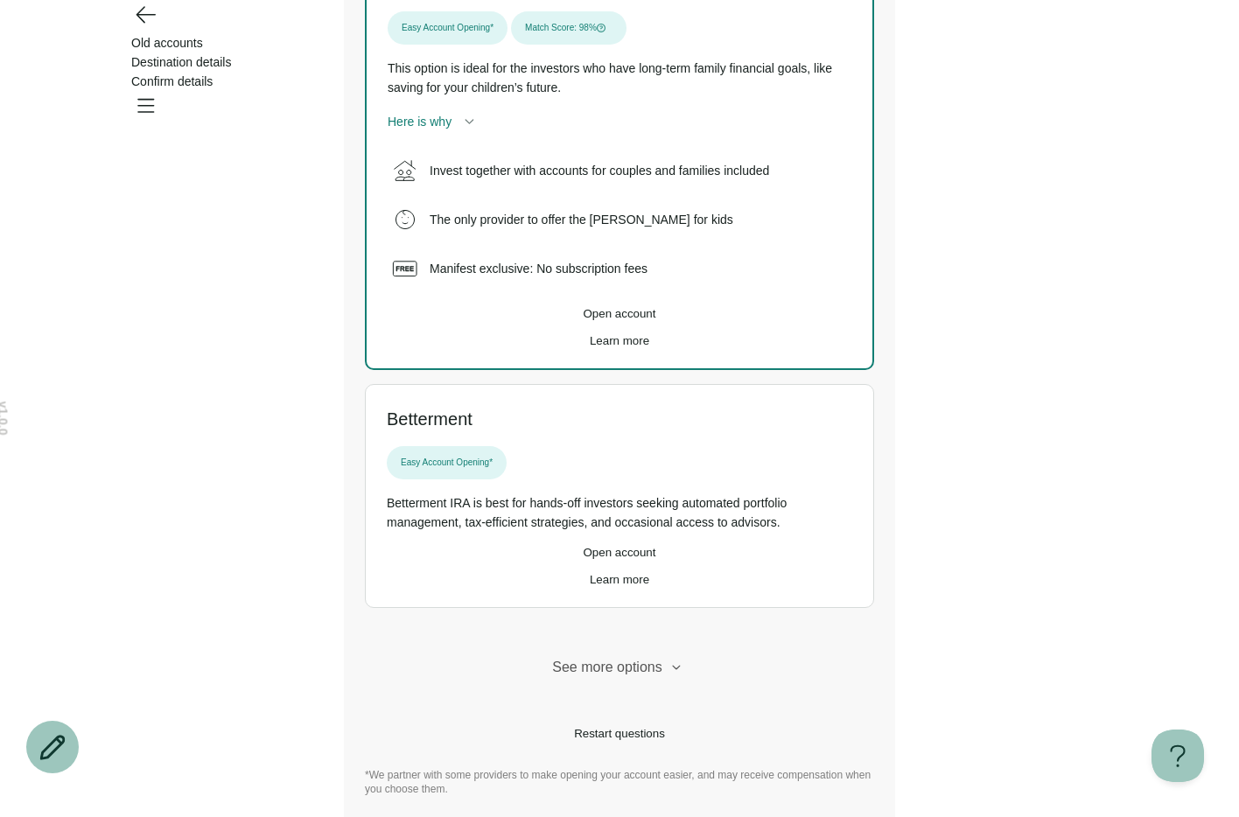
click at [614, 659] on button "See more options" at bounding box center [619, 667] width 509 height 21
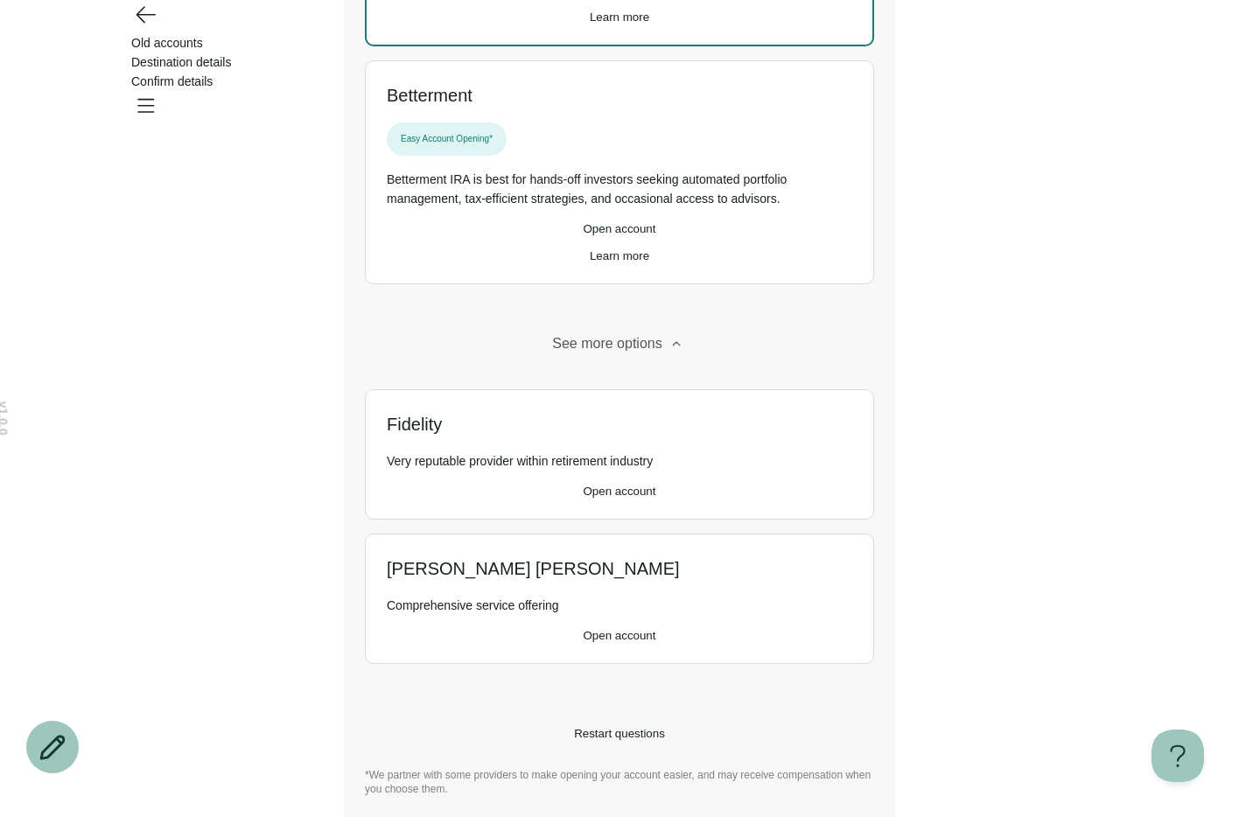
scroll to position [767, 0]
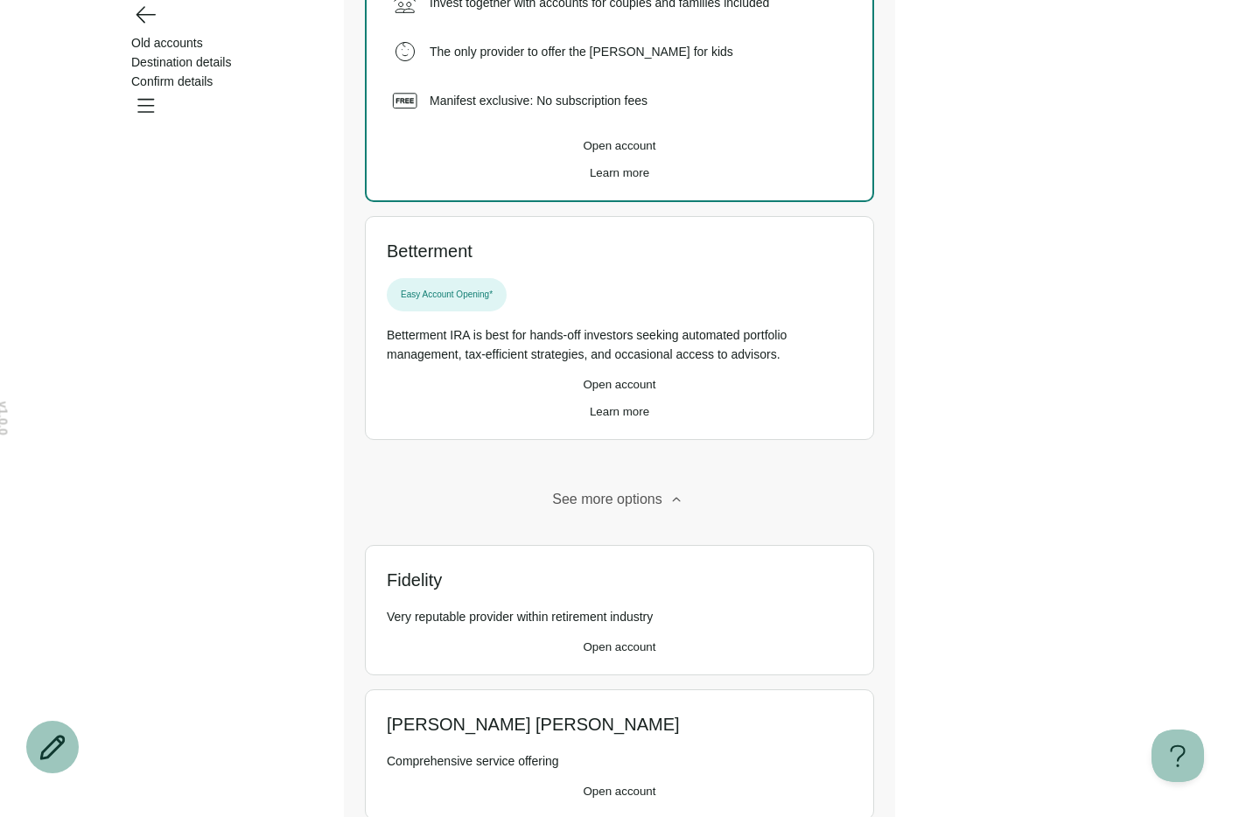
click at [603, 510] on button "See more options" at bounding box center [619, 499] width 509 height 21
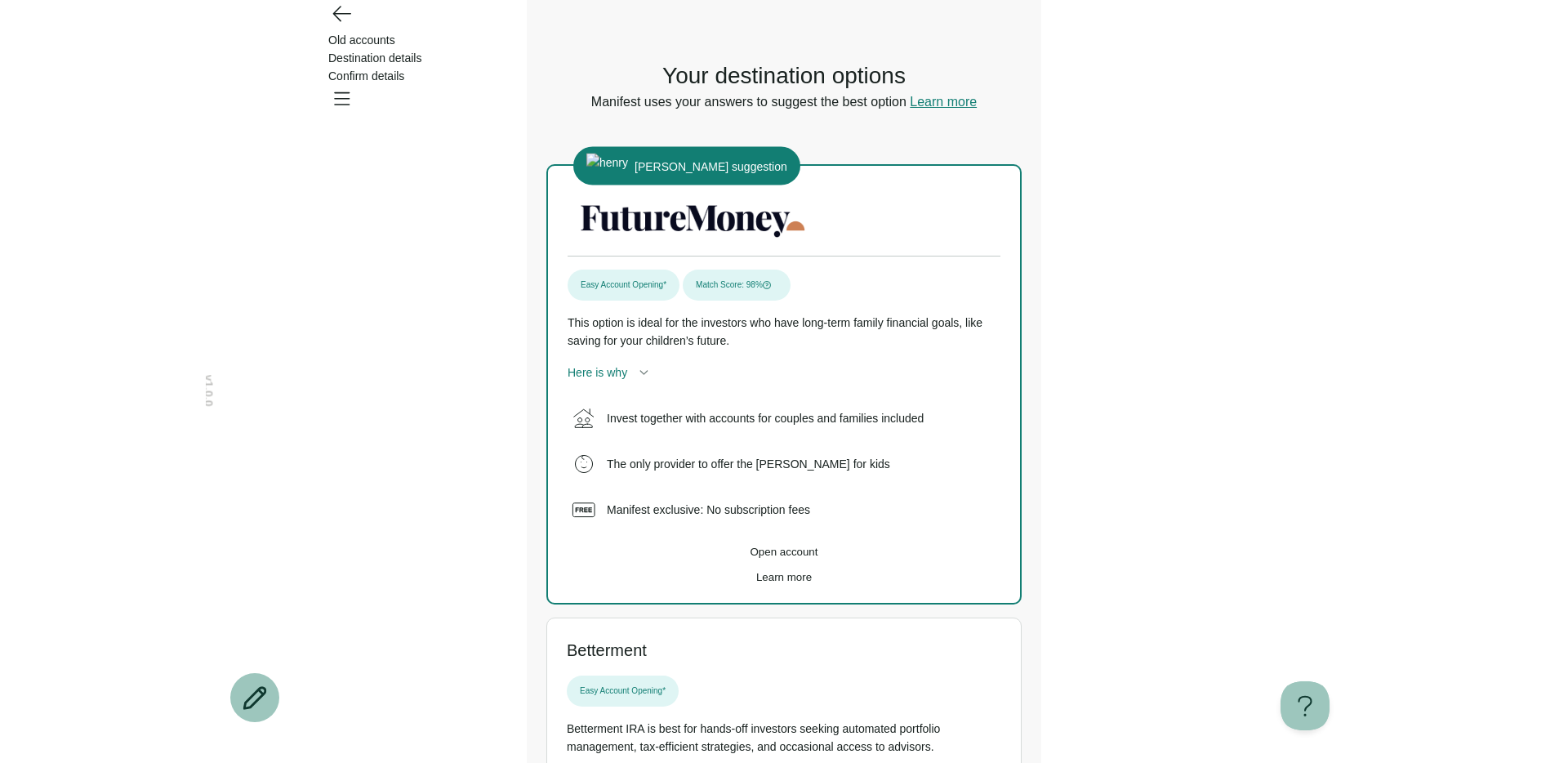
scroll to position [0, 0]
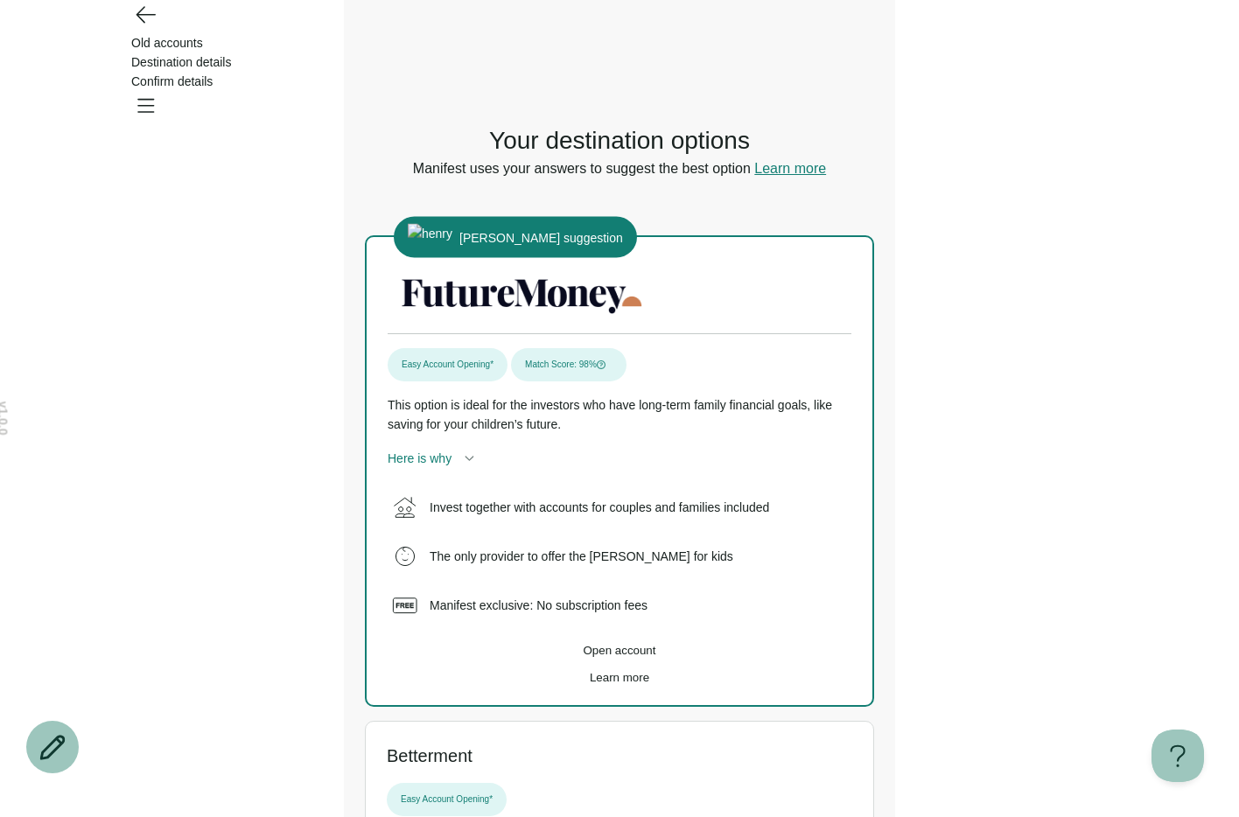
click at [606, 365] on icon "button" at bounding box center [601, 365] width 9 height 9
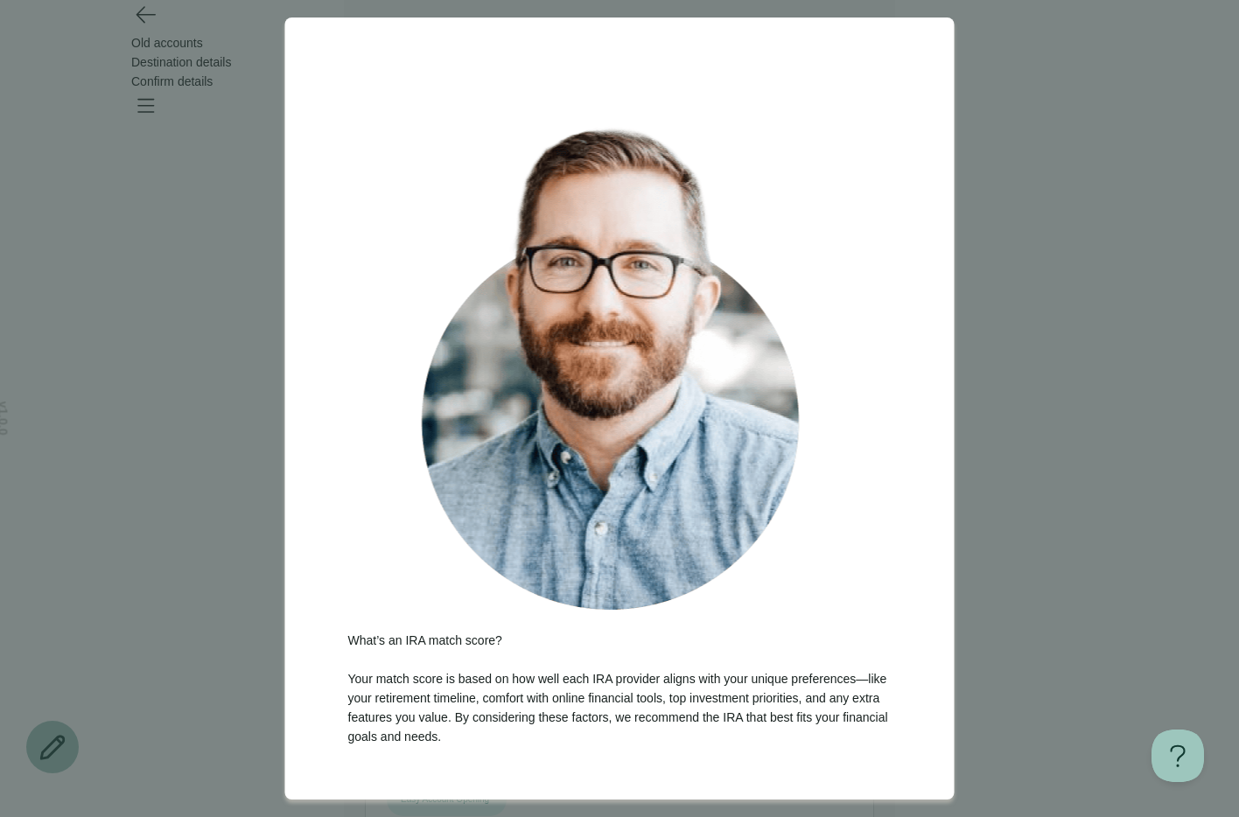
click at [520, 806] on button "Go back" at bounding box center [619, 812] width 543 height 13
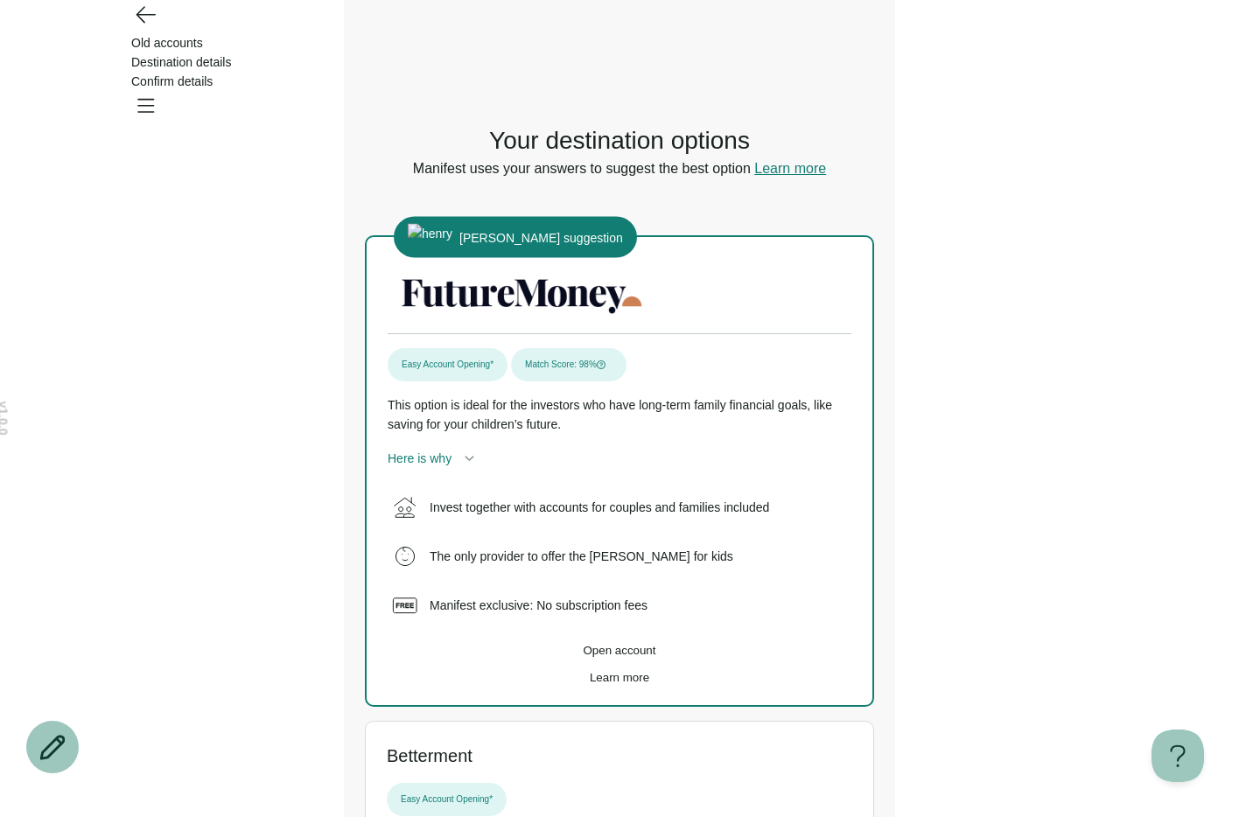
click at [975, 291] on div "v 1.0.0 Old accounts Destination details Confirm details Your destination optio…" at bounding box center [619, 577] width 1239 height 1154
click at [775, 163] on button "Learn more" at bounding box center [790, 169] width 72 height 16
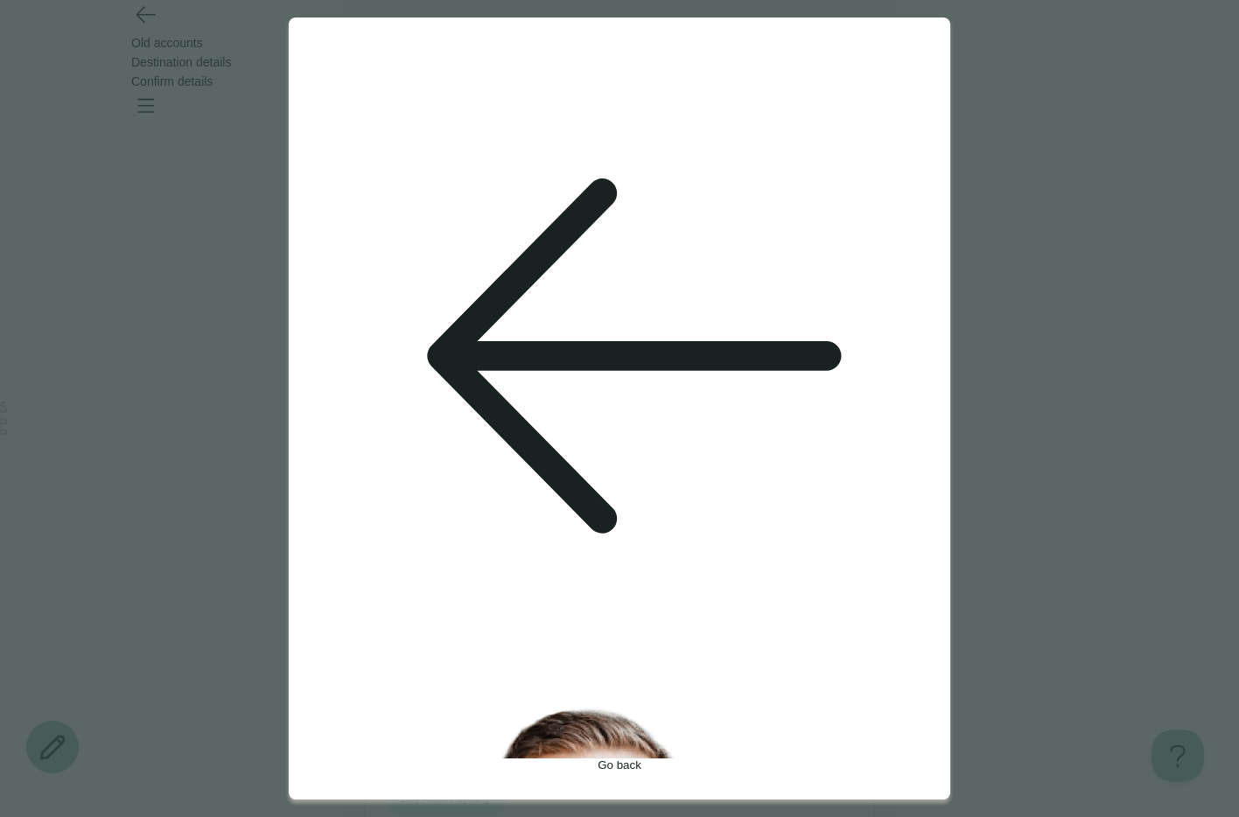
click at [652, 145] on div "What’s our methodology? Manifest uses your answers to evaluate your current fin…" at bounding box center [619, 408] width 1239 height 817
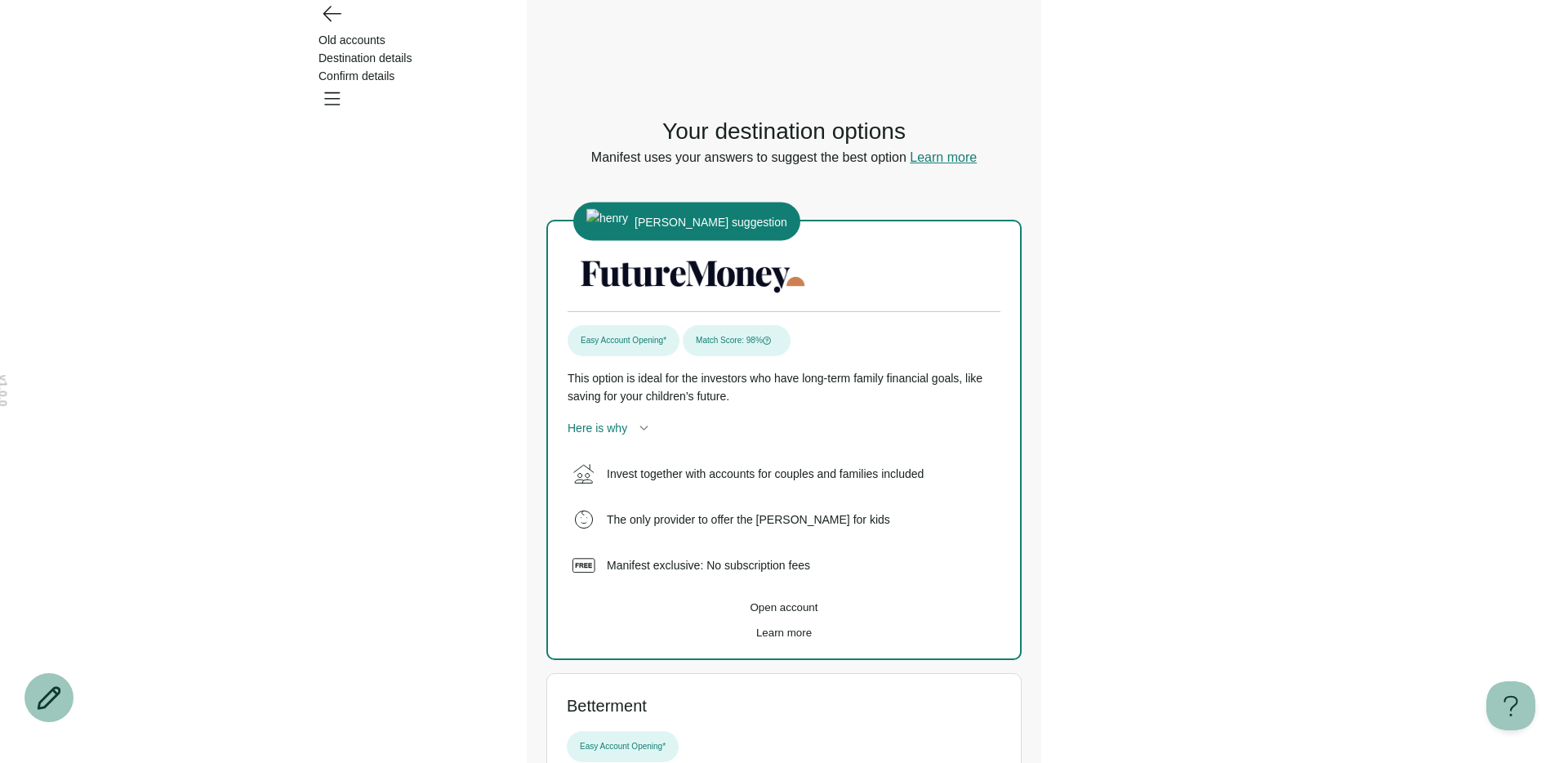
click at [1014, 332] on div "Henry’s suggestion Easy Account Opening* Match Score: 98% This option is ideal …" at bounding box center [783, 440] width 475 height 441
click at [328, 26] on icon "Go back" at bounding box center [331, 13] width 26 height 26
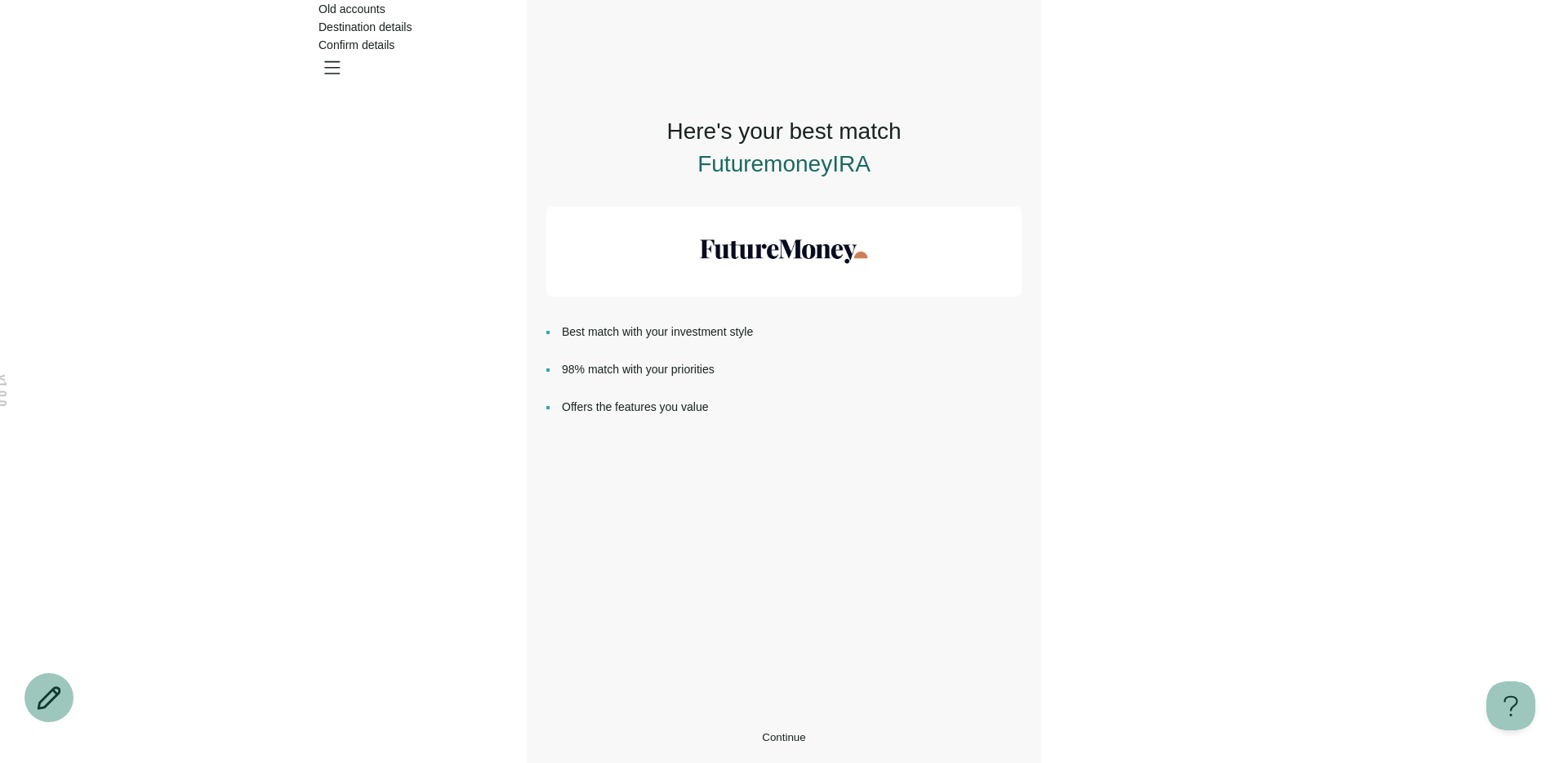
click at [695, 739] on button "Continue" at bounding box center [783, 737] width 475 height 12
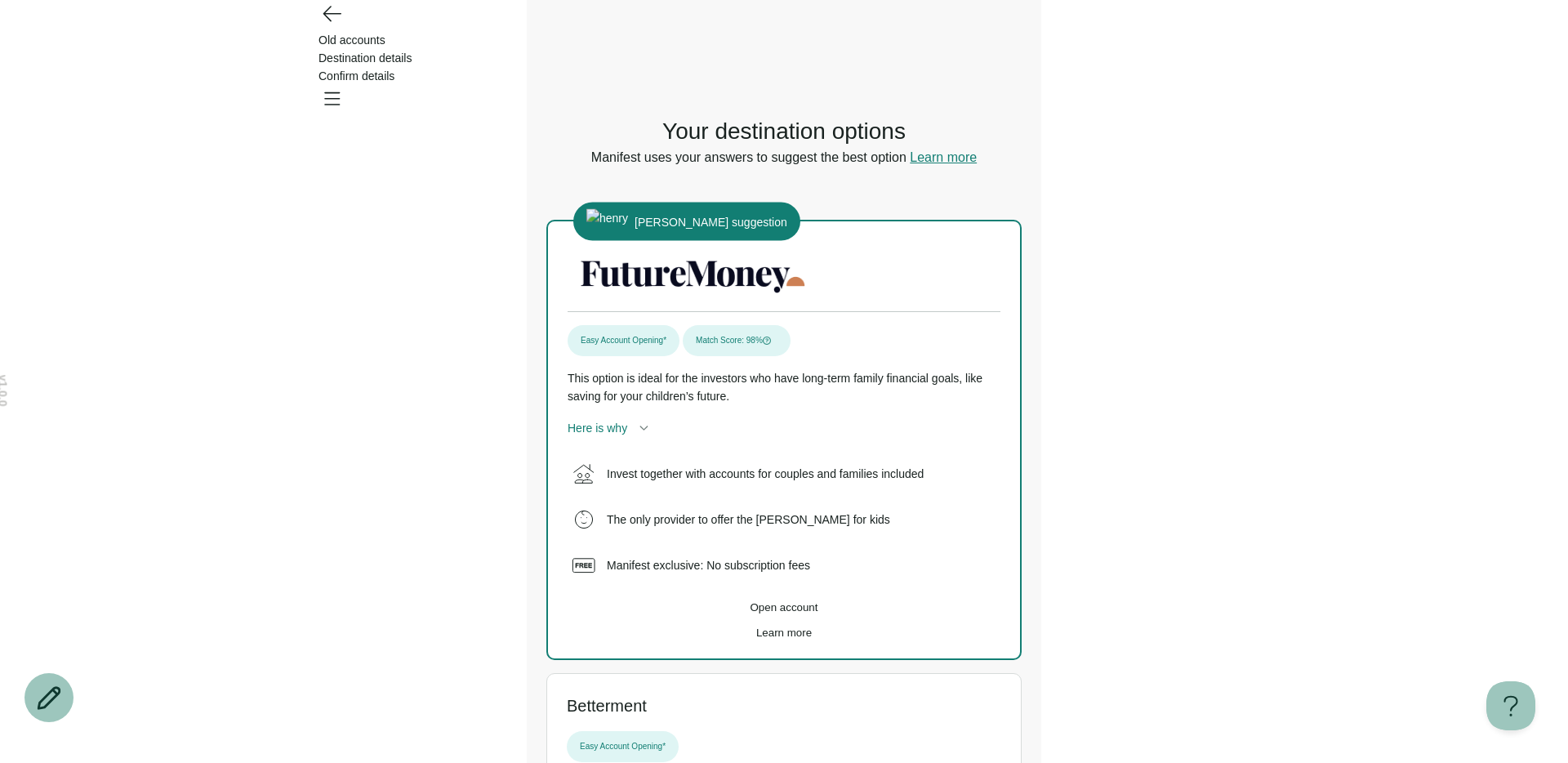
click at [637, 430] on div at bounding box center [643, 428] width 20 height 20
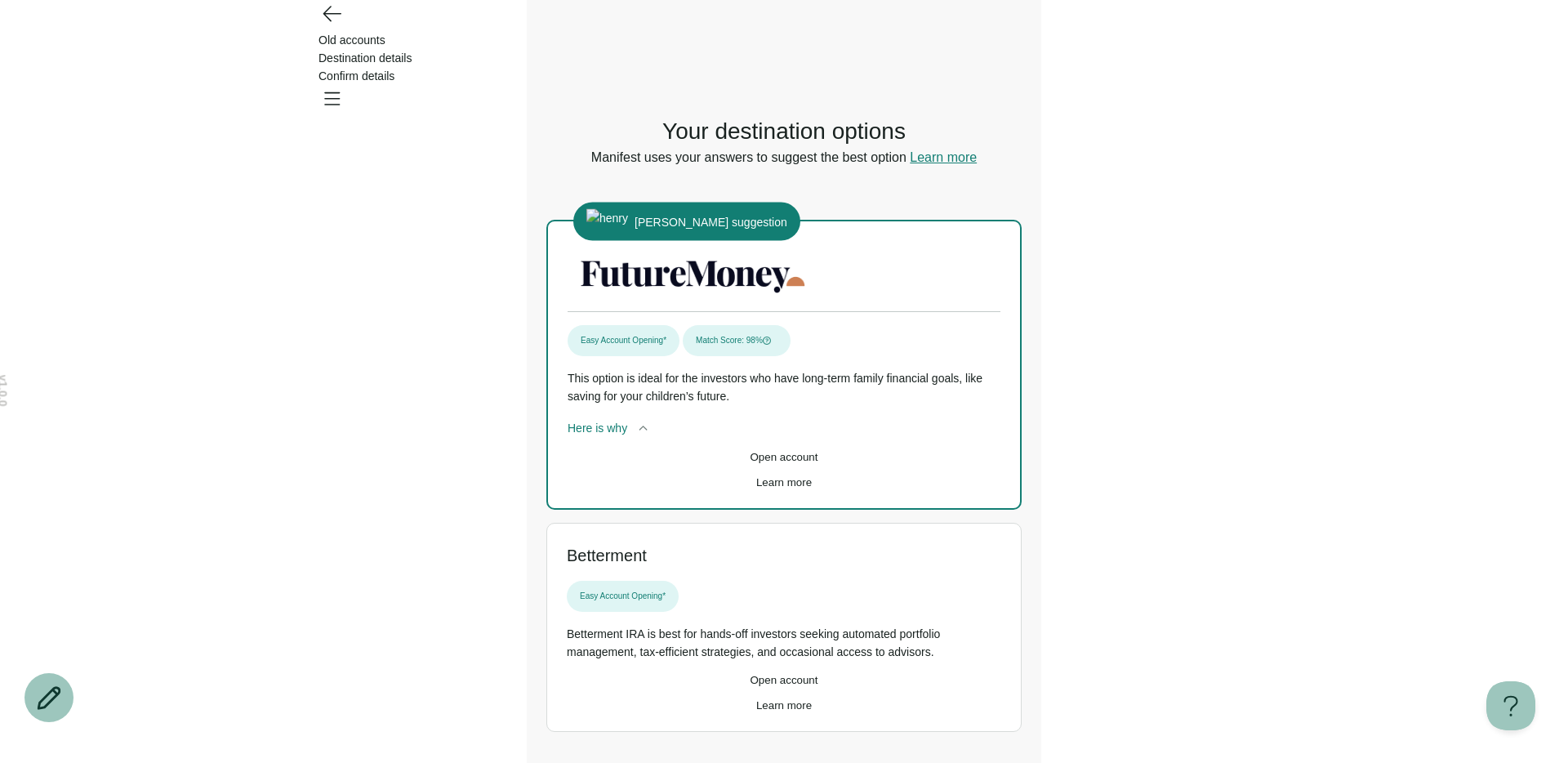
click at [819, 463] on span "Open account" at bounding box center [784, 457] width 68 height 12
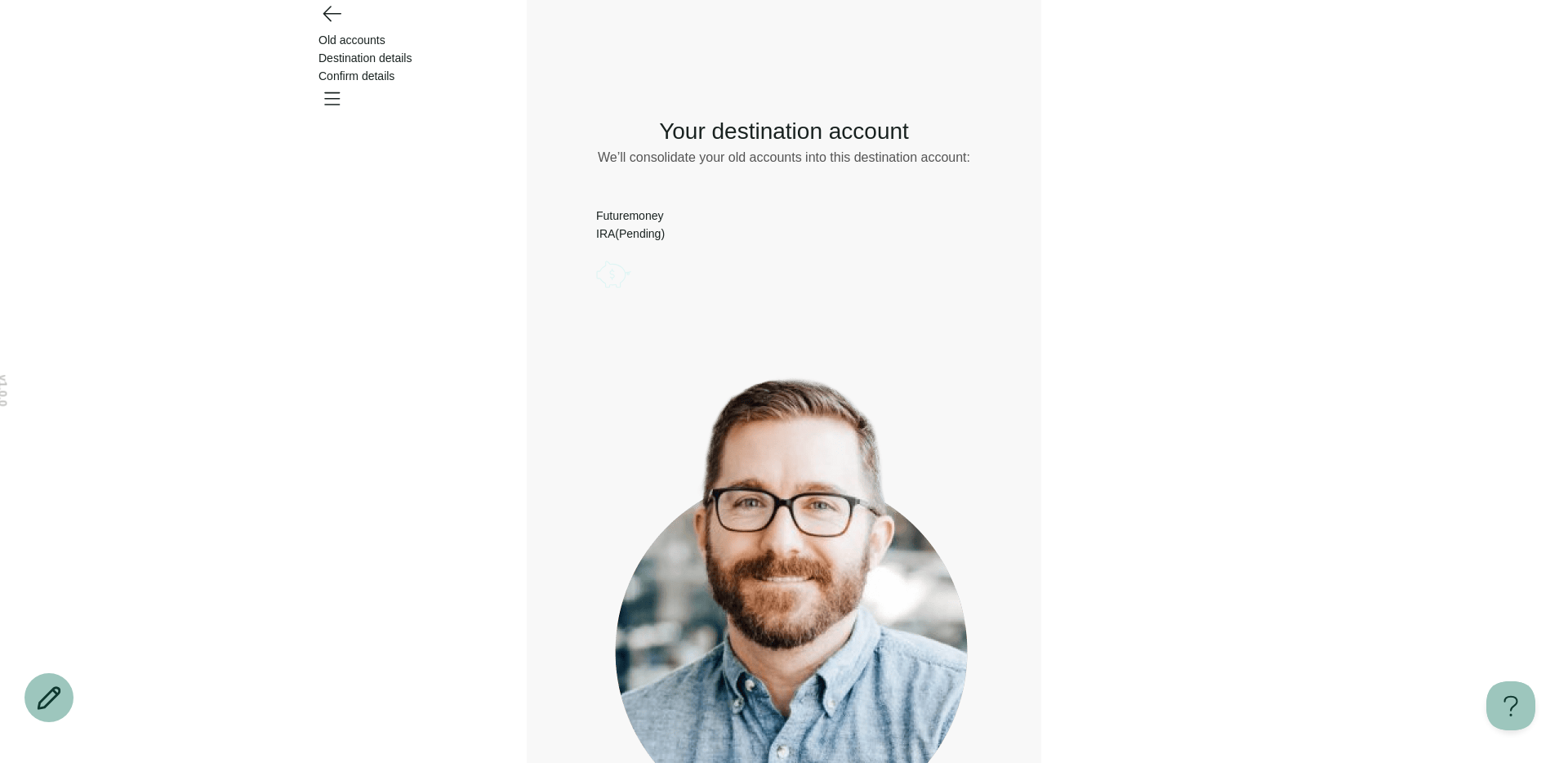
click at [329, 26] on icon "Go back" at bounding box center [331, 13] width 26 height 26
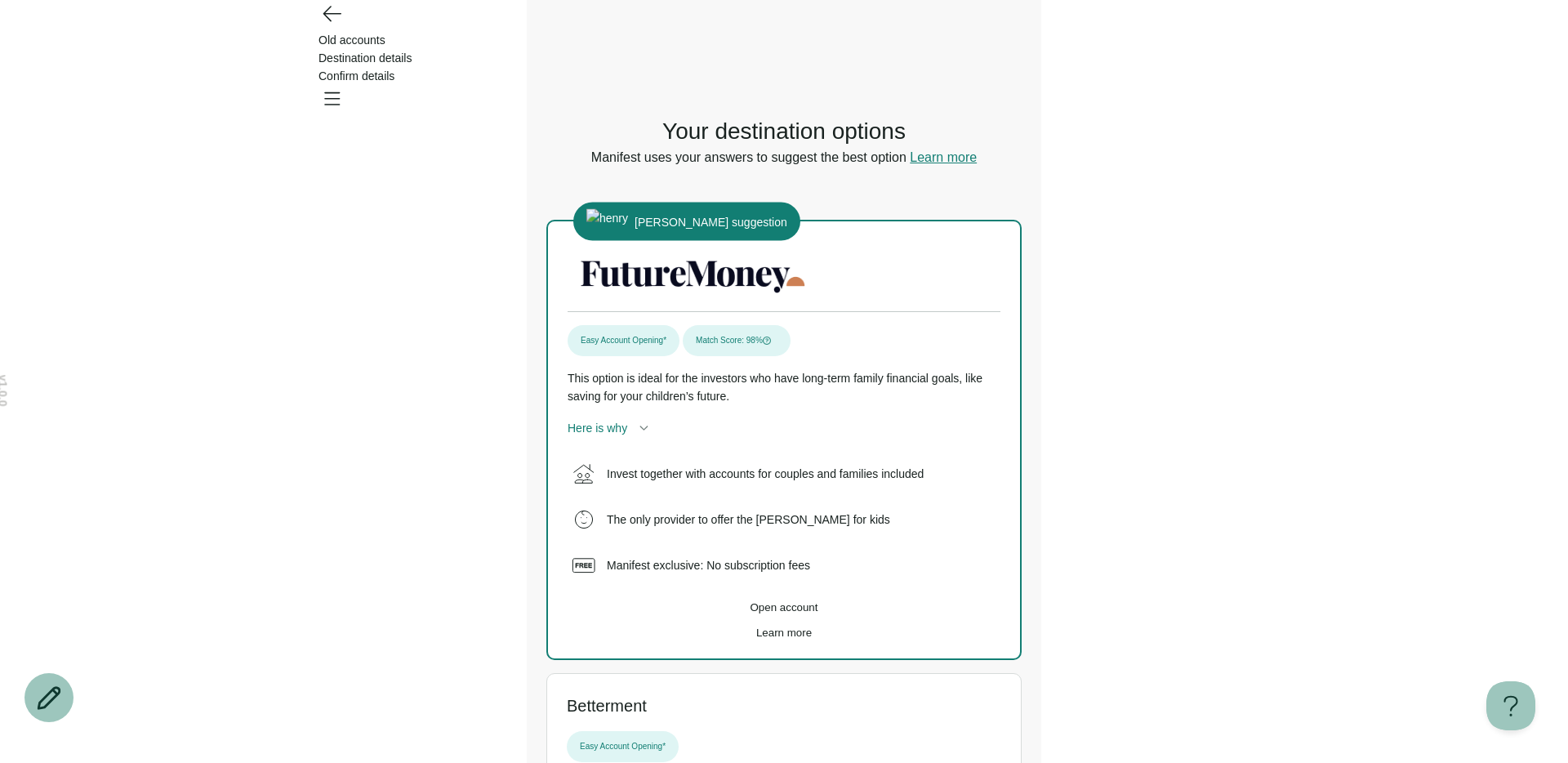
click at [769, 639] on span "Learn more" at bounding box center [784, 632] width 56 height 12
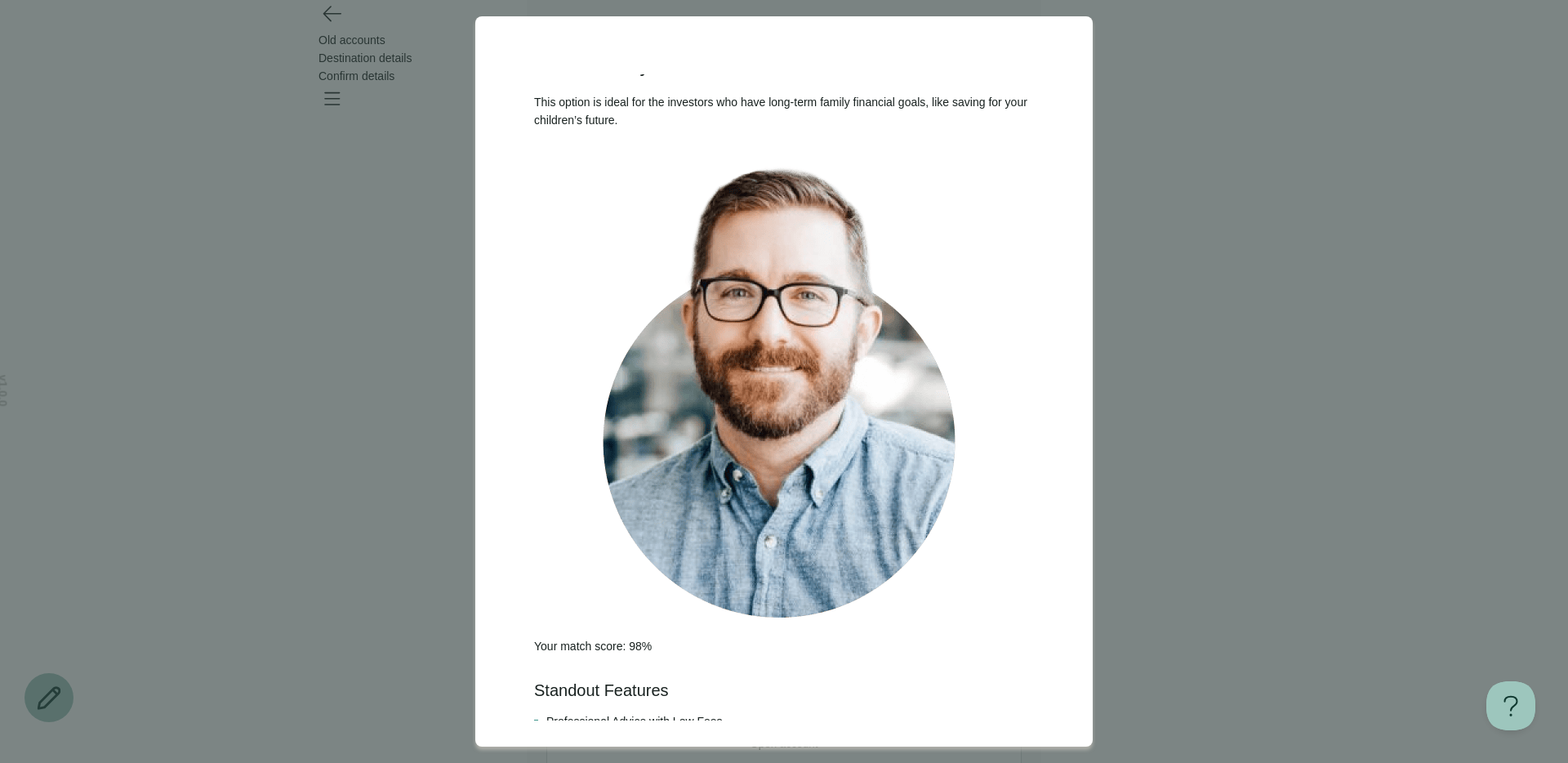
scroll to position [186, 0]
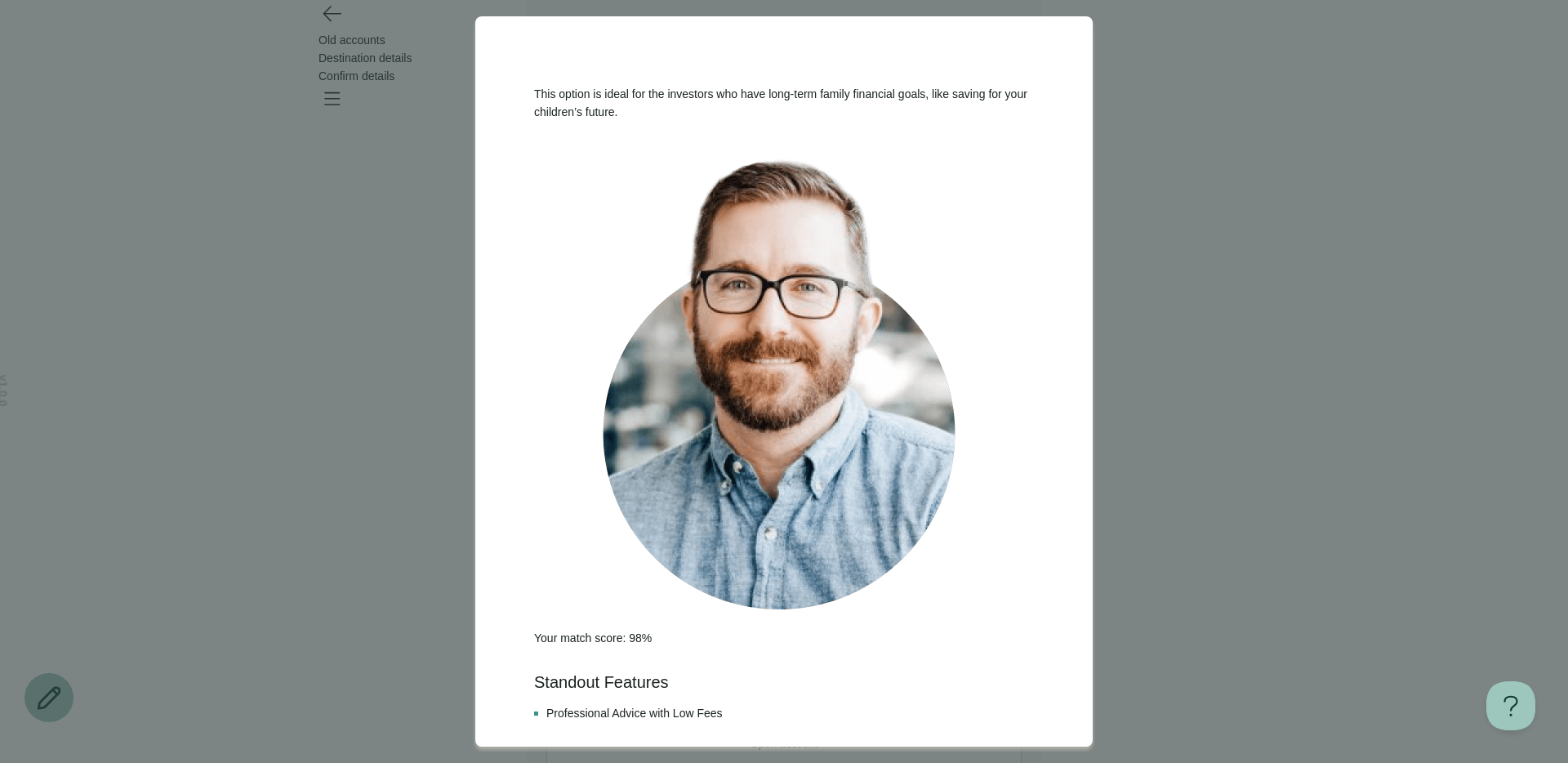
click at [338, 50] on div at bounding box center [784, 381] width 1568 height 763
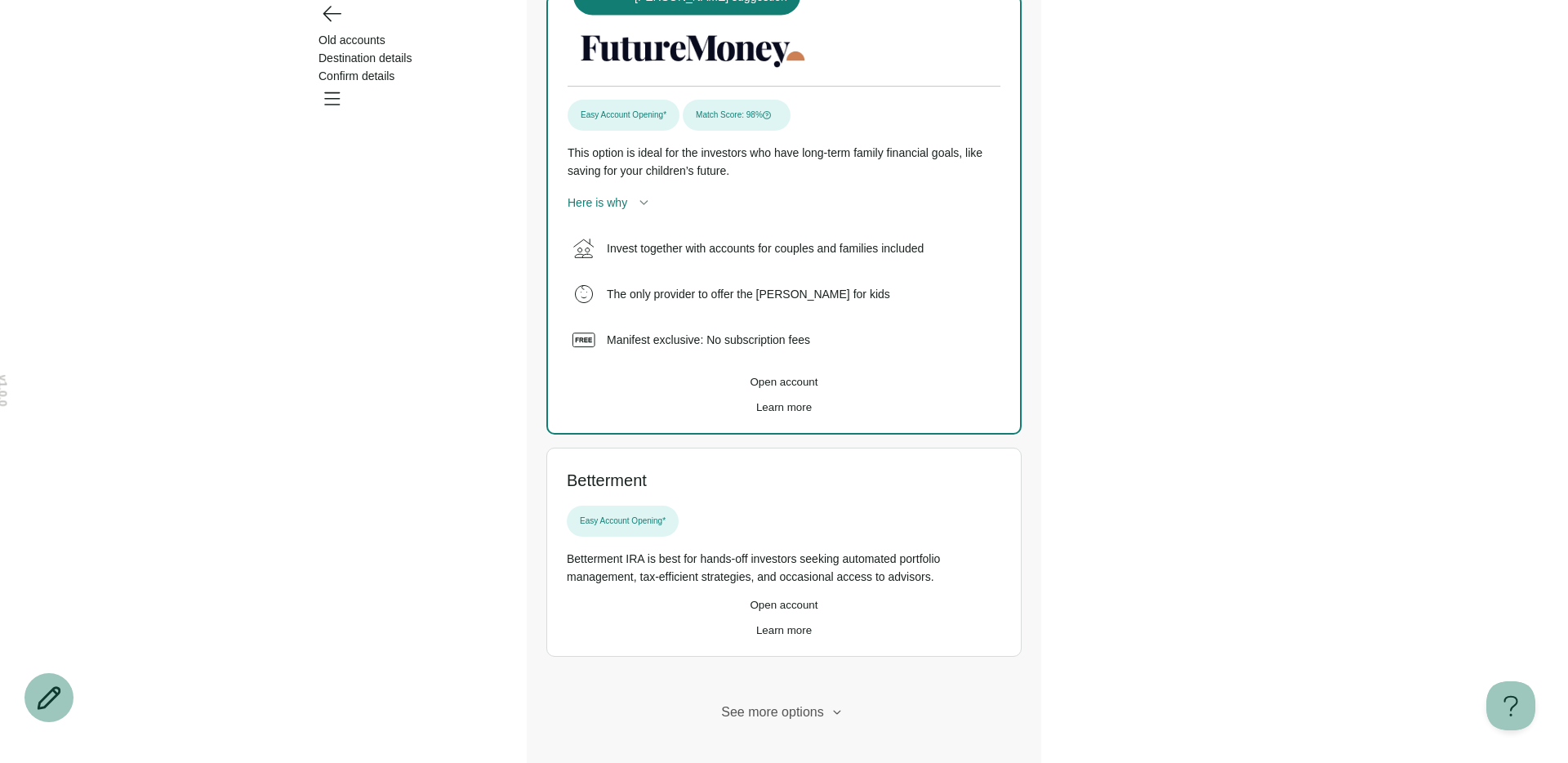
scroll to position [373, 0]
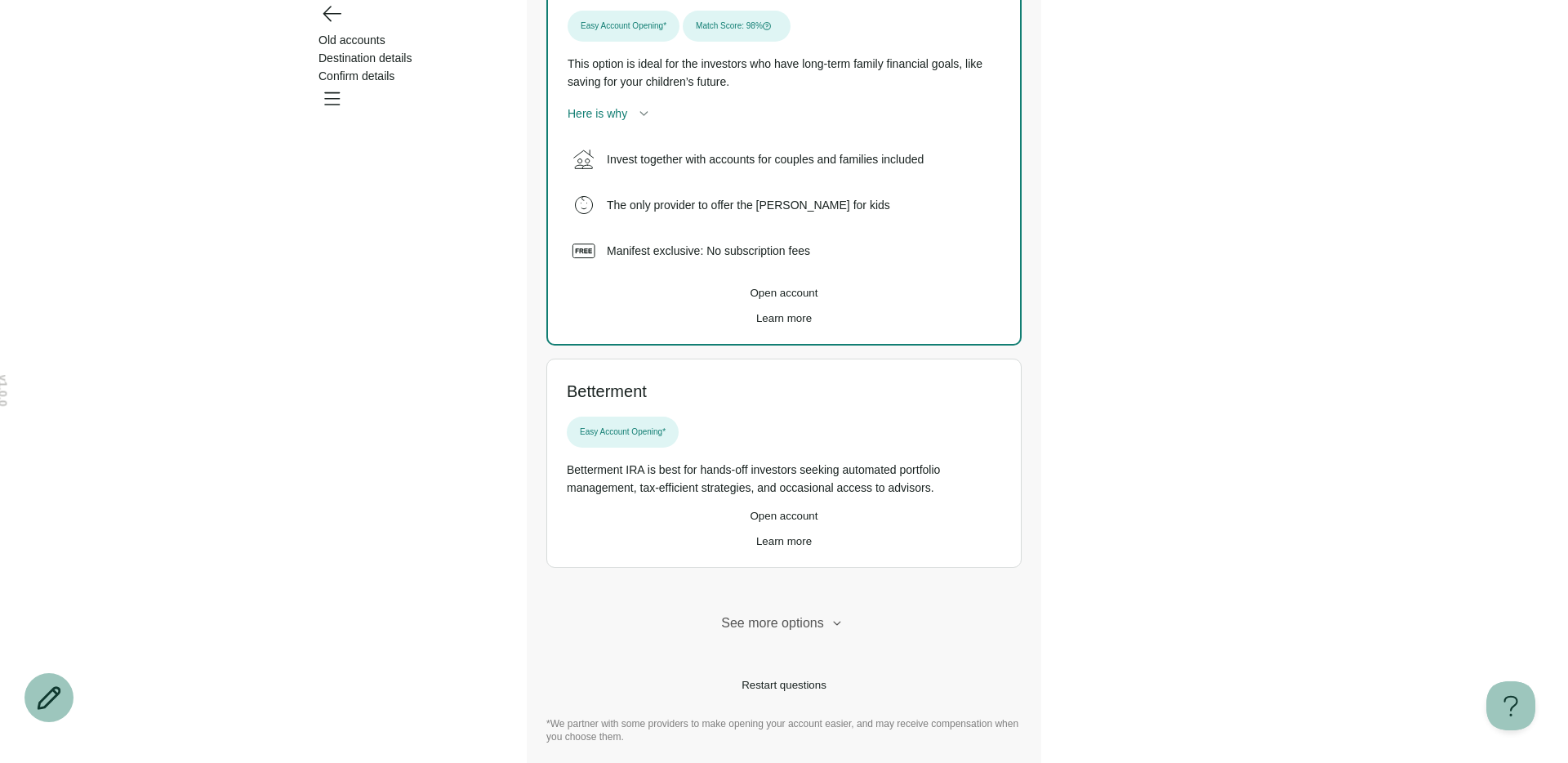
click at [756, 535] on span "Learn more" at bounding box center [784, 541] width 56 height 12
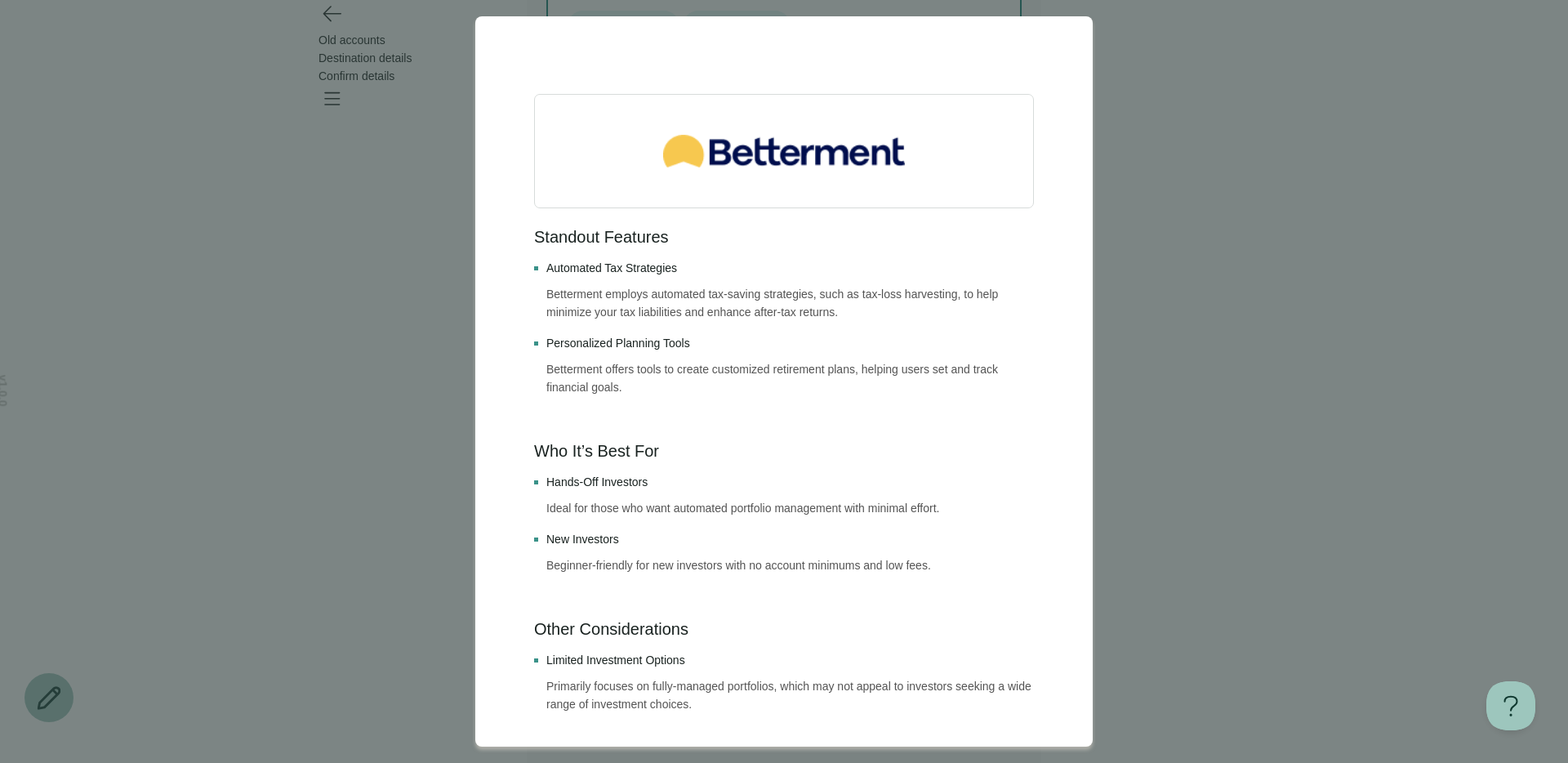
scroll to position [144, 0]
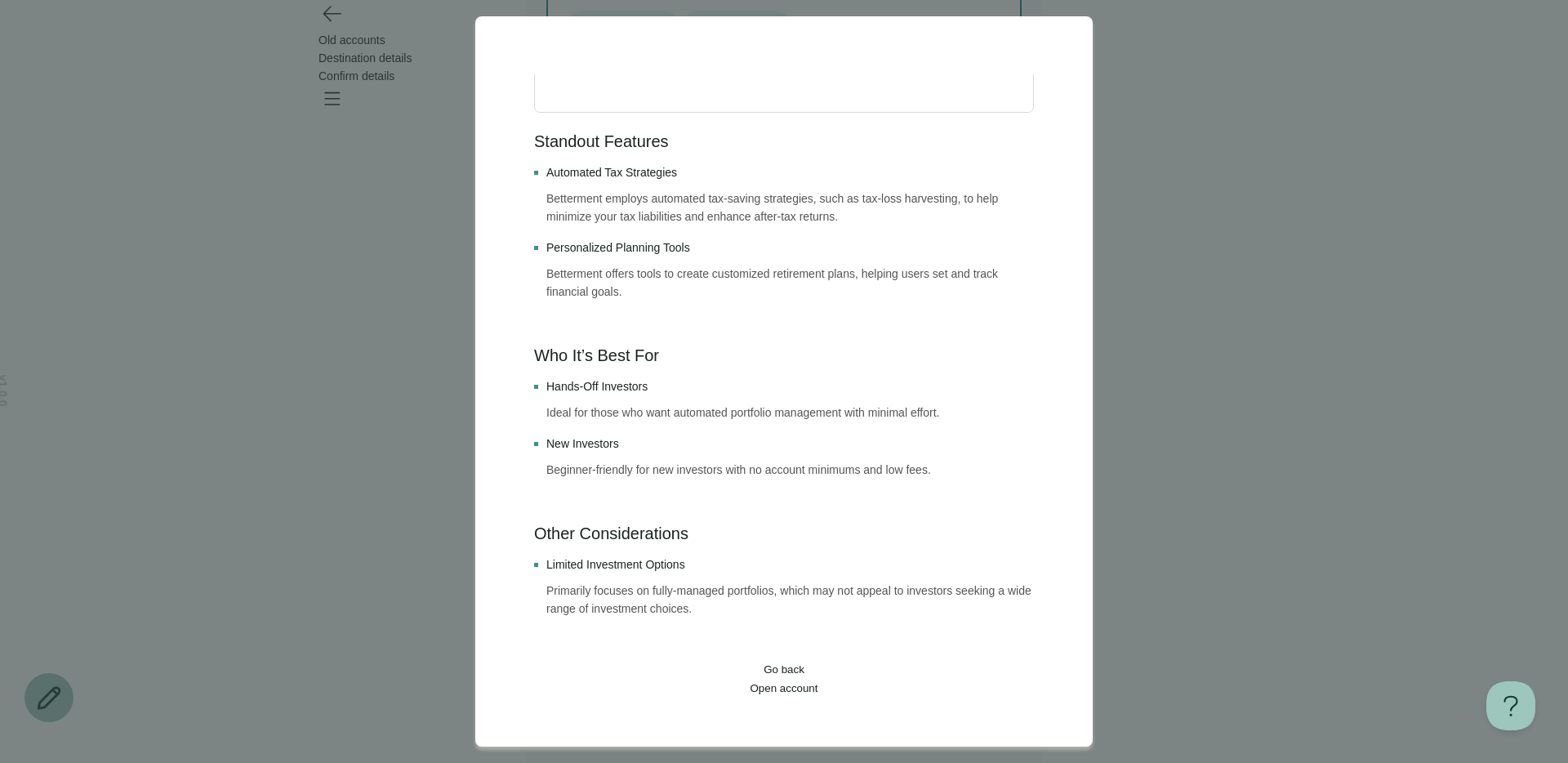
click at [409, 473] on div at bounding box center [784, 381] width 1568 height 763
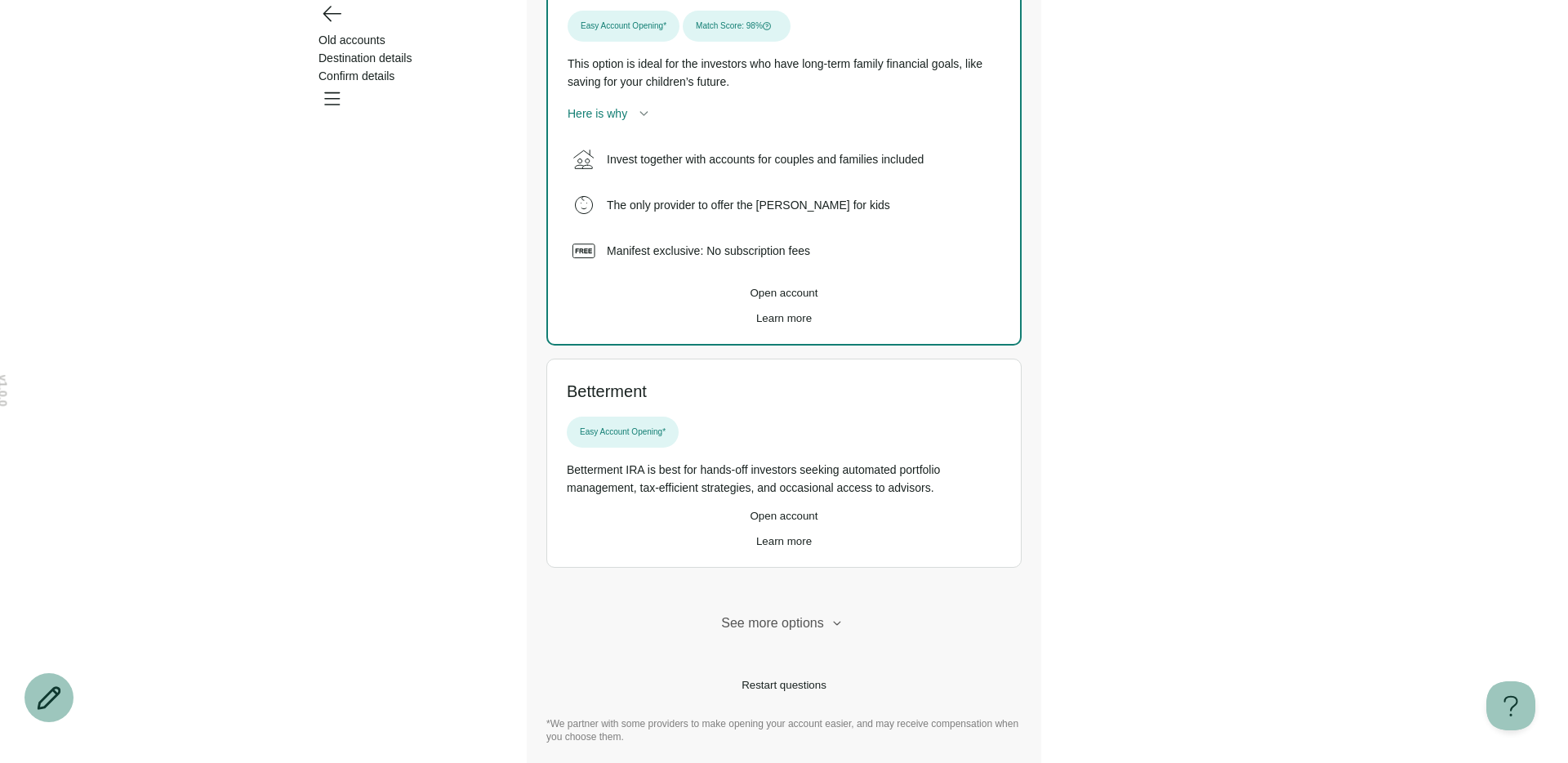
click at [721, 510] on button "Open account" at bounding box center [784, 516] width 435 height 12
click at [722, 510] on button "Open account" at bounding box center [784, 516] width 435 height 12
click at [734, 510] on button "Open account" at bounding box center [784, 516] width 435 height 12
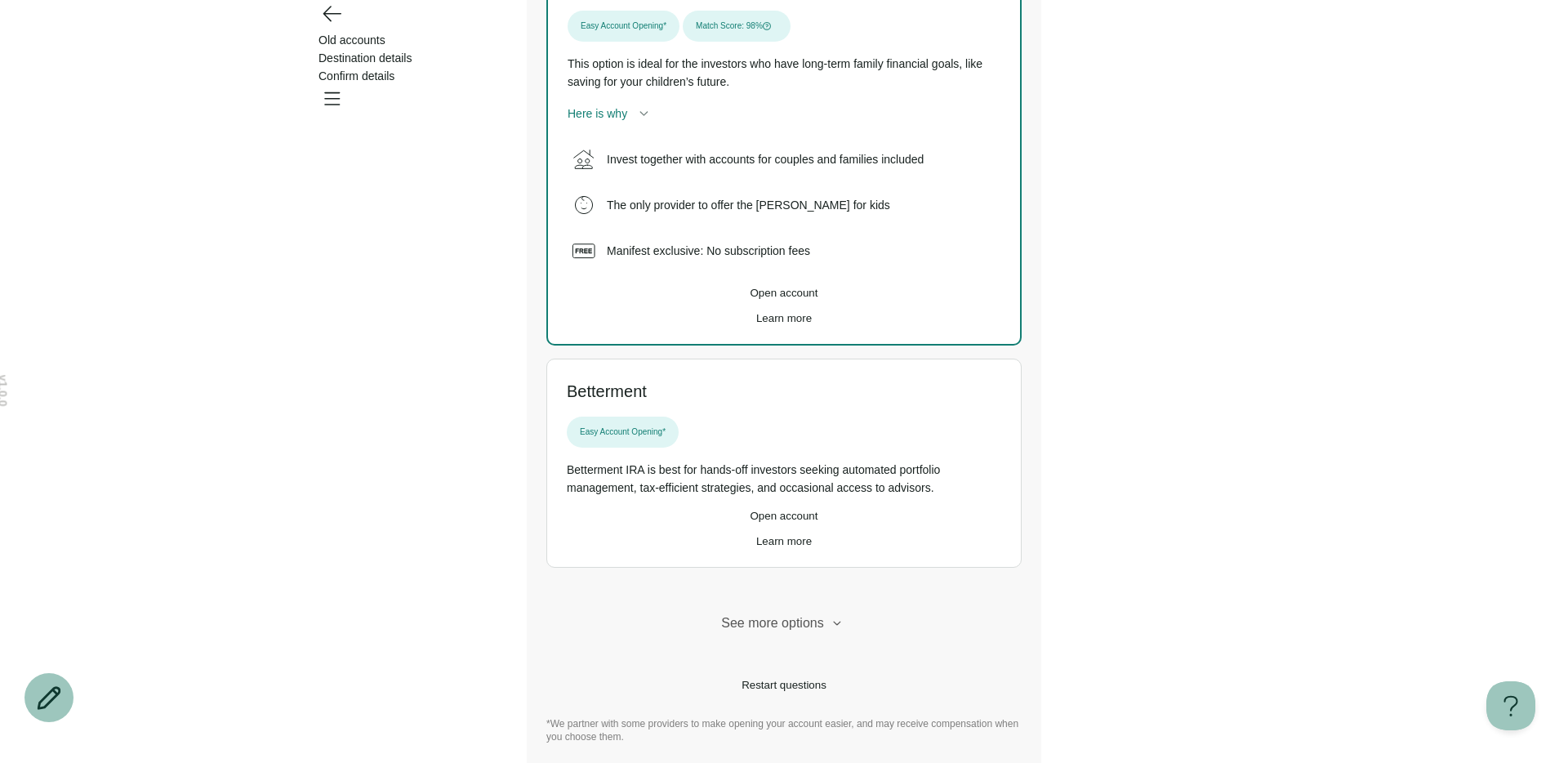
click at [729, 287] on button "Open account" at bounding box center [784, 292] width 433 height 12
click at [767, 287] on button "Open account" at bounding box center [784, 292] width 433 height 12
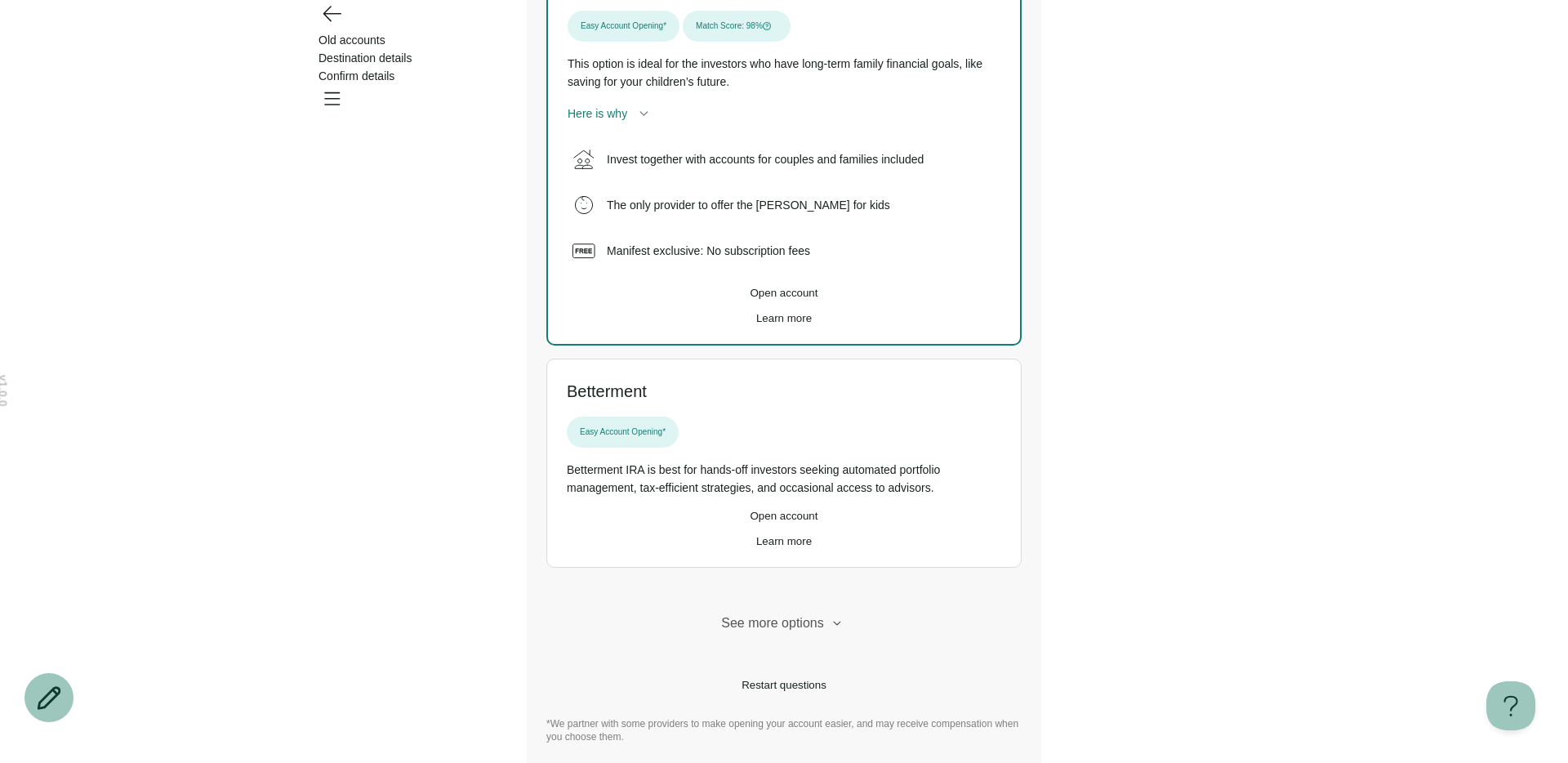
click at [724, 510] on button "Open account" at bounding box center [784, 516] width 435 height 12
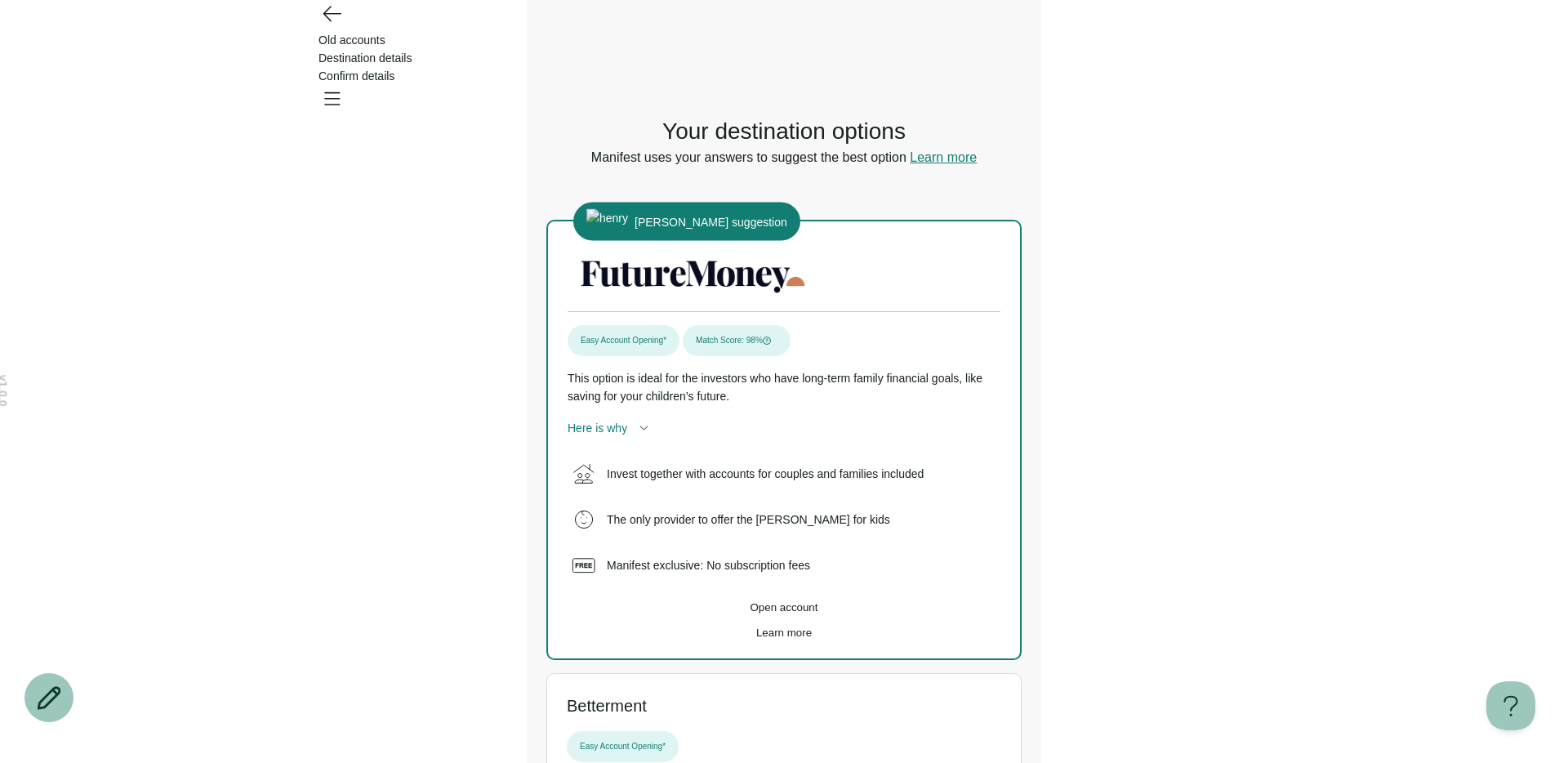
click at [685, 603] on button "Open account" at bounding box center [784, 607] width 433 height 12
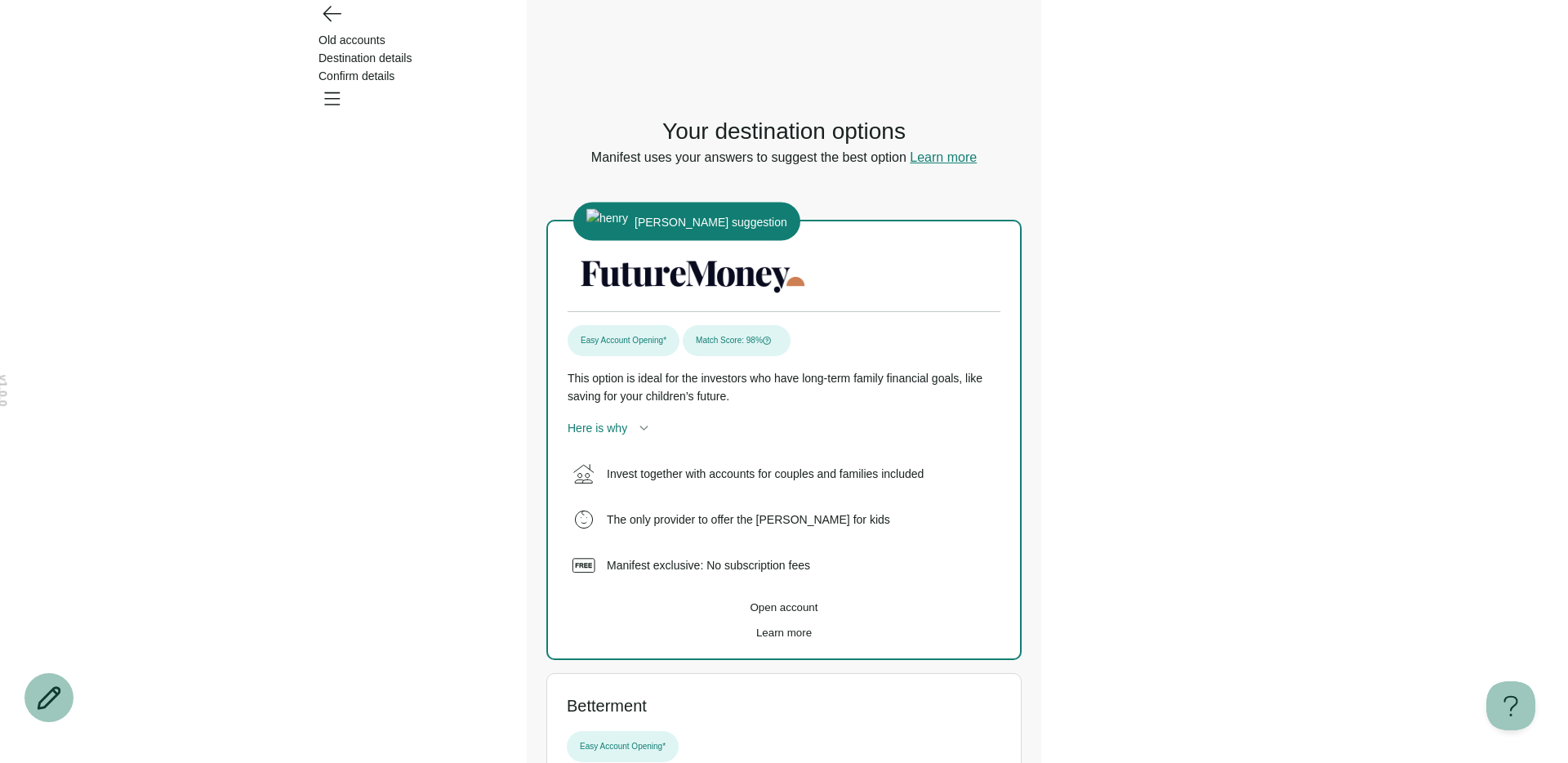
click at [685, 603] on button "Open account" at bounding box center [784, 607] width 433 height 12
click at [696, 612] on button "Open account" at bounding box center [784, 607] width 433 height 12
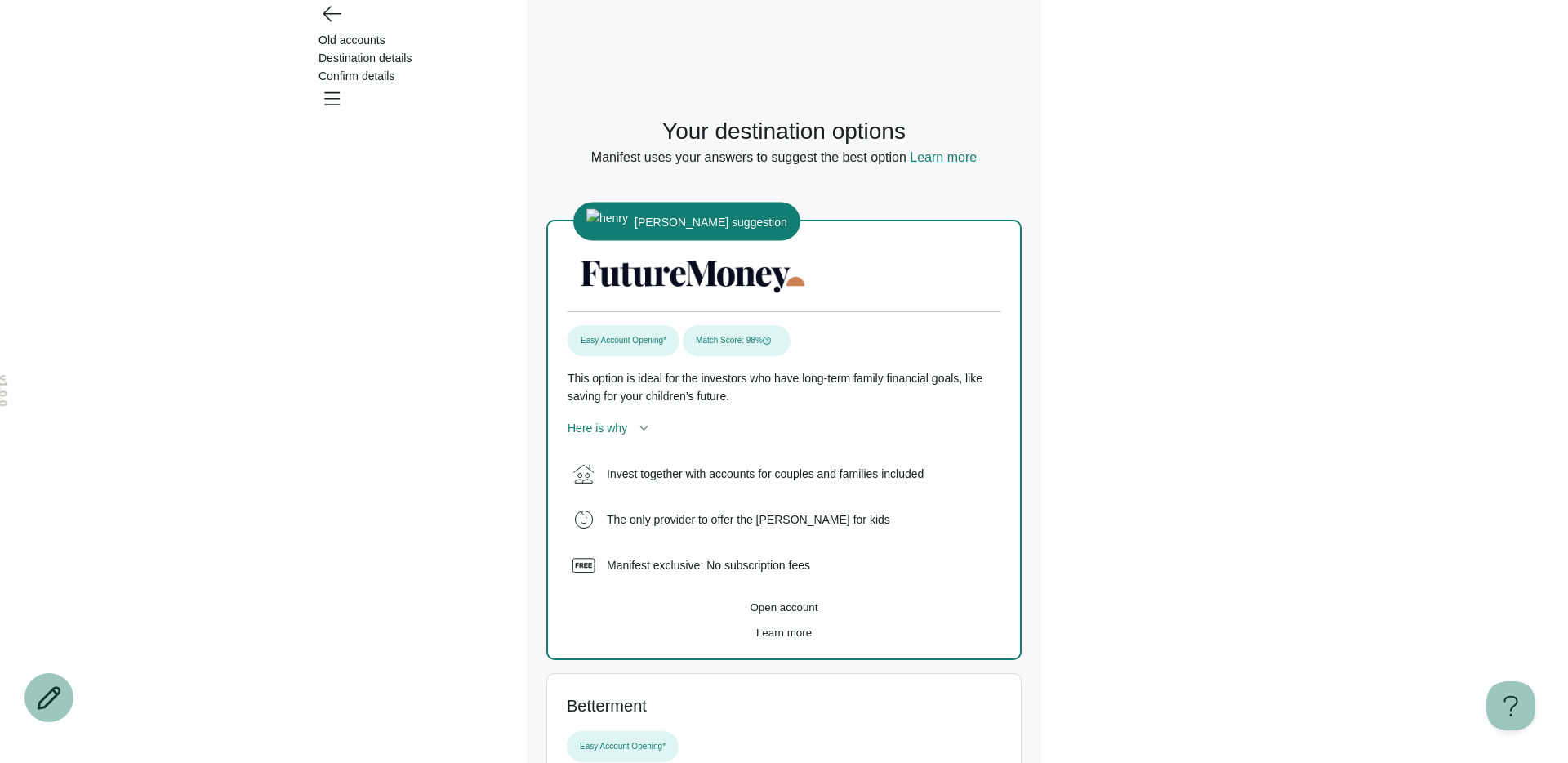
click at [696, 612] on button "Open account" at bounding box center [784, 607] width 433 height 12
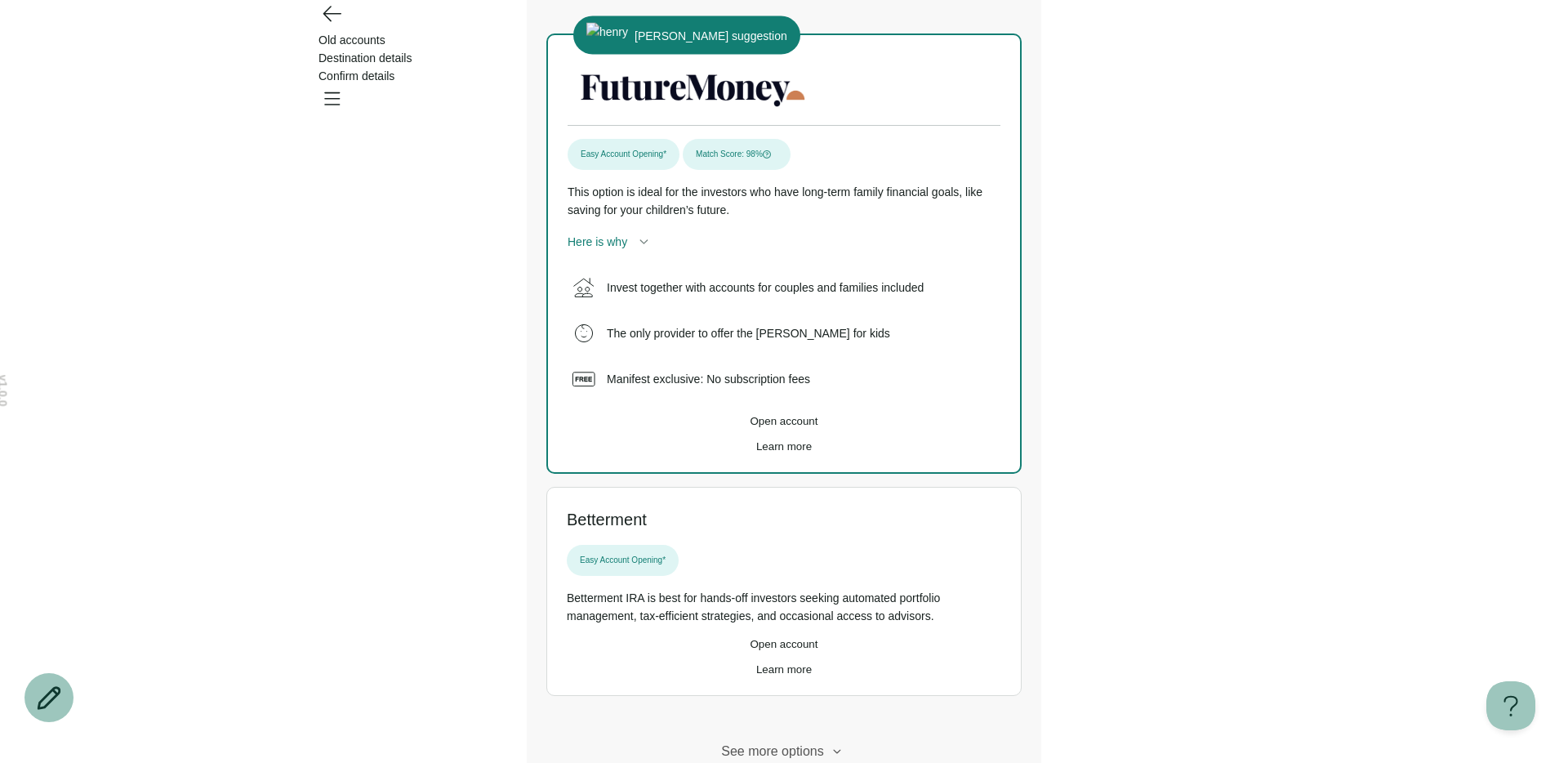
scroll to position [350, 0]
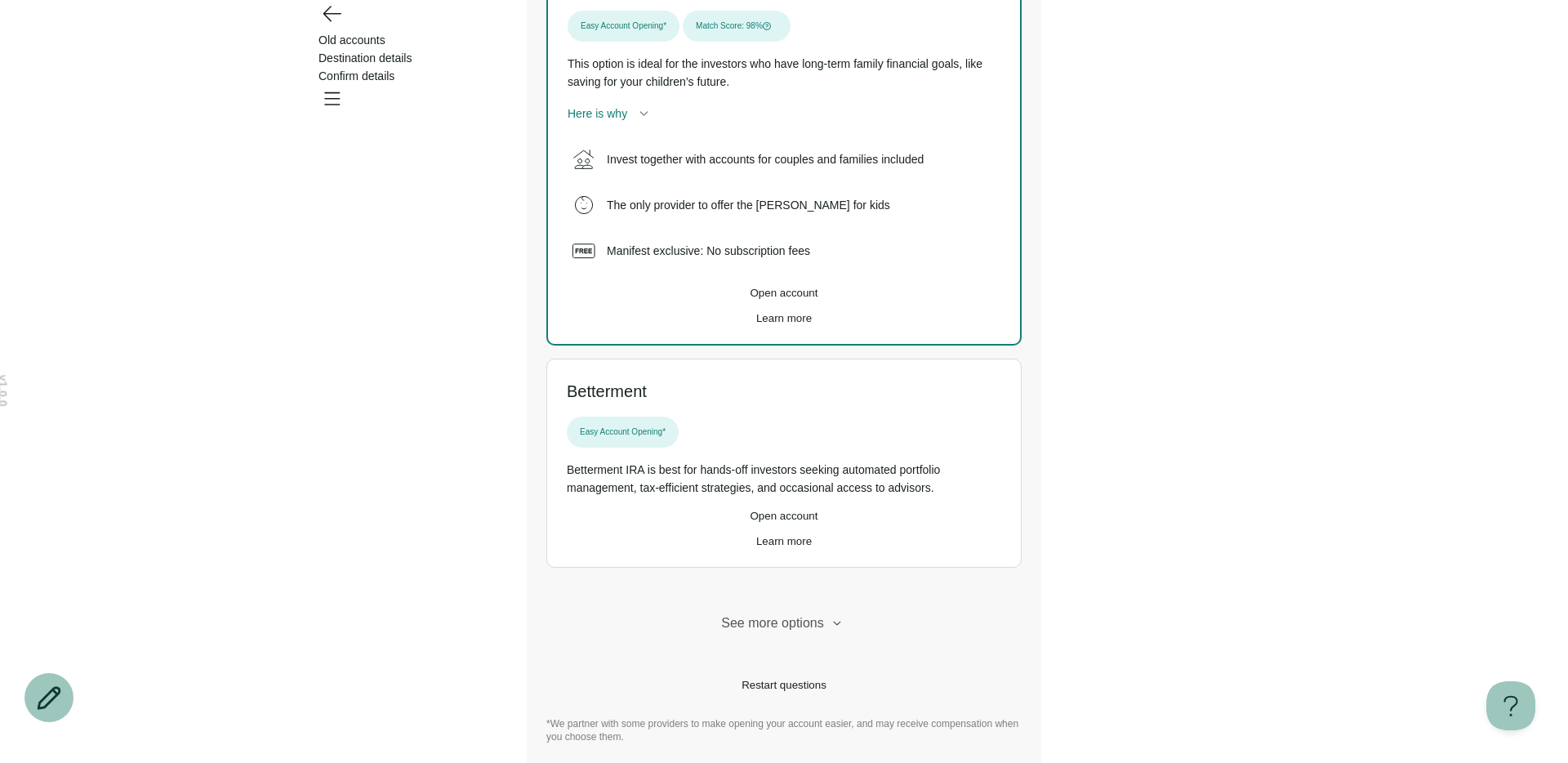
click at [714, 522] on button "Open account" at bounding box center [784, 516] width 435 height 12
click at [755, 543] on div "Betterment Easy Account Opening* Betterment IRA is best for hands-off investors…" at bounding box center [783, 463] width 475 height 209
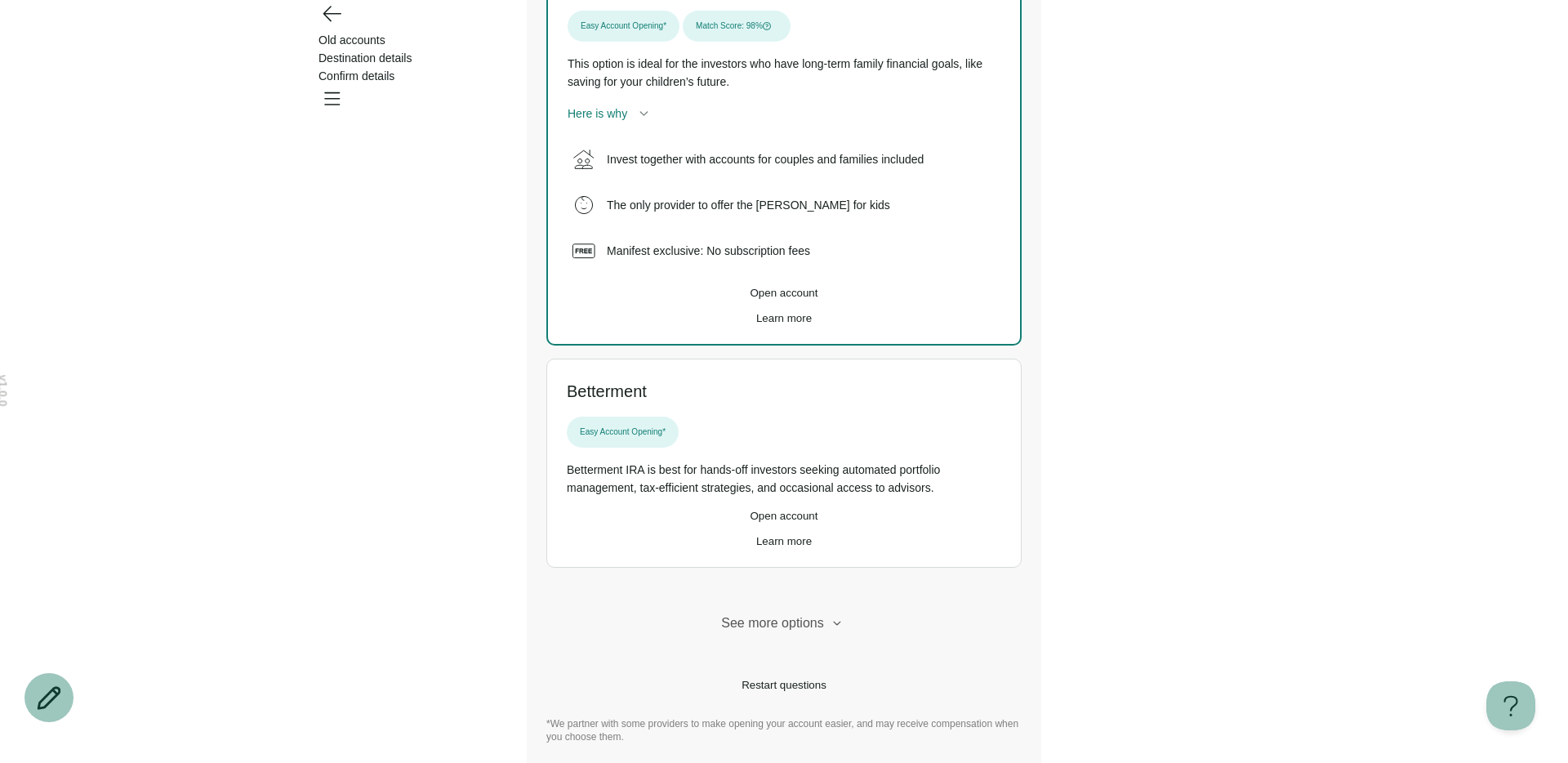
click at [758, 547] on span "Learn more" at bounding box center [784, 541] width 56 height 12
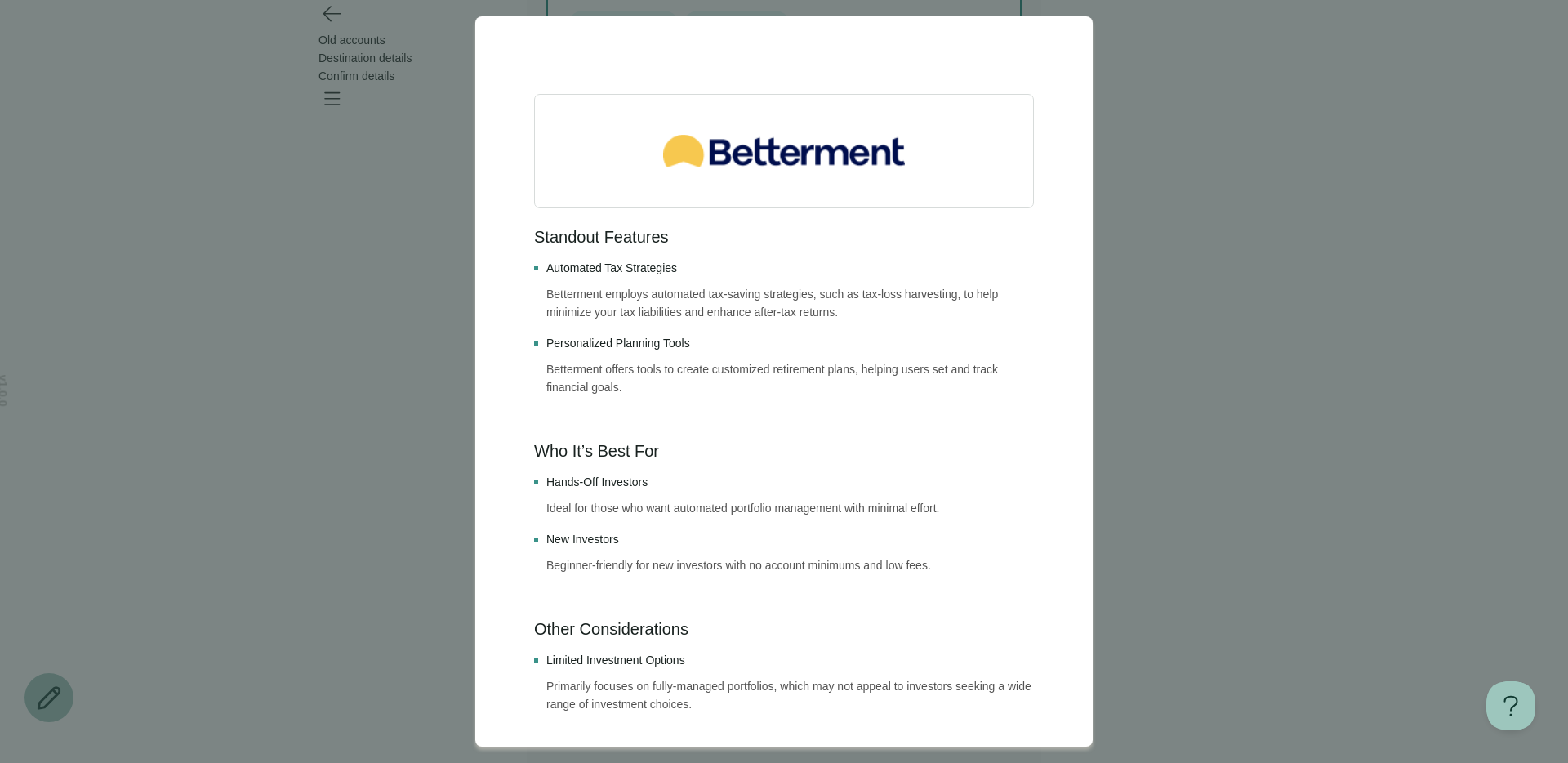
click at [281, 510] on div at bounding box center [784, 381] width 1568 height 763
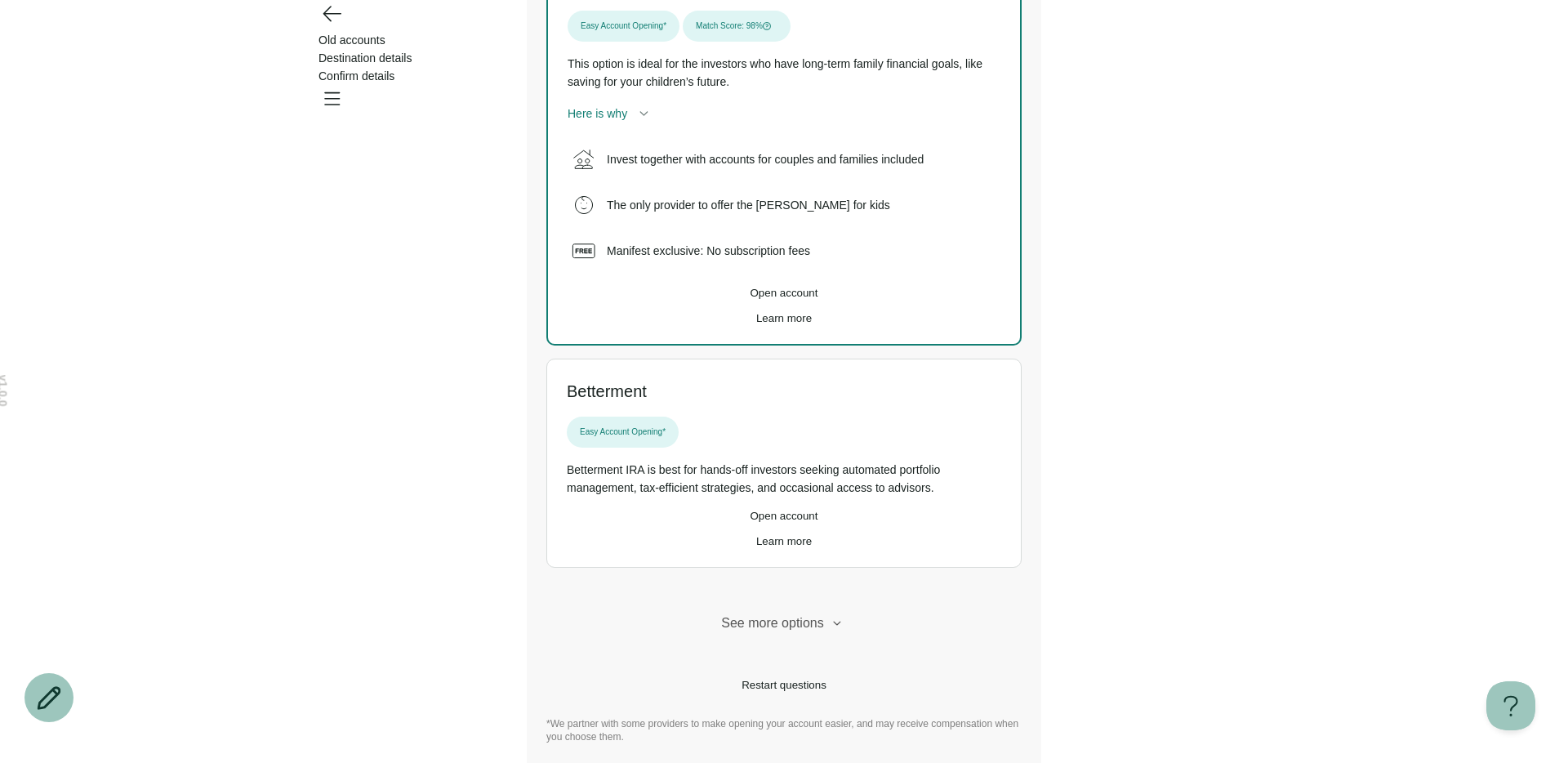
scroll to position [0, 0]
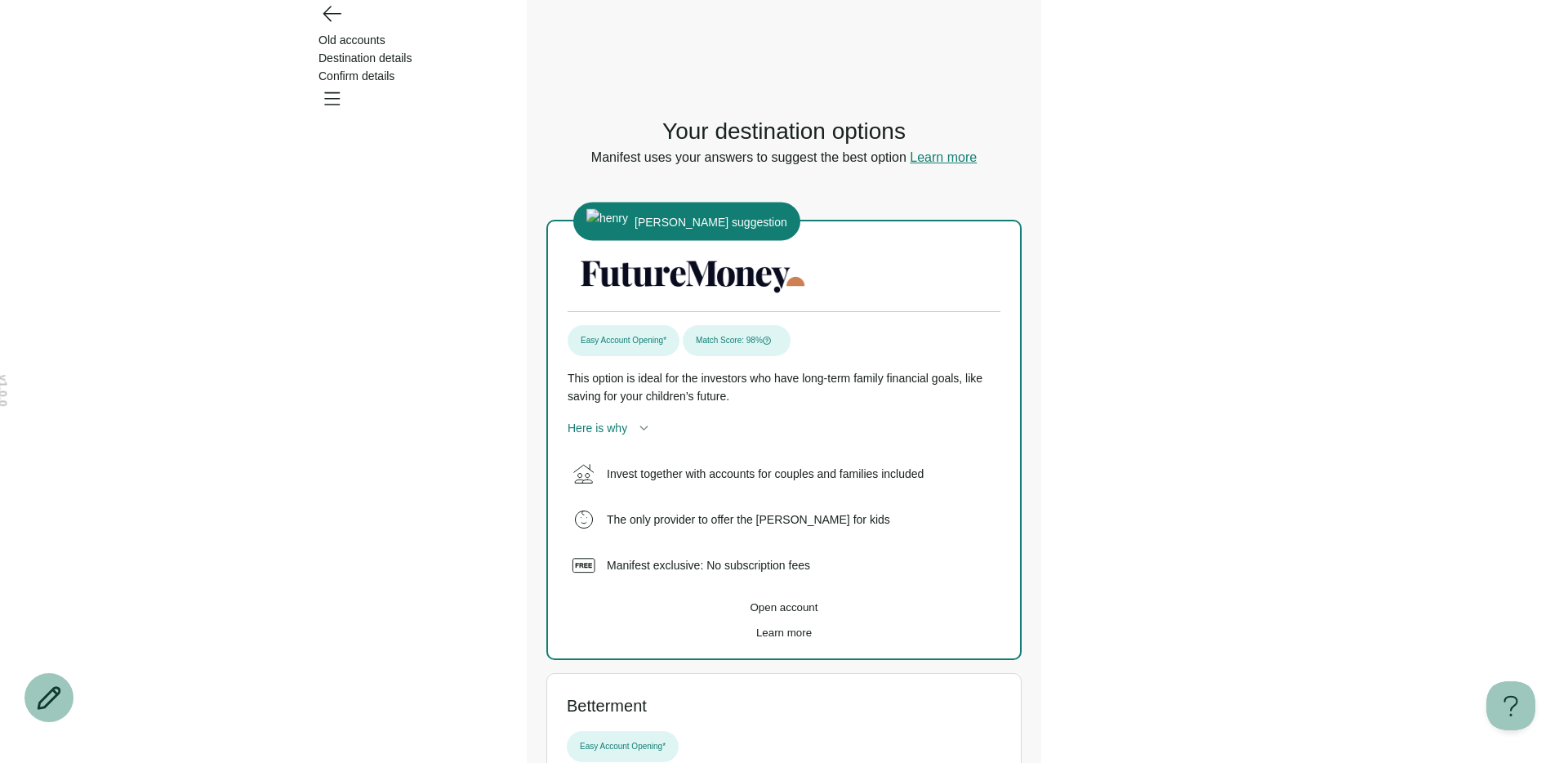
click at [334, 26] on icon "Go back" at bounding box center [331, 13] width 26 height 26
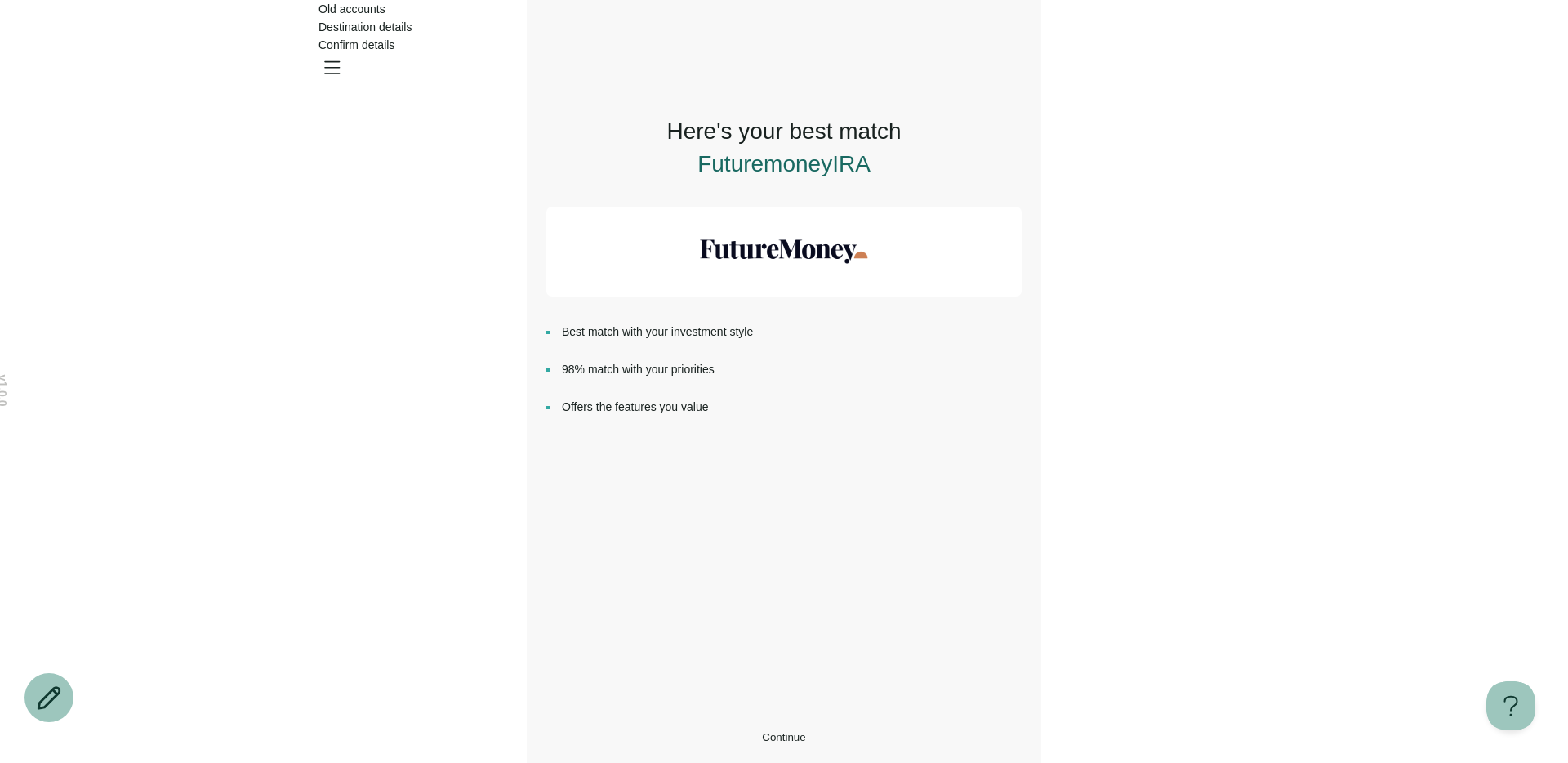
click at [746, 742] on button "Continue" at bounding box center [783, 737] width 475 height 12
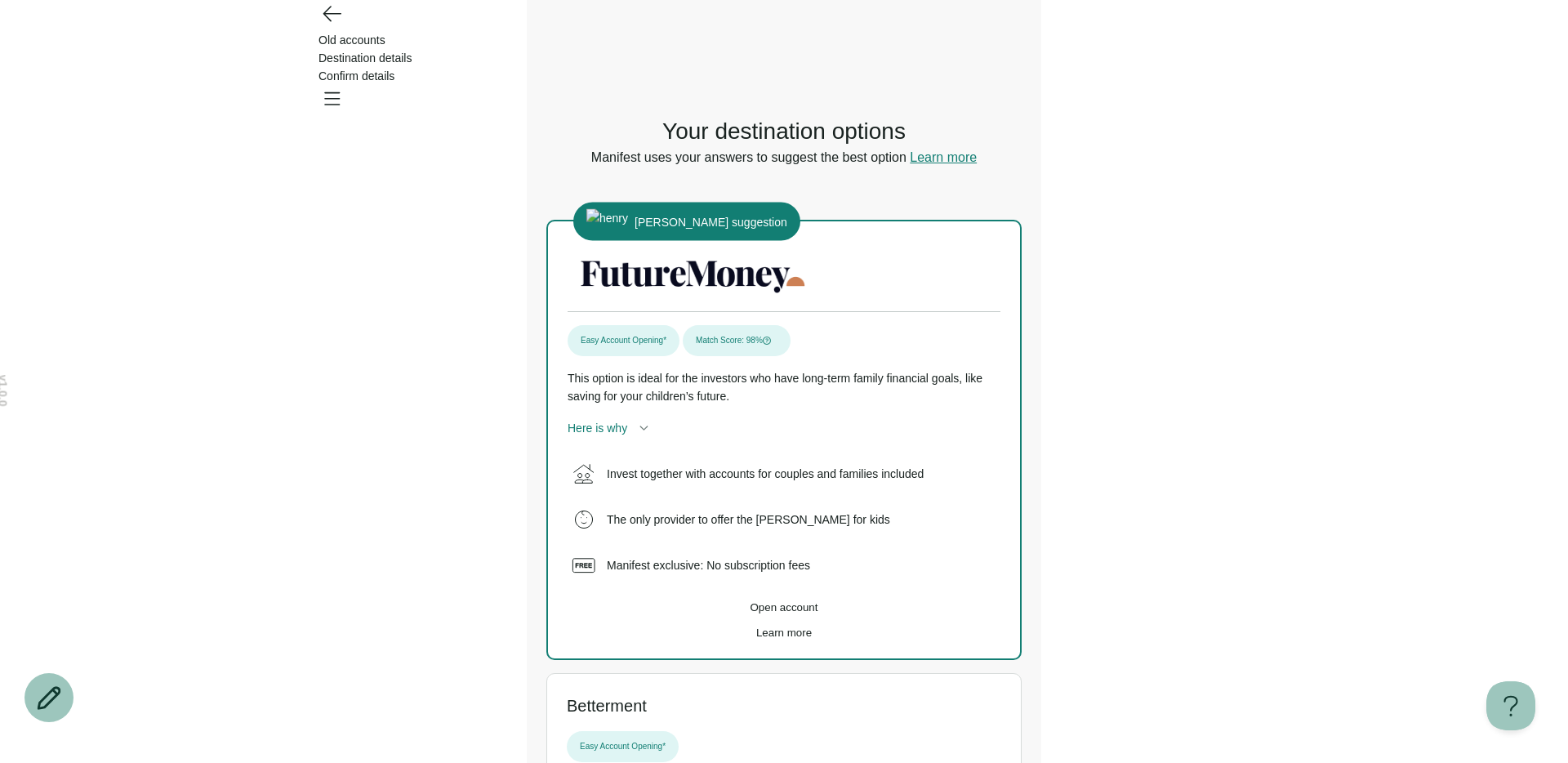
click at [735, 614] on button "Open account" at bounding box center [784, 607] width 433 height 12
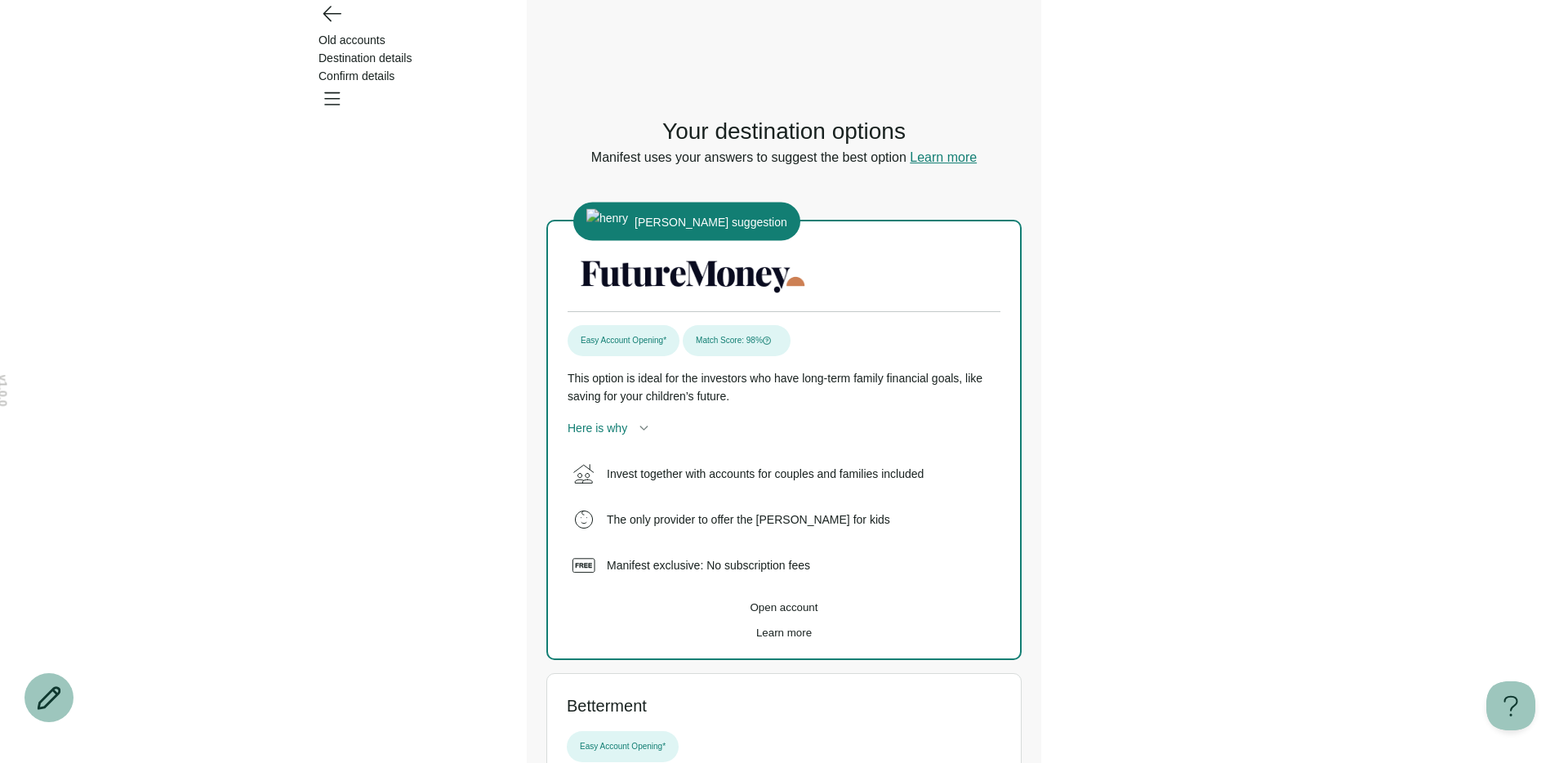
click at [735, 614] on button "Open account" at bounding box center [784, 607] width 433 height 12
click at [772, 639] on span "Learn more" at bounding box center [784, 632] width 56 height 12
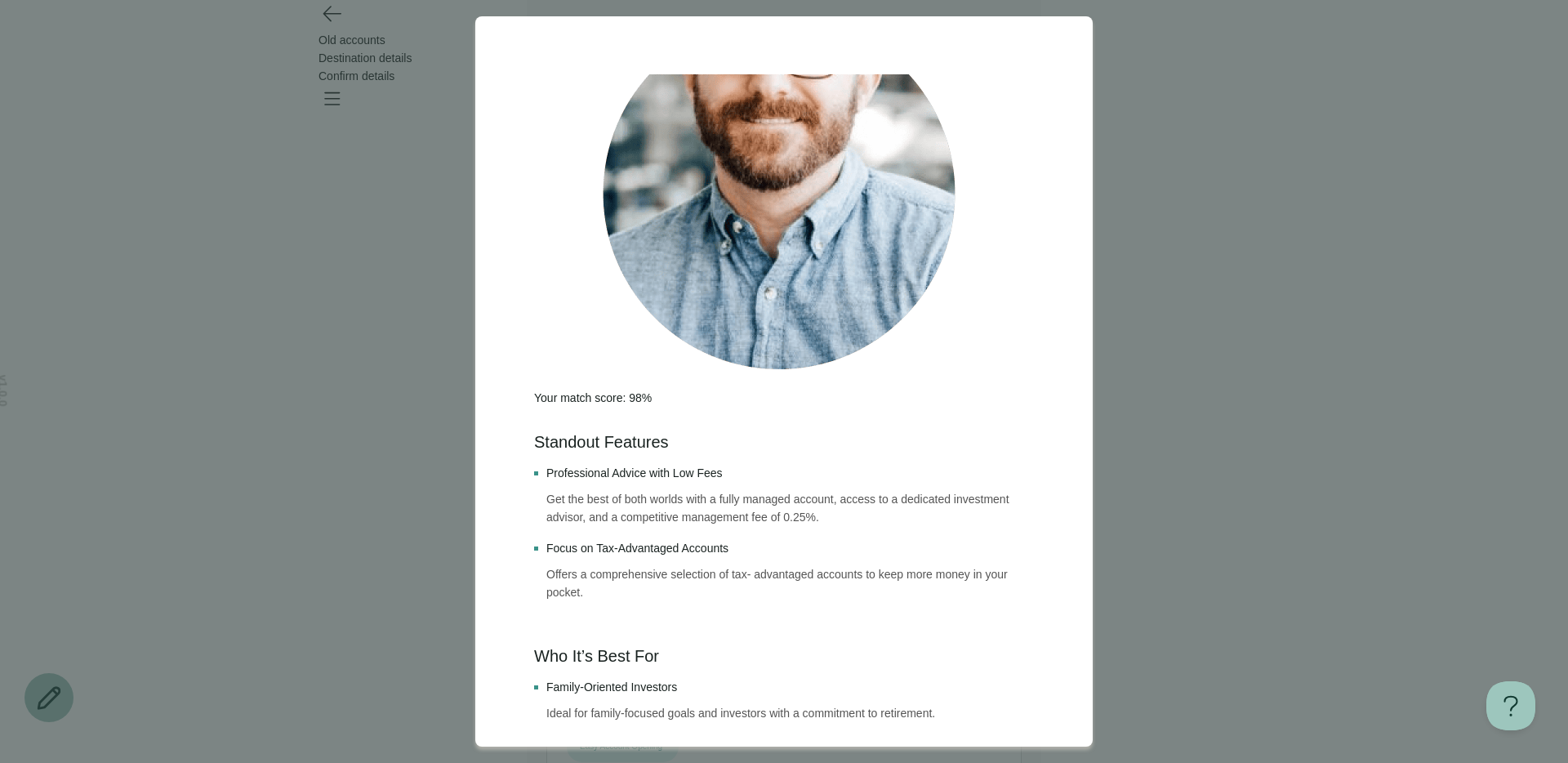
scroll to position [518, 0]
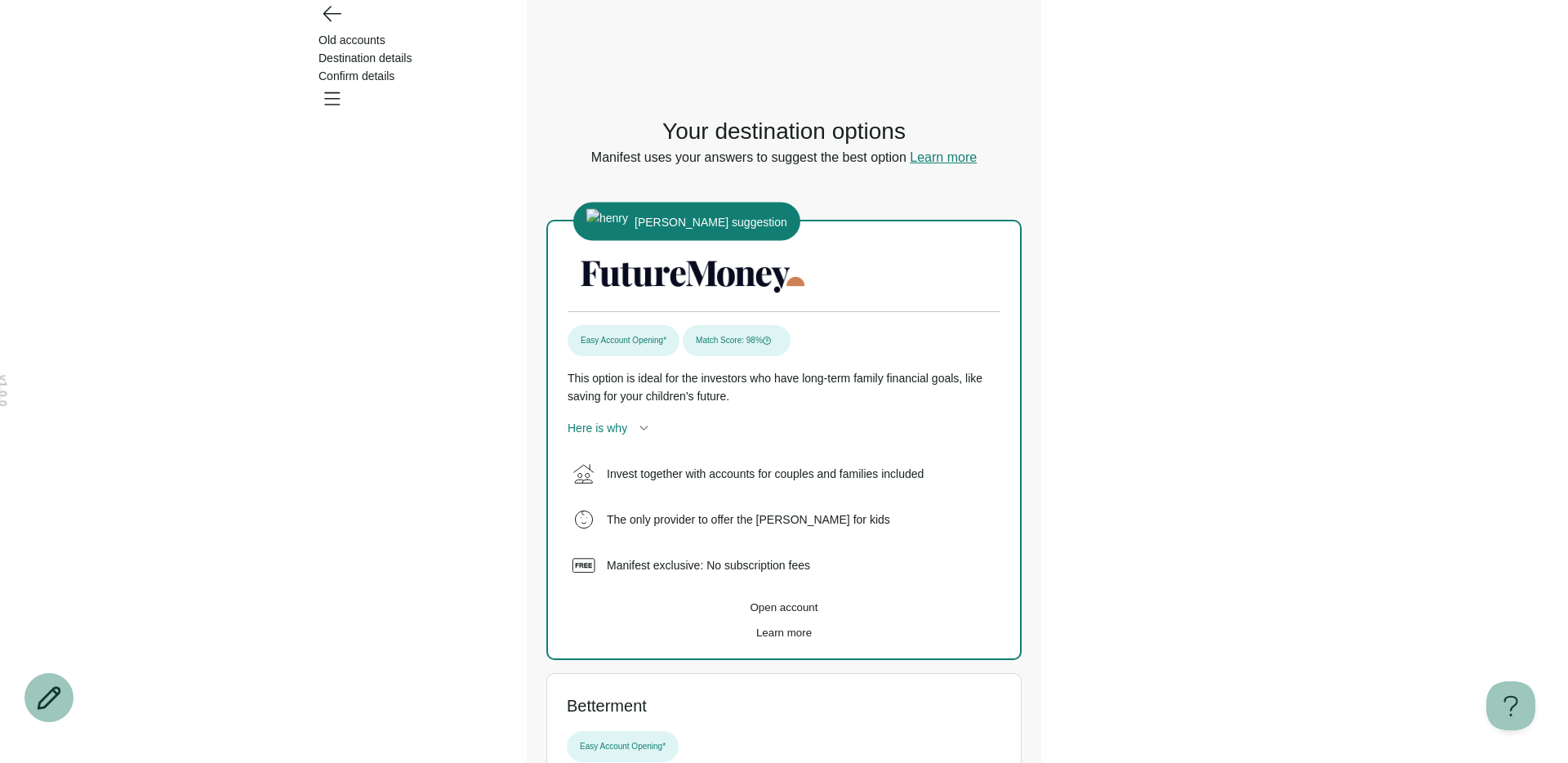
click at [721, 614] on button "Open account" at bounding box center [784, 607] width 433 height 12
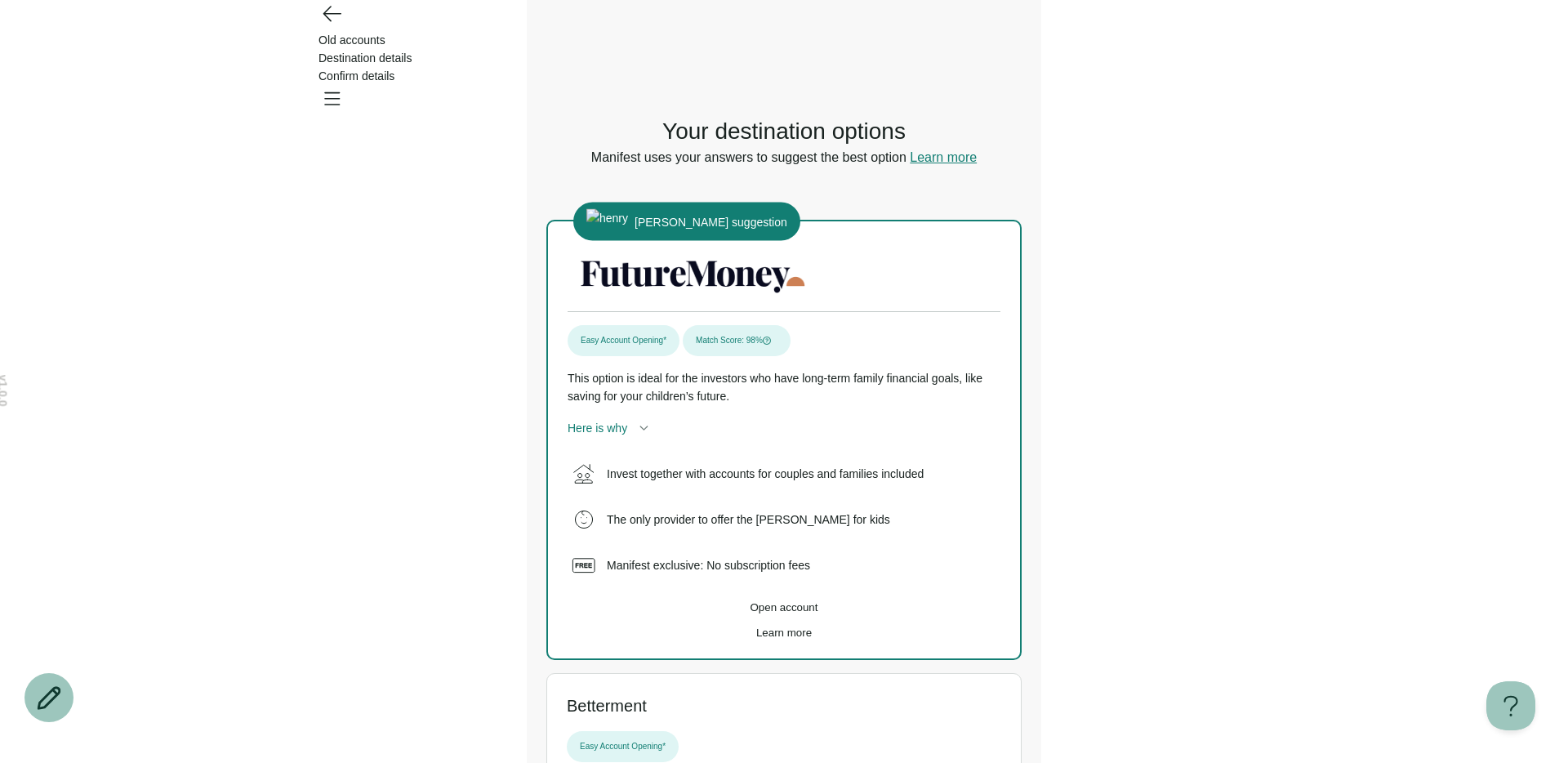
click at [721, 614] on button "Open account" at bounding box center [784, 607] width 433 height 12
click at [798, 614] on span "Open account" at bounding box center [784, 607] width 68 height 12
drag, startPoint x: 798, startPoint y: 615, endPoint x: 336, endPoint y: 101, distance: 691.1
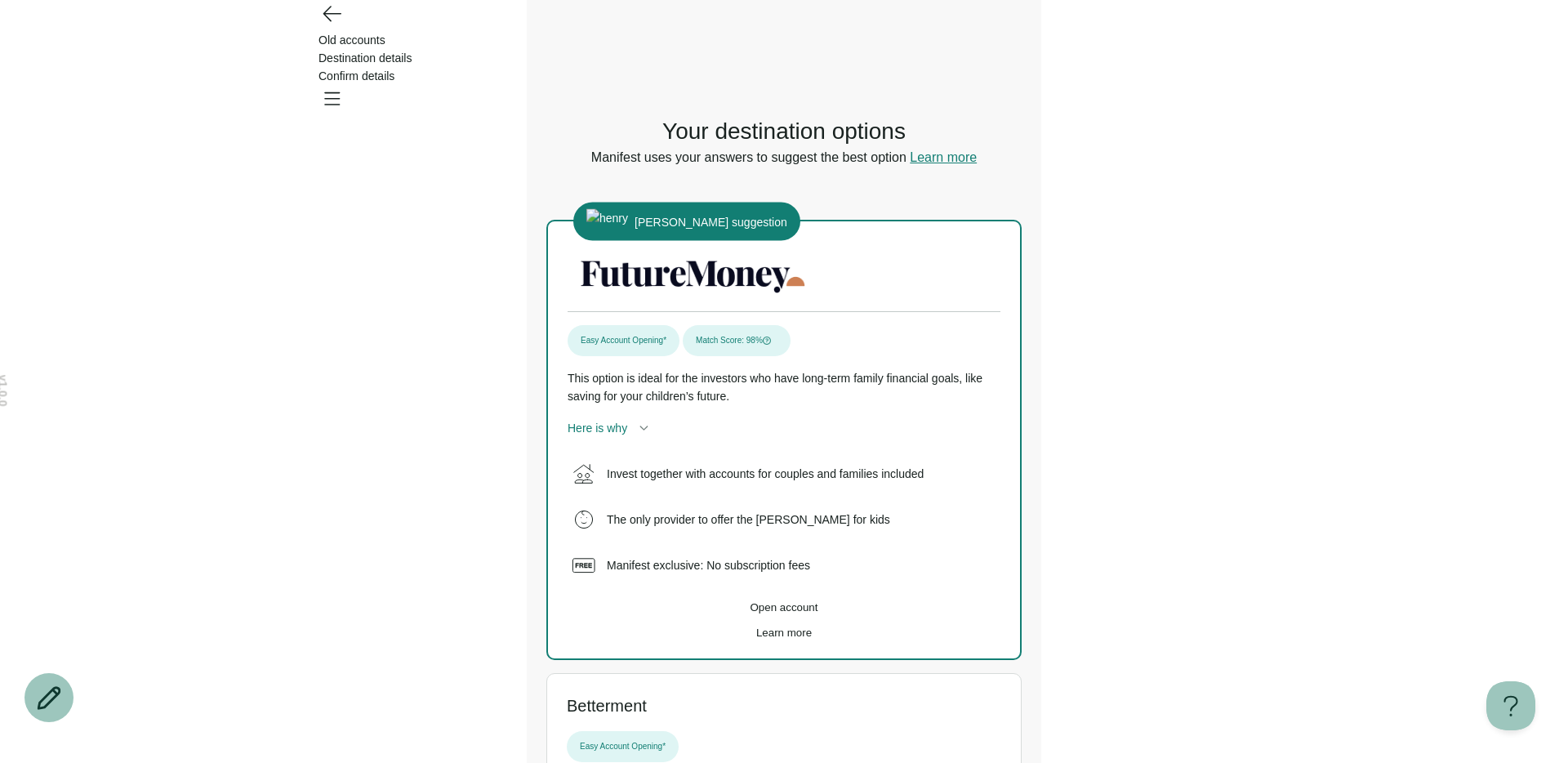
click at [791, 611] on span "Open account" at bounding box center [784, 607] width 68 height 12
click at [335, 26] on icon "Go back" at bounding box center [331, 13] width 26 height 26
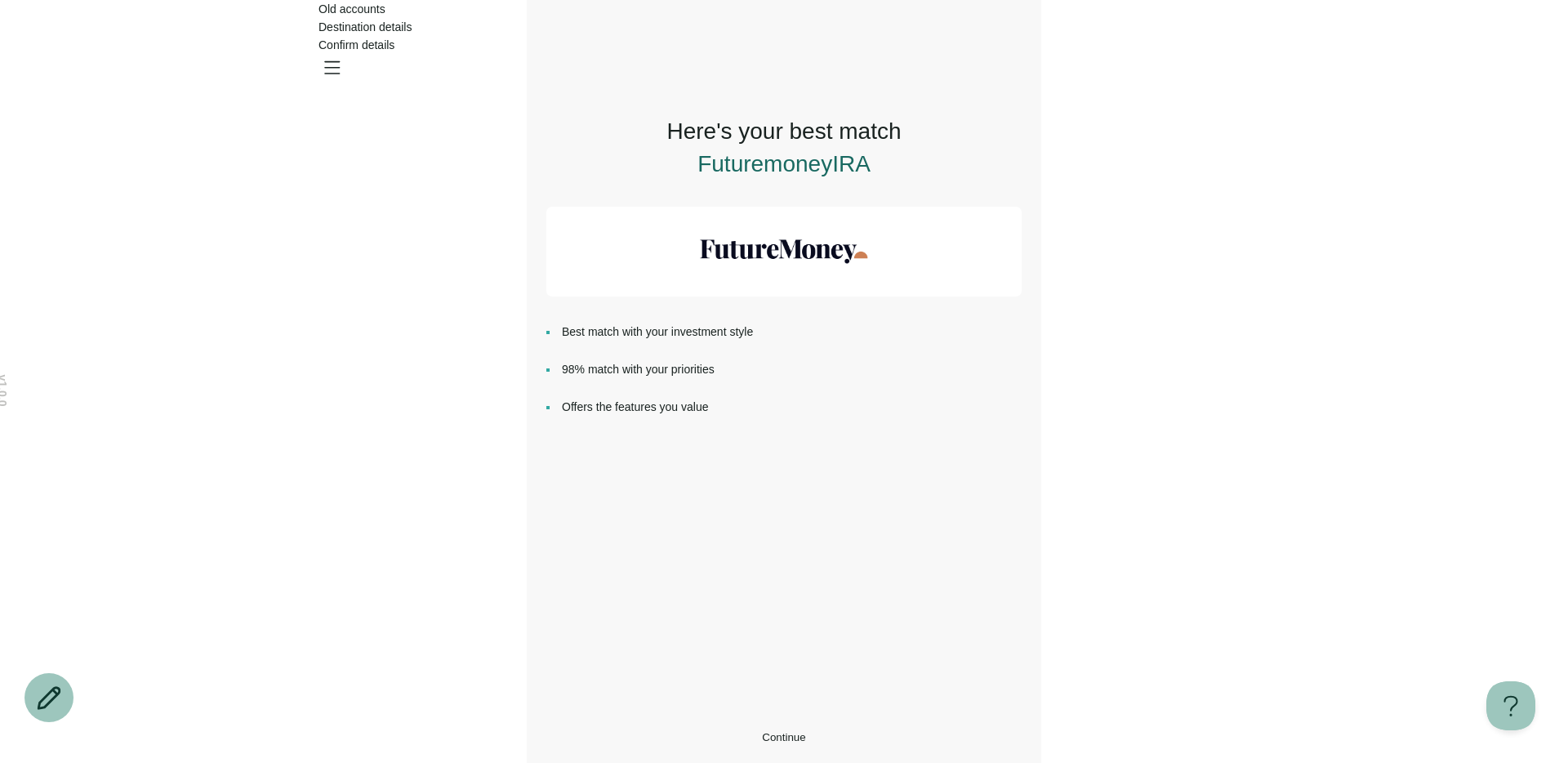
click at [691, 731] on button "Continue" at bounding box center [783, 737] width 475 height 12
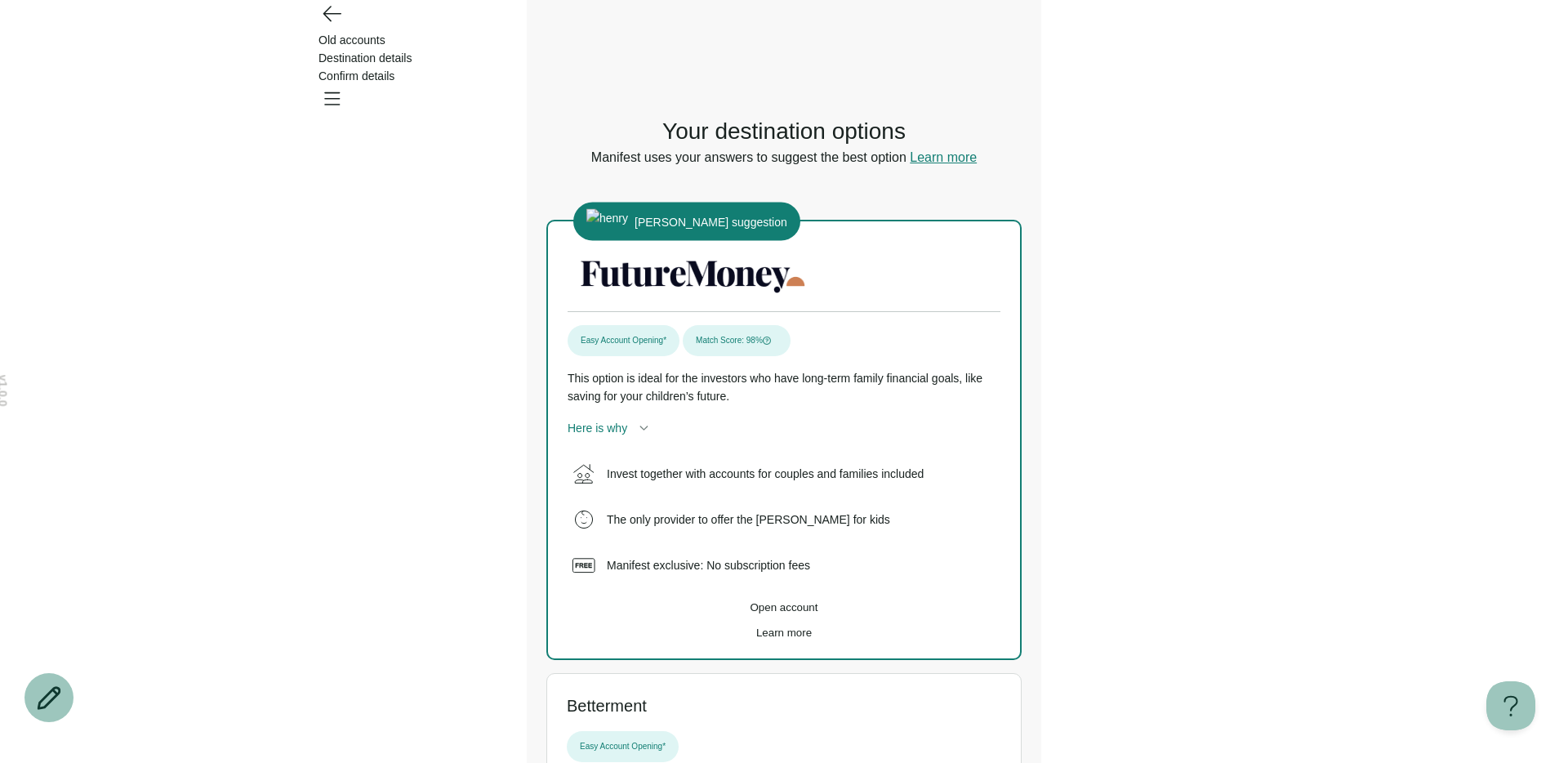
click at [696, 609] on button "Open account" at bounding box center [784, 607] width 433 height 12
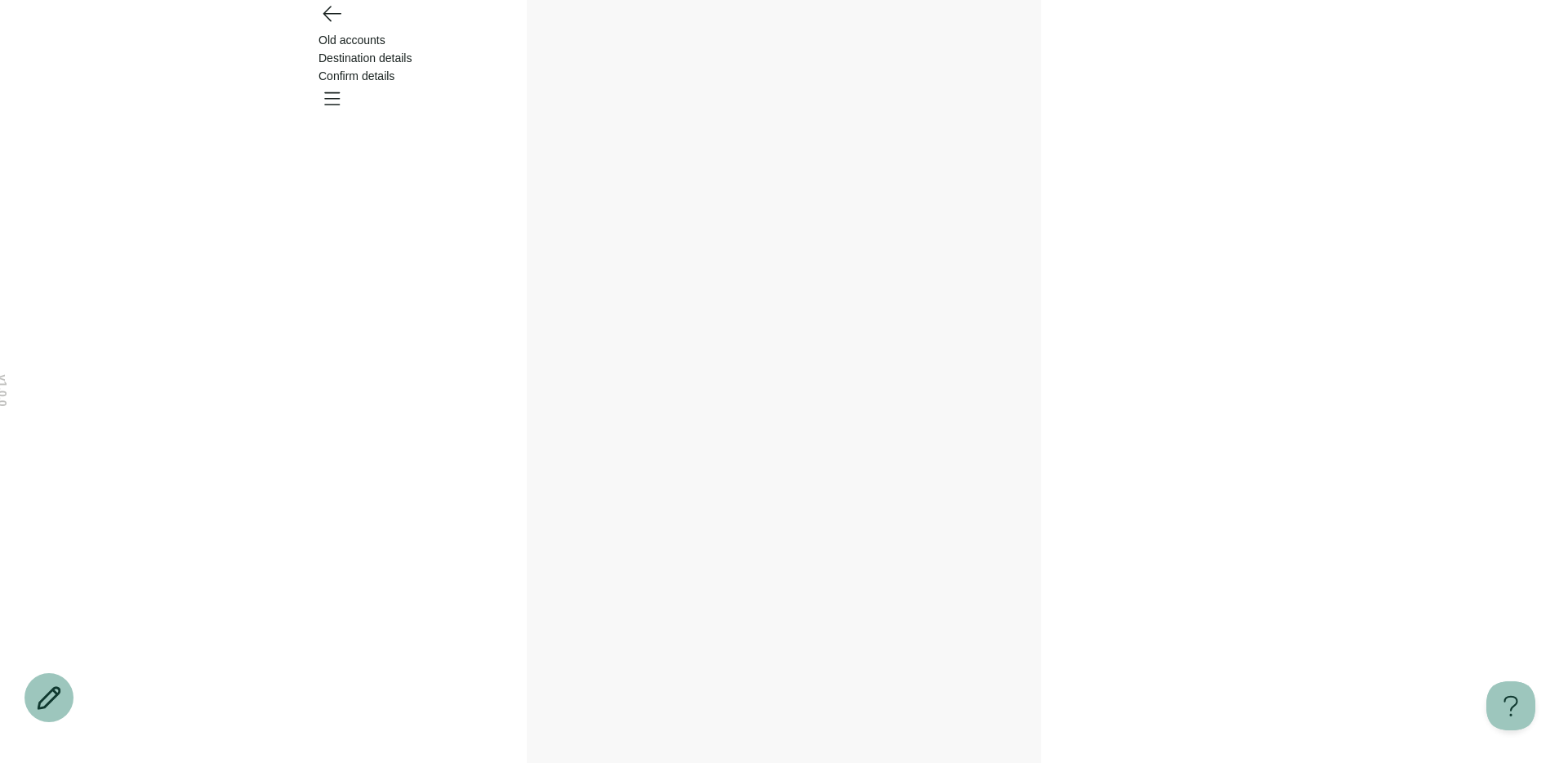
click at [325, 21] on icon "Go back" at bounding box center [332, 14] width 17 height 15
click at [344, 54] on icon "Open menu" at bounding box center [331, 67] width 26 height 26
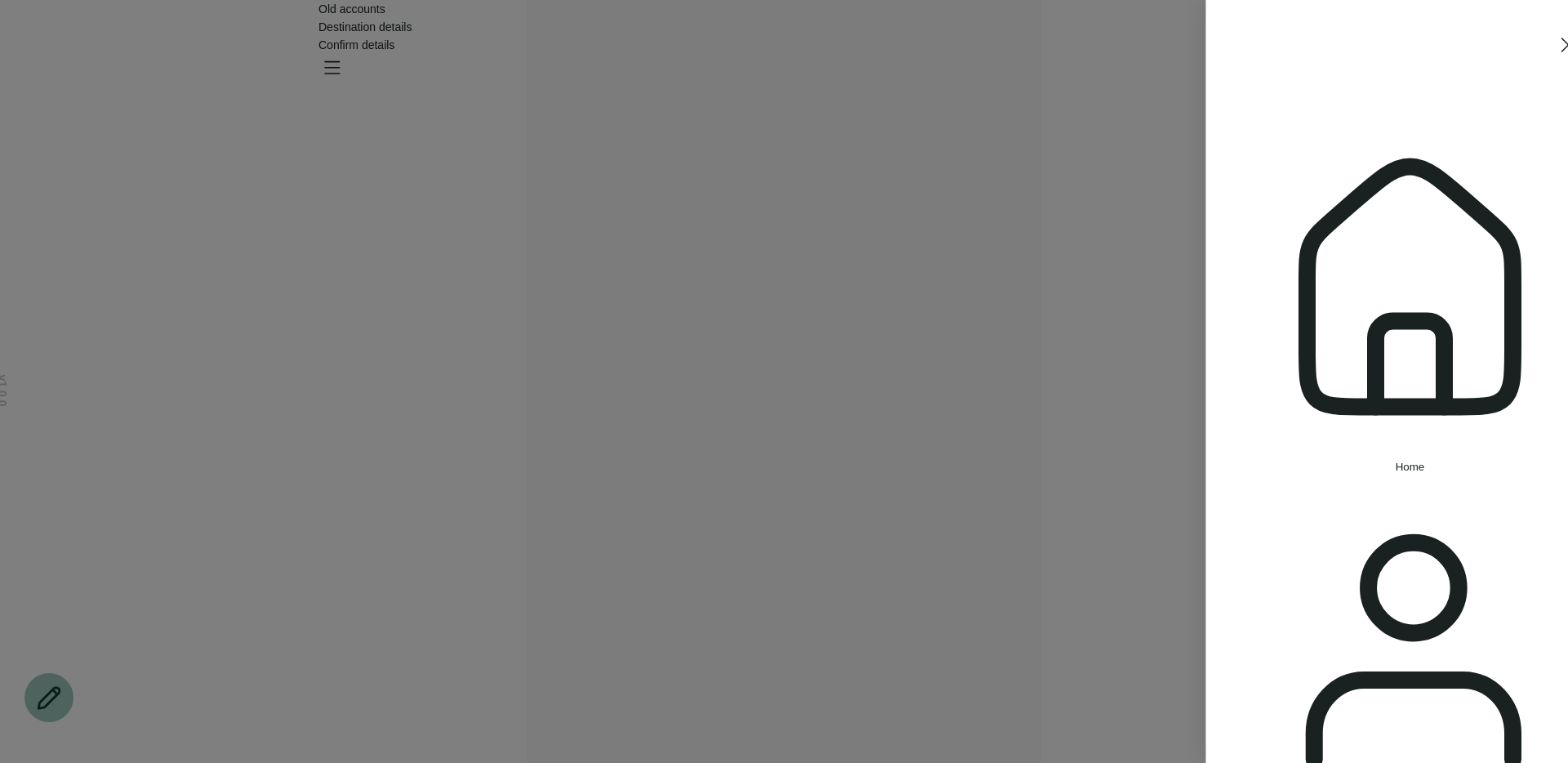
click at [1245, 153] on button "Home" at bounding box center [1365, 293] width 343 height 358
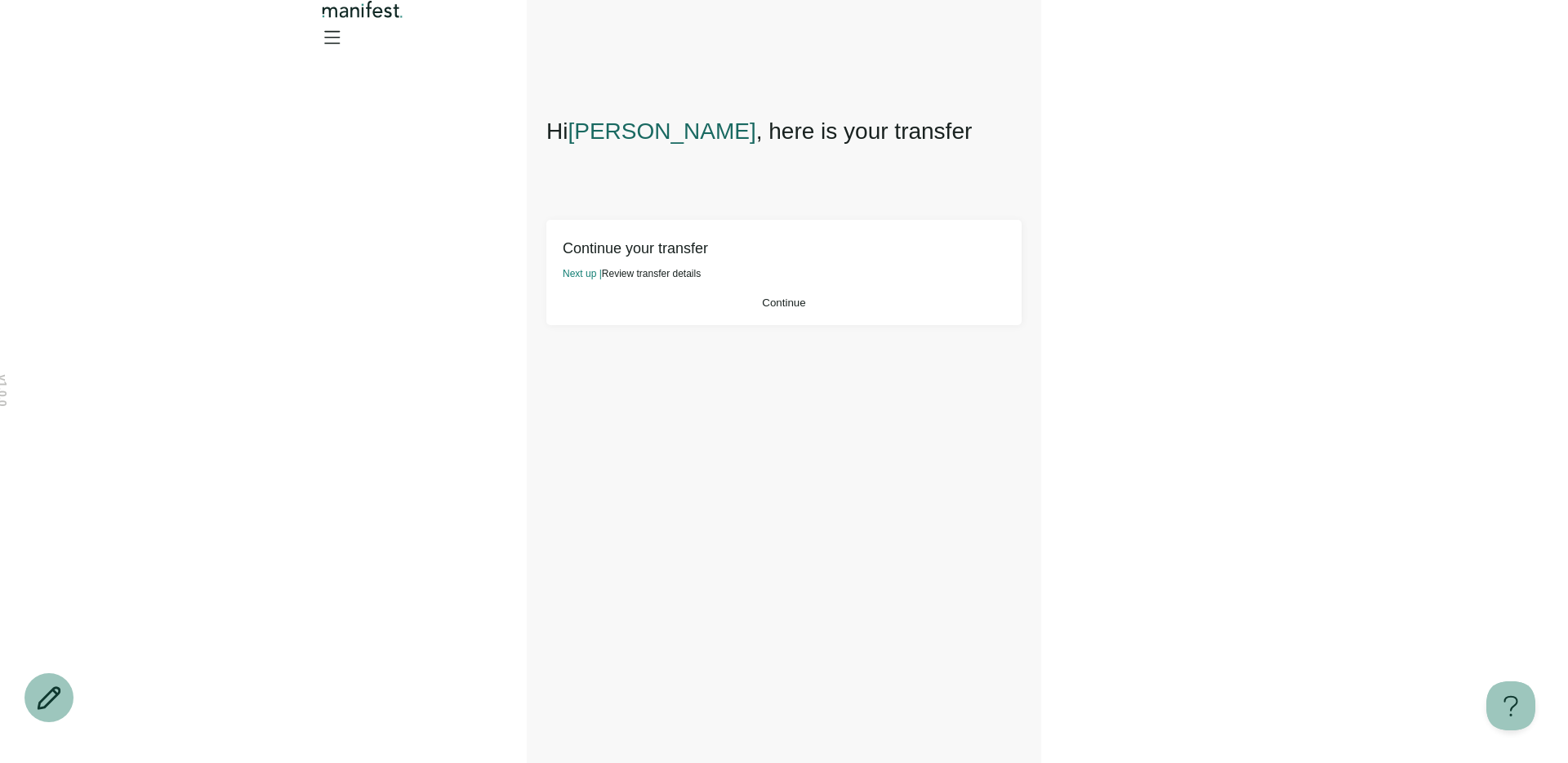
click at [837, 309] on button "Continue" at bounding box center [784, 303] width 442 height 12
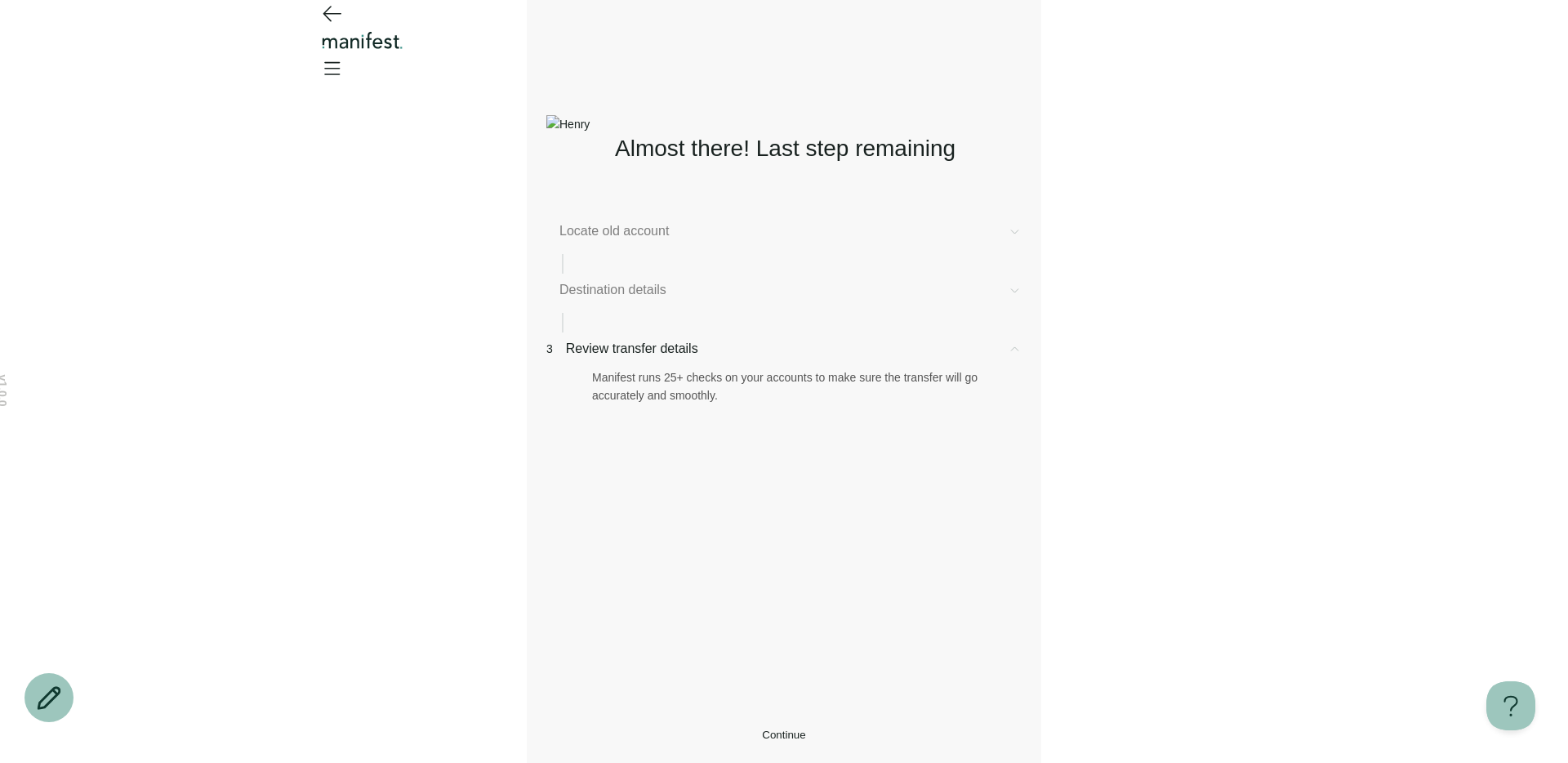
click at [644, 300] on div "Destination details" at bounding box center [783, 290] width 475 height 20
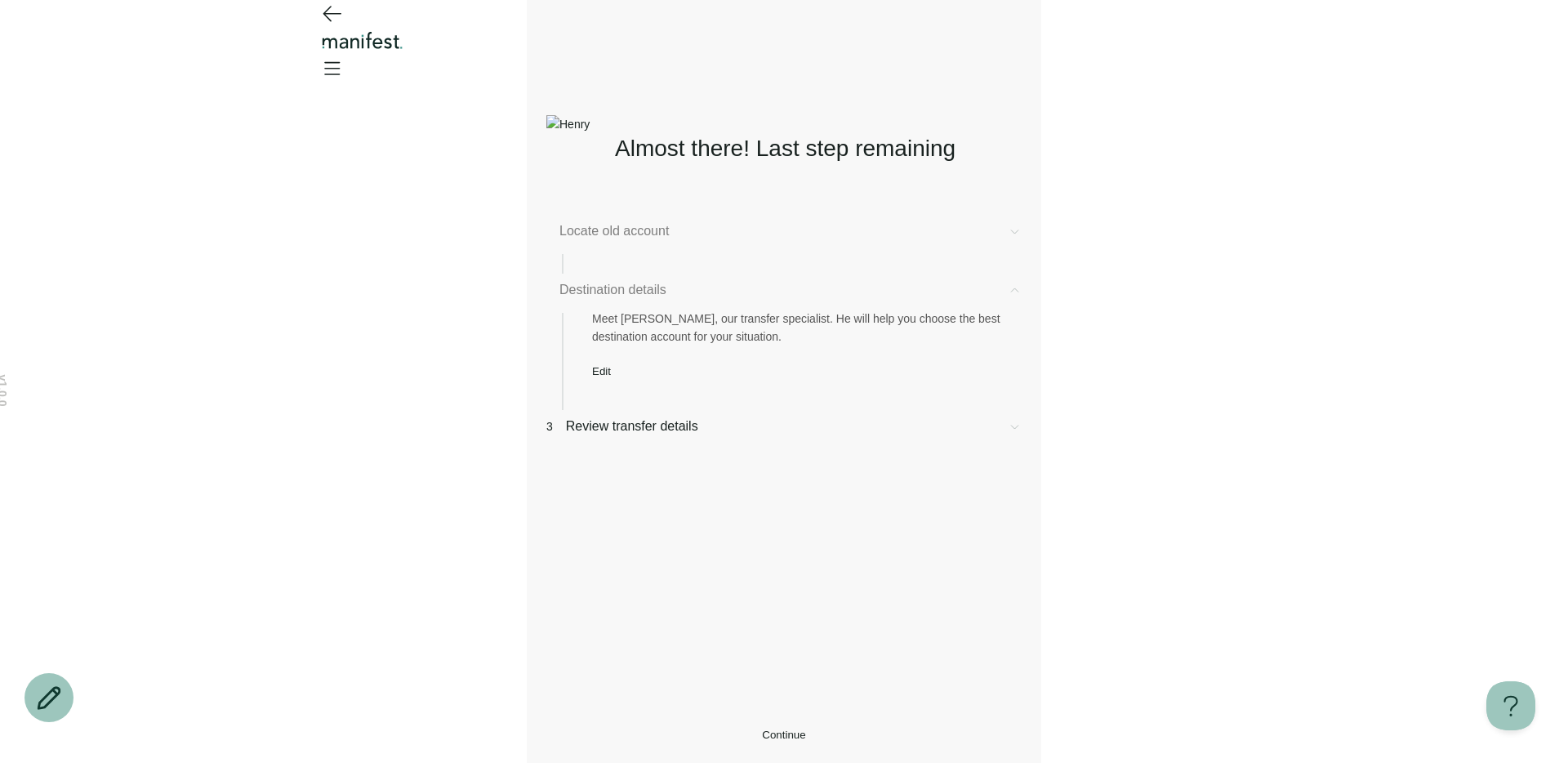
click at [620, 370] on div "Meet [PERSON_NAME], our transfer specialist. He will help you choose the best d…" at bounding box center [783, 338] width 475 height 78
click at [611, 377] on span "Edit" at bounding box center [601, 371] width 19 height 12
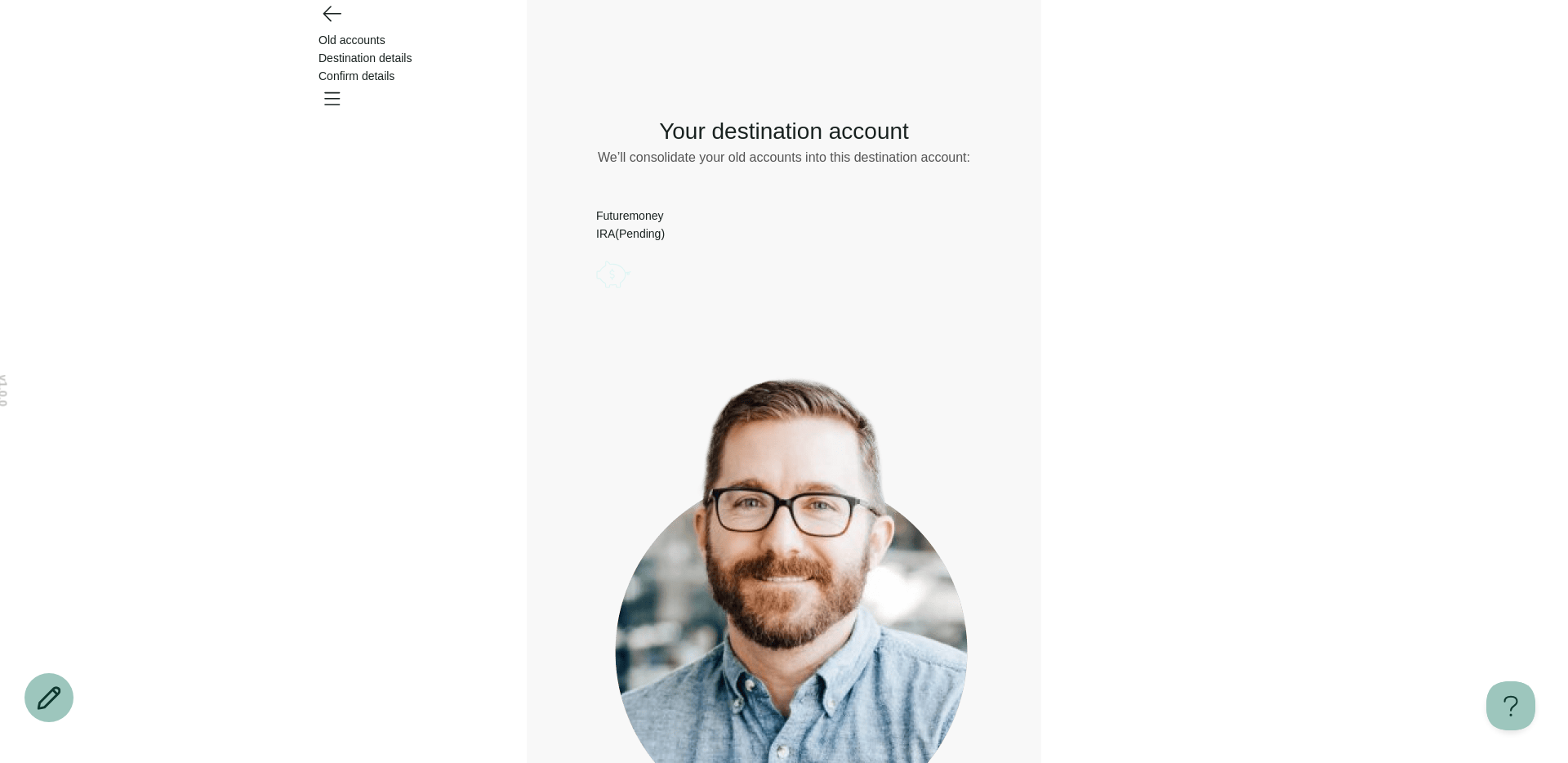
click at [596, 256] on icon "Account options" at bounding box center [596, 256] width 0 height 0
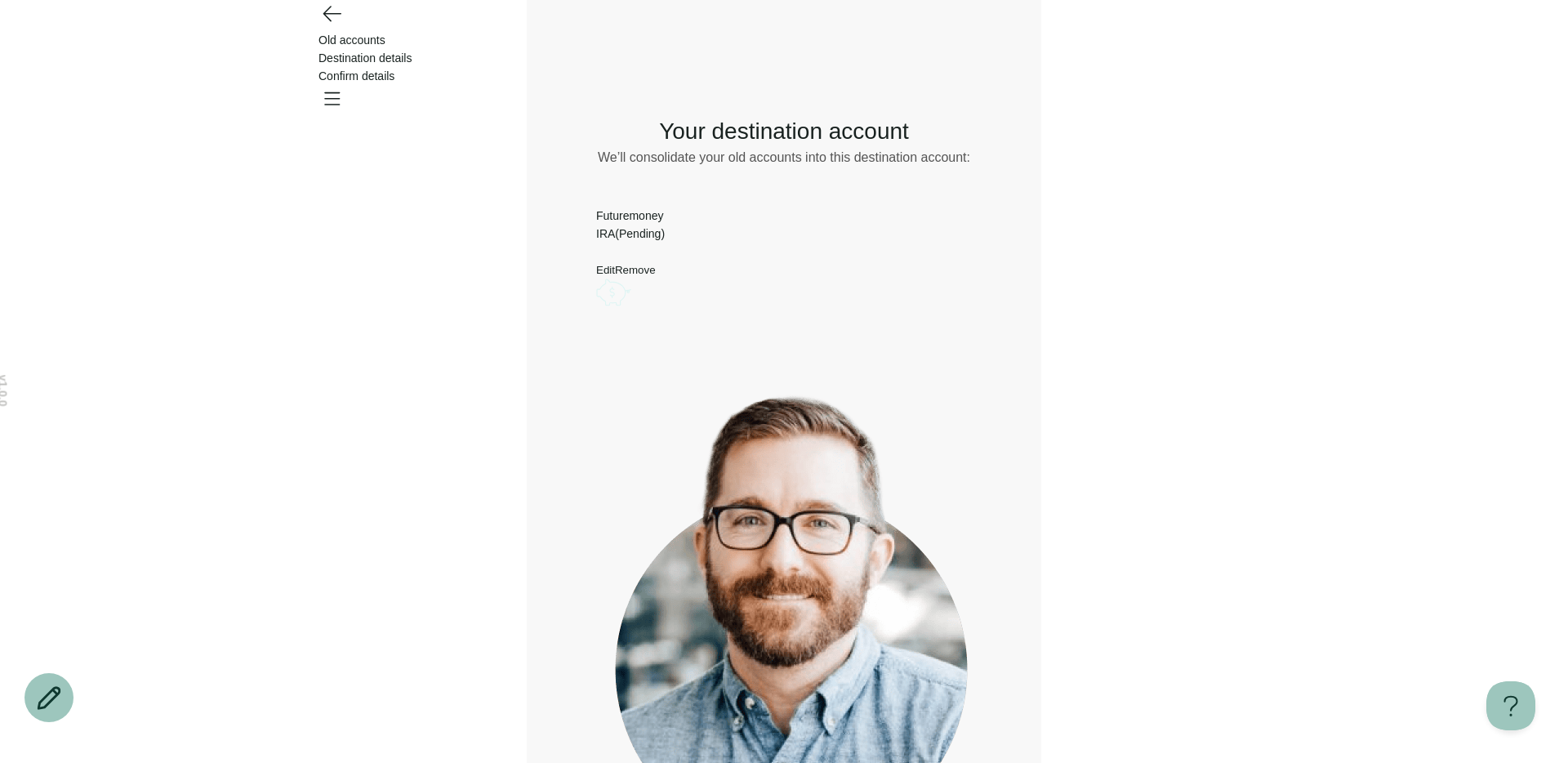
click at [615, 264] on button "Edit" at bounding box center [606, 270] width 19 height 12
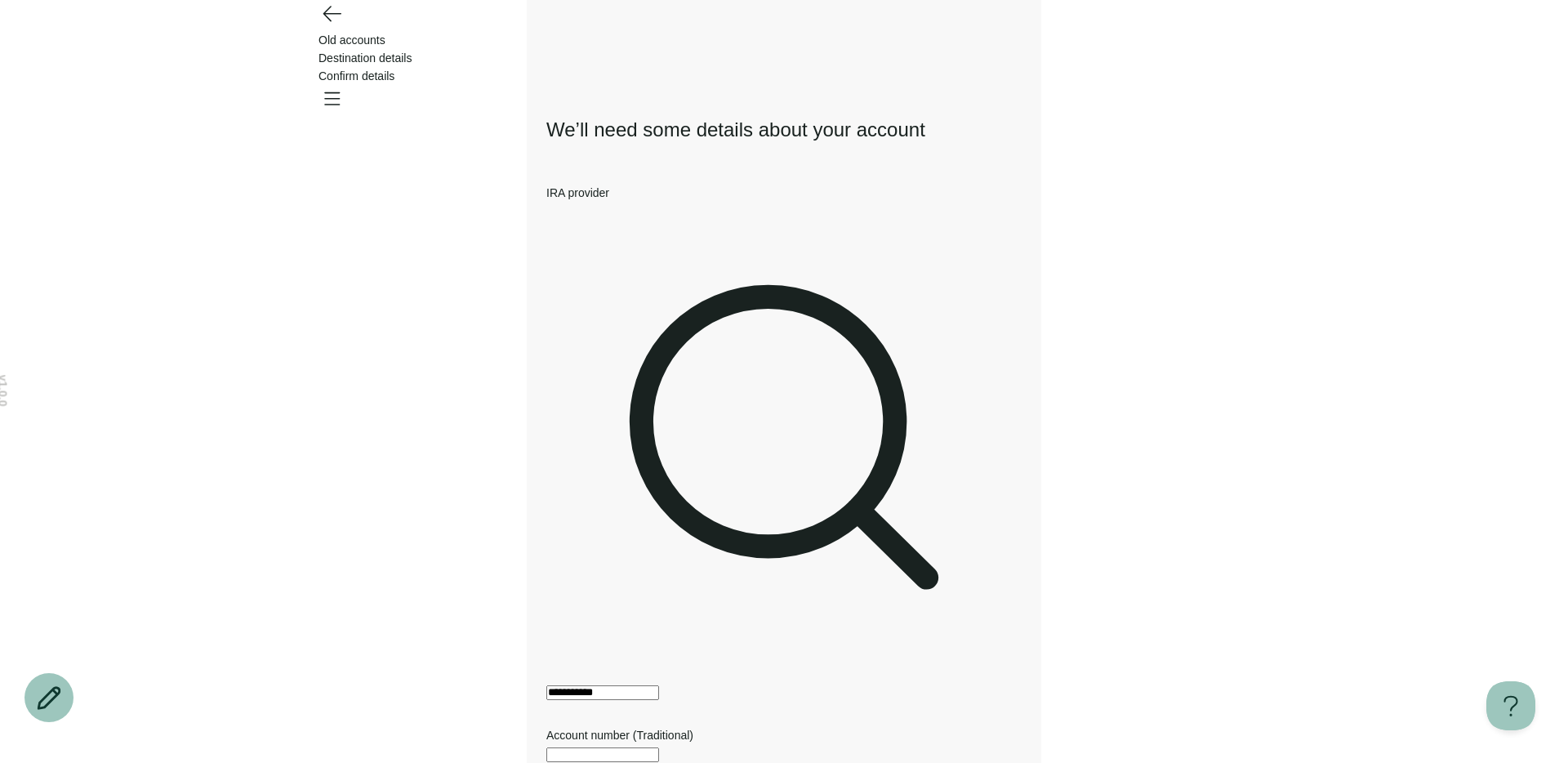
click at [659, 748] on input "text" at bounding box center [602, 756] width 113 height 15
type input "*"
type input "*******"
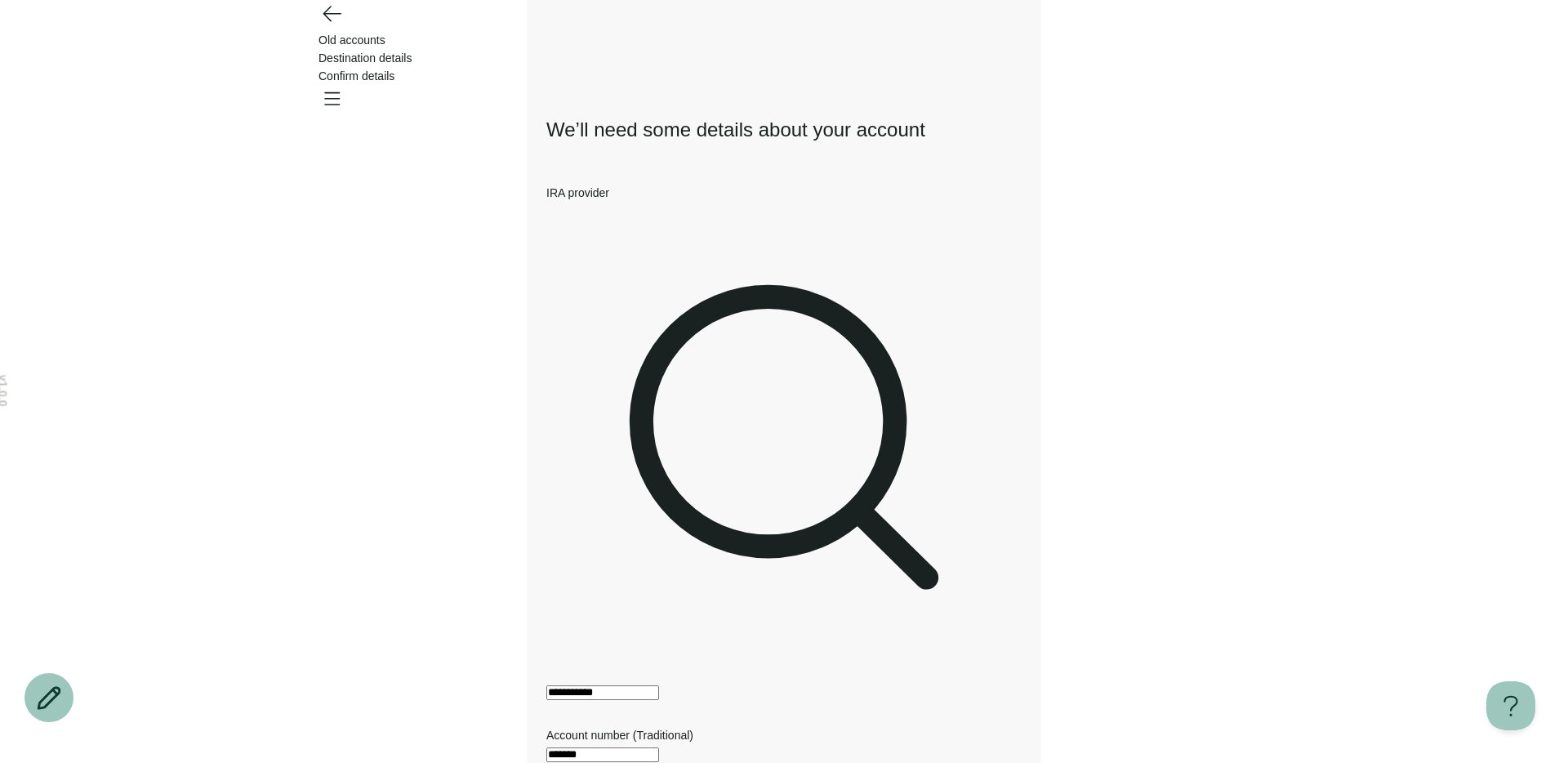
click at [596, 480] on div "**********" at bounding box center [783, 562] width 475 height 756
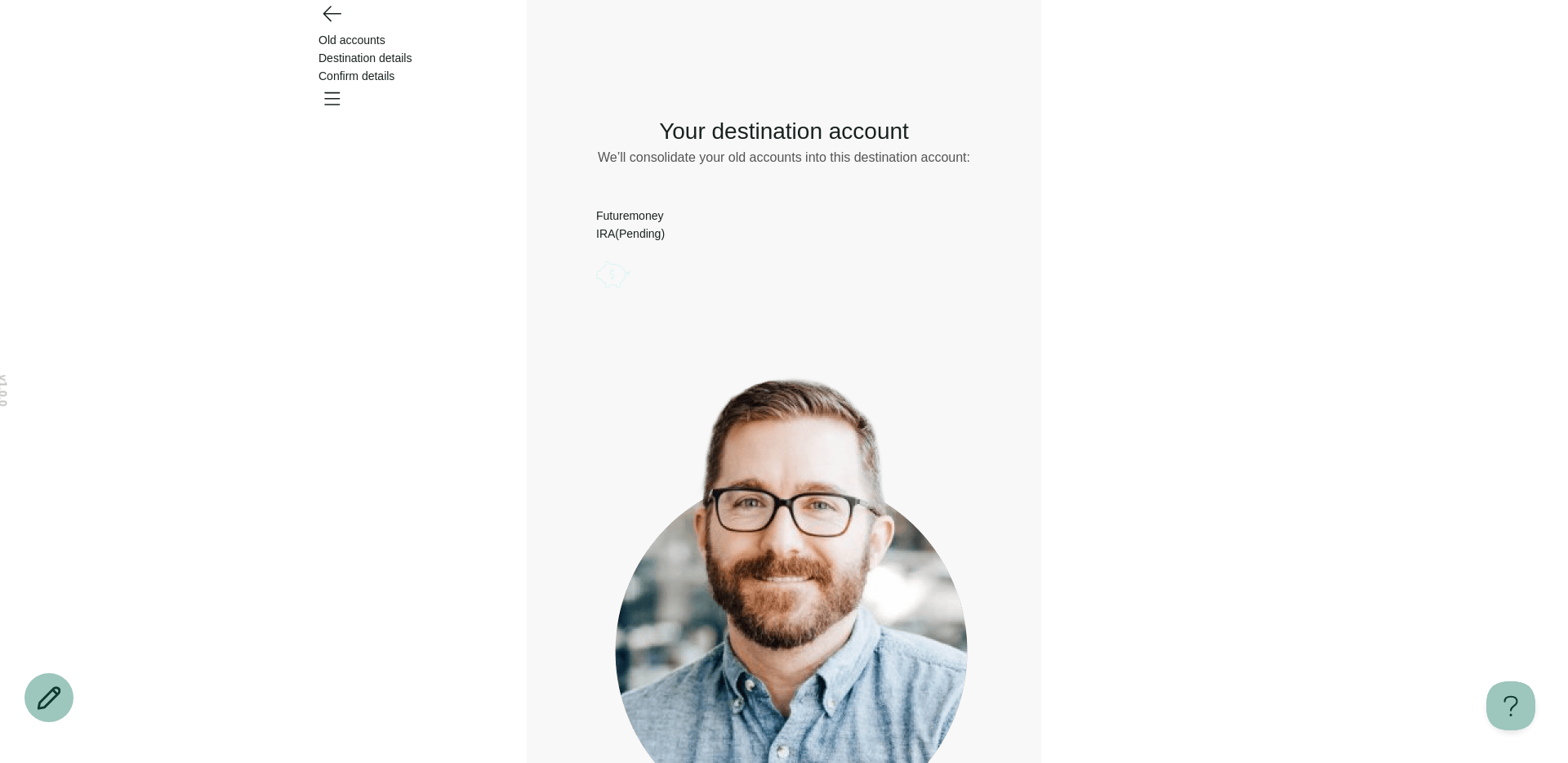
click at [596, 256] on icon "Account options" at bounding box center [596, 256] width 0 height 0
click at [778, 348] on div "What would you like to do? Remove Edit Go back Your destination account We’ll c…" at bounding box center [783, 486] width 475 height 795
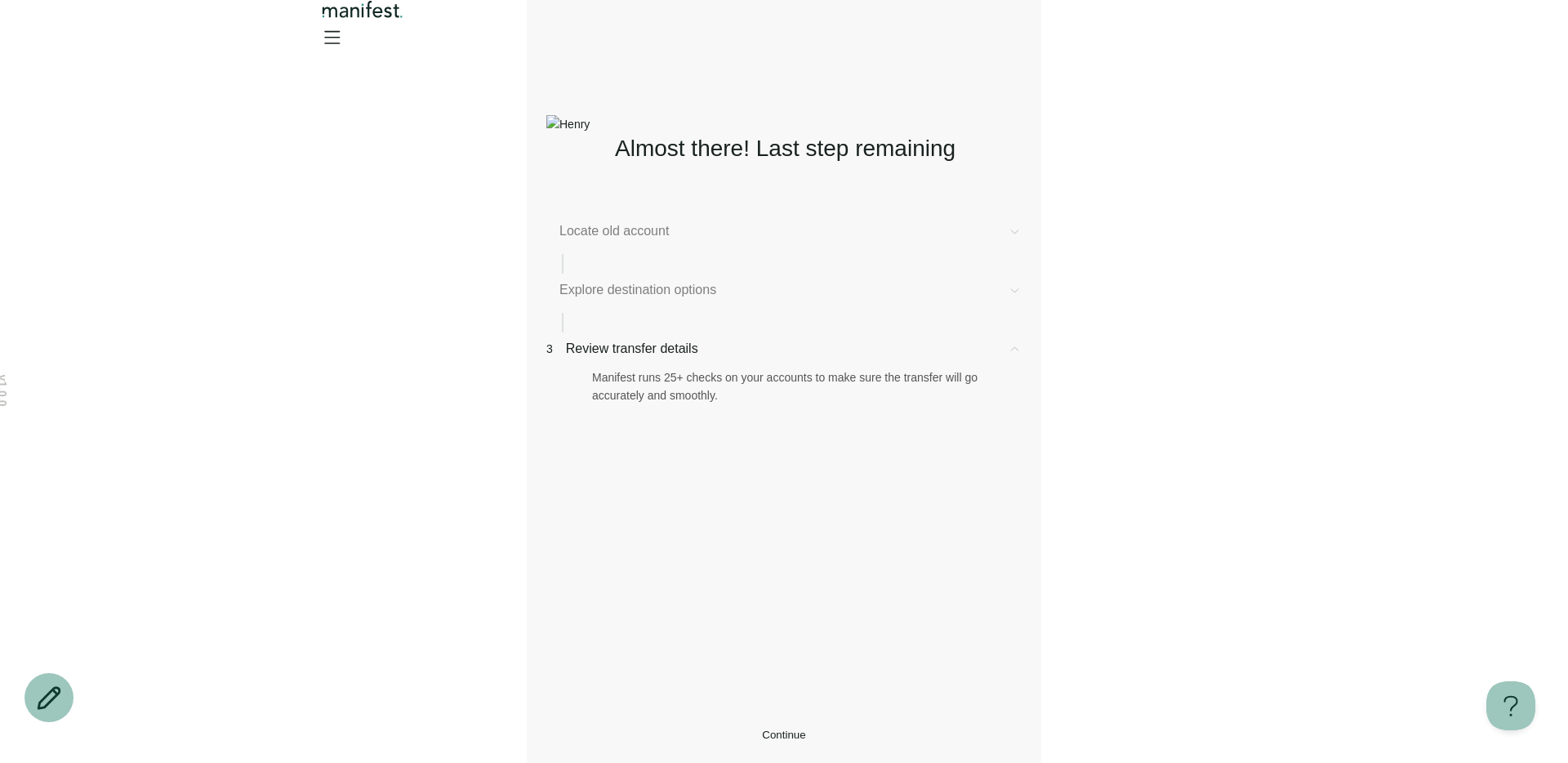
click at [650, 290] on div "Explore destination options" at bounding box center [783, 290] width 475 height 20
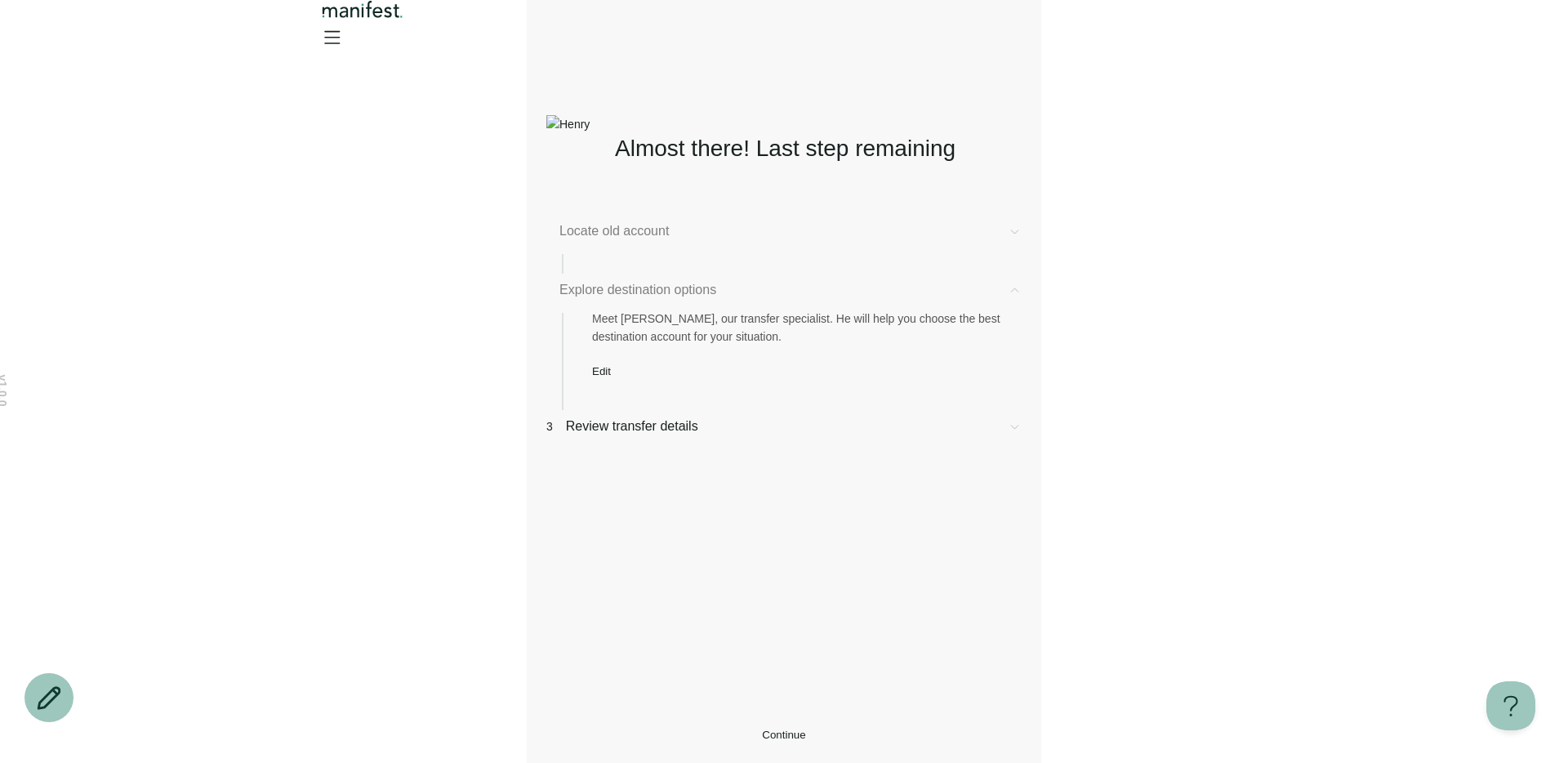
click at [611, 377] on span "Edit" at bounding box center [601, 371] width 19 height 12
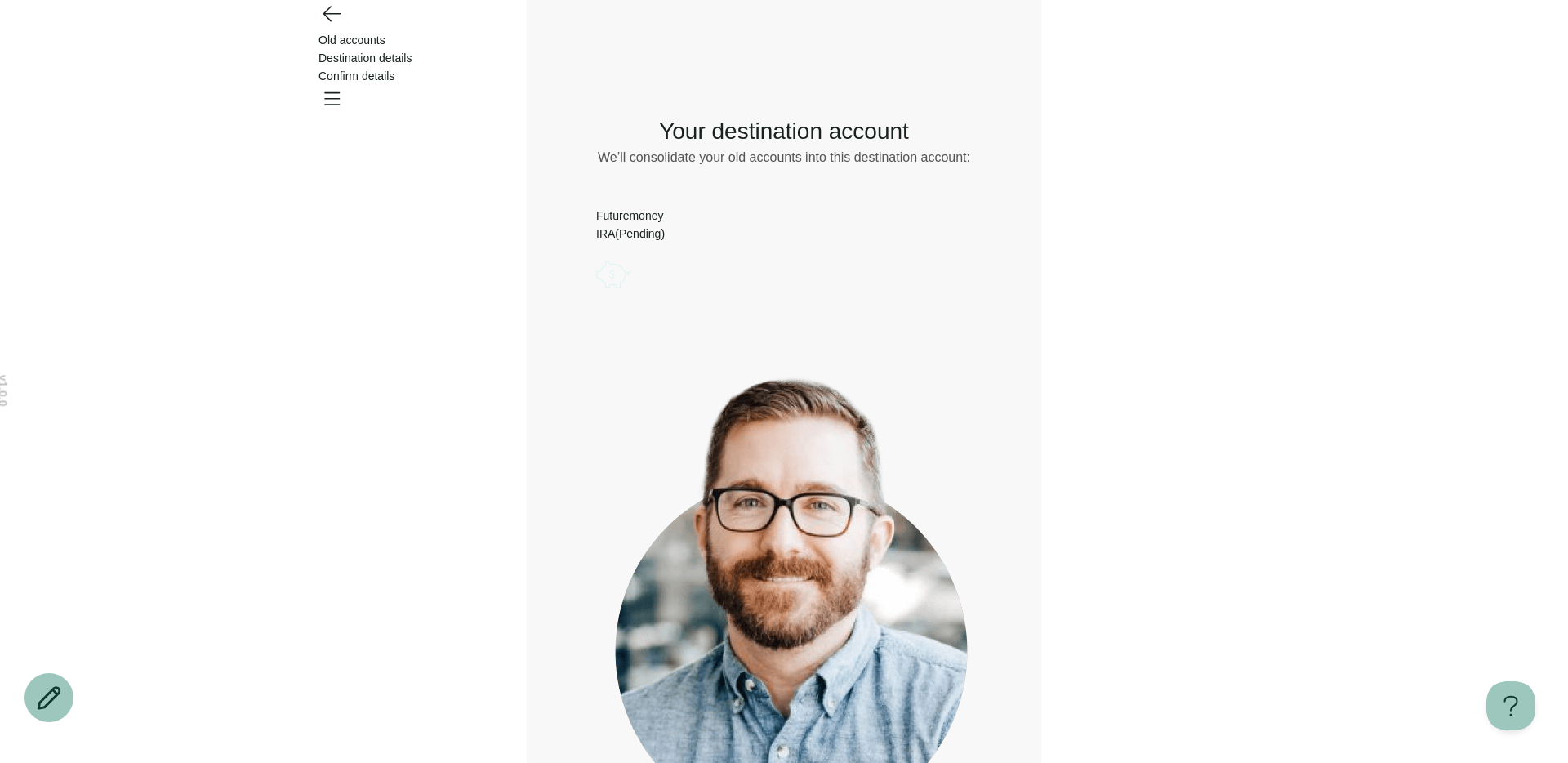
click at [936, 238] on div "Futuremoney IRA(Pending)" at bounding box center [784, 233] width 376 height 54
click at [596, 256] on icon "Account options" at bounding box center [596, 256] width 0 height 0
click at [318, 26] on icon "Go back" at bounding box center [331, 13] width 26 height 26
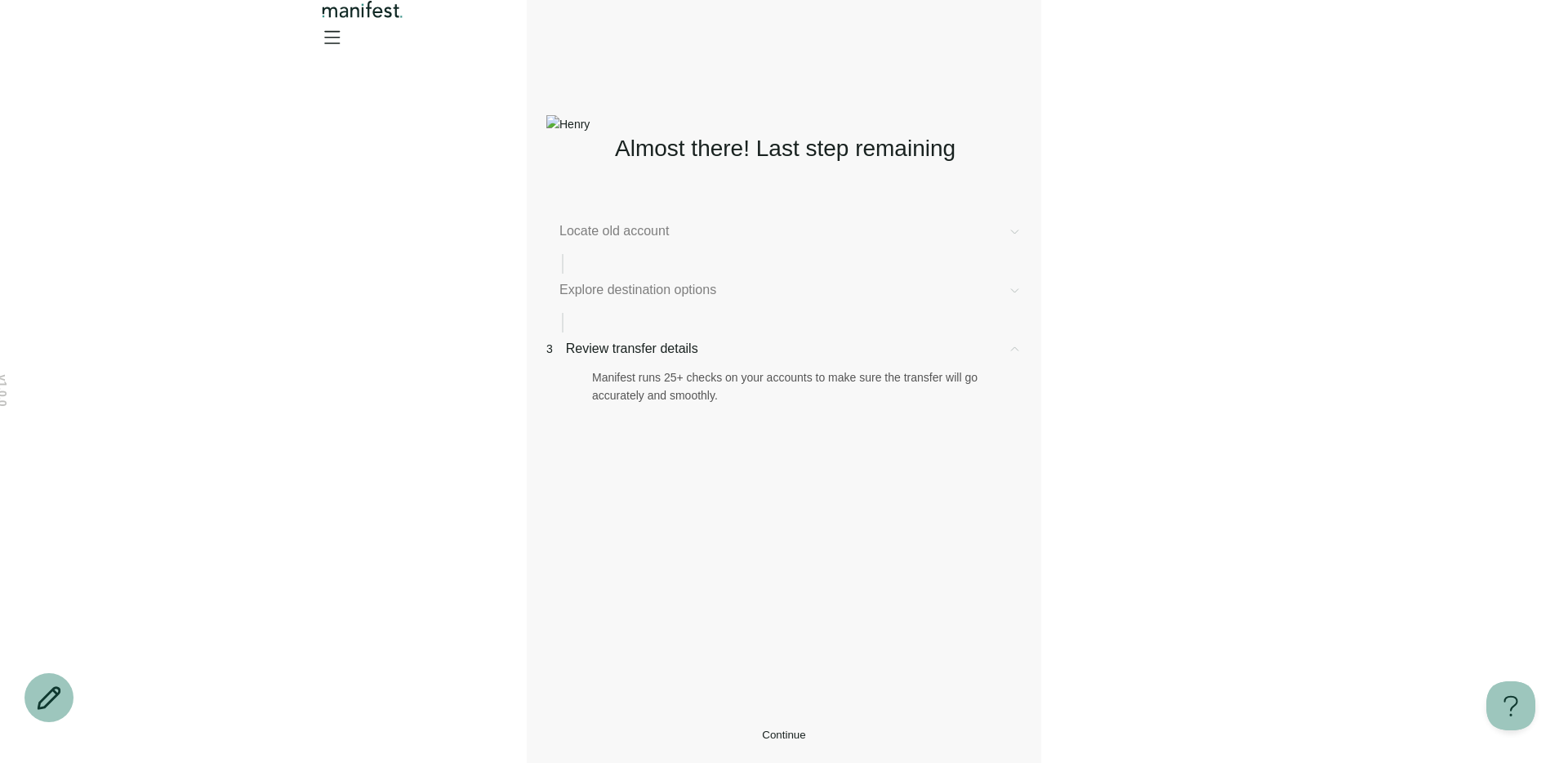
click at [326, 43] on div at bounding box center [784, 27] width 1176 height 55
click at [745, 300] on span "Explore destination options" at bounding box center [777, 290] width 435 height 20
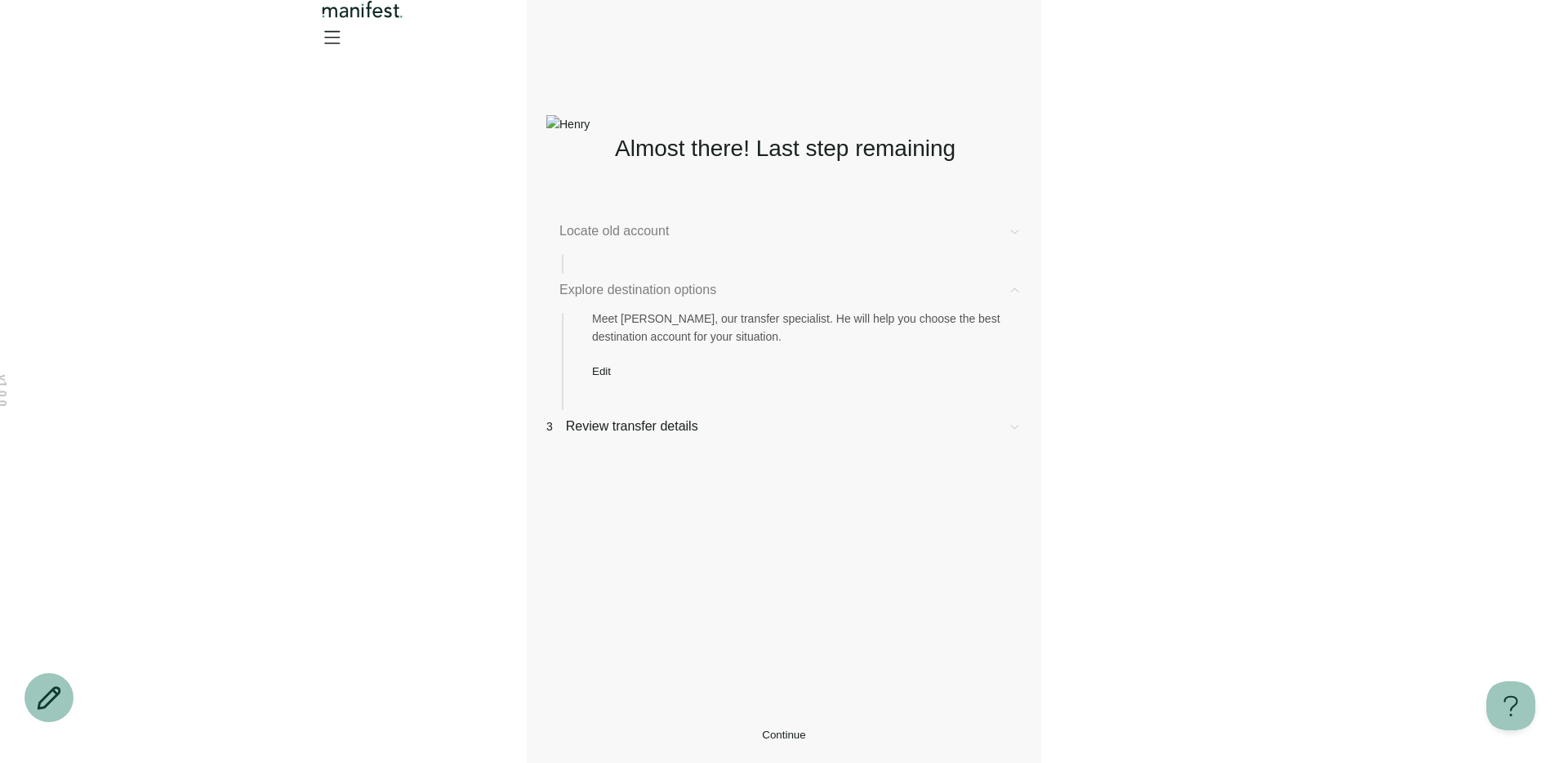
click at [632, 377] on div "Meet [PERSON_NAME], our transfer specialist. He will help you choose the best d…" at bounding box center [783, 338] width 475 height 78
click at [611, 377] on button "Edit" at bounding box center [601, 371] width 19 height 12
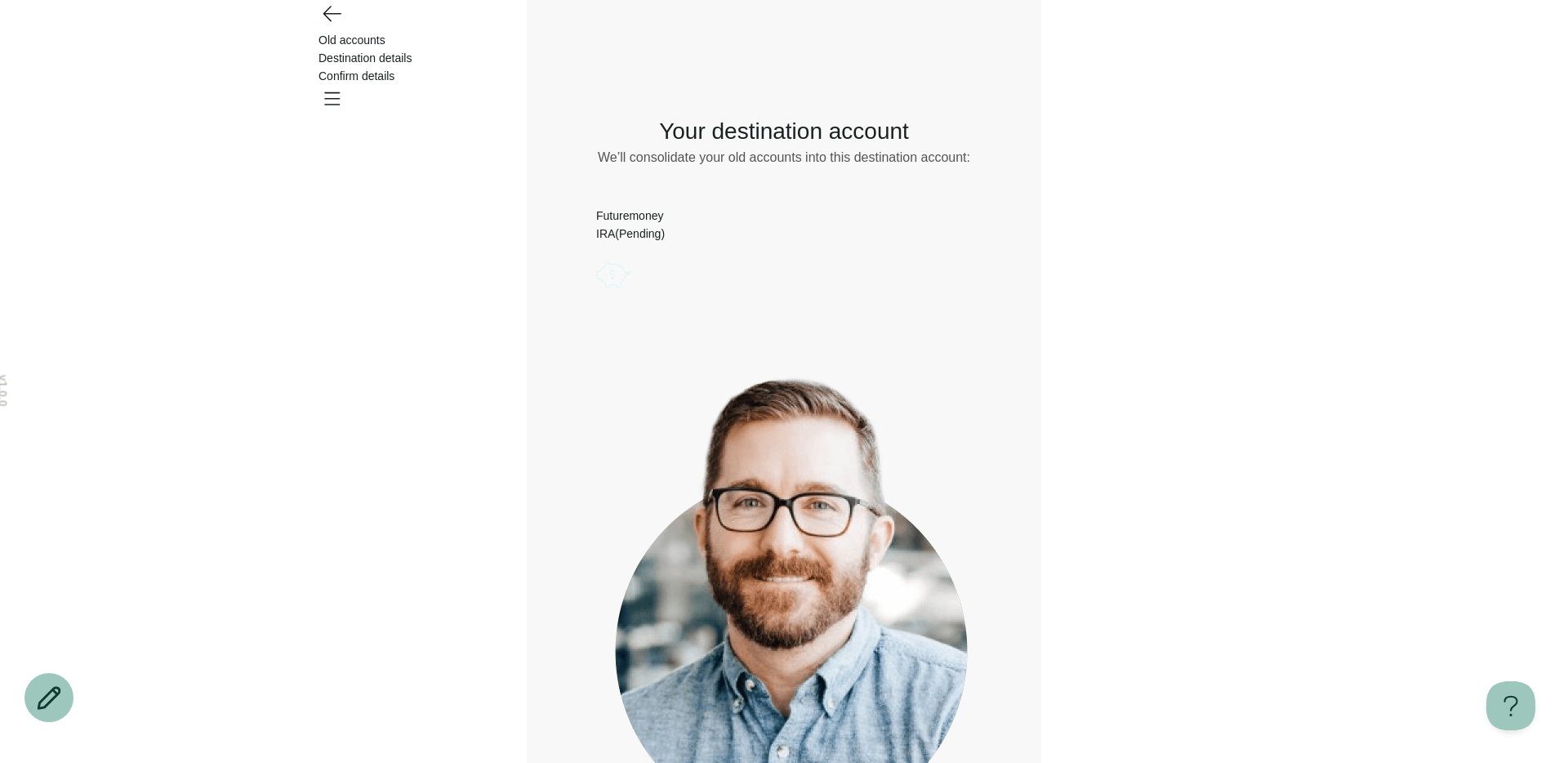
click at [596, 256] on icon "Account options" at bounding box center [596, 256] width 0 height 0
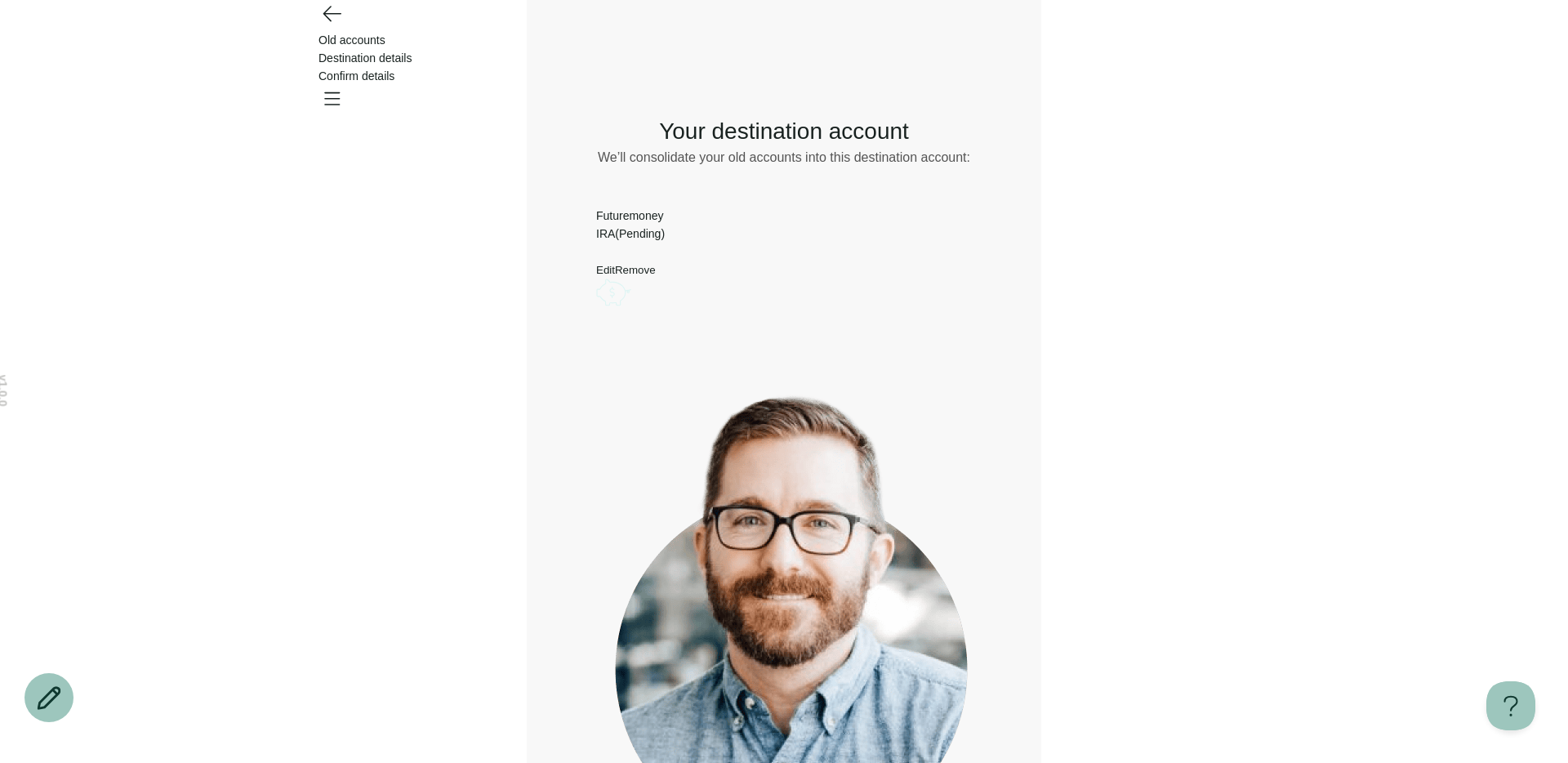
click at [615, 272] on button "Edit" at bounding box center [606, 270] width 19 height 12
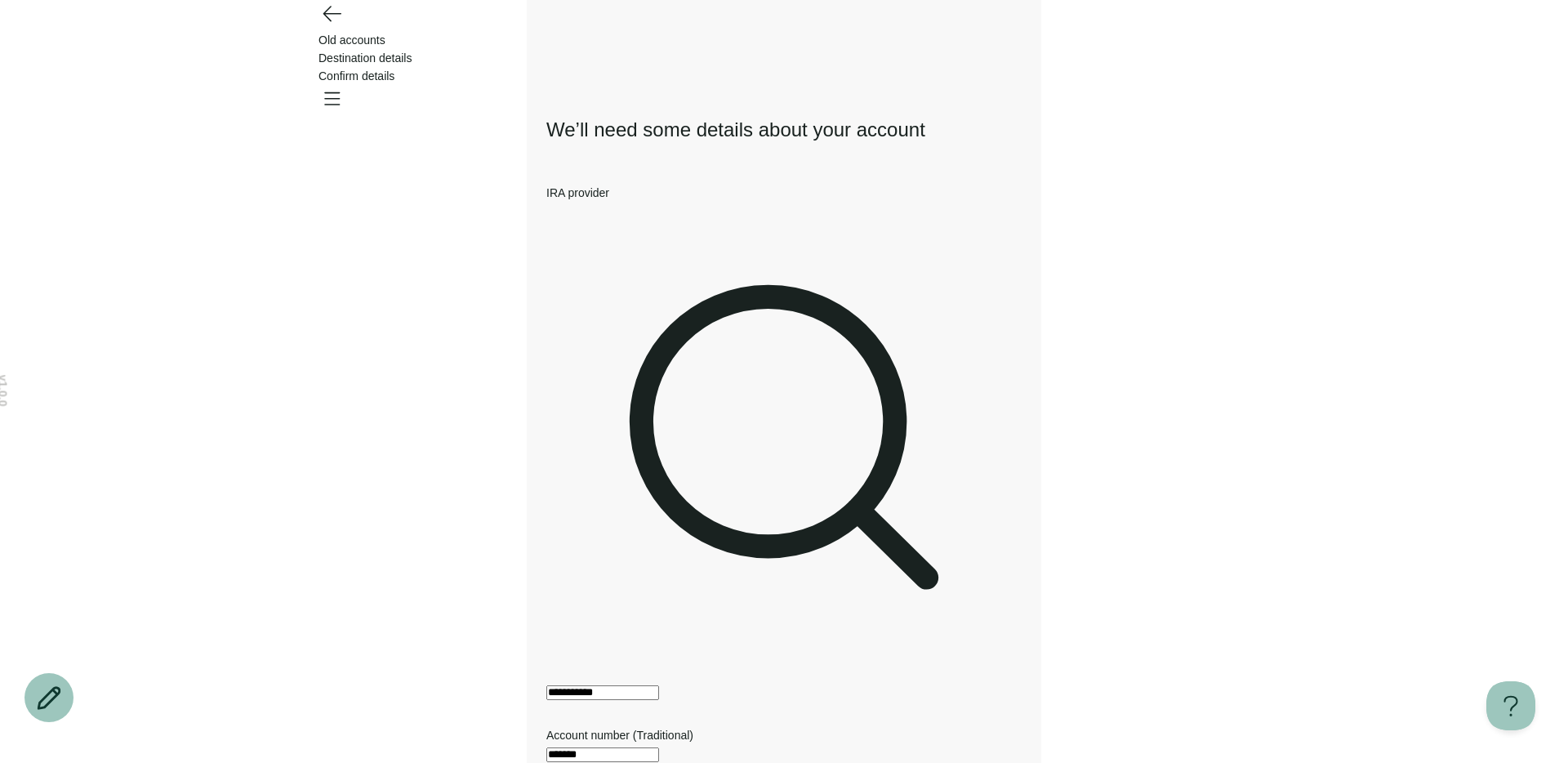
scroll to position [3, 0]
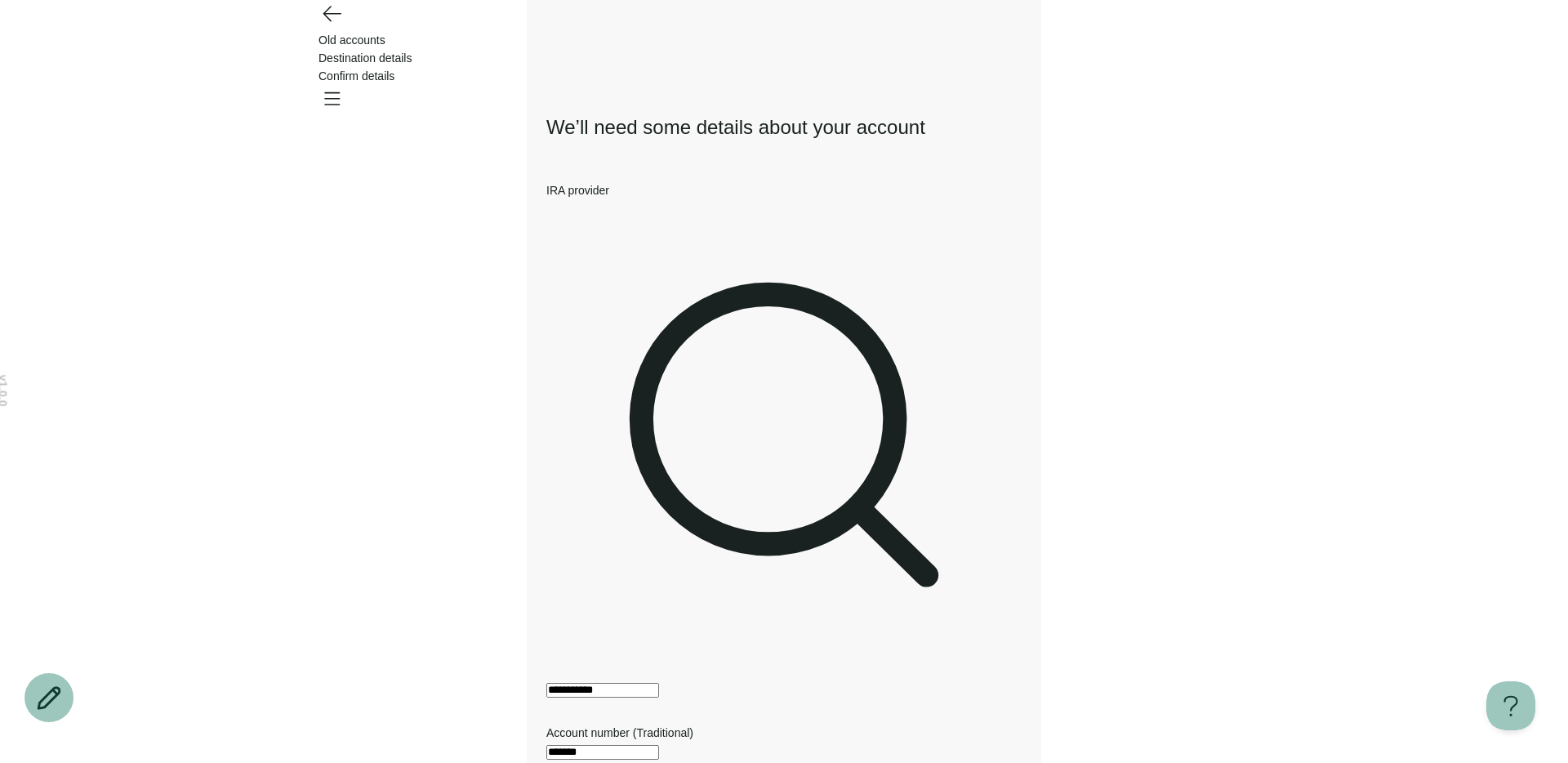
click at [329, 26] on icon "Go back" at bounding box center [331, 13] width 26 height 26
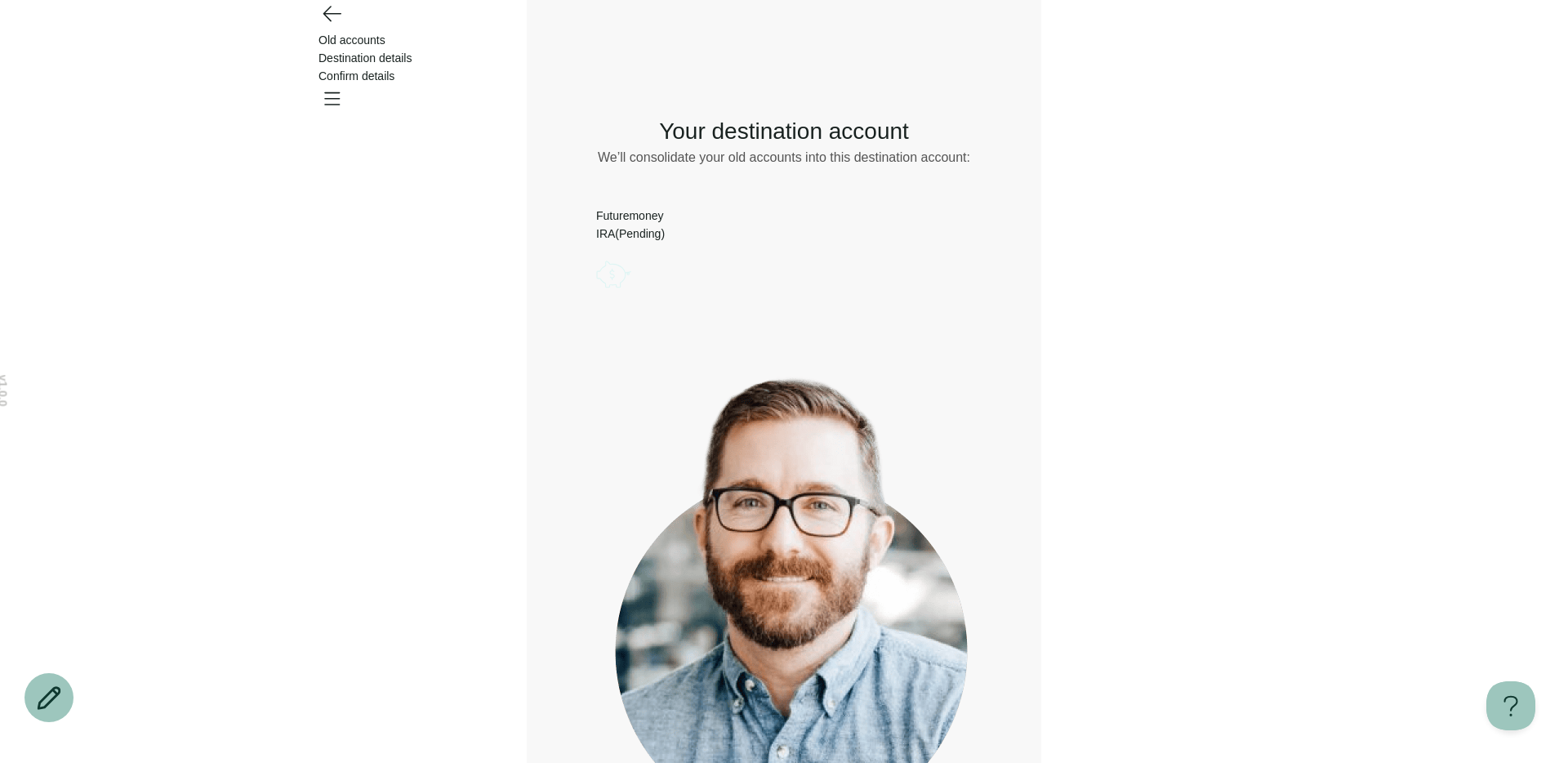
click at [936, 233] on div "Futuremoney IRA(Pending)" at bounding box center [784, 233] width 376 height 54
click at [596, 256] on icon "Account options" at bounding box center [596, 256] width 0 height 0
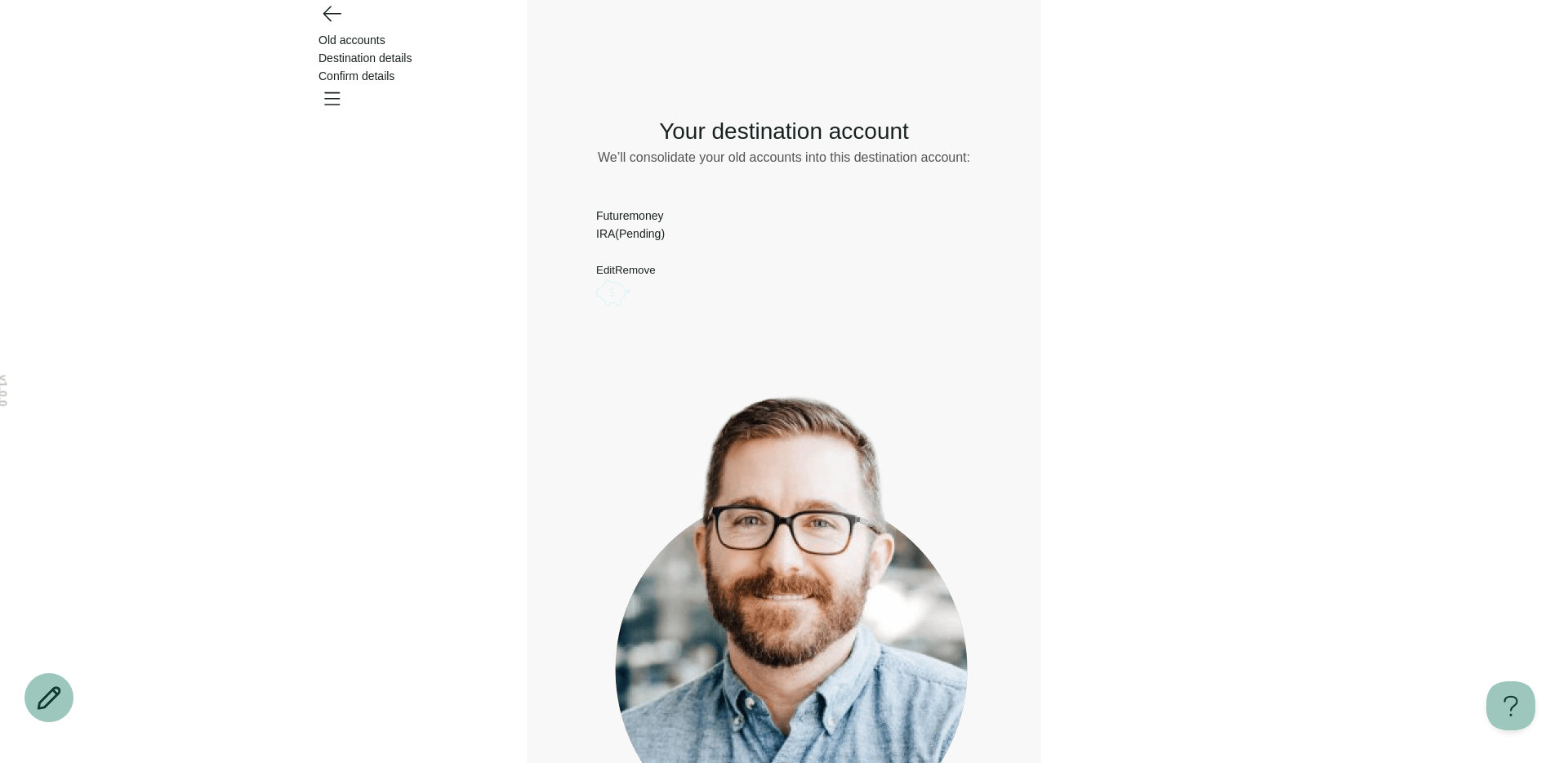
click at [656, 276] on button "Remove" at bounding box center [636, 270] width 41 height 12
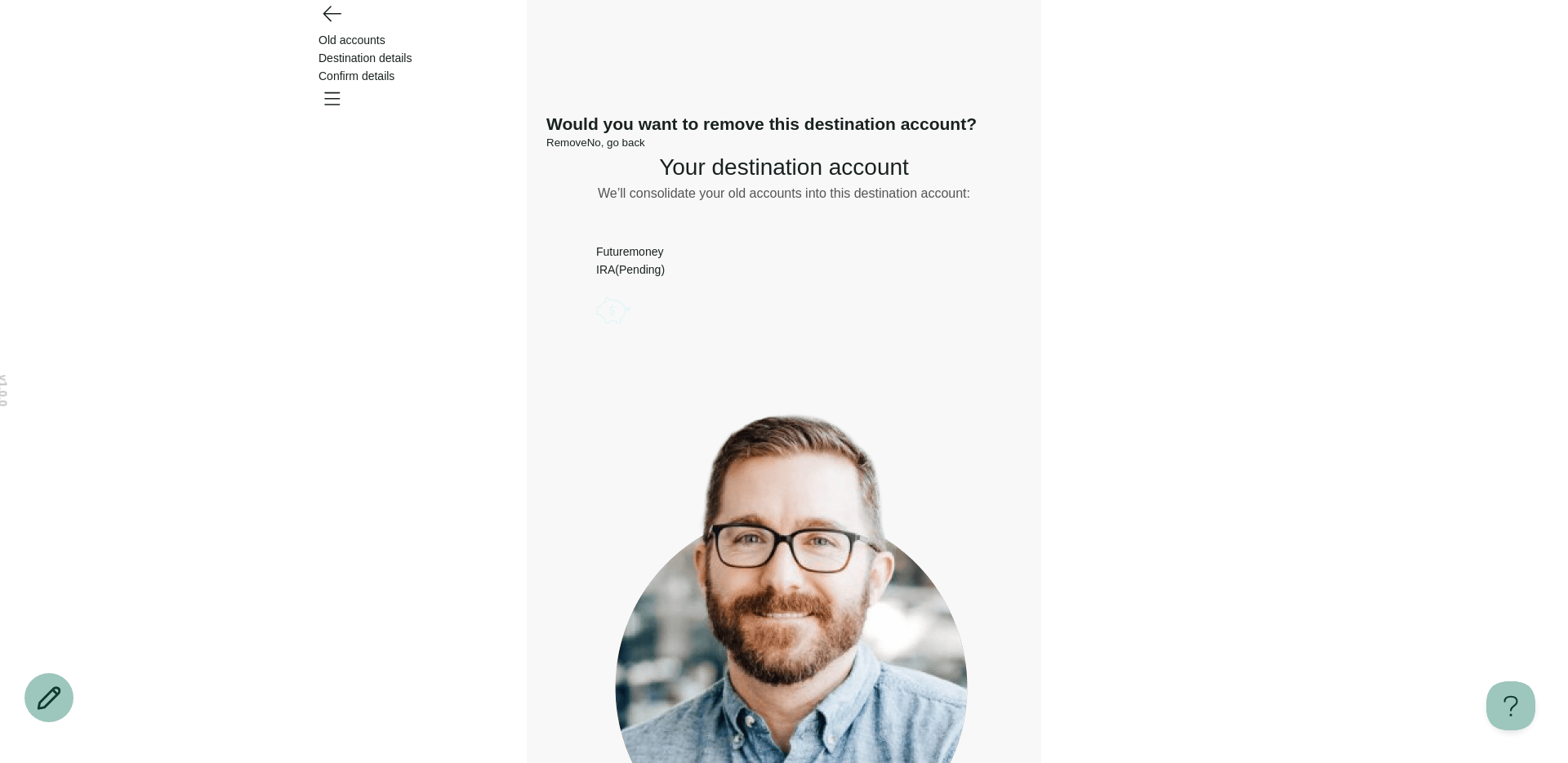
click at [587, 148] on button "Remove" at bounding box center [567, 142] width 41 height 12
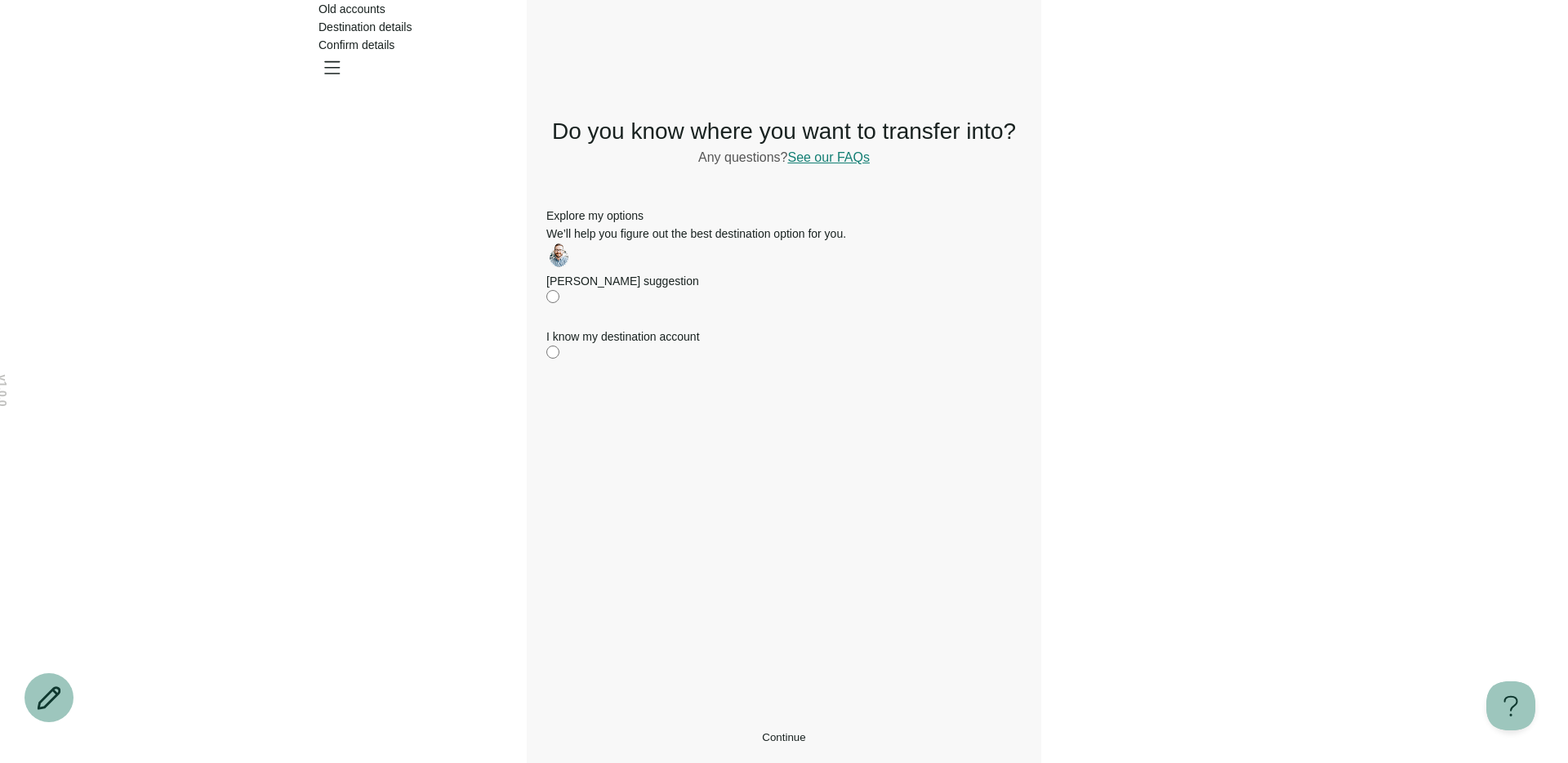
click at [694, 346] on div "I know my destination account" at bounding box center [783, 336] width 475 height 18
click at [607, 243] on div "We’ll help you figure out the best destination option for you." at bounding box center [783, 233] width 475 height 18
click at [340, 63] on icon "Open menu" at bounding box center [332, 68] width 15 height 11
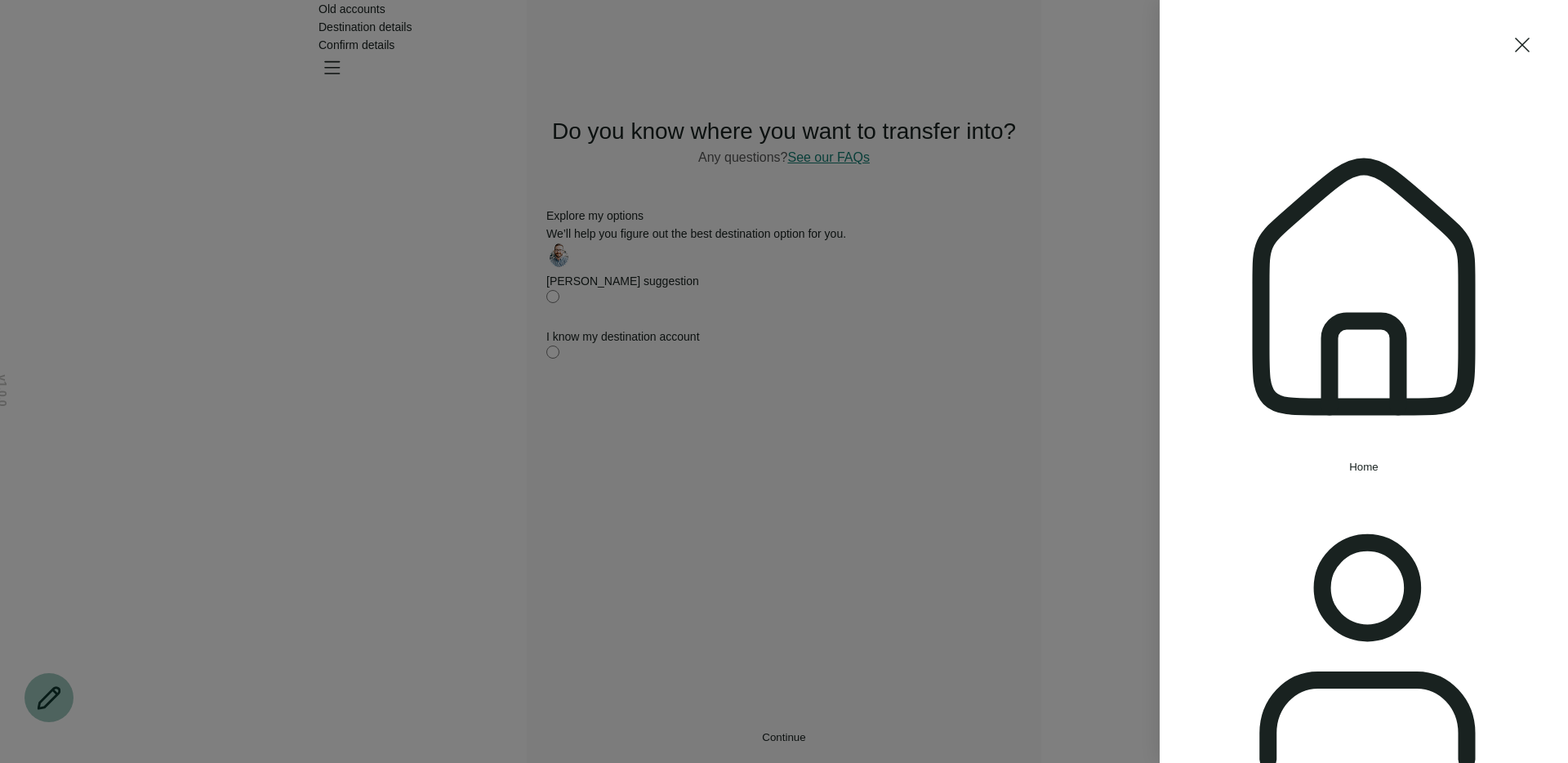
click at [1079, 251] on div "Home Settings Sign out" at bounding box center [784, 381] width 1568 height 763
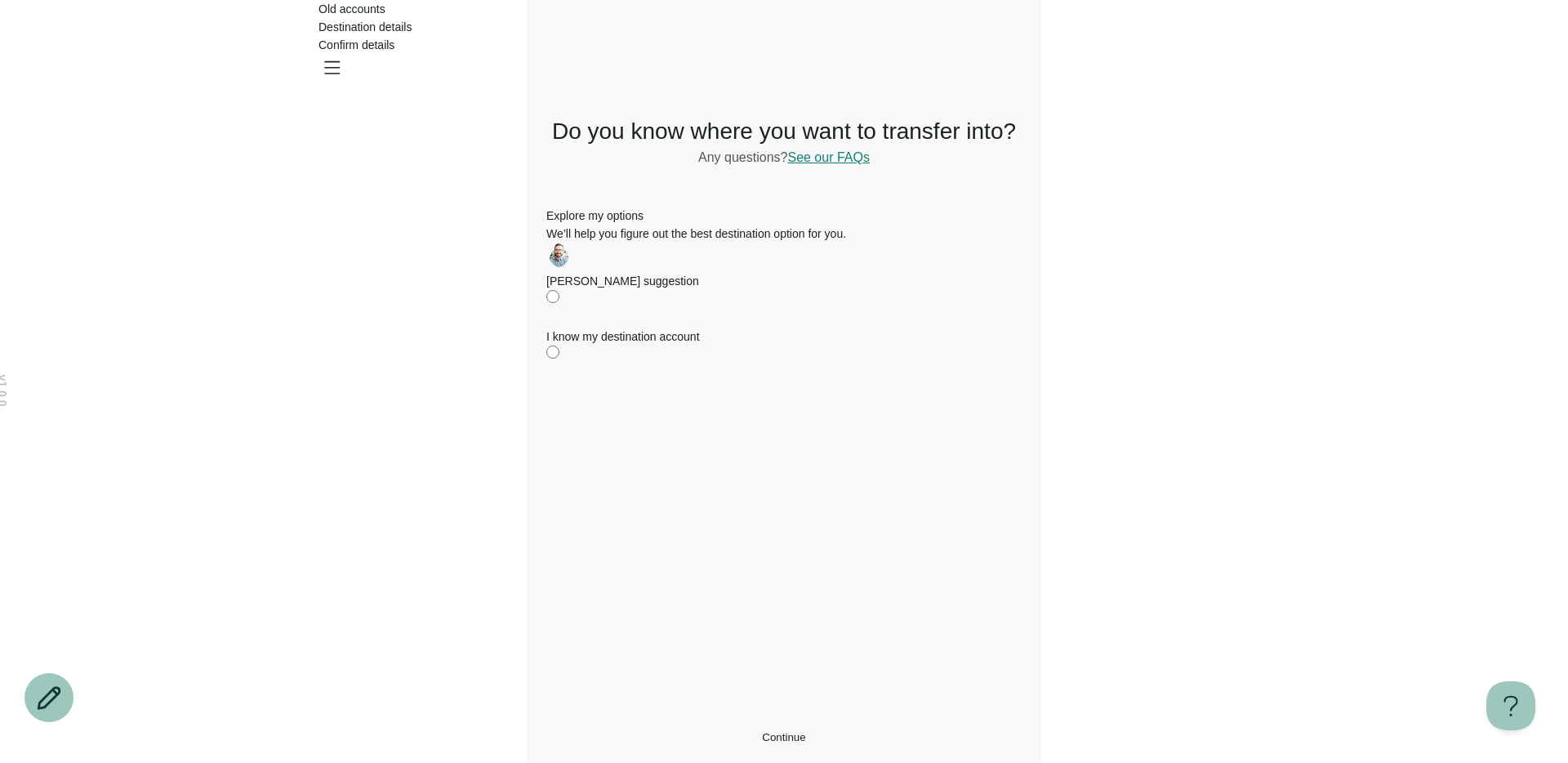
click at [1223, 46] on div "Old accounts Destination details Confirm details" at bounding box center [784, 42] width 1176 height 85
click at [340, 63] on icon "Open menu" at bounding box center [332, 68] width 15 height 11
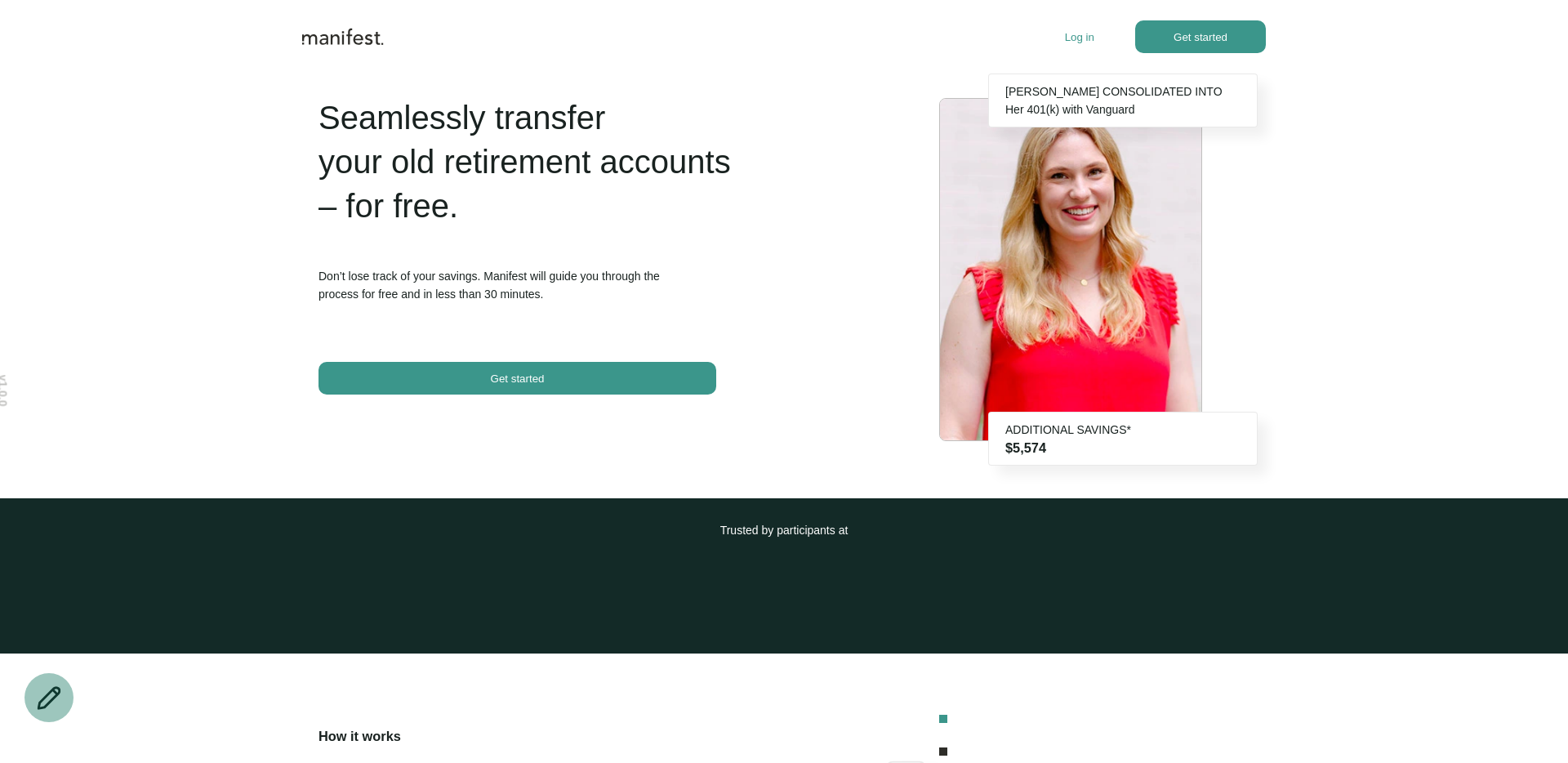
click at [1077, 42] on p "Log in" at bounding box center [1080, 36] width 30 height 12
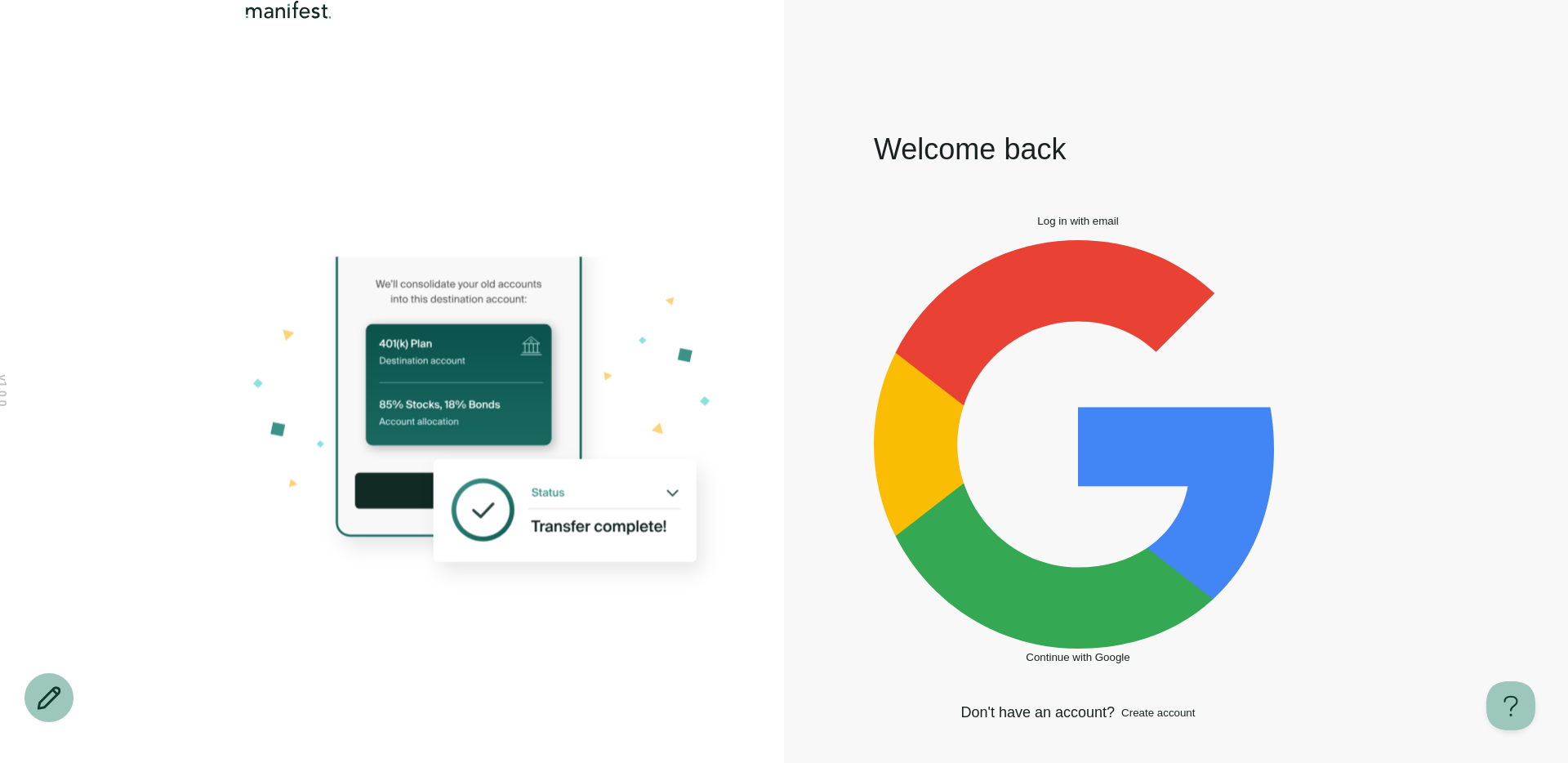
click at [1052, 227] on span "Log in with email" at bounding box center [1077, 220] width 81 height 12
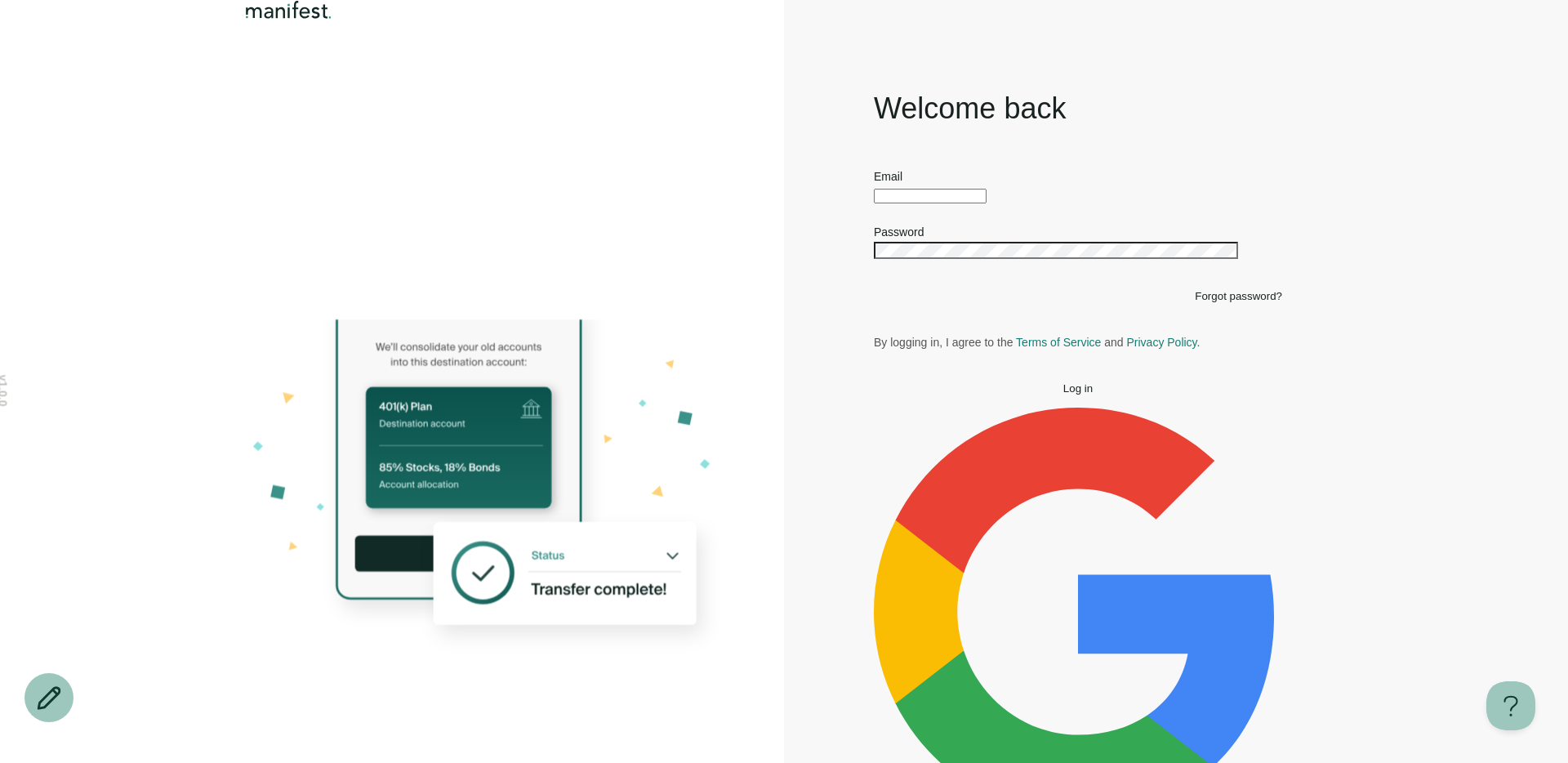
click at [987, 204] on input "text" at bounding box center [930, 196] width 113 height 15
type input "**********"
click at [874, 383] on button "Log in" at bounding box center [1078, 389] width 409 height 12
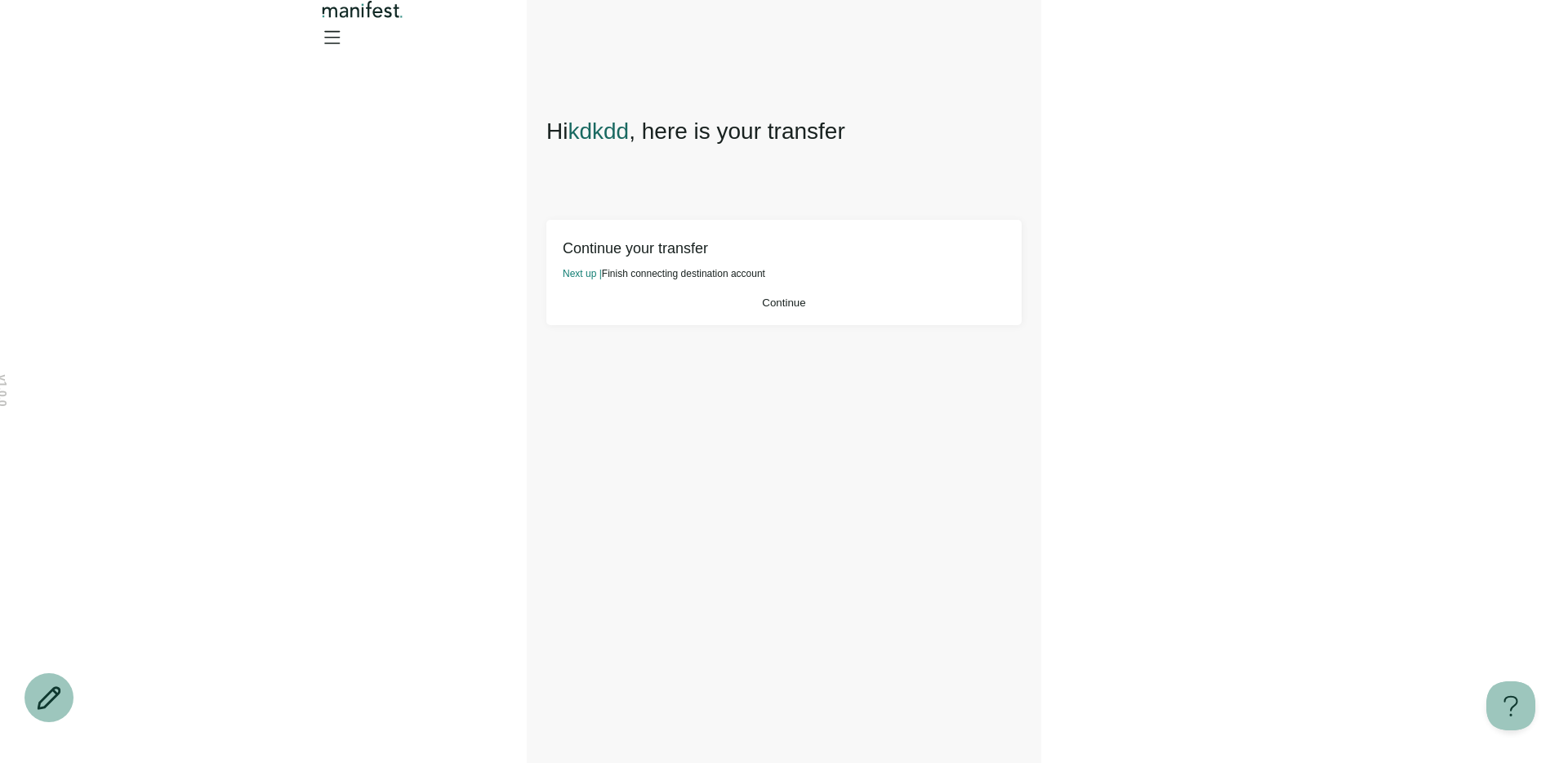
click at [909, 309] on button "Continue" at bounding box center [784, 303] width 442 height 12
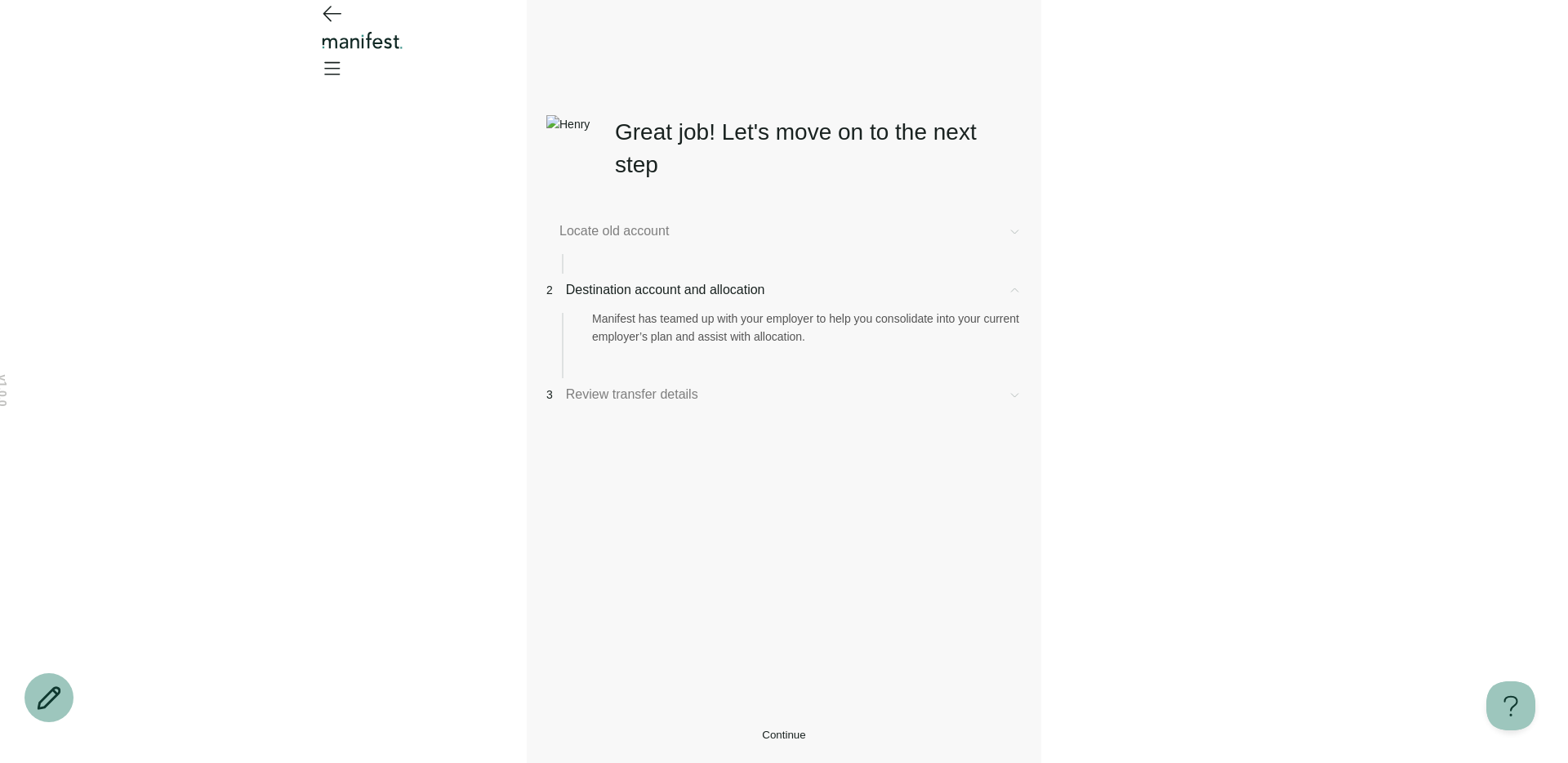
click at [754, 734] on button "Continue" at bounding box center [783, 735] width 475 height 12
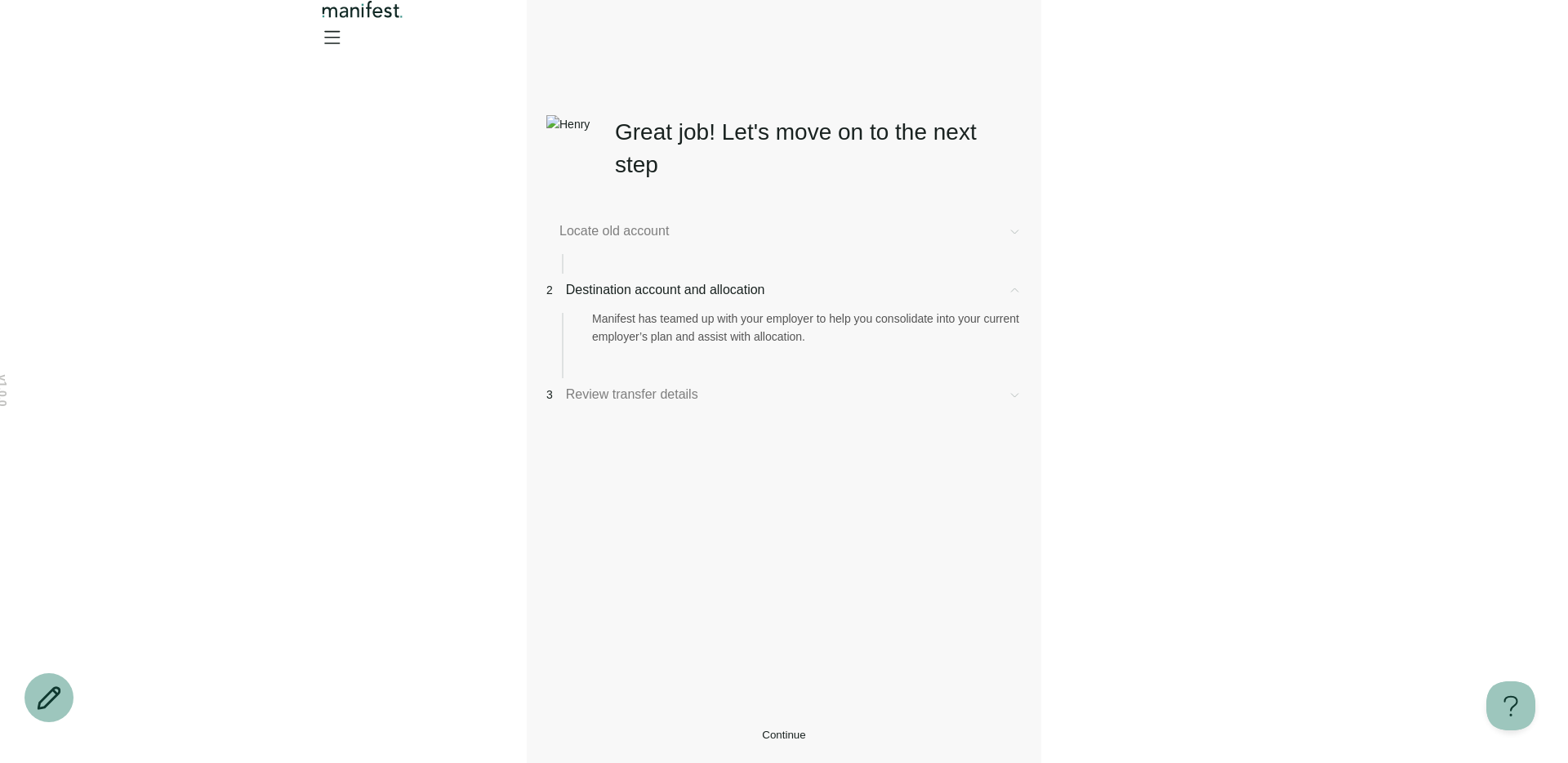
click at [763, 729] on span "Continue" at bounding box center [784, 735] width 43 height 12
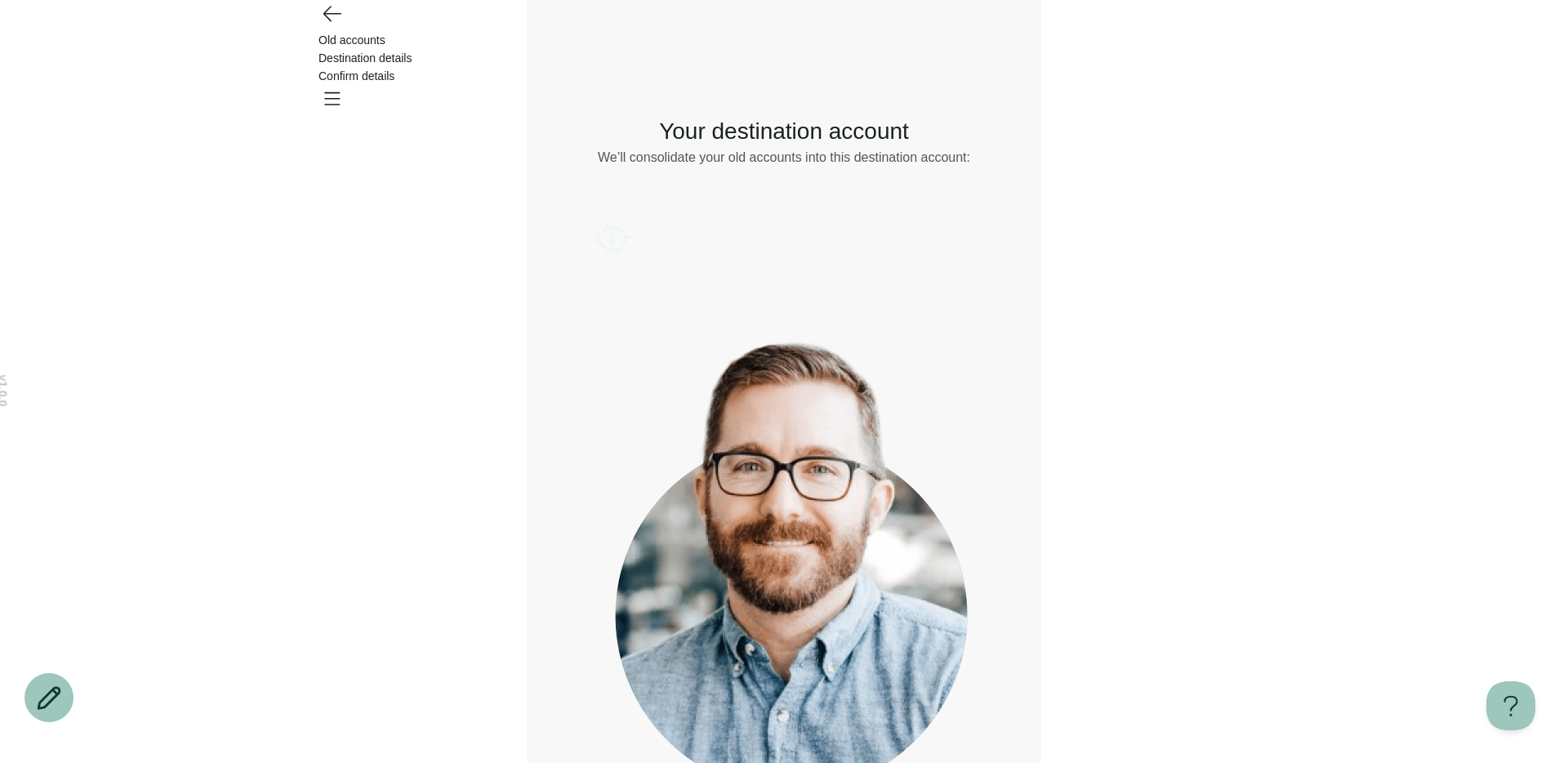
click at [596, 219] on icon "Account options" at bounding box center [596, 219] width 0 height 0
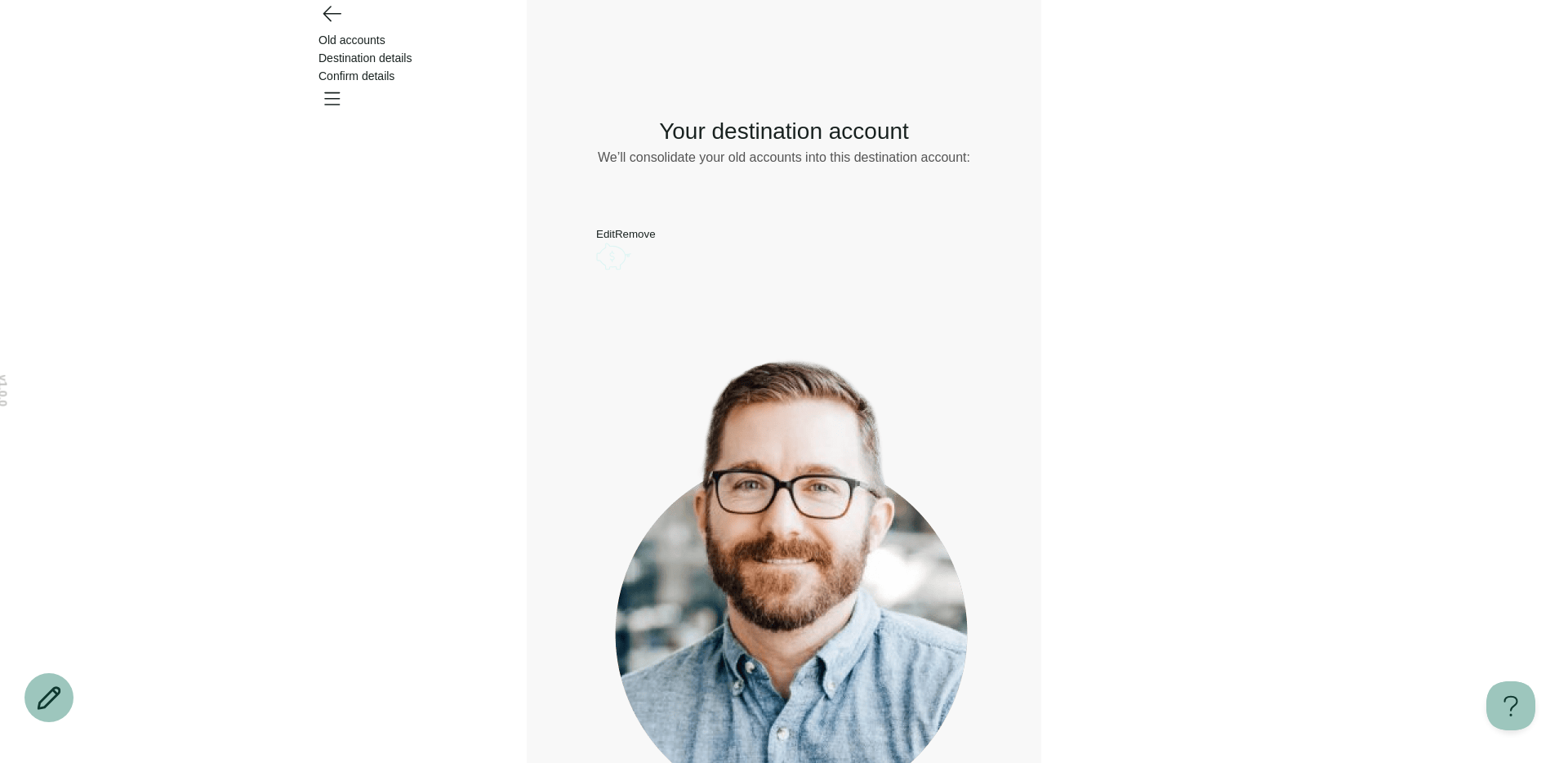
click at [656, 240] on button "Remove" at bounding box center [636, 233] width 41 height 12
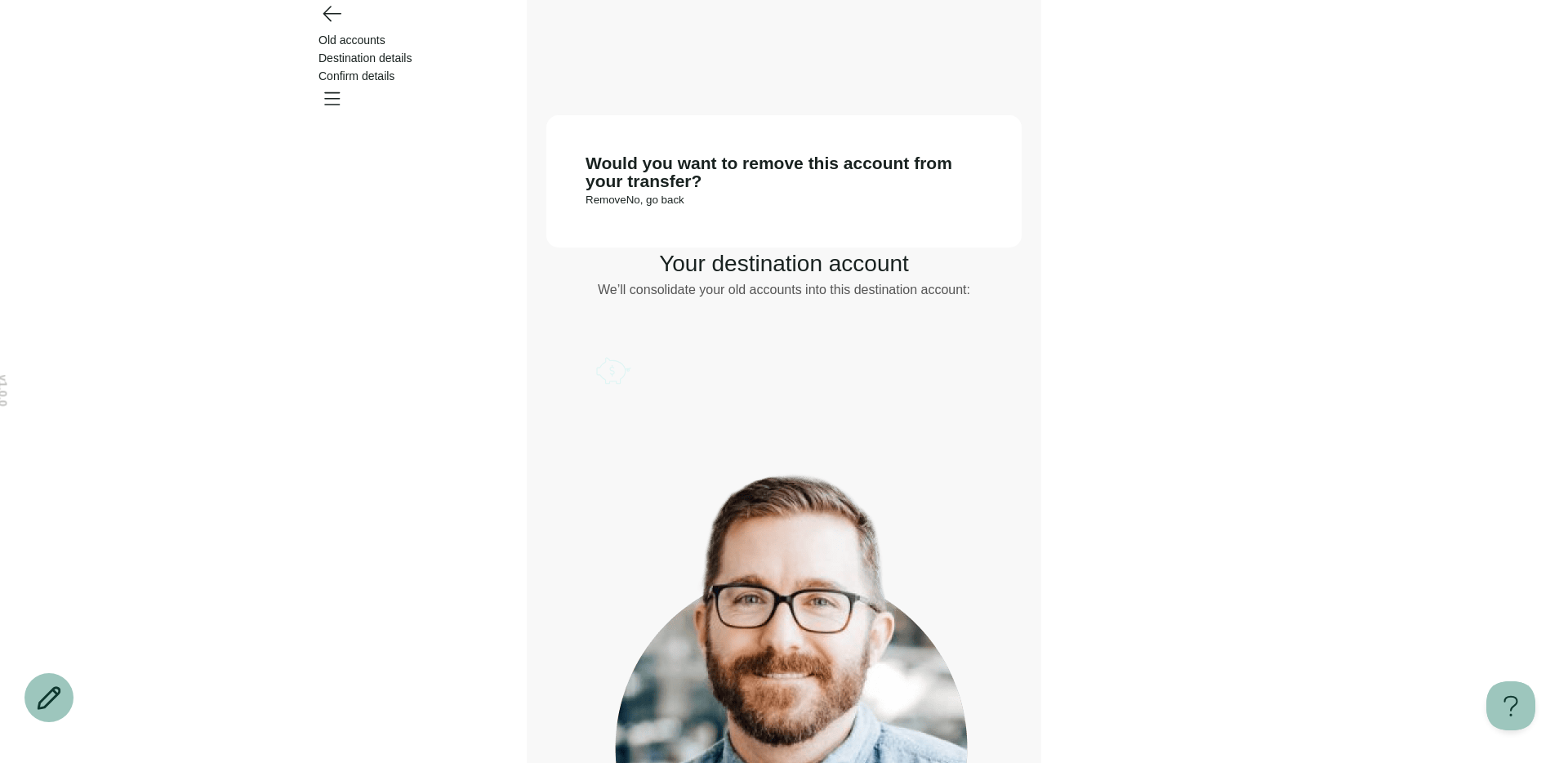
click at [626, 206] on button "Remove" at bounding box center [606, 199] width 41 height 12
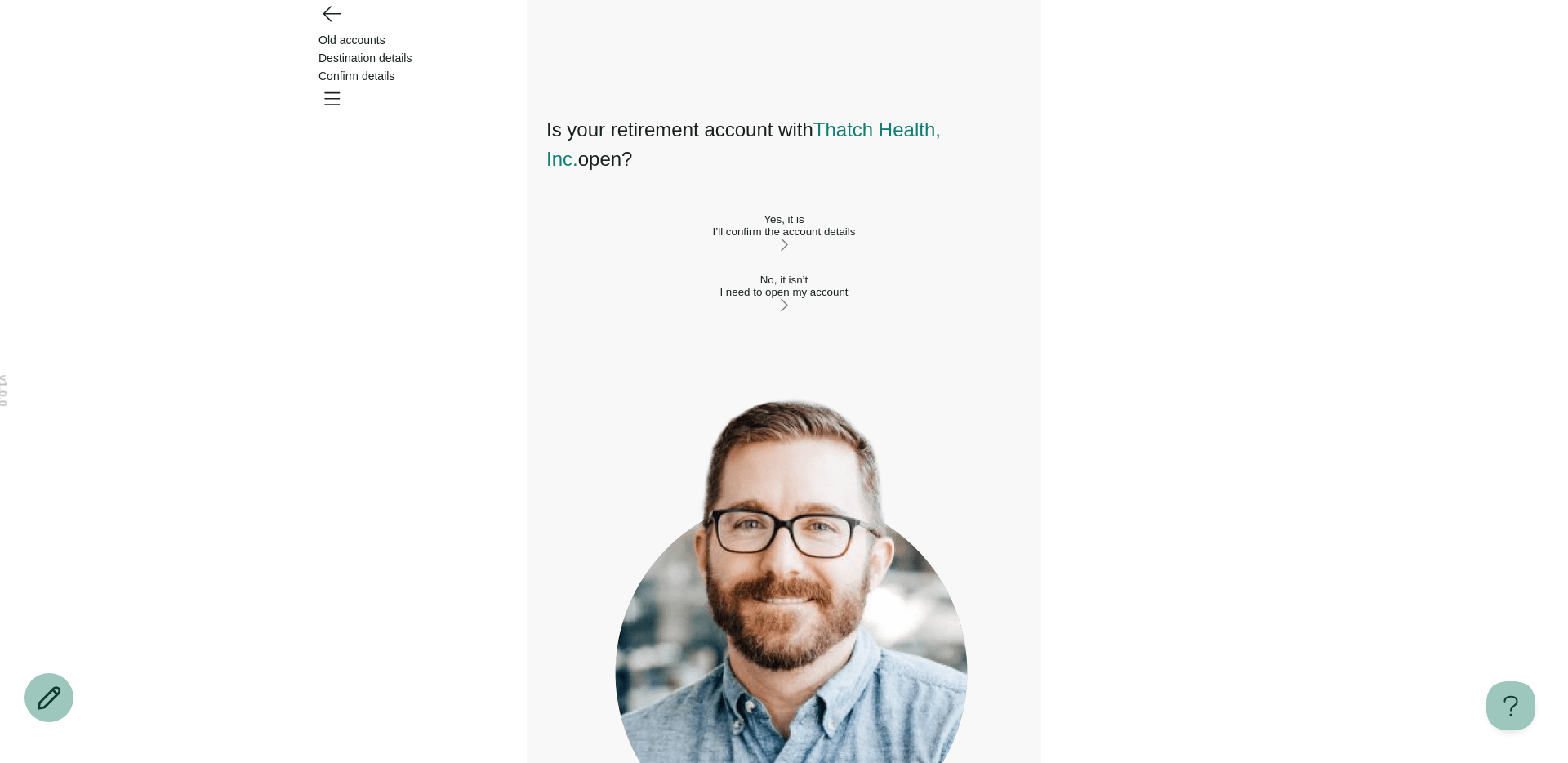
click at [651, 238] on div "I’ll confirm the account details" at bounding box center [783, 232] width 475 height 12
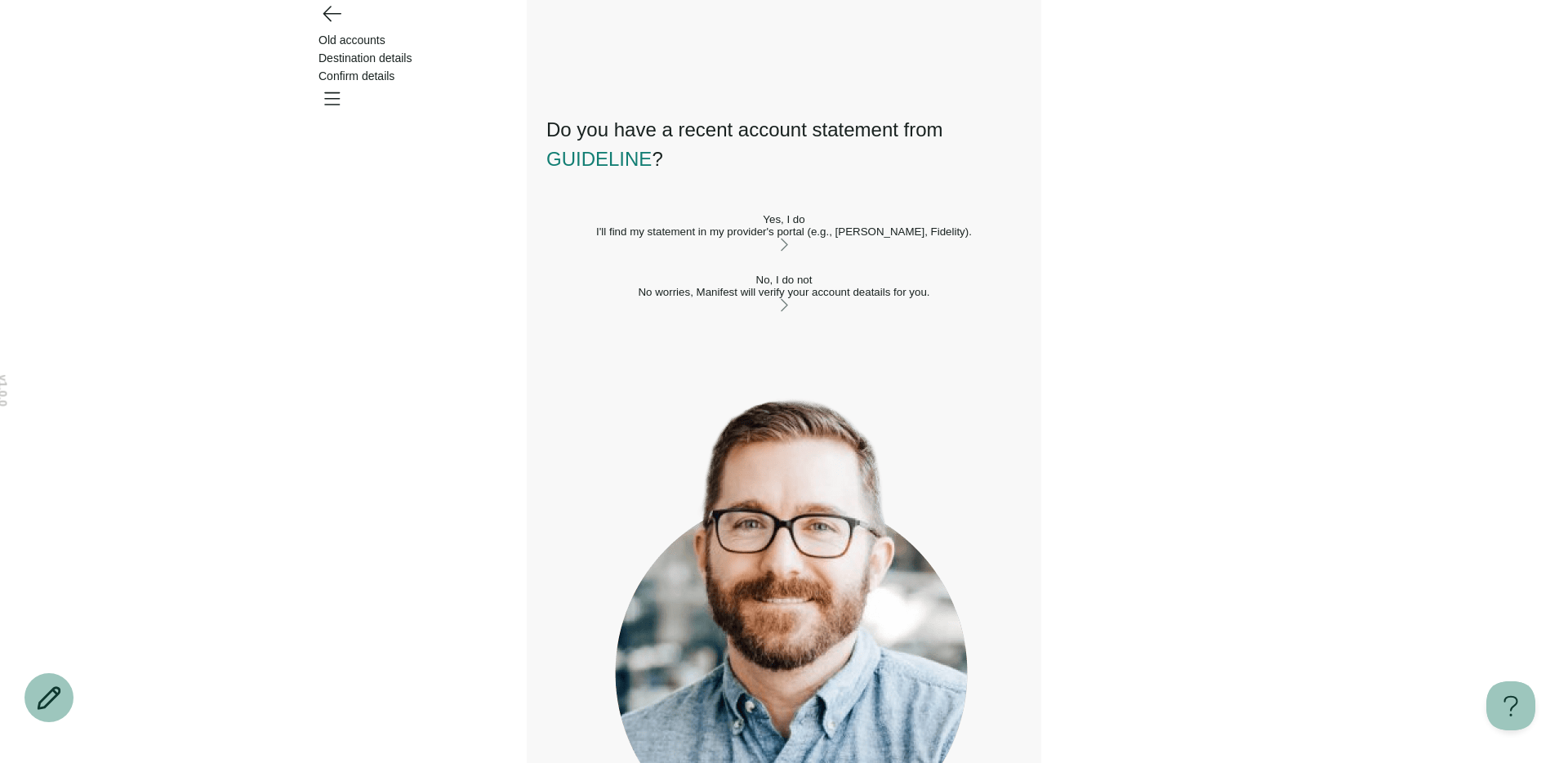
click at [705, 238] on div "I'll find my statement in my provider's portal (e.g., TIAA, Fidelity)." at bounding box center [783, 232] width 475 height 12
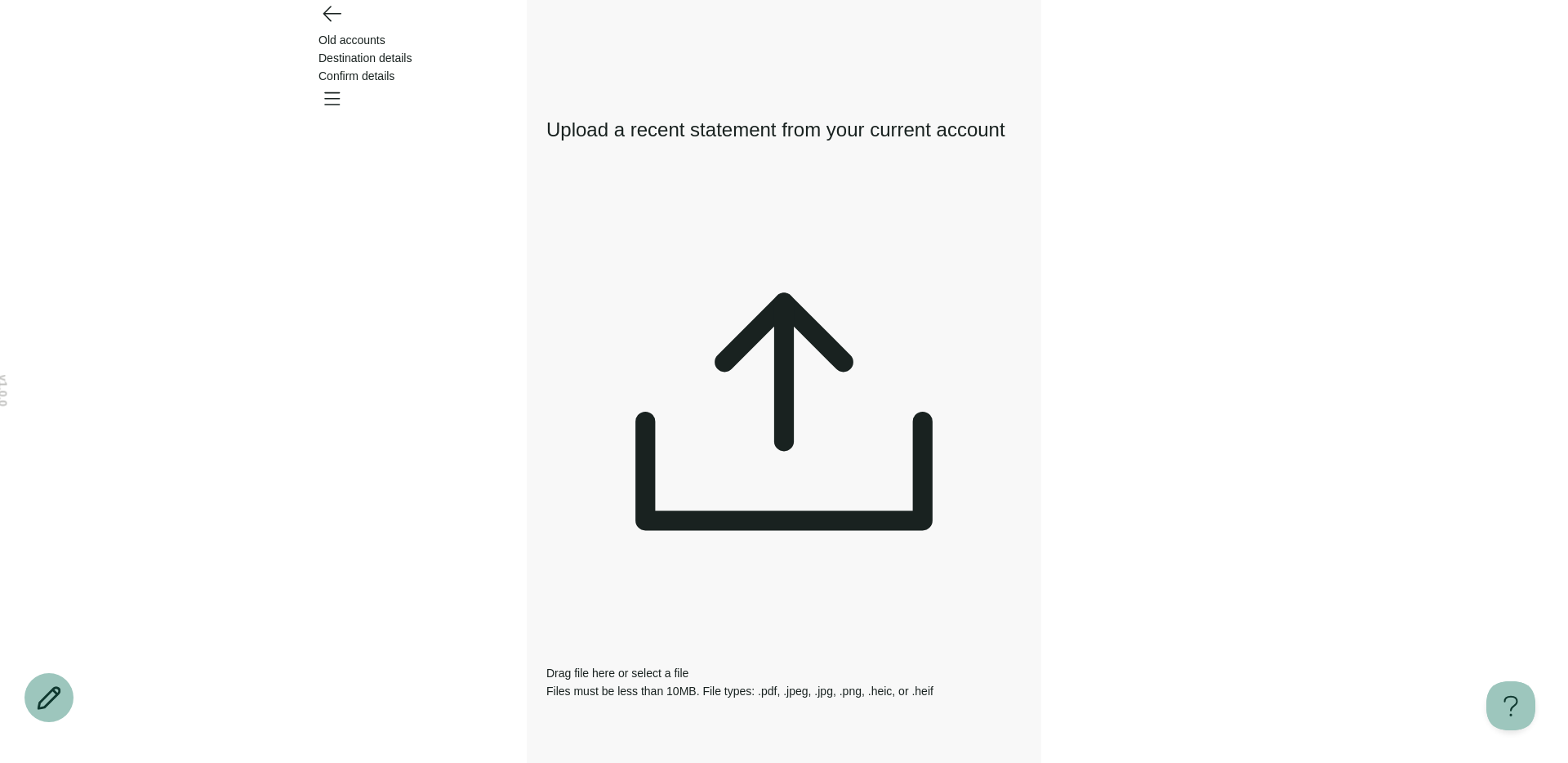
click at [782, 290] on div "Drag file here or select a file Files must be less than 10MB. File types: .pdf,…" at bounding box center [783, 442] width 475 height 516
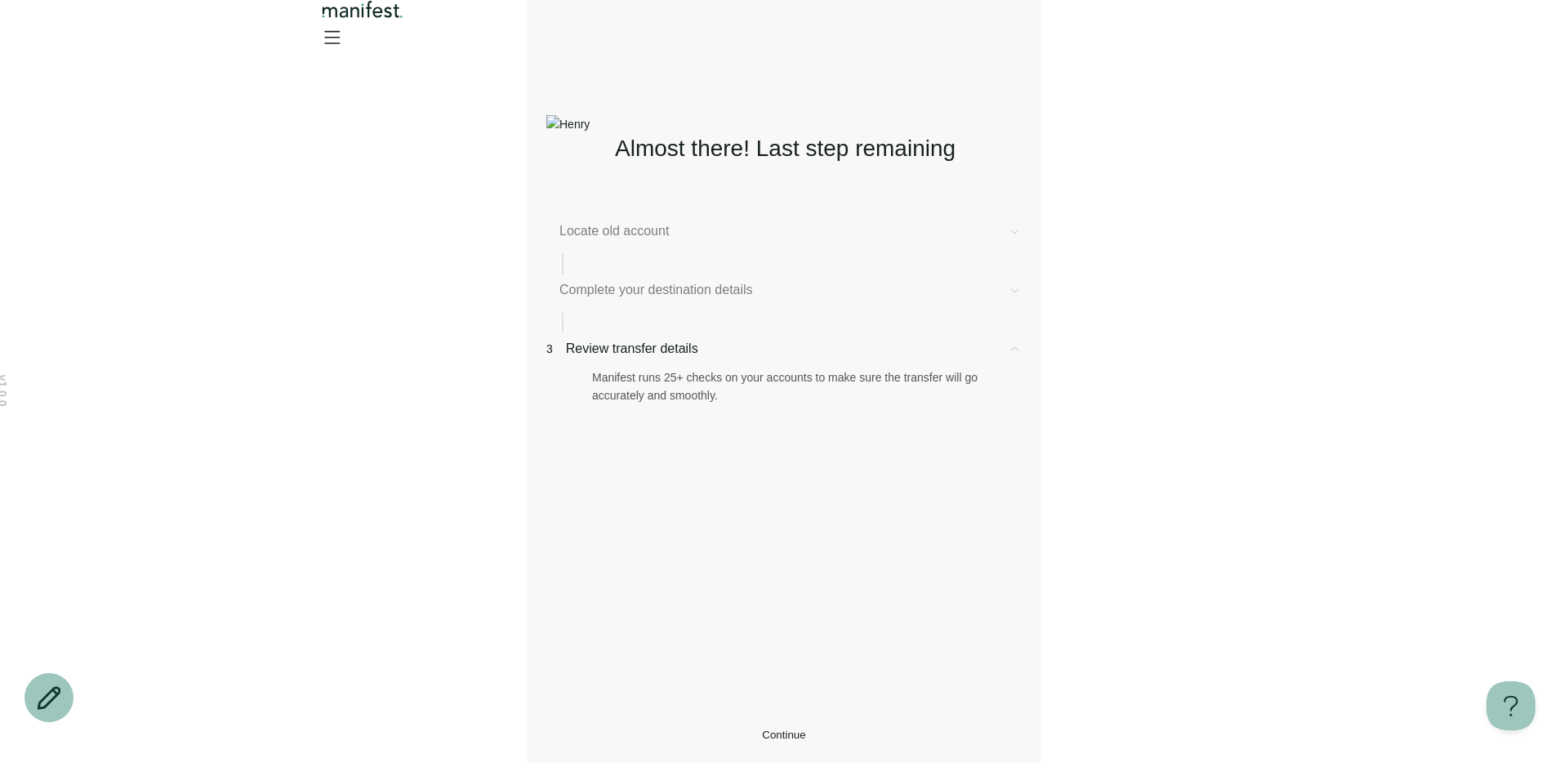
click at [738, 729] on button "Continue" at bounding box center [783, 735] width 475 height 12
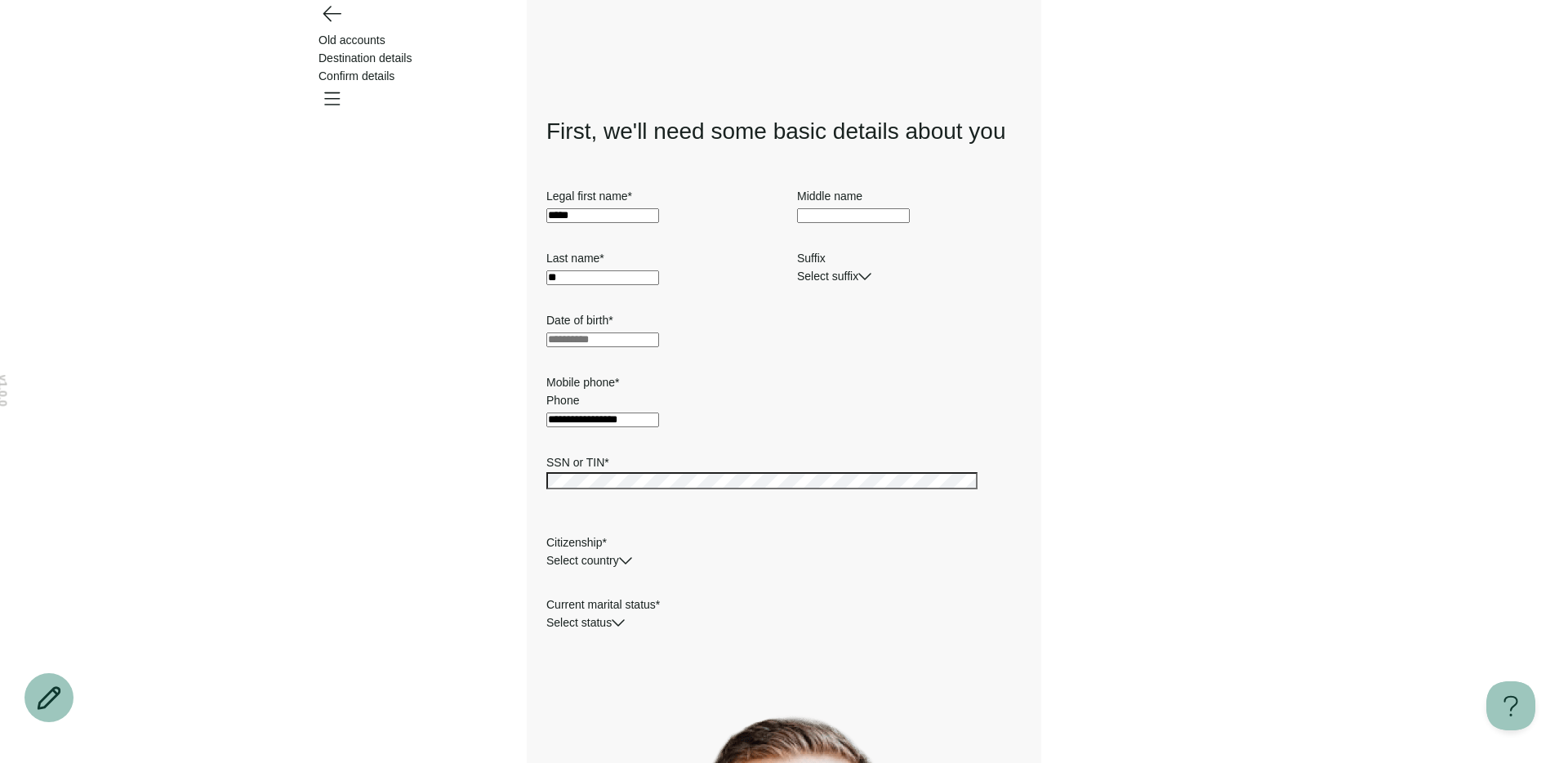
click at [329, 26] on icon "Go back" at bounding box center [331, 13] width 26 height 26
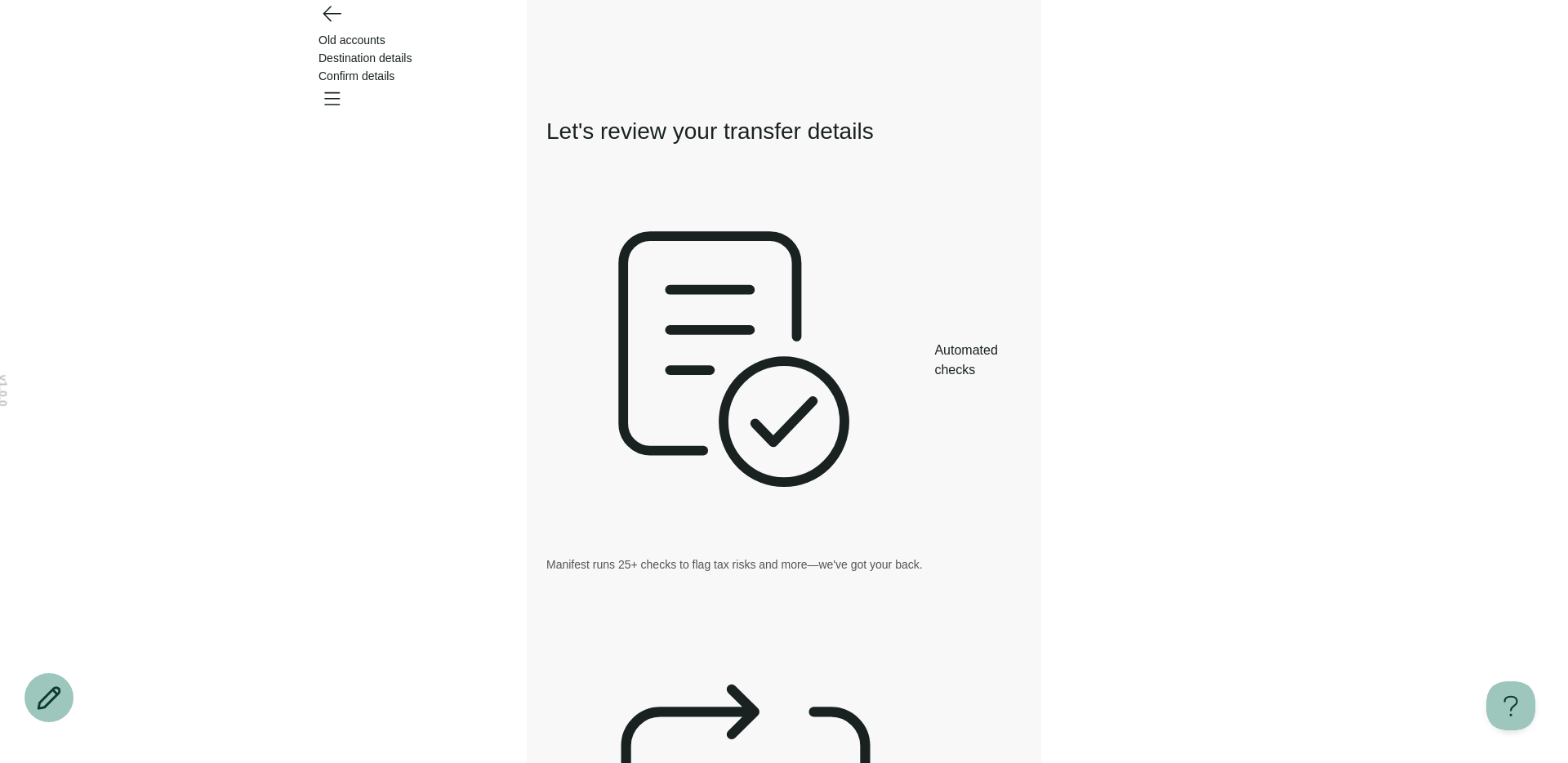
click at [329, 26] on icon "Go back" at bounding box center [331, 13] width 26 height 26
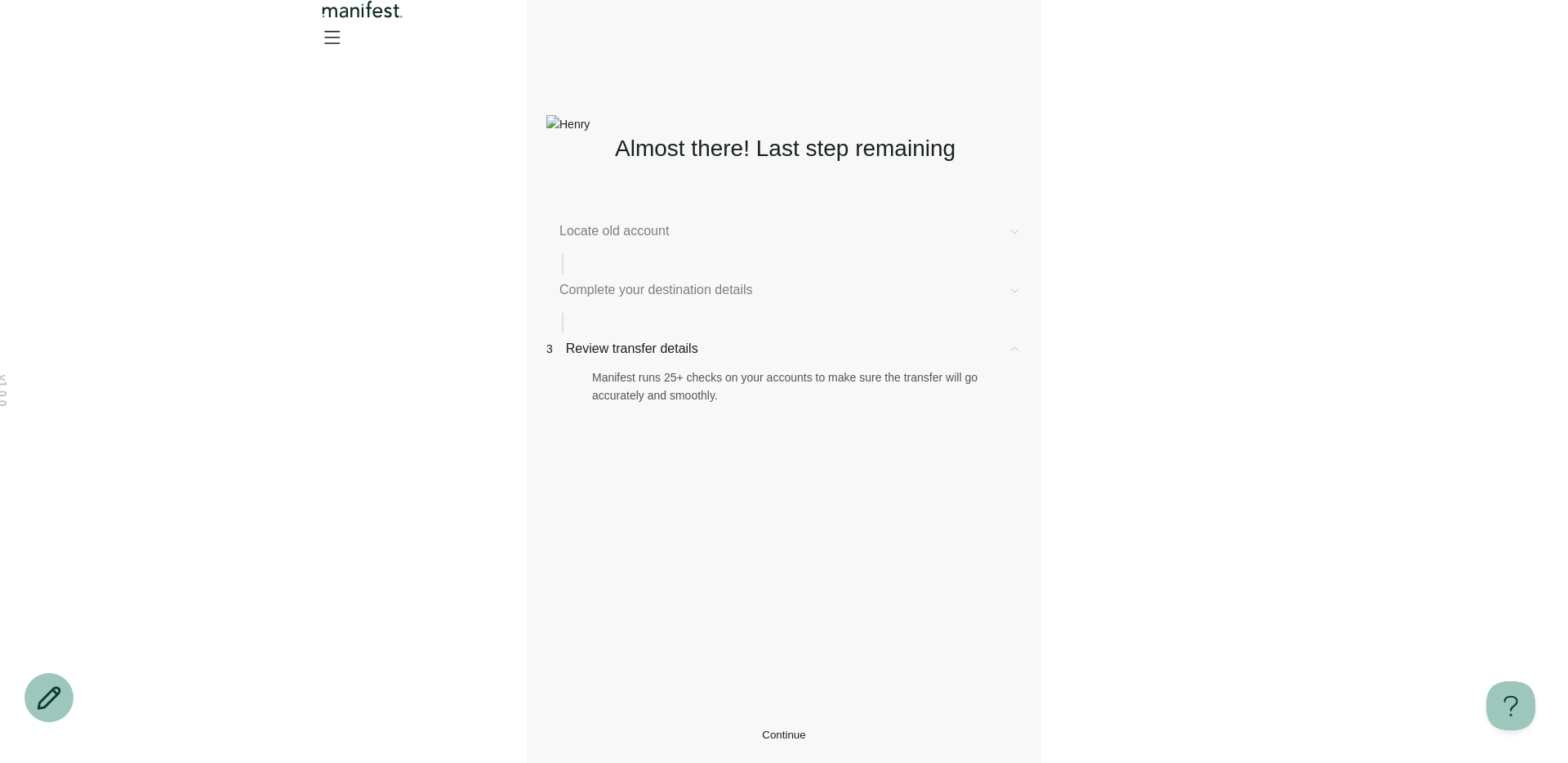
click at [359, 168] on div "v 1.0.0 Almost there! Last step remaining Locate old account Complete your dest…" at bounding box center [784, 381] width 1568 height 763
click at [631, 729] on button "Continue" at bounding box center [783, 735] width 475 height 12
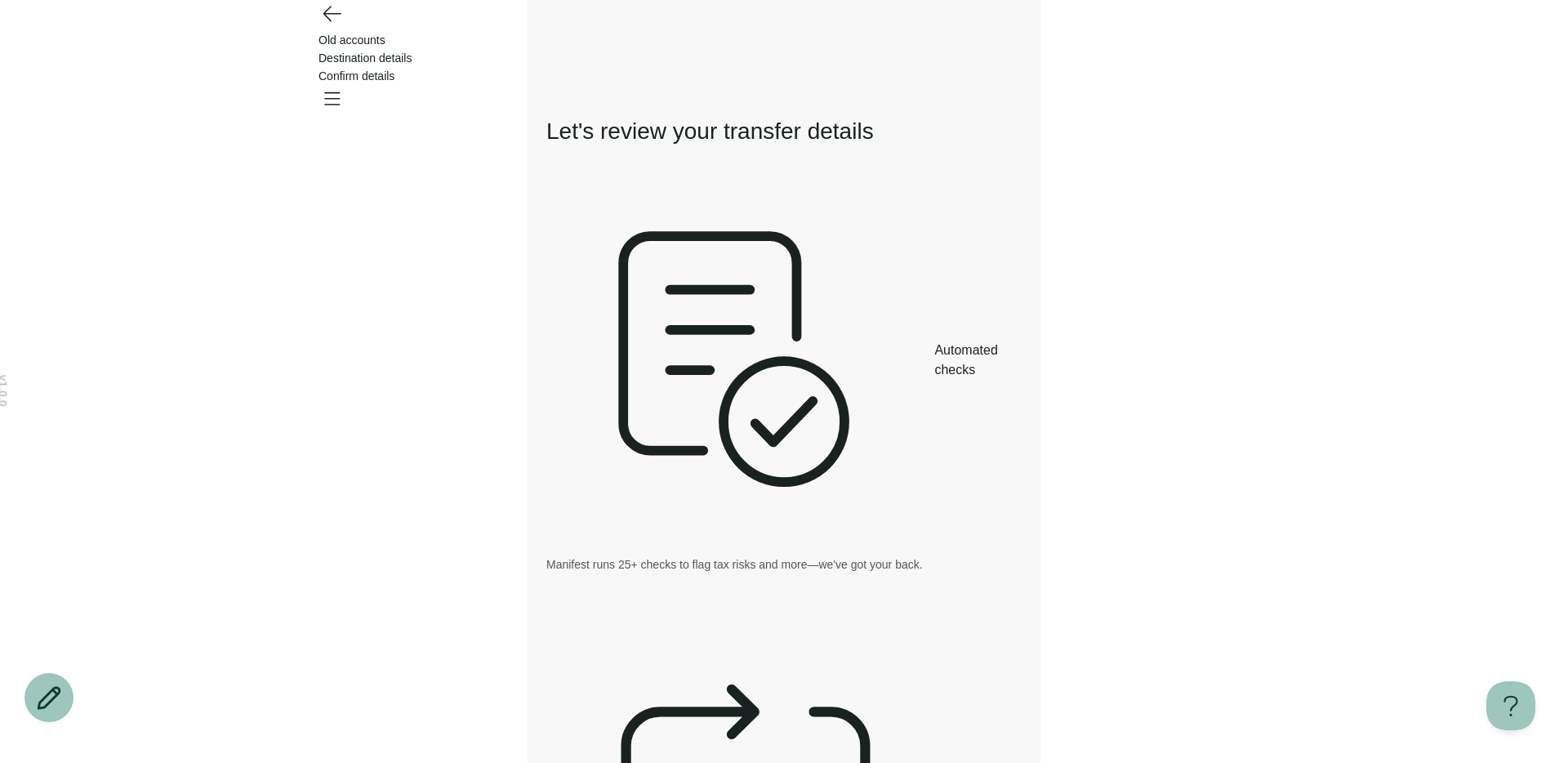
drag, startPoint x: 316, startPoint y: 35, endPoint x: 327, endPoint y: 35, distance: 11.0
click at [316, 35] on div "Old accounts Destination details Confirm details" at bounding box center [784, 58] width 1176 height 116
click at [327, 26] on icon "Go back" at bounding box center [331, 13] width 26 height 26
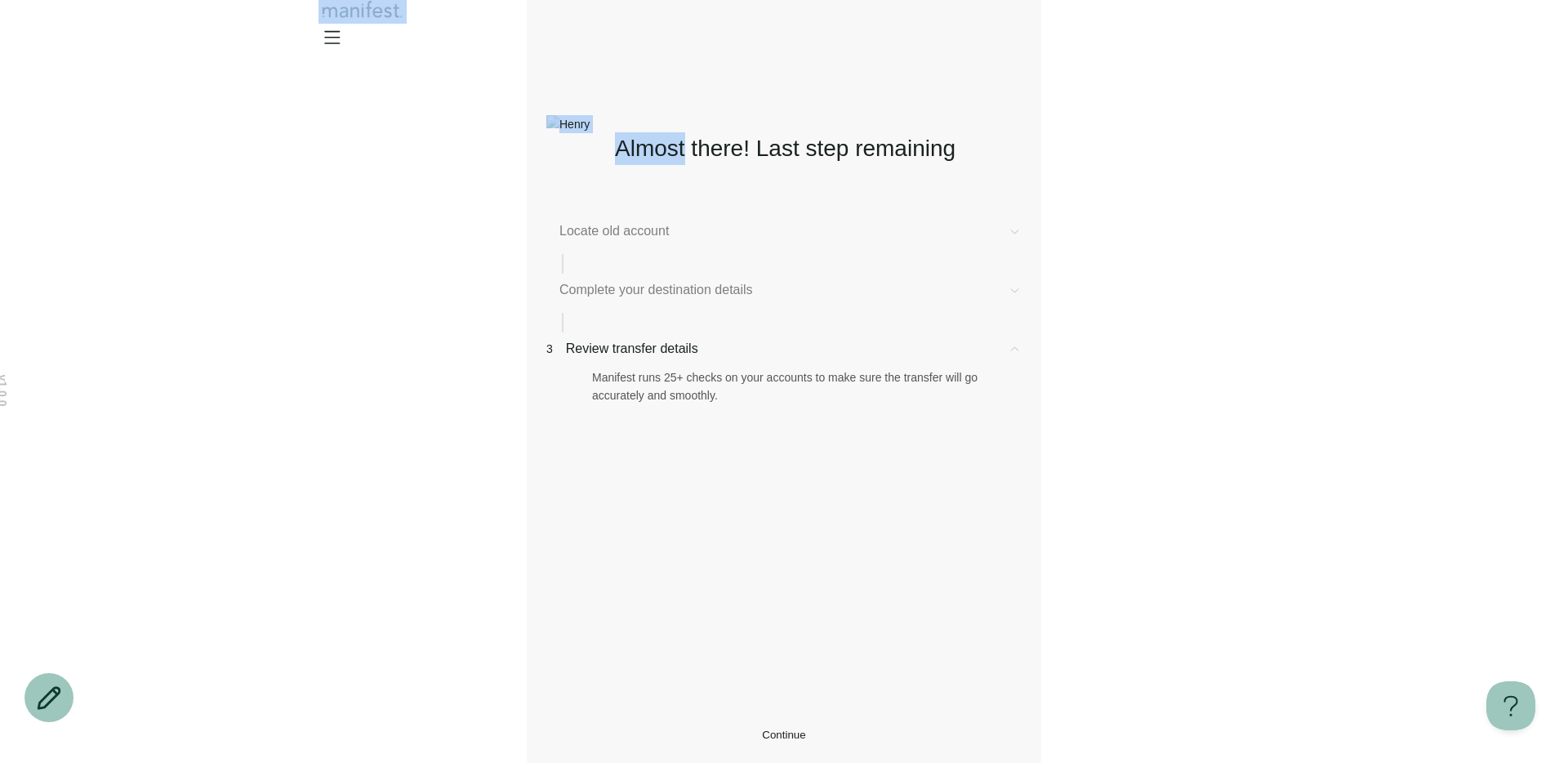
click at [327, 35] on div at bounding box center [784, 27] width 1176 height 55
click at [595, 682] on div "Almost there! Last step remaining Locate old account Complete your destination …" at bounding box center [783, 416] width 475 height 655
click at [595, 729] on button "Continue" at bounding box center [783, 735] width 475 height 12
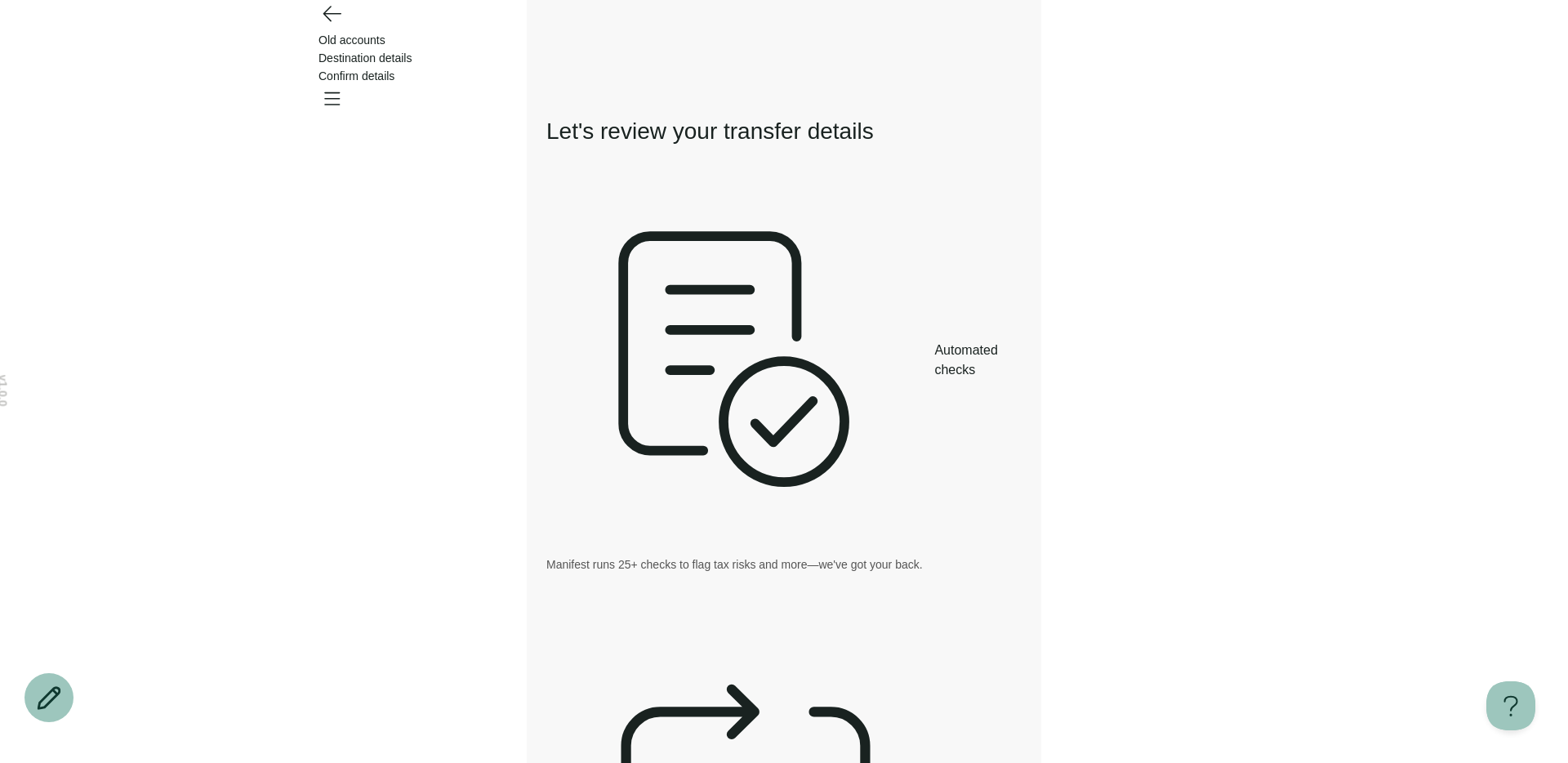
click at [330, 27] on header "Old accounts Destination details Confirm details" at bounding box center [784, 44] width 1568 height 89
click at [341, 80] on header "Old accounts Destination details Confirm details" at bounding box center [784, 44] width 1568 height 89
click at [341, 68] on header "Old accounts Destination details Confirm details" at bounding box center [784, 44] width 1568 height 89
drag, startPoint x: 331, startPoint y: 41, endPoint x: 542, endPoint y: 200, distance: 264.2
click at [331, 26] on icon "Go back" at bounding box center [331, 13] width 26 height 26
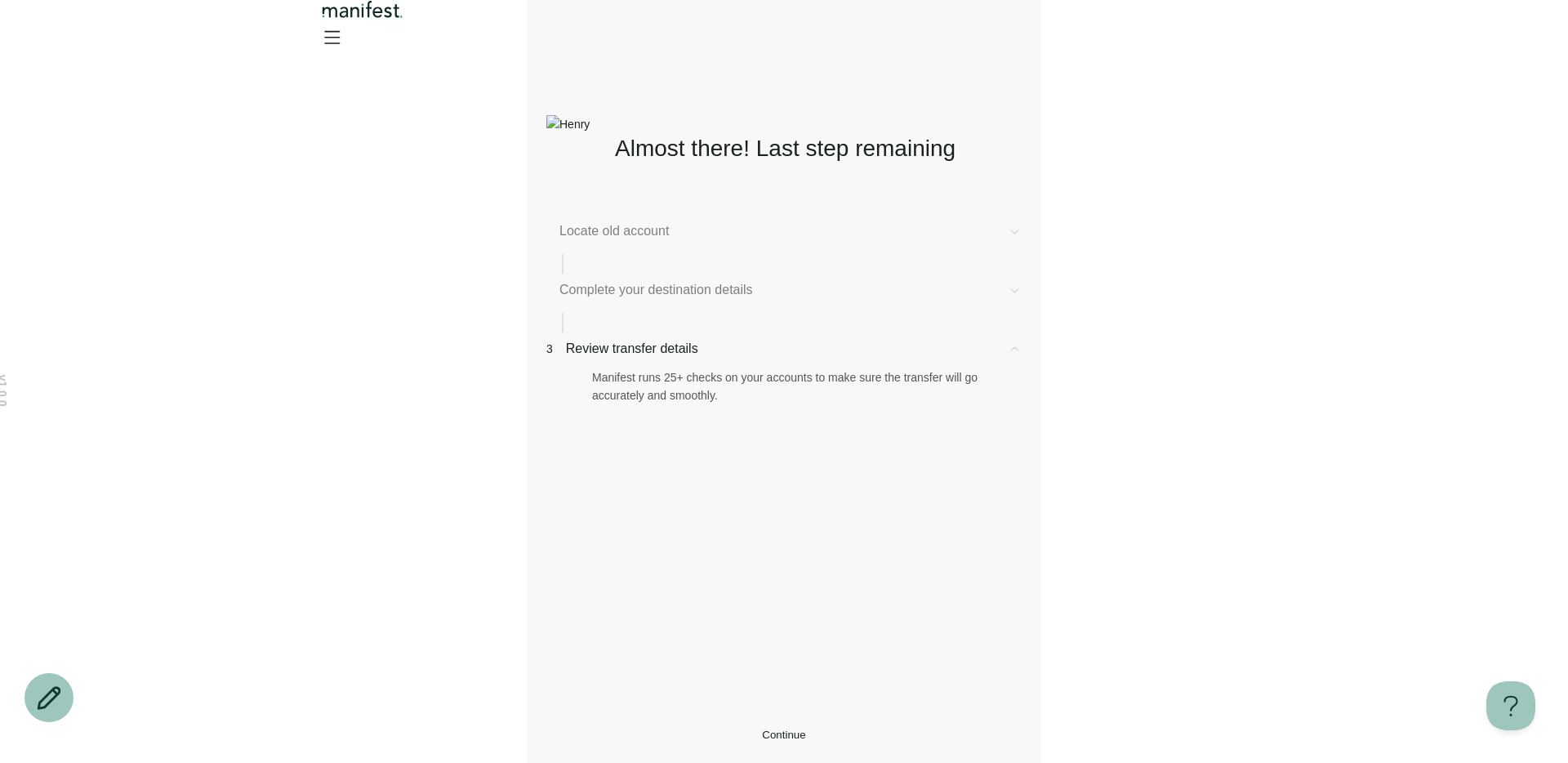
click at [729, 296] on span "Complete your destination details" at bounding box center [777, 290] width 435 height 20
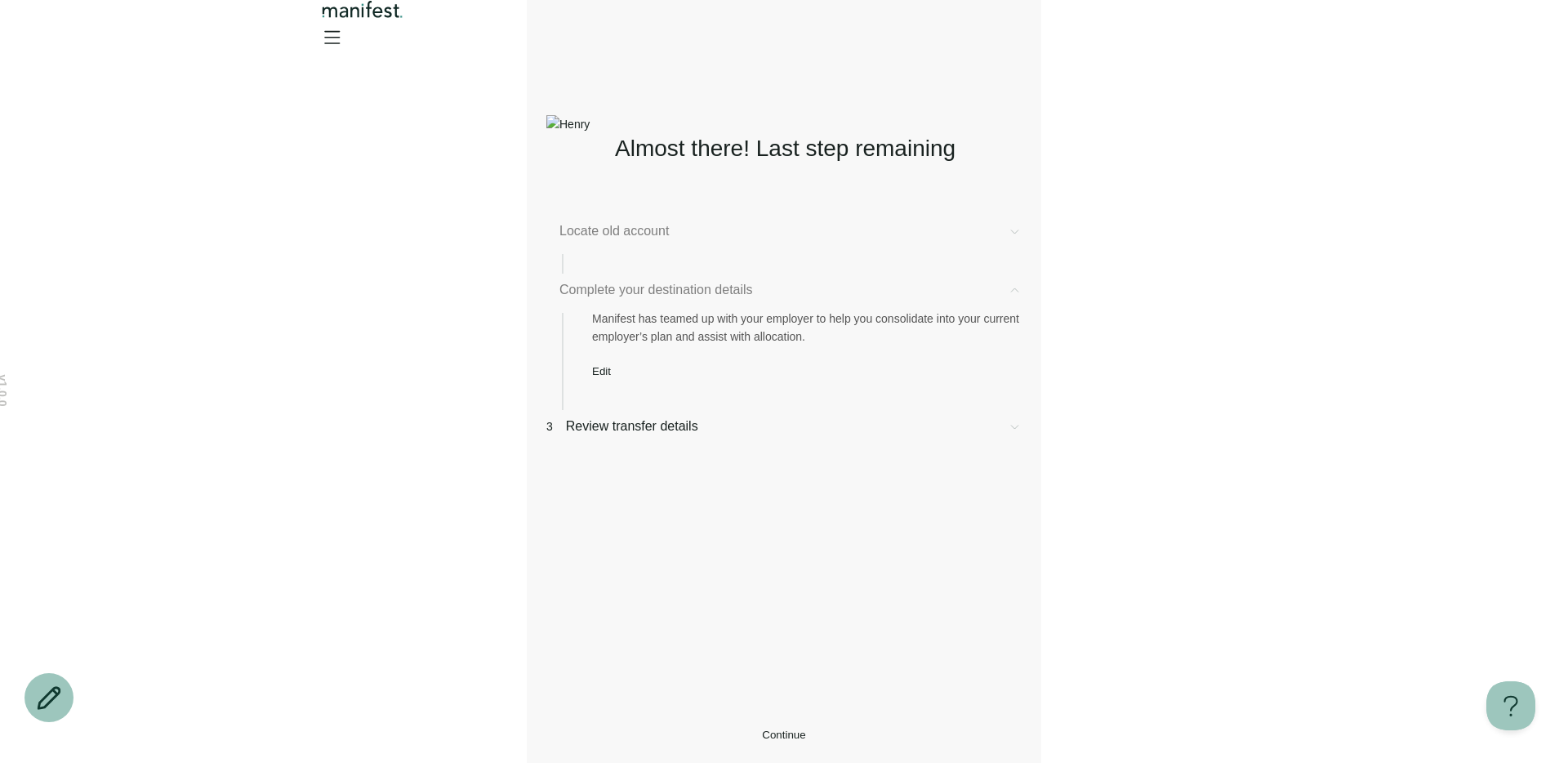
click at [679, 377] on div "Manifest has teamed up with your employer to help you consolidate into your cur…" at bounding box center [783, 338] width 475 height 78
click at [611, 377] on button "Edit" at bounding box center [601, 371] width 19 height 12
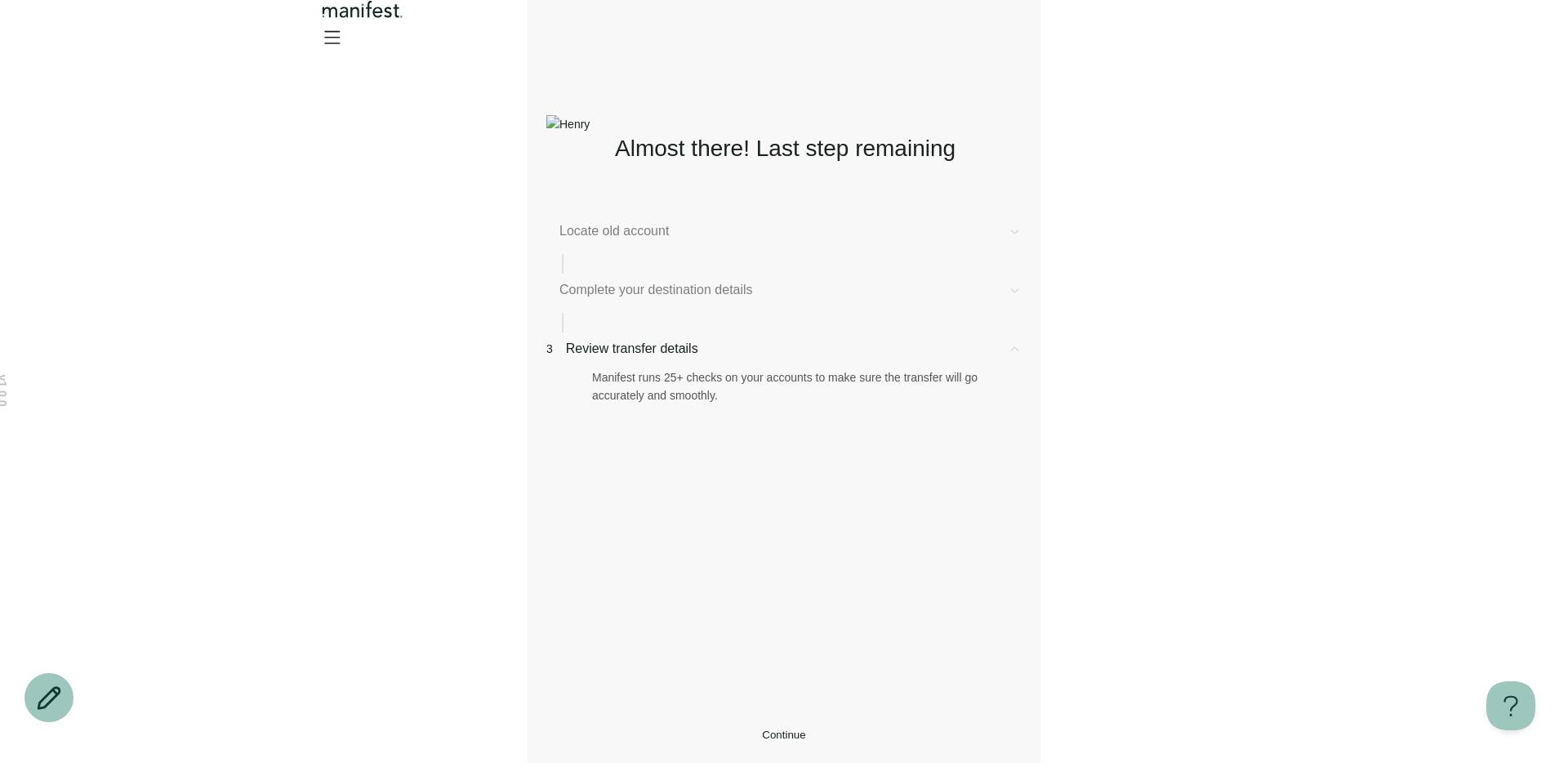
click at [608, 297] on span "Complete your destination details" at bounding box center [777, 290] width 435 height 20
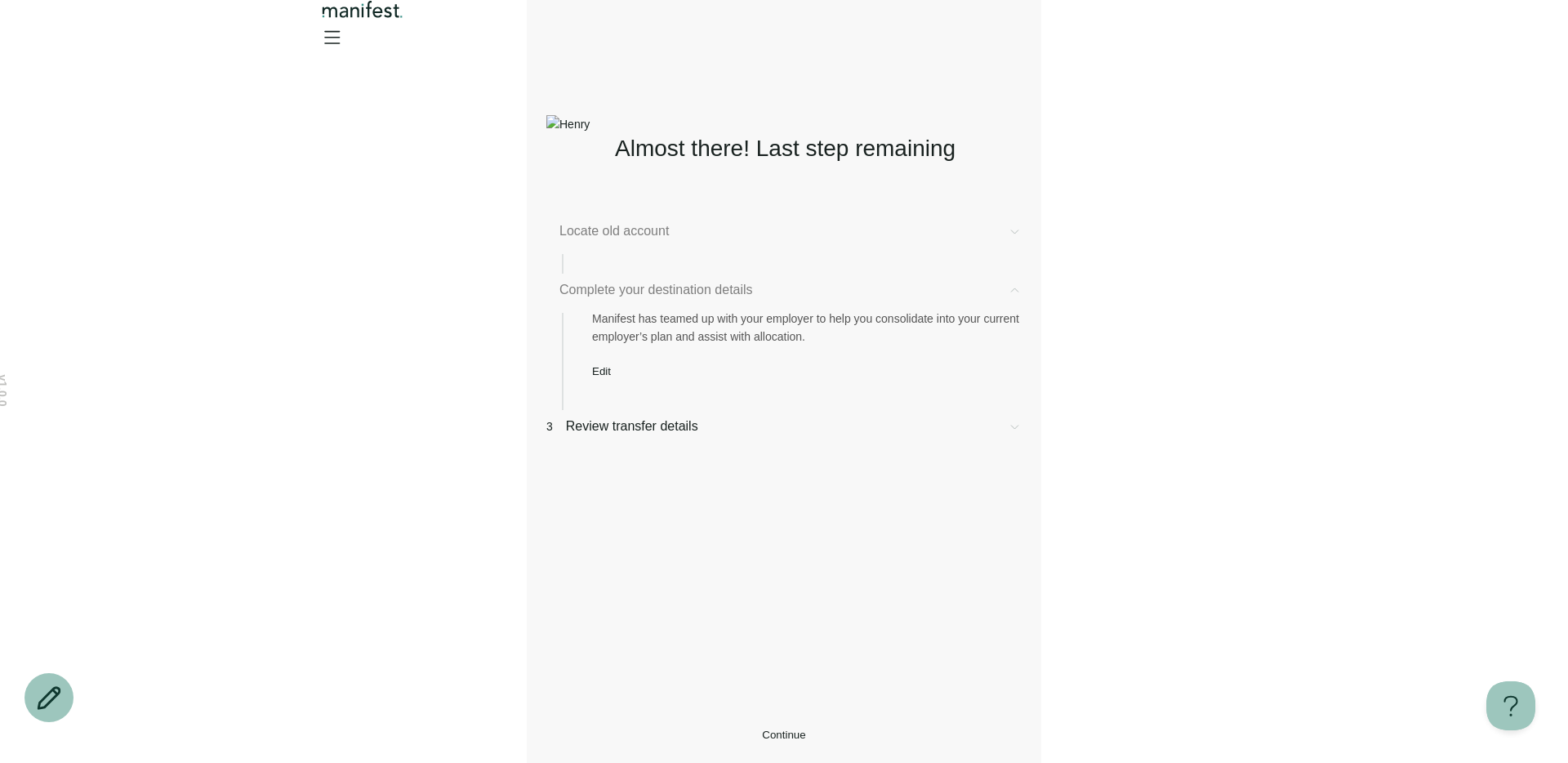
click at [609, 410] on div "Complete your destination details Manifest has teamed up with your employer to …" at bounding box center [783, 345] width 475 height 130
drag, startPoint x: 612, startPoint y: 397, endPoint x: 626, endPoint y: 397, distance: 14.0
click at [611, 377] on span "Edit" at bounding box center [601, 371] width 19 height 12
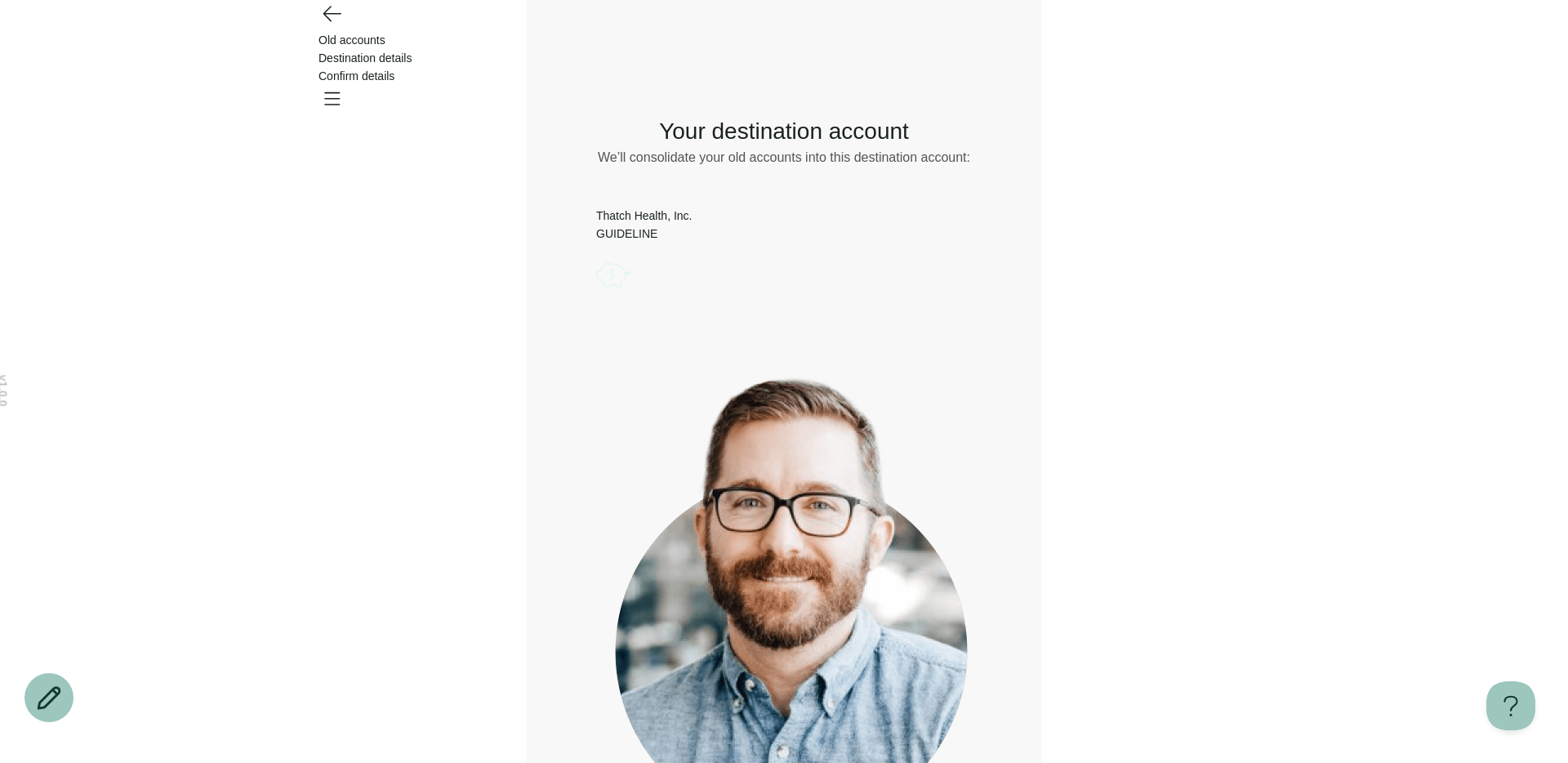
click at [596, 256] on icon "Account options" at bounding box center [596, 256] width 0 height 0
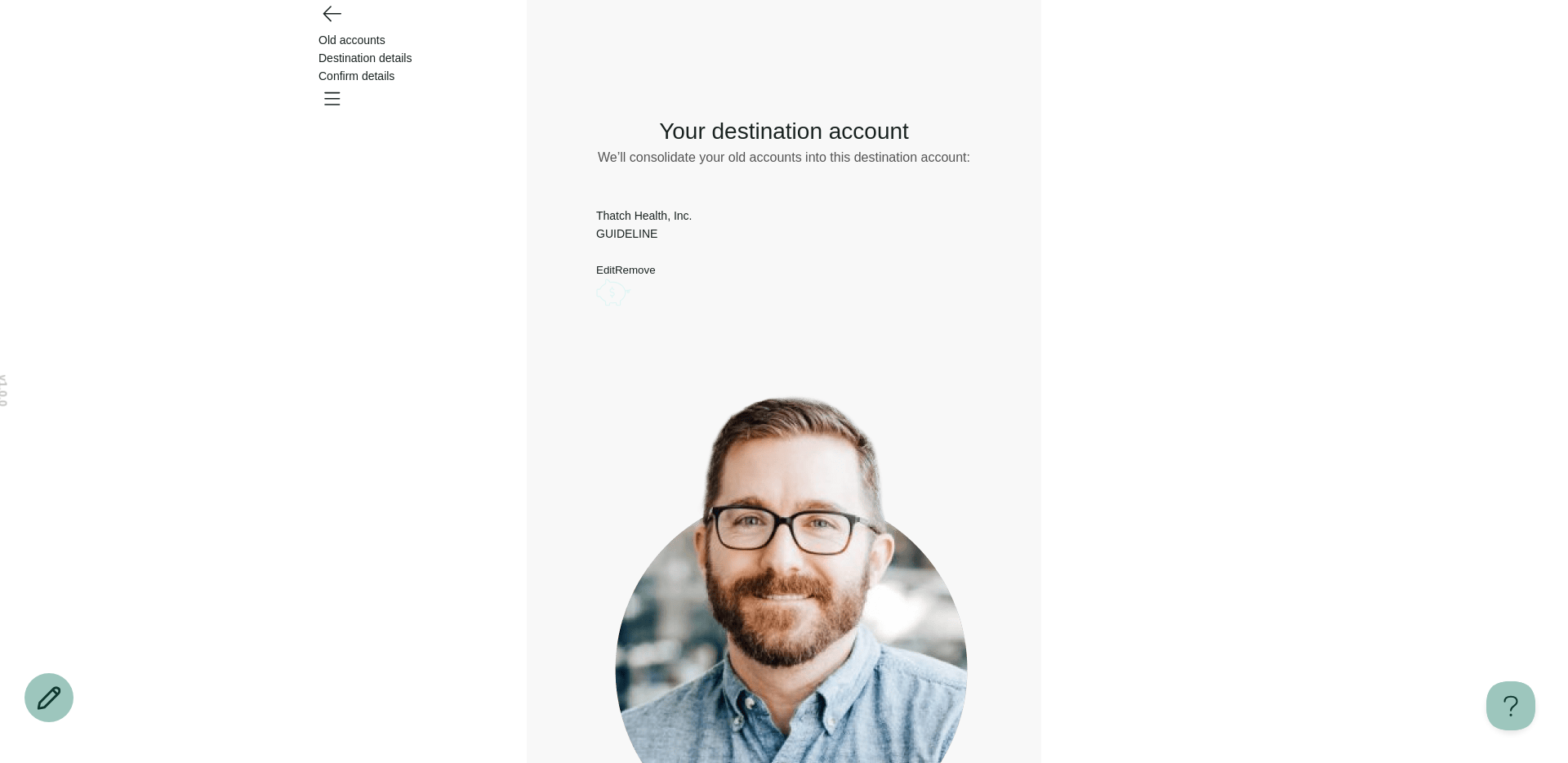
click at [615, 265] on button "Edit" at bounding box center [606, 270] width 19 height 12
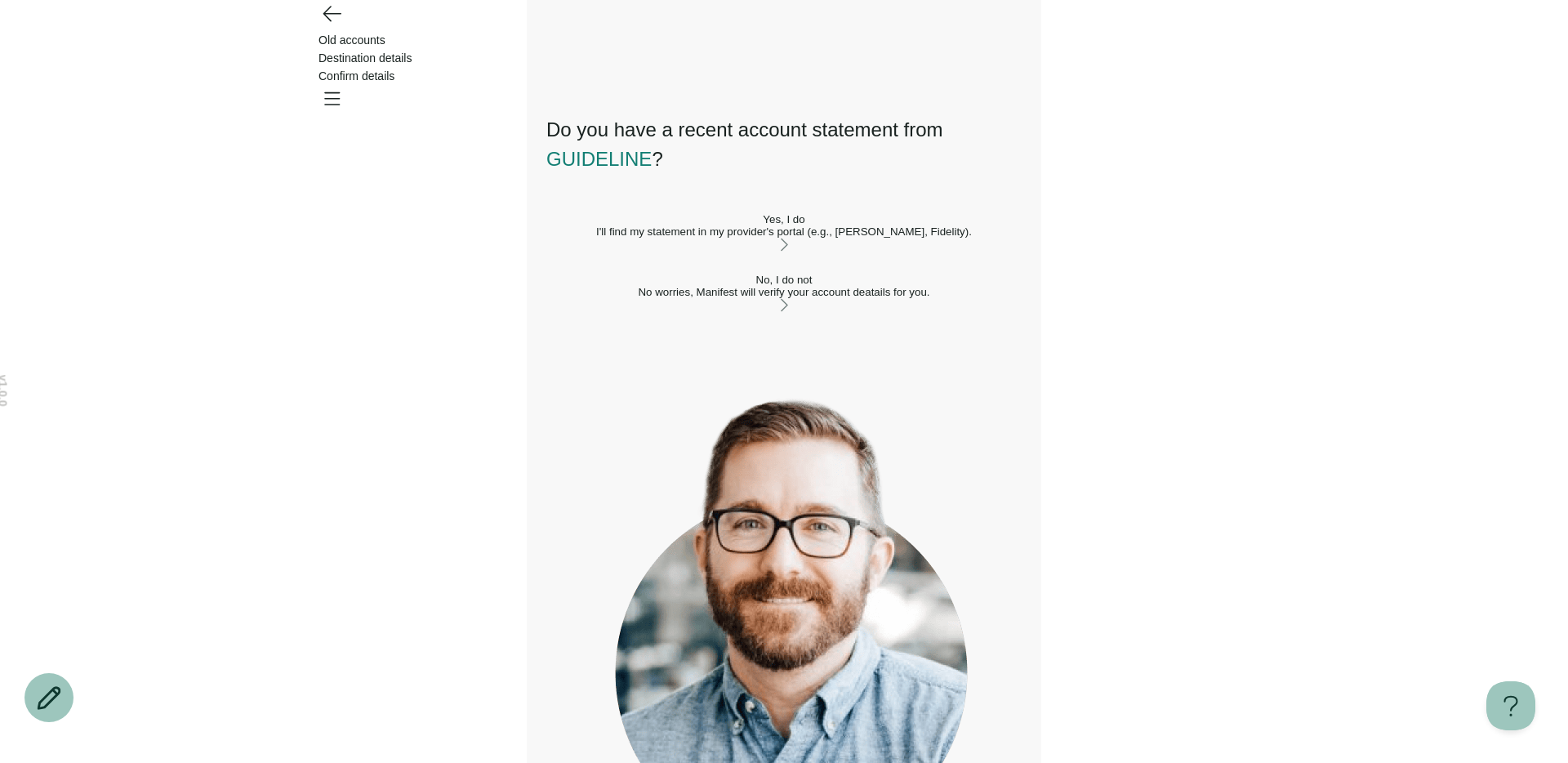
click at [651, 487] on div "Do you have a recent account statement from GUIDELINE ? Yes, I do I'll find my …" at bounding box center [783, 496] width 475 height 815
click at [635, 254] on button "Yes, I do I'll find my statement in my provider's portal (e.g., TIAA, Fidelity)." at bounding box center [783, 233] width 475 height 41
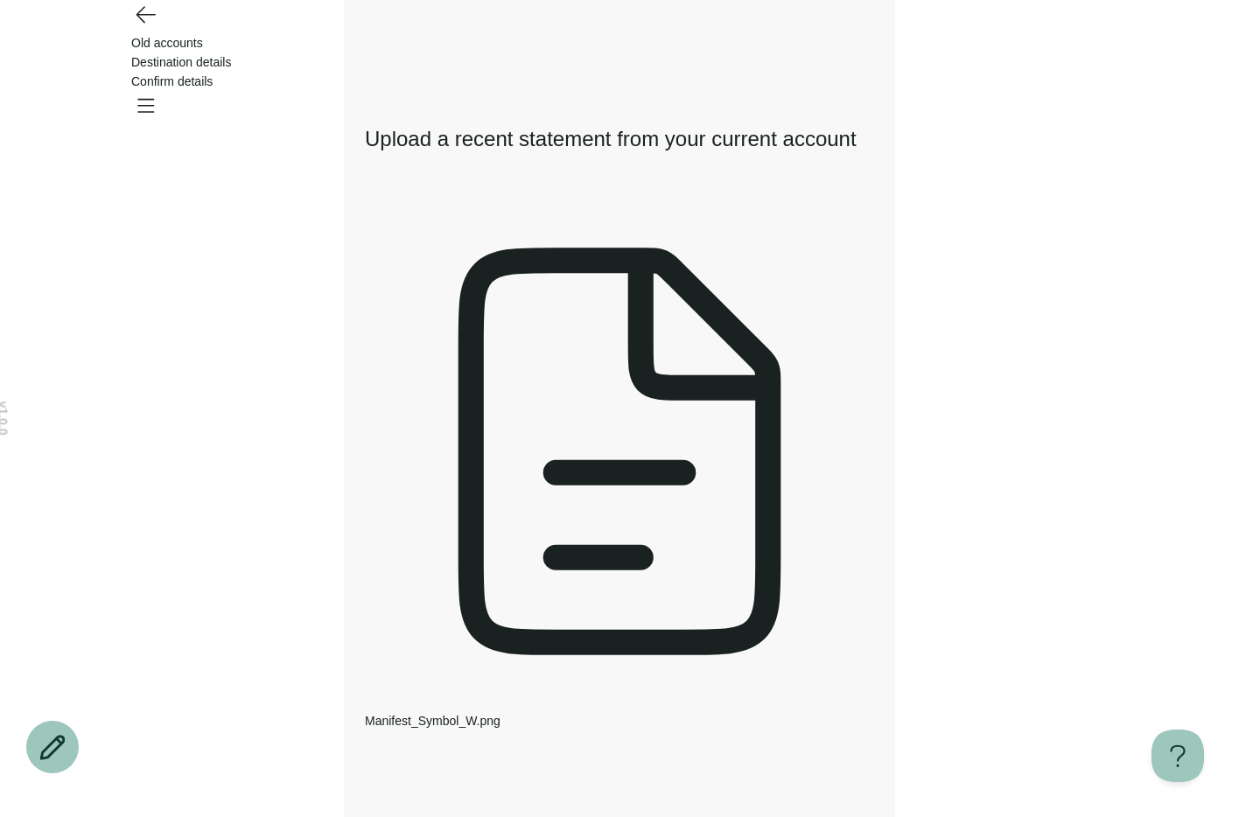
type input "**********"
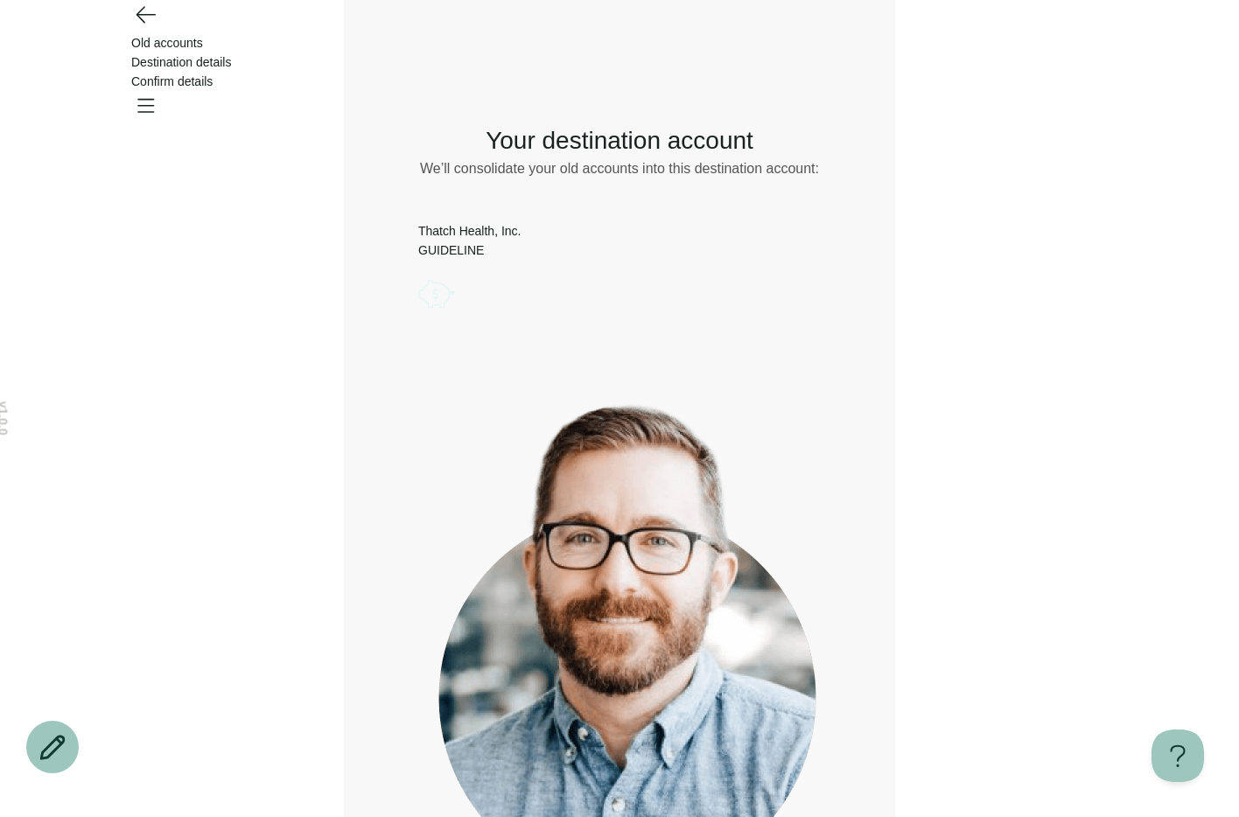
click at [418, 274] on icon "Account options" at bounding box center [418, 274] width 0 height 0
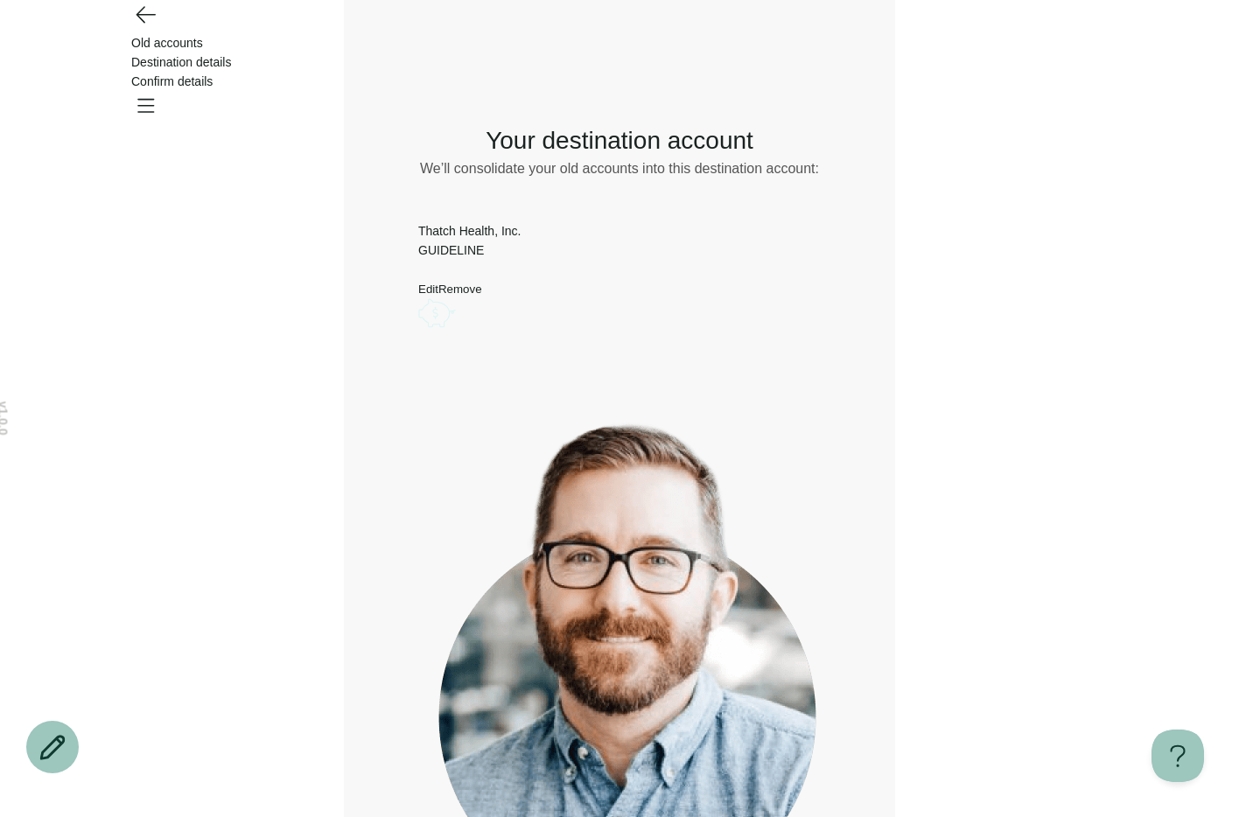
click at [482, 296] on button "Remove" at bounding box center [460, 289] width 44 height 13
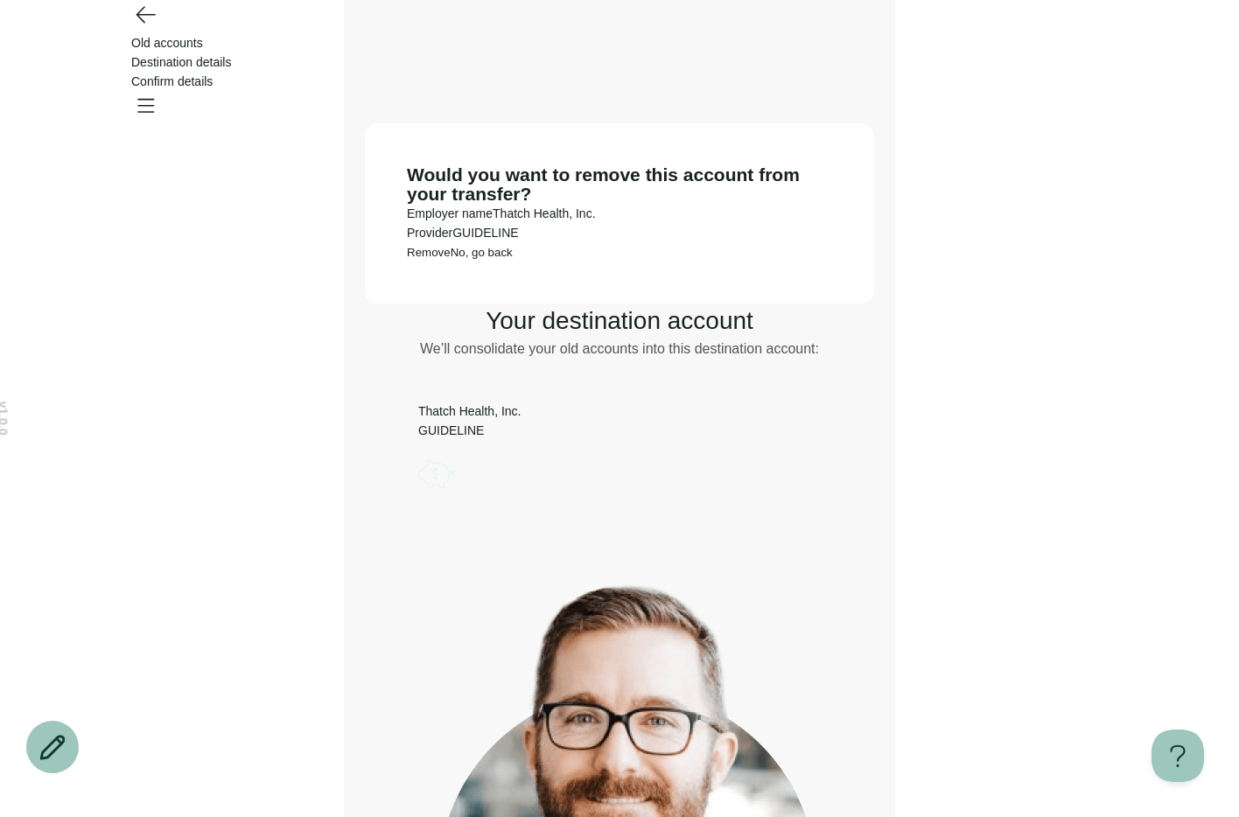
click at [451, 259] on span "Remove" at bounding box center [429, 252] width 44 height 13
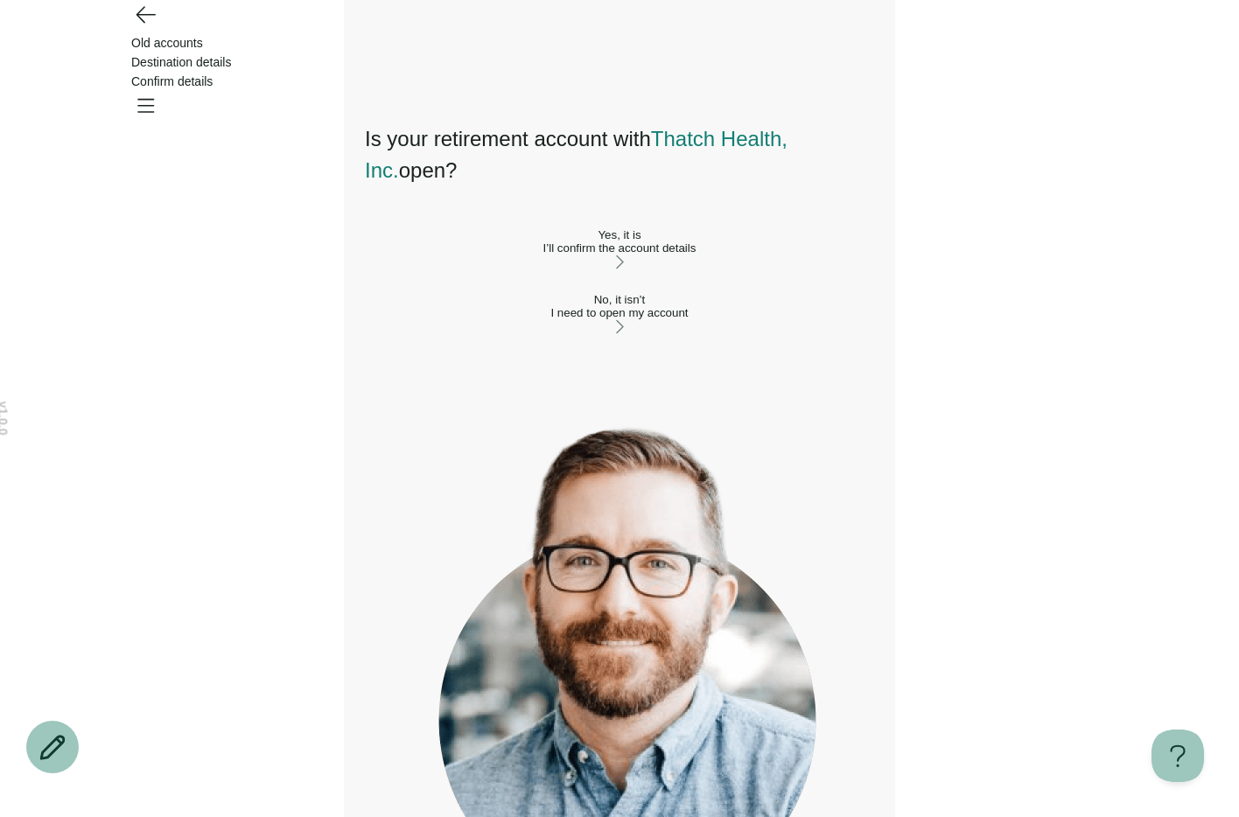
click at [607, 337] on button "No, it isn’t I need to open my account" at bounding box center [619, 315] width 509 height 44
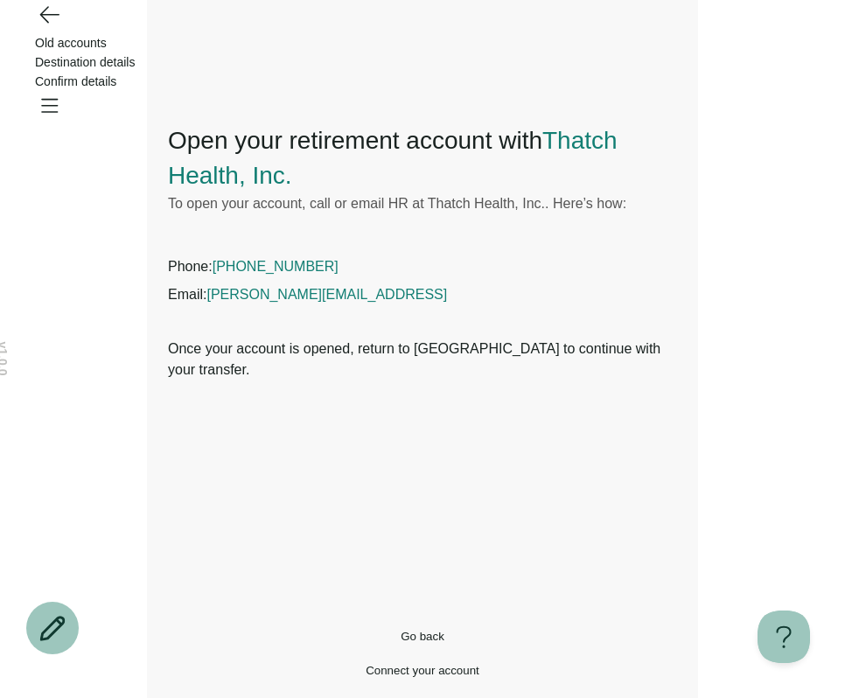
click at [62, 28] on icon "Go back" at bounding box center [49, 14] width 28 height 28
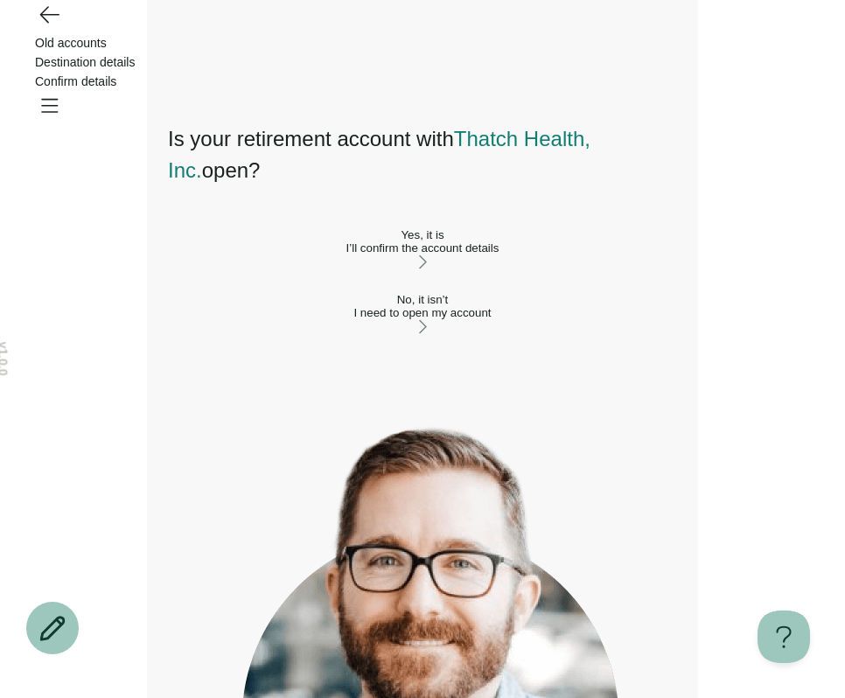
click at [291, 240] on button "Yes, it is I’ll confirm the account details" at bounding box center [422, 250] width 509 height 44
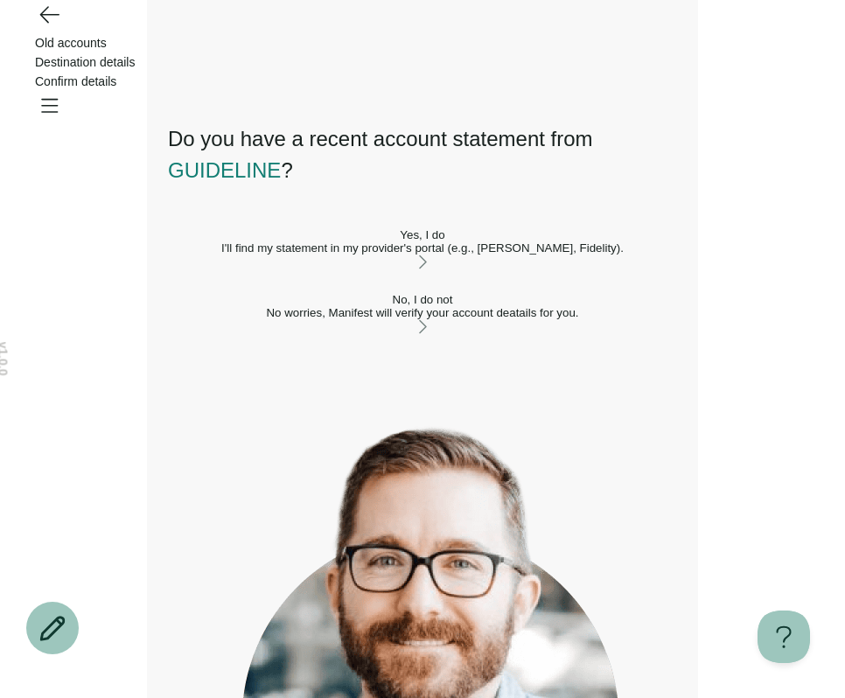
click at [348, 255] on div "I'll find my statement in my provider's portal (e.g., TIAA, Fidelity)." at bounding box center [422, 248] width 509 height 13
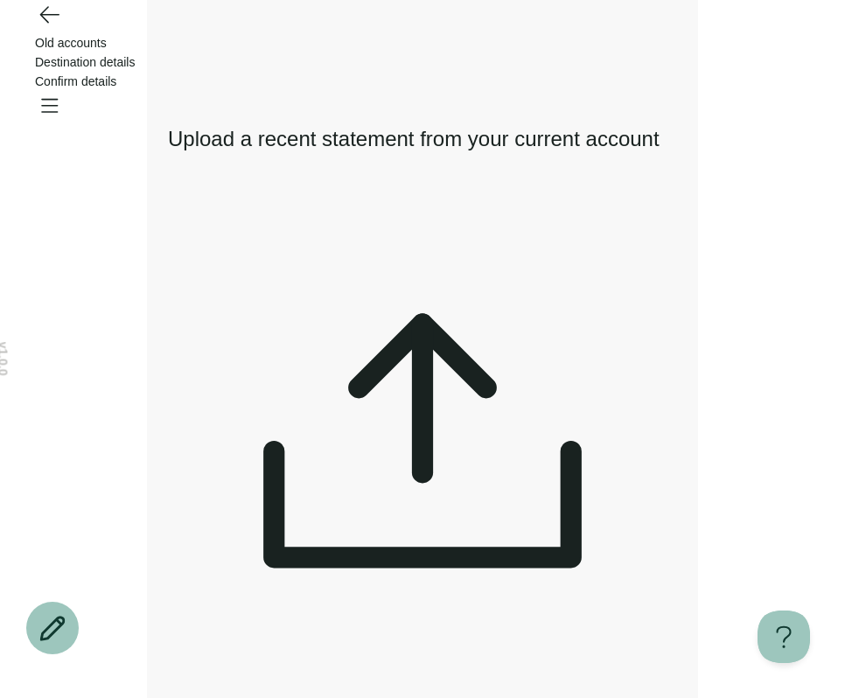
click at [63, 91] on icon "Open menu" at bounding box center [49, 105] width 28 height 28
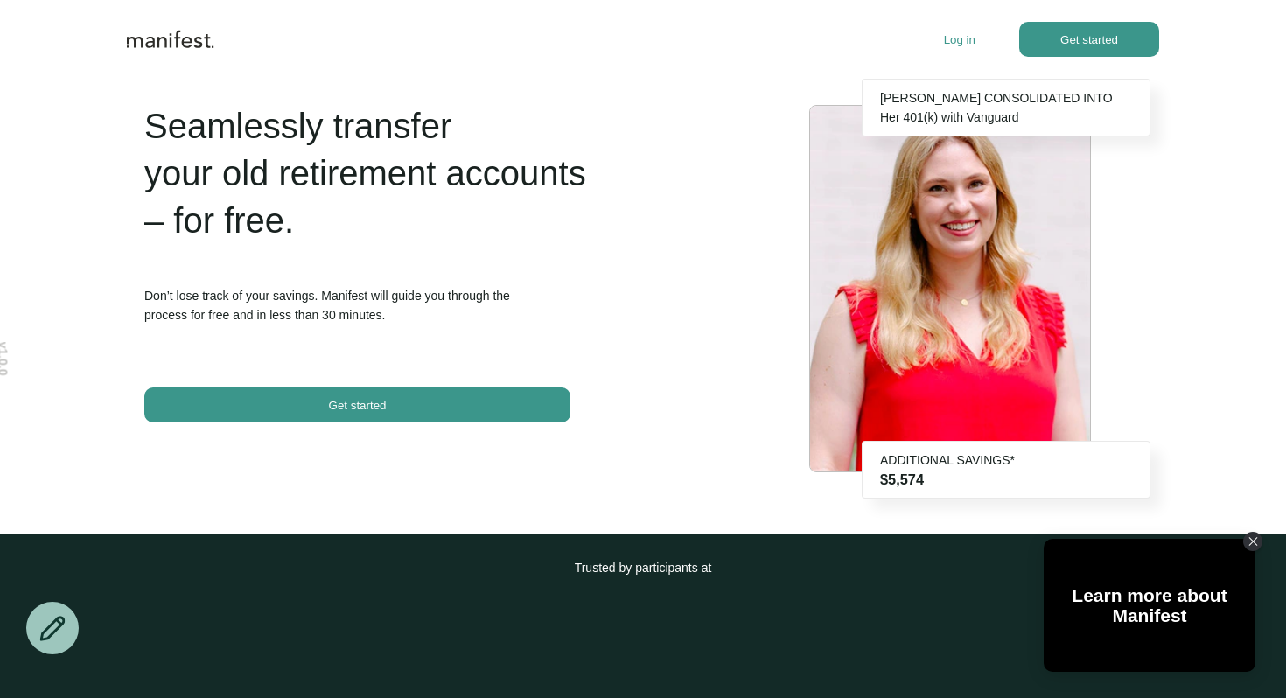
click at [971, 39] on p "Log in" at bounding box center [960, 39] width 32 height 13
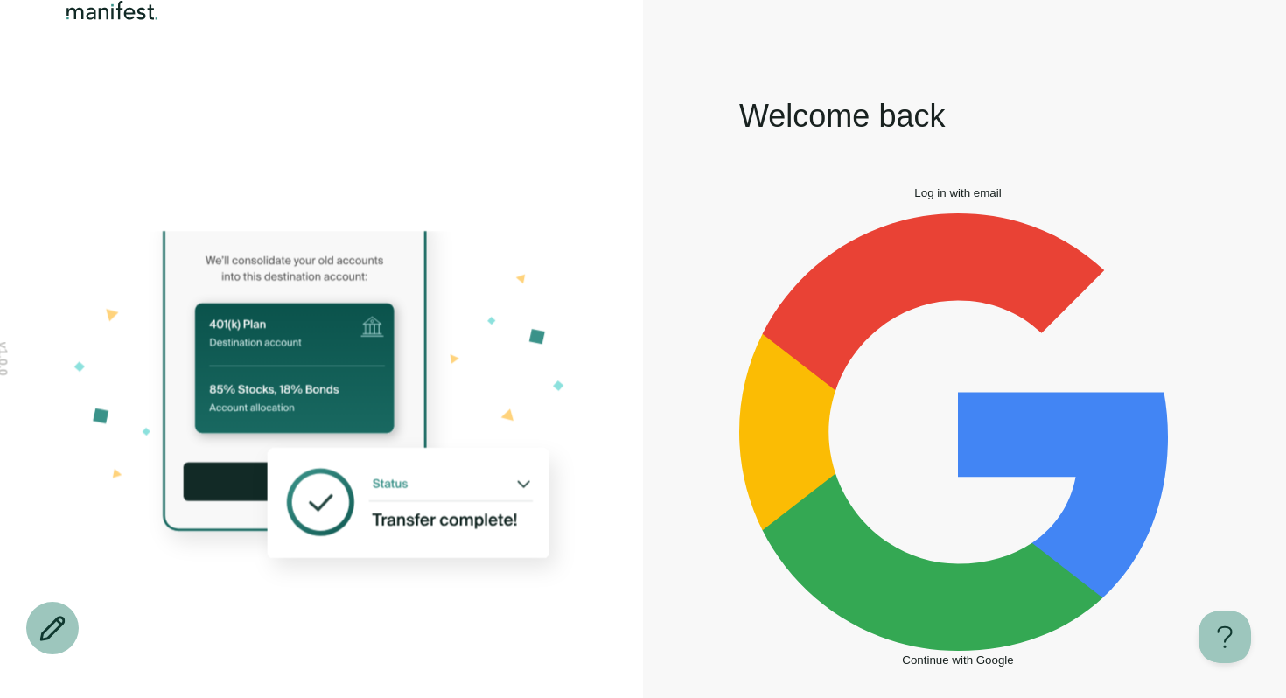
click at [915, 200] on span "Log in with email" at bounding box center [958, 192] width 87 height 13
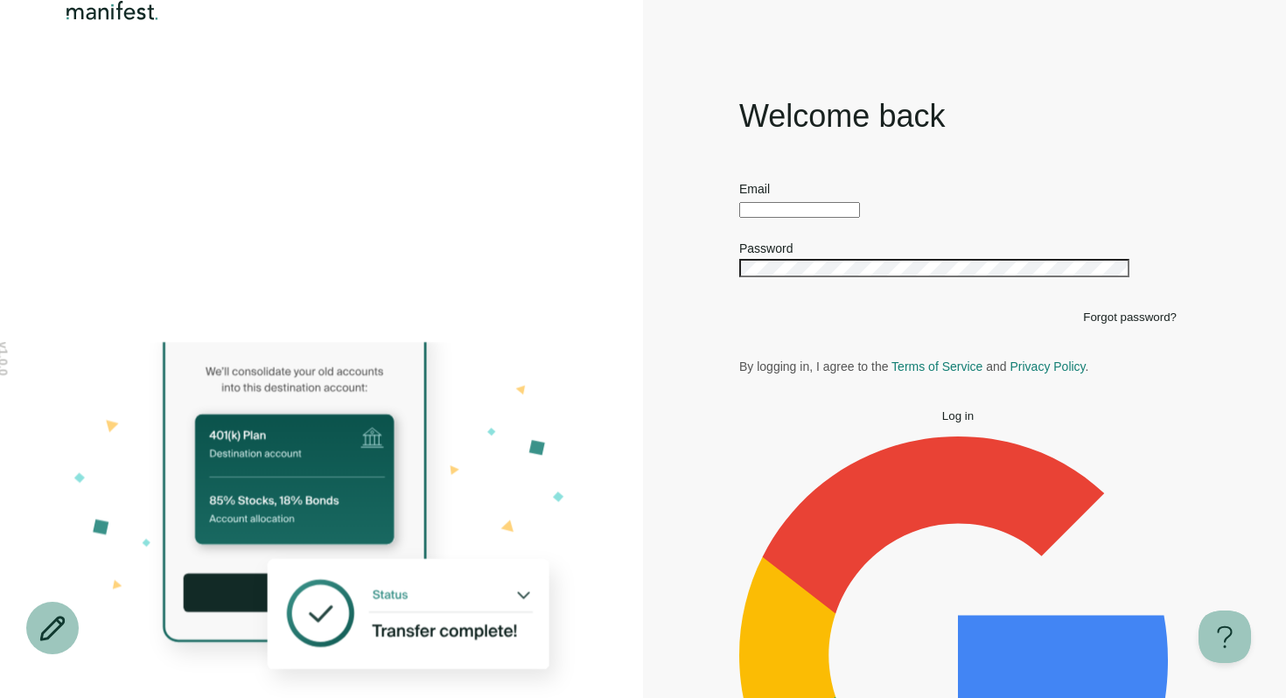
click at [860, 218] on input "text" at bounding box center [799, 210] width 121 height 16
type input "**********"
click at [739, 410] on button "Log in" at bounding box center [958, 416] width 438 height 13
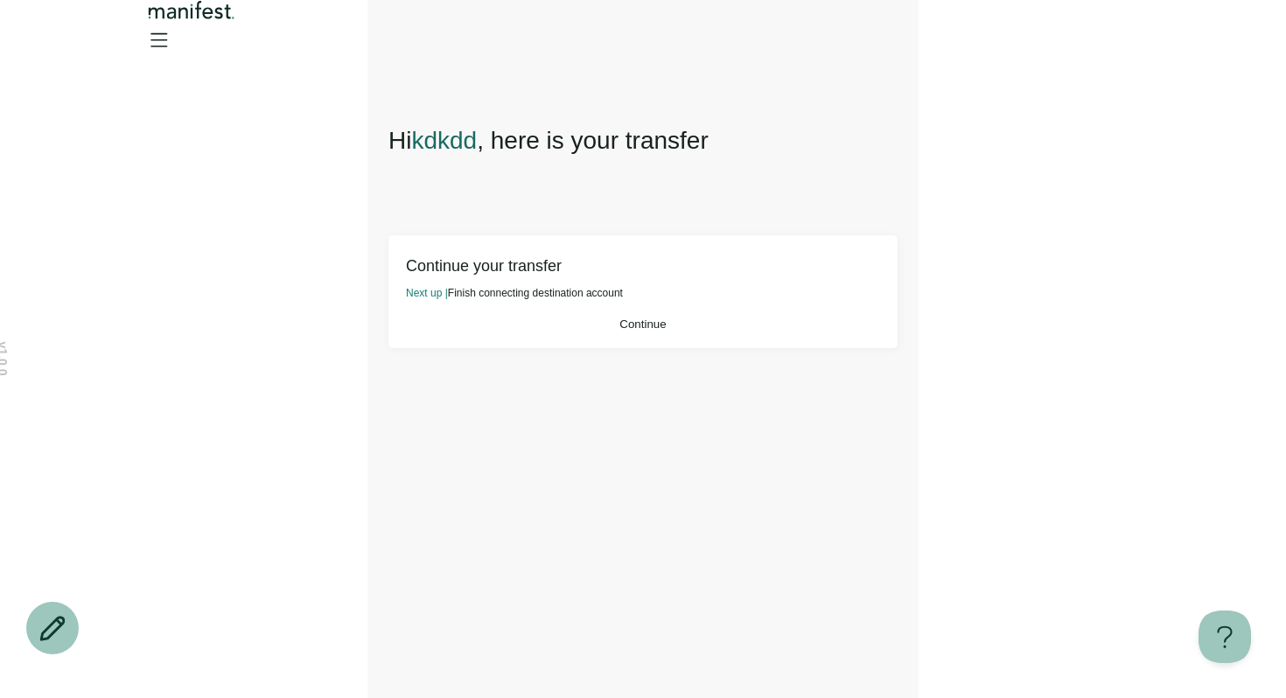
click at [711, 330] on button "Continue" at bounding box center [643, 324] width 474 height 13
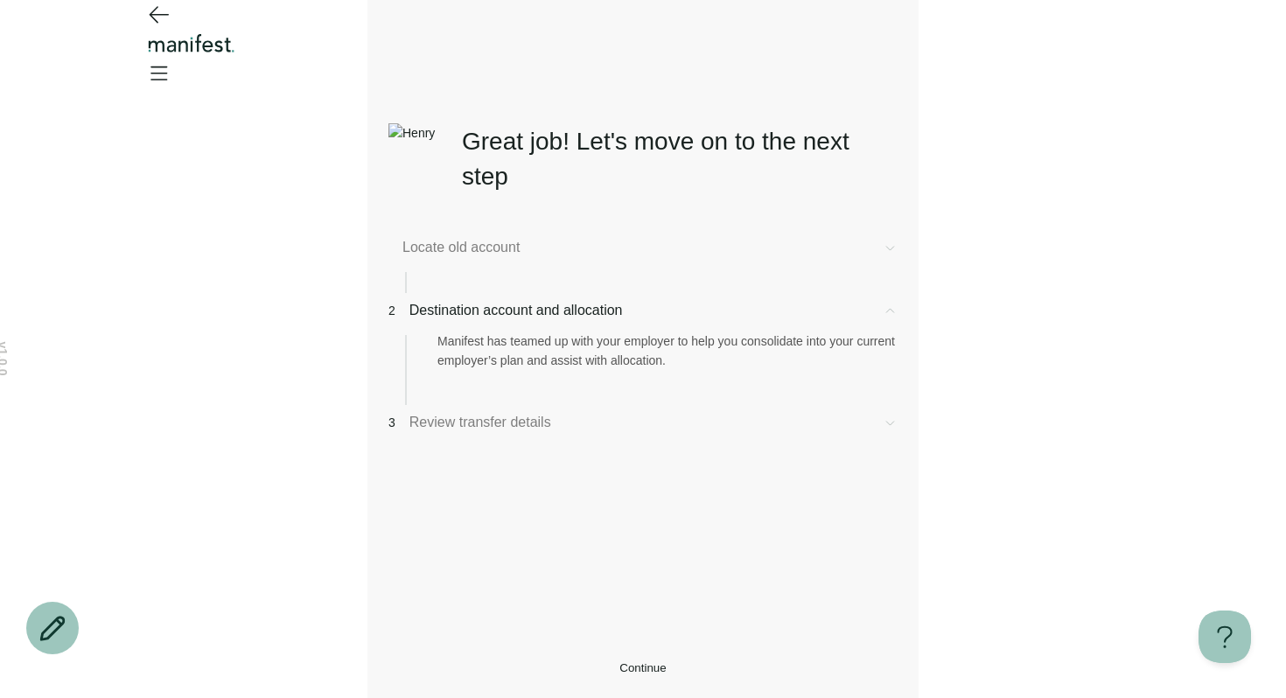
click at [522, 321] on span "Destination account and allocation" at bounding box center [639, 310] width 459 height 21
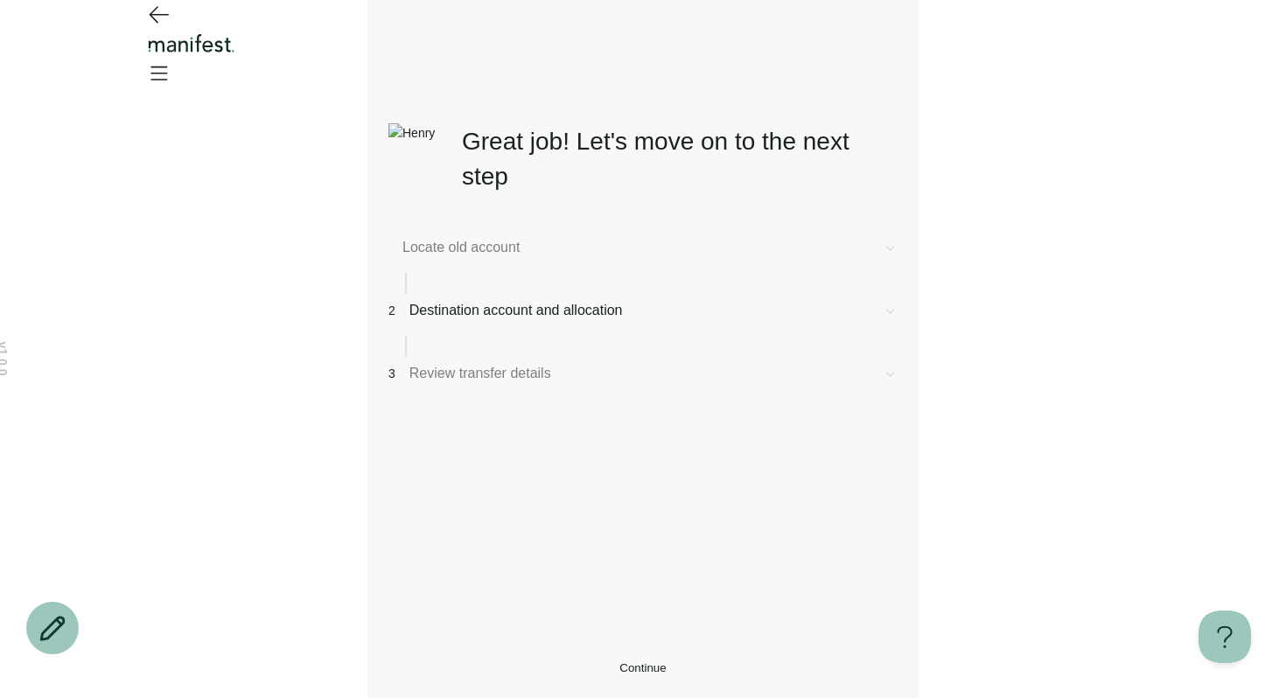
click at [476, 256] on span "Locate old account" at bounding box center [636, 247] width 466 height 21
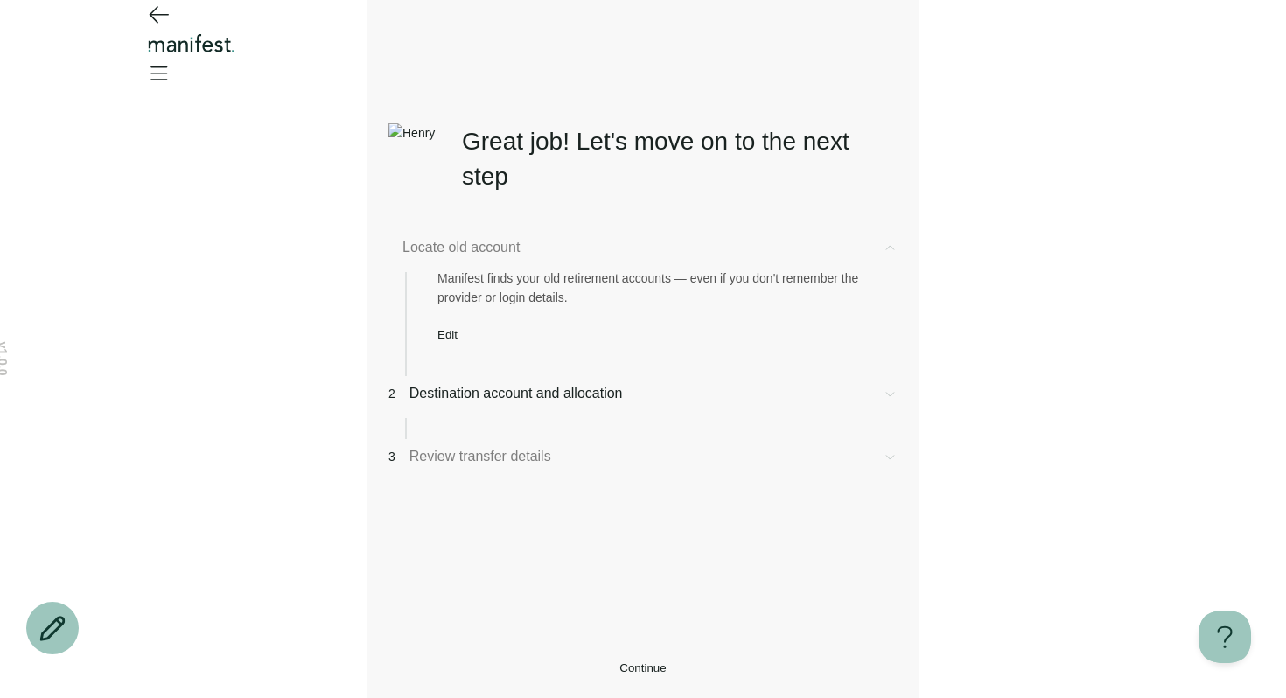
click at [486, 406] on div "Locate old account Manifest finds your old retirement accounts — even if you do…" at bounding box center [643, 426] width 509 height 379
click at [484, 404] on span "Destination account and allocation" at bounding box center [639, 393] width 459 height 21
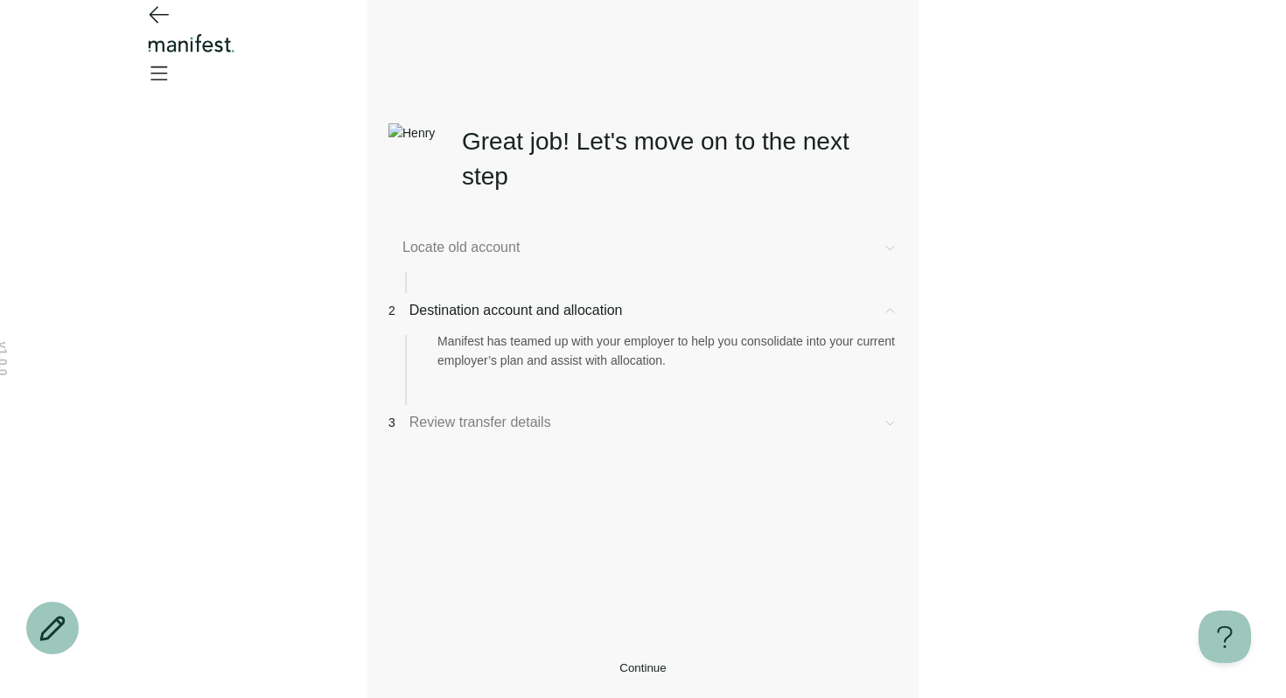
click at [599, 662] on button "Continue" at bounding box center [643, 668] width 509 height 13
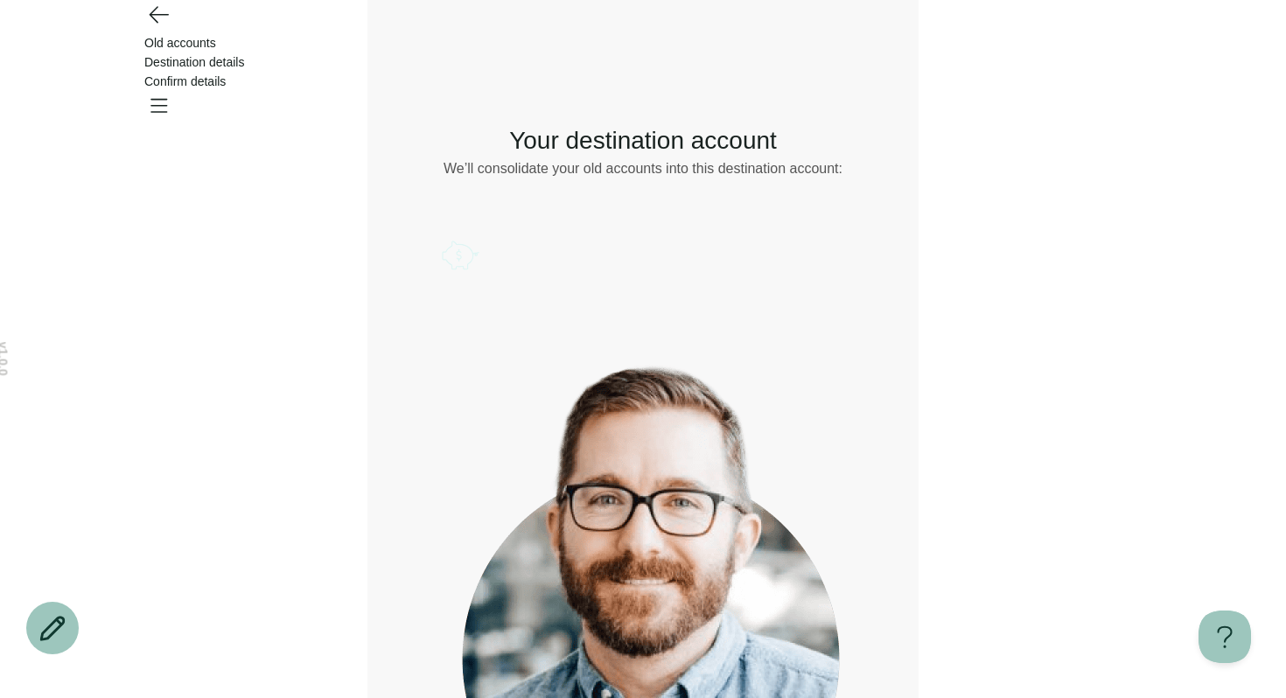
click at [170, 28] on icon "Go back" at bounding box center [158, 14] width 28 height 28
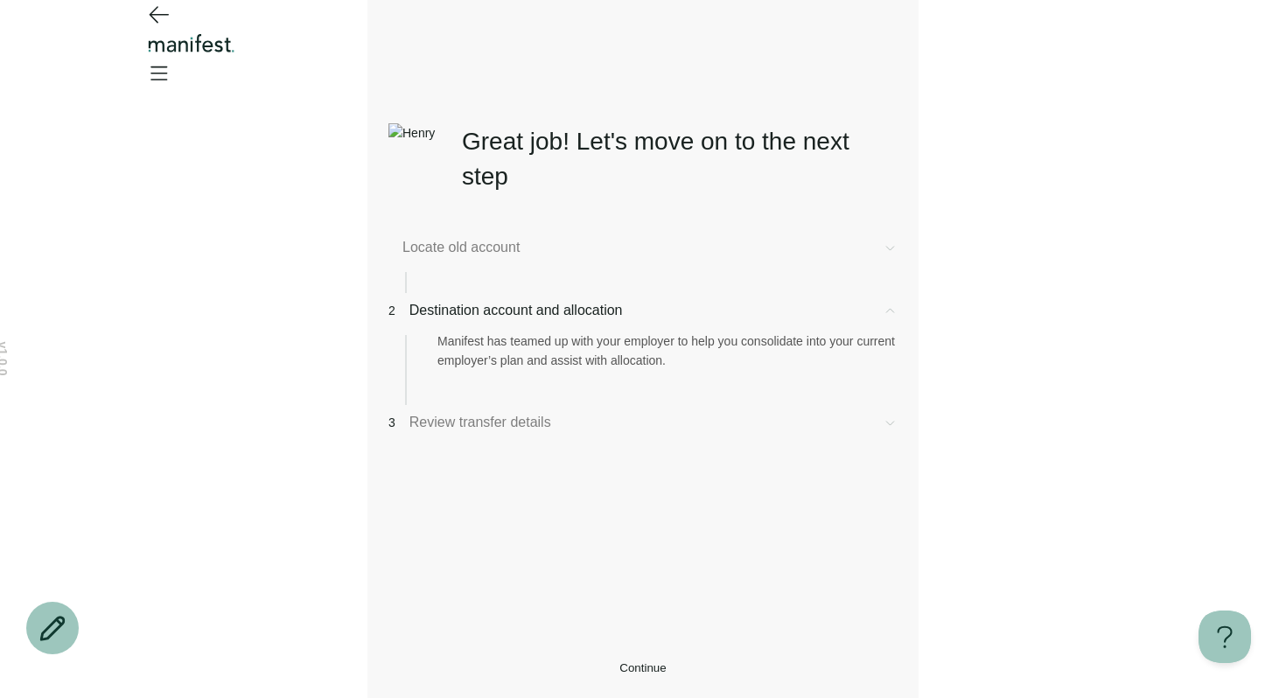
click at [585, 662] on button "Continue" at bounding box center [643, 668] width 509 height 13
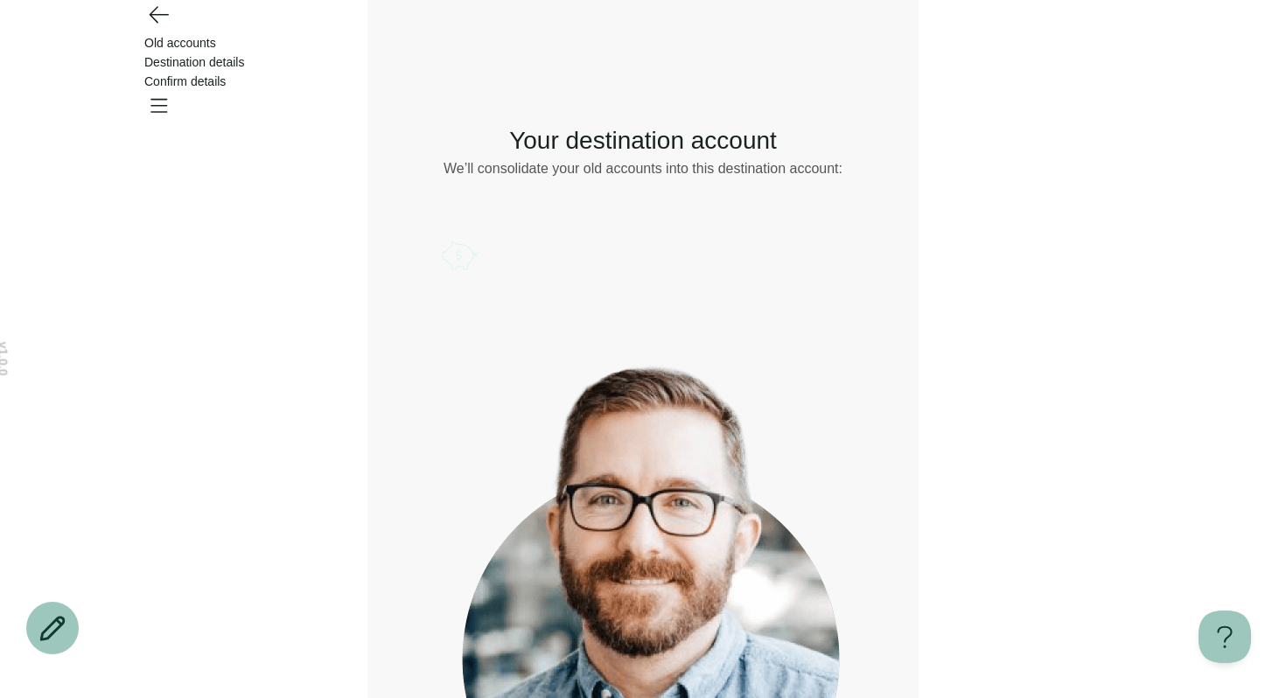
click at [159, 28] on icon "Go back" at bounding box center [158, 14] width 28 height 28
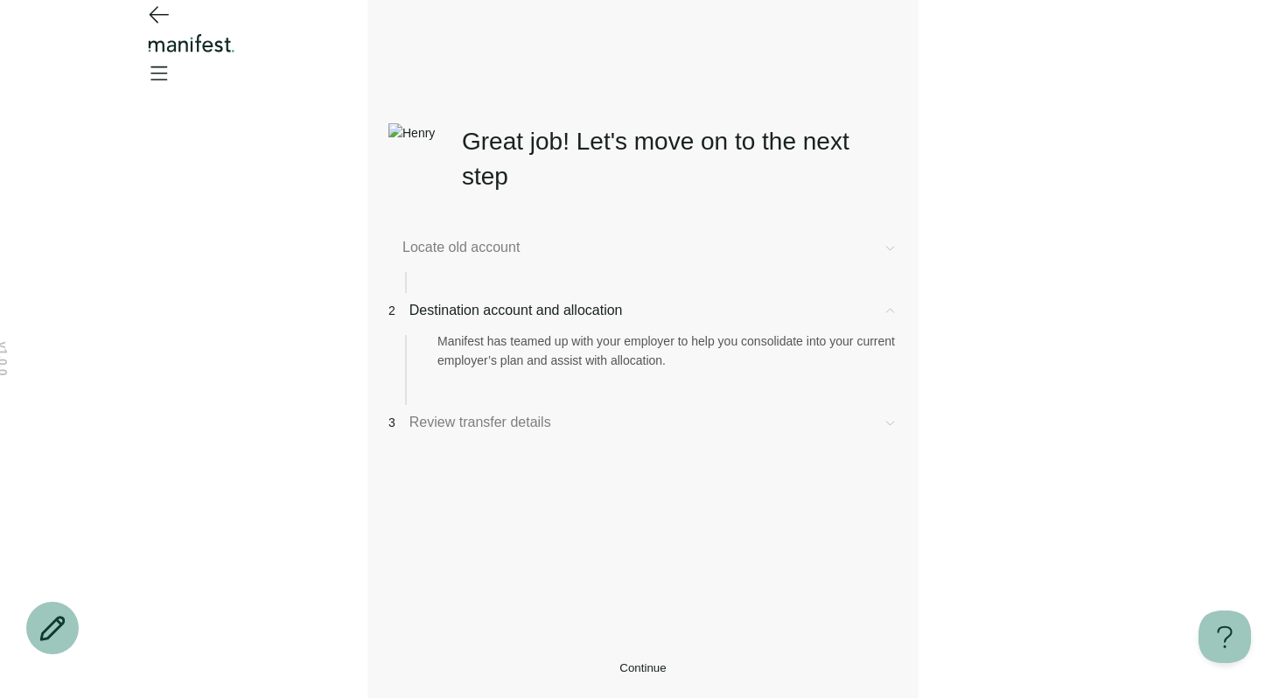
click at [159, 28] on icon "Go back" at bounding box center [158, 14] width 28 height 28
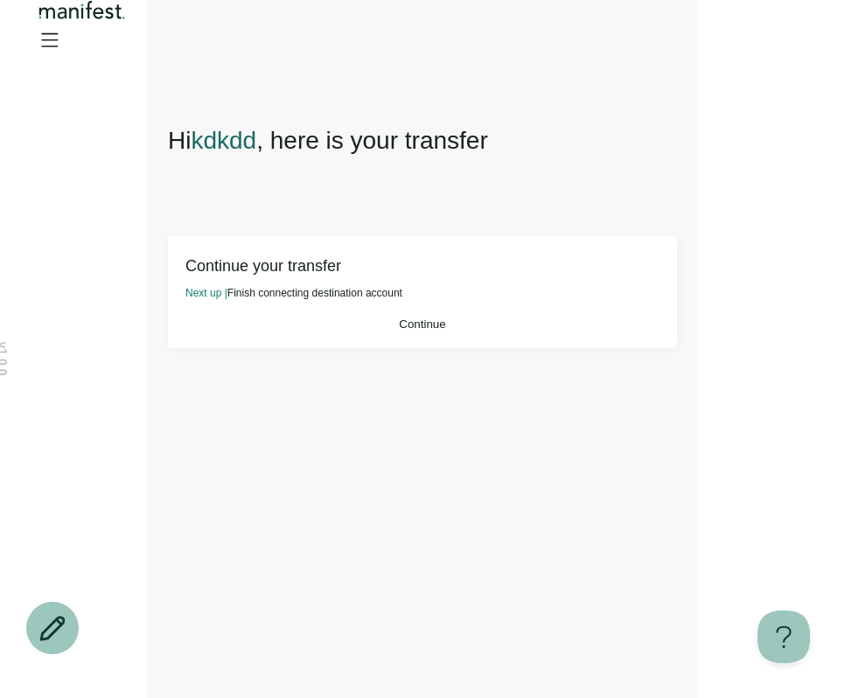
click at [534, 331] on button "Continue" at bounding box center [423, 324] width 474 height 13
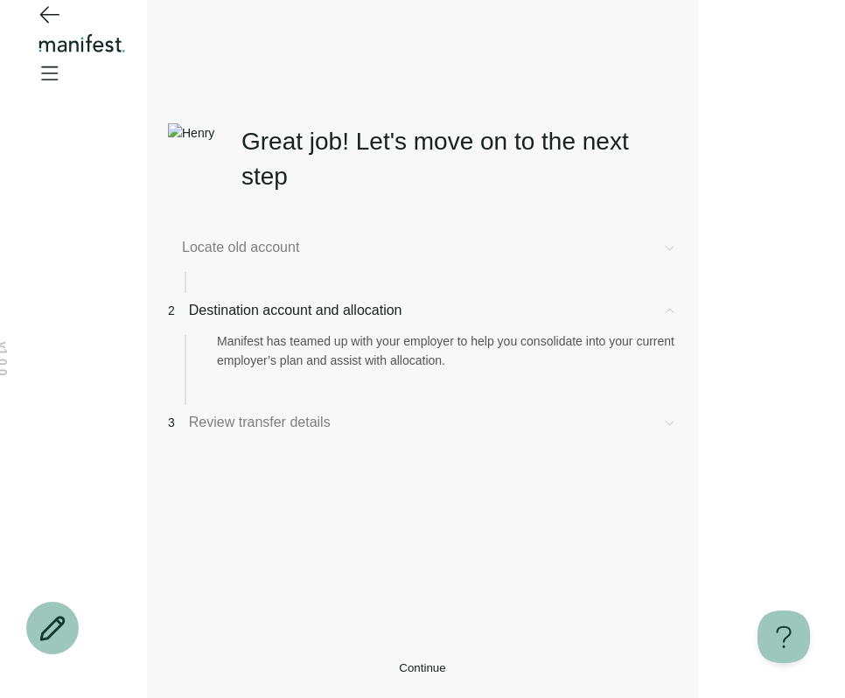
click at [431, 662] on span "Continue" at bounding box center [422, 668] width 46 height 13
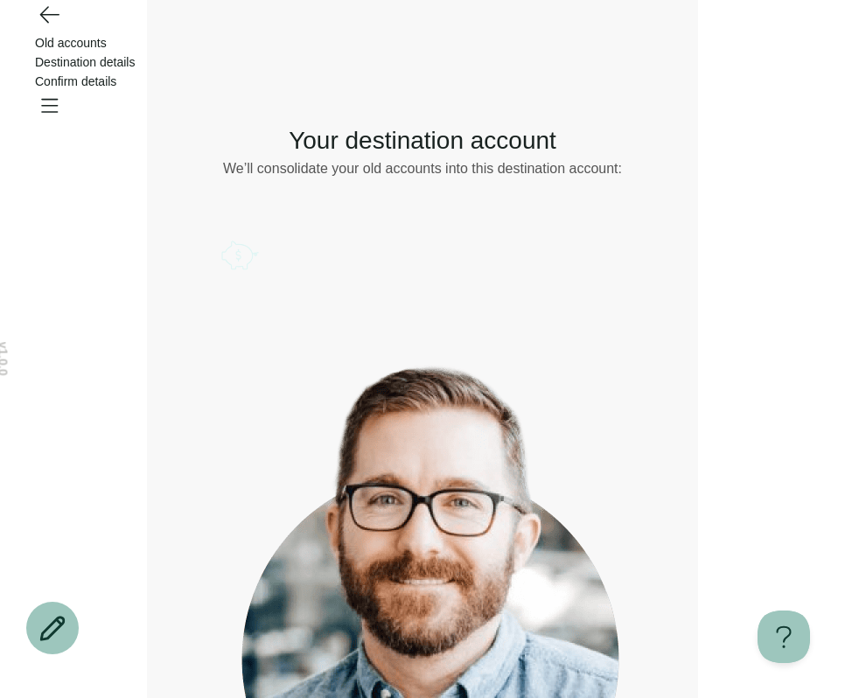
click at [63, 91] on icon "Open menu" at bounding box center [49, 105] width 28 height 28
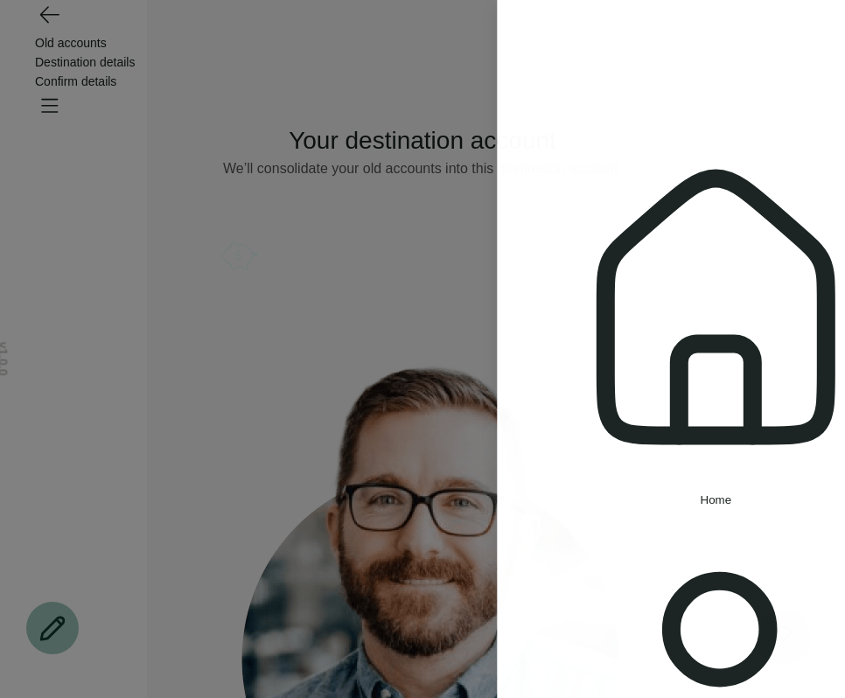
click at [611, 494] on span "Home" at bounding box center [627, 500] width 32 height 13
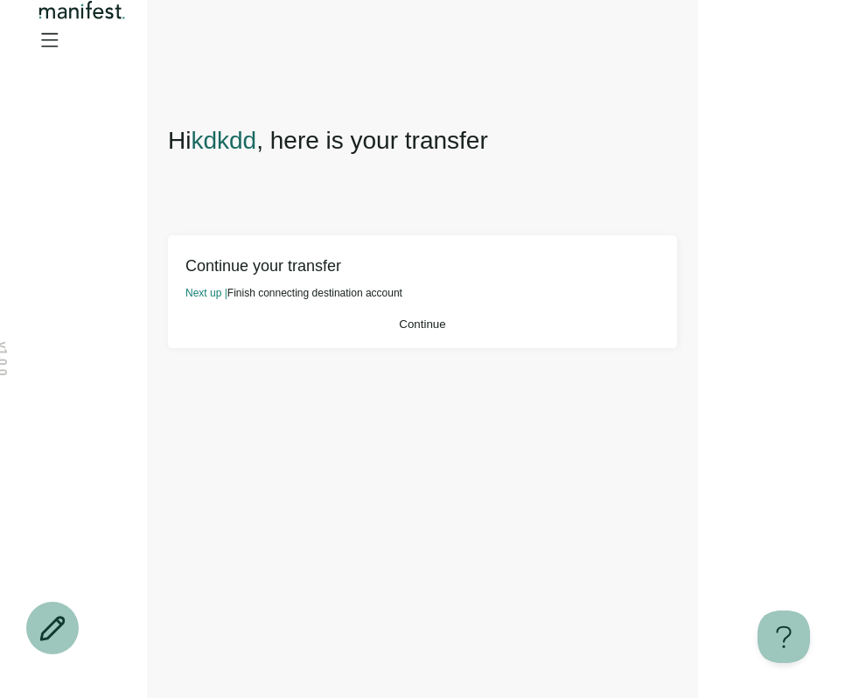
click at [429, 331] on button "Continue" at bounding box center [423, 324] width 474 height 13
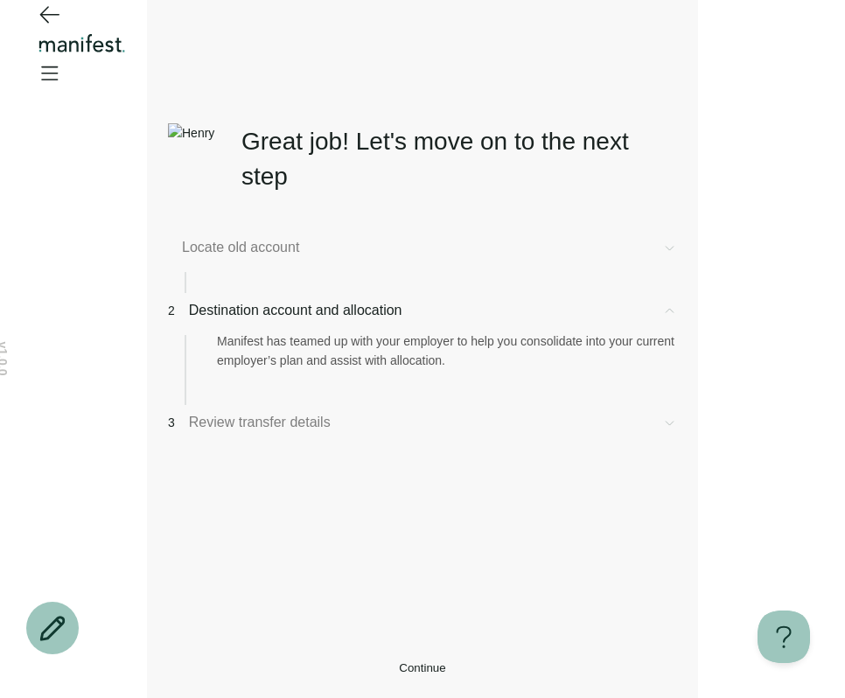
click at [308, 249] on span "Locate old account" at bounding box center [415, 247] width 466 height 21
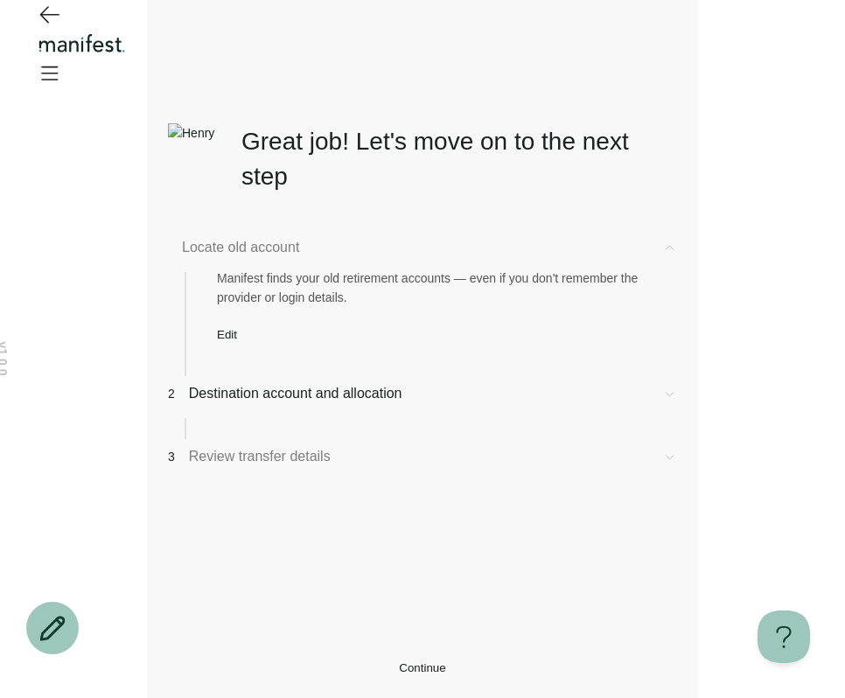
click at [237, 341] on span "Edit" at bounding box center [227, 334] width 20 height 13
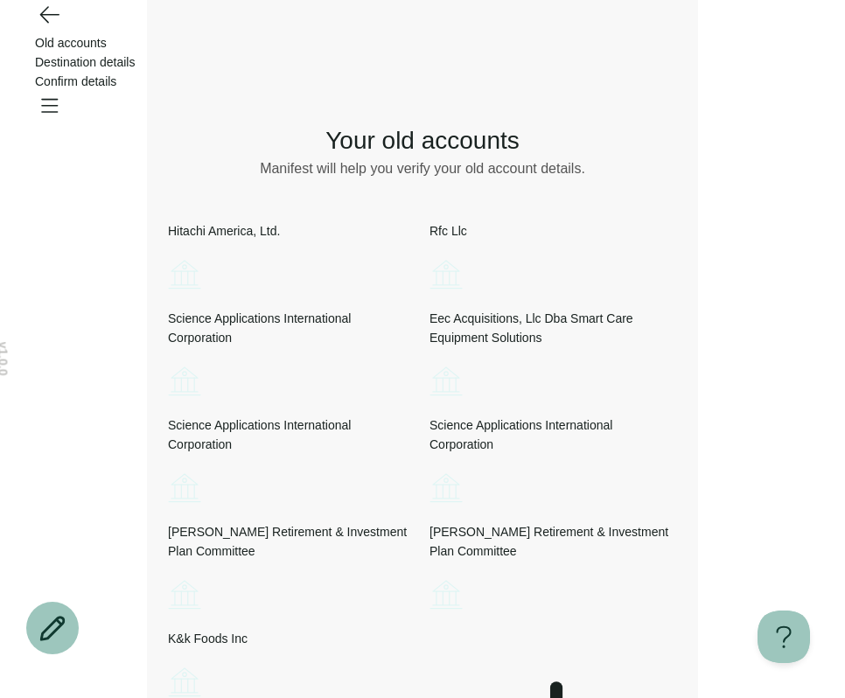
click at [63, 91] on icon "Open menu" at bounding box center [49, 105] width 28 height 28
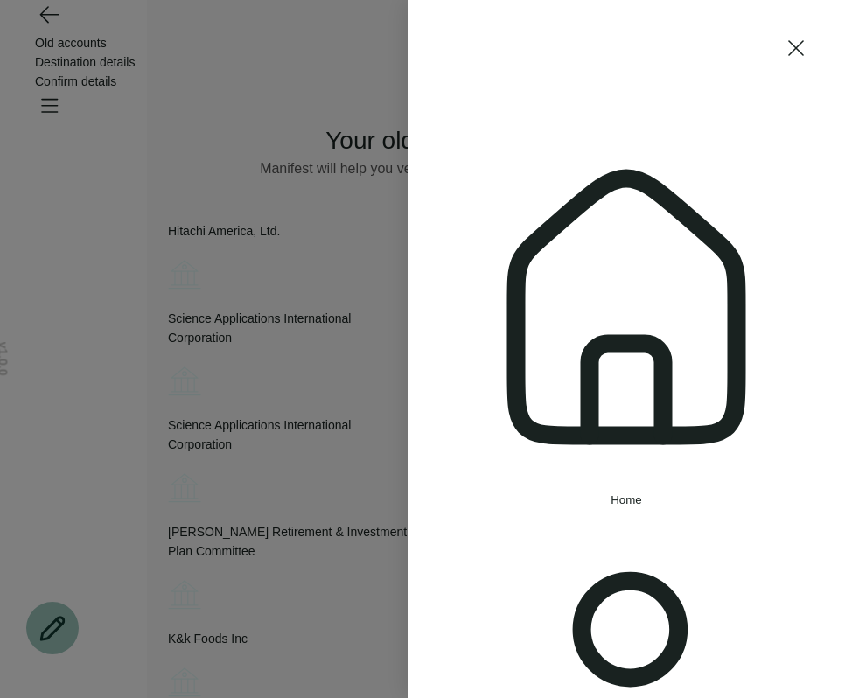
click at [302, 104] on div "Home Settings Sign out" at bounding box center [422, 349] width 845 height 698
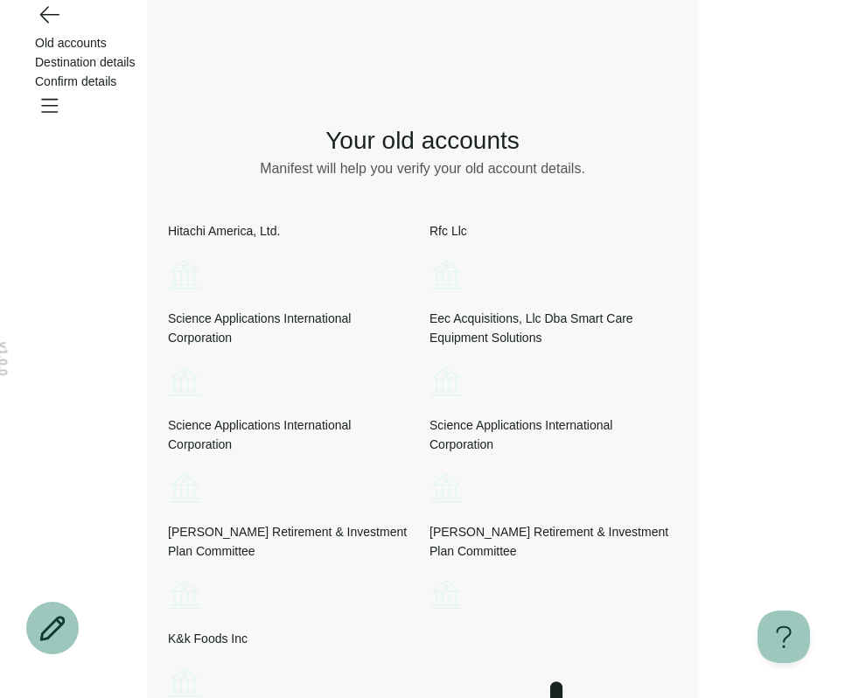
click at [63, 91] on icon "Open menu" at bounding box center [49, 105] width 28 height 28
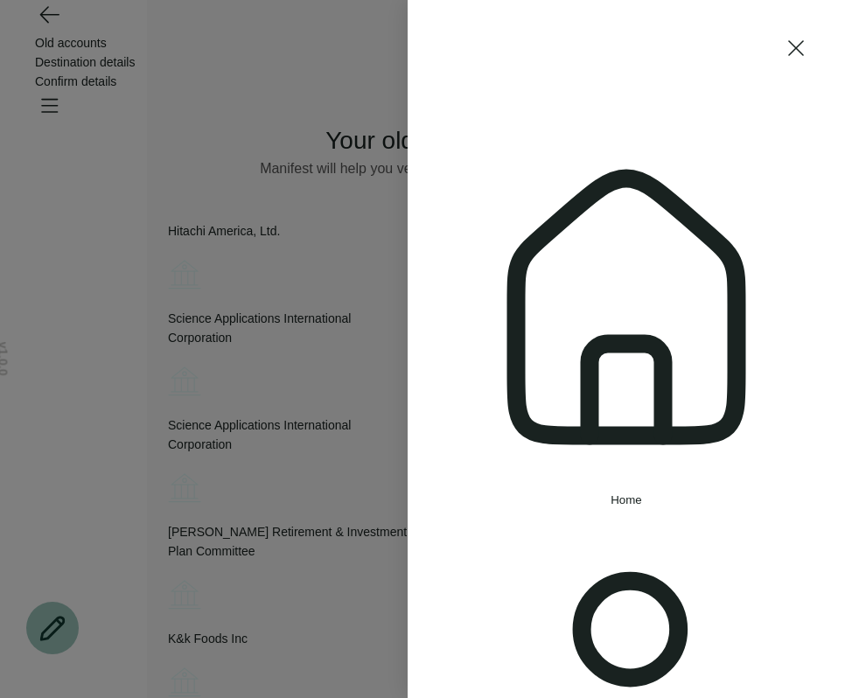
click at [351, 112] on div "Home Settings Sign out" at bounding box center [422, 349] width 845 height 698
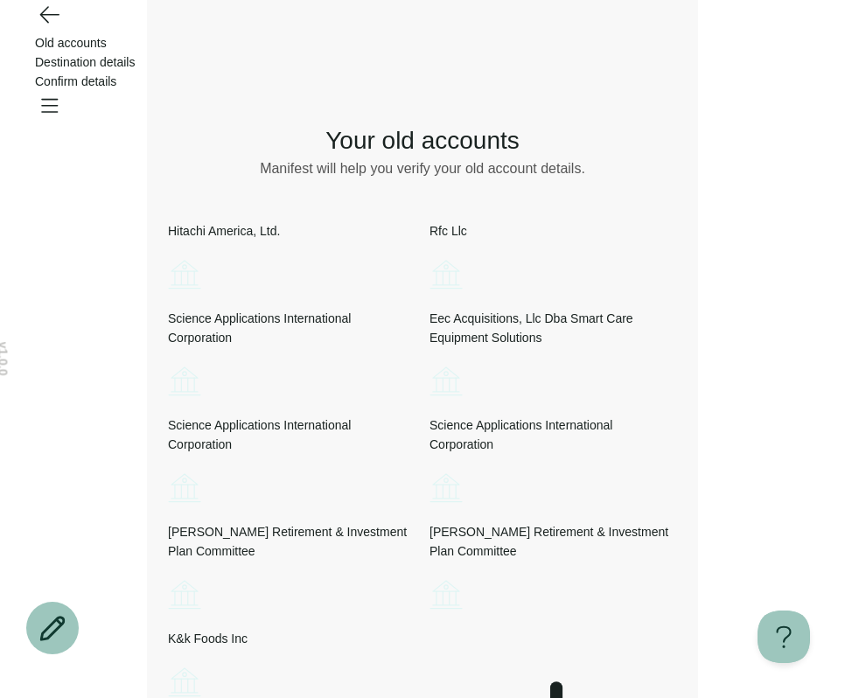
click at [63, 91] on icon "Open menu" at bounding box center [49, 105] width 28 height 28
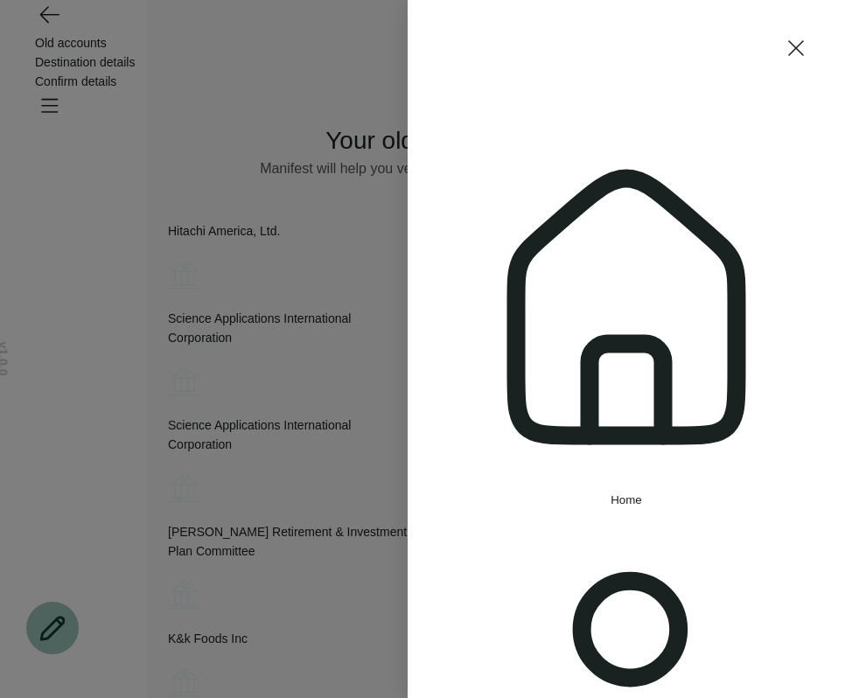
click at [522, 139] on button "Home" at bounding box center [627, 314] width 368 height 383
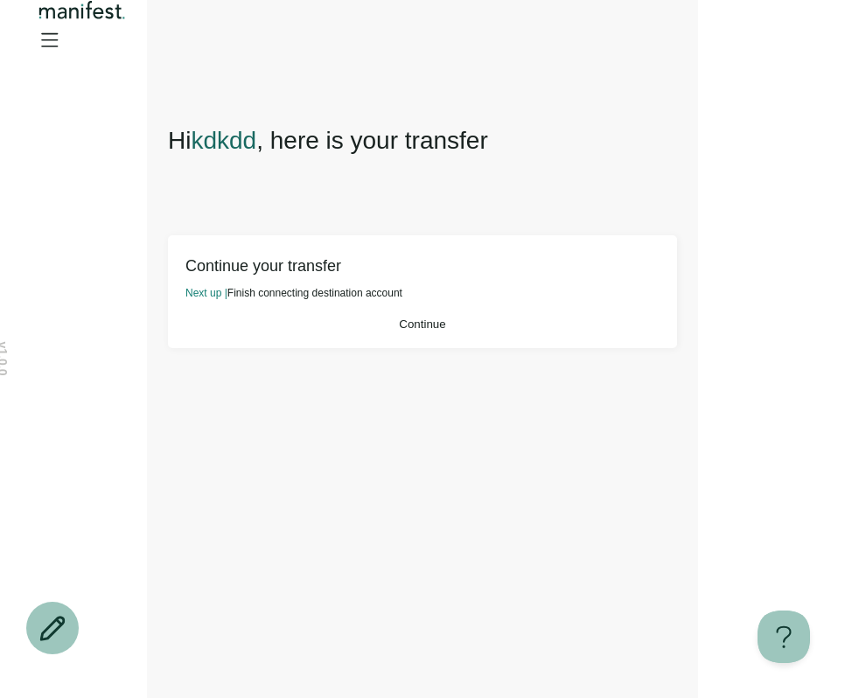
click at [367, 331] on button "Continue" at bounding box center [423, 324] width 474 height 13
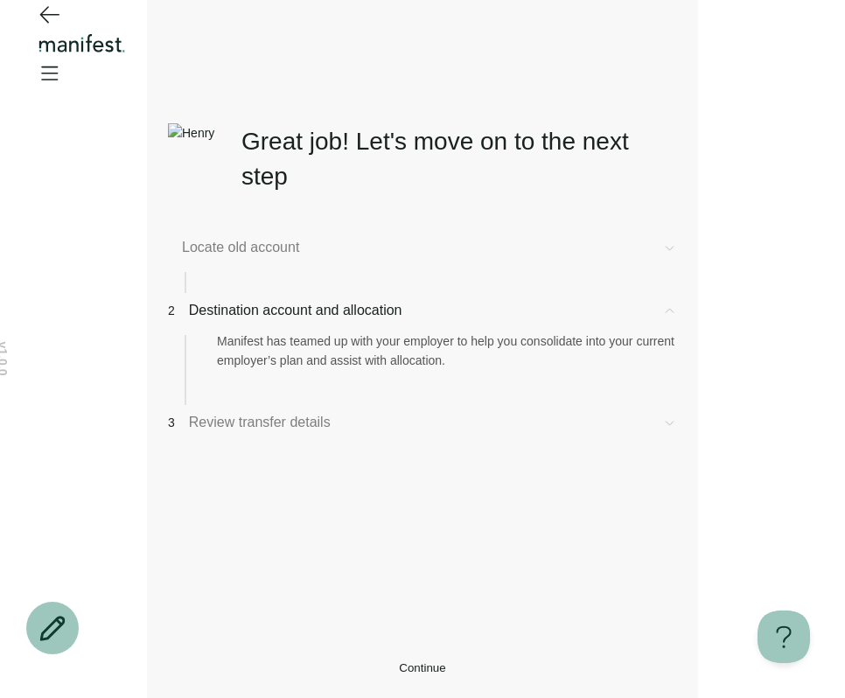
click at [306, 662] on button "Continue" at bounding box center [422, 668] width 509 height 13
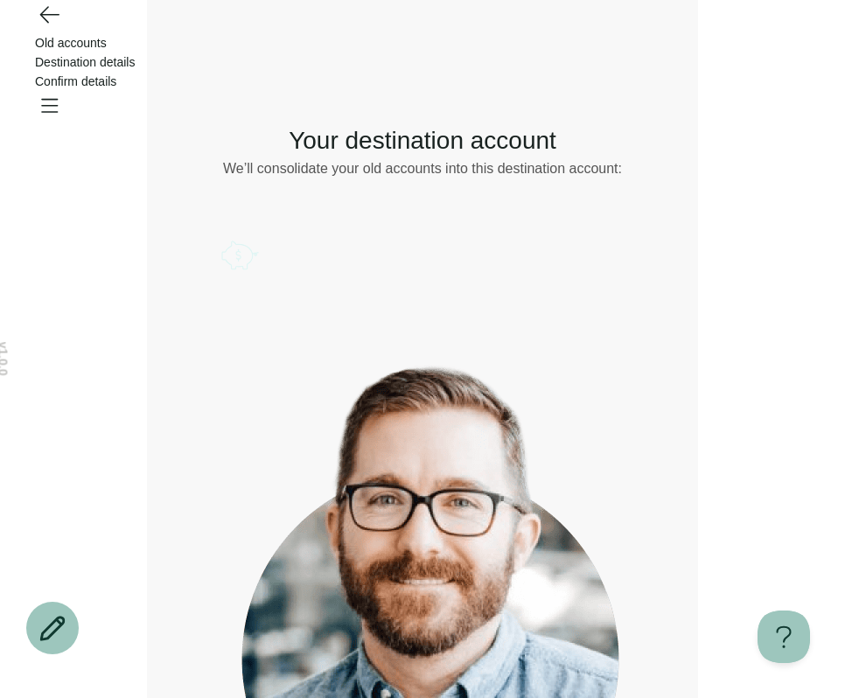
click at [221, 235] on icon "Account options" at bounding box center [221, 235] width 0 height 0
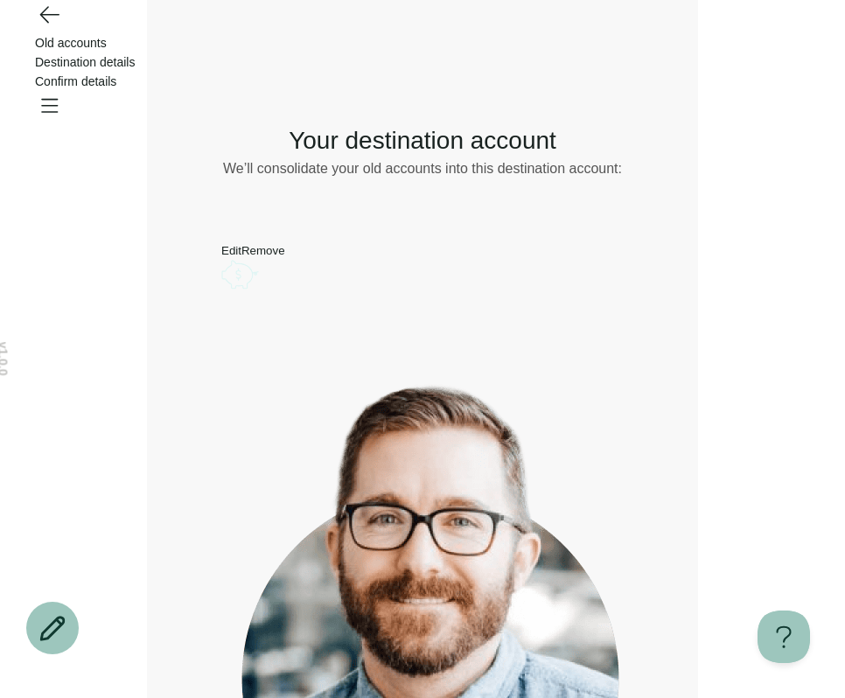
drag, startPoint x: 511, startPoint y: 452, endPoint x: 494, endPoint y: 613, distance: 162.8
click at [511, 459] on div "What would you like to do? Remove Edit Go back Your destination account We’ll c…" at bounding box center [422, 510] width 509 height 831
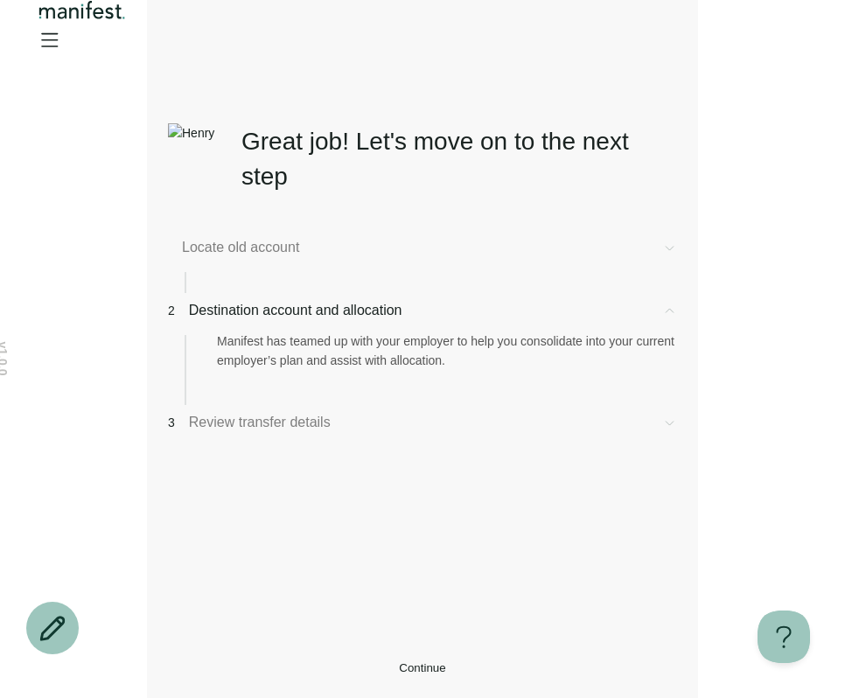
click at [417, 662] on button "Continue" at bounding box center [422, 668] width 509 height 13
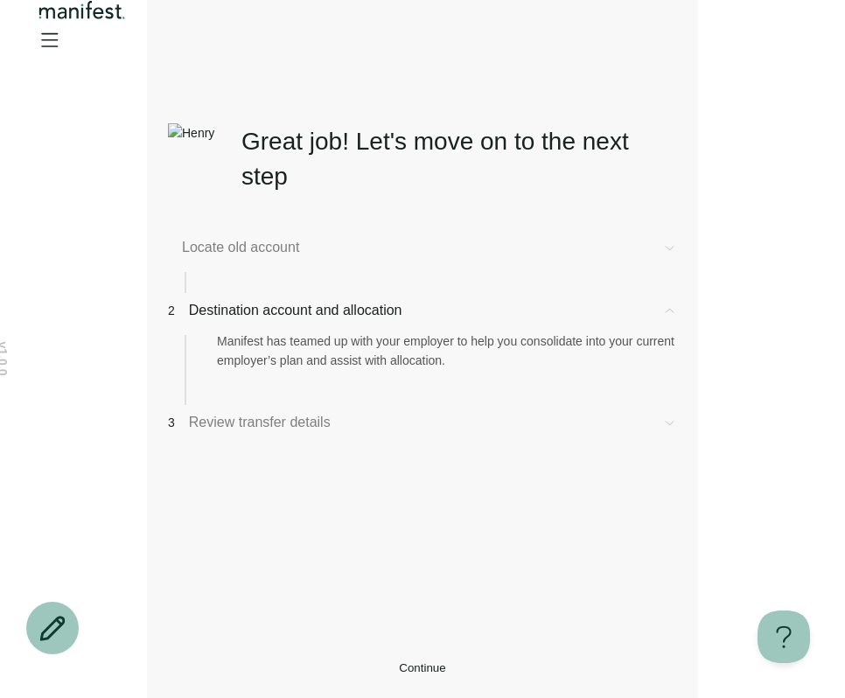
click at [389, 662] on button "Continue" at bounding box center [422, 668] width 509 height 13
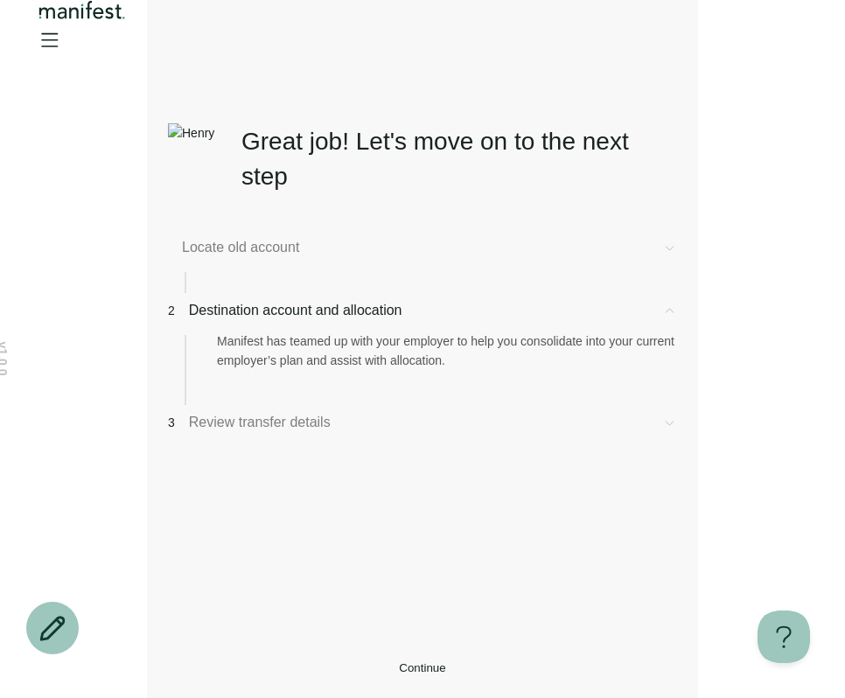
click at [389, 687] on main "Great job! Let's move on to the next step Locate old account 2 Destination acco…" at bounding box center [422, 349] width 551 height 698
click at [399, 662] on span "Continue" at bounding box center [422, 668] width 46 height 13
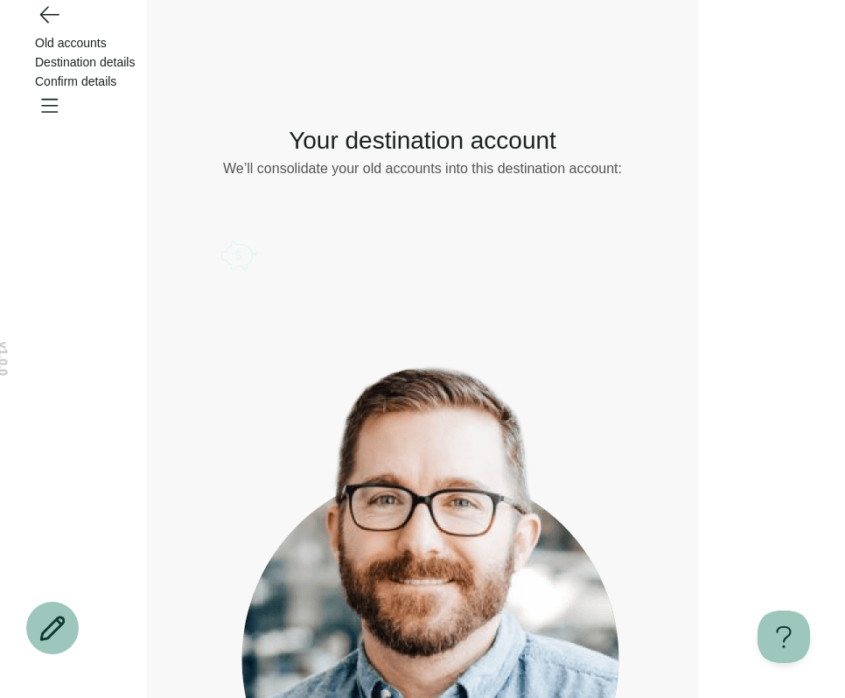
click at [221, 235] on icon "Account options" at bounding box center [221, 235] width 0 height 0
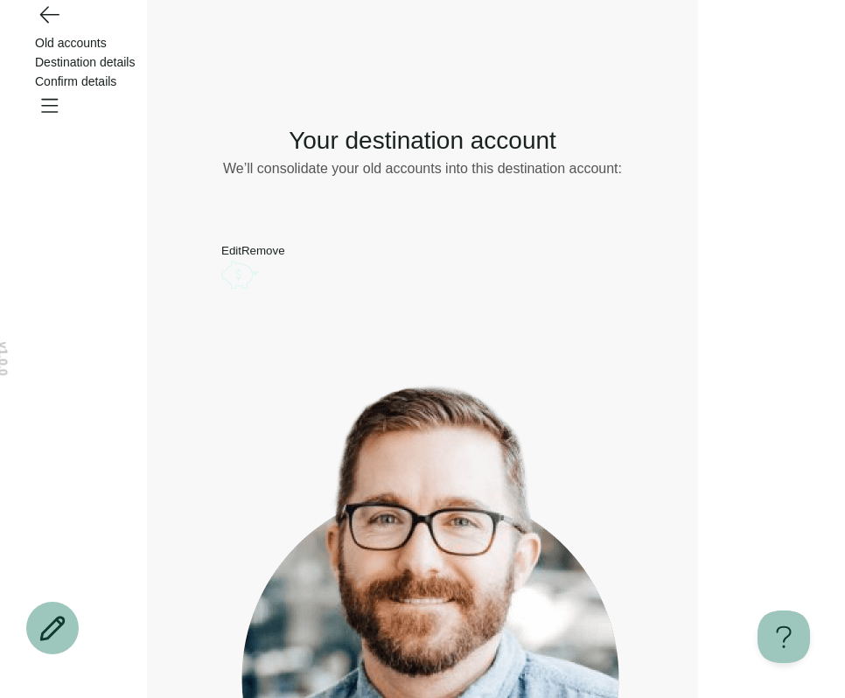
click at [285, 257] on button "Remove" at bounding box center [264, 250] width 44 height 13
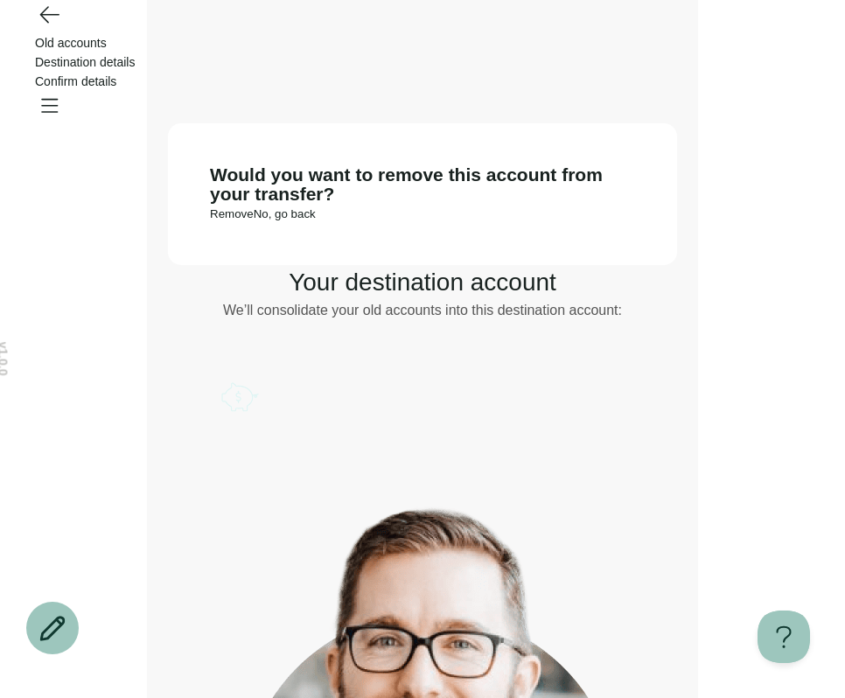
click at [254, 221] on button "Remove" at bounding box center [232, 213] width 44 height 13
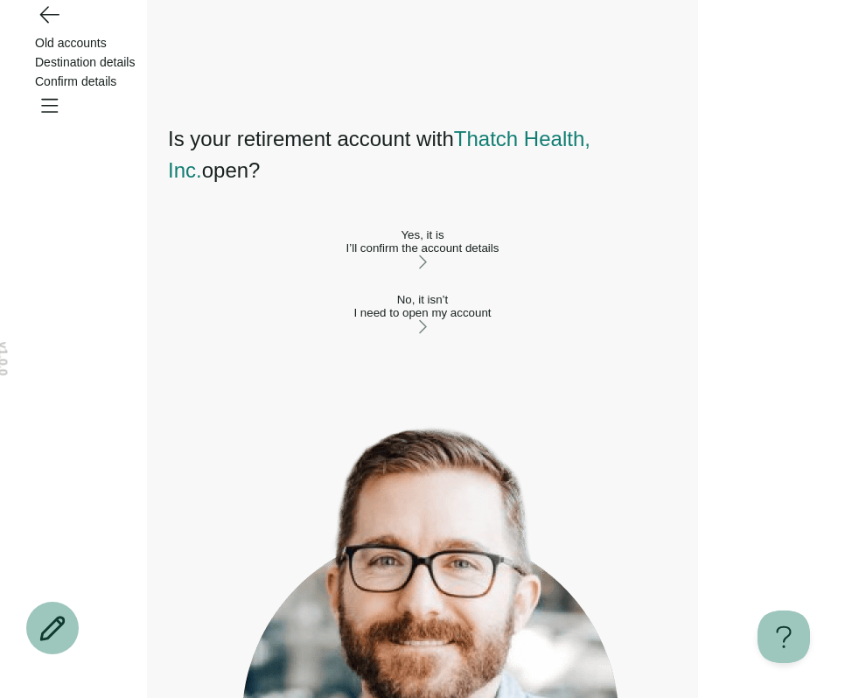
click at [63, 91] on icon "Open menu" at bounding box center [49, 105] width 28 height 28
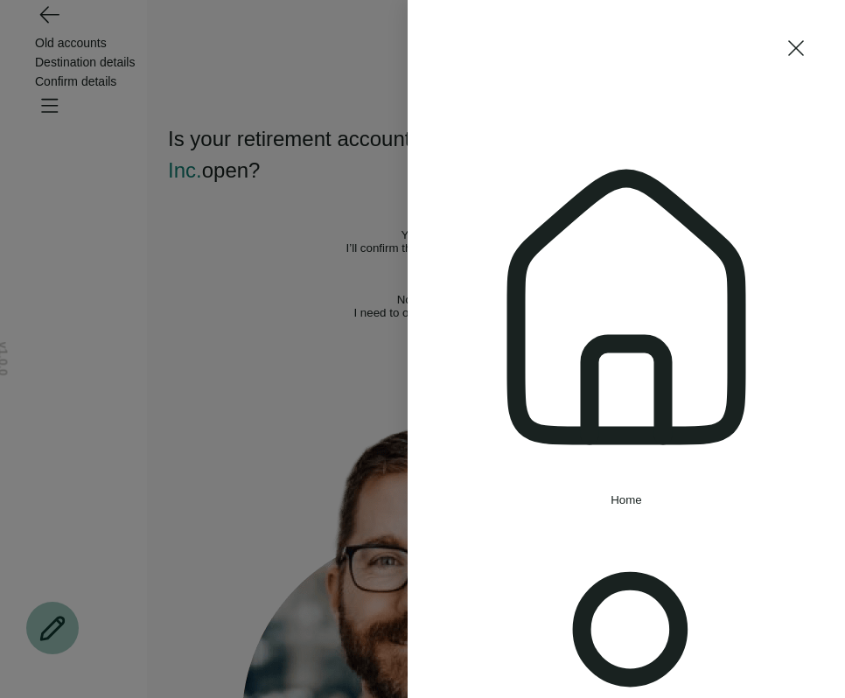
click at [263, 459] on div "Home Settings Sign out" at bounding box center [422, 349] width 845 height 698
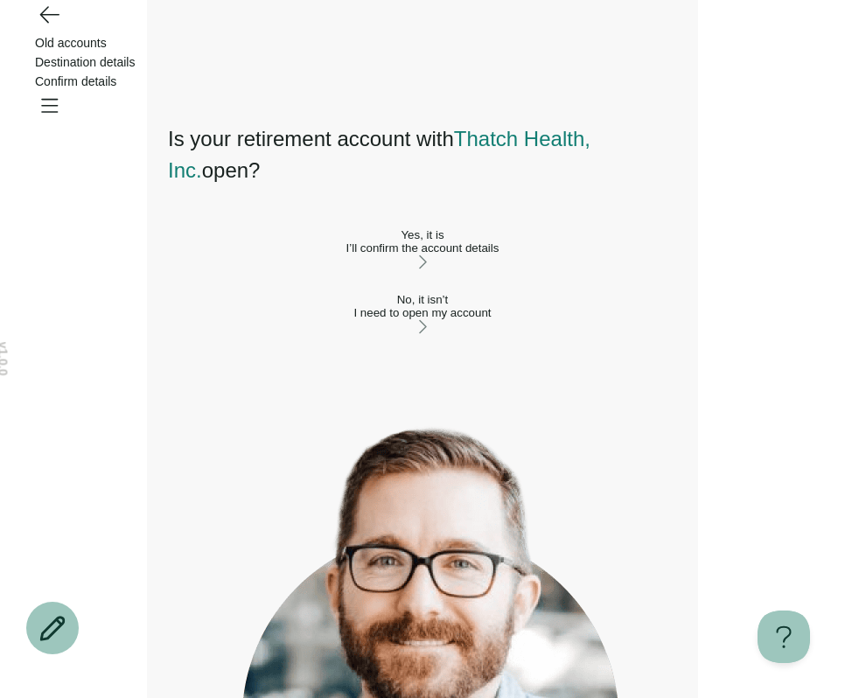
click at [311, 306] on div "No, it isn’t" at bounding box center [422, 299] width 509 height 13
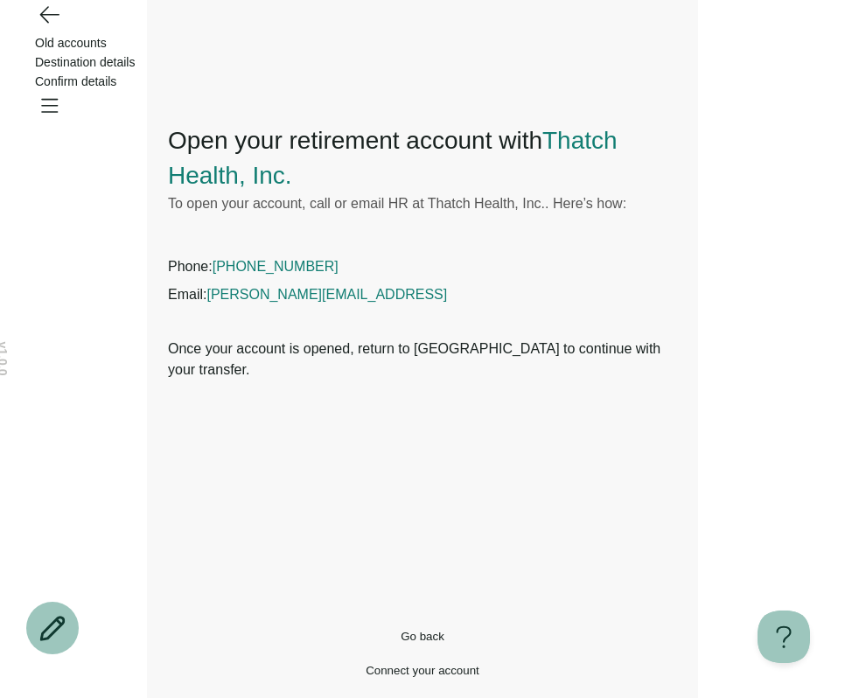
click at [250, 266] on span "[PHONE_NUMBER]" at bounding box center [276, 266] width 126 height 15
click at [50, 28] on icon "Go back" at bounding box center [49, 14] width 28 height 28
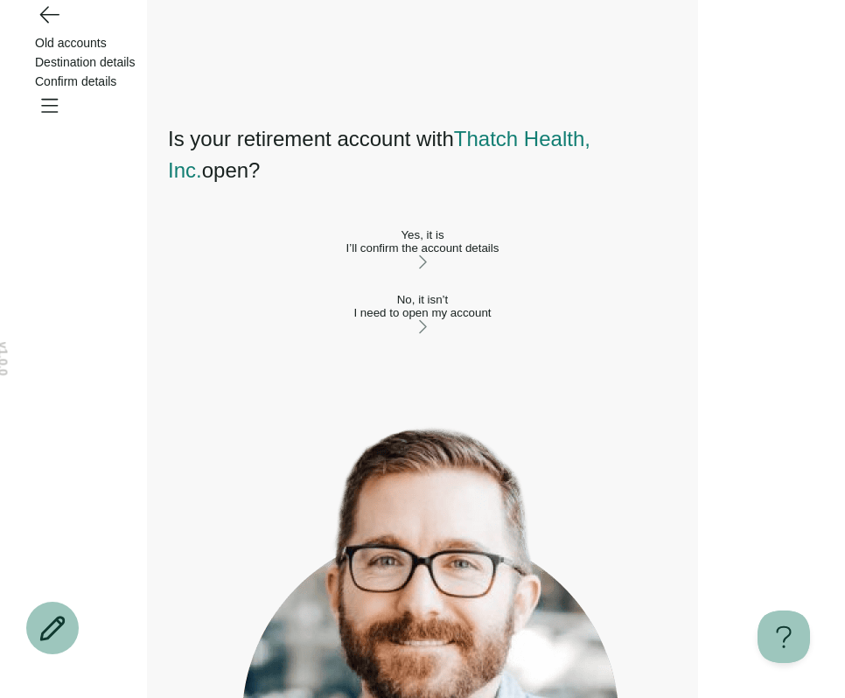
click at [253, 328] on button "No, it isn’t I need to open my account" at bounding box center [422, 315] width 509 height 44
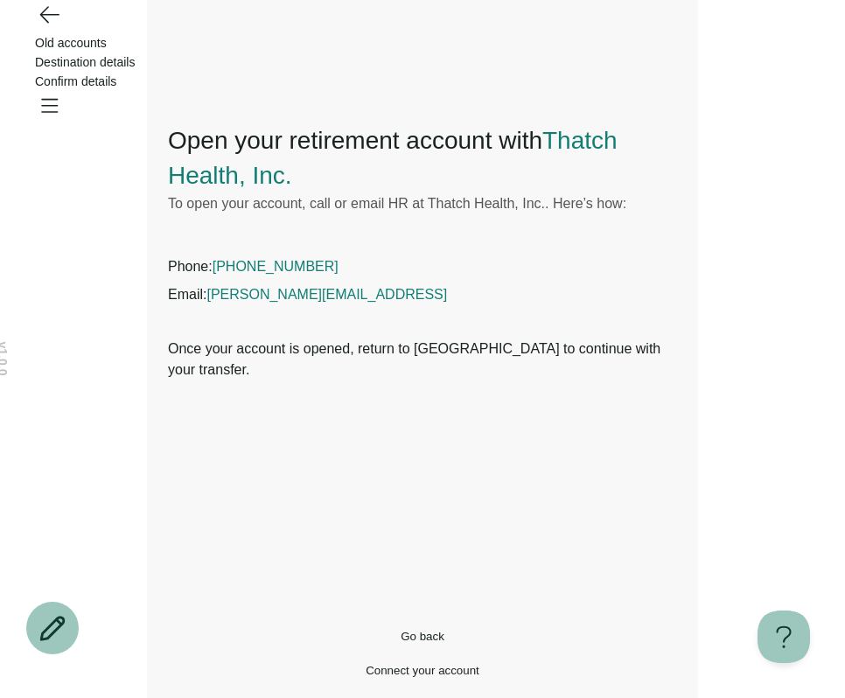
click at [54, 28] on icon "Go back" at bounding box center [49, 14] width 28 height 28
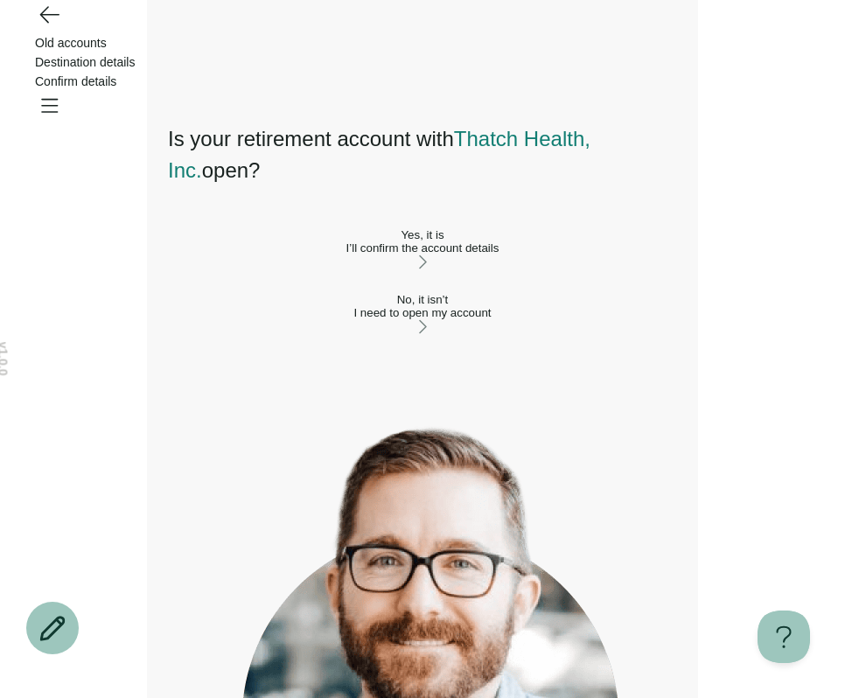
click at [251, 306] on div "No, it isn’t" at bounding box center [422, 299] width 509 height 13
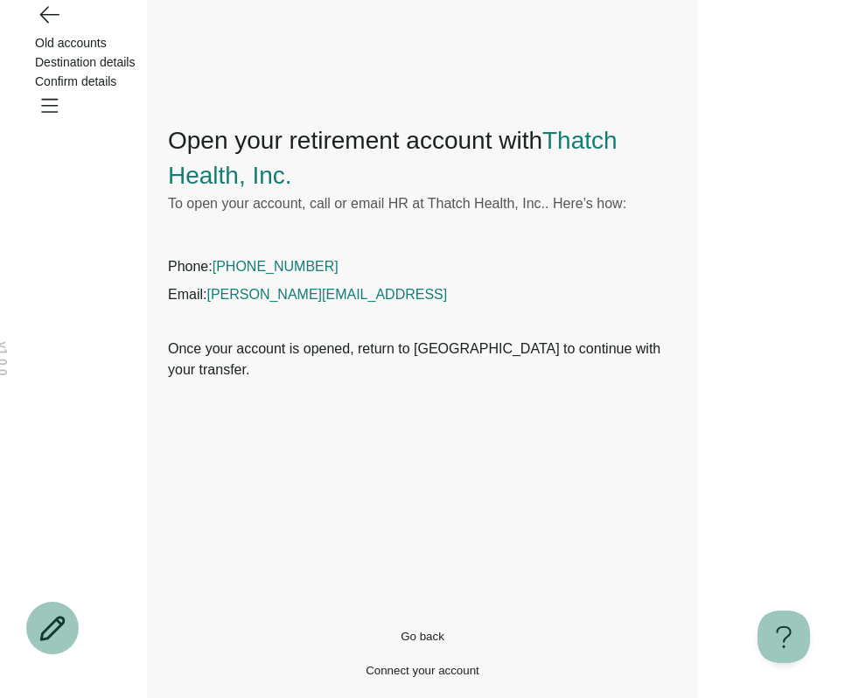
click at [264, 263] on span "+18326223136" at bounding box center [276, 266] width 126 height 15
click at [52, 28] on icon "Go back" at bounding box center [49, 14] width 28 height 28
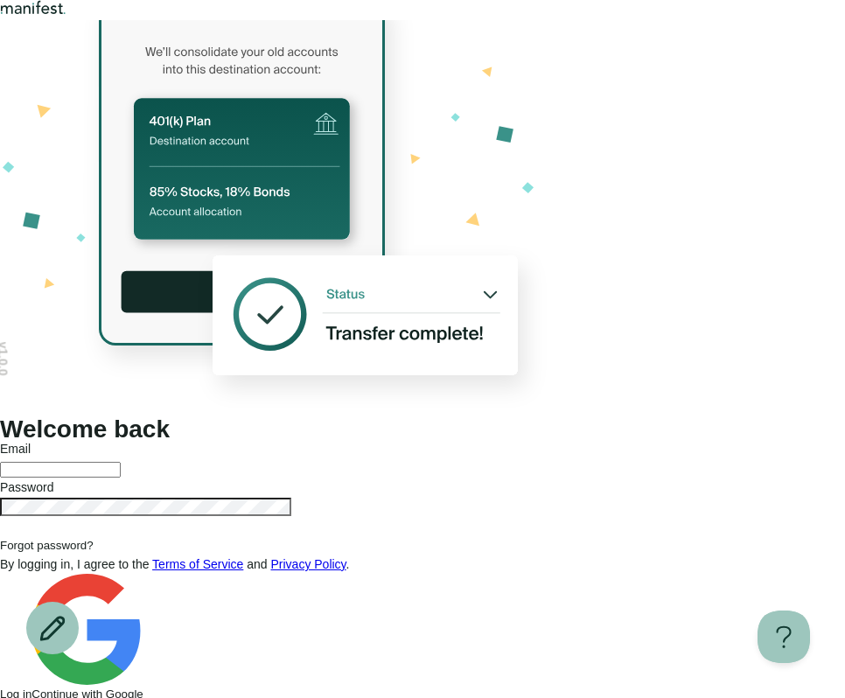
click at [377, 134] on div at bounding box center [422, 220] width 845 height 400
click at [121, 462] on input "text" at bounding box center [60, 470] width 121 height 16
type input "**********"
click at [0, 688] on button "Log in" at bounding box center [16, 694] width 32 height 13
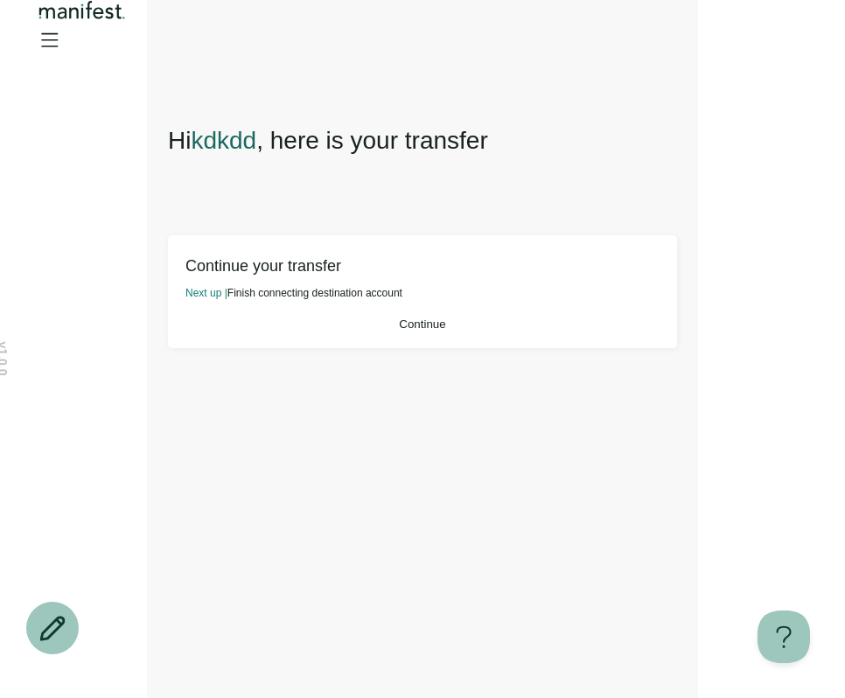
click at [63, 49] on icon "Open menu" at bounding box center [49, 39] width 28 height 28
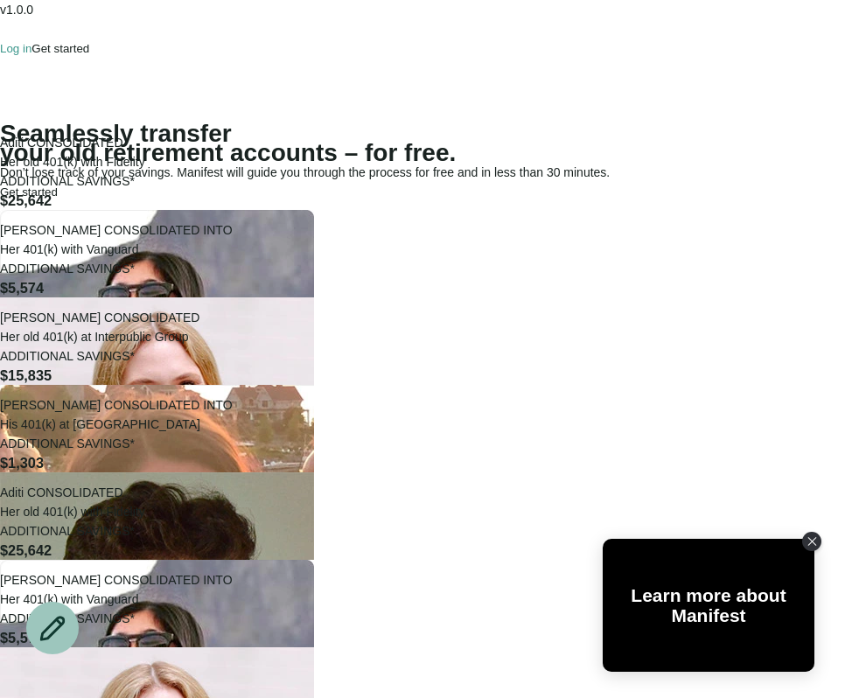
click at [588, 39] on div "Log in Get started" at bounding box center [422, 58] width 845 height 39
click at [32, 42] on p "Log in" at bounding box center [16, 48] width 32 height 13
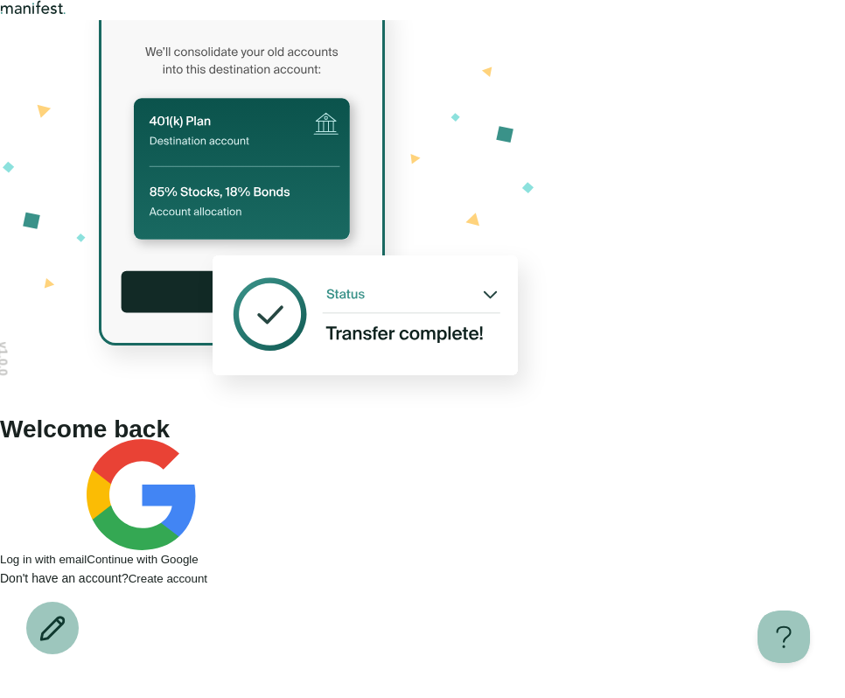
click at [198, 458] on button "Continue with Google" at bounding box center [142, 502] width 111 height 127
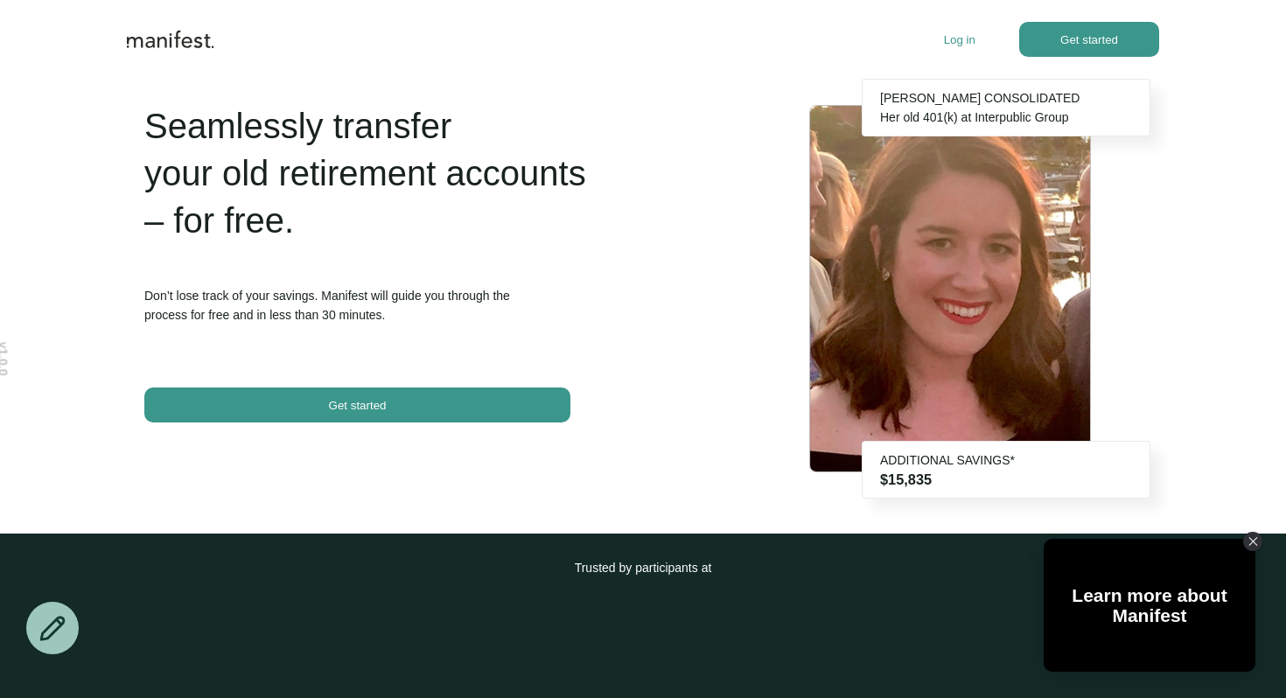
click at [965, 42] on p "Log in" at bounding box center [960, 39] width 32 height 13
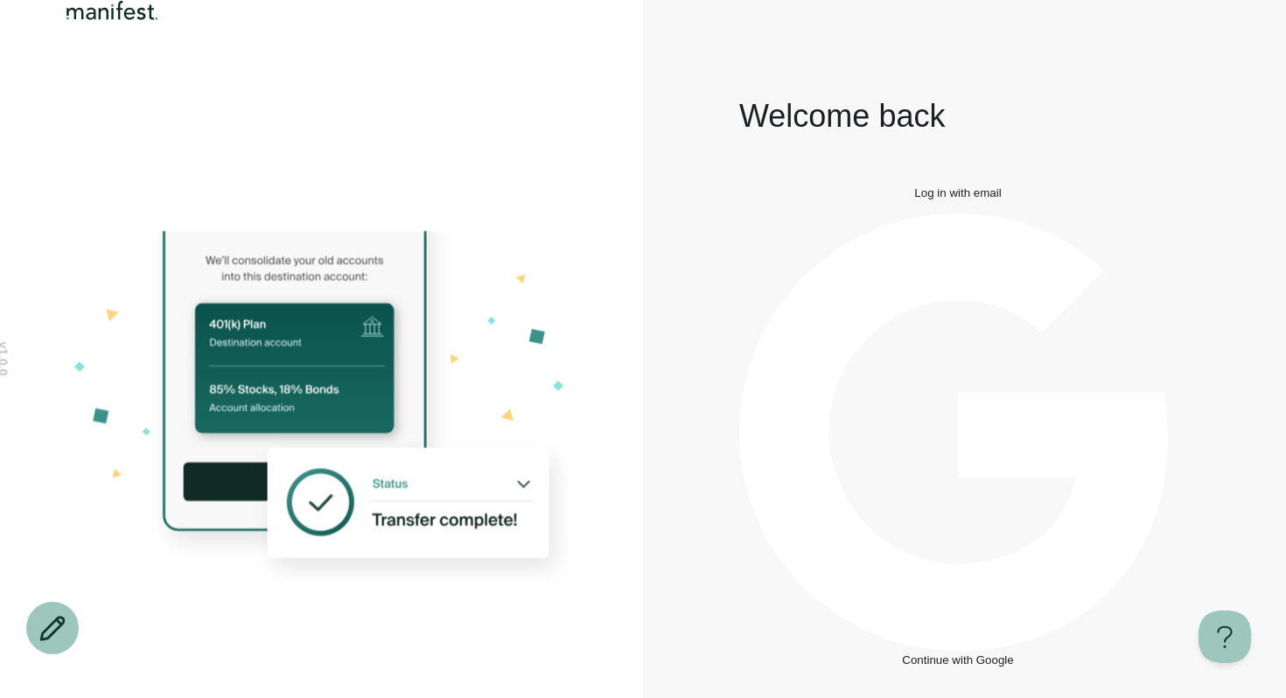
click at [894, 461] on button "Continue with Google" at bounding box center [958, 440] width 438 height 453
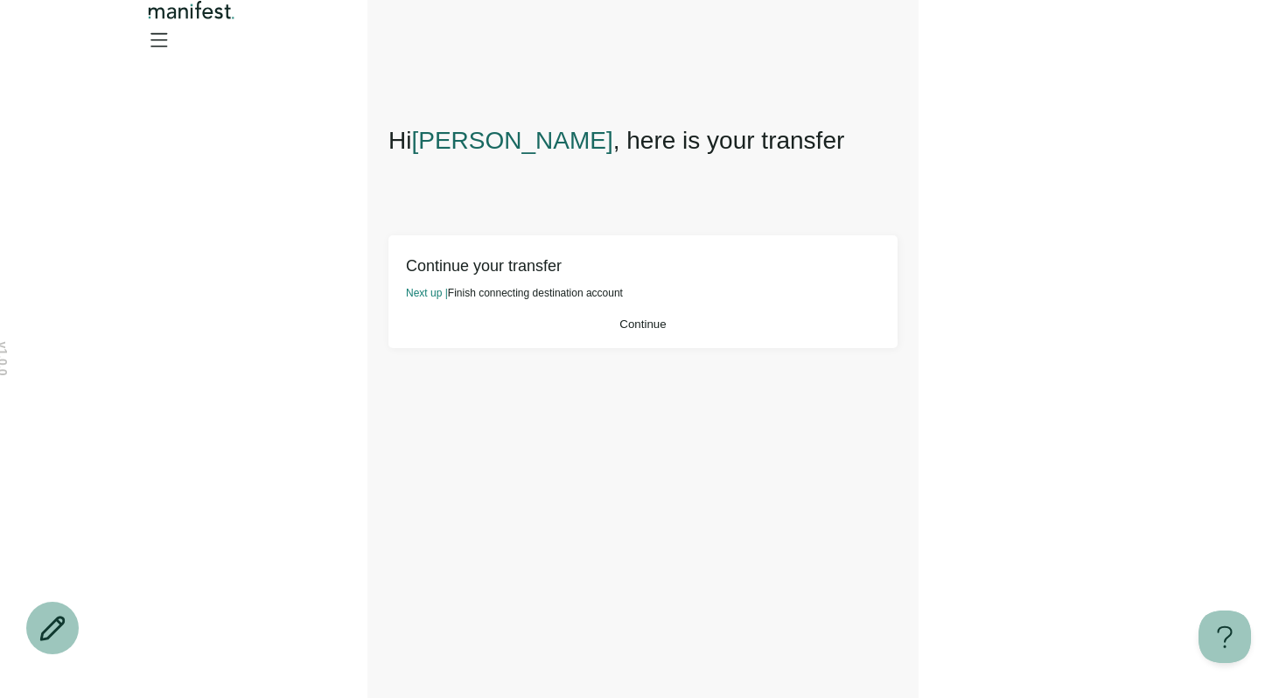
click at [657, 331] on span "Continue" at bounding box center [643, 324] width 46 height 13
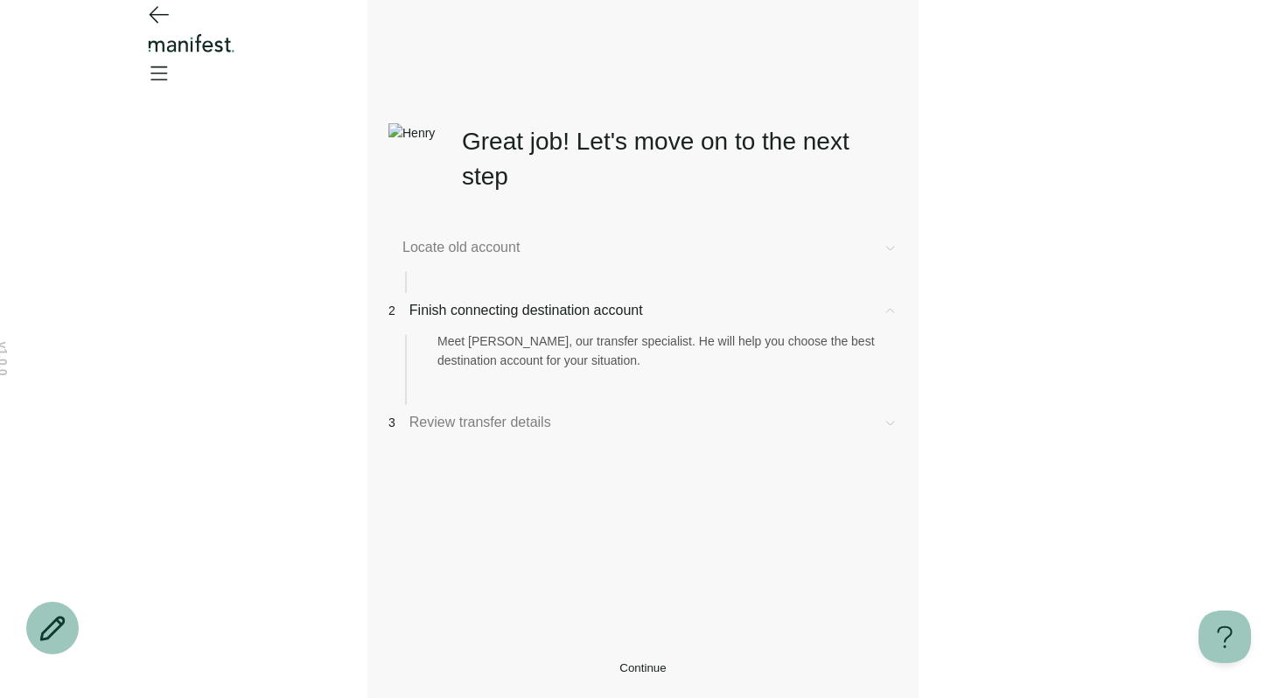
click at [530, 662] on button "Continue" at bounding box center [643, 668] width 509 height 13
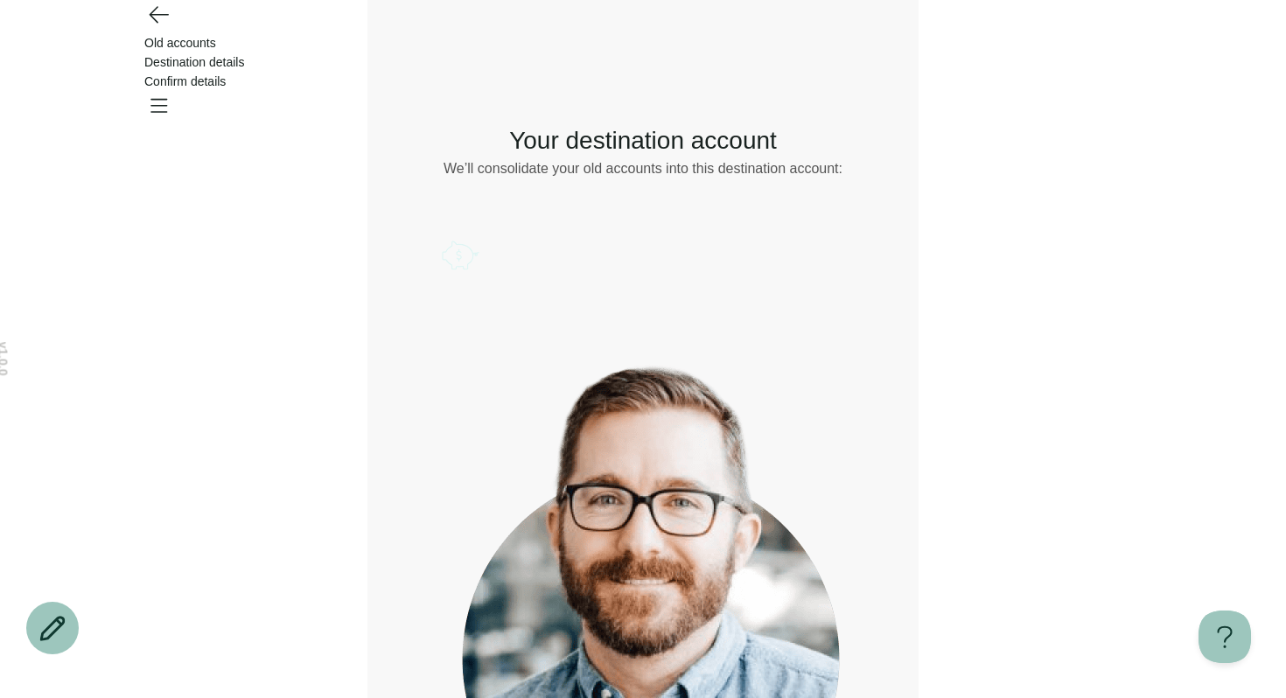
drag, startPoint x: 815, startPoint y: 253, endPoint x: 815, endPoint y: 263, distance: 10.5
click at [442, 235] on icon "Account options" at bounding box center [442, 235] width 0 height 0
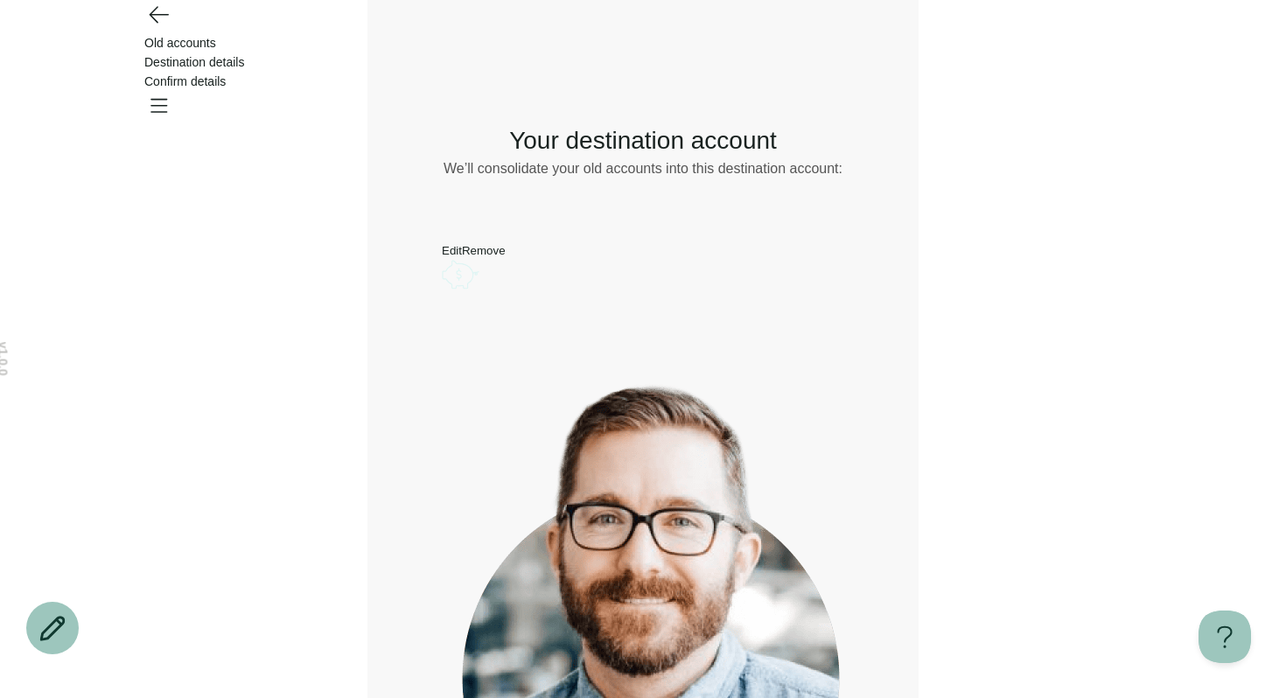
click at [506, 257] on button "Remove" at bounding box center [484, 250] width 44 height 13
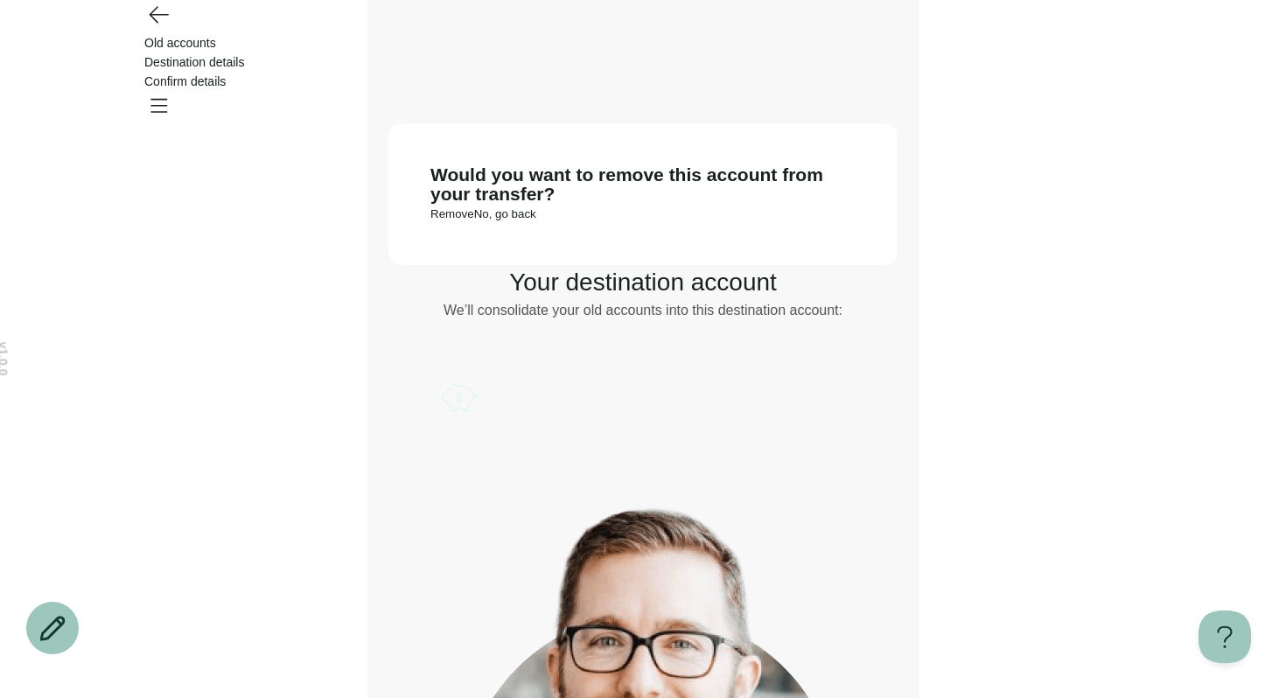
click at [474, 221] on button "Remove" at bounding box center [453, 213] width 44 height 13
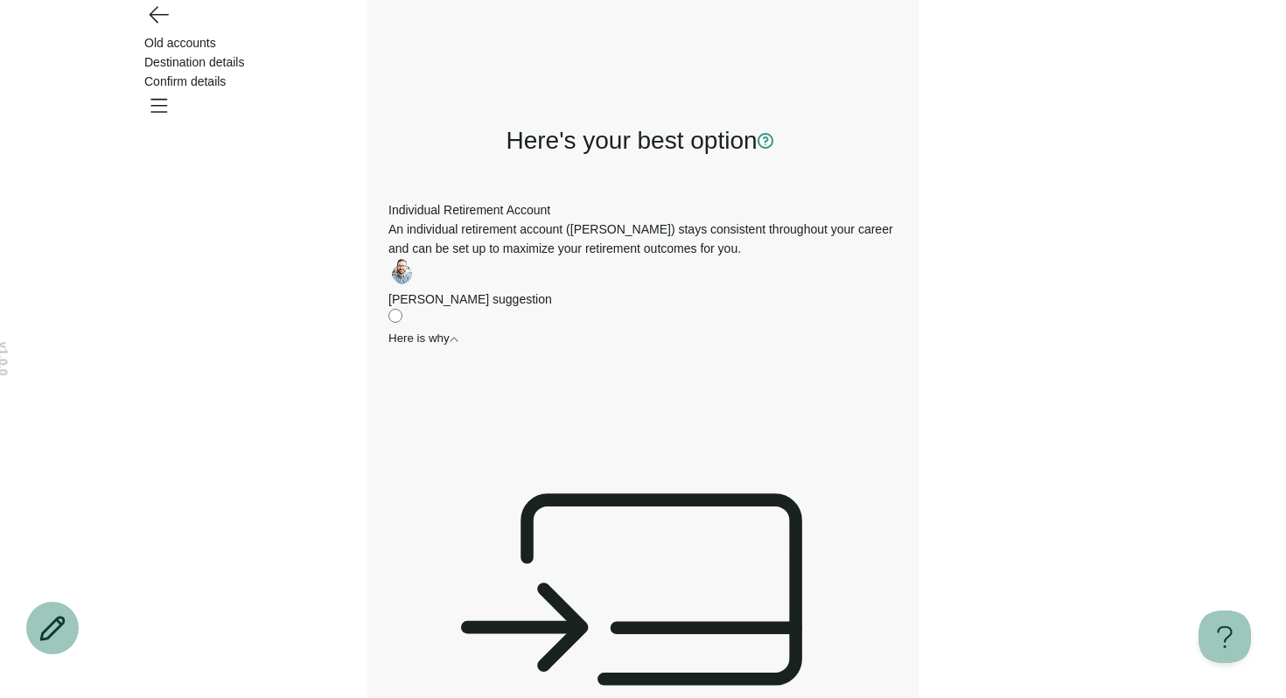
click at [774, 144] on icon "button" at bounding box center [766, 141] width 16 height 16
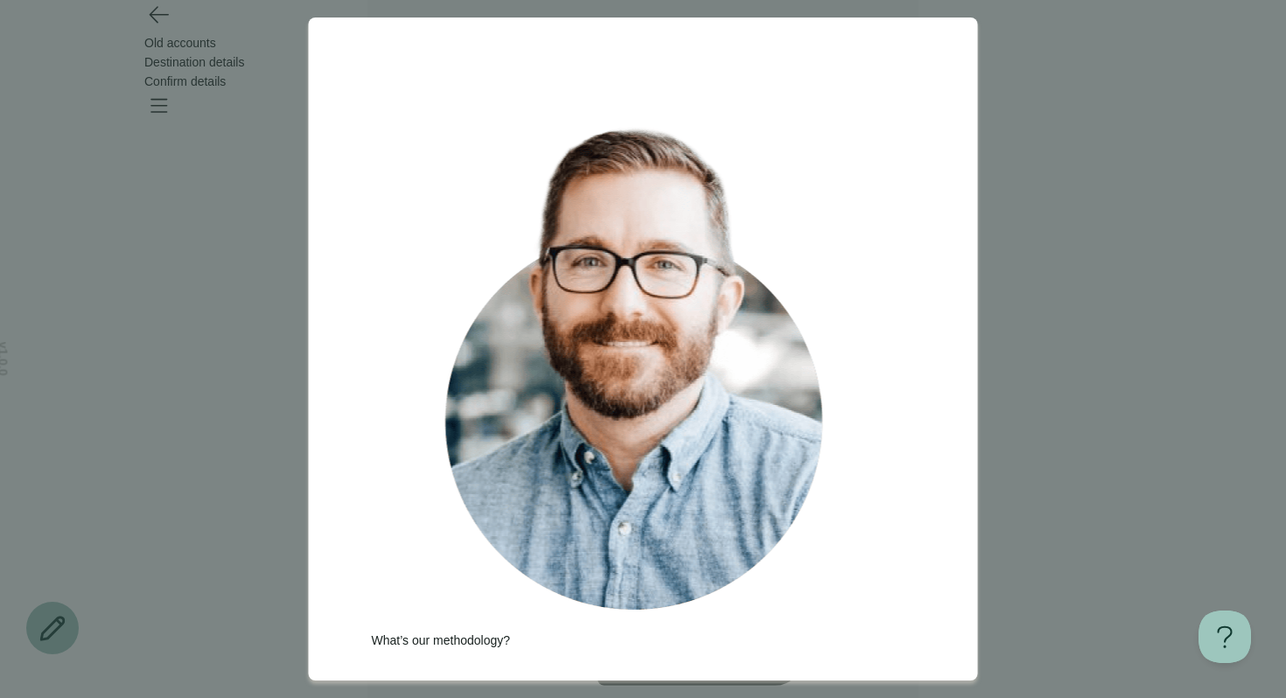
click at [522, 108] on div at bounding box center [643, 349] width 1286 height 698
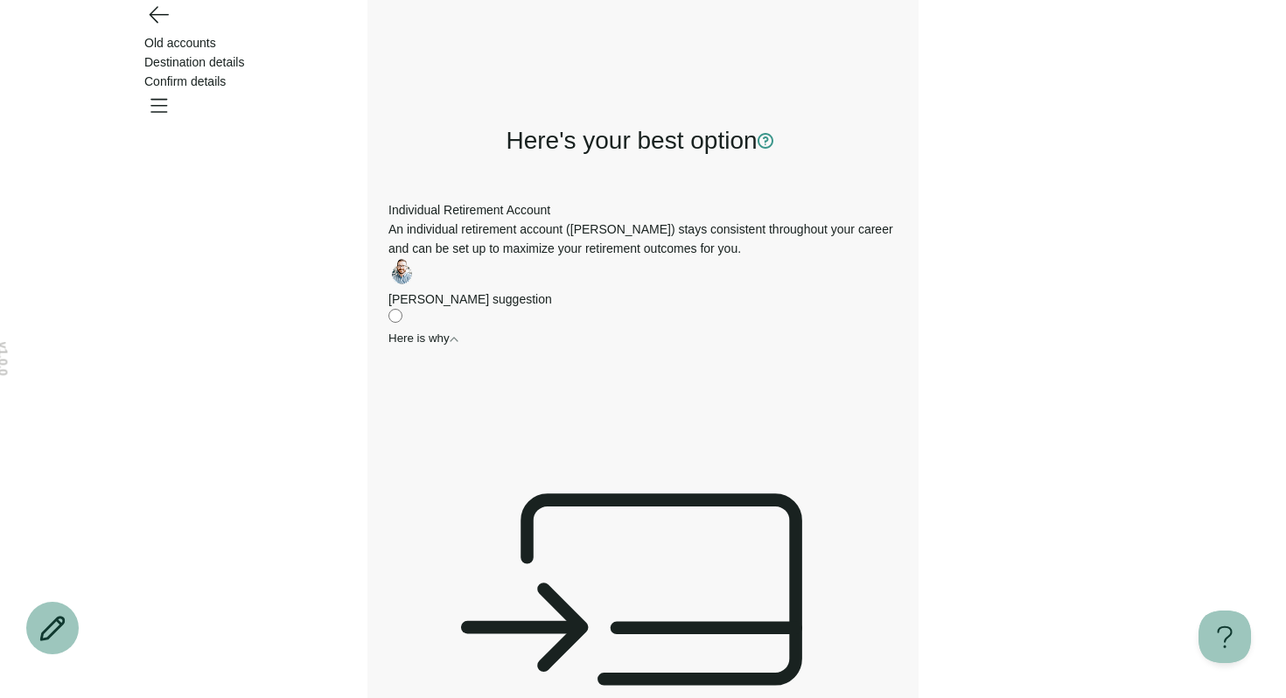
click at [162, 28] on icon "Go back" at bounding box center [158, 14] width 28 height 28
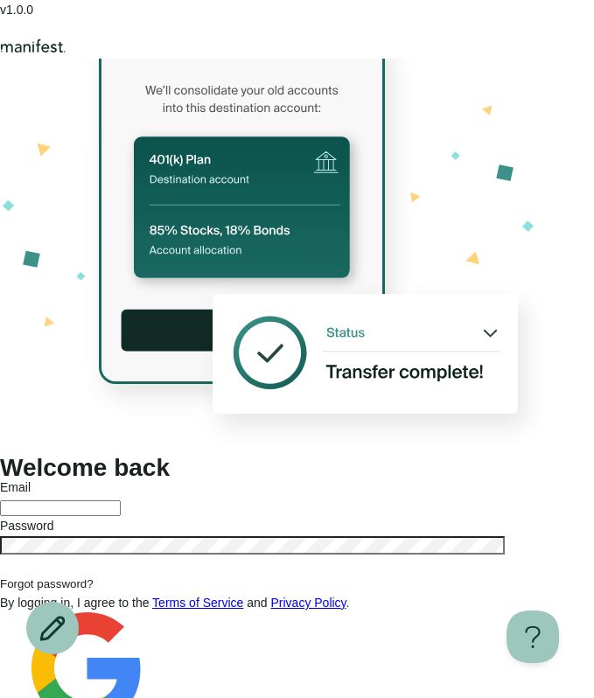
click at [105, 497] on div at bounding box center [297, 506] width 594 height 19
click at [109, 501] on input "text" at bounding box center [60, 509] width 121 height 16
type input "*"
type input "**********"
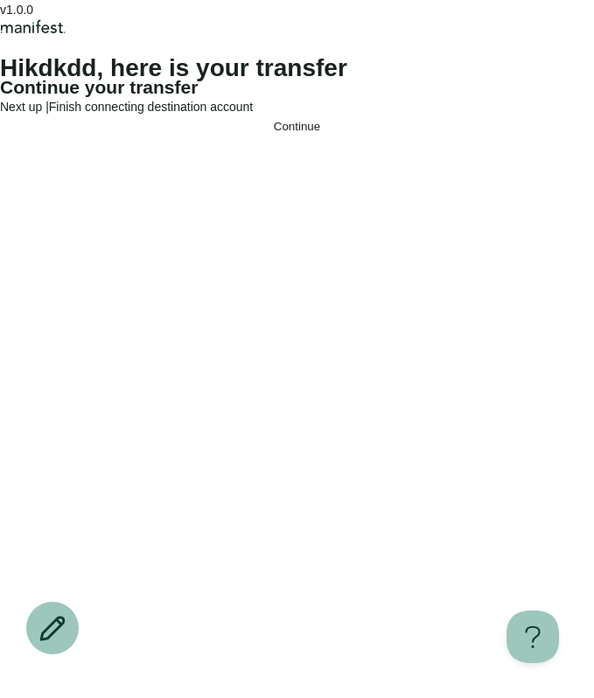
click at [283, 133] on span "Continue" at bounding box center [297, 126] width 46 height 13
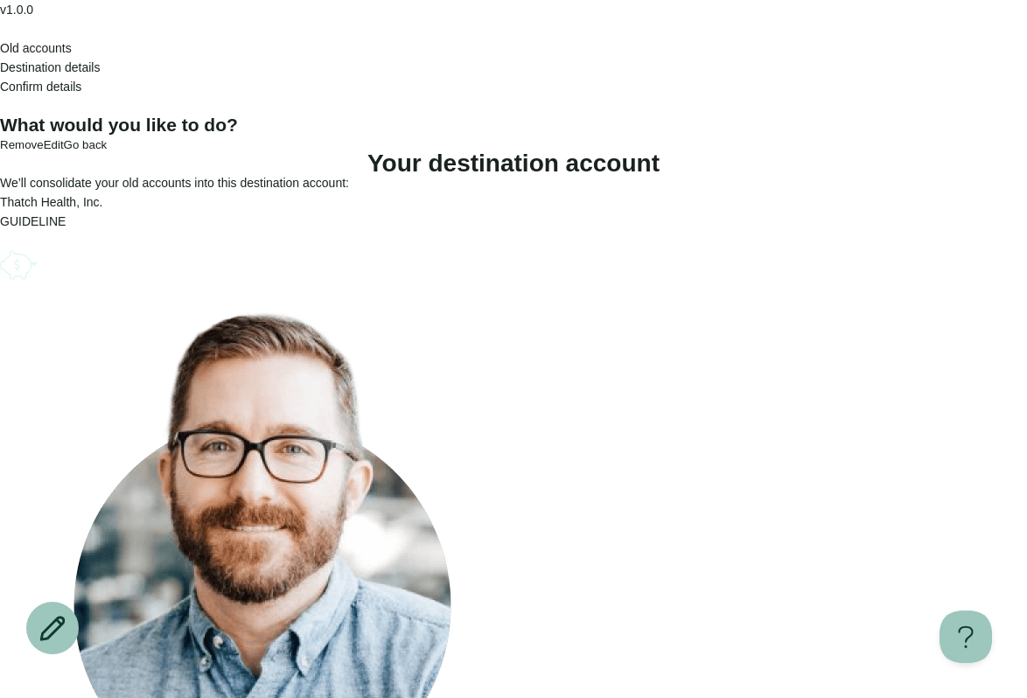
click at [0, 245] on icon "Account options" at bounding box center [0, 245] width 0 height 0
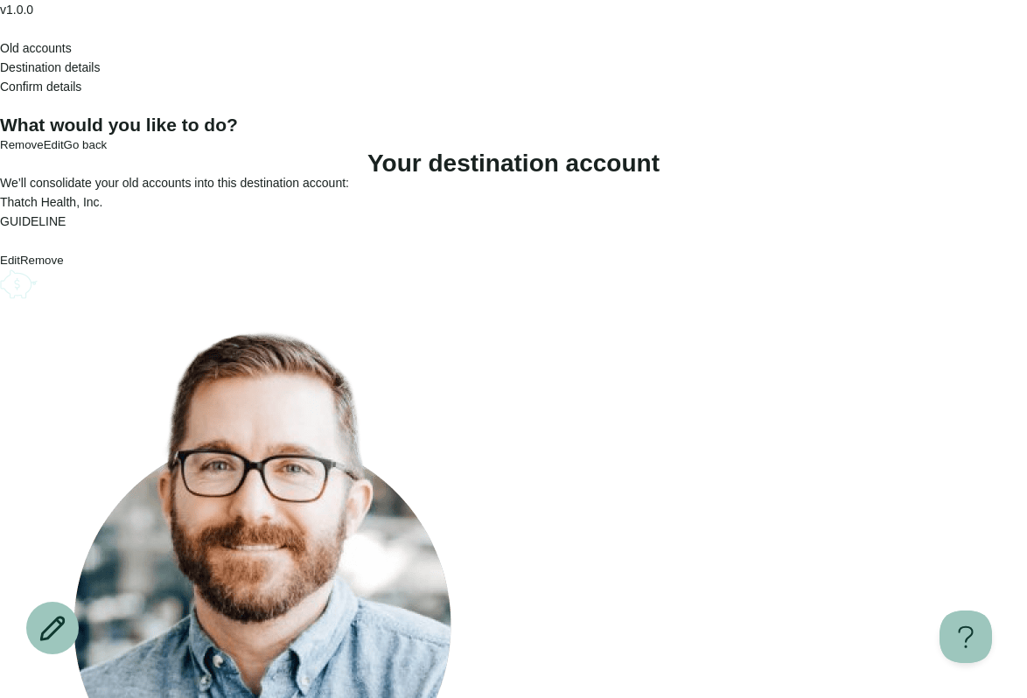
click at [64, 267] on button "Remove" at bounding box center [42, 260] width 44 height 13
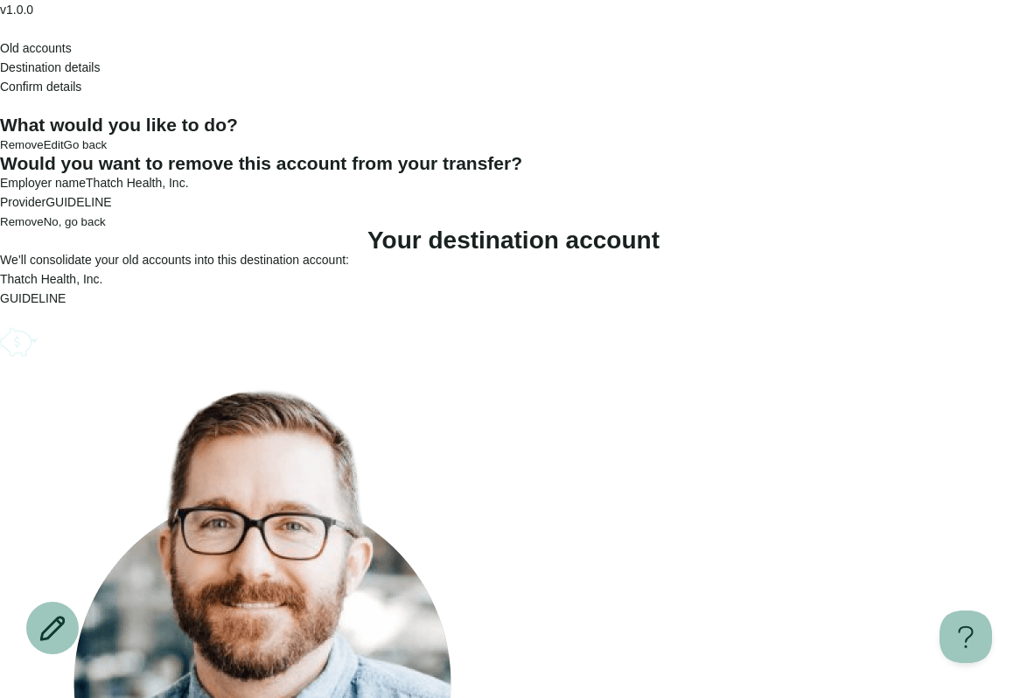
click at [44, 228] on span "Remove" at bounding box center [22, 221] width 44 height 13
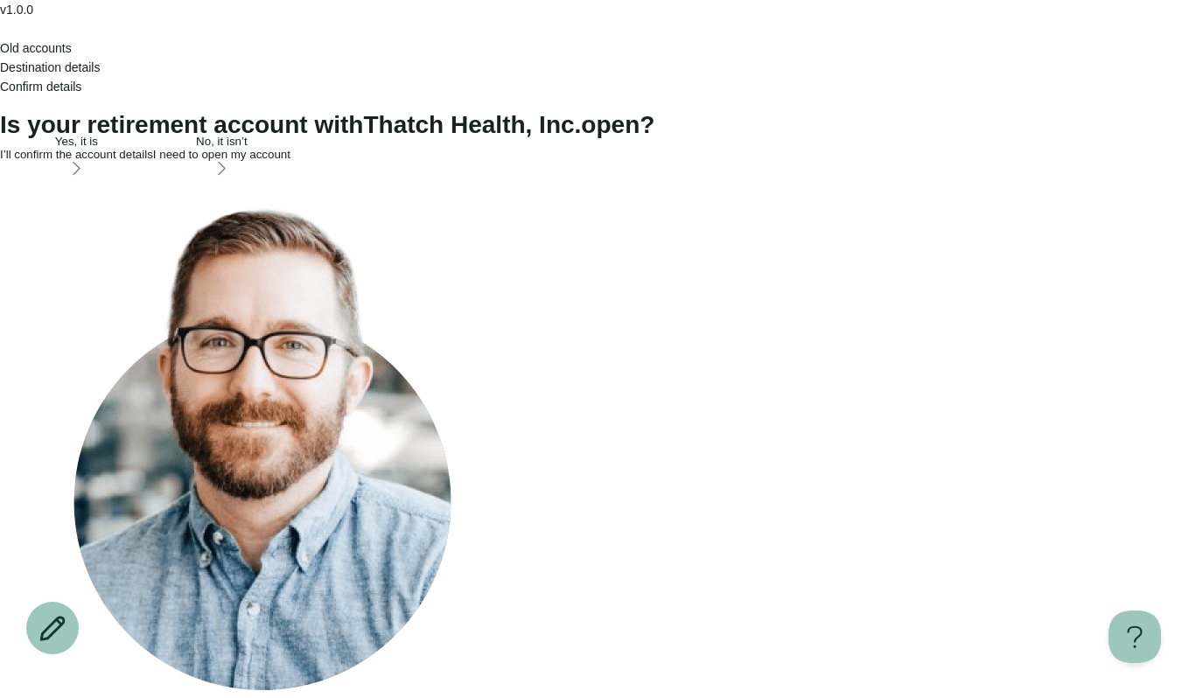
click at [0, 110] on icon "Open menu" at bounding box center [0, 110] width 0 height 0
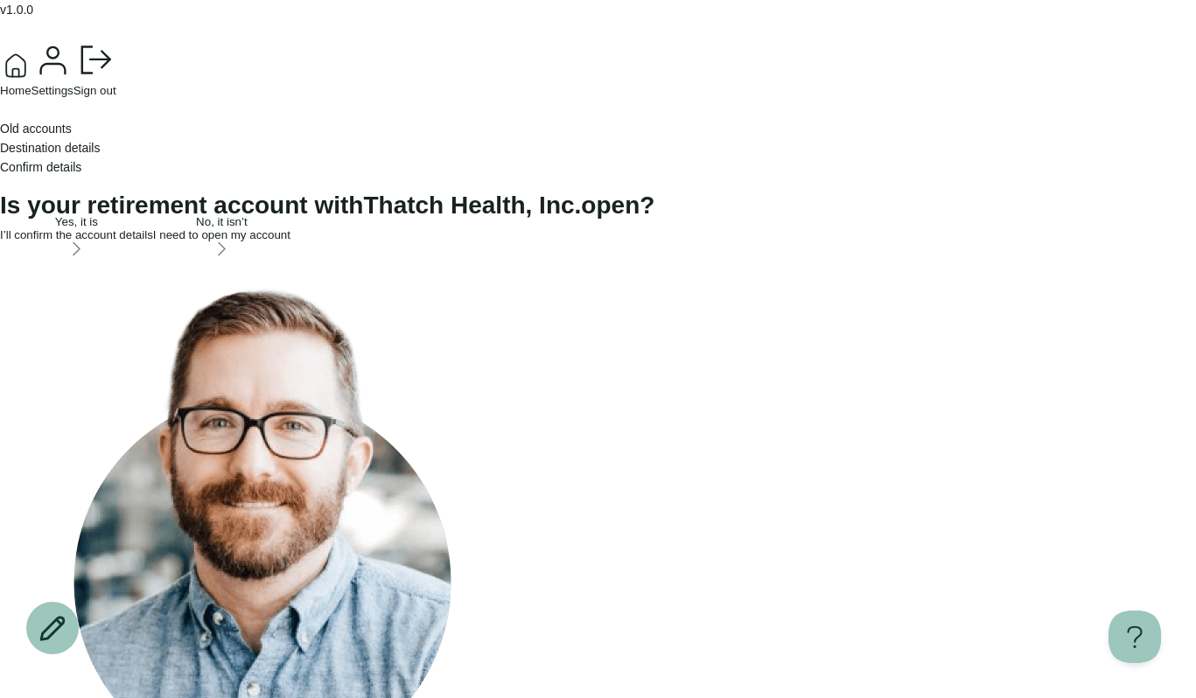
click at [116, 97] on button "Sign out" at bounding box center [95, 68] width 43 height 59
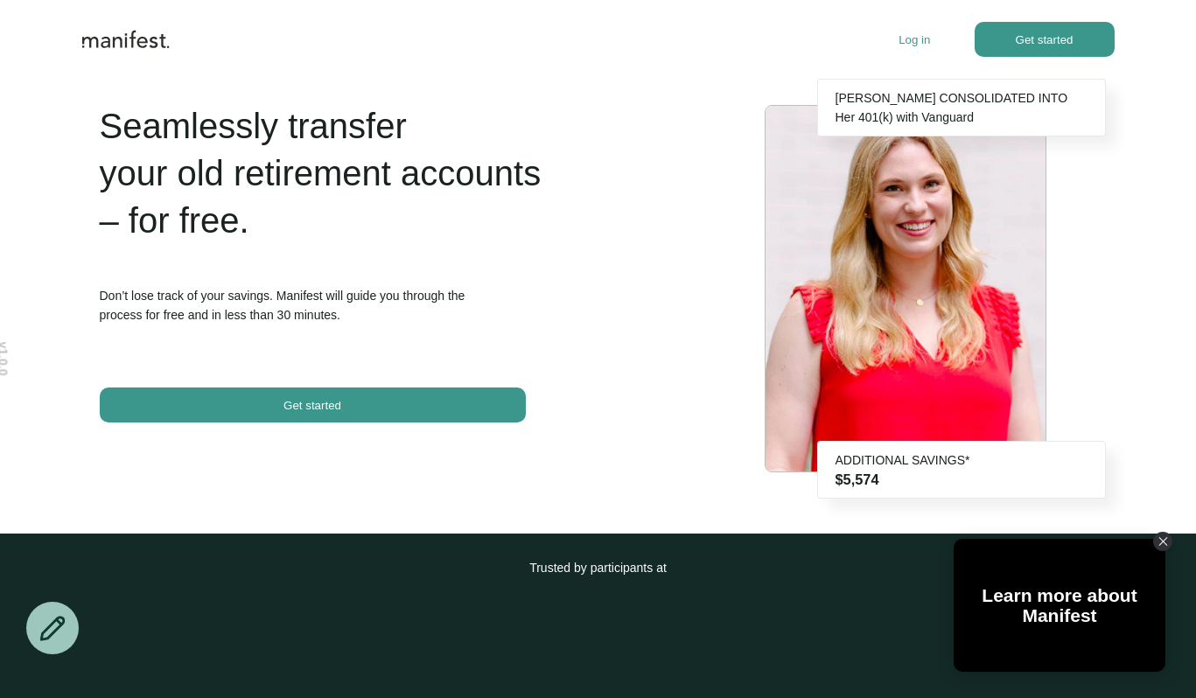
click at [905, 35] on p "Log in" at bounding box center [915, 39] width 32 height 13
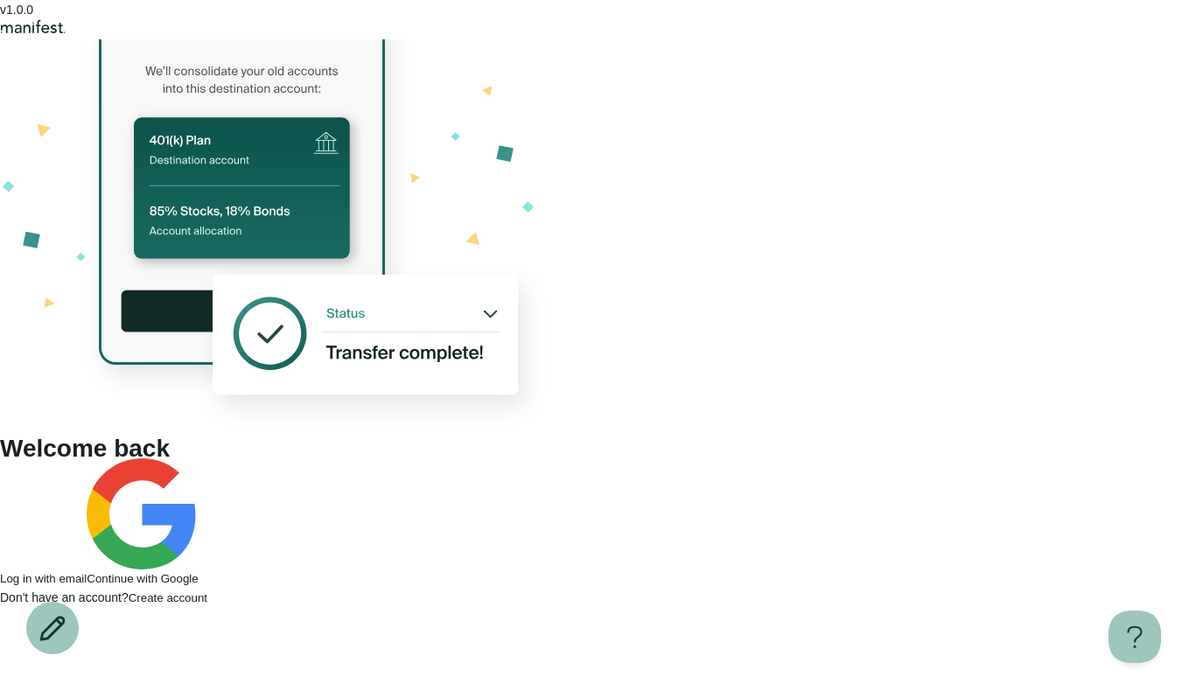
click at [198, 459] on button "Continue with Google" at bounding box center [142, 522] width 111 height 127
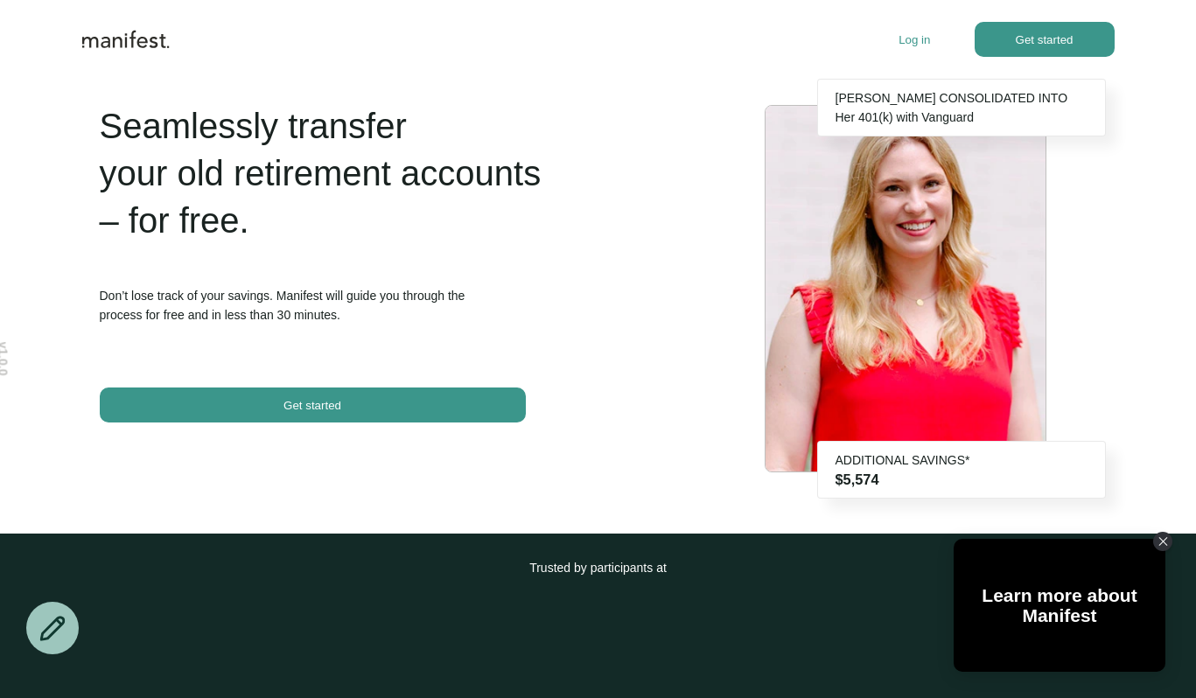
click at [1009, 40] on span "button" at bounding box center [1045, 39] width 140 height 35
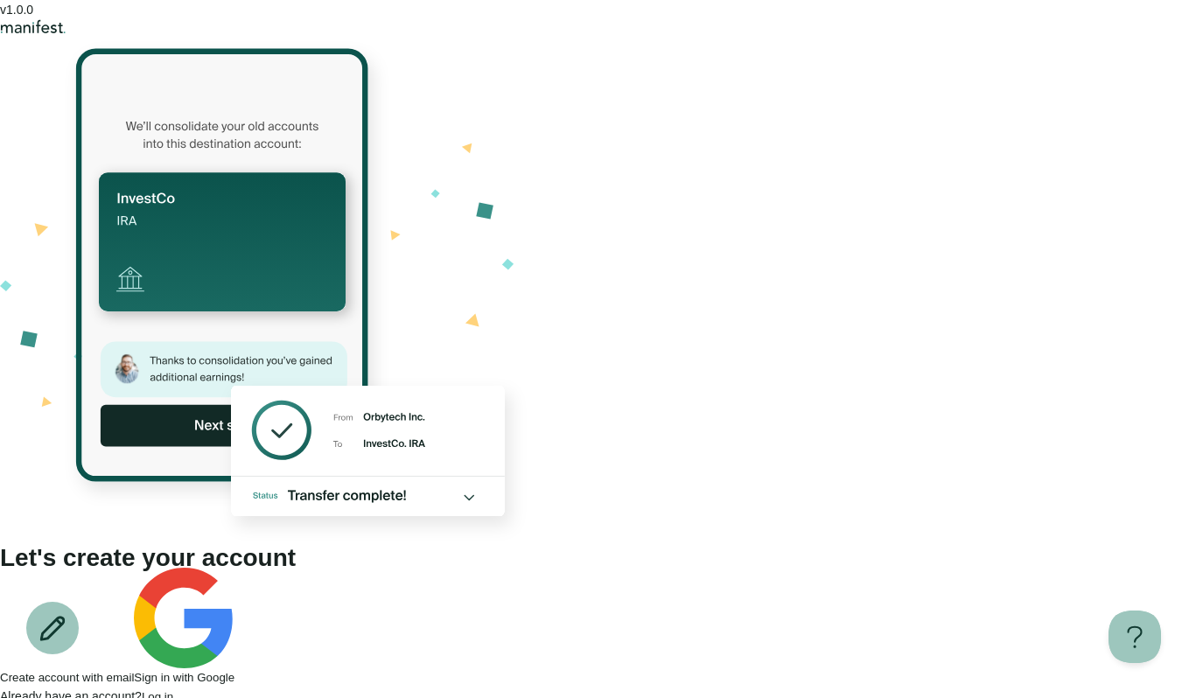
click at [235, 568] on button "Sign in with Google" at bounding box center [184, 626] width 101 height 116
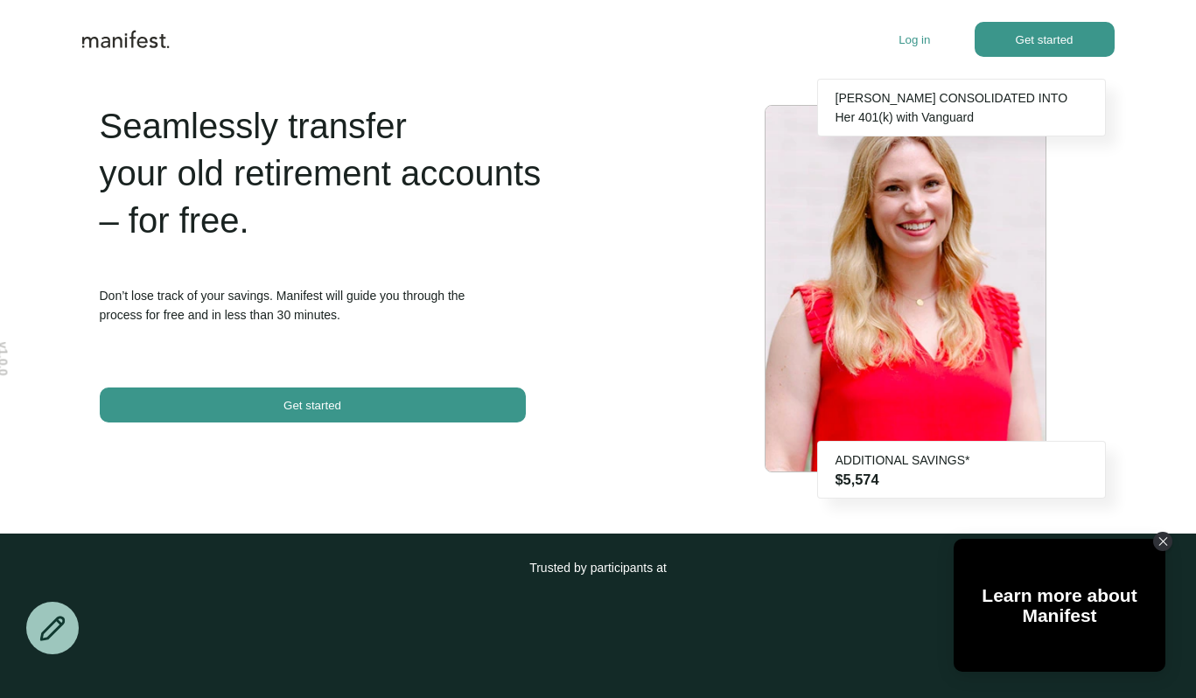
click at [905, 36] on p "Log in" at bounding box center [915, 39] width 32 height 13
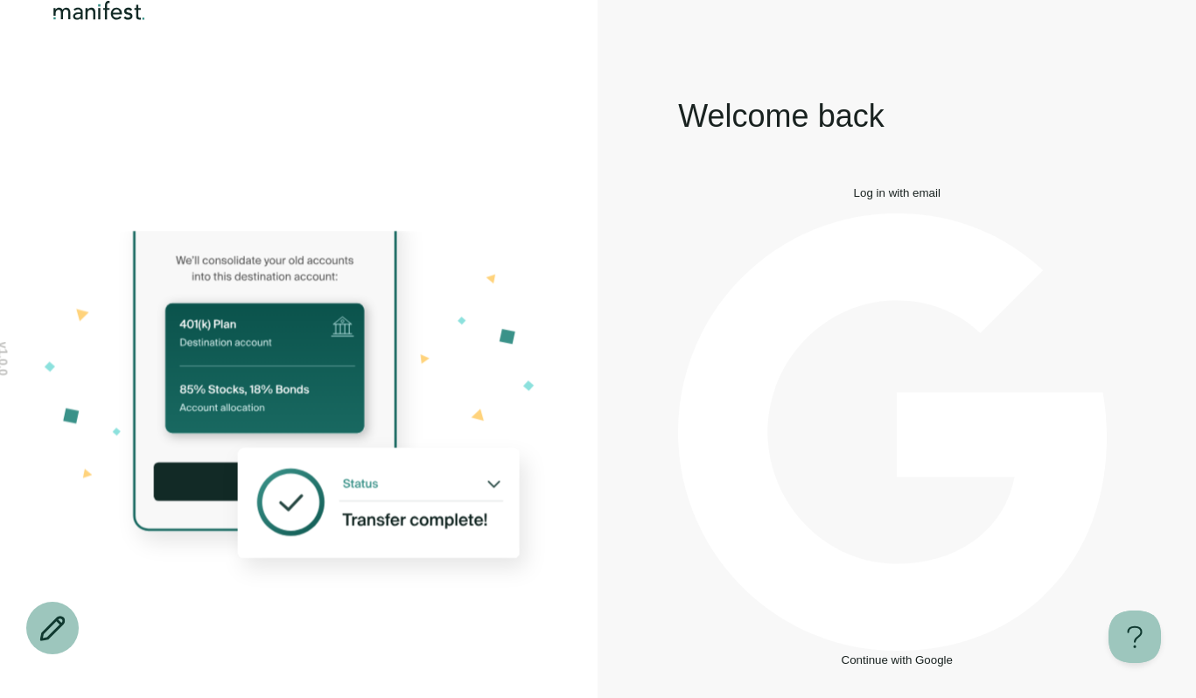
click at [804, 449] on icon "button" at bounding box center [897, 433] width 438 height 438
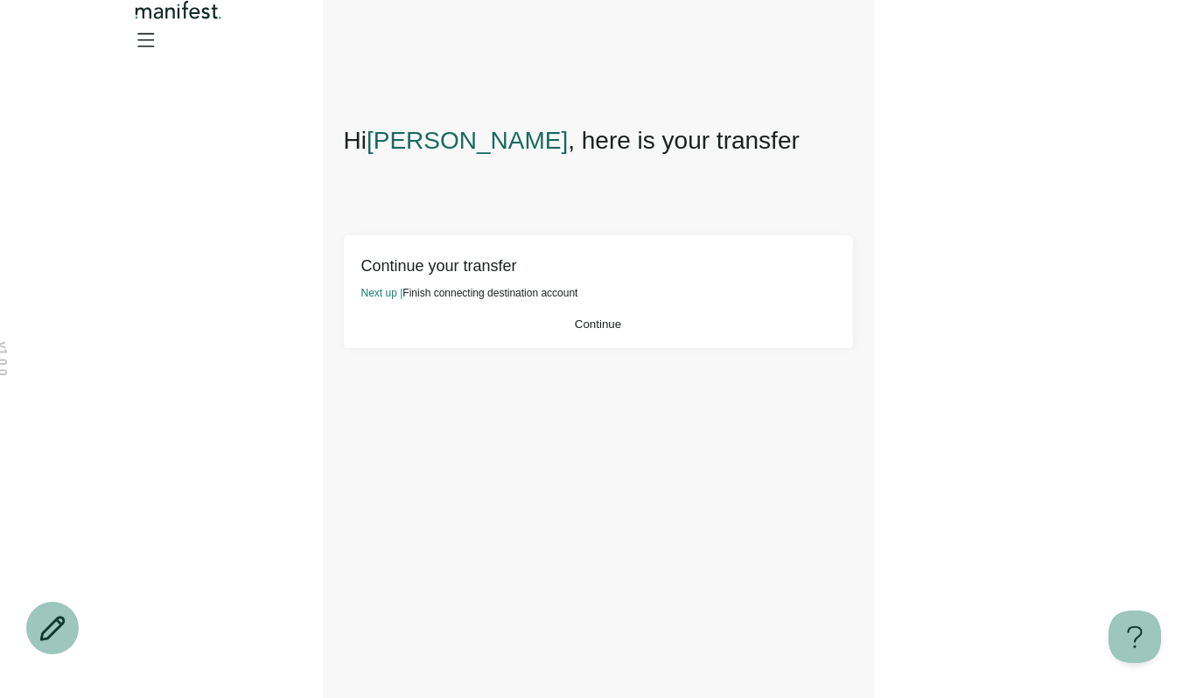
click at [686, 331] on button "Continue" at bounding box center [598, 324] width 474 height 13
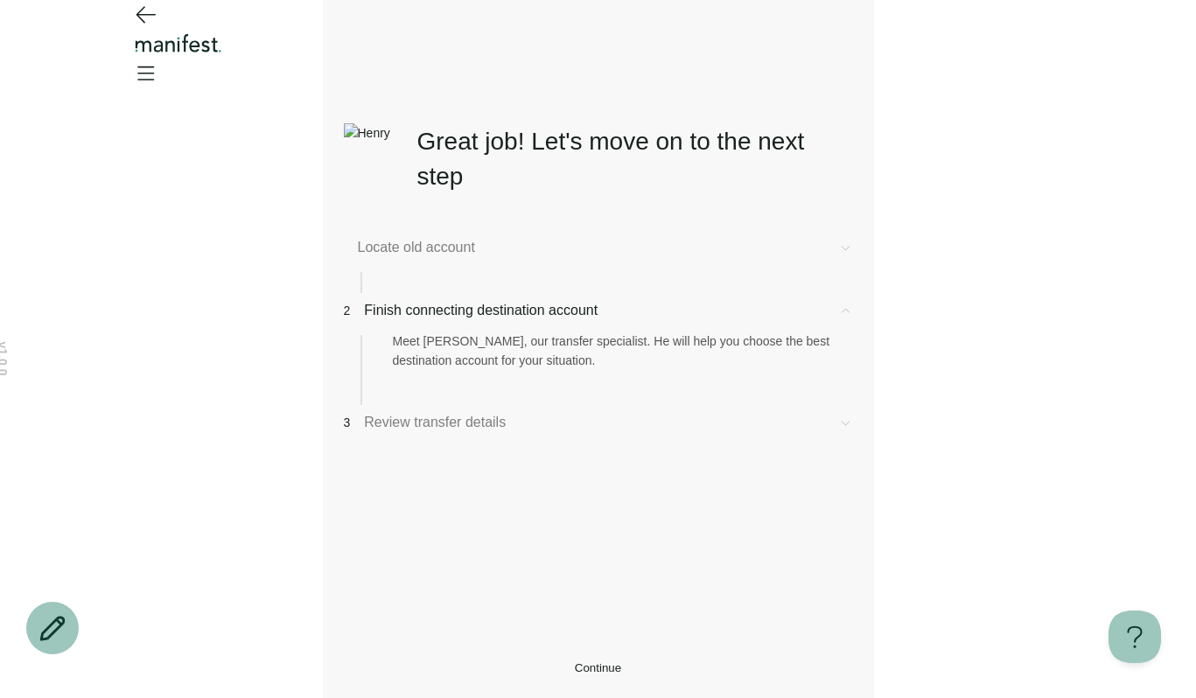
click at [706, 662] on button "Continue" at bounding box center [598, 668] width 509 height 13
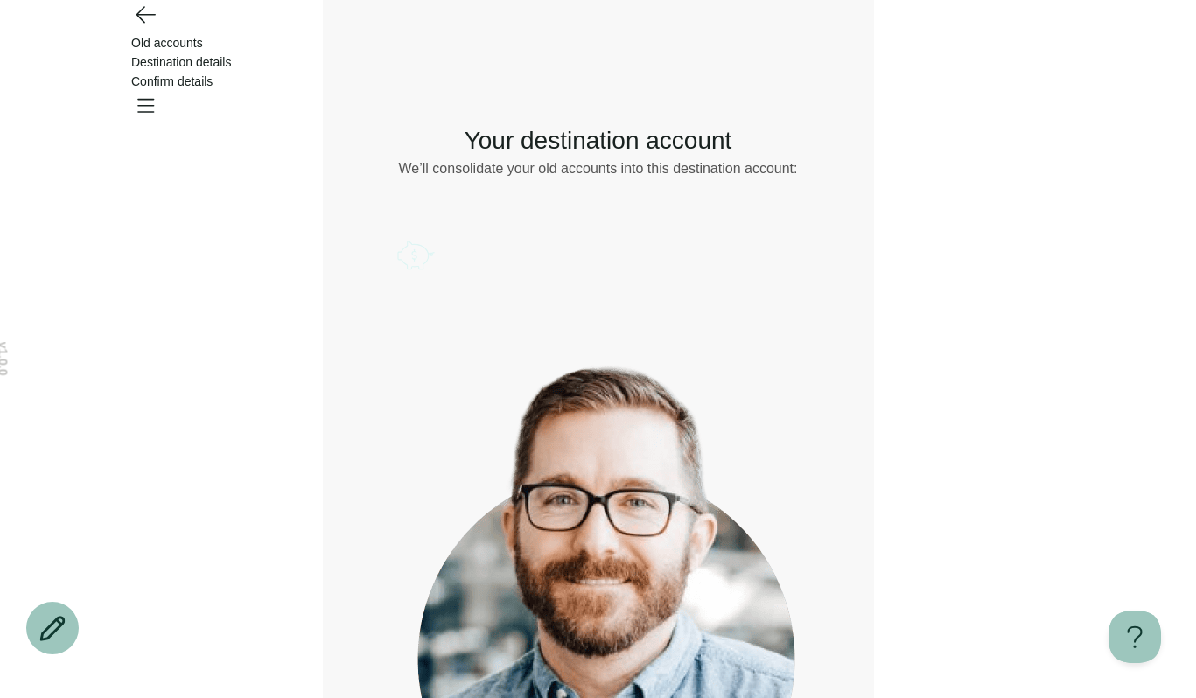
click at [397, 235] on icon "Account options" at bounding box center [397, 235] width 0 height 0
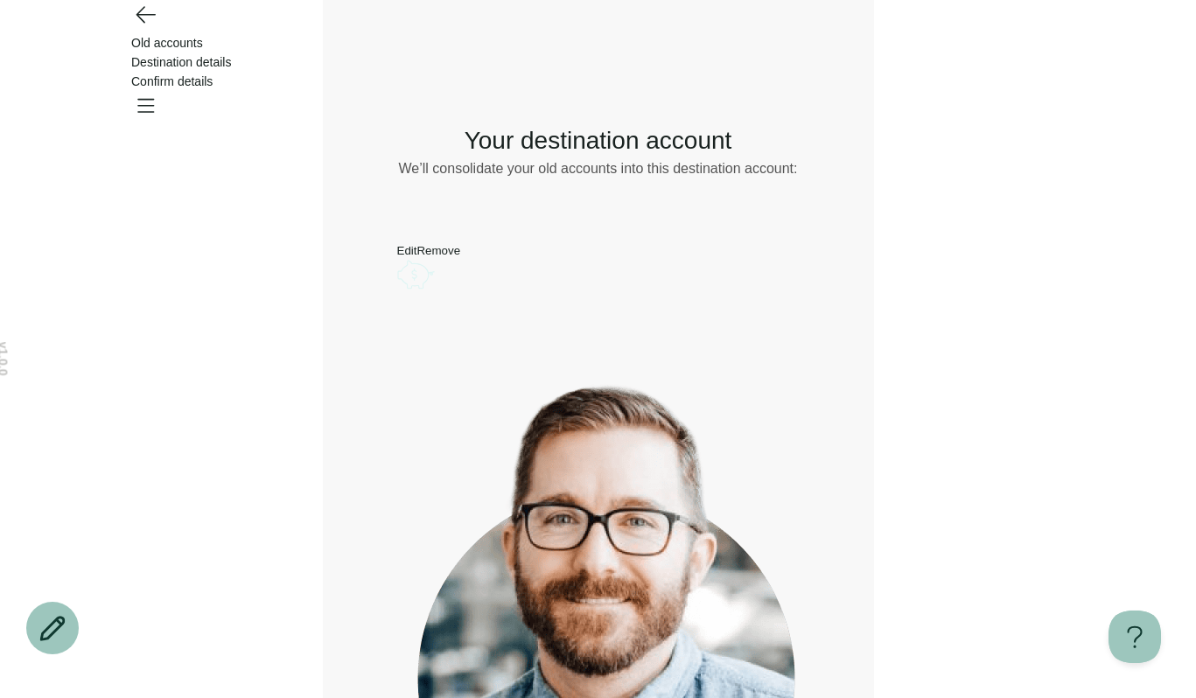
click at [417, 257] on button "Edit" at bounding box center [407, 250] width 20 height 13
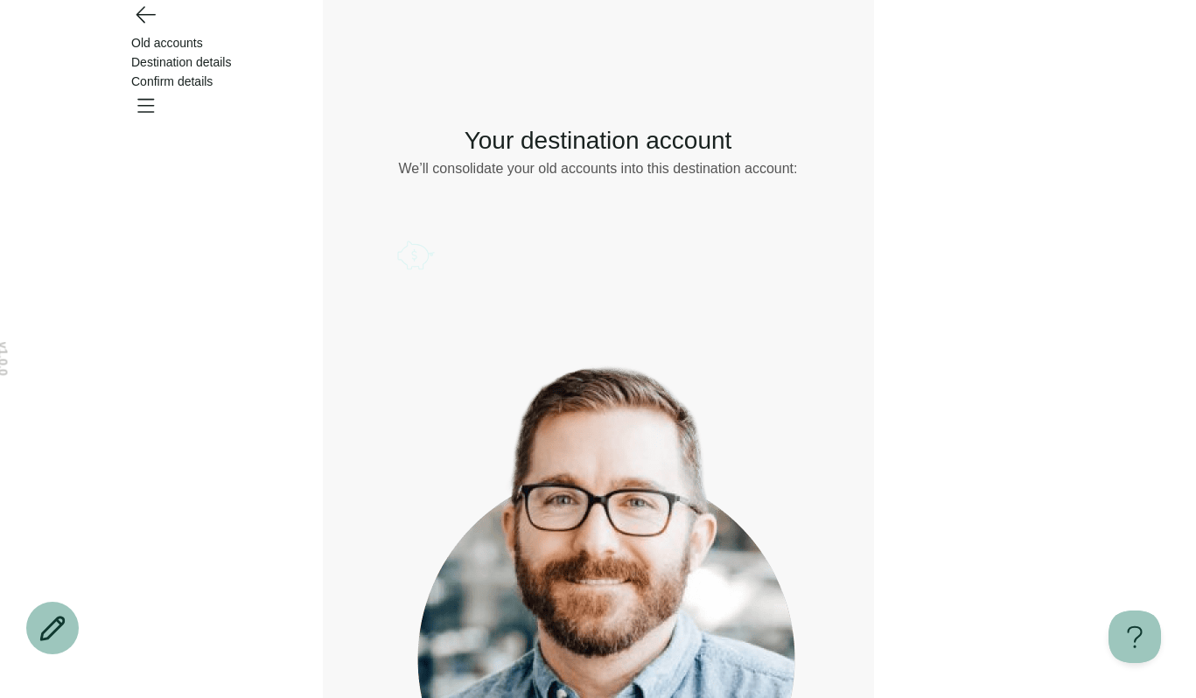
click at [397, 235] on icon "Account options" at bounding box center [397, 235] width 0 height 0
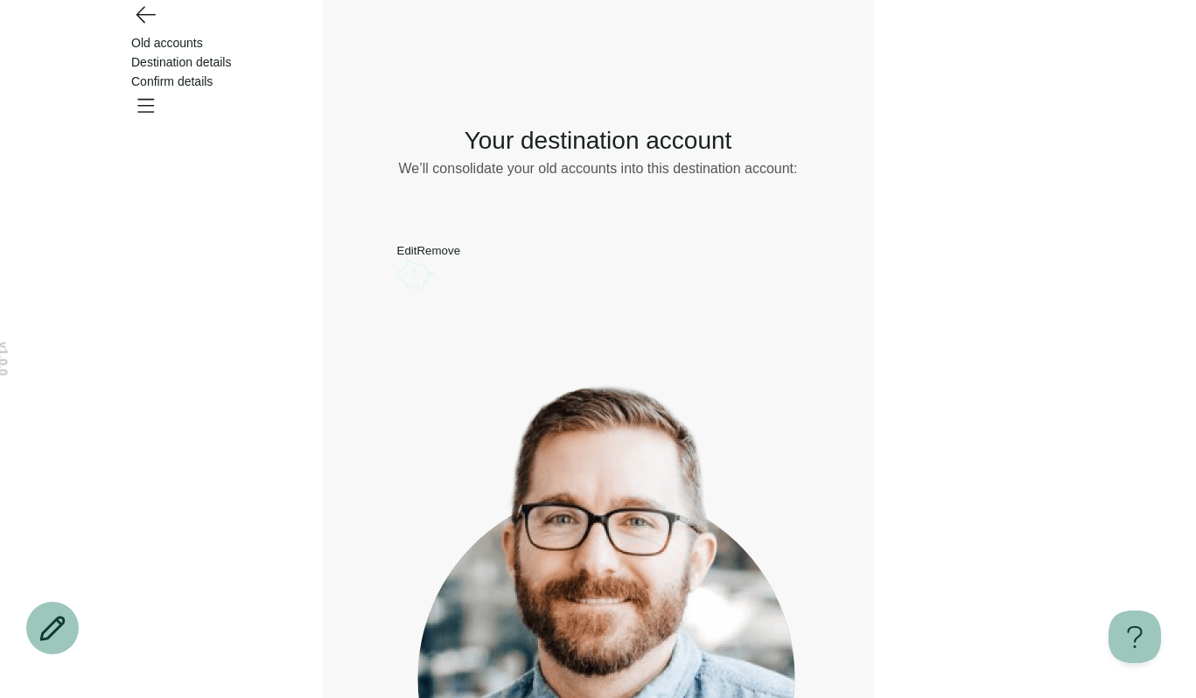
click at [460, 257] on button "Remove" at bounding box center [439, 250] width 44 height 13
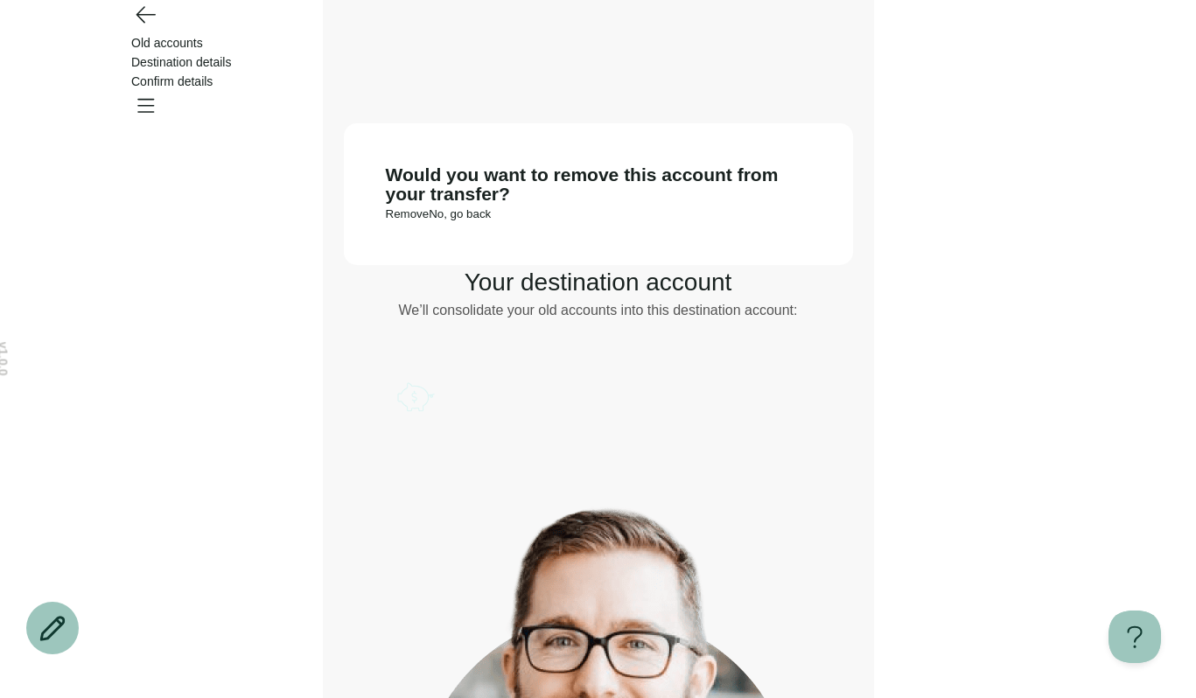
click at [430, 221] on button "Remove" at bounding box center [408, 213] width 44 height 13
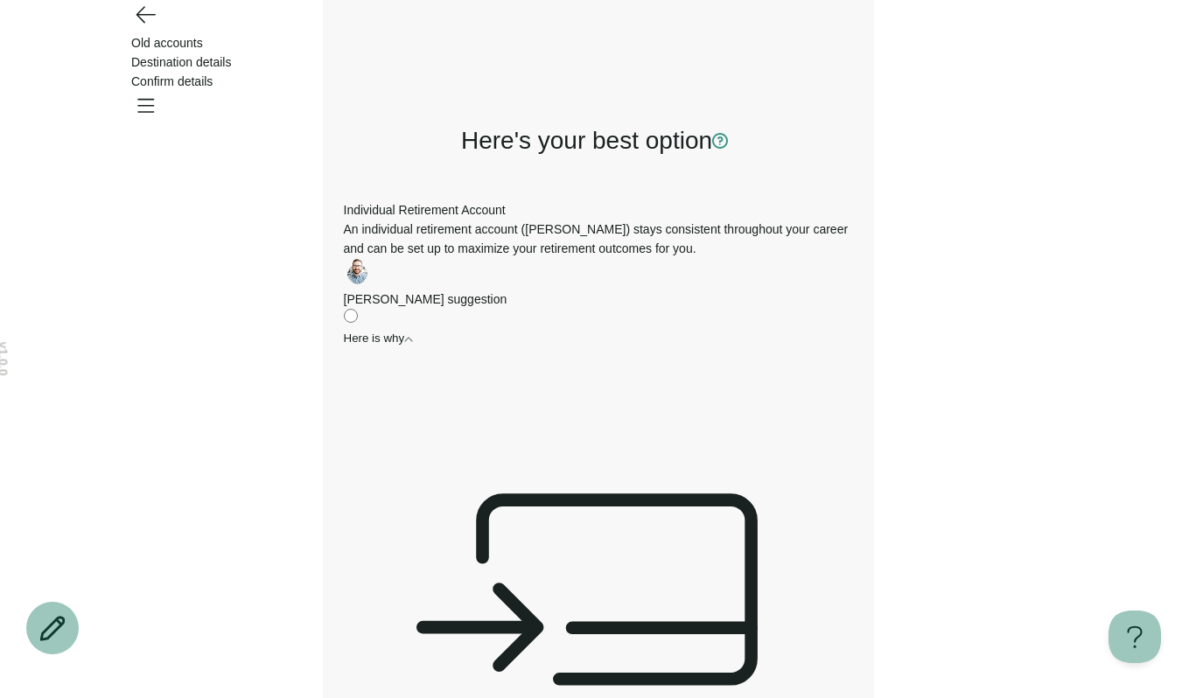
scroll to position [216, 0]
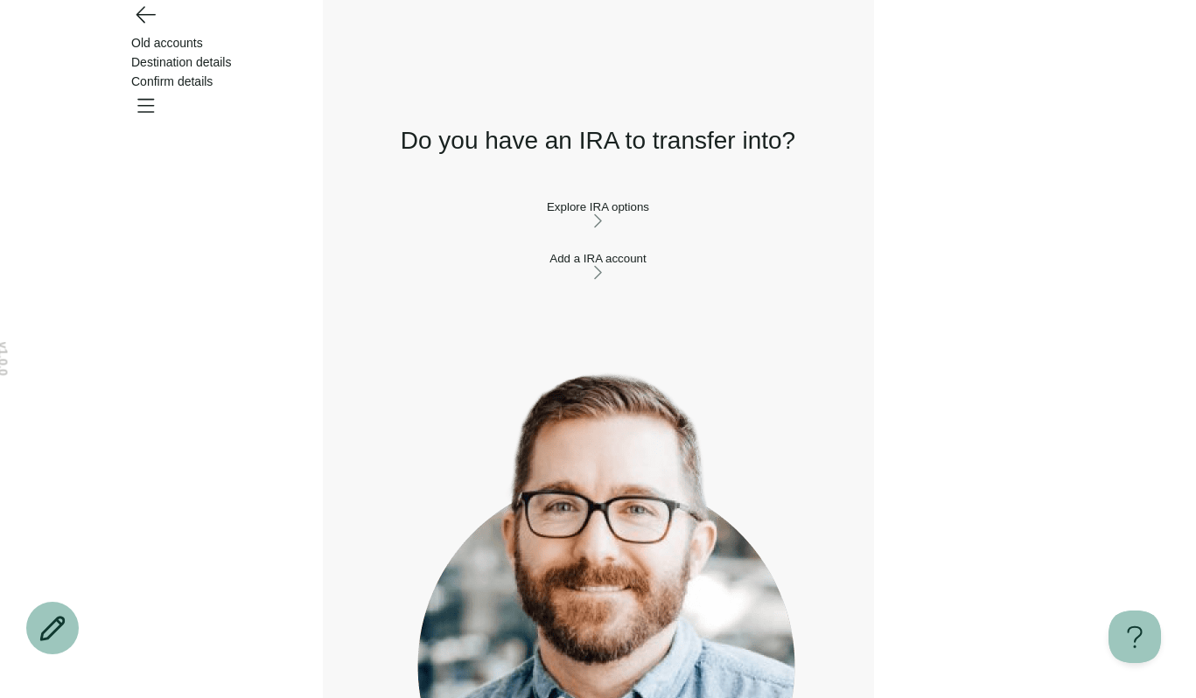
click at [590, 231] on button "Explore IRA options" at bounding box center [598, 215] width 509 height 31
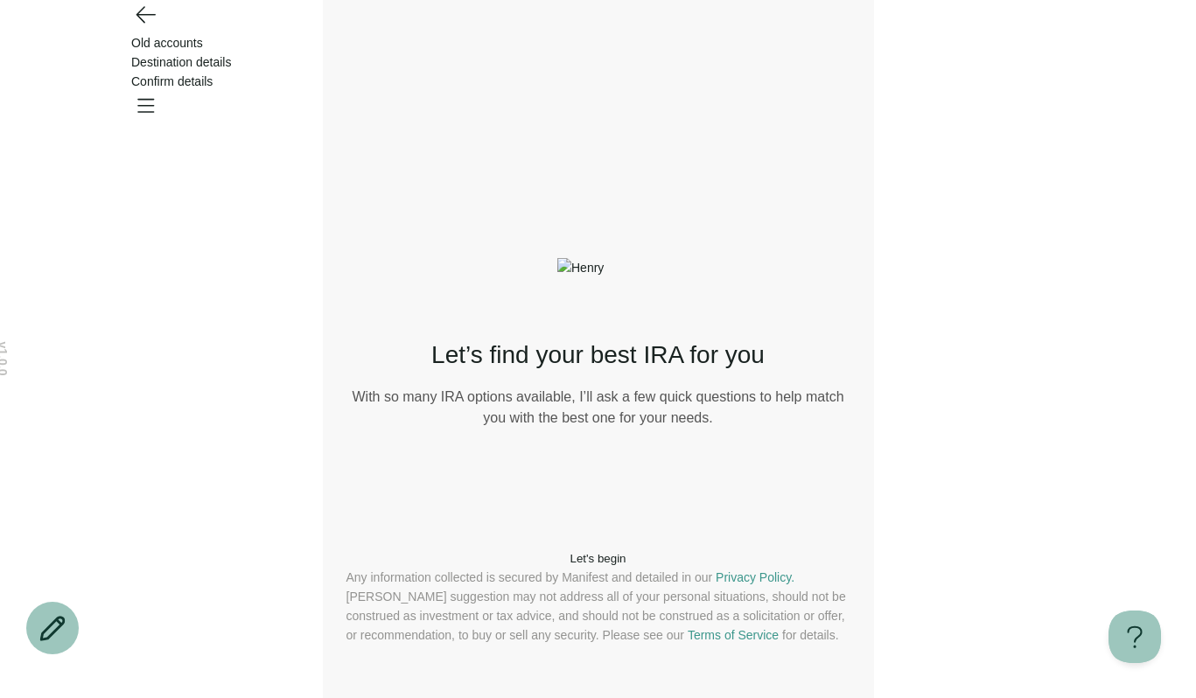
click at [612, 552] on button "Let's begin" at bounding box center [599, 558] width 504 height 13
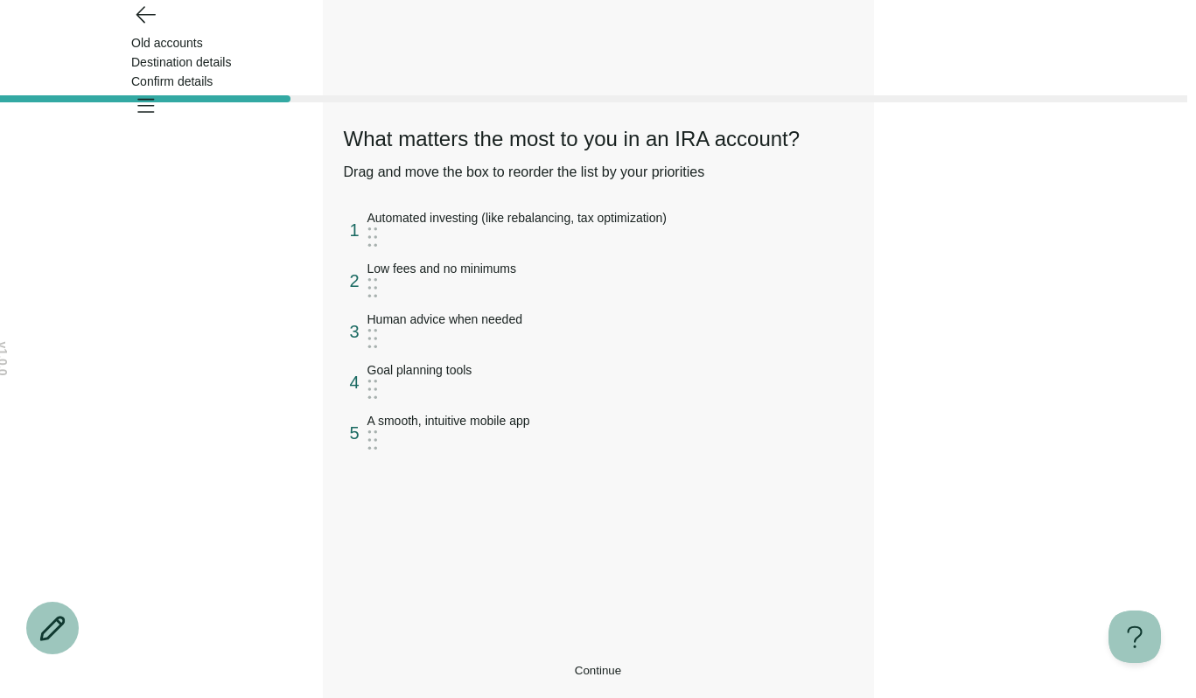
click at [649, 664] on button "Continue" at bounding box center [598, 670] width 509 height 13
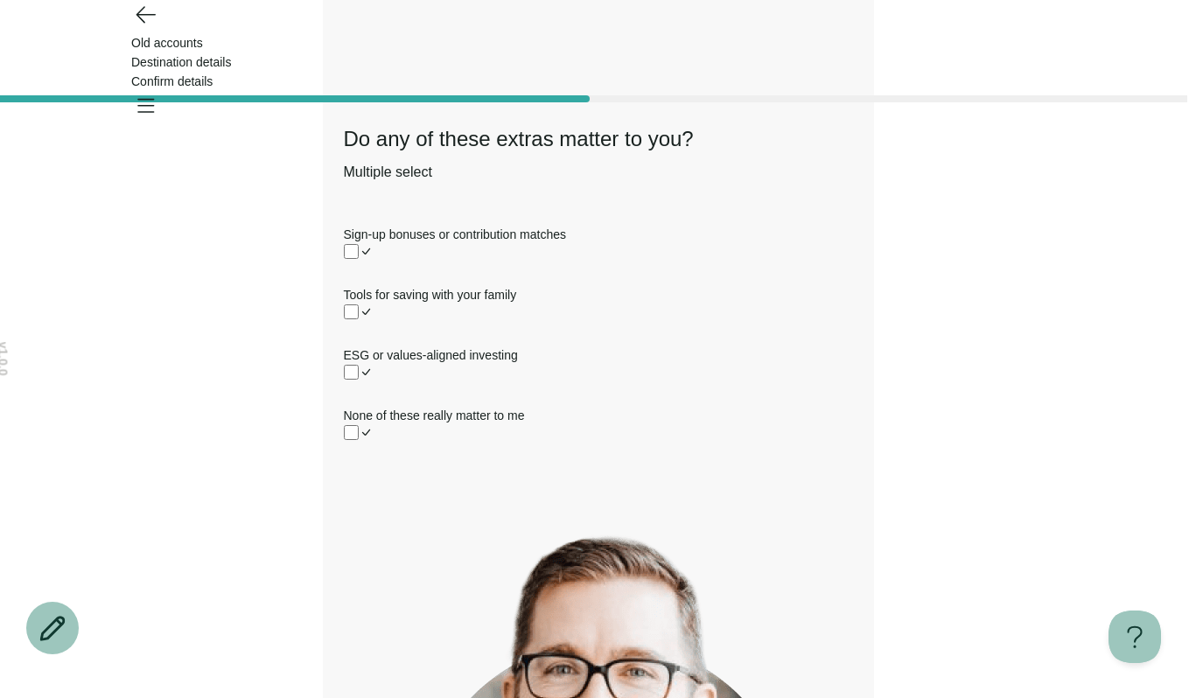
click at [611, 305] on div "Tools for saving with your family" at bounding box center [598, 294] width 509 height 19
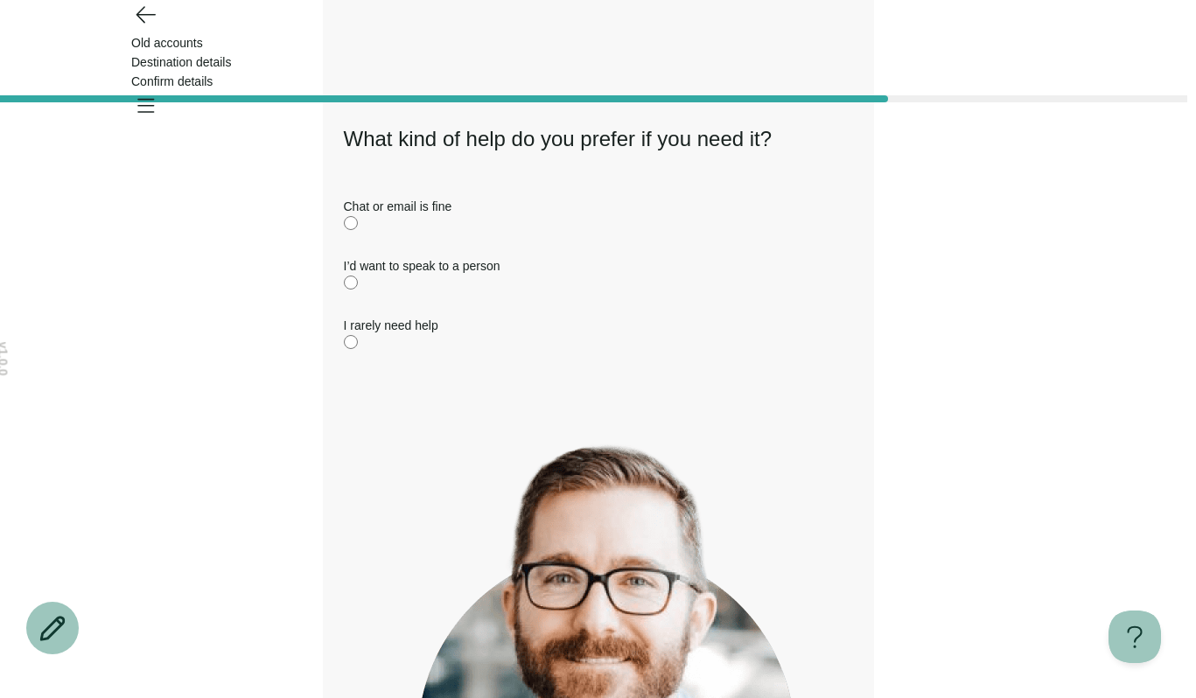
click at [603, 350] on div "Chat or email is fine I’d want to speak to a person I rarely need help" at bounding box center [598, 276] width 509 height 158
drag, startPoint x: 603, startPoint y: 425, endPoint x: 603, endPoint y: 438, distance: 12.3
click at [603, 354] on label "I rarely need help" at bounding box center [598, 335] width 509 height 39
click at [600, 625] on div "Knowing how you like to get support helps us guide you to an account that offer…" at bounding box center [598, 711] width 509 height 588
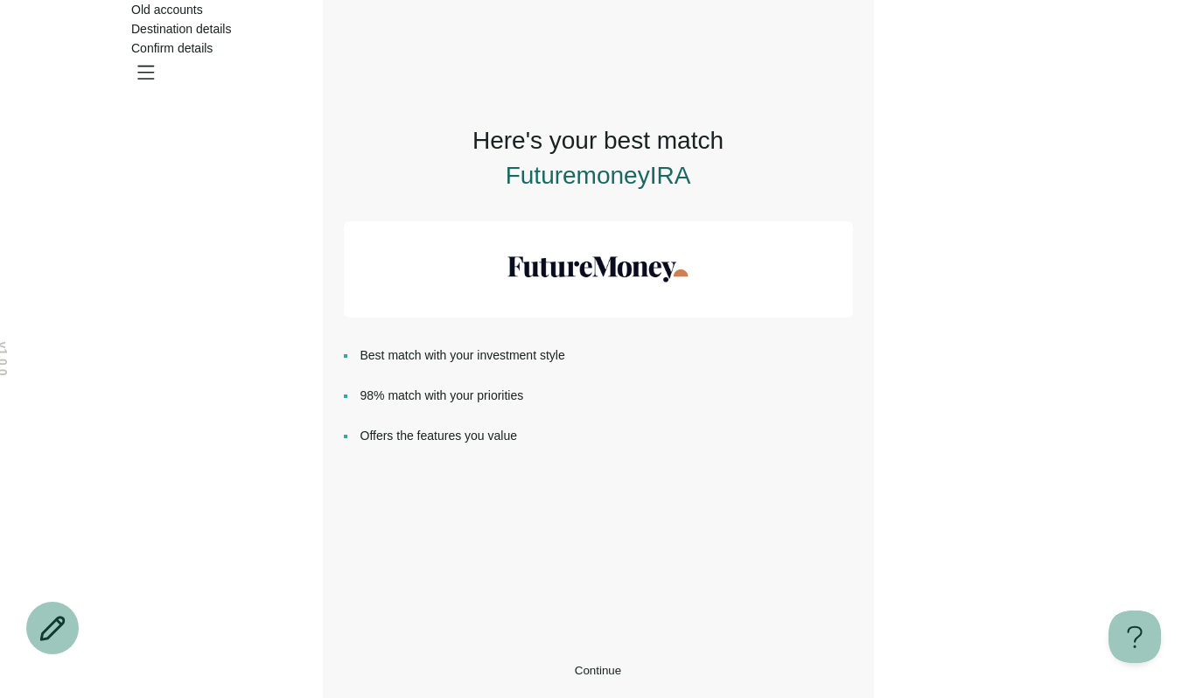
click at [583, 664] on button "Continue" at bounding box center [598, 670] width 509 height 13
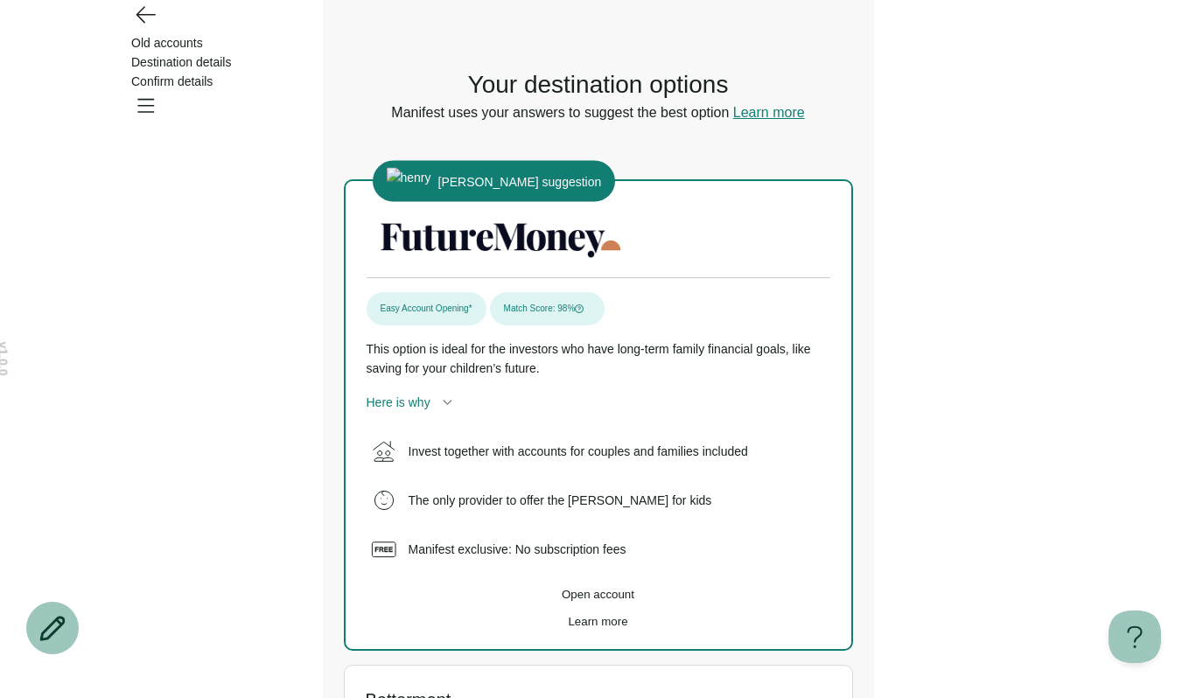
scroll to position [75, 0]
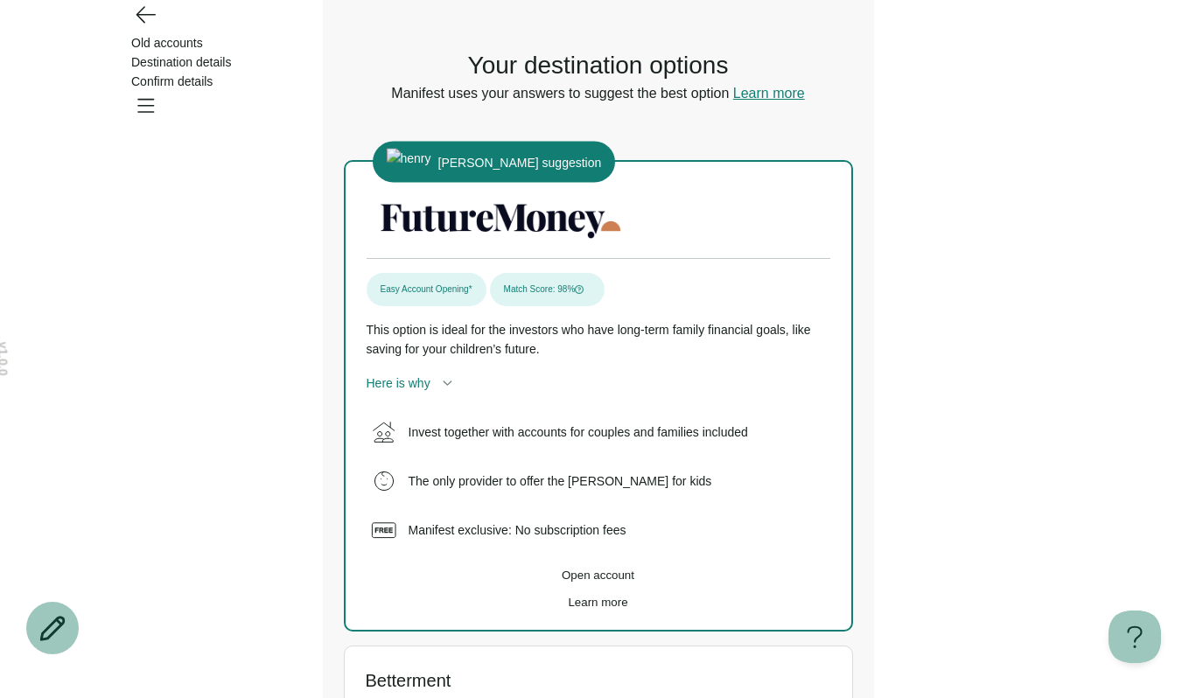
click at [602, 609] on span "Learn more" at bounding box center [598, 602] width 60 height 13
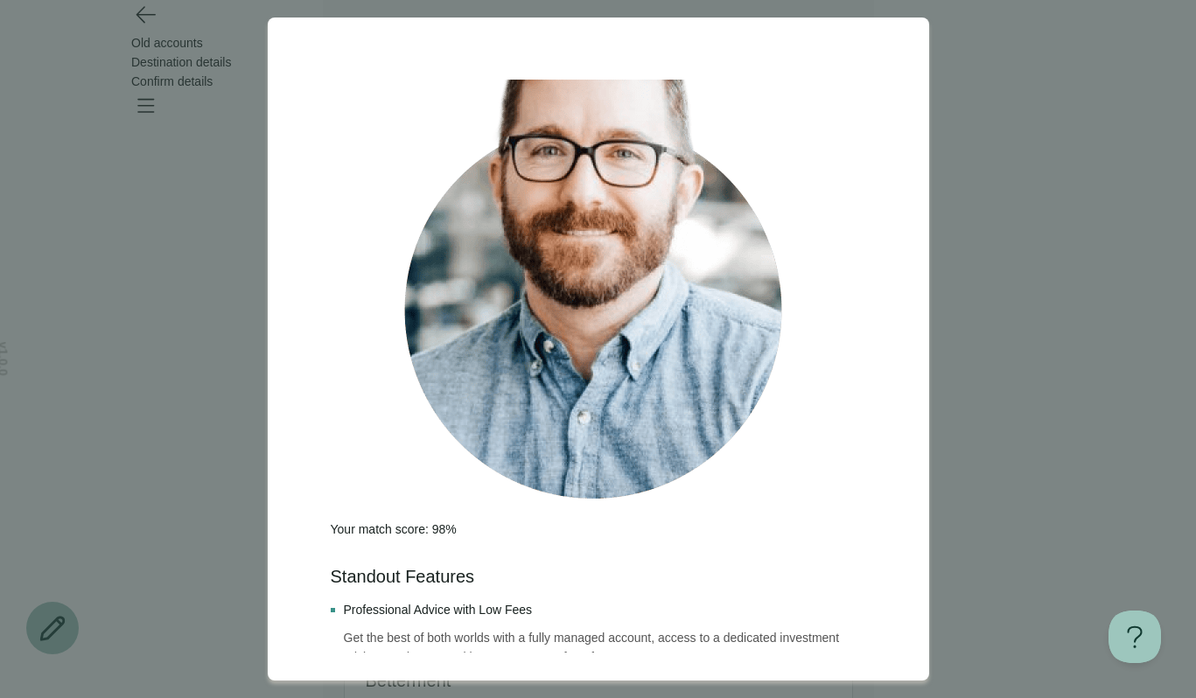
scroll to position [674, 0]
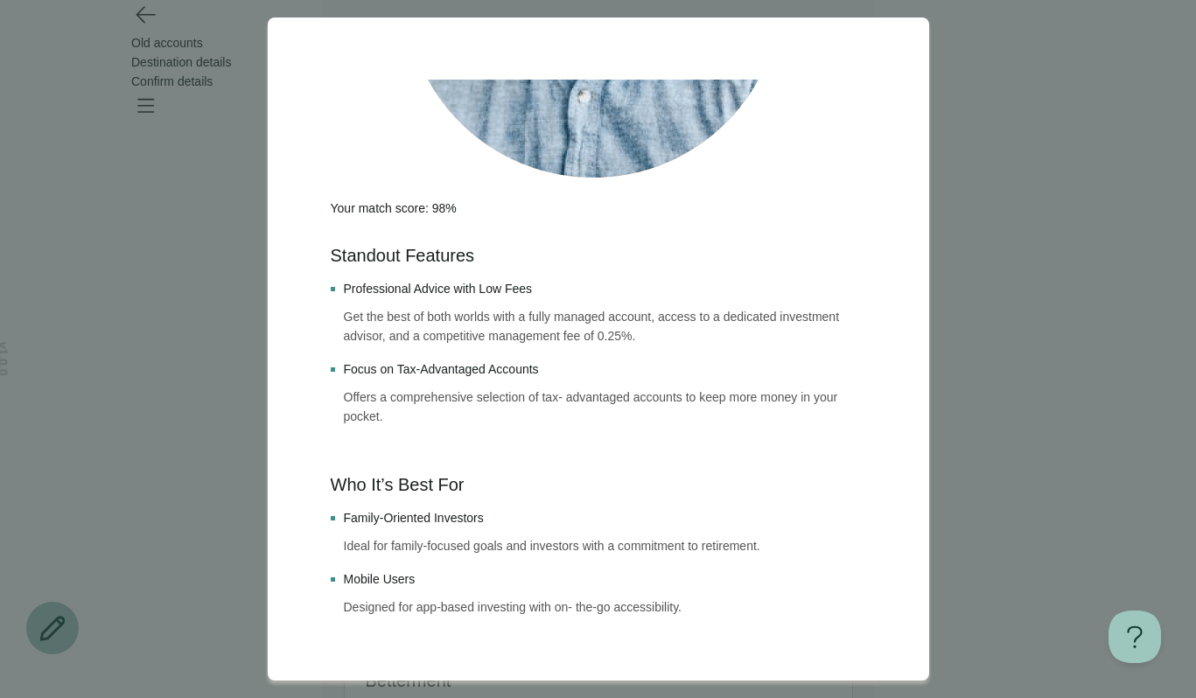
click at [1011, 451] on div at bounding box center [598, 349] width 1196 height 698
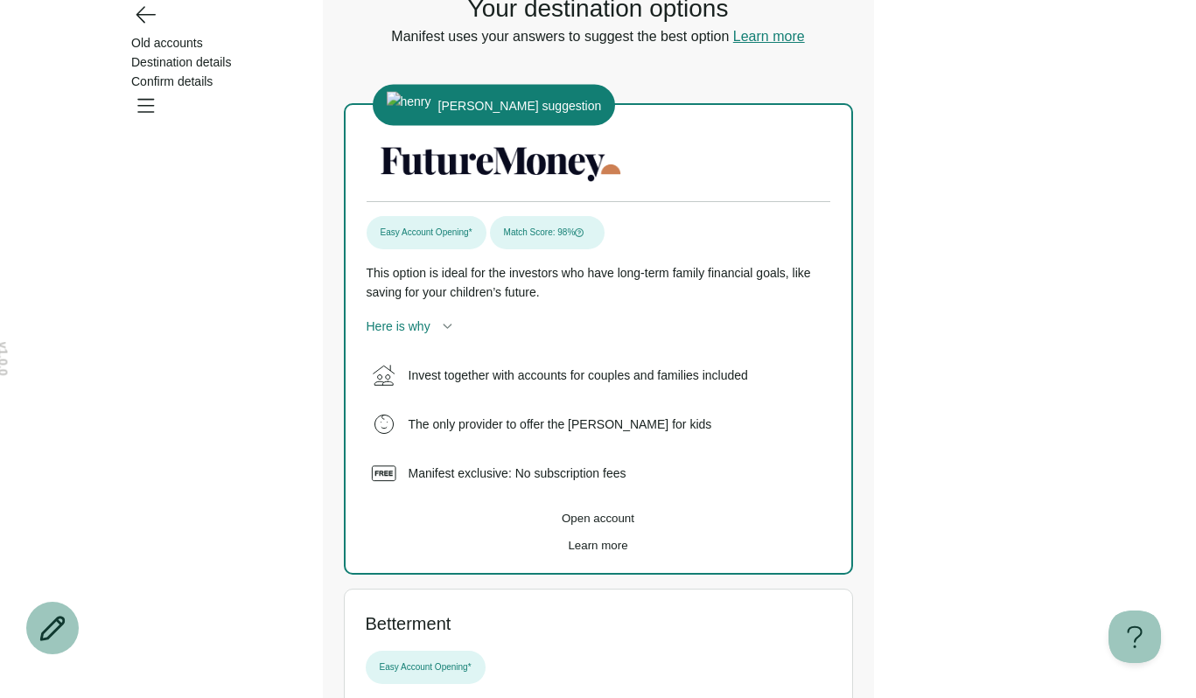
scroll to position [152, 0]
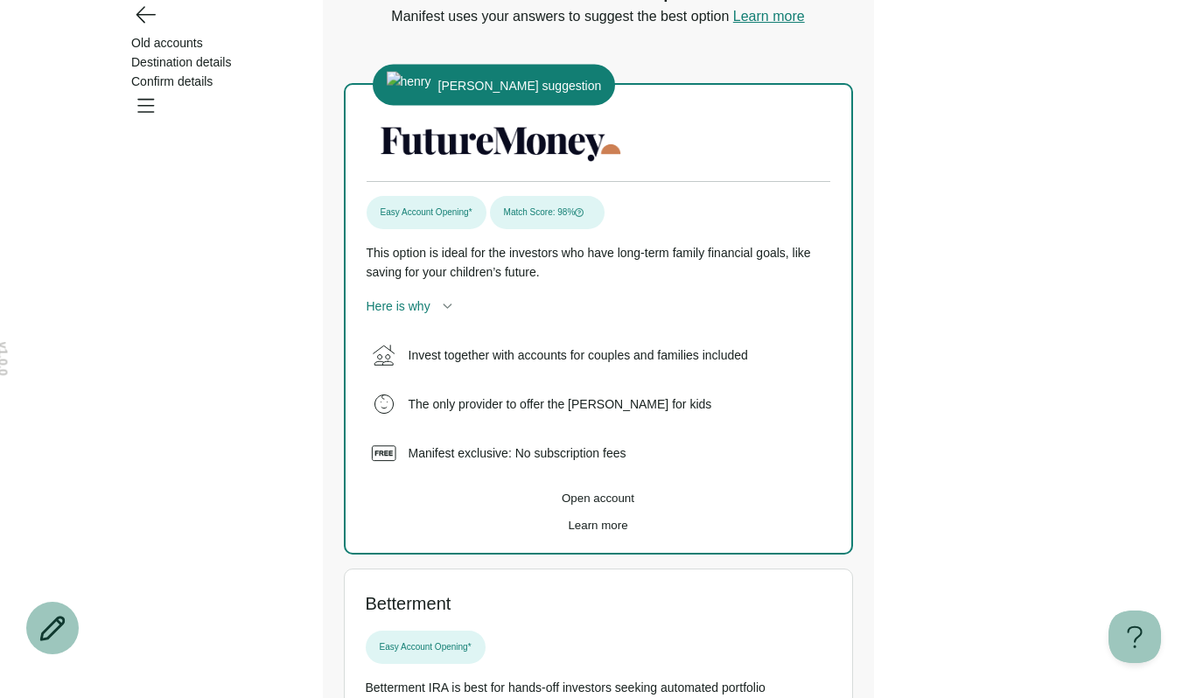
click at [617, 532] on span "Learn more" at bounding box center [598, 525] width 60 height 13
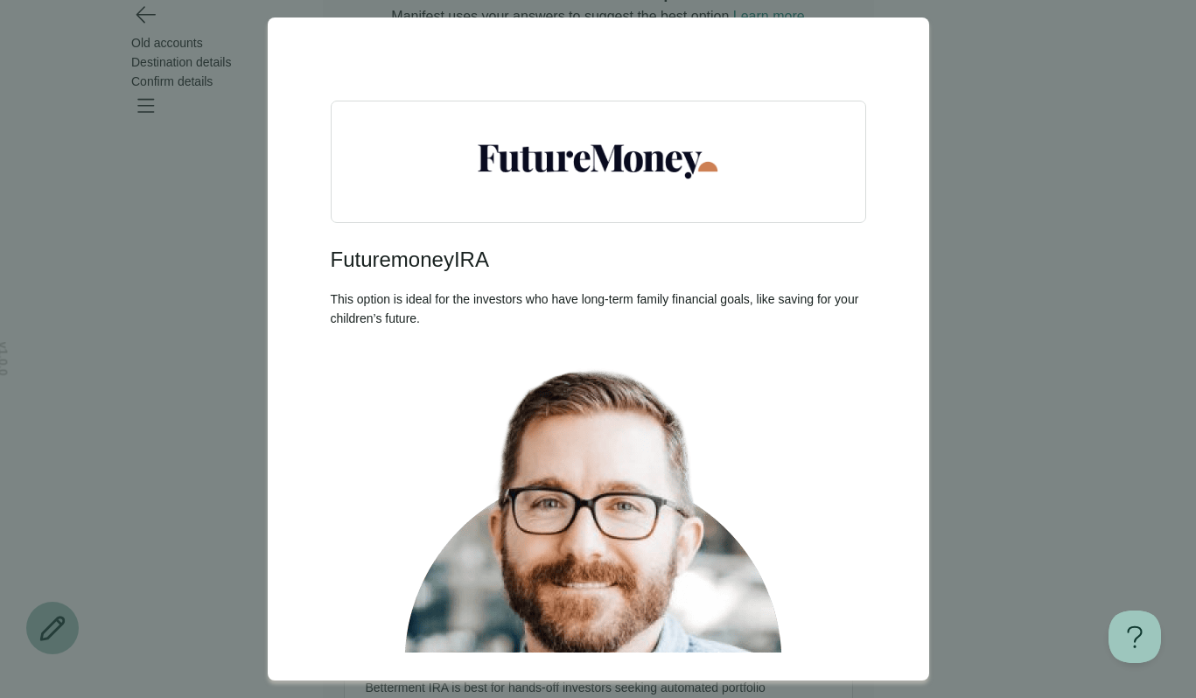
click at [303, 56] on icon at bounding box center [303, 56] width 0 height 0
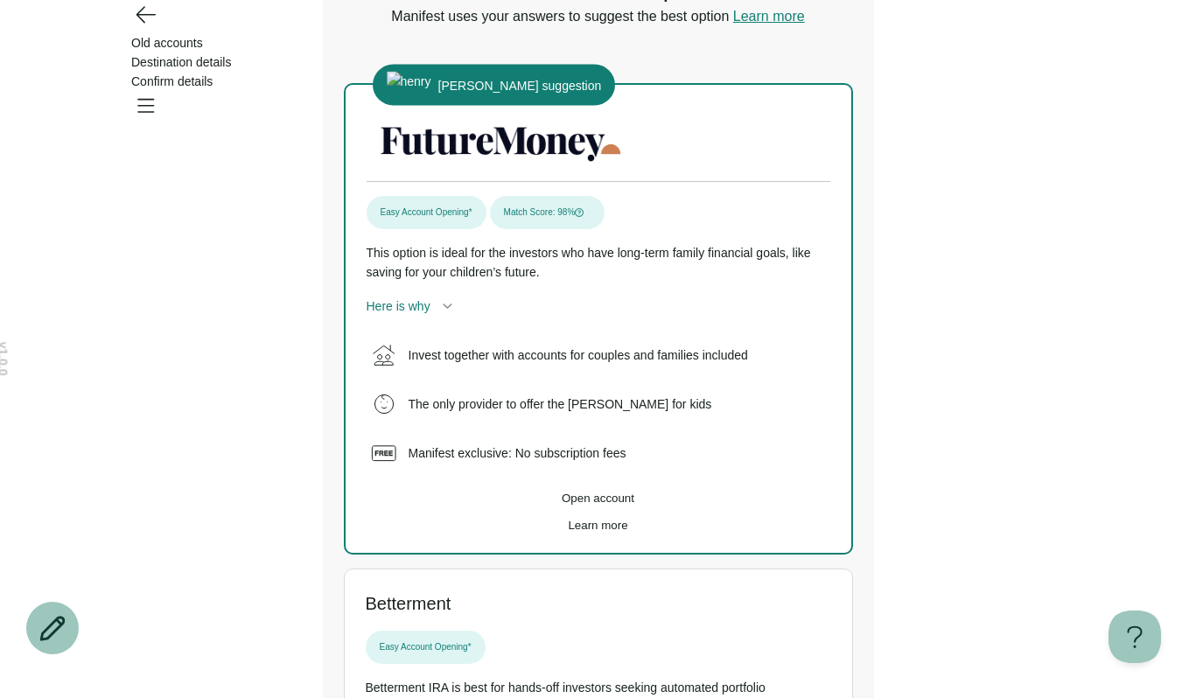
click at [213, 263] on div "v 1.0.0 Old accounts Destination details Confirm details Your destination optio…" at bounding box center [598, 425] width 1196 height 1154
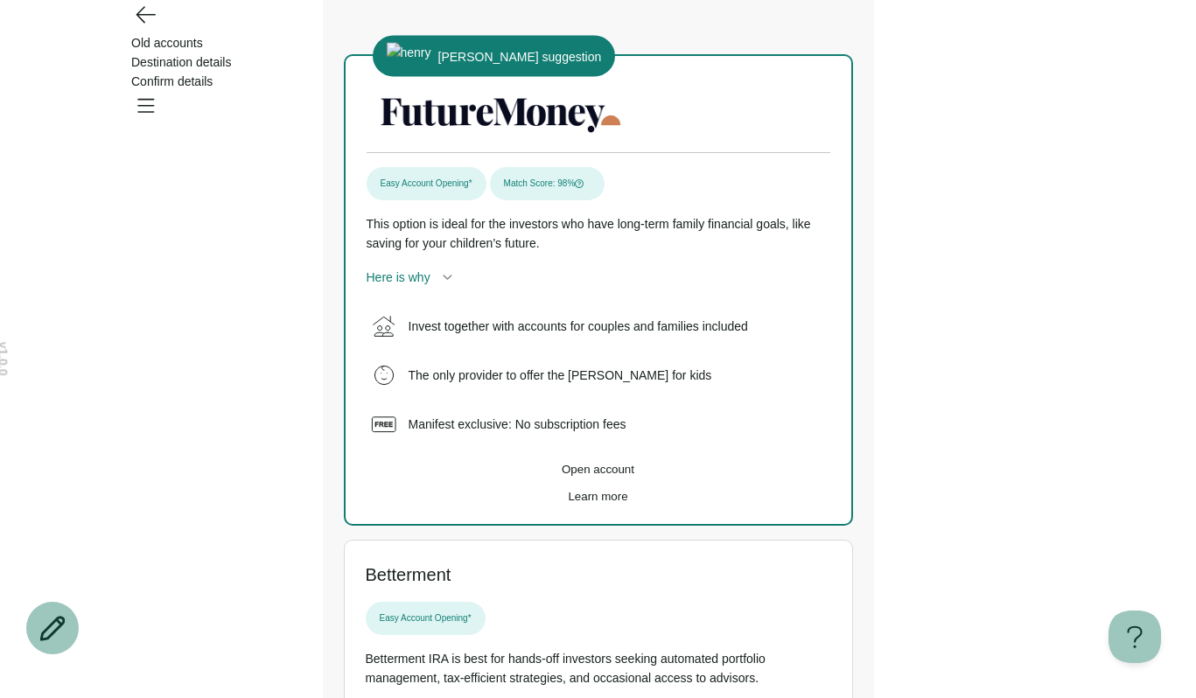
scroll to position [212, 0]
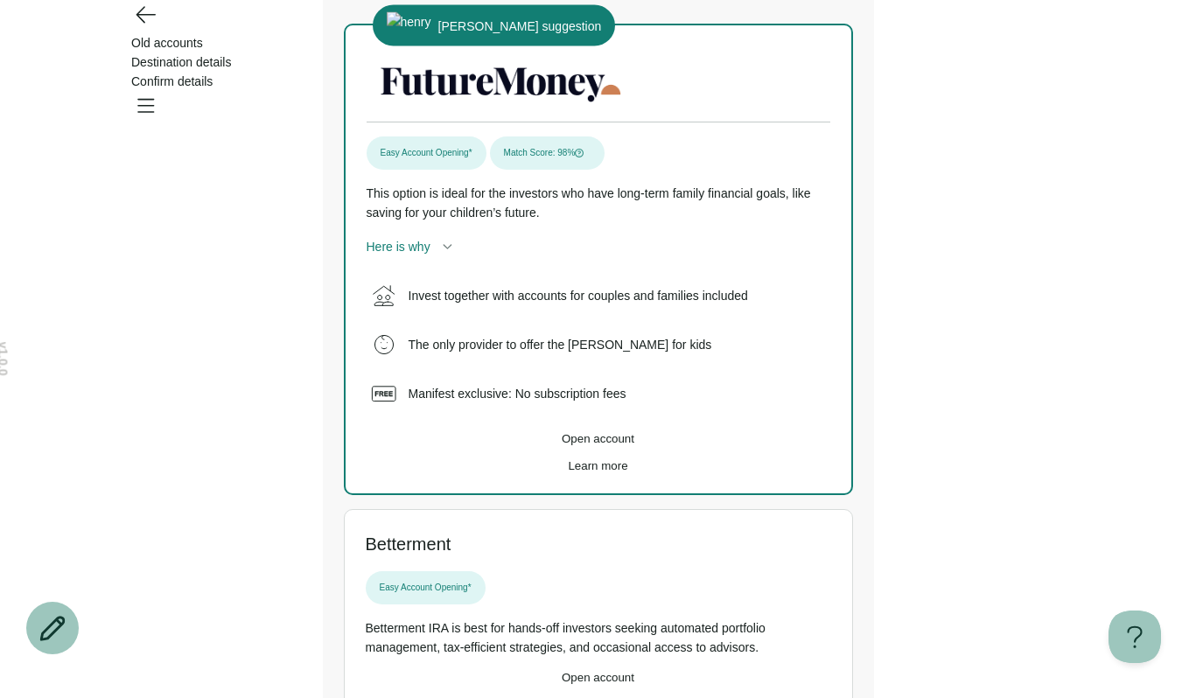
click at [621, 473] on span "Learn more" at bounding box center [598, 465] width 60 height 13
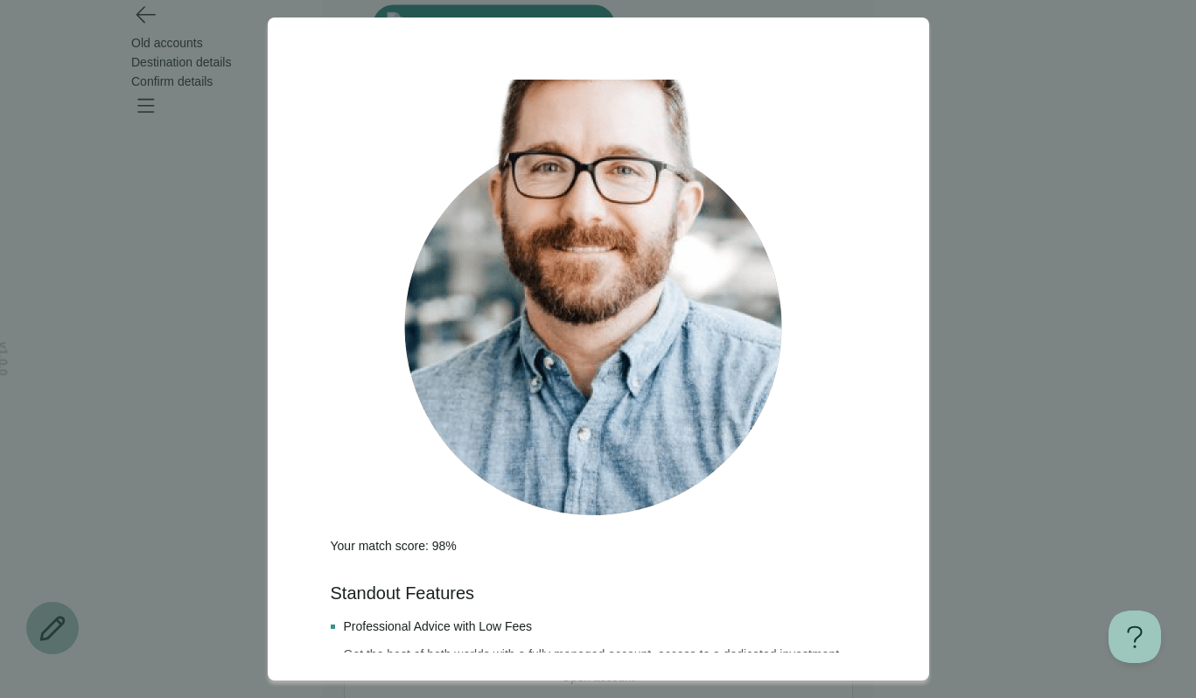
scroll to position [674, 0]
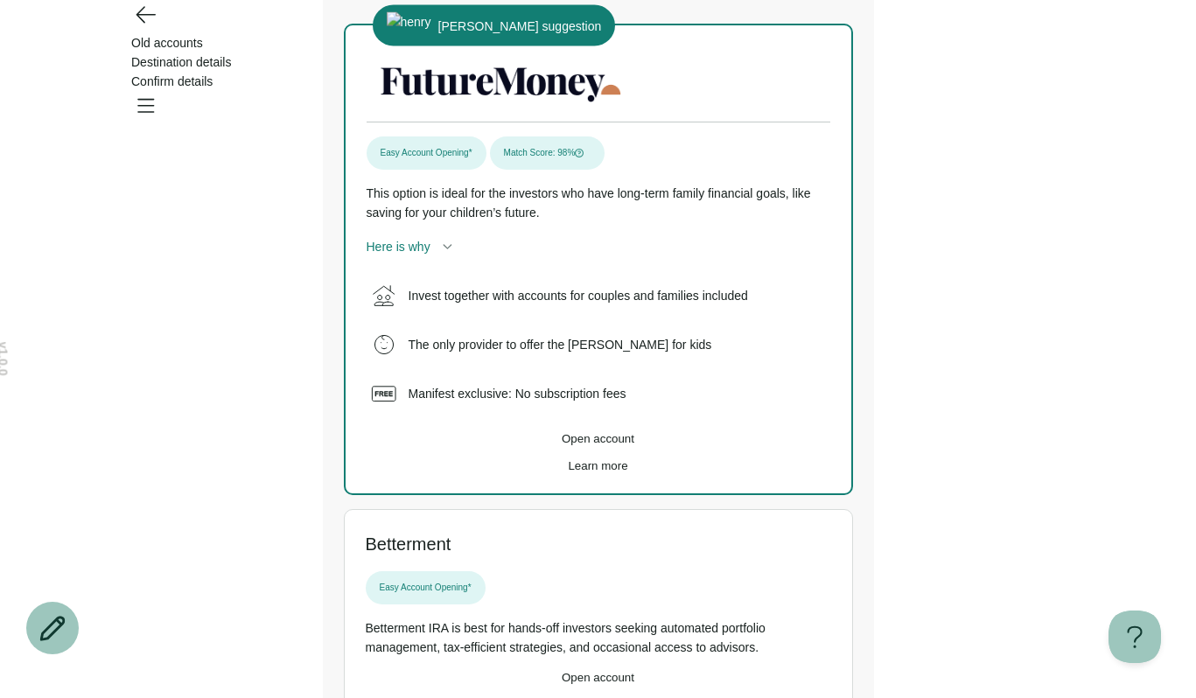
click at [629, 445] on span "Open account" at bounding box center [598, 438] width 73 height 13
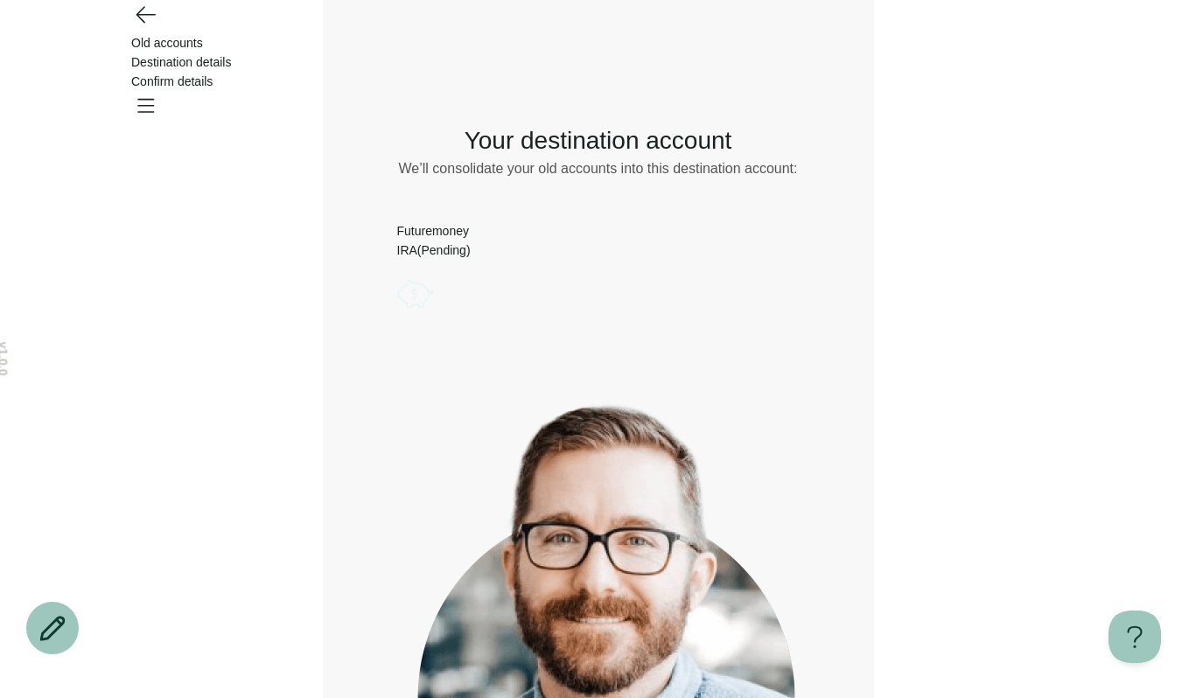
click at [156, 28] on icon "Go back" at bounding box center [145, 14] width 28 height 28
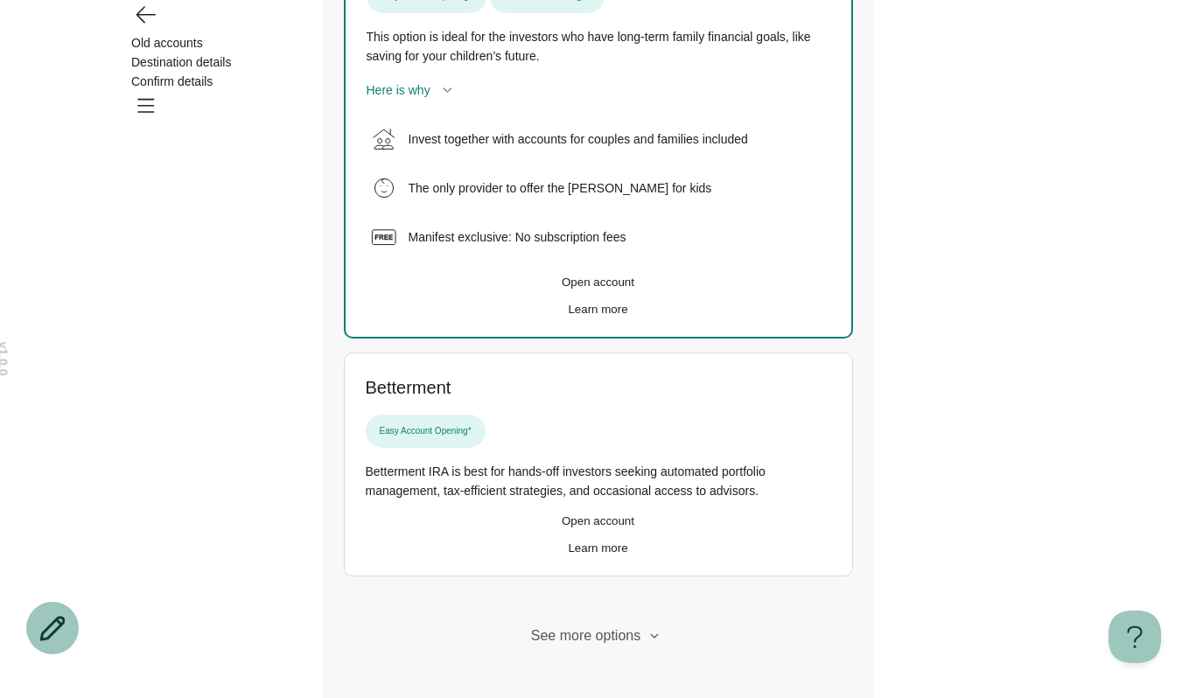
scroll to position [445, 0]
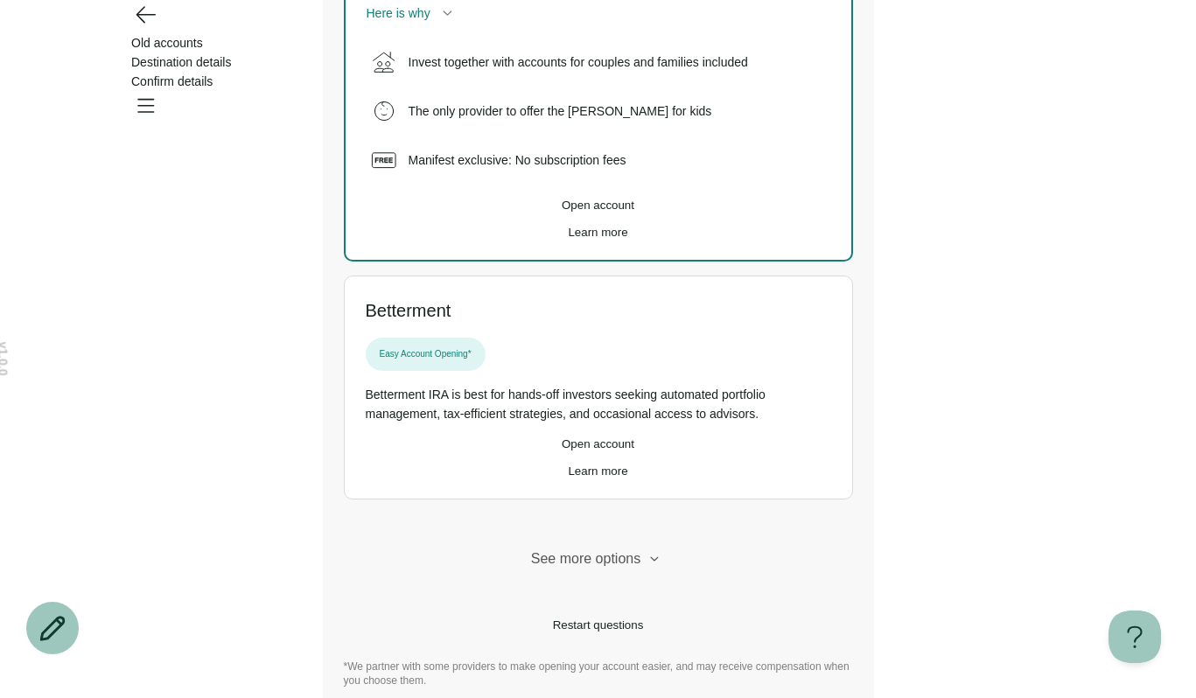
click at [608, 451] on span "Open account" at bounding box center [598, 444] width 73 height 13
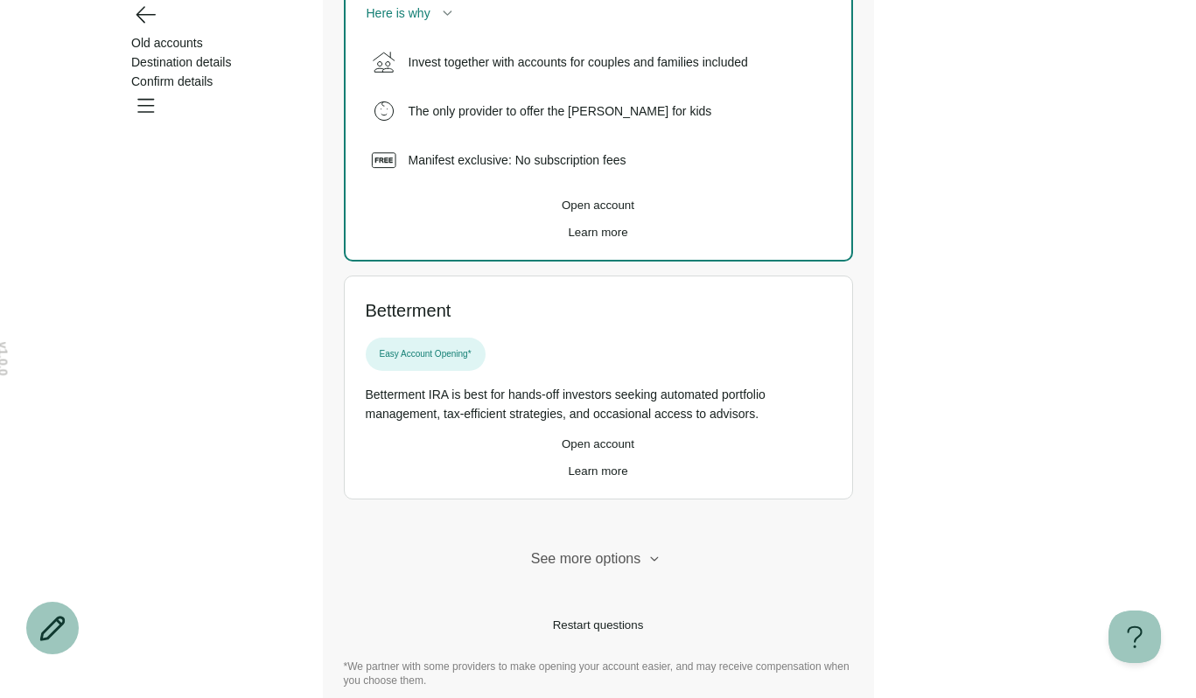
click at [608, 451] on span "Open account" at bounding box center [598, 444] width 73 height 13
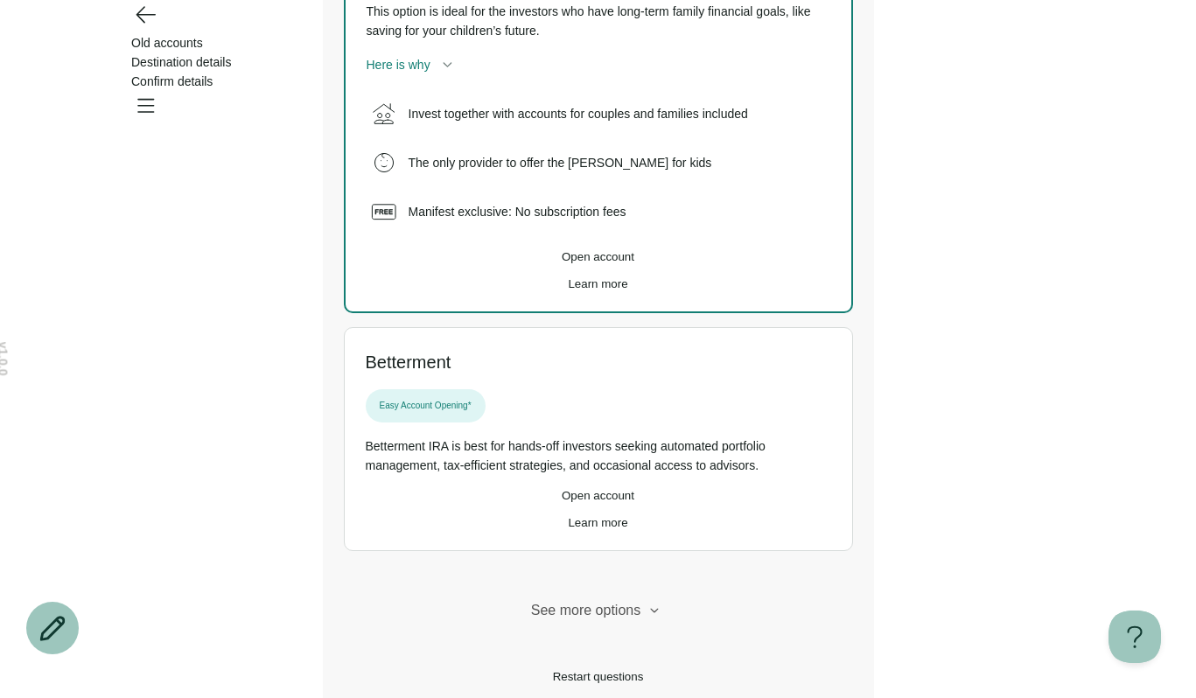
scroll to position [375, 0]
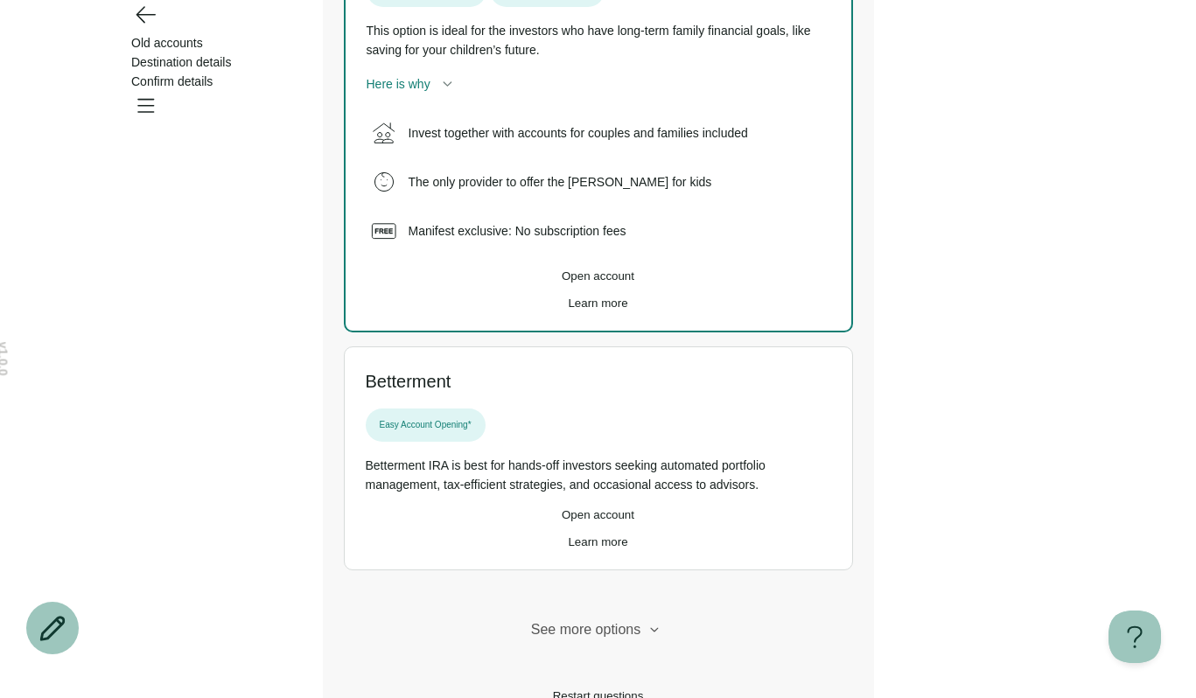
click at [634, 283] on span "Open account" at bounding box center [598, 276] width 73 height 13
click at [631, 283] on span "Open account" at bounding box center [598, 276] width 73 height 13
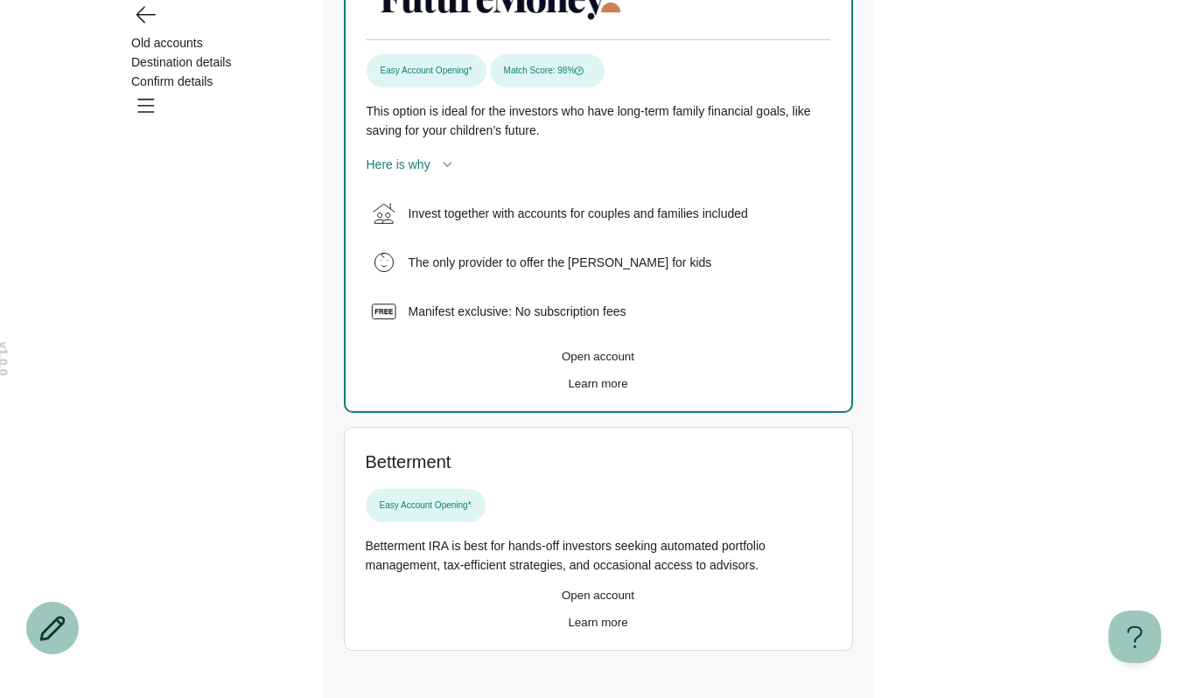
scroll to position [295, 0]
click at [634, 362] on span "Open account" at bounding box center [598, 355] width 73 height 13
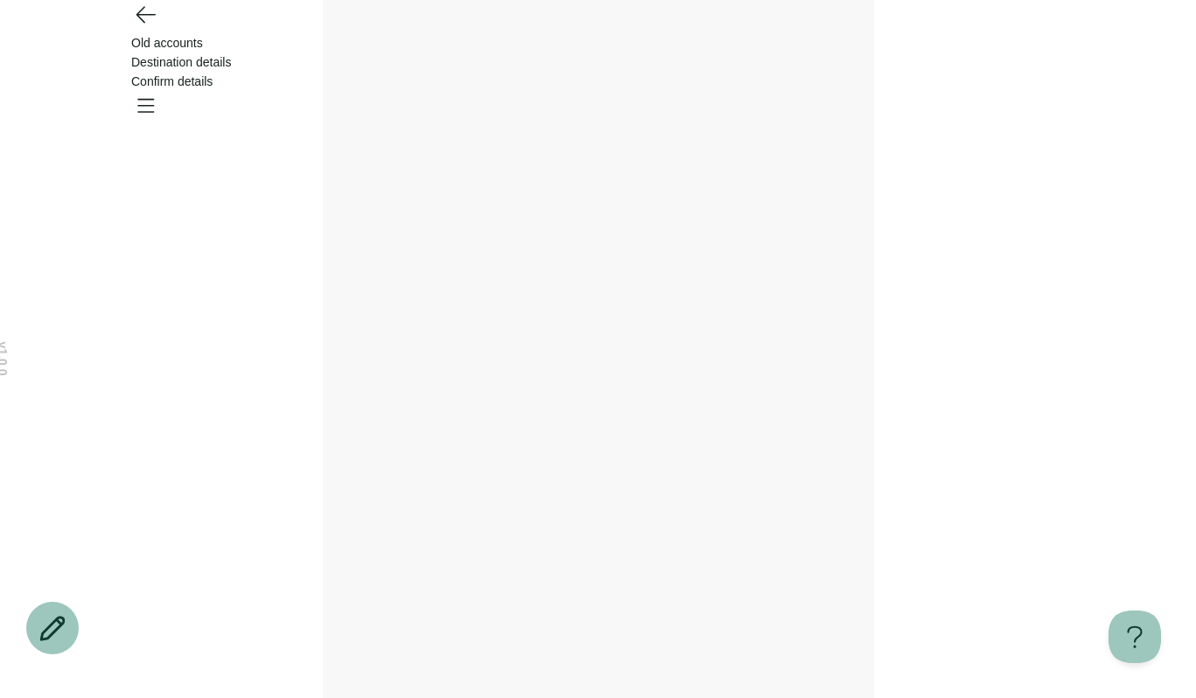
click at [165, 50] on div "Old accounts Destination details Confirm details" at bounding box center [598, 62] width 1196 height 124
click at [147, 23] on icon "Go back" at bounding box center [146, 15] width 18 height 16
click at [612, 39] on div "Destination details" at bounding box center [598, 28] width 934 height 19
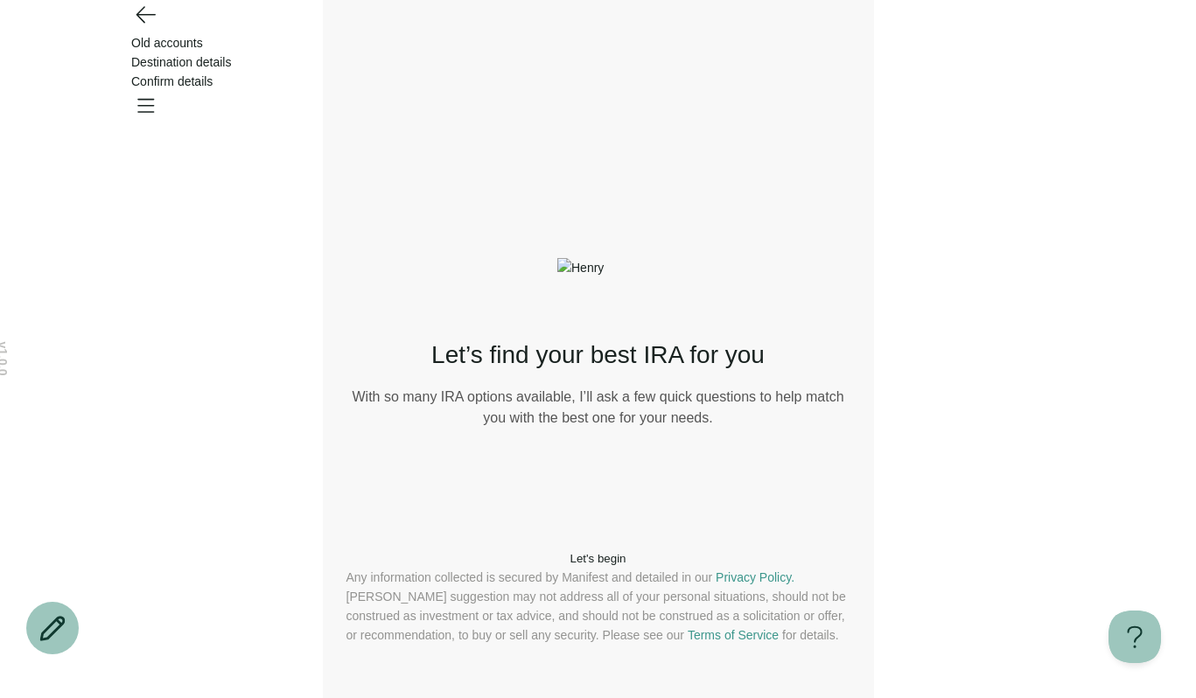
click at [579, 552] on button "Let's begin" at bounding box center [599, 558] width 504 height 13
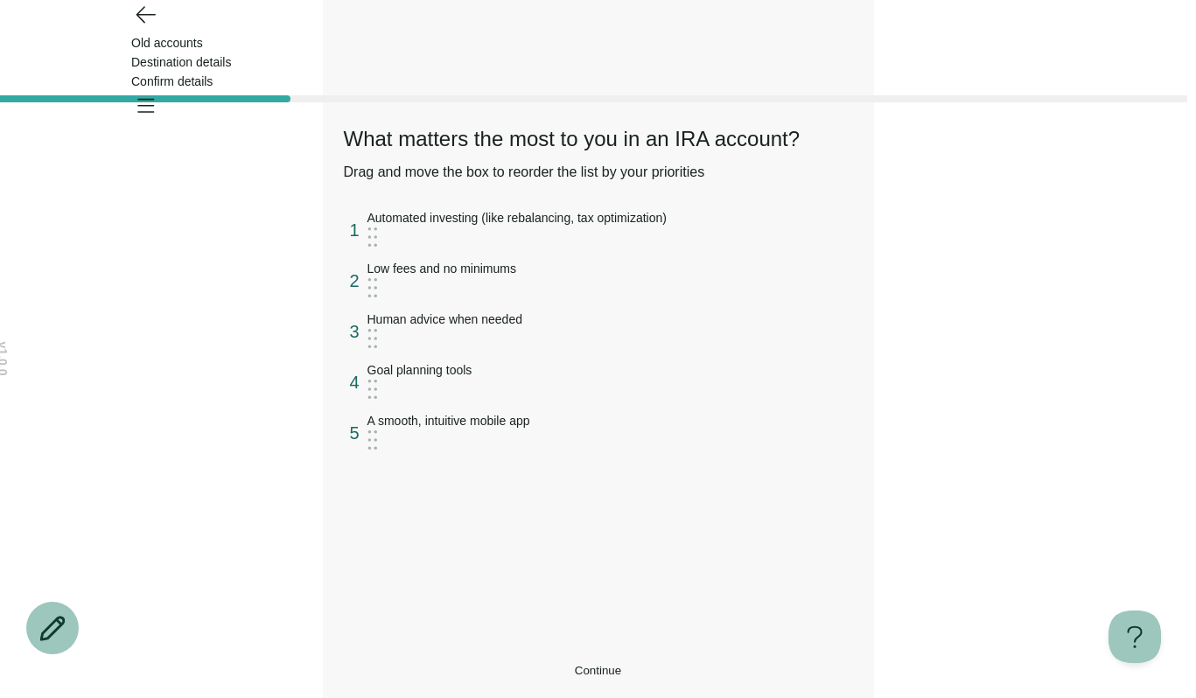
click at [537, 664] on button "Continue" at bounding box center [598, 670] width 509 height 13
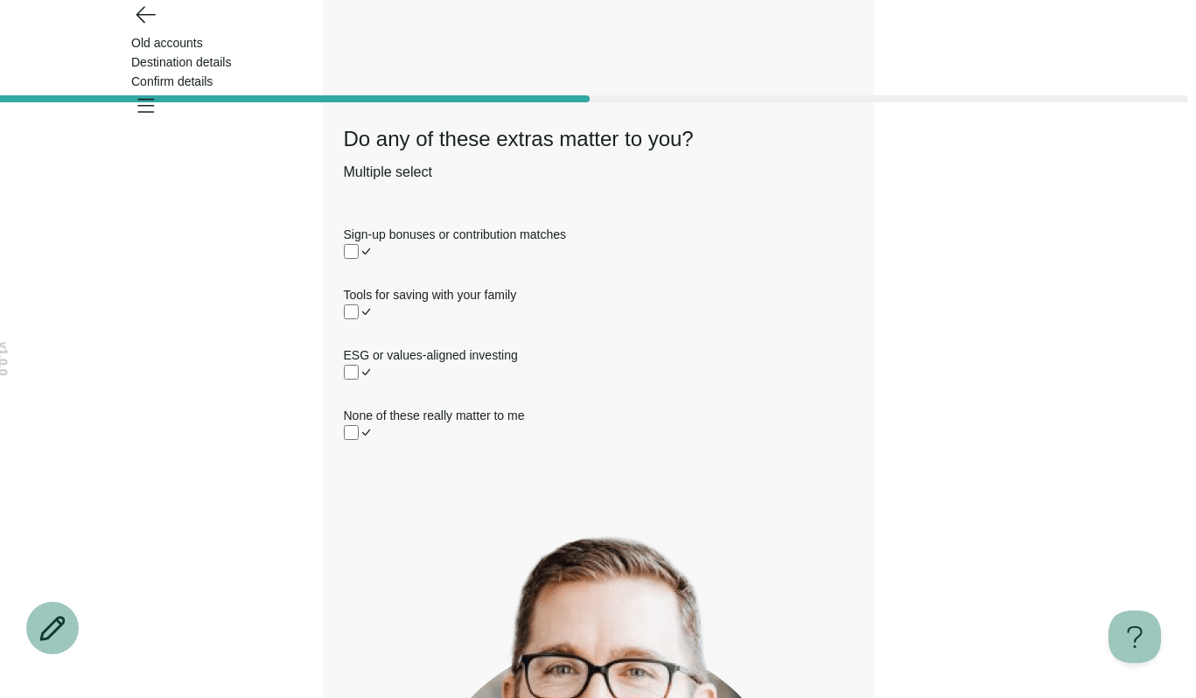
click at [552, 235] on label "Sign-up bonuses or contribution matches" at bounding box center [598, 244] width 509 height 39
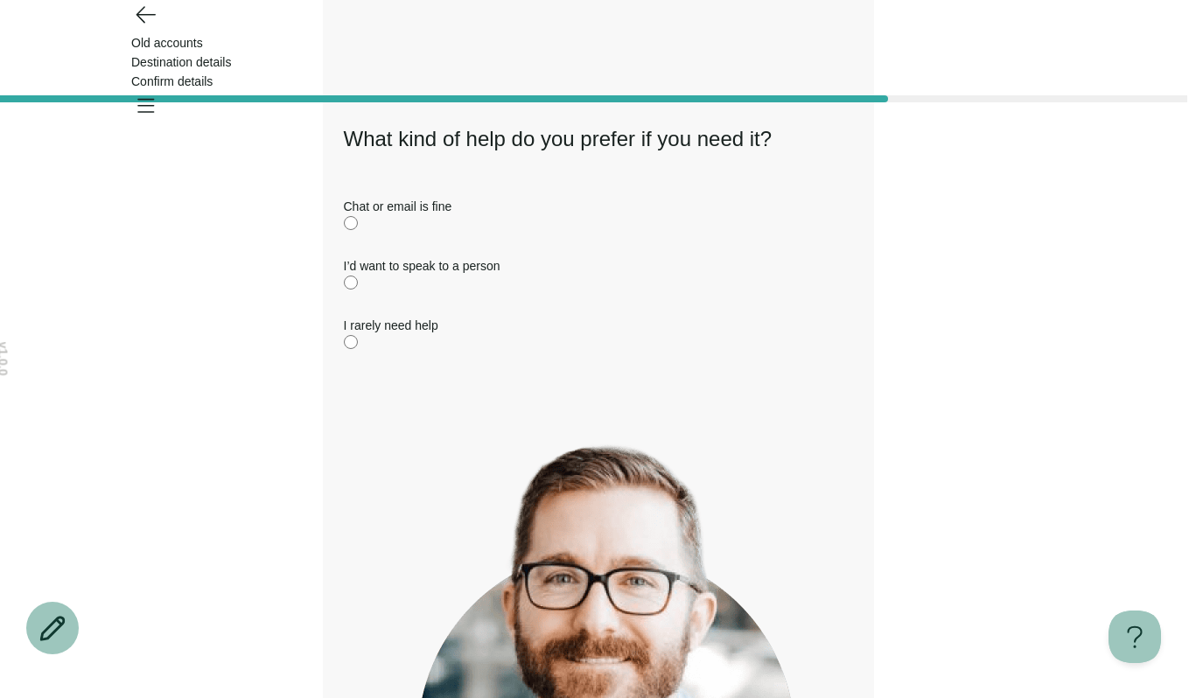
click at [485, 350] on div "Chat or email is fine I’d want to speak to a person I rarely need help" at bounding box center [598, 276] width 509 height 158
click at [480, 354] on label "I rarely need help" at bounding box center [598, 335] width 509 height 39
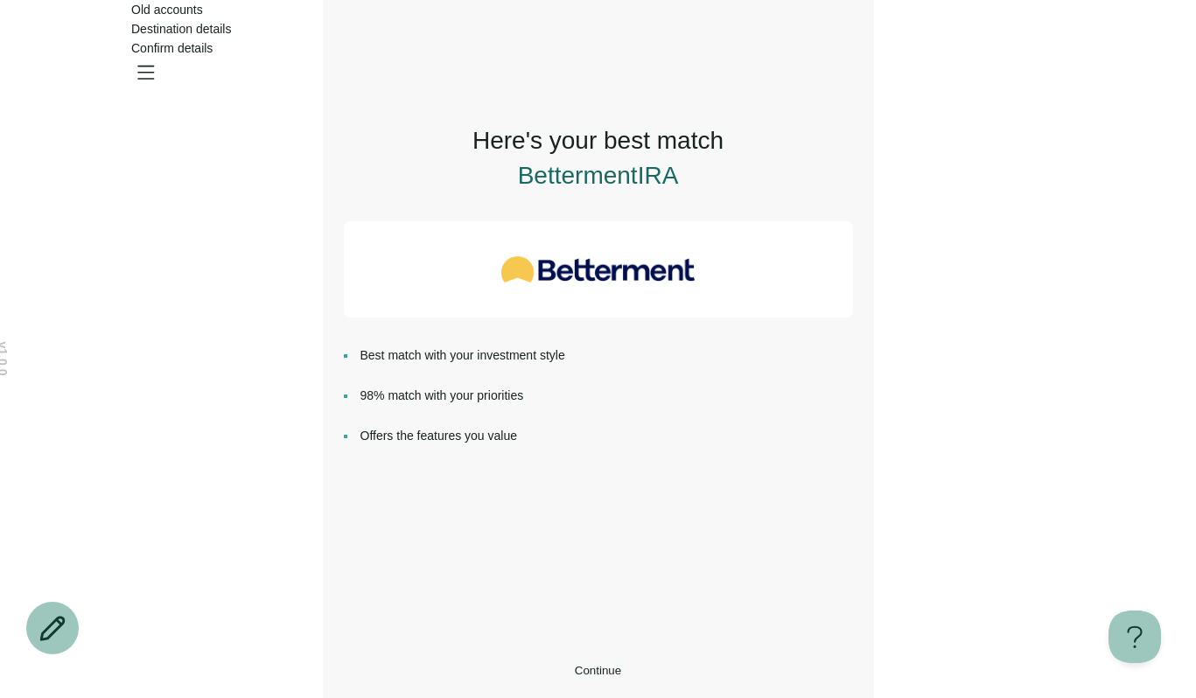
click at [575, 664] on span "Continue" at bounding box center [598, 670] width 46 height 13
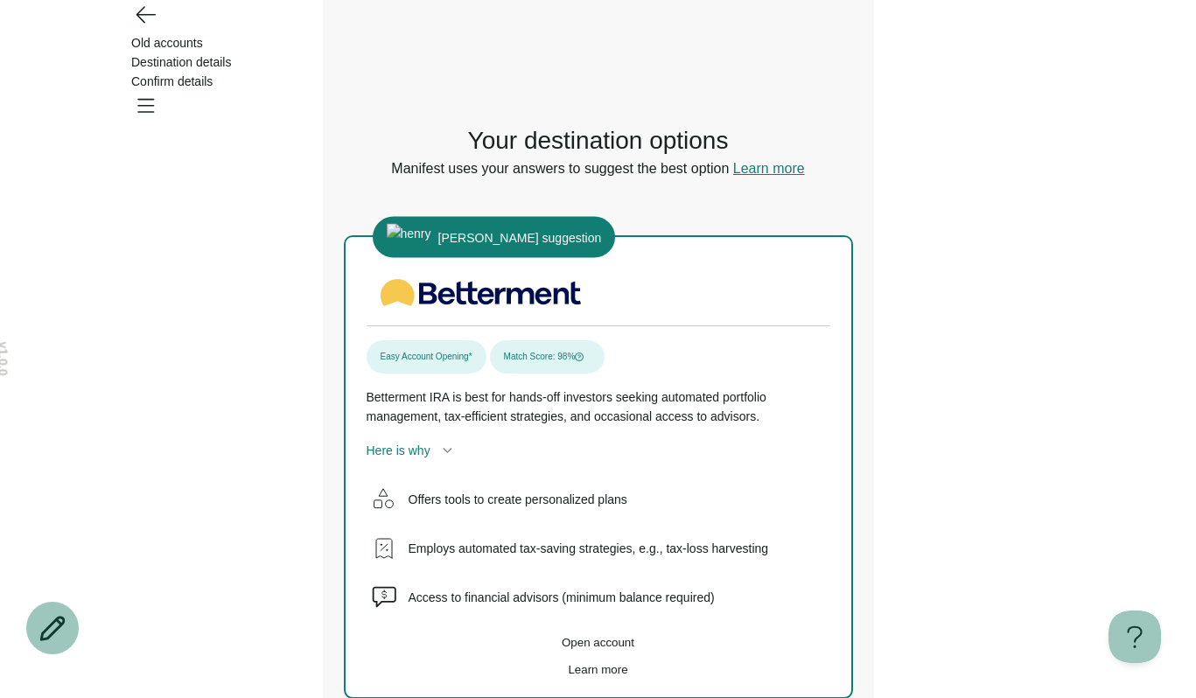
scroll to position [78, 0]
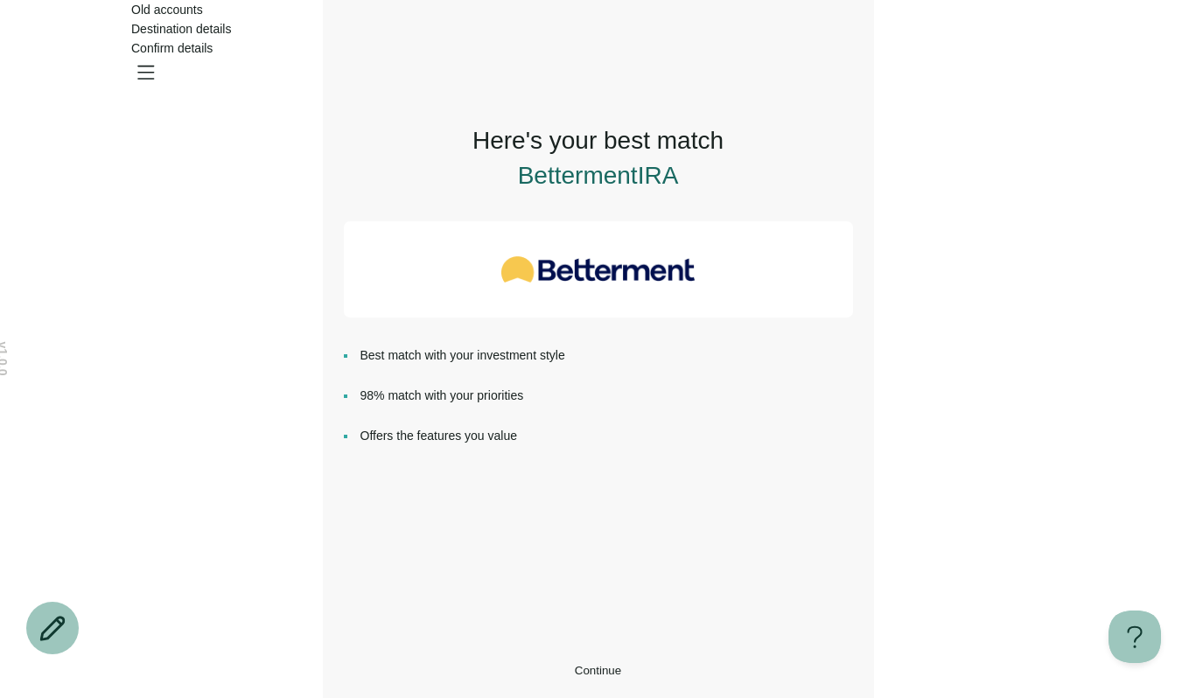
click at [673, 621] on div "Here's your best match Betterment IRA Best match with your investment style 98%…" at bounding box center [598, 386] width 509 height 582
click at [678, 664] on button "Continue" at bounding box center [598, 670] width 509 height 13
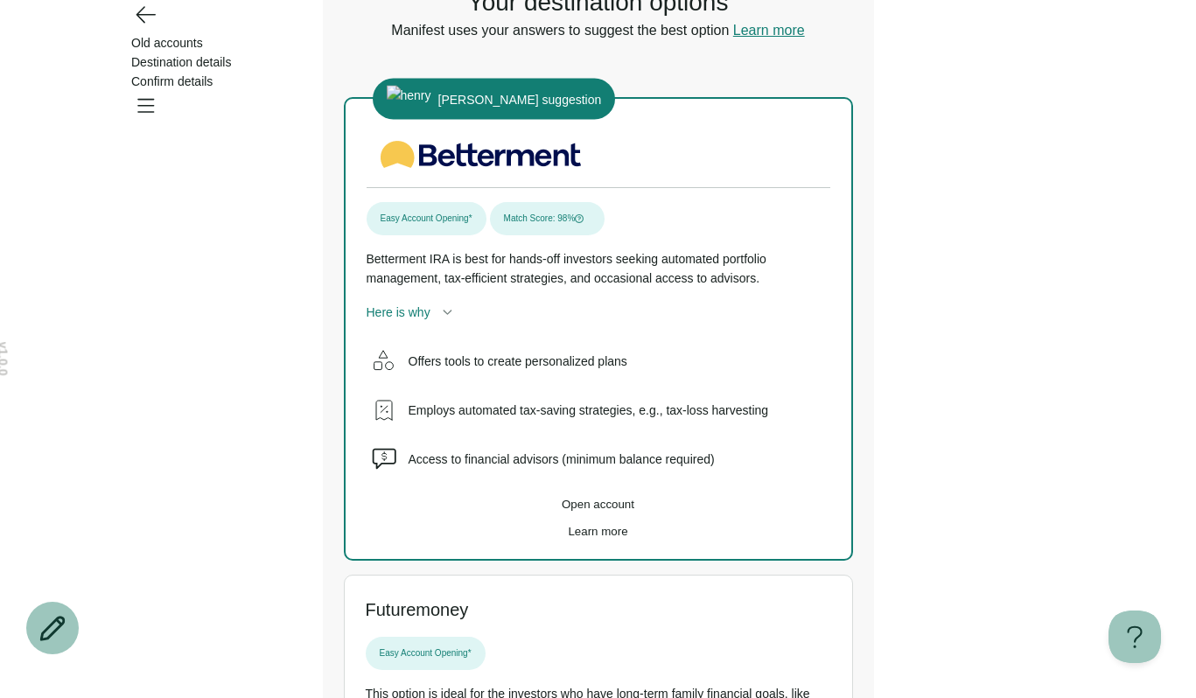
scroll to position [140, 0]
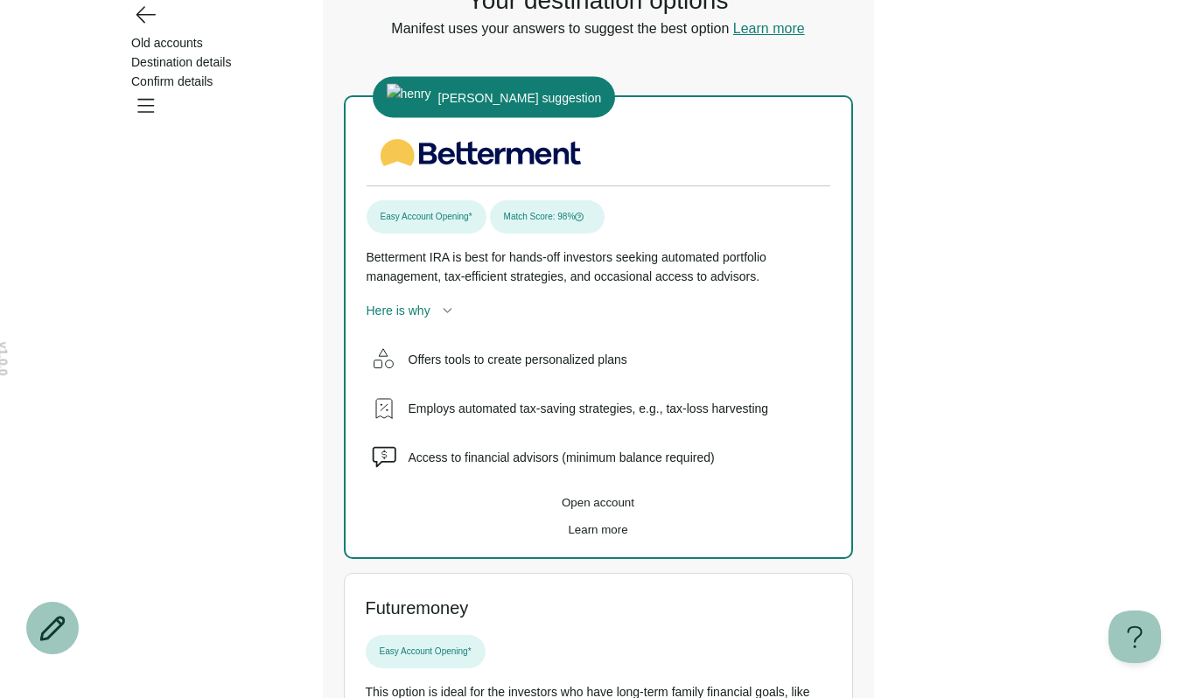
click at [720, 509] on button "Open account" at bounding box center [599, 502] width 464 height 13
click at [574, 509] on span "Open account" at bounding box center [598, 502] width 73 height 13
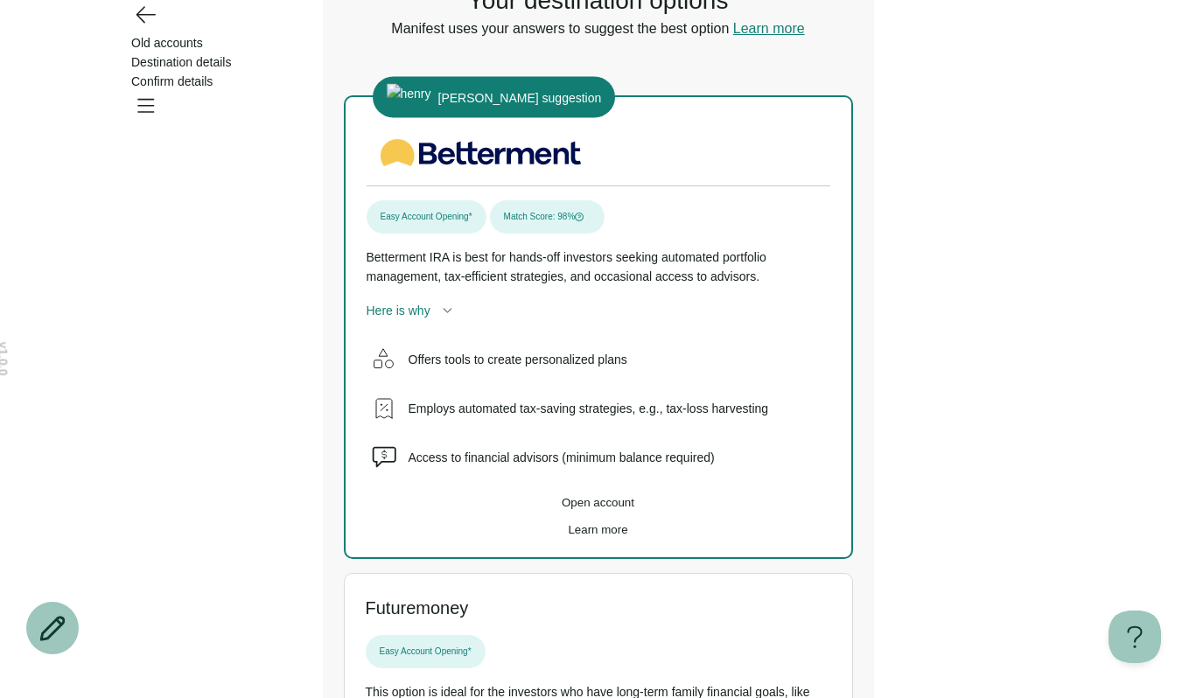
click at [574, 509] on span "Open account" at bounding box center [598, 502] width 73 height 13
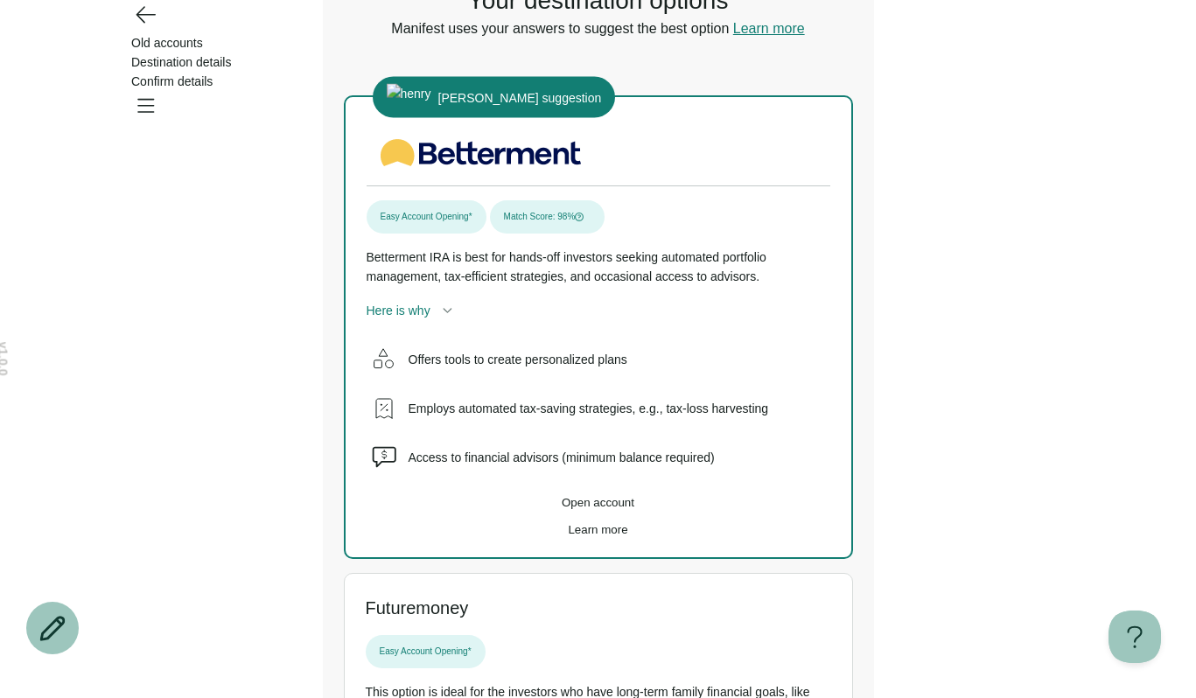
click at [574, 509] on span "Open account" at bounding box center [598, 502] width 73 height 13
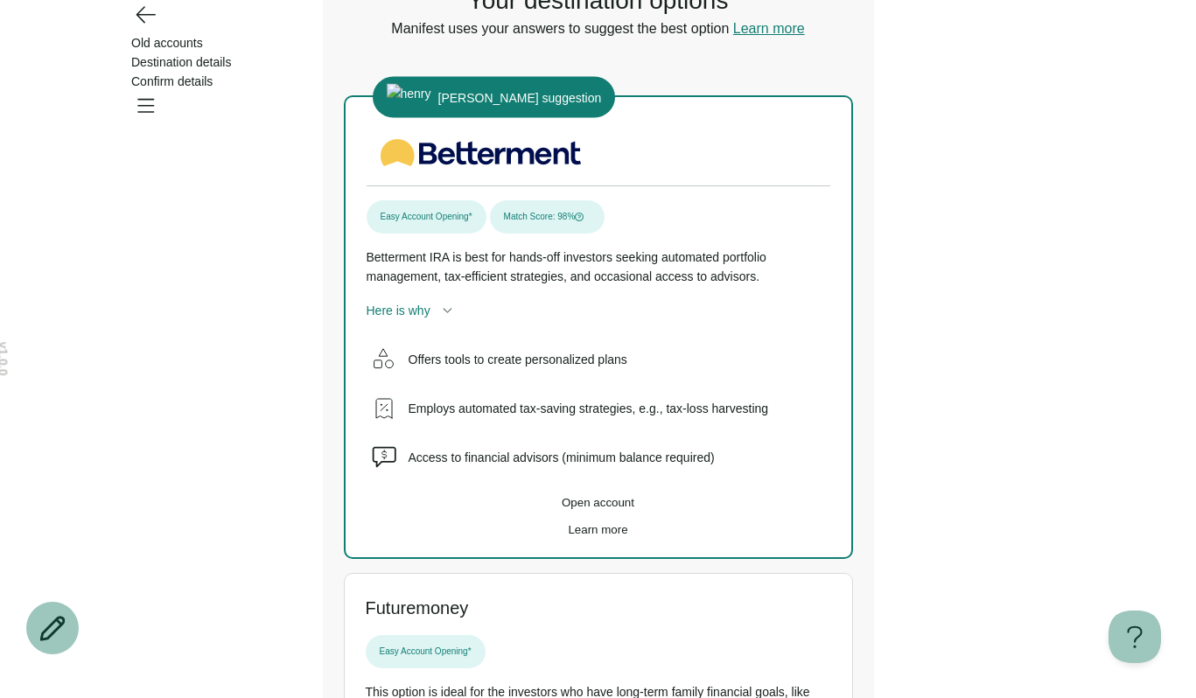
click at [574, 509] on span "Open account" at bounding box center [598, 502] width 73 height 13
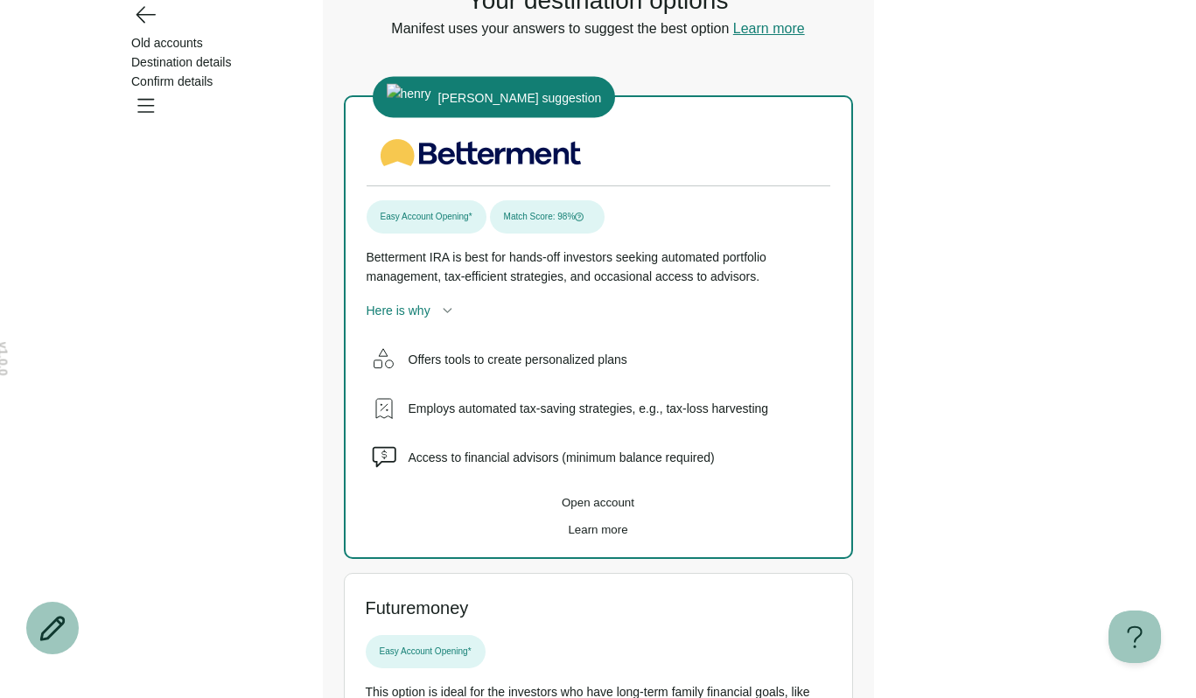
click at [574, 509] on span "Open account" at bounding box center [598, 502] width 73 height 13
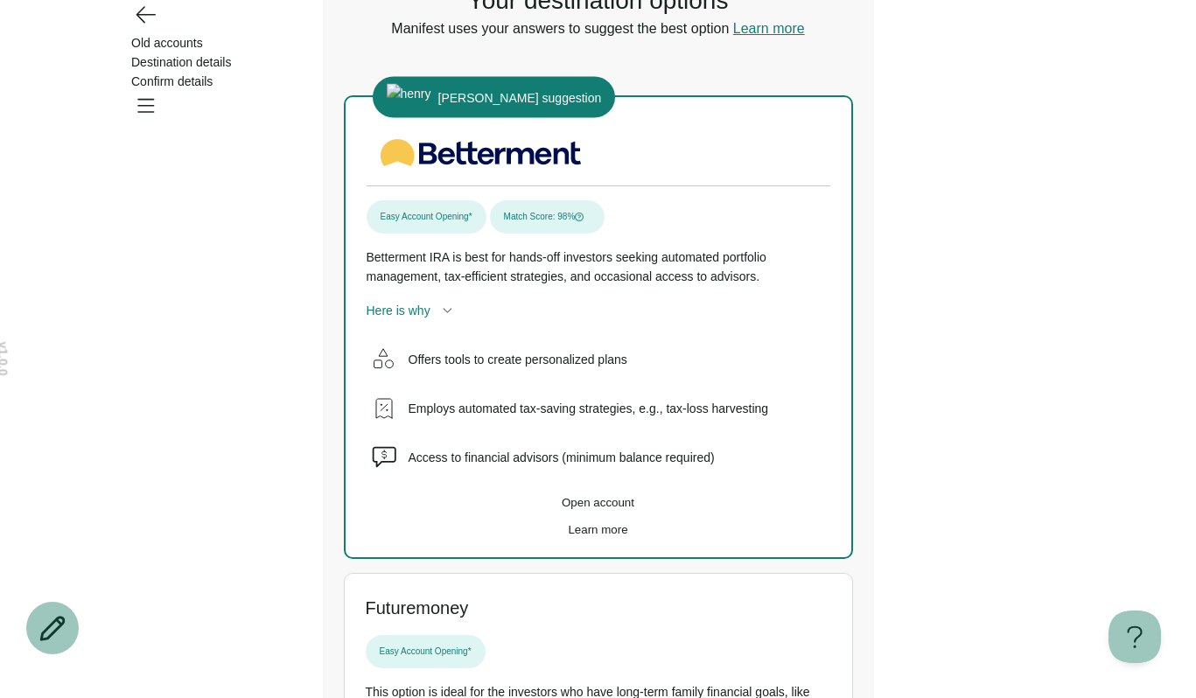
click at [574, 509] on span "Open account" at bounding box center [598, 502] width 73 height 13
click at [562, 508] on span "Open account" at bounding box center [598, 502] width 73 height 13
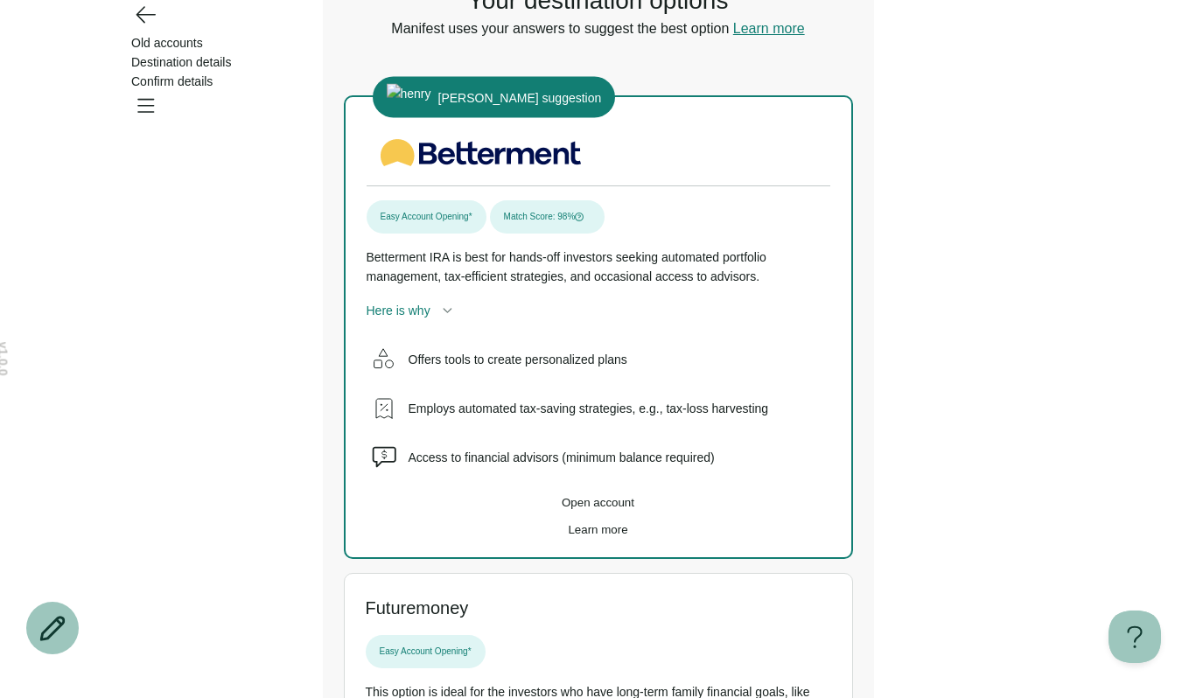
click at [562, 508] on span "Open account" at bounding box center [598, 502] width 73 height 13
click at [593, 536] on span "Learn more" at bounding box center [598, 529] width 60 height 13
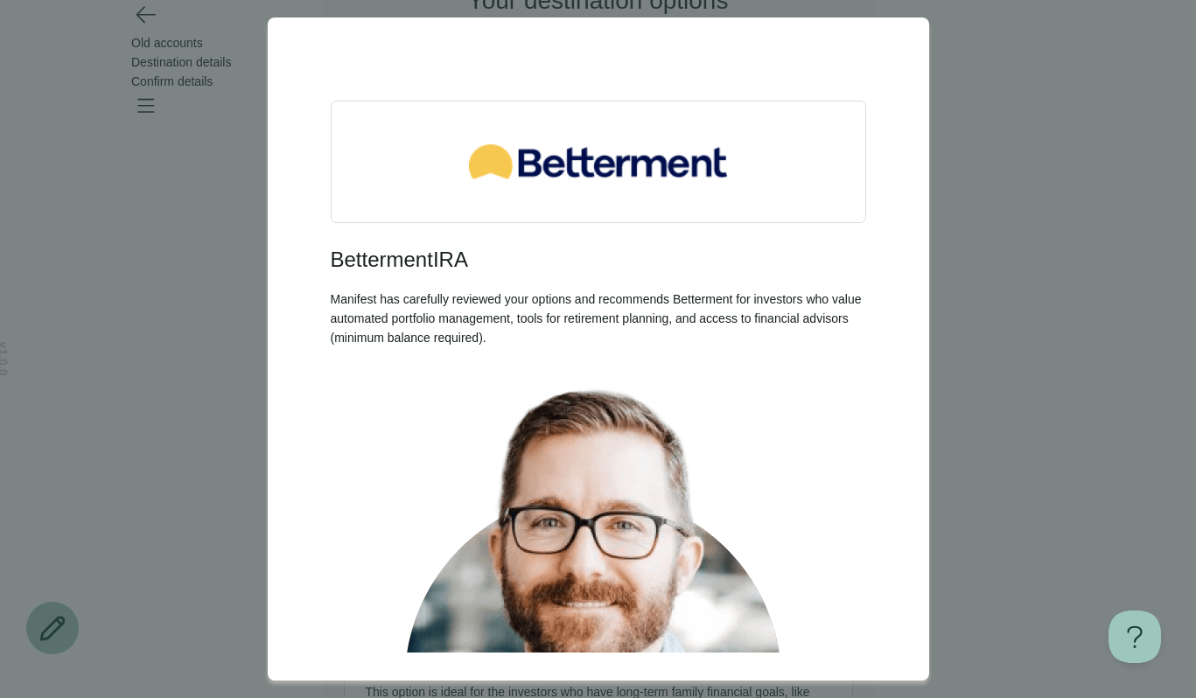
scroll to position [483, 0]
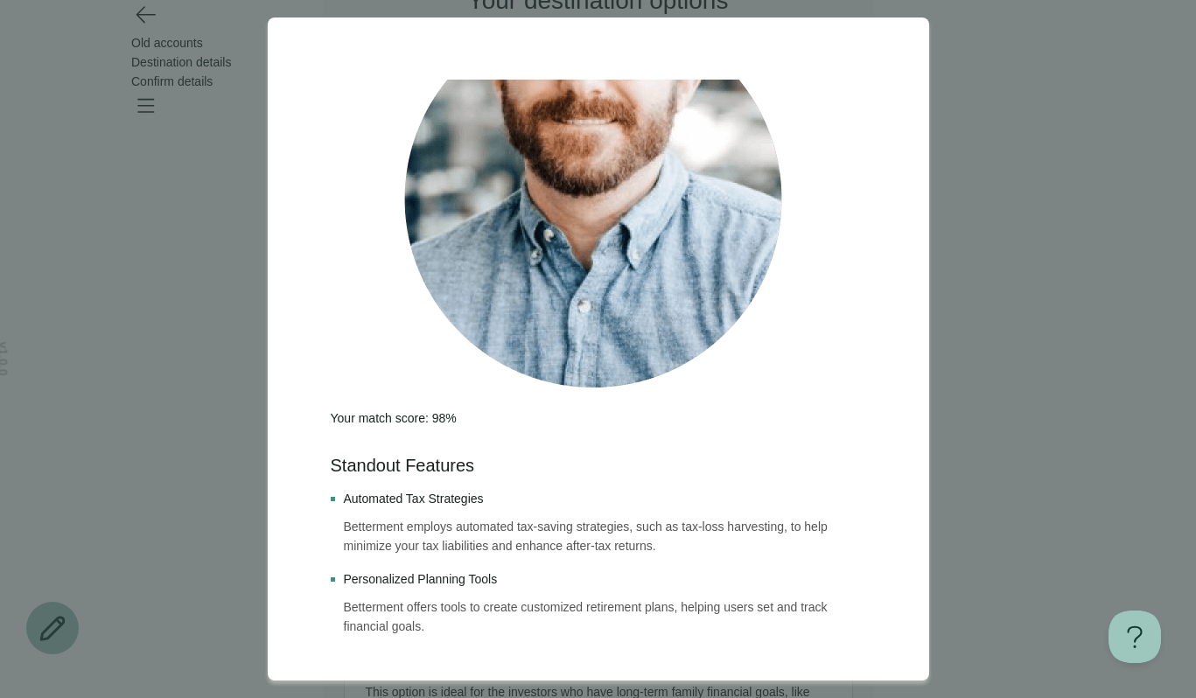
click at [1010, 523] on div at bounding box center [598, 349] width 1196 height 698
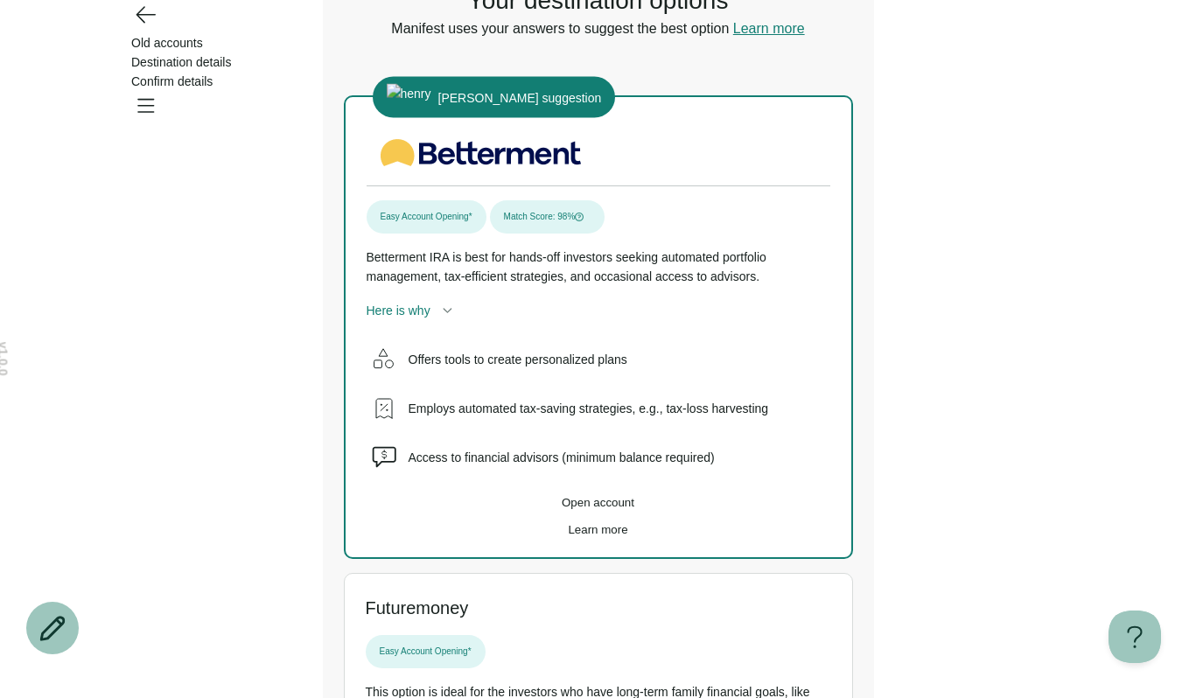
click at [545, 509] on button "Open account" at bounding box center [599, 502] width 464 height 13
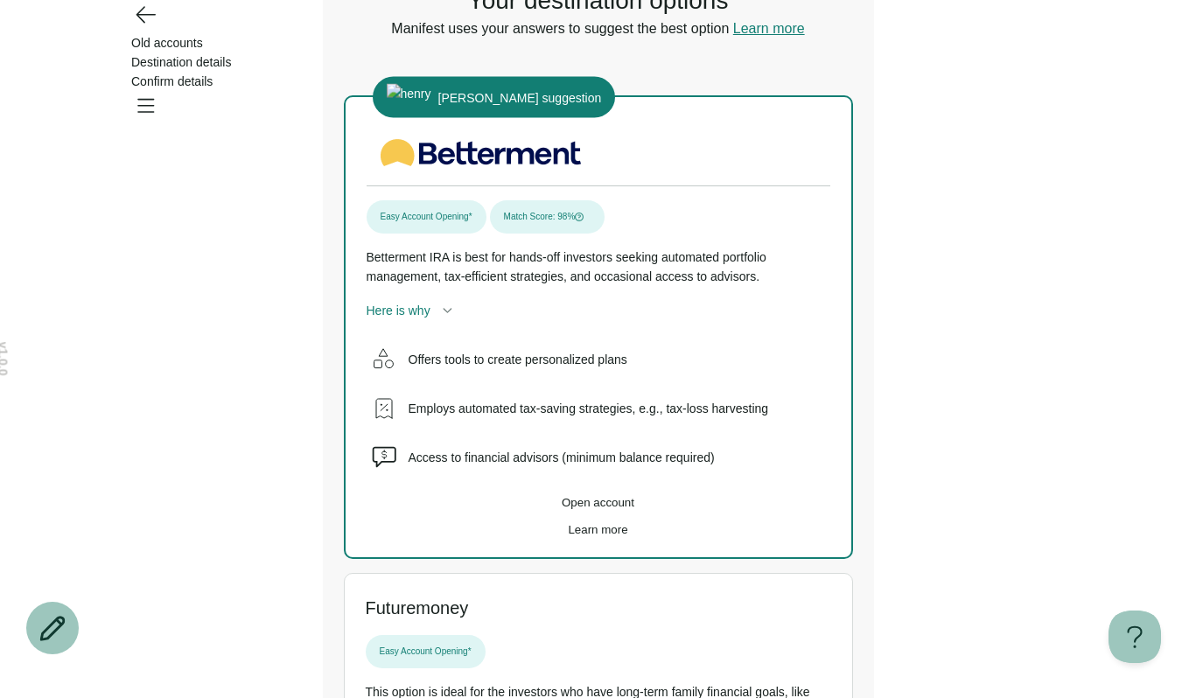
click at [545, 509] on button "Open account" at bounding box center [599, 502] width 464 height 13
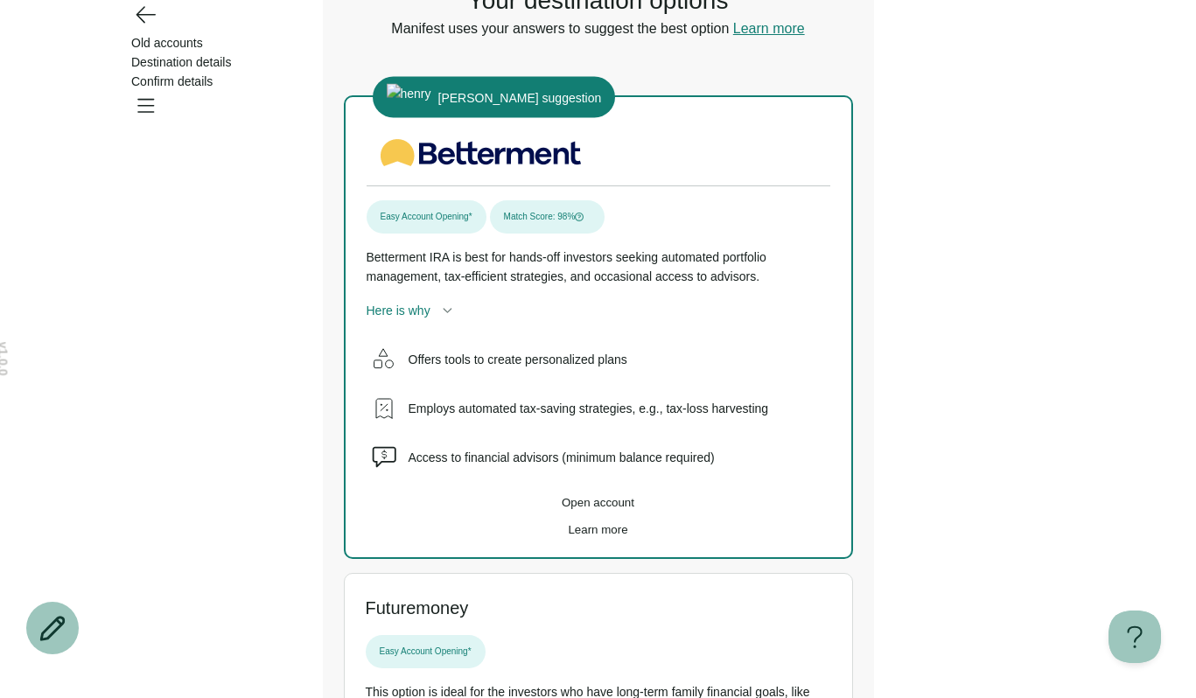
click at [545, 509] on button "Open account" at bounding box center [599, 502] width 464 height 13
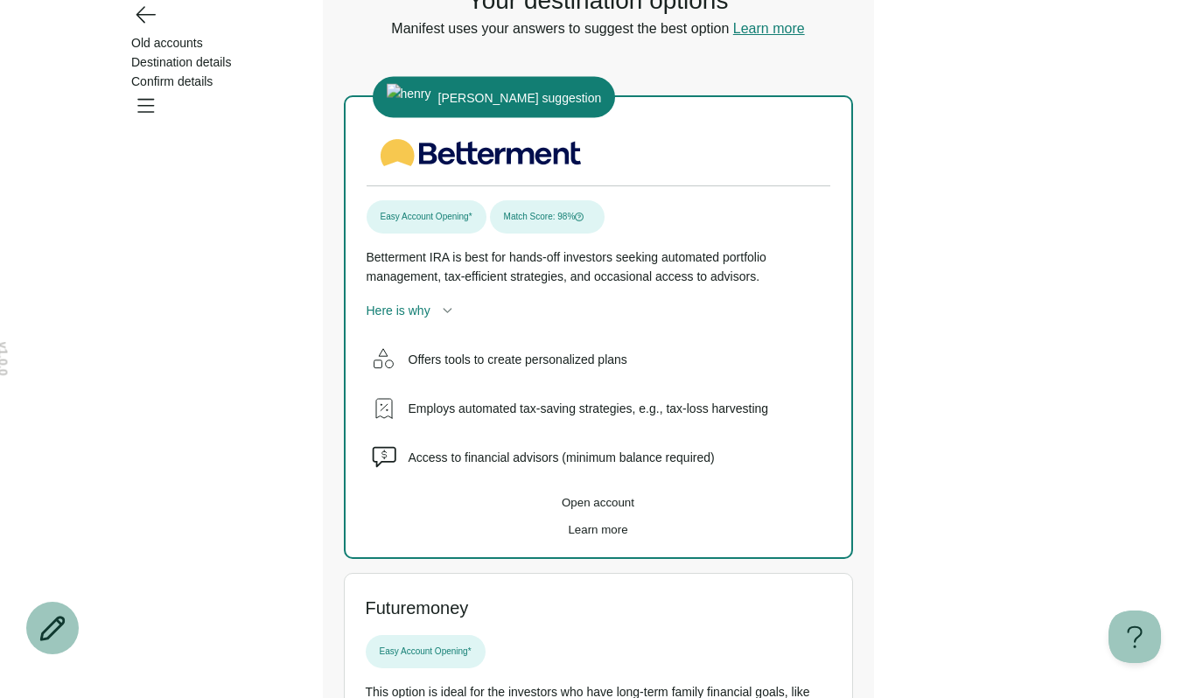
click at [545, 509] on button "Open account" at bounding box center [599, 502] width 464 height 13
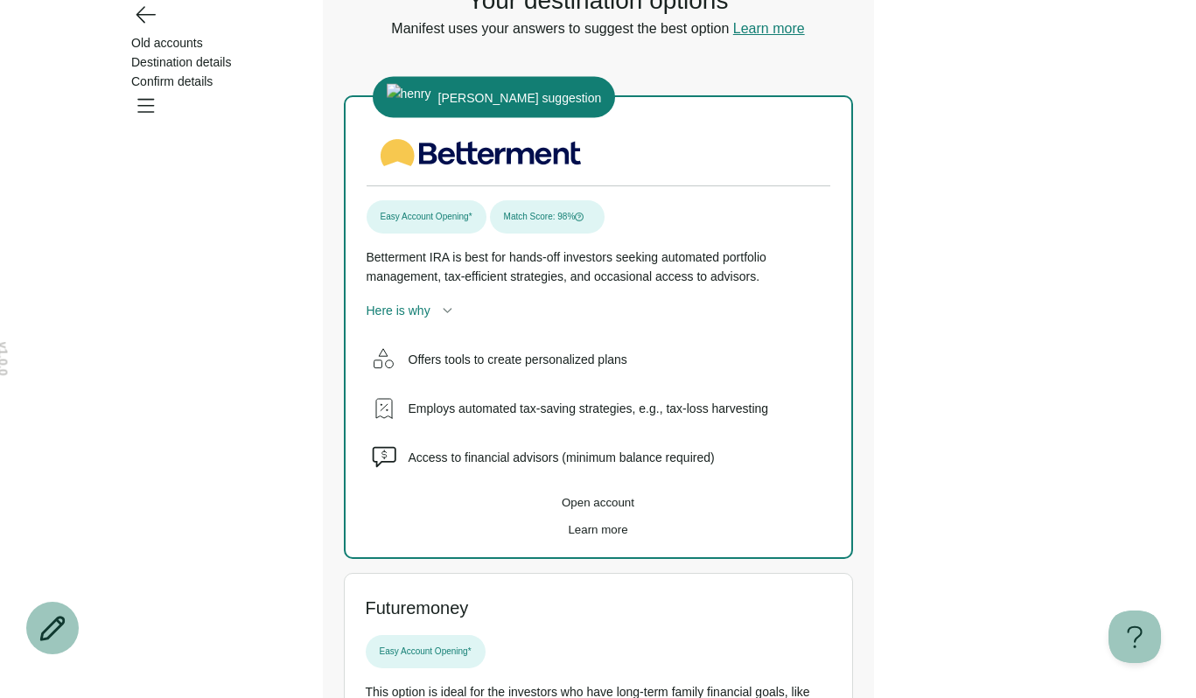
click at [545, 509] on button "Open account" at bounding box center [599, 502] width 464 height 13
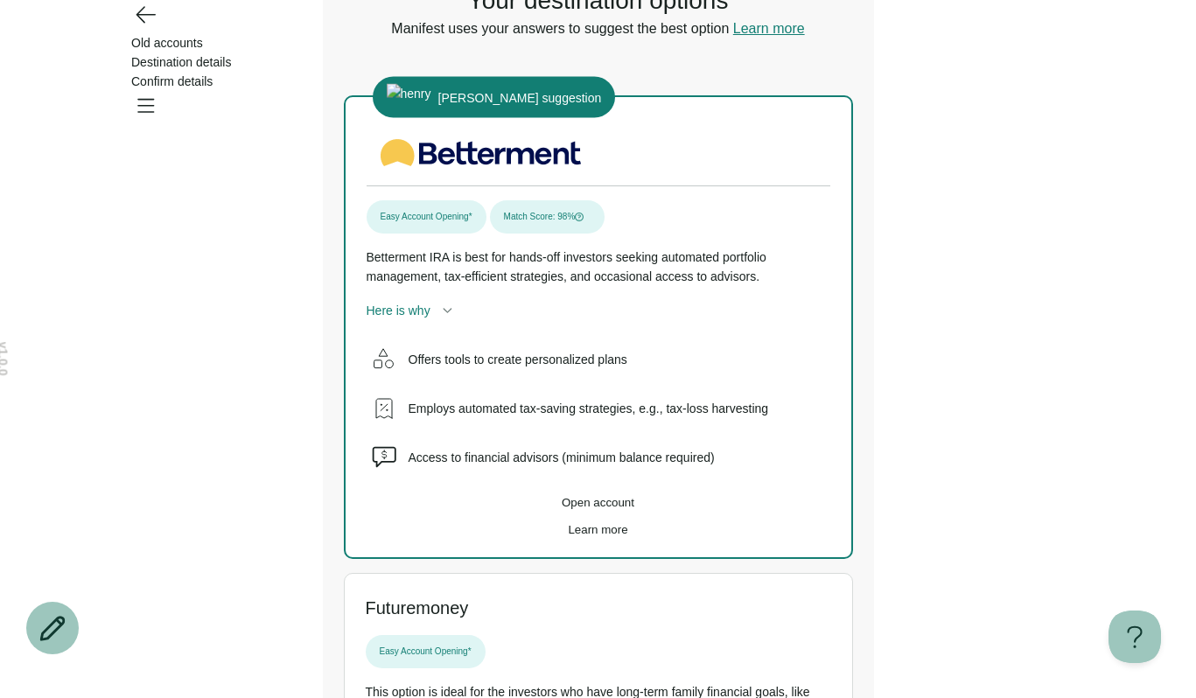
click at [545, 509] on button "Open account" at bounding box center [599, 502] width 464 height 13
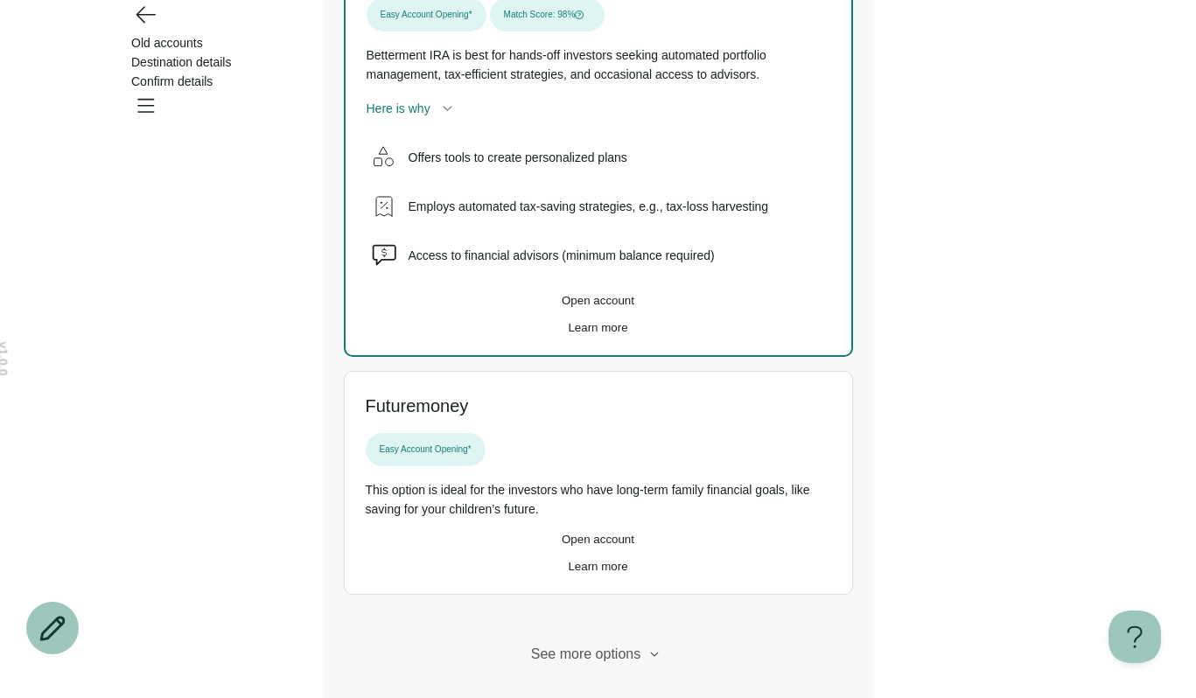
scroll to position [340, 0]
click at [617, 309] on span "Open account" at bounding box center [598, 302] width 73 height 13
click at [593, 548] on button "Open account" at bounding box center [599, 541] width 466 height 13
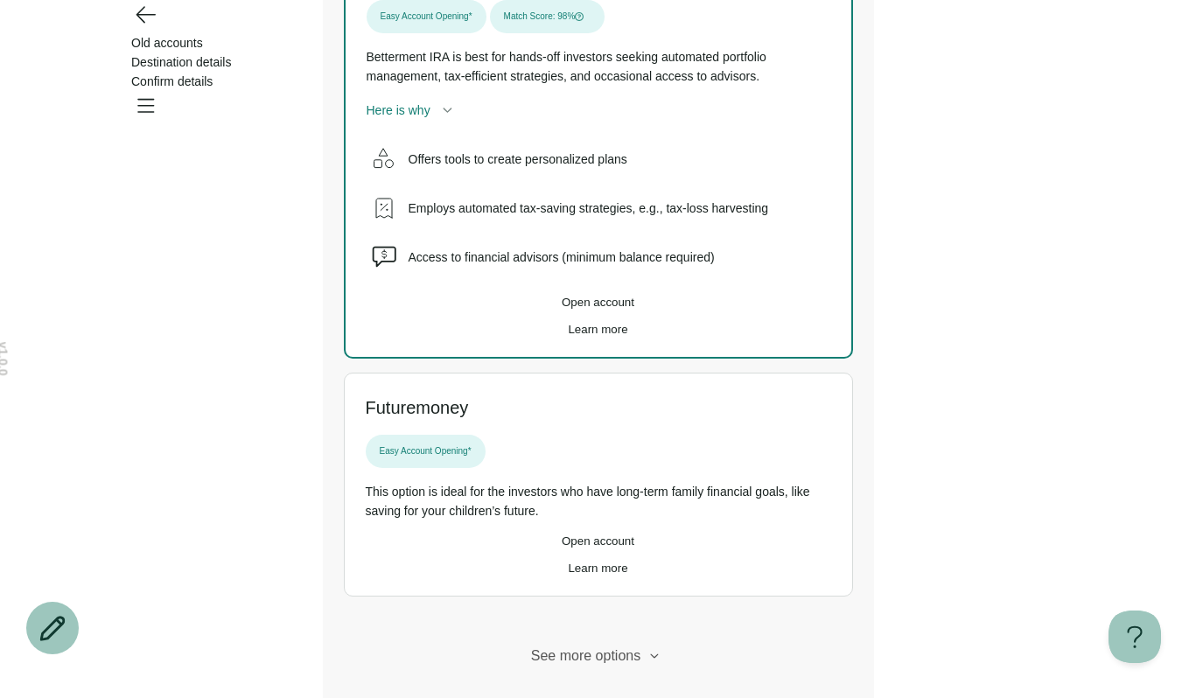
click at [593, 548] on button "Open account" at bounding box center [599, 541] width 466 height 13
click at [618, 309] on button "Open account" at bounding box center [599, 302] width 464 height 13
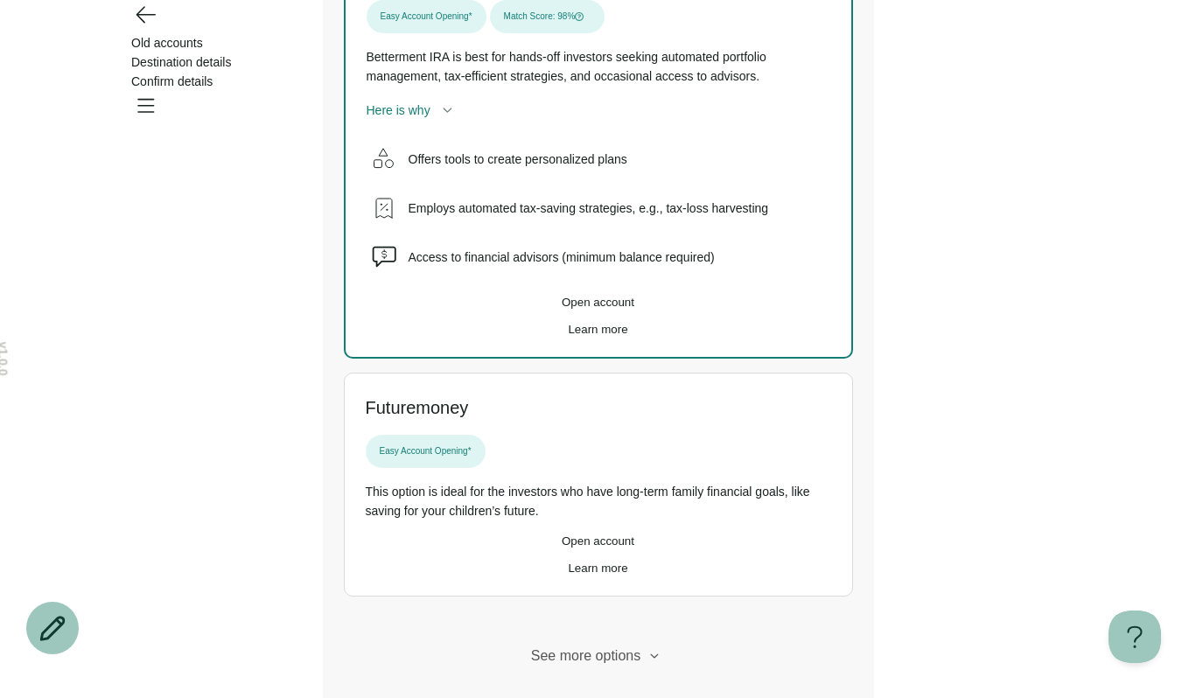
click at [618, 309] on button "Open account" at bounding box center [599, 302] width 464 height 13
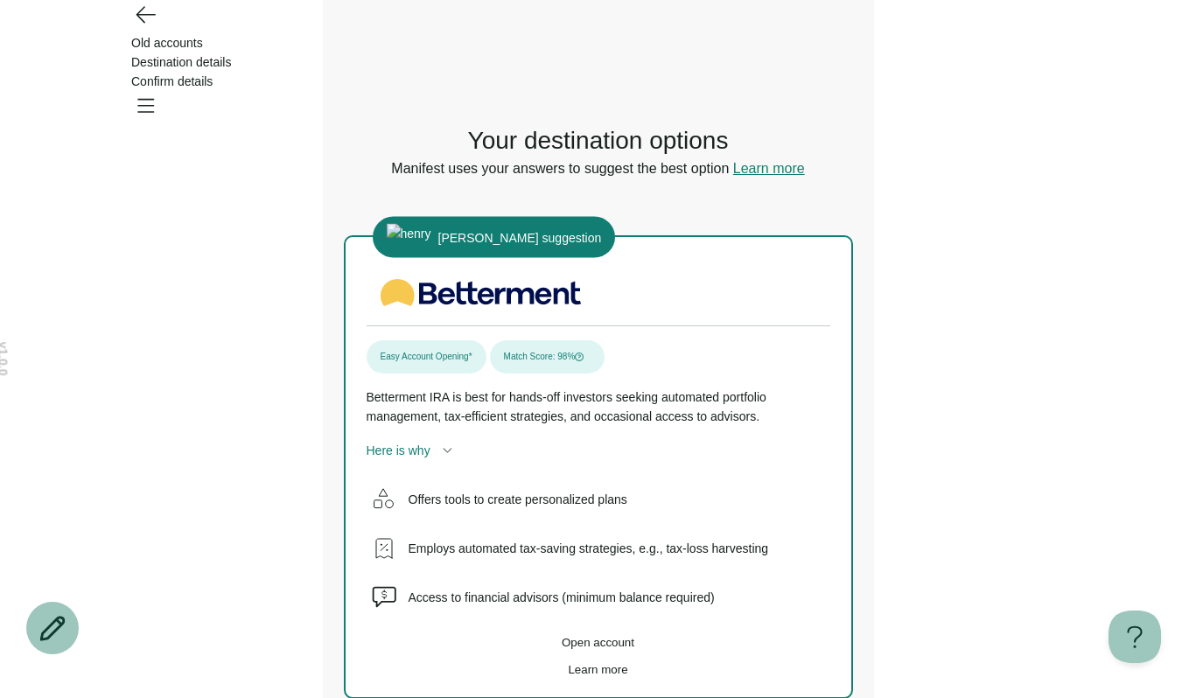
scroll to position [62, 0]
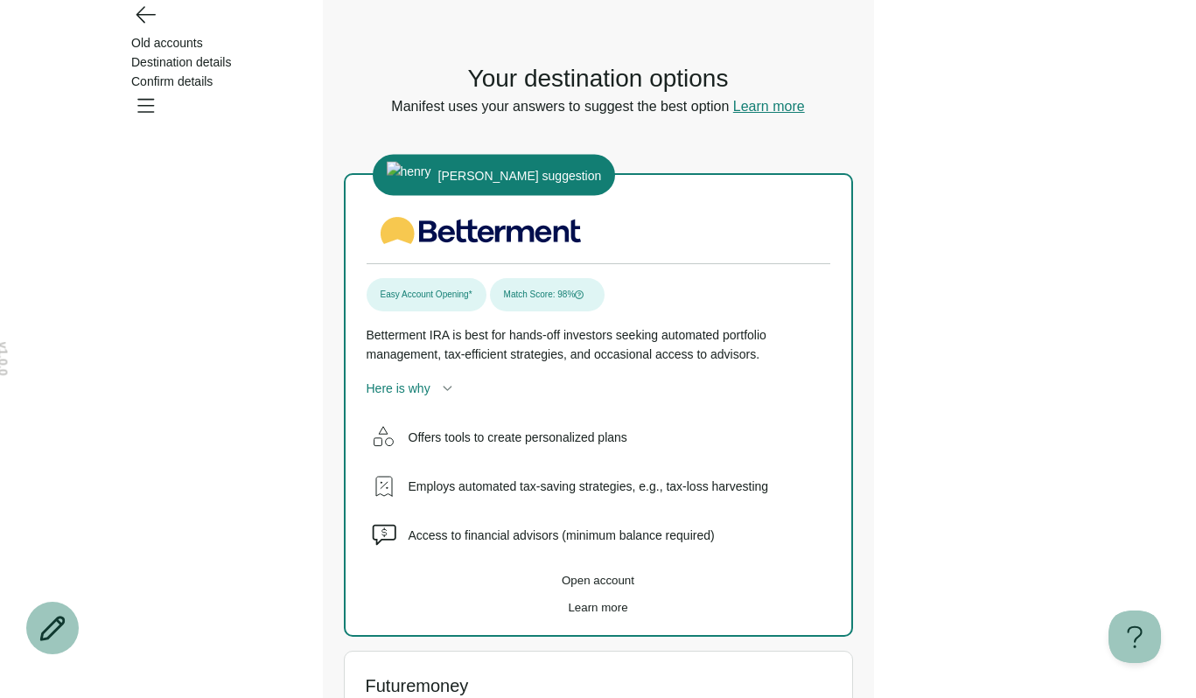
click at [599, 582] on span "Open account" at bounding box center [598, 580] width 73 height 13
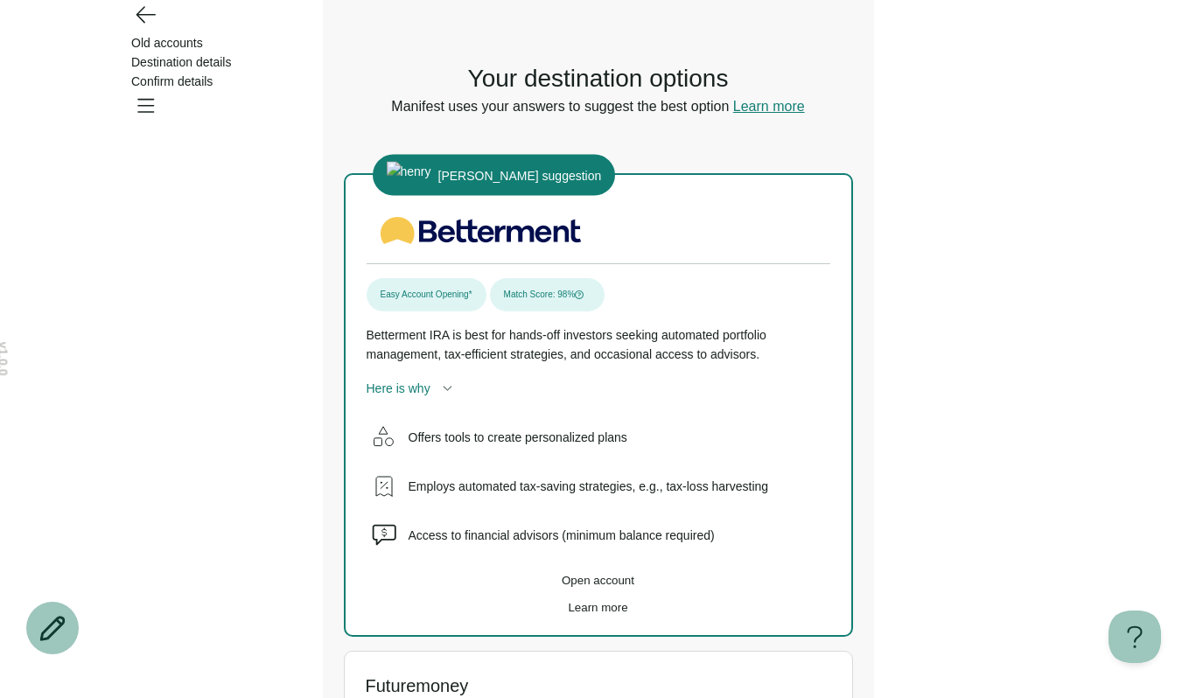
click at [599, 582] on span "Open account" at bounding box center [598, 580] width 73 height 13
click at [592, 614] on span "Learn more" at bounding box center [598, 607] width 60 height 13
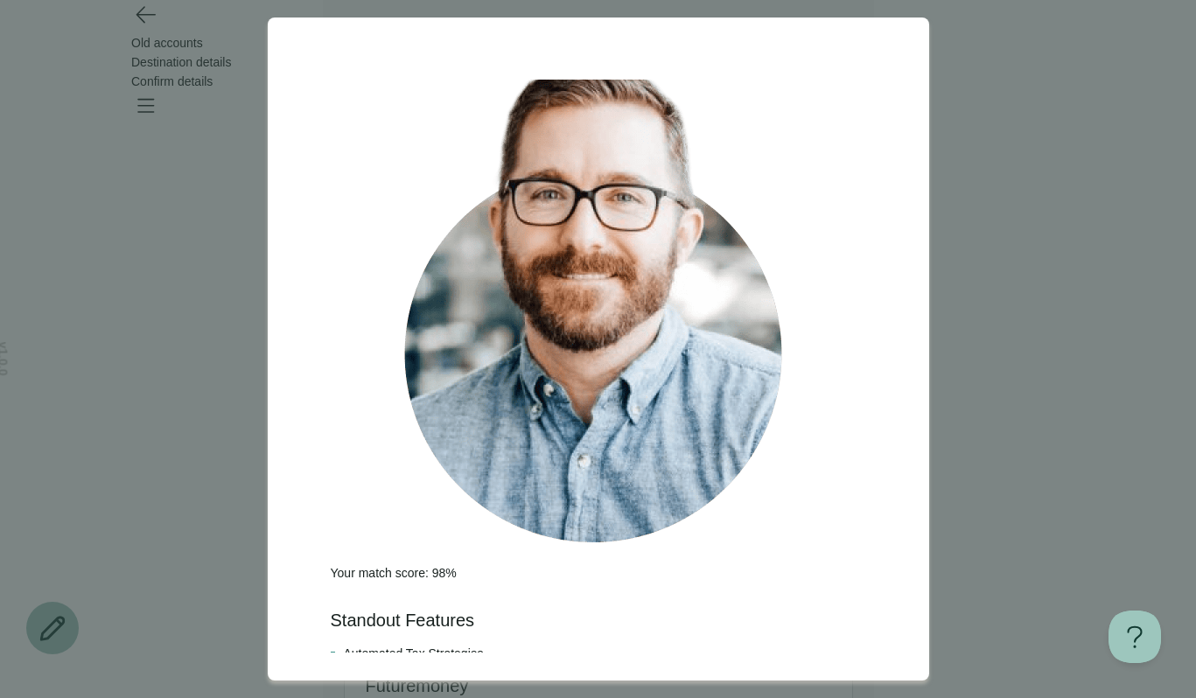
scroll to position [483, 0]
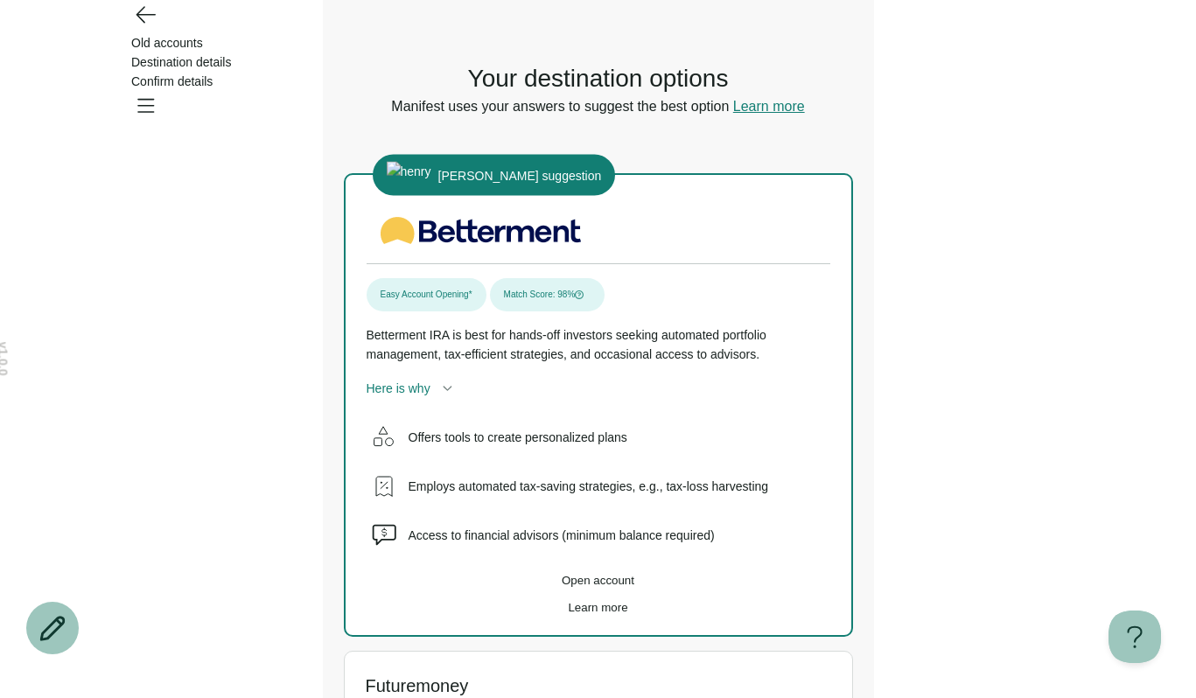
click at [856, 473] on main "Your destination options Manifest uses your answers to suggest the best option …" at bounding box center [598, 511] width 551 height 1146
click at [725, 578] on button "Open account" at bounding box center [599, 580] width 464 height 13
click at [923, 434] on div "v 1.0.0 Old accounts Destination details Confirm details Your destination optio…" at bounding box center [598, 511] width 1196 height 1146
